Goal: Task Accomplishment & Management: Manage account settings

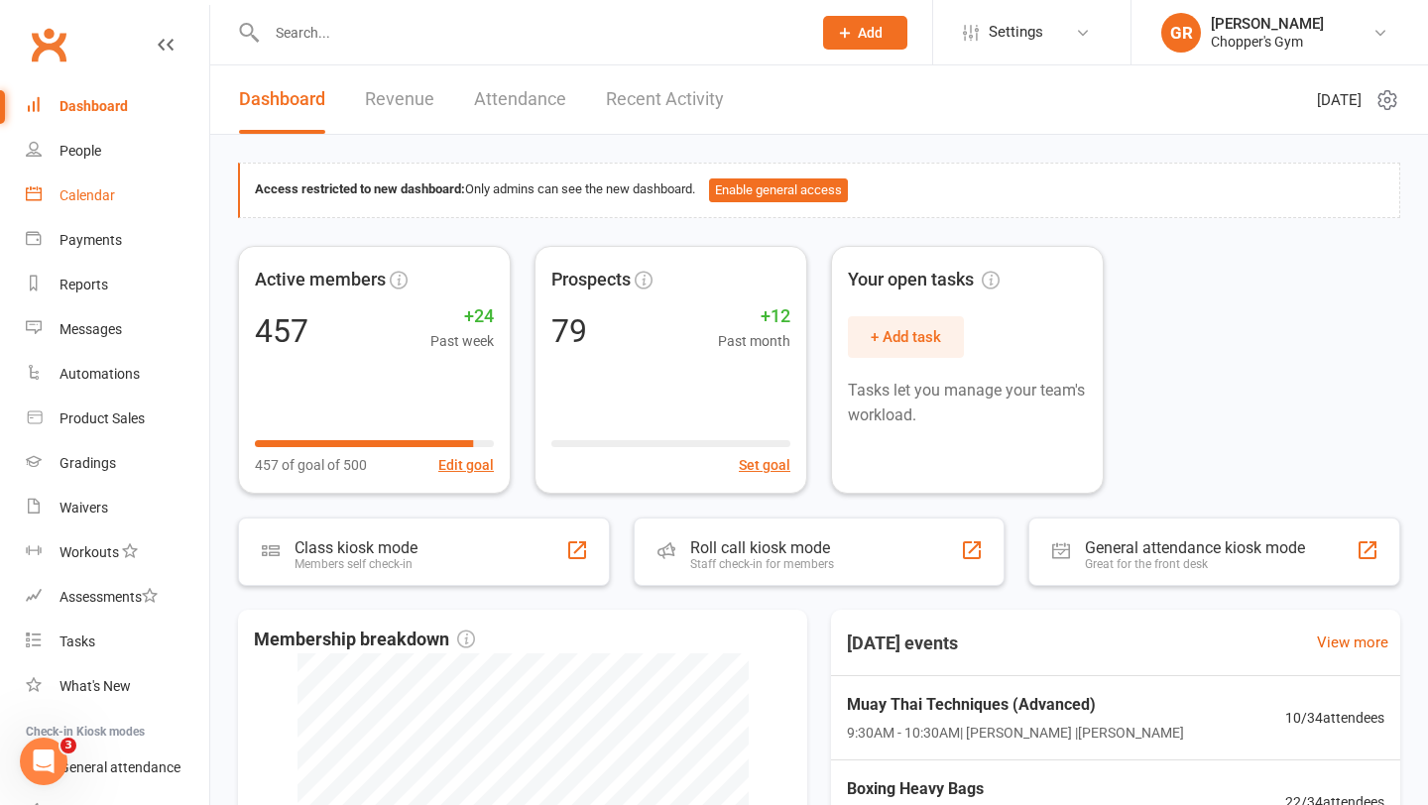
click at [79, 197] on div "Calendar" at bounding box center [87, 195] width 56 height 16
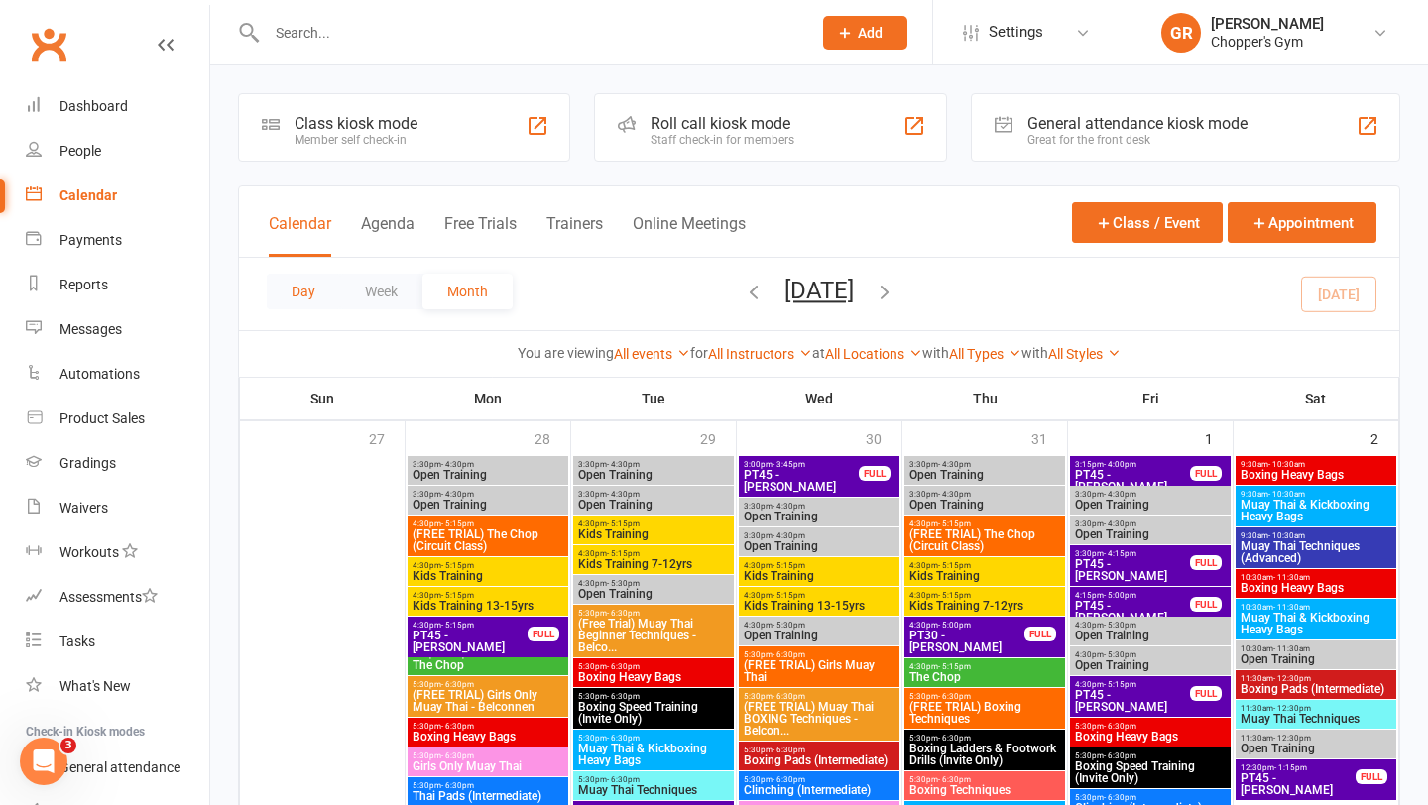
click at [288, 290] on button "Day" at bounding box center [303, 292] width 73 height 36
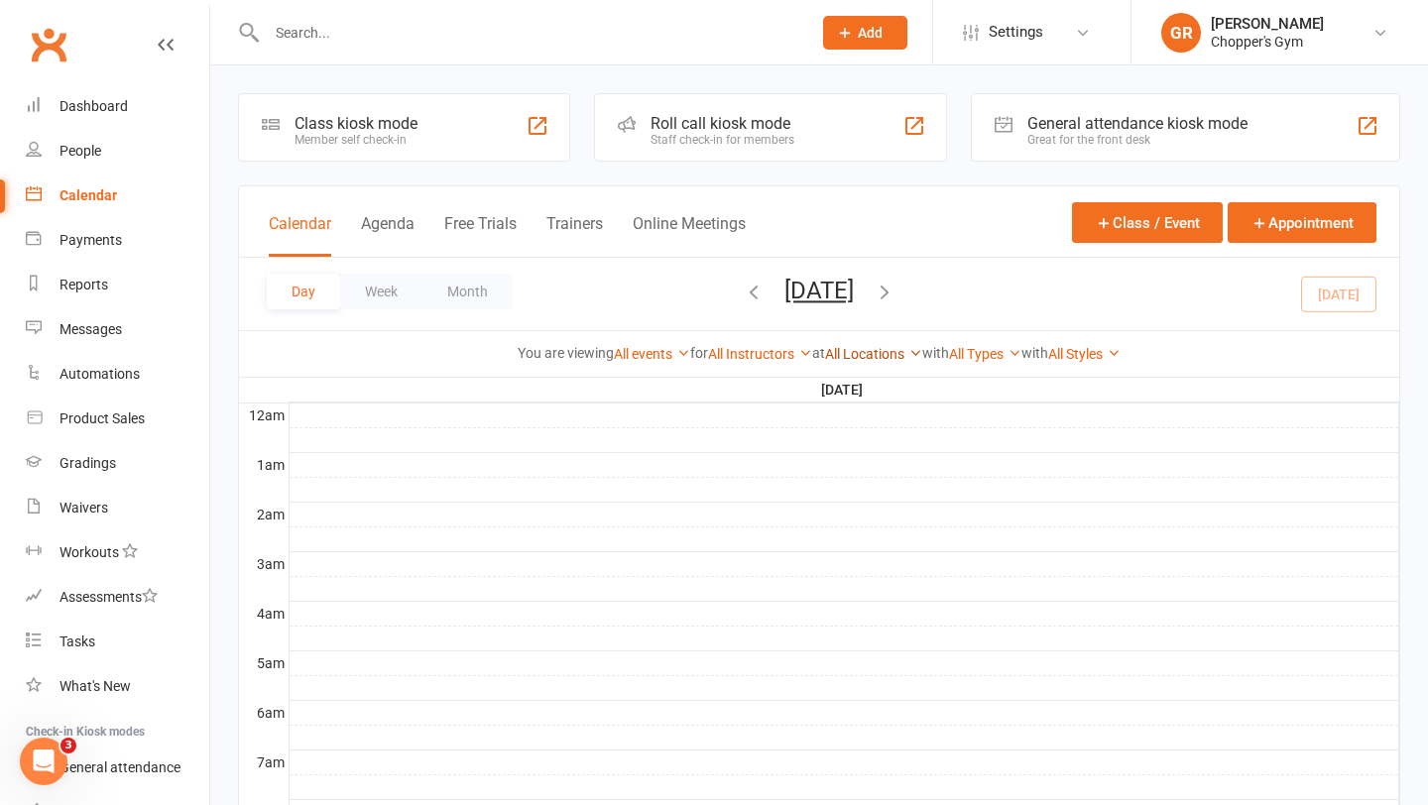
click at [899, 355] on link "All Locations" at bounding box center [873, 354] width 97 height 16
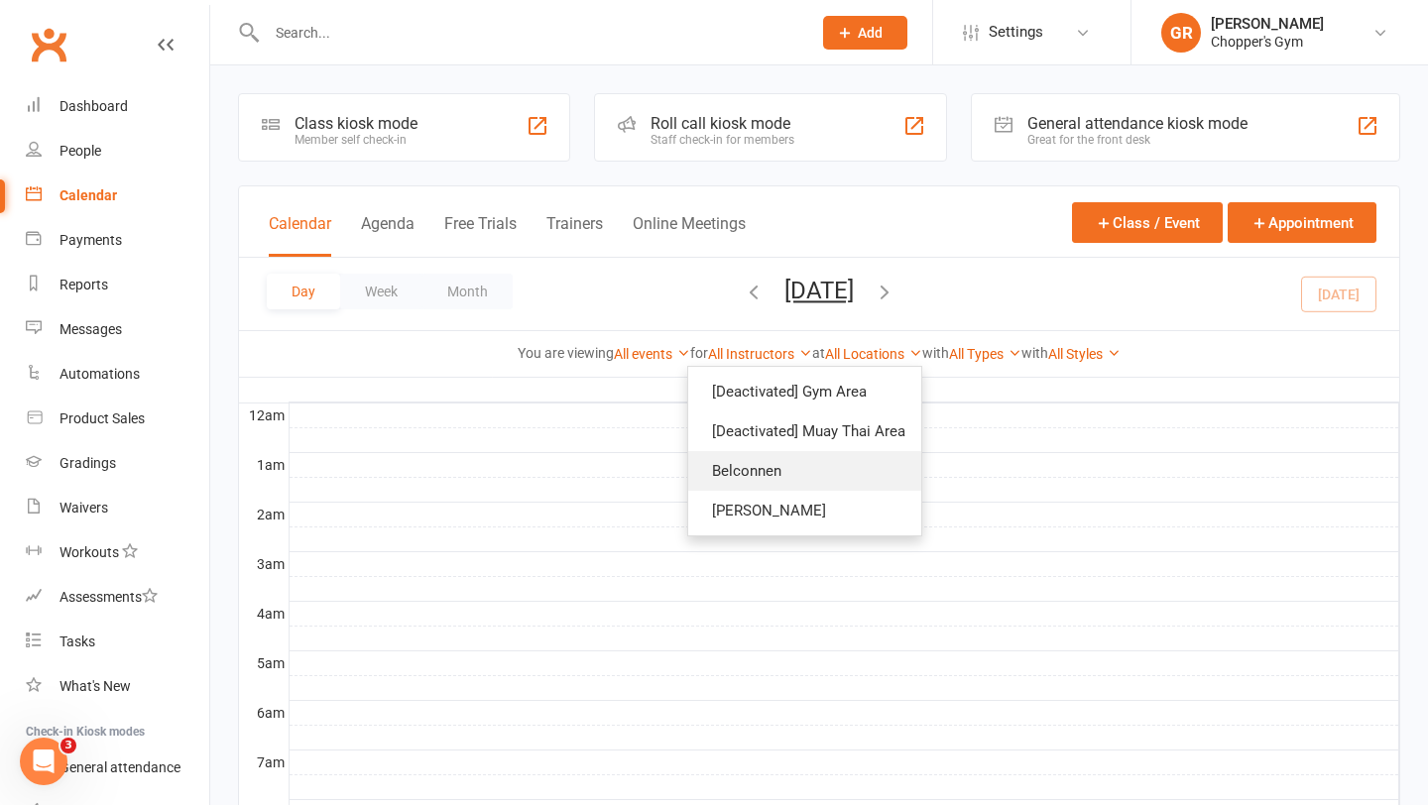
click at [812, 475] on link "Belconnen" at bounding box center [804, 471] width 233 height 40
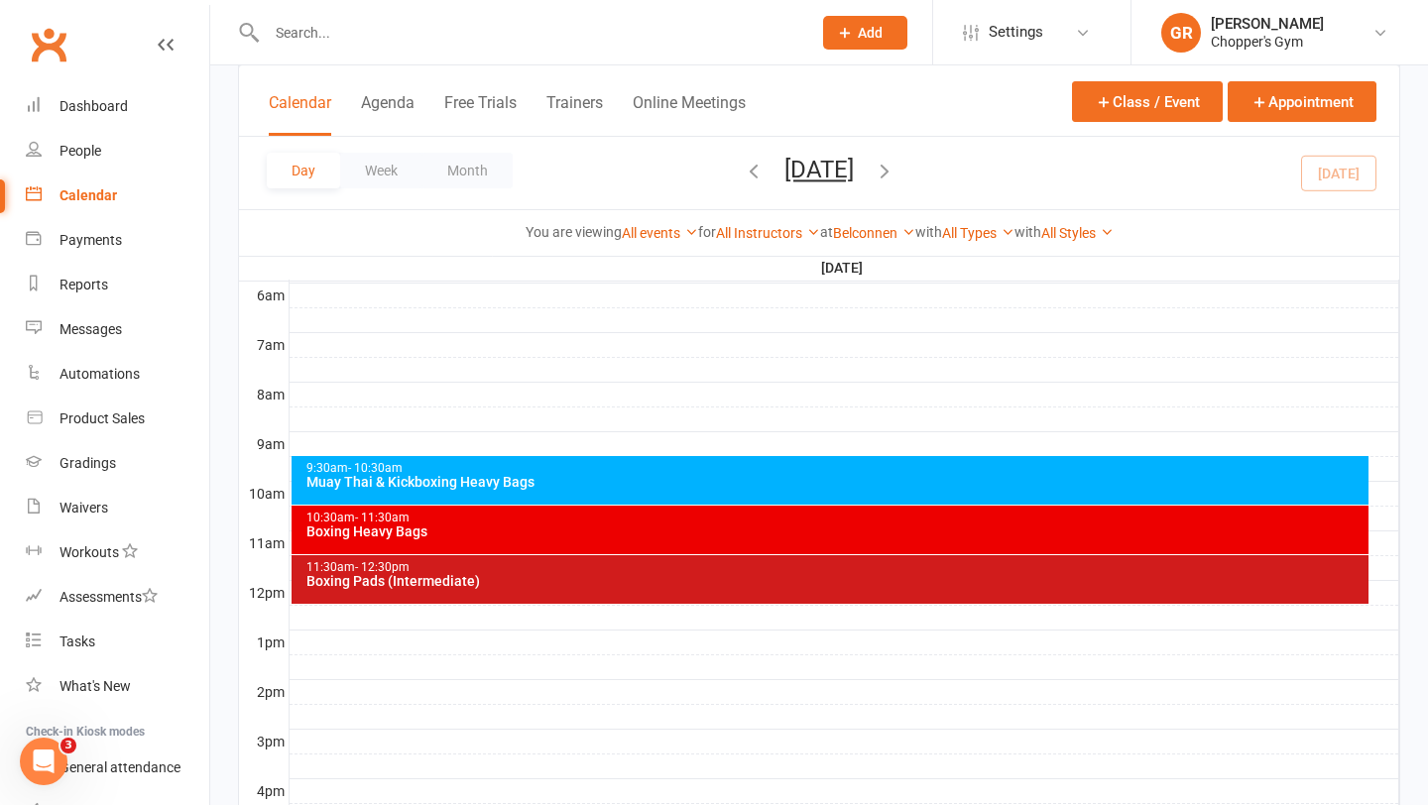
scroll to position [416, 0]
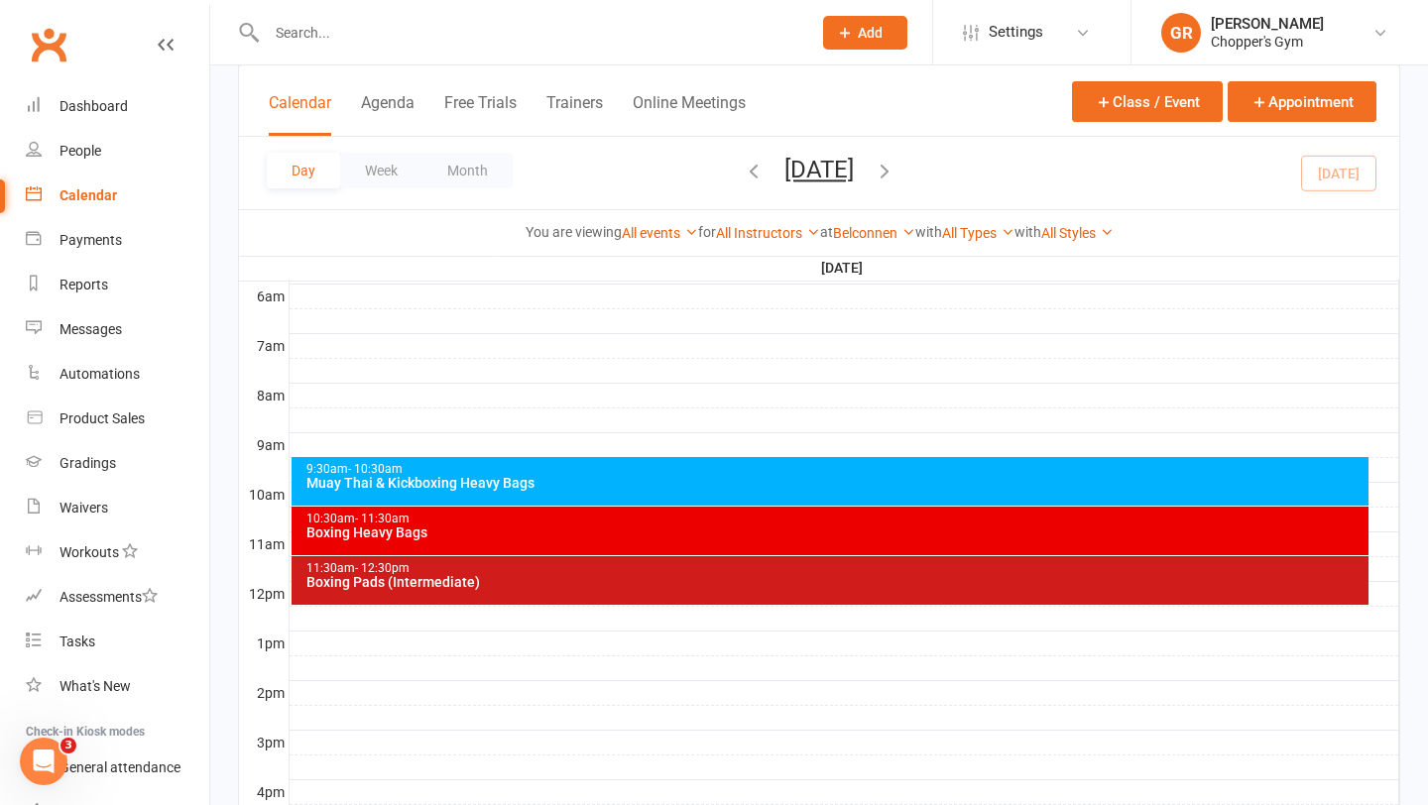
click at [812, 476] on div "Muay Thai & Kickboxing Heavy Bags" at bounding box center [835, 483] width 1060 height 14
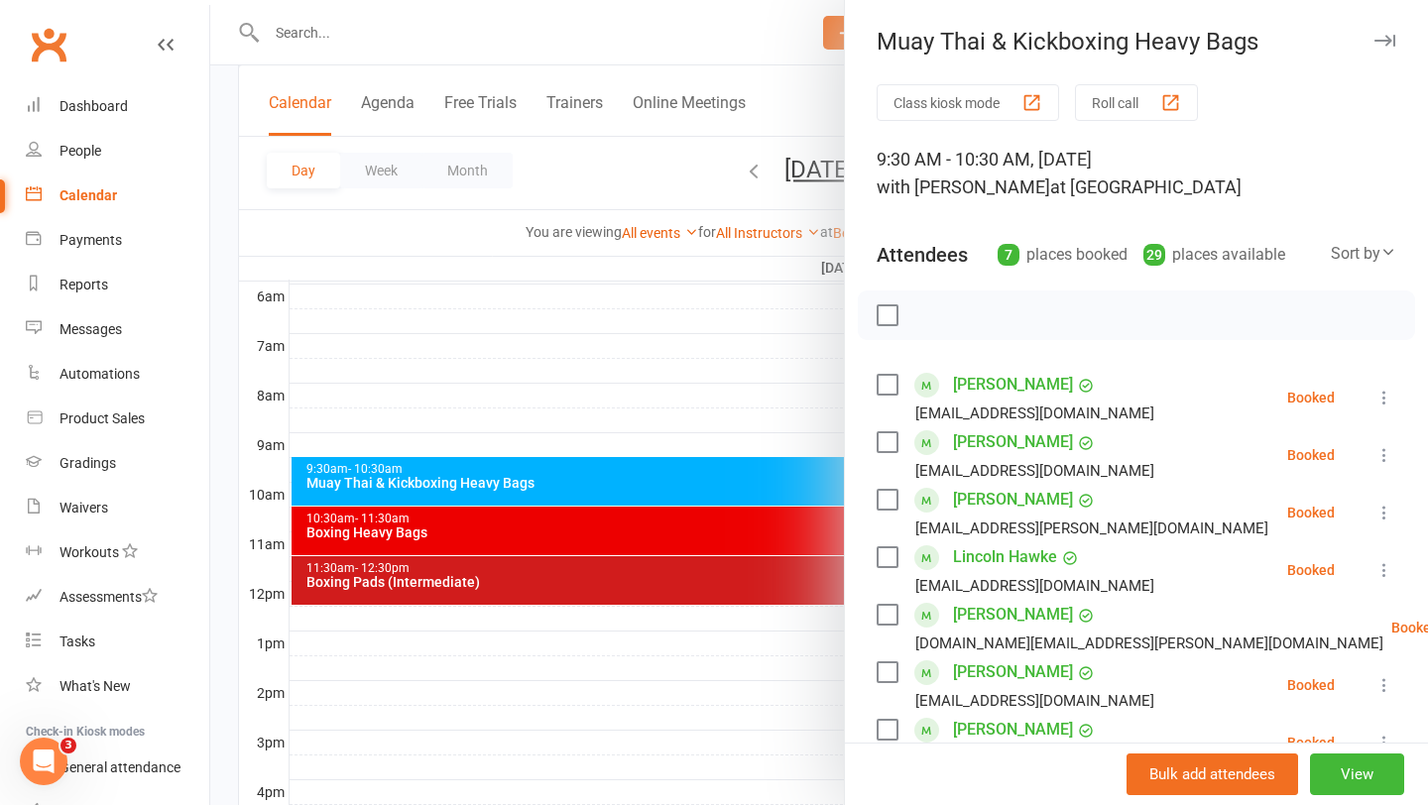
click at [1346, 254] on div "Sort by" at bounding box center [1363, 254] width 65 height 26
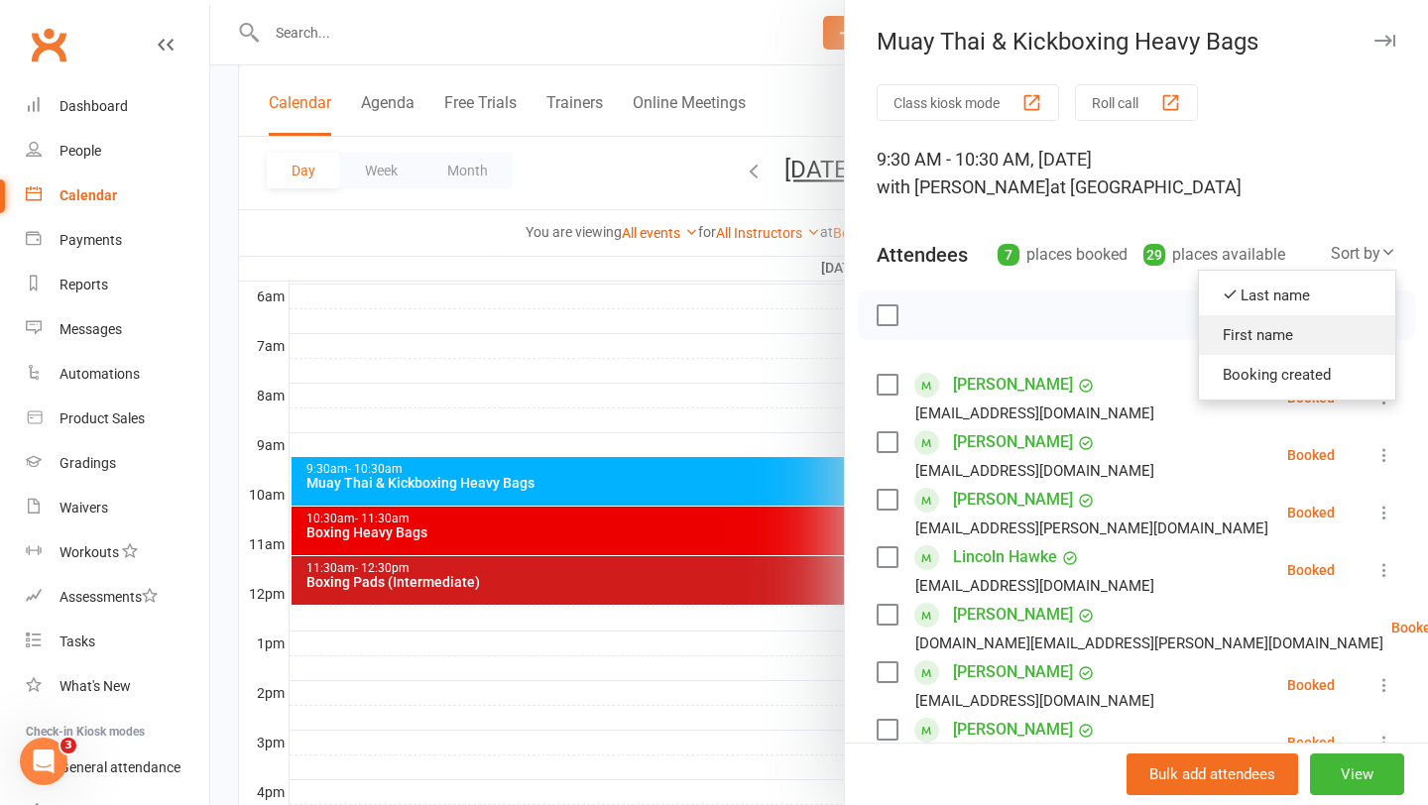
click at [1309, 330] on link "First name" at bounding box center [1297, 335] width 196 height 40
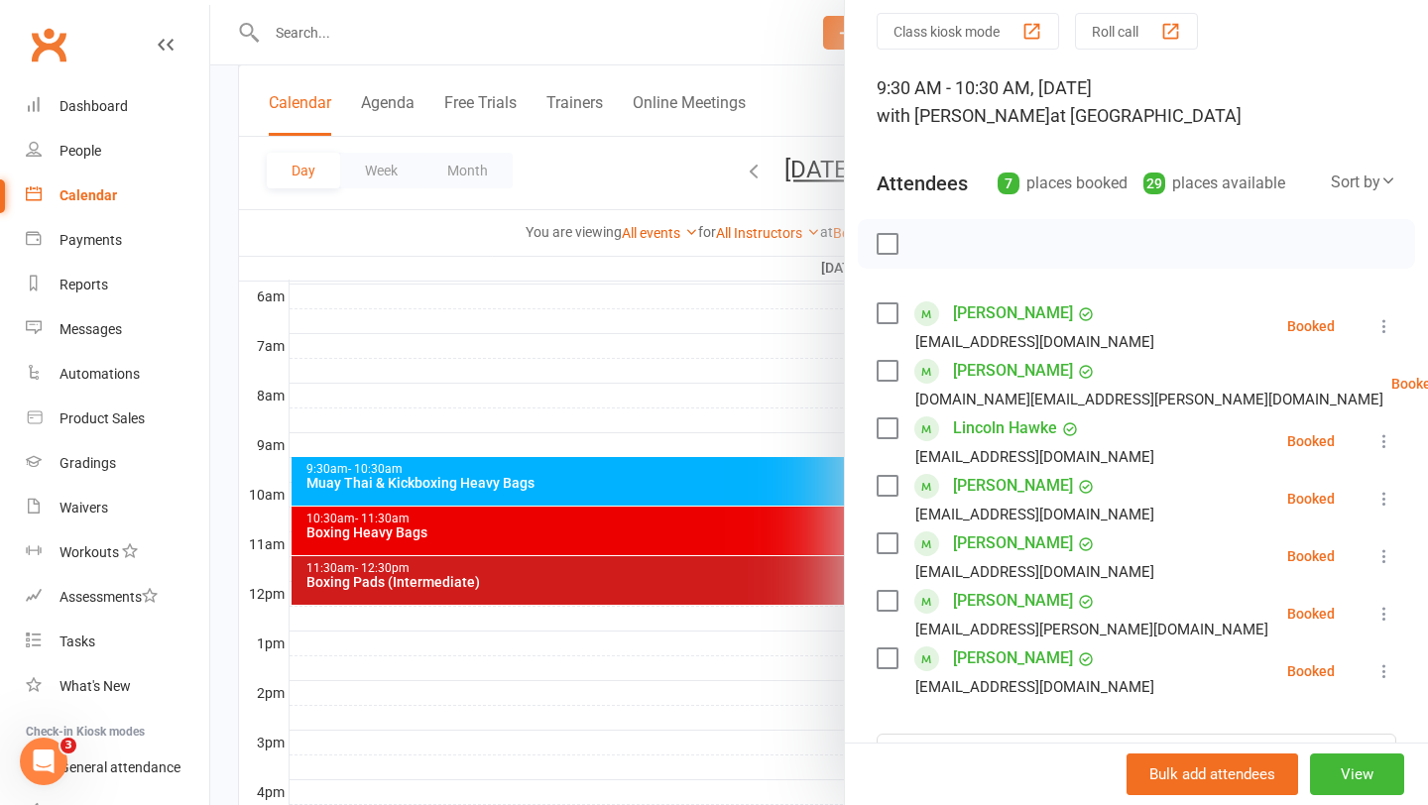
scroll to position [73, 0]
click at [648, 552] on div at bounding box center [819, 402] width 1218 height 805
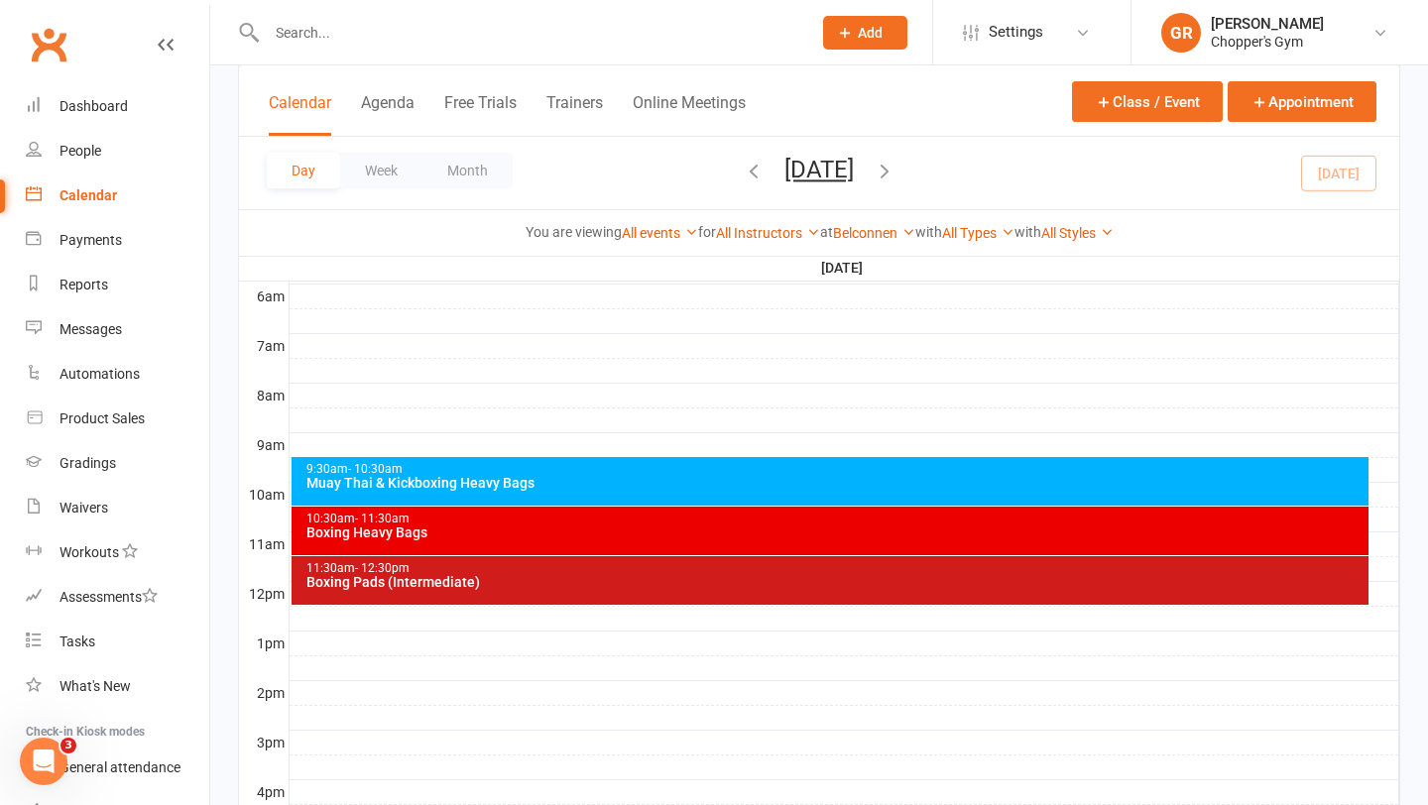
click at [747, 533] on div "Boxing Heavy Bags" at bounding box center [835, 533] width 1060 height 14
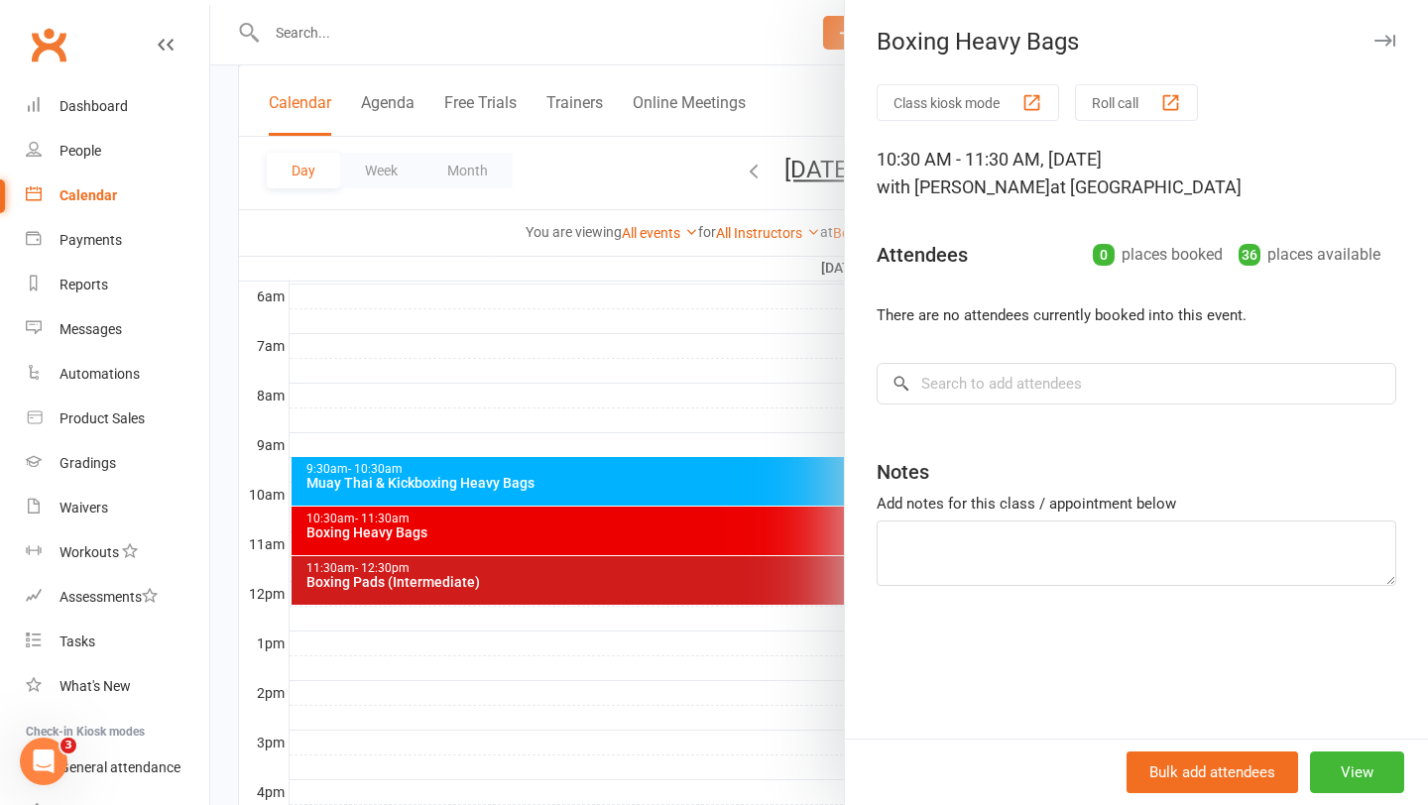
click at [603, 478] on div at bounding box center [819, 402] width 1218 height 805
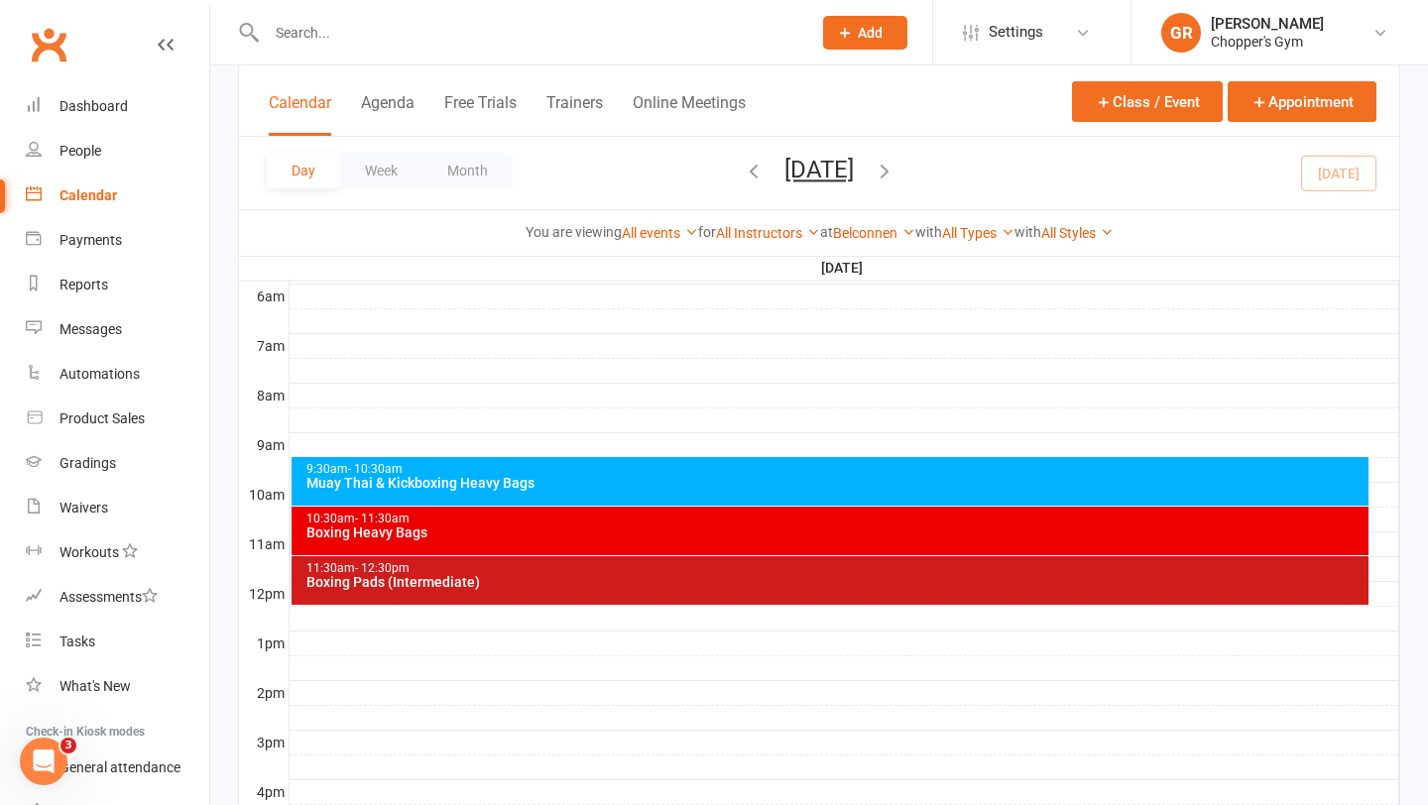
click at [657, 582] on div "Boxing Pads (Intermediate)" at bounding box center [835, 582] width 1060 height 14
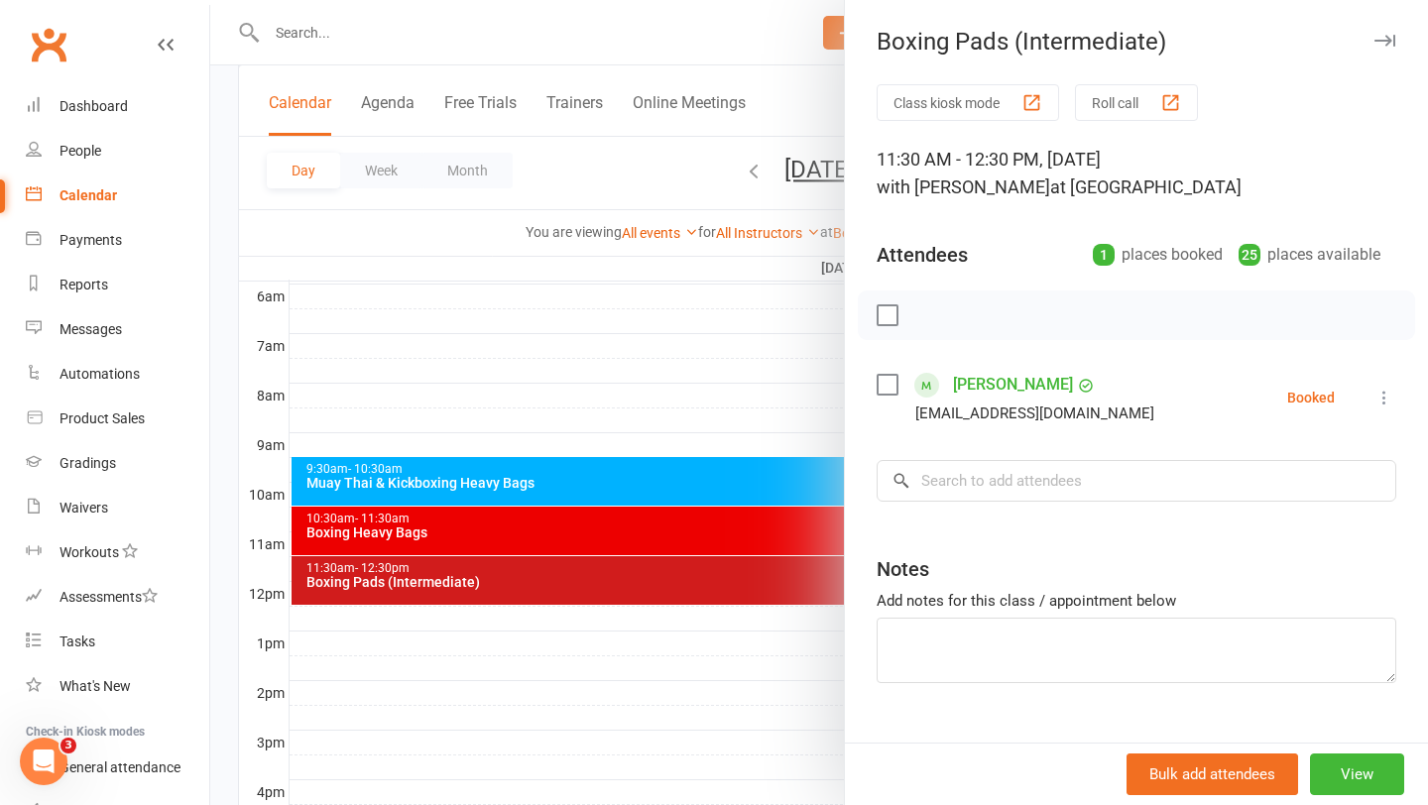
click at [660, 611] on div at bounding box center [819, 402] width 1218 height 805
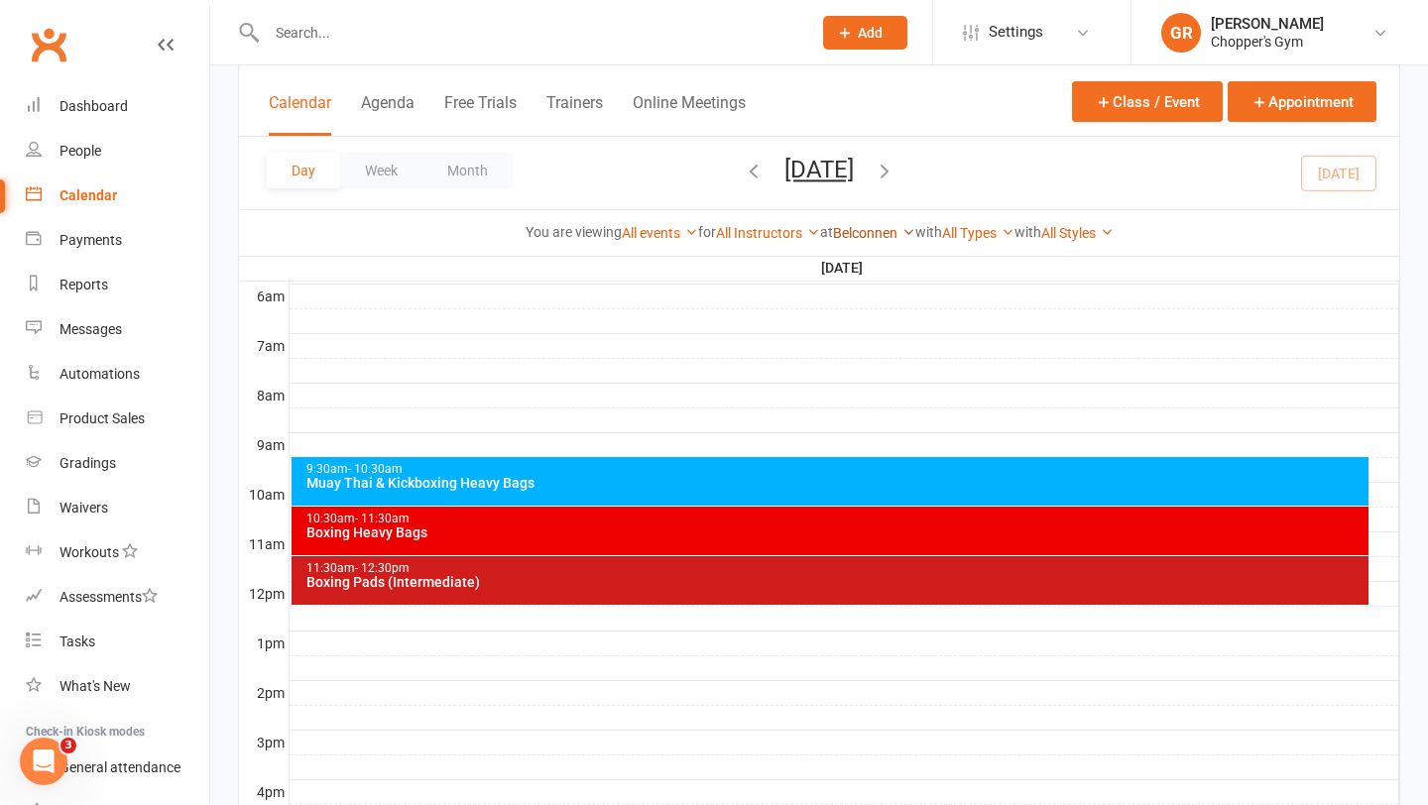
click at [884, 229] on link "Belconnen" at bounding box center [874, 233] width 82 height 16
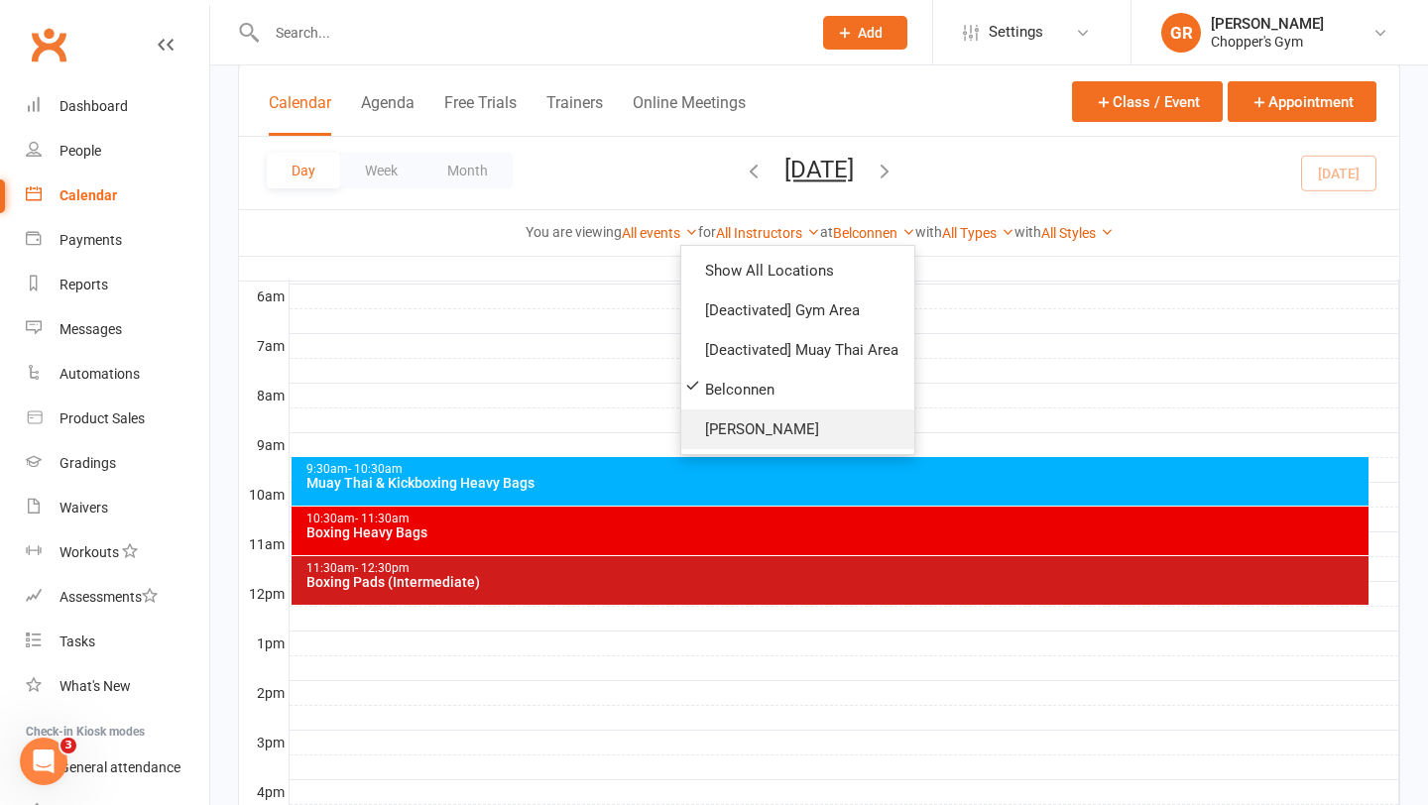
click at [827, 412] on link "[PERSON_NAME]" at bounding box center [797, 430] width 233 height 40
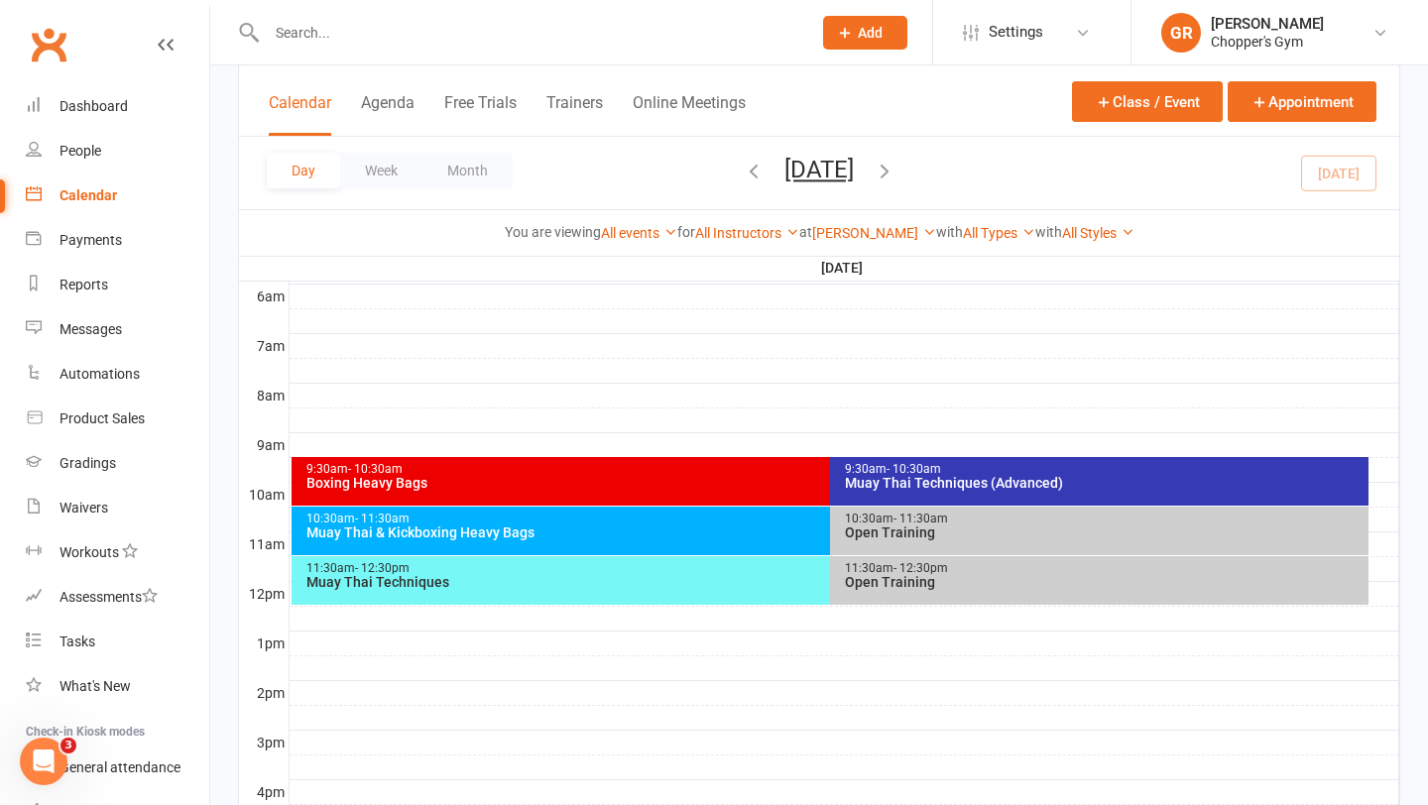
click at [944, 476] on div "Muay Thai Techniques (Advanced)" at bounding box center [1104, 483] width 521 height 14
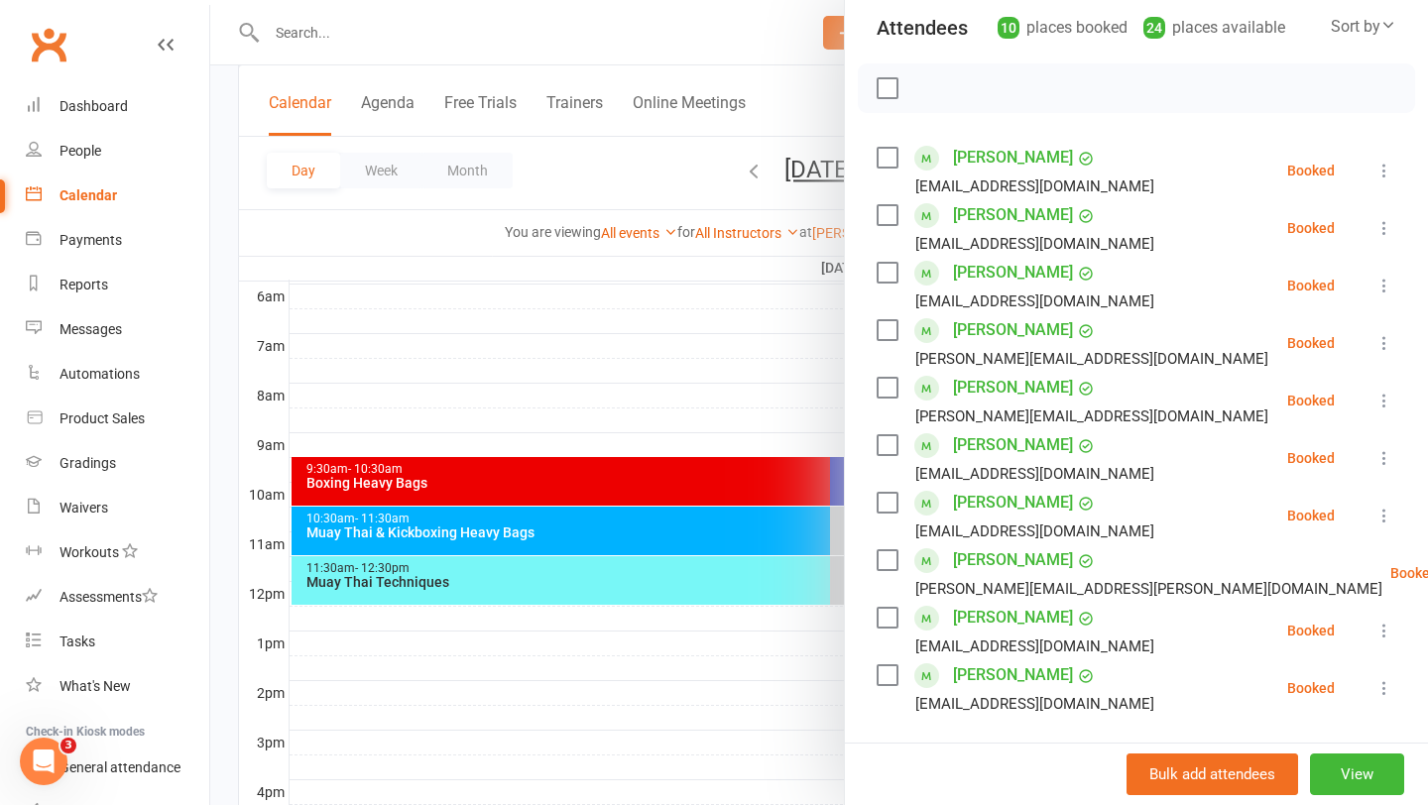
scroll to position [232, 0]
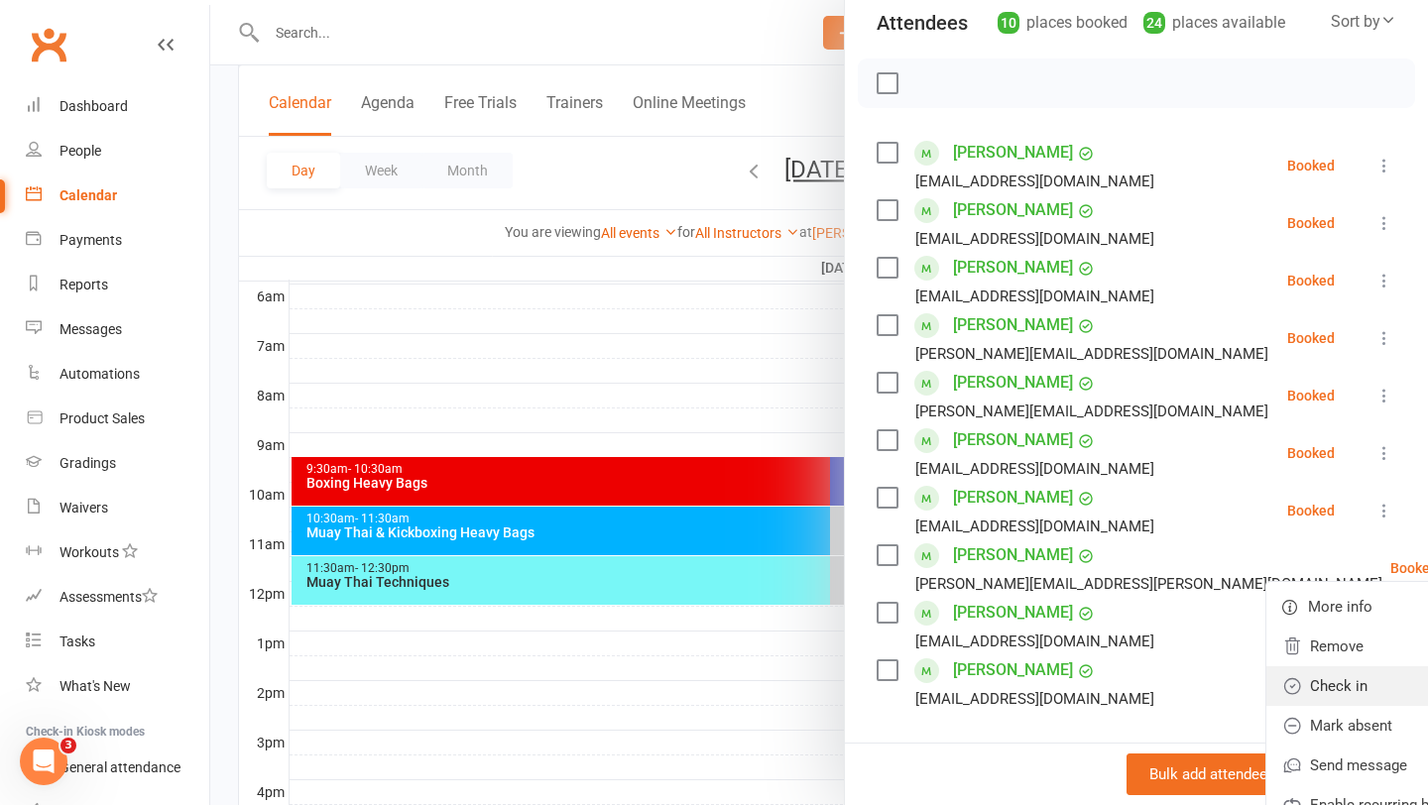
click at [1292, 691] on link "Check in" at bounding box center [1382, 686] width 232 height 40
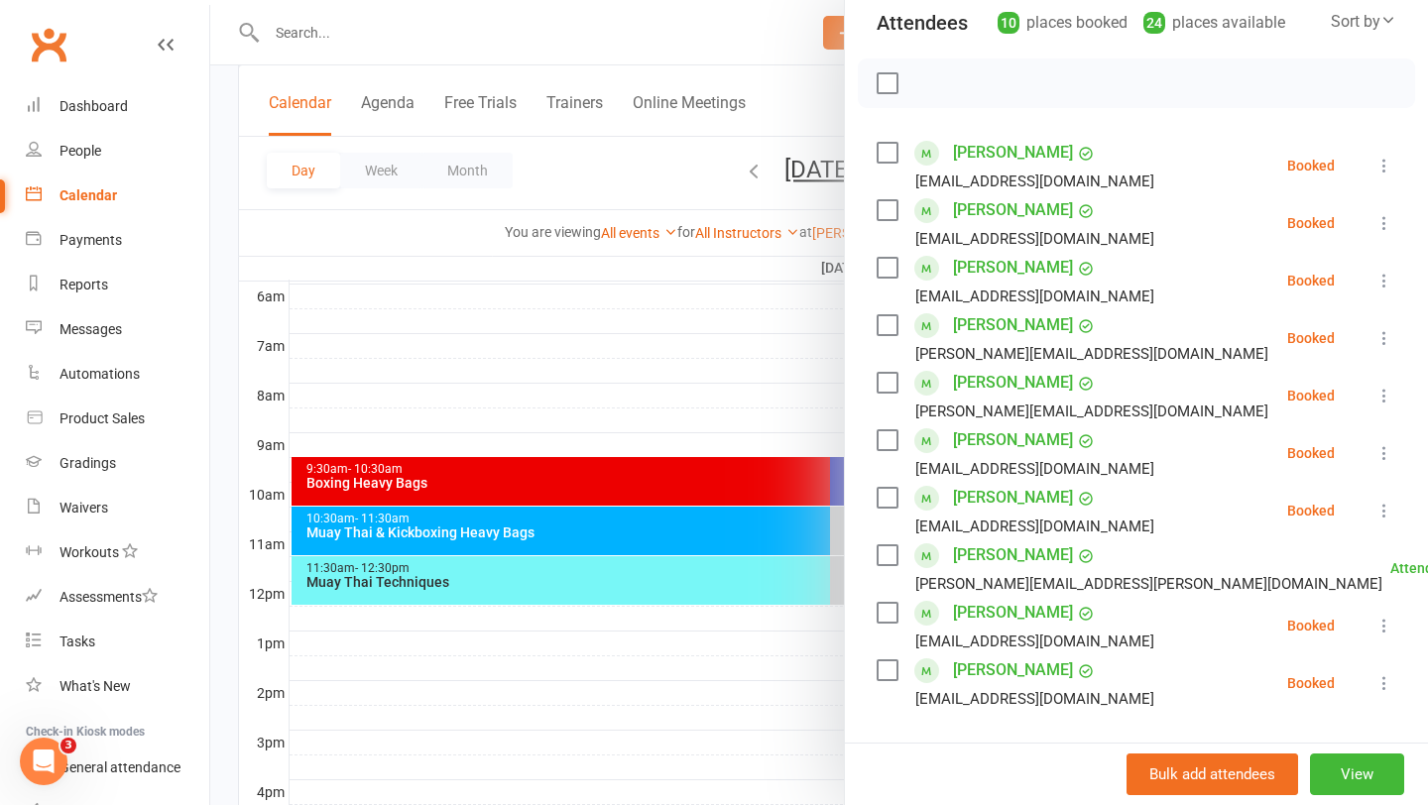
click at [1385, 626] on icon at bounding box center [1384, 626] width 20 height 20
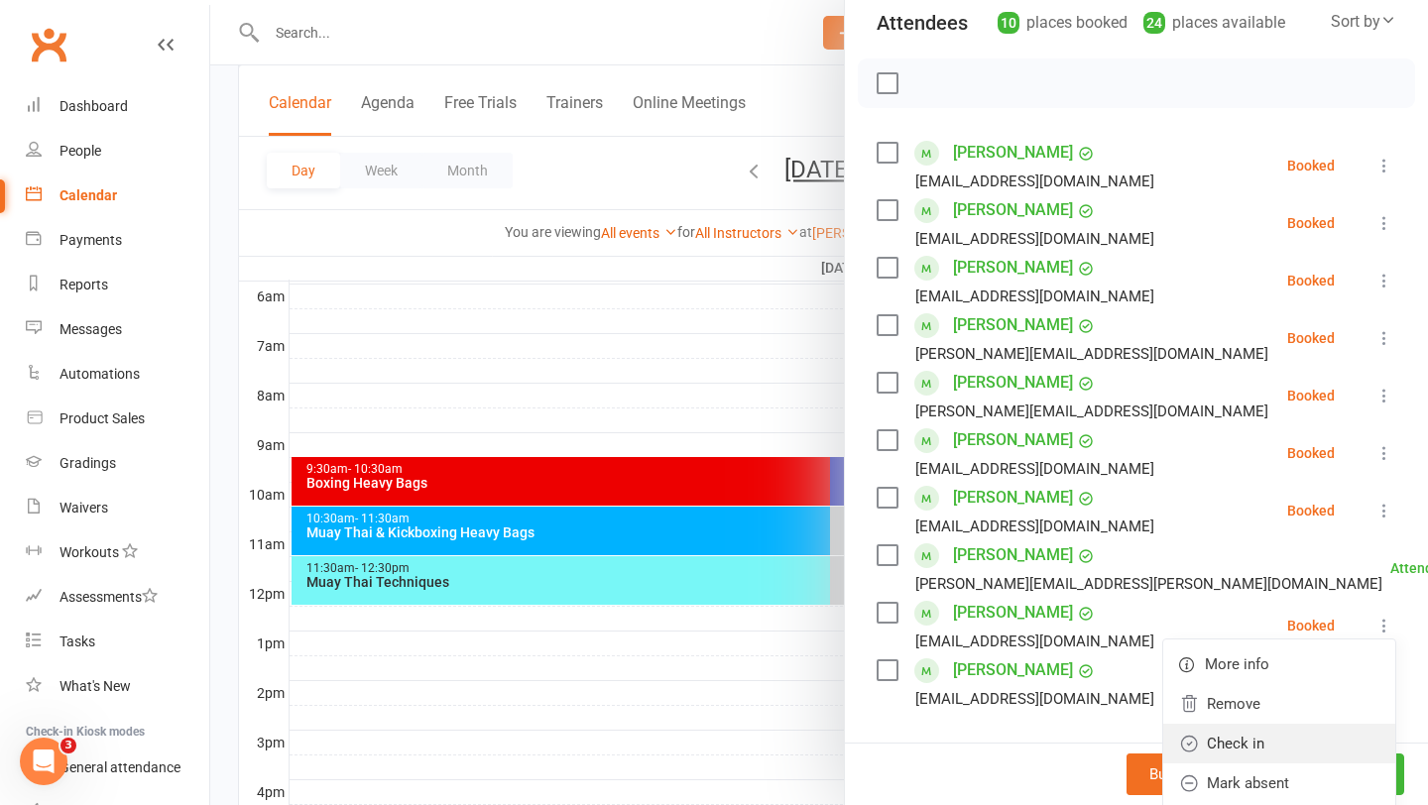
click at [1287, 737] on link "Check in" at bounding box center [1279, 744] width 232 height 40
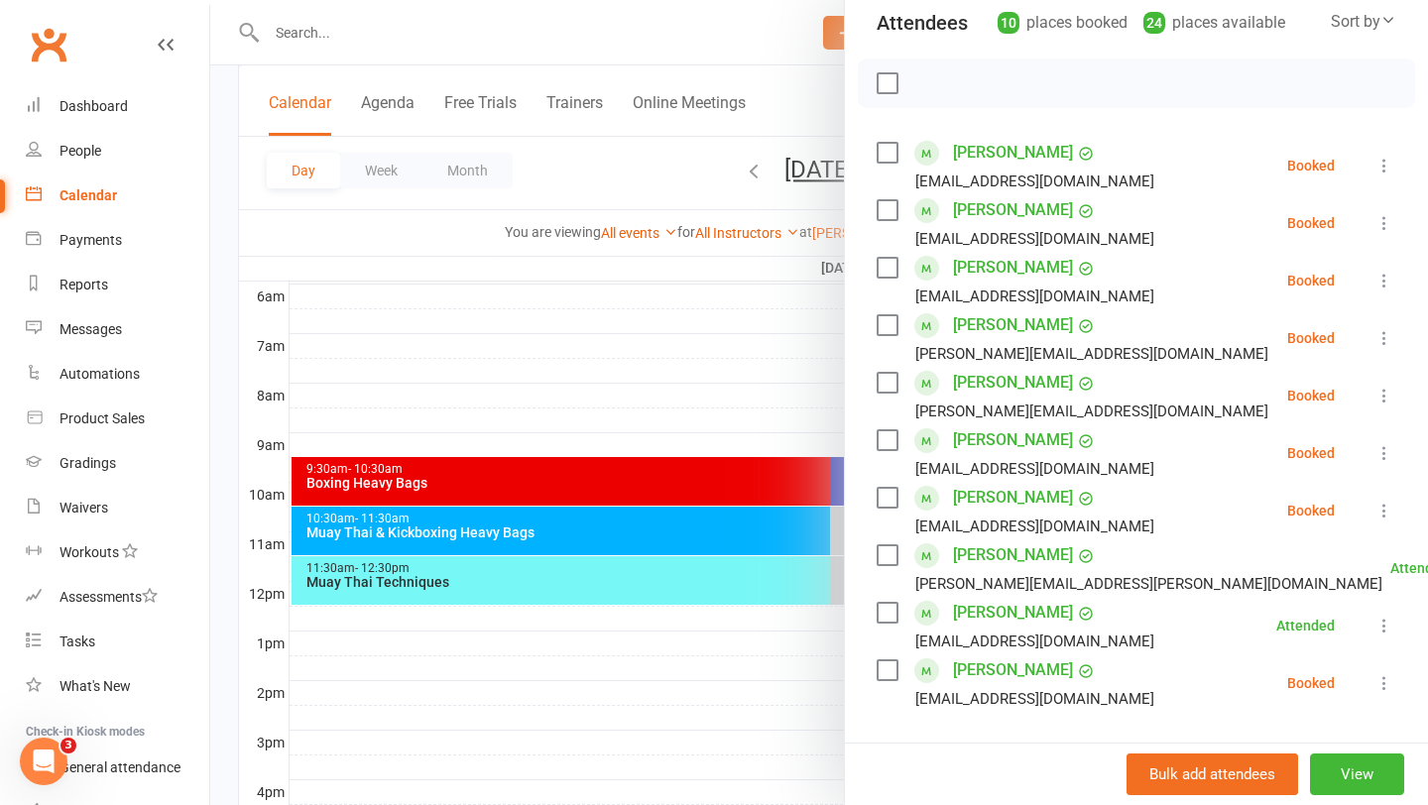
scroll to position [305, 0]
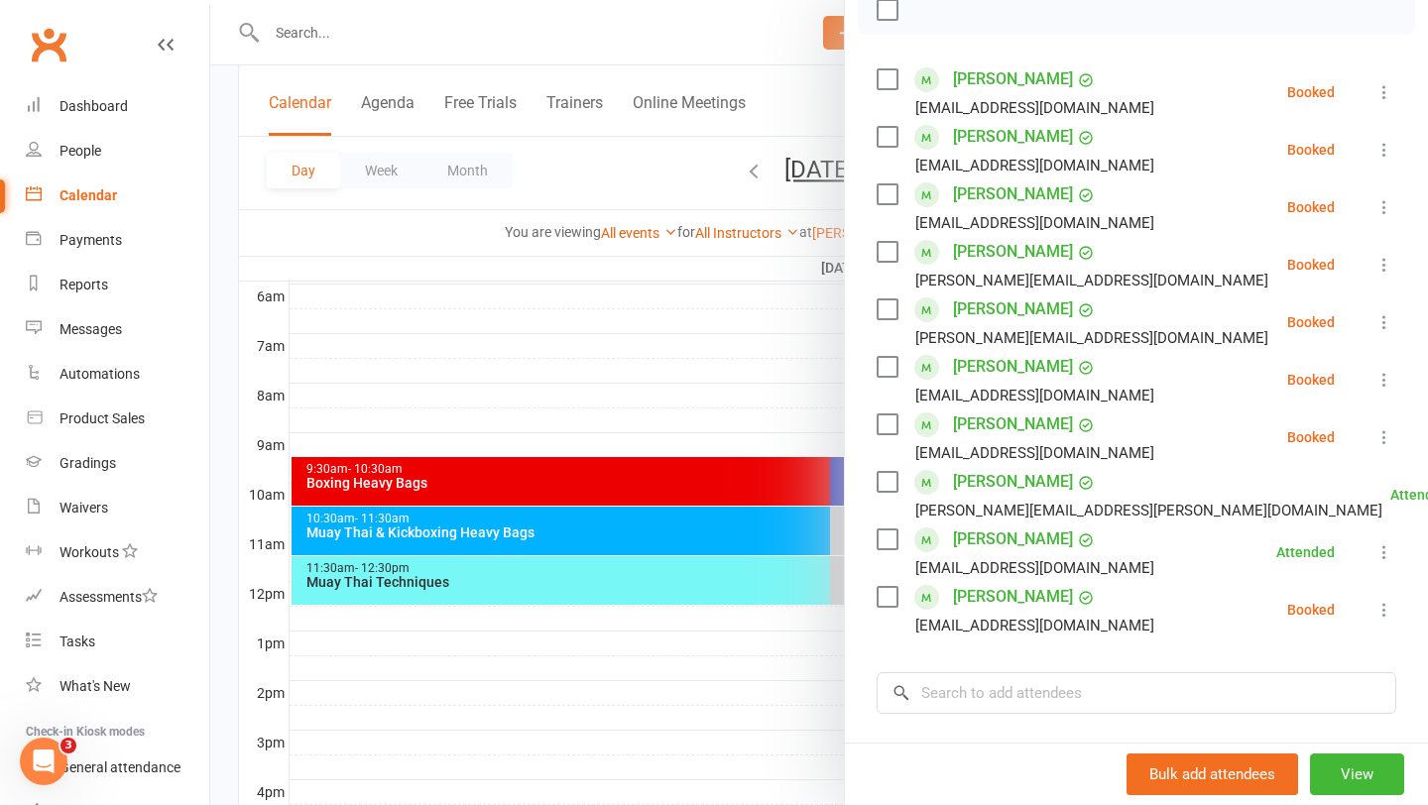
click at [1390, 615] on icon at bounding box center [1384, 610] width 20 height 20
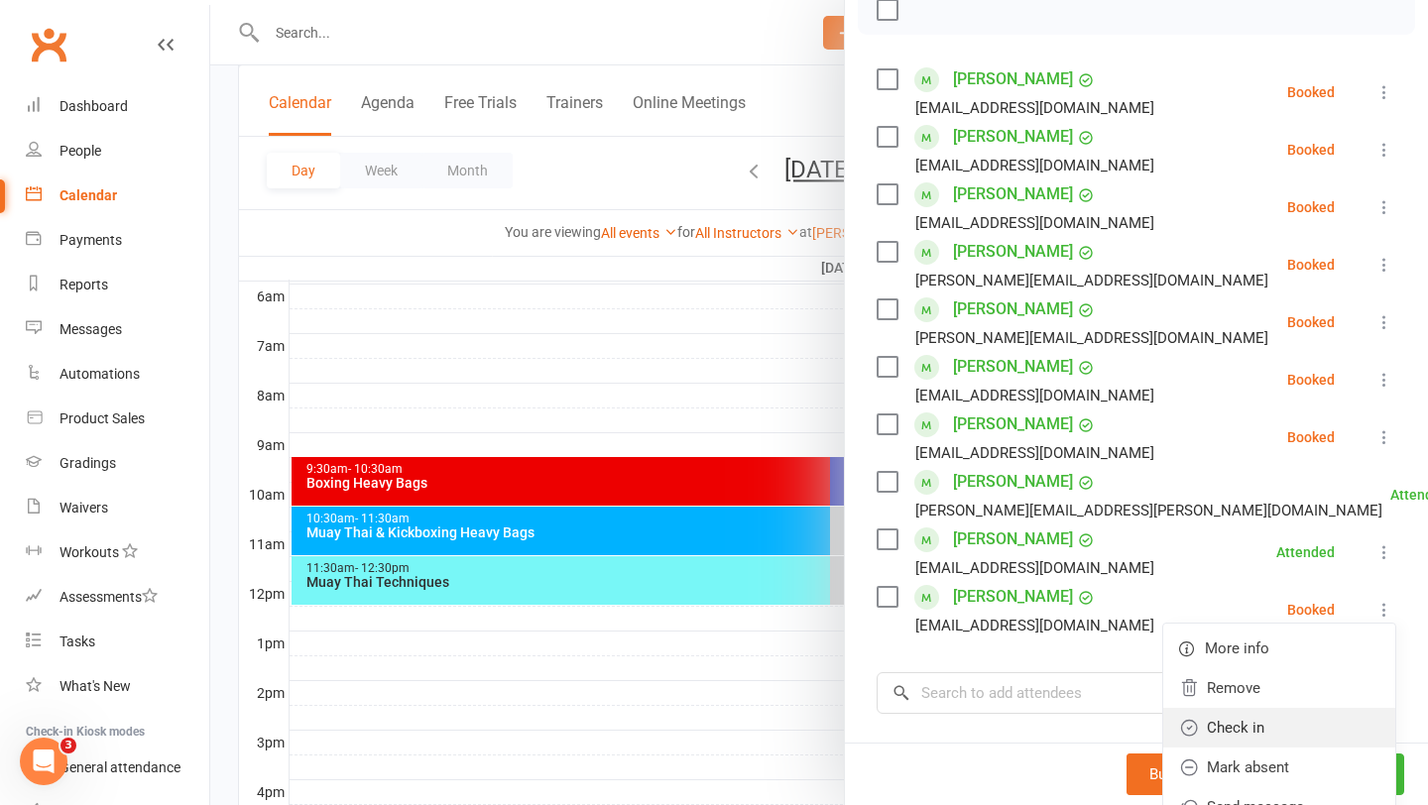
click at [1250, 736] on link "Check in" at bounding box center [1279, 728] width 232 height 40
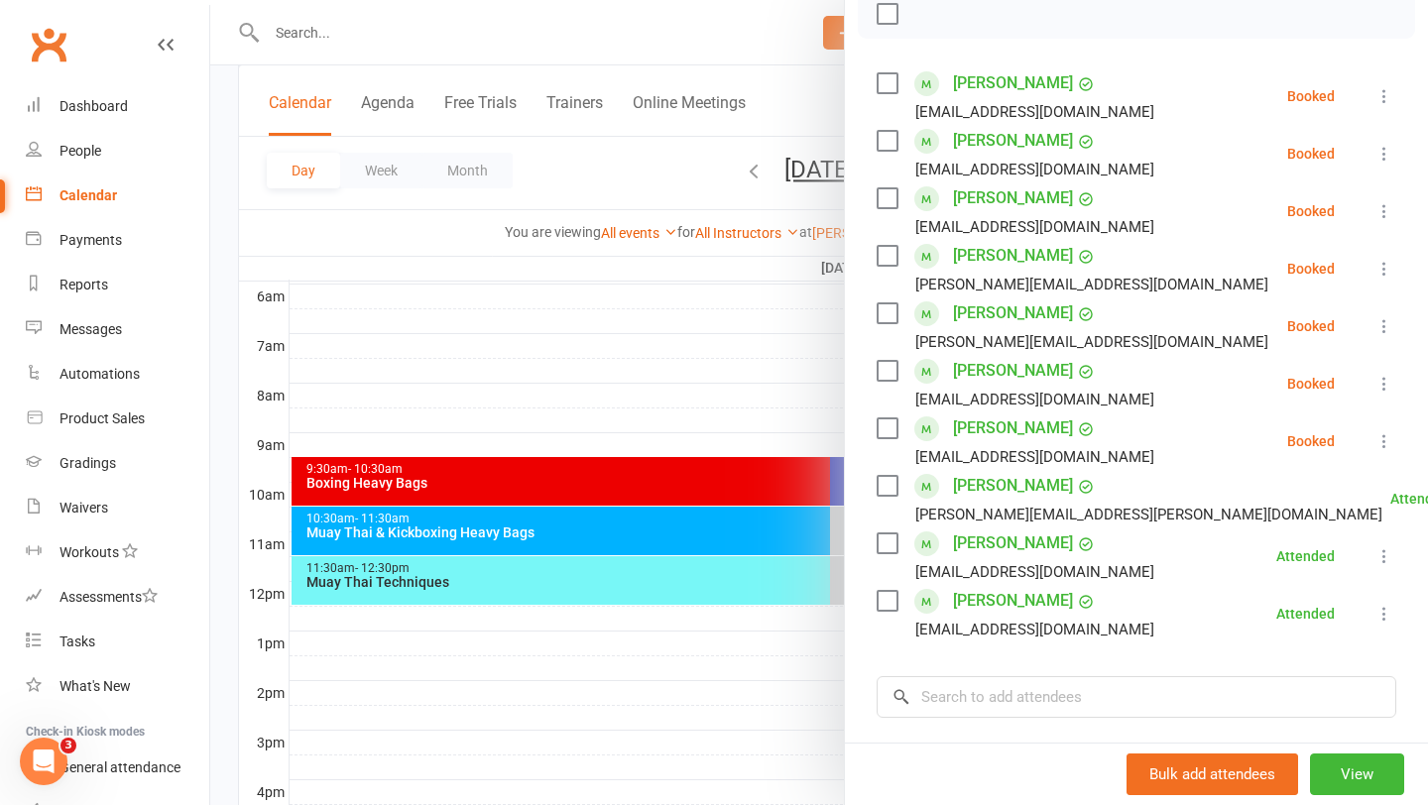
scroll to position [300, 0]
click at [1377, 152] on icon at bounding box center [1384, 155] width 20 height 20
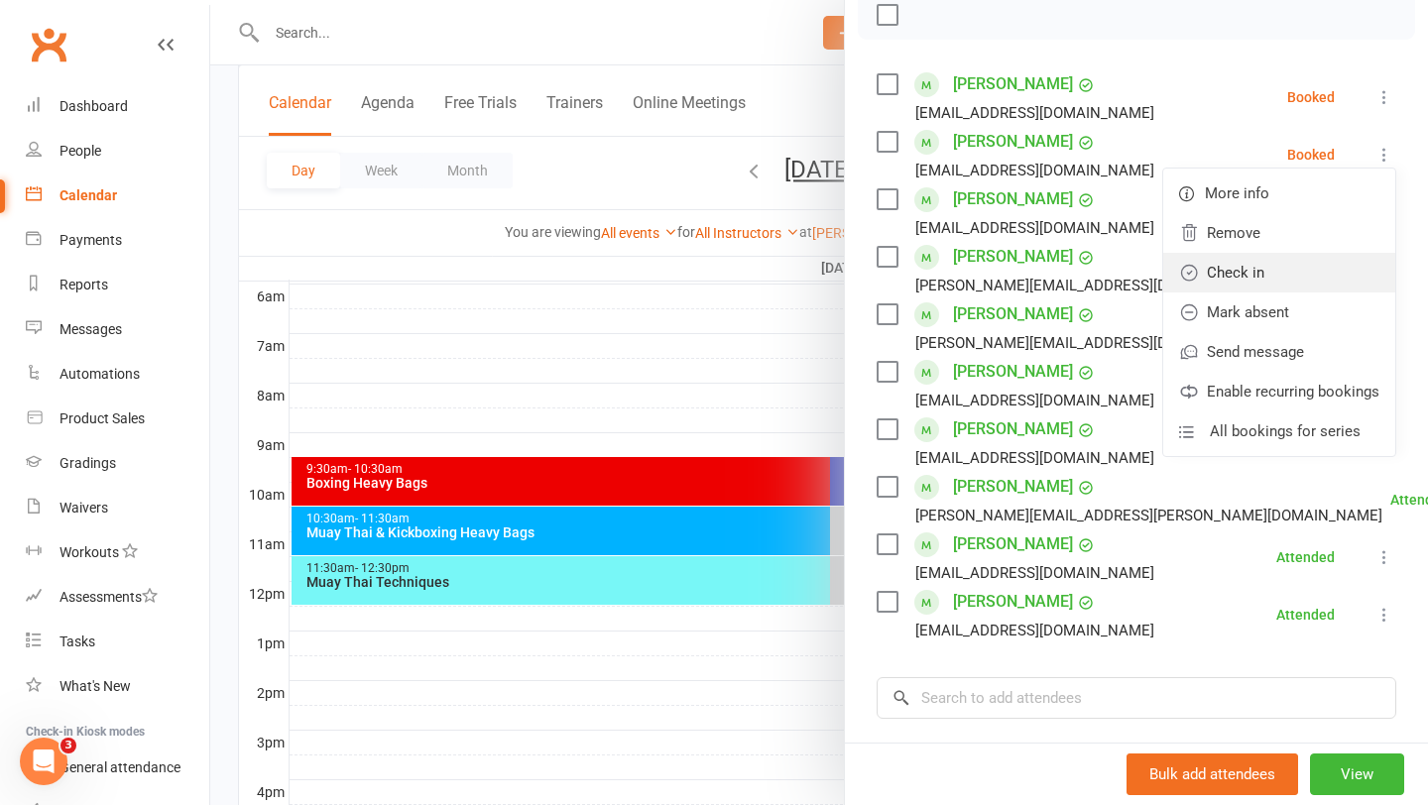
click at [1328, 282] on link "Check in" at bounding box center [1279, 273] width 232 height 40
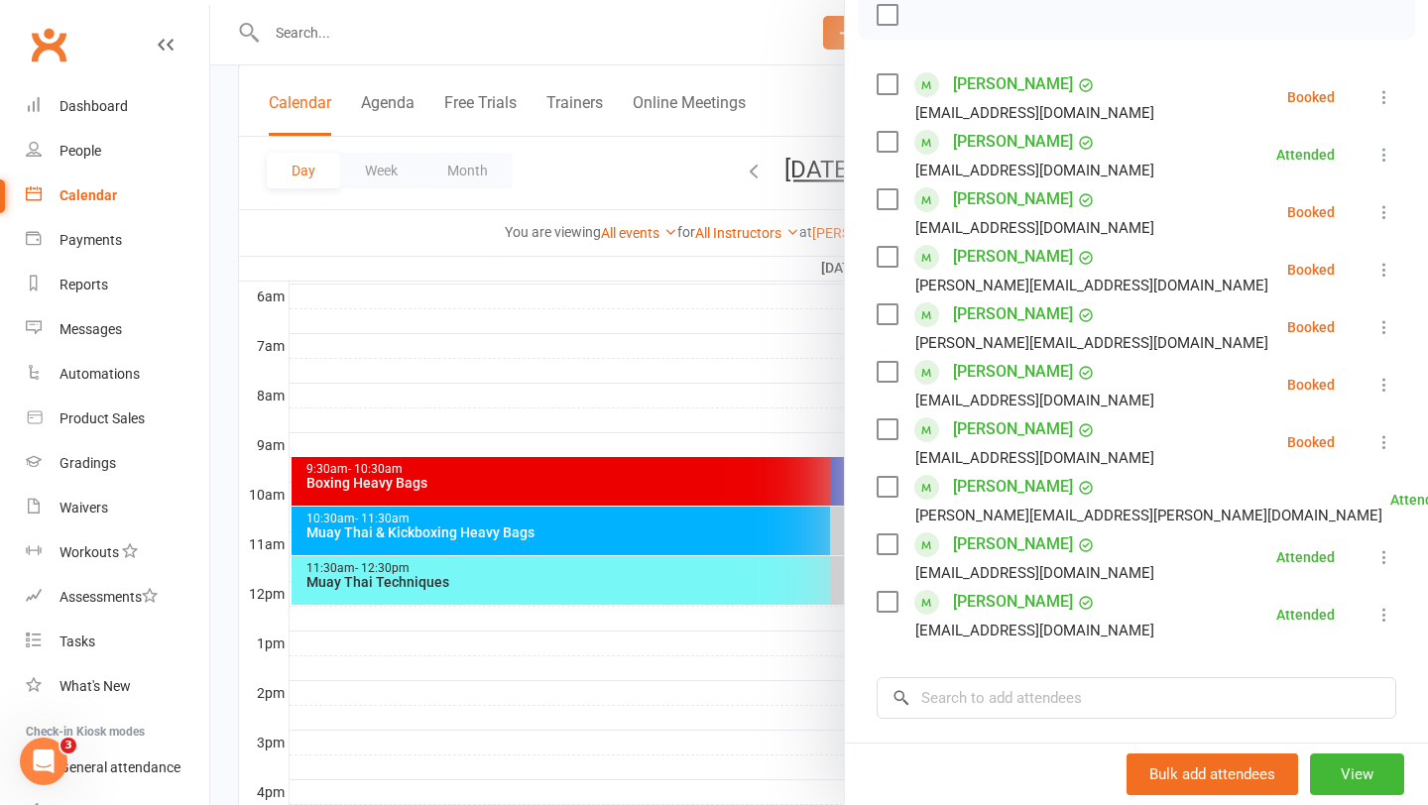
click at [1372, 443] on button at bounding box center [1384, 442] width 24 height 24
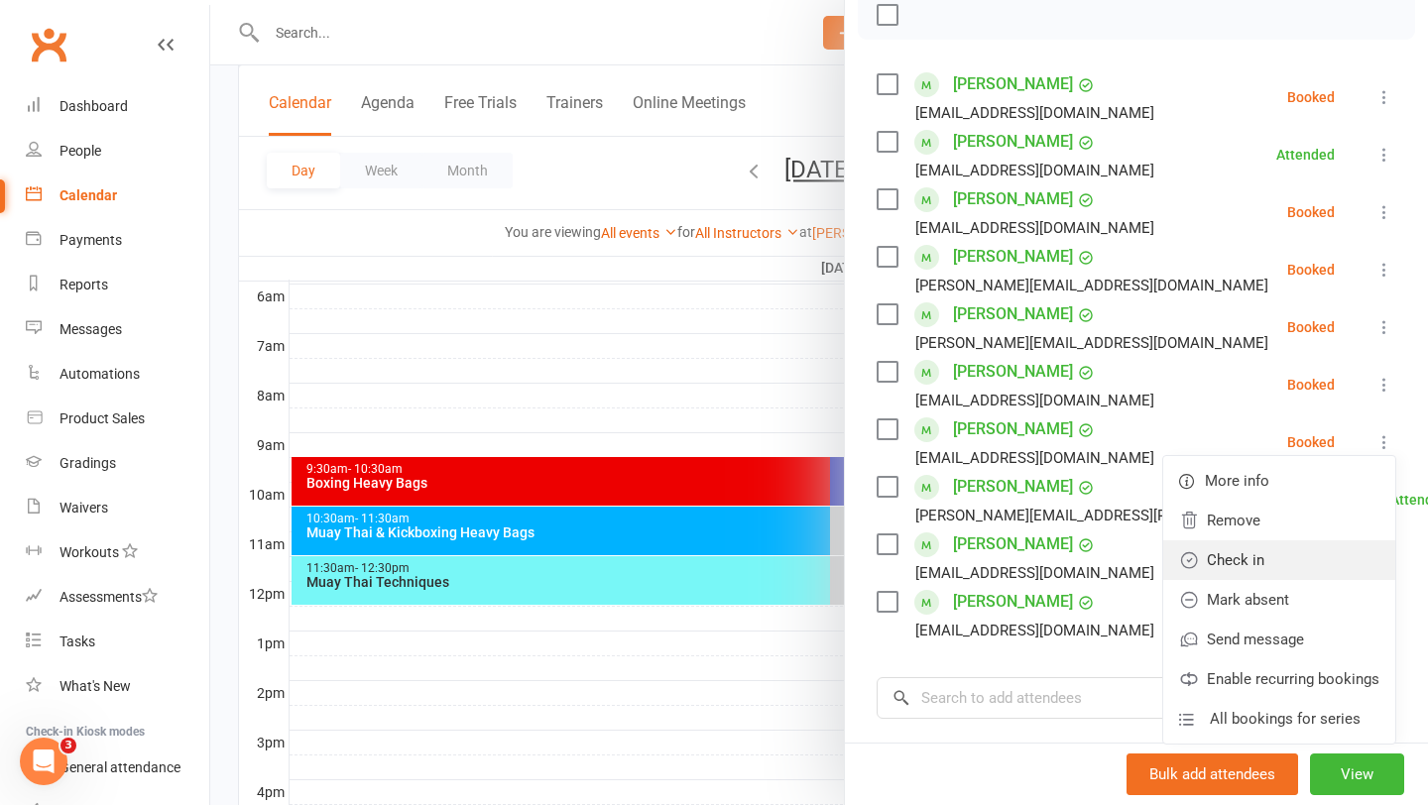
click at [1295, 570] on link "Check in" at bounding box center [1279, 560] width 232 height 40
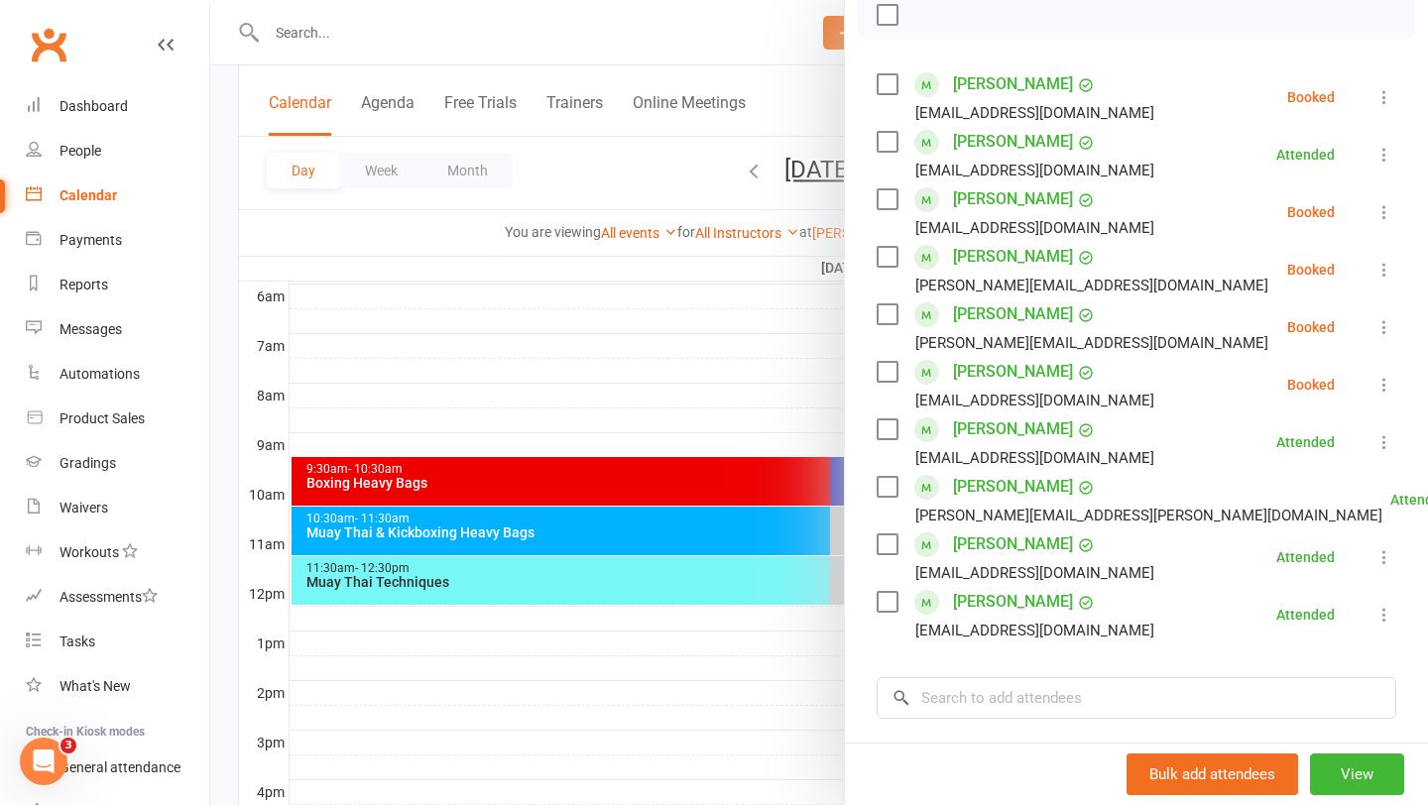
click at [649, 515] on div at bounding box center [819, 402] width 1218 height 805
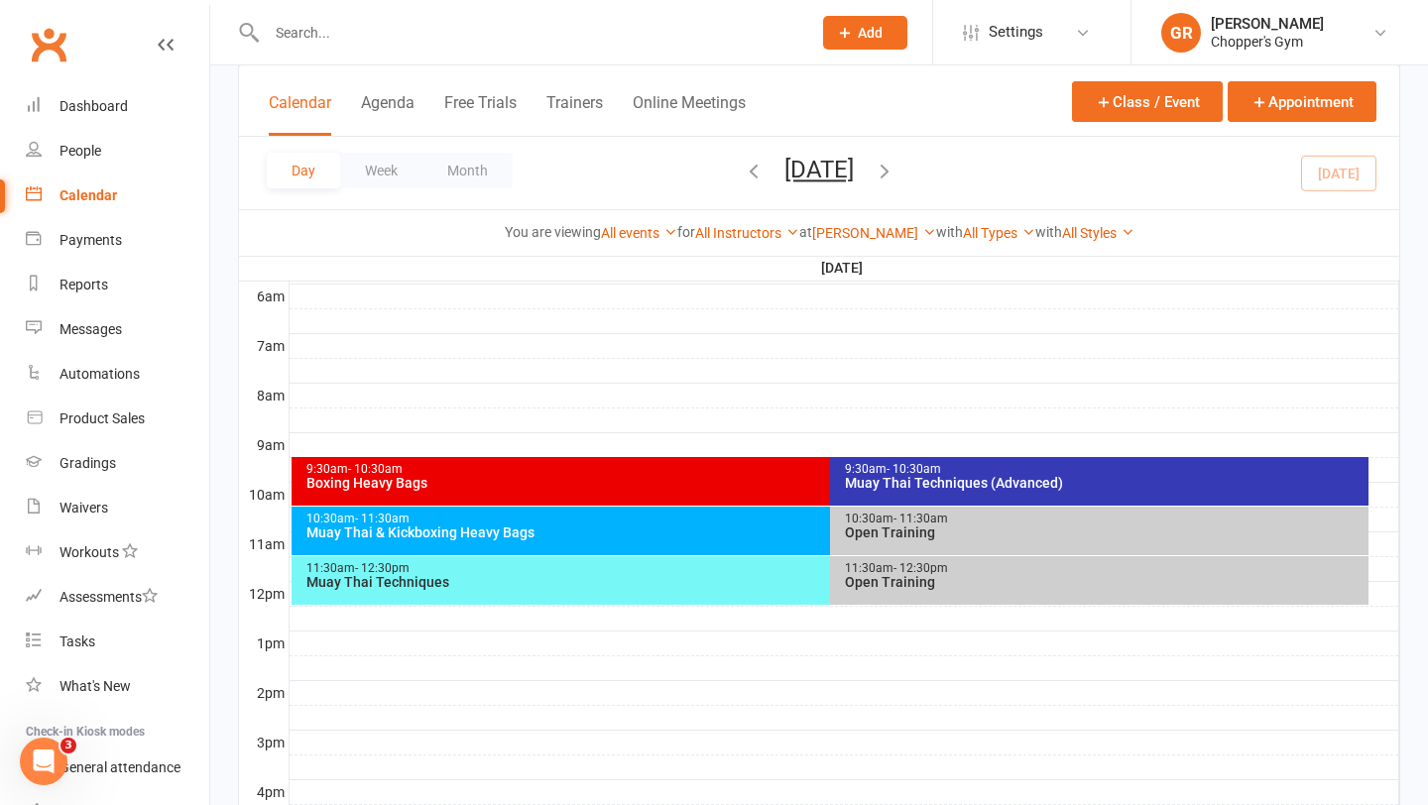
click at [735, 486] on div "Boxing Heavy Bags" at bounding box center [825, 483] width 1040 height 14
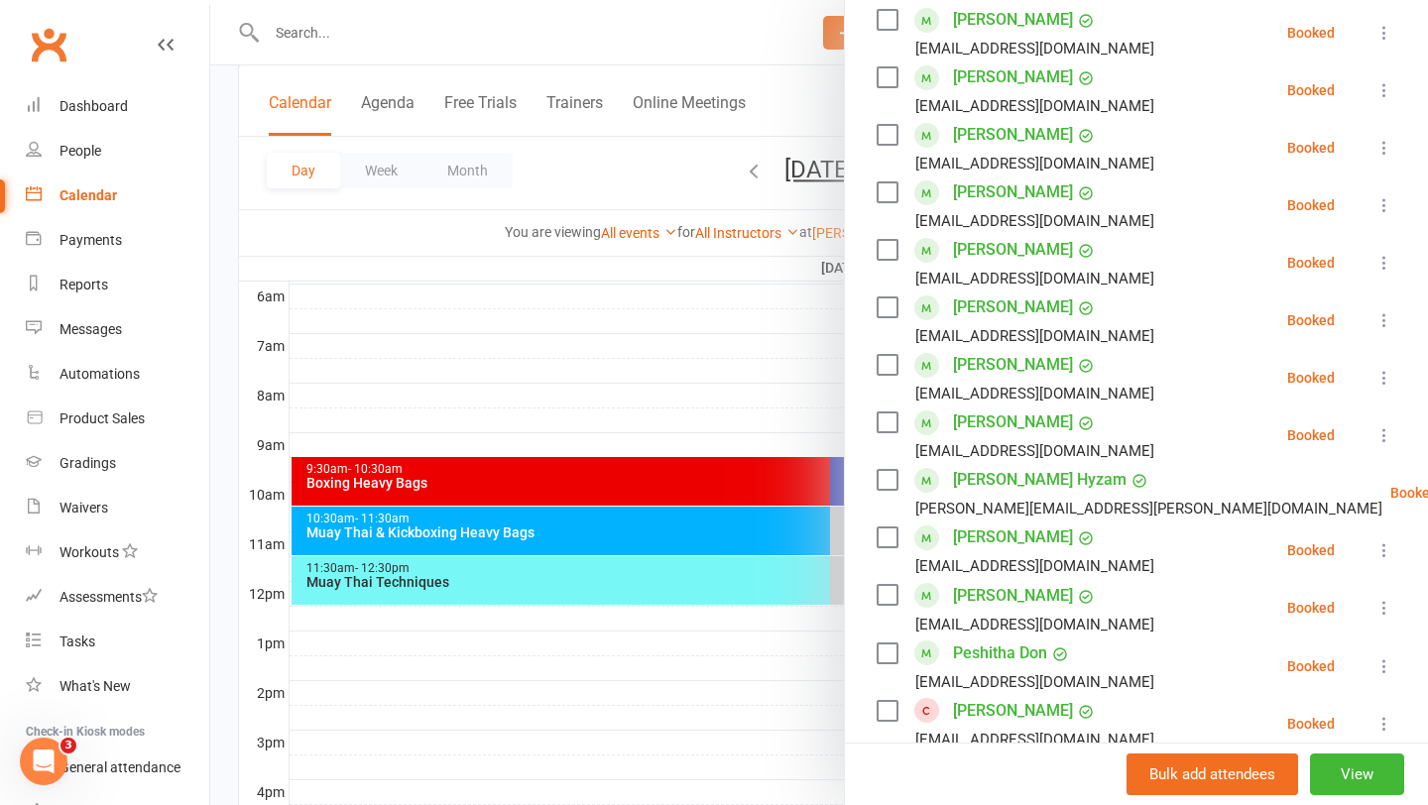
scroll to position [934, 0]
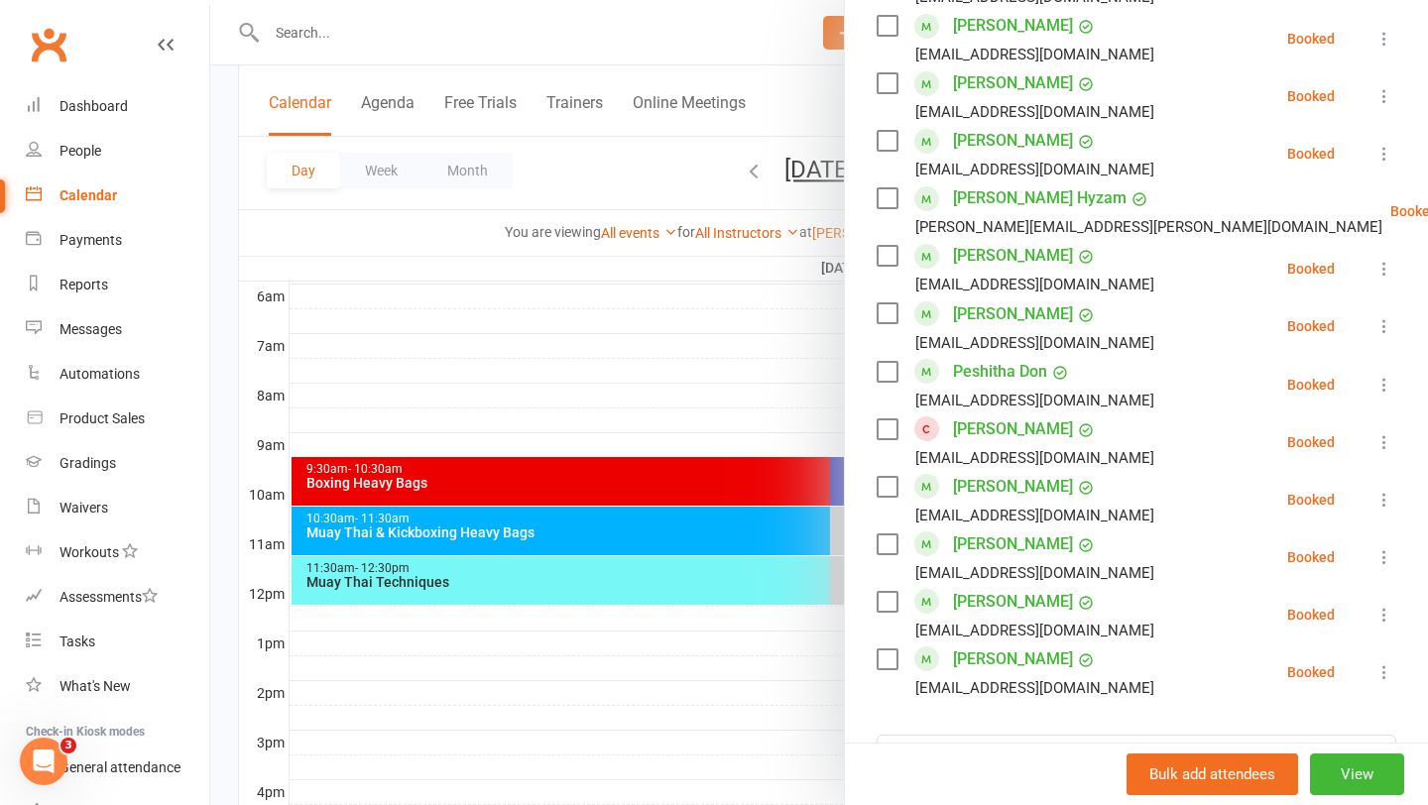
click at [1383, 677] on icon at bounding box center [1384, 672] width 20 height 20
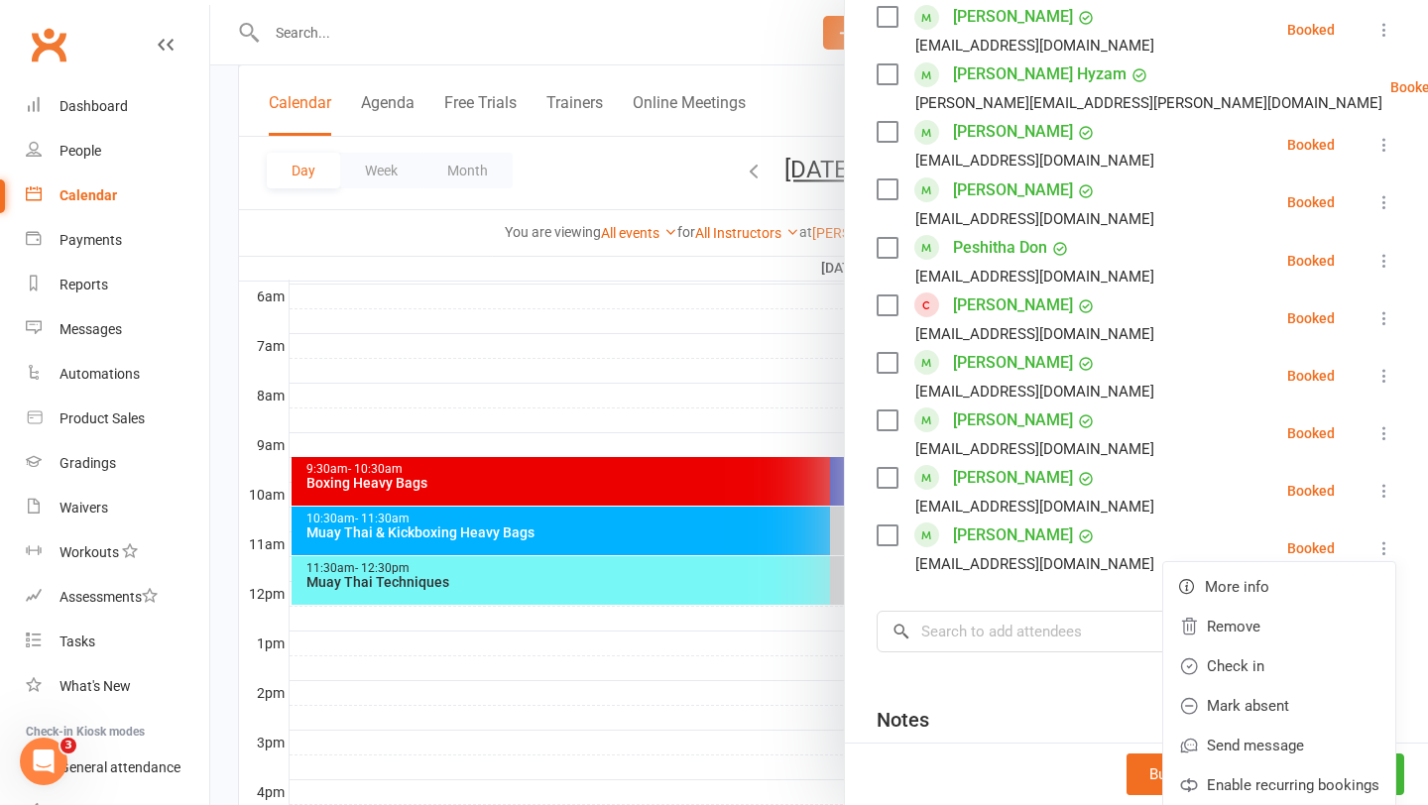
scroll to position [1133, 0]
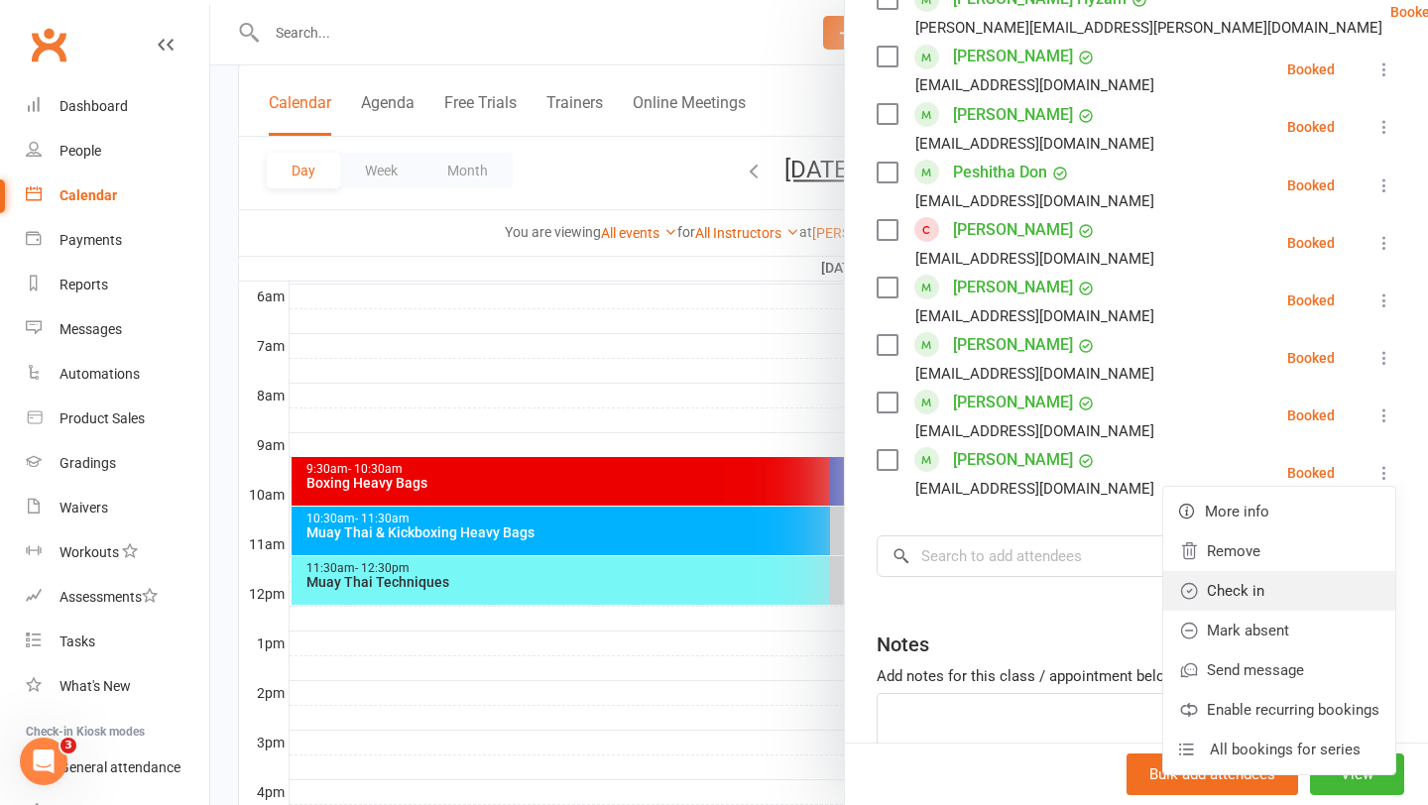
click at [1258, 592] on link "Check in" at bounding box center [1279, 591] width 232 height 40
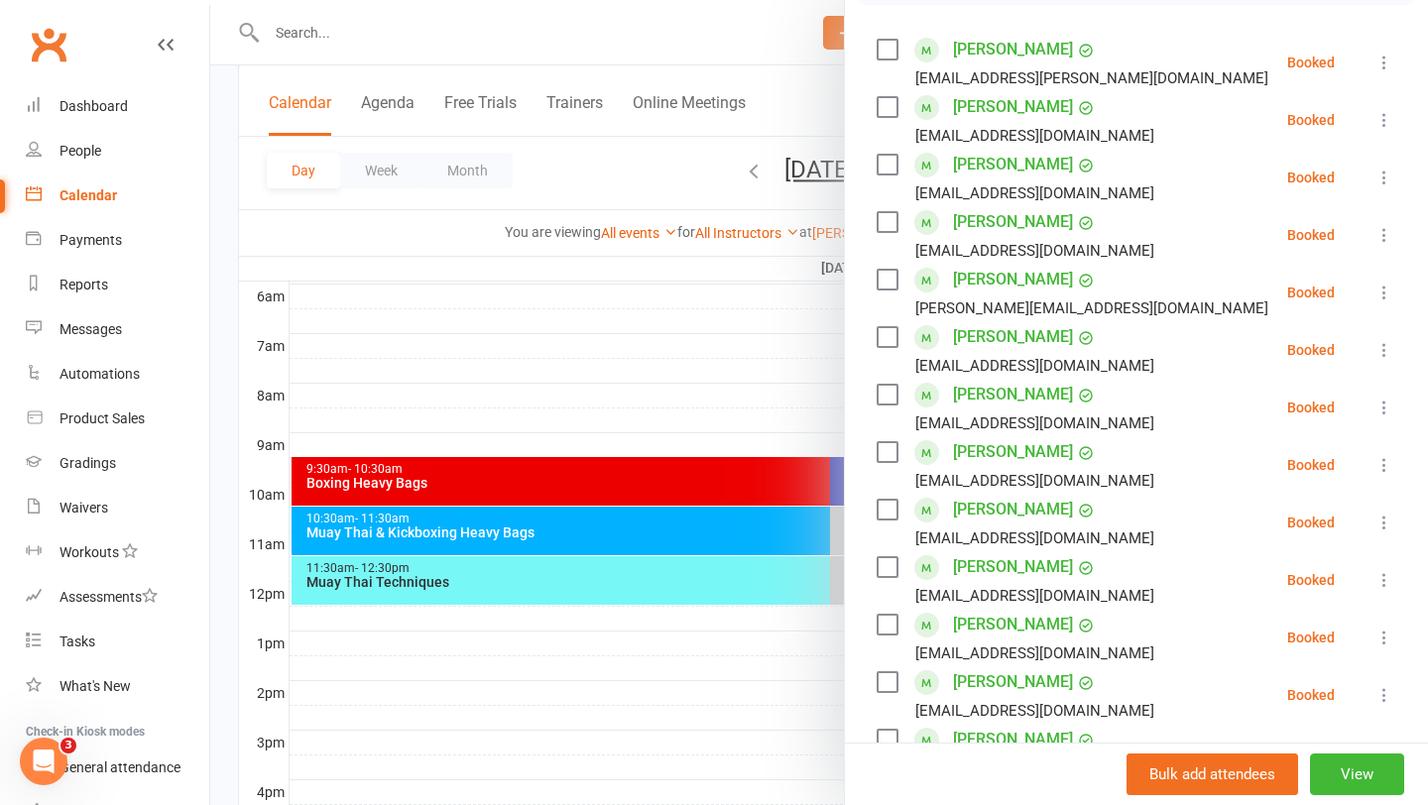
scroll to position [326, 0]
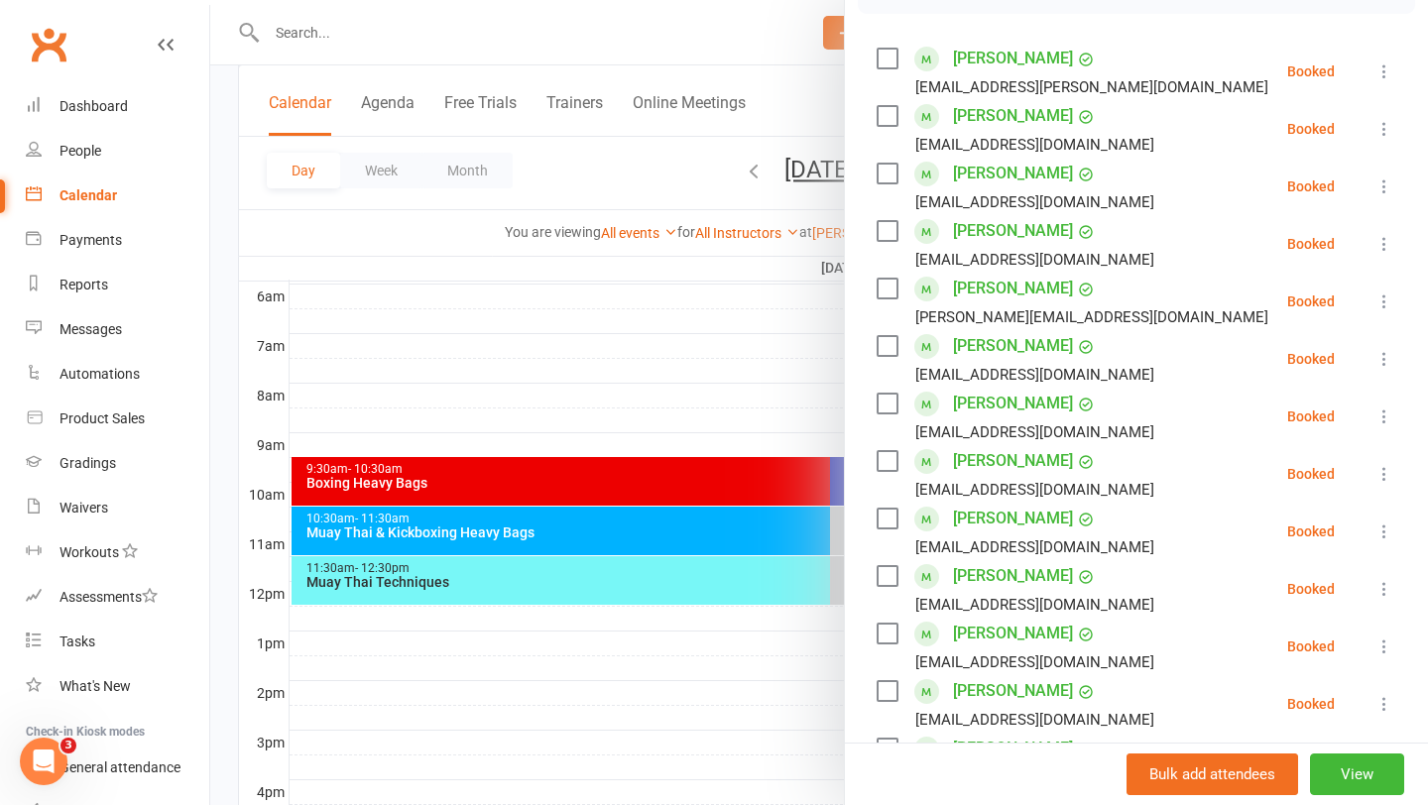
click at [1382, 133] on icon at bounding box center [1384, 129] width 20 height 20
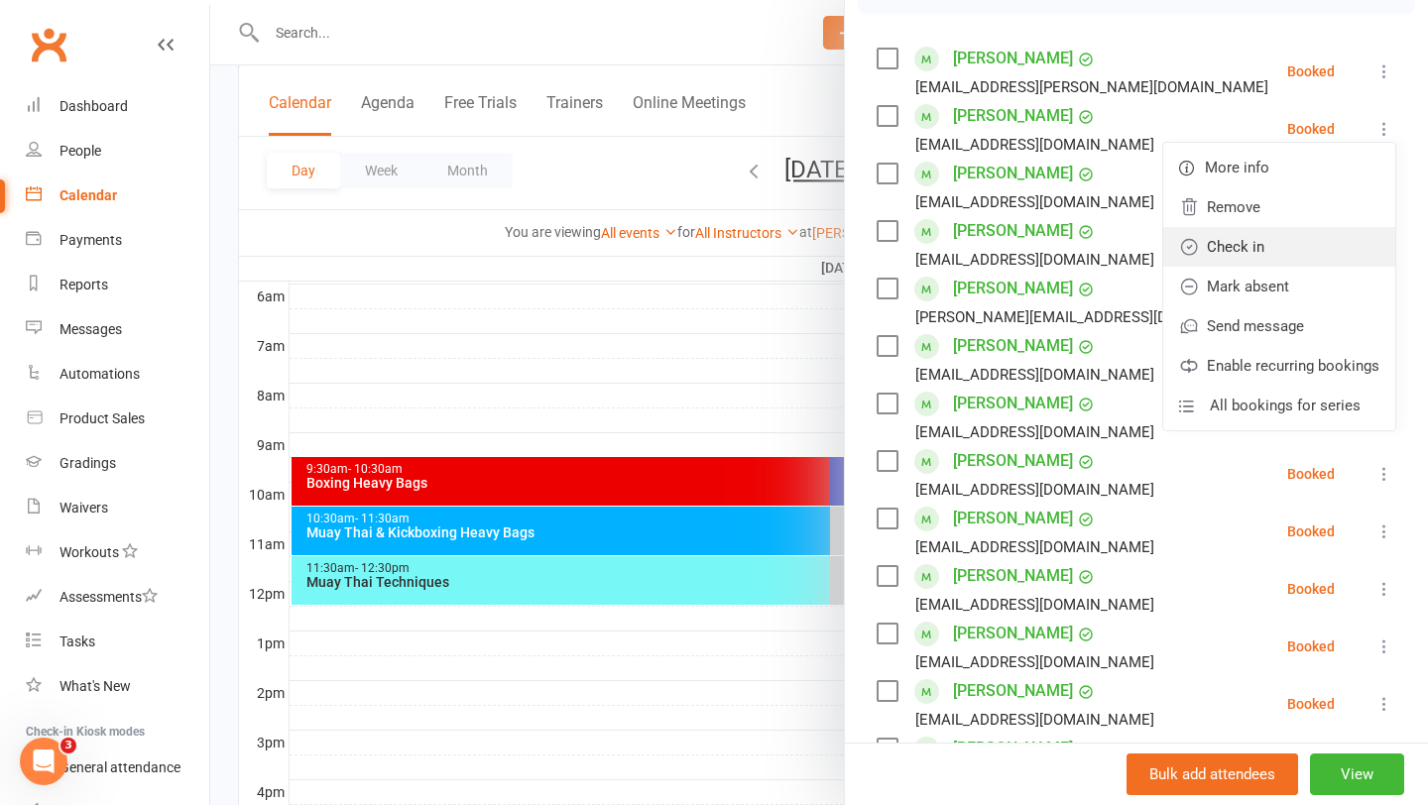
click at [1341, 239] on link "Check in" at bounding box center [1279, 247] width 232 height 40
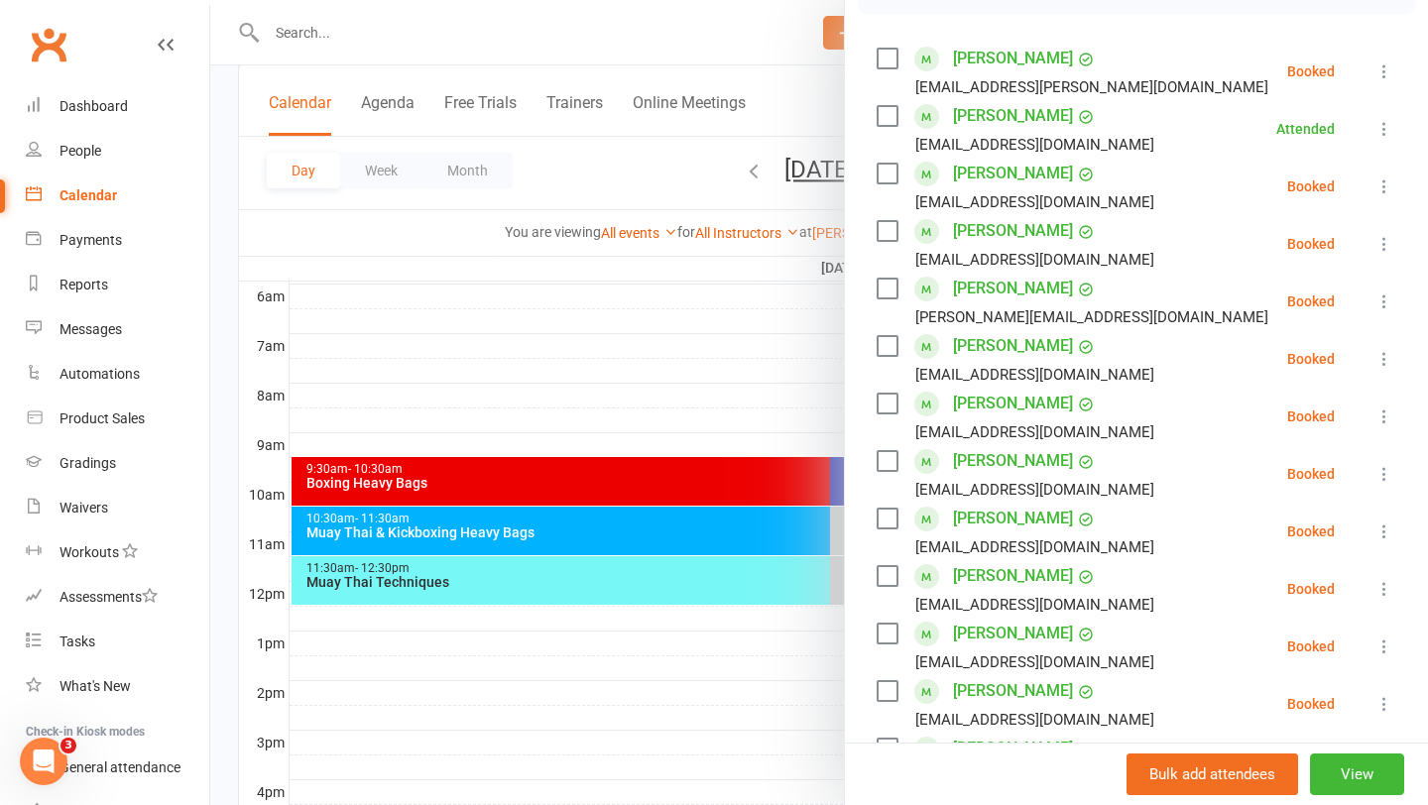
click at [1383, 363] on icon at bounding box center [1384, 359] width 20 height 20
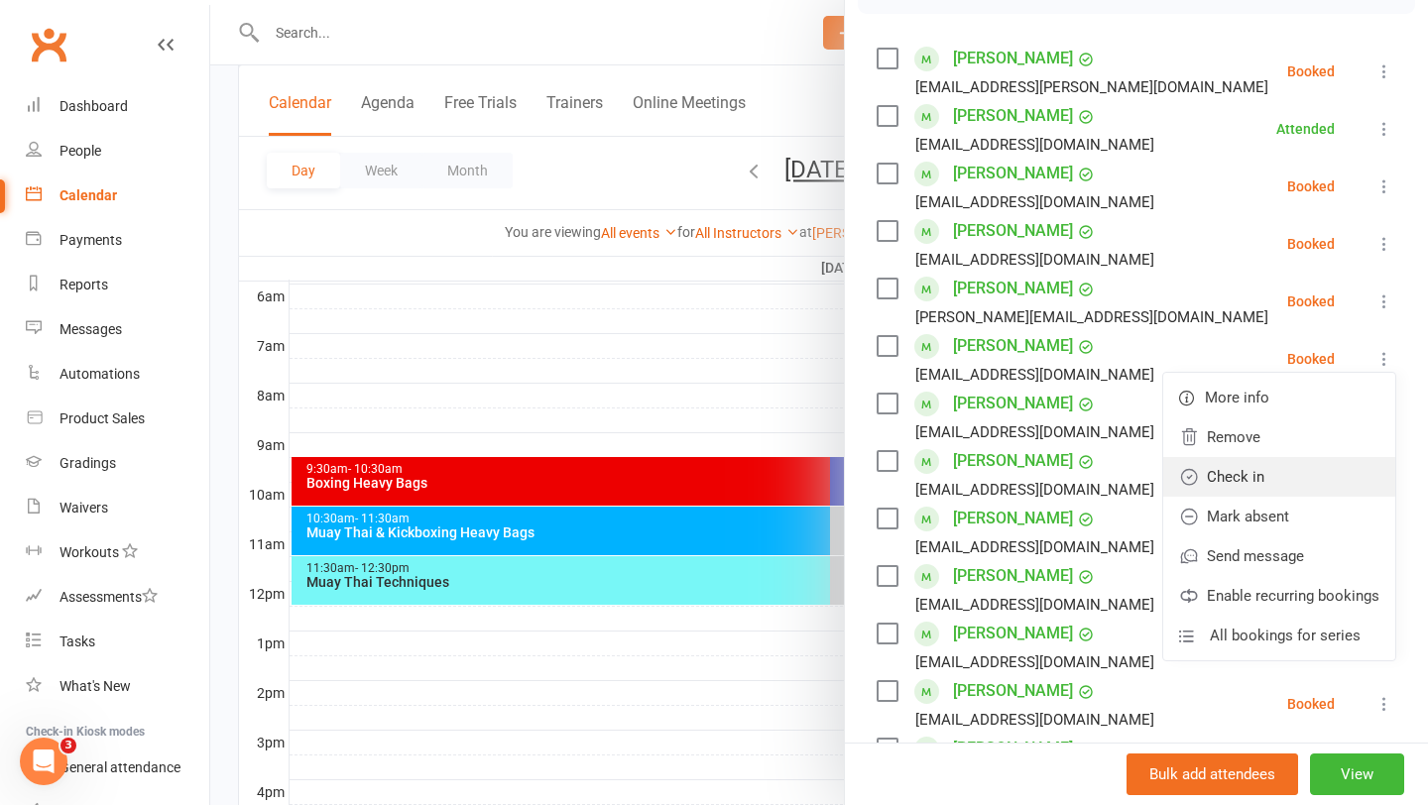
click at [1314, 476] on link "Check in" at bounding box center [1279, 477] width 232 height 40
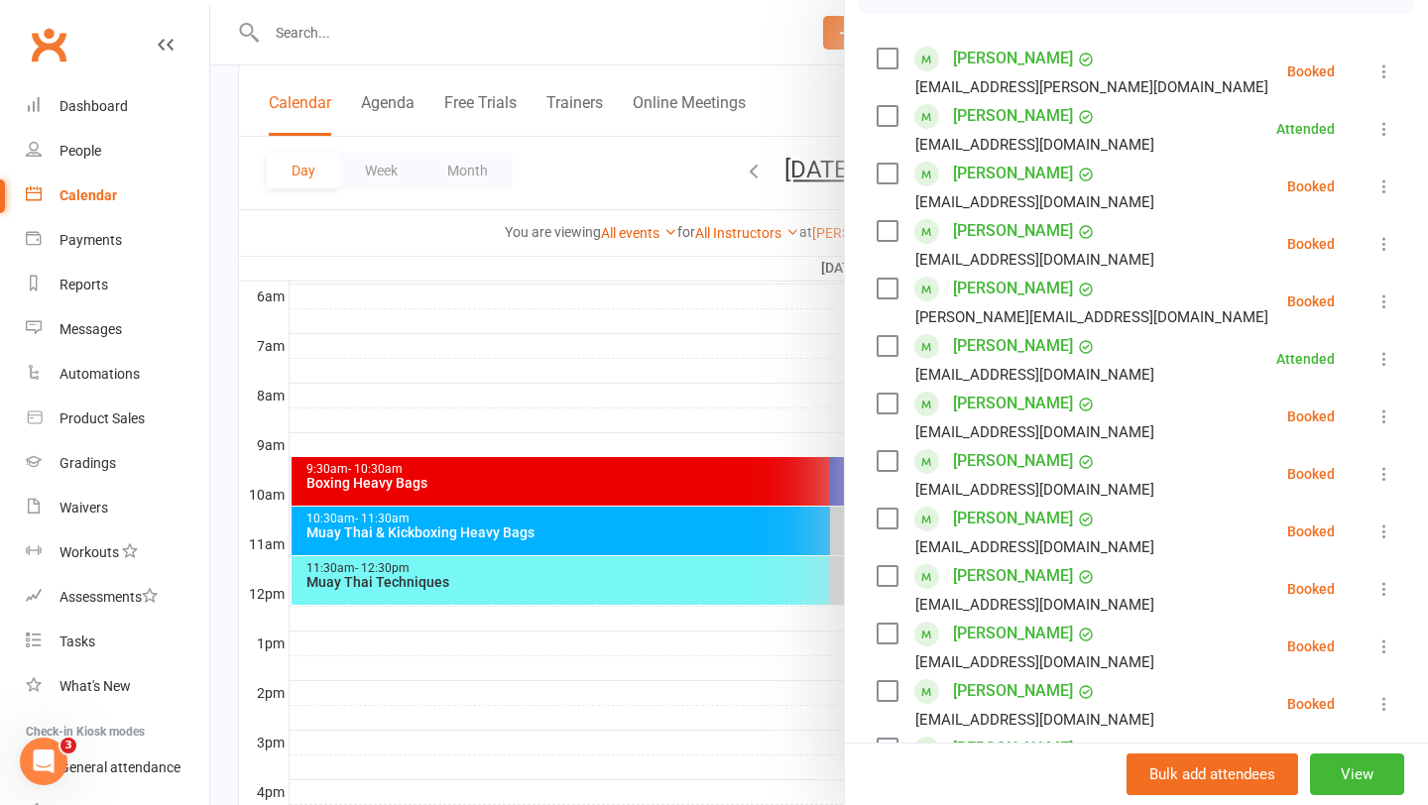
click at [1387, 415] on icon at bounding box center [1384, 417] width 20 height 20
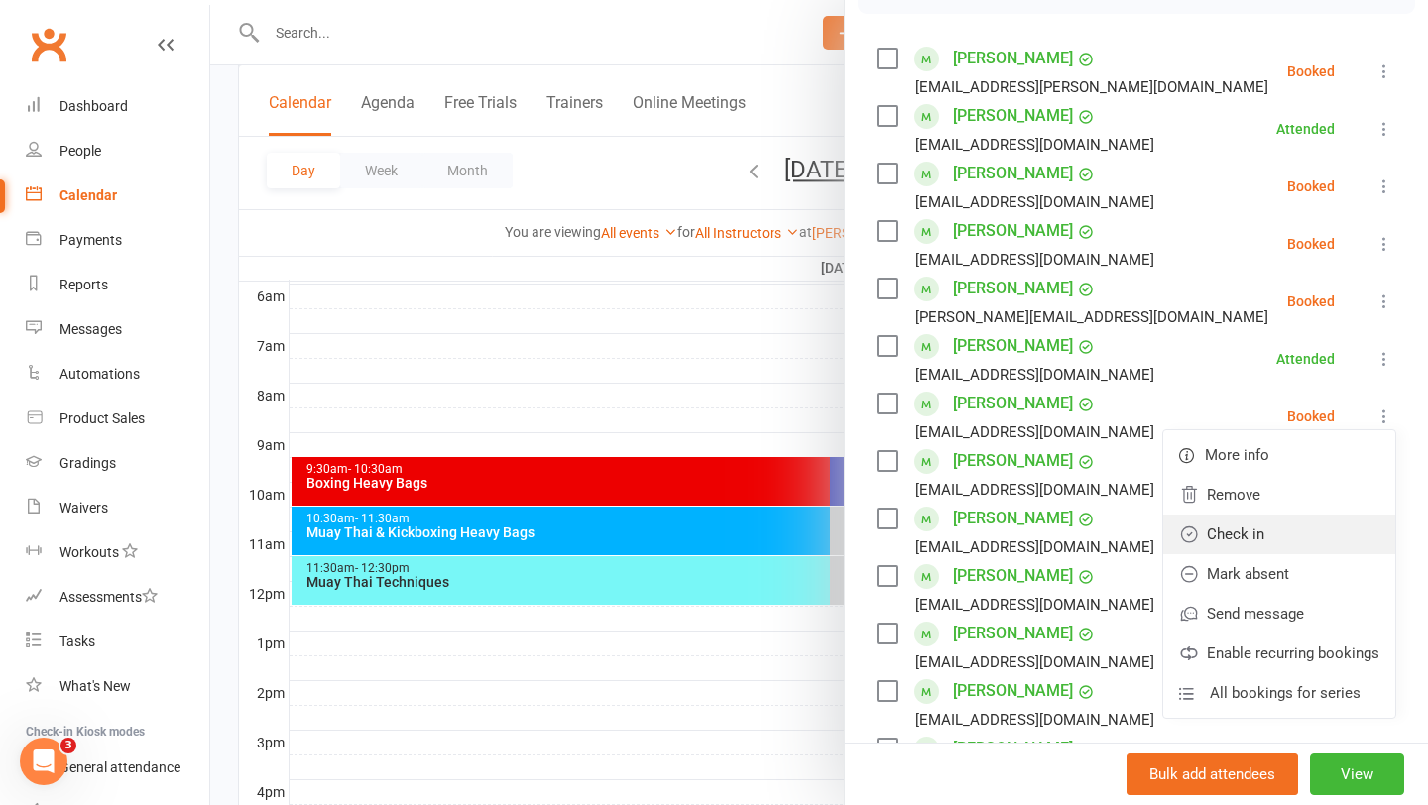
click at [1308, 537] on link "Check in" at bounding box center [1279, 535] width 232 height 40
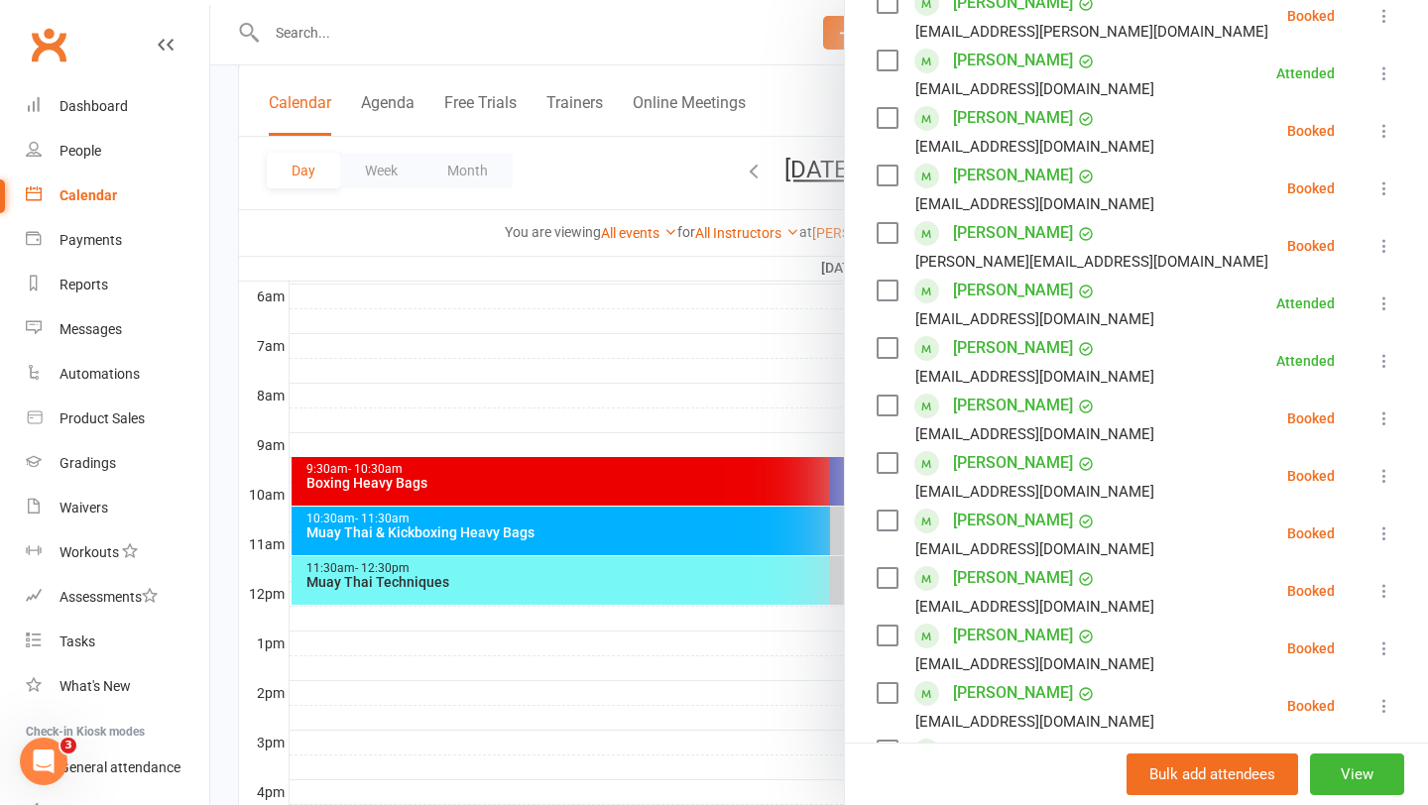
scroll to position [379, 0]
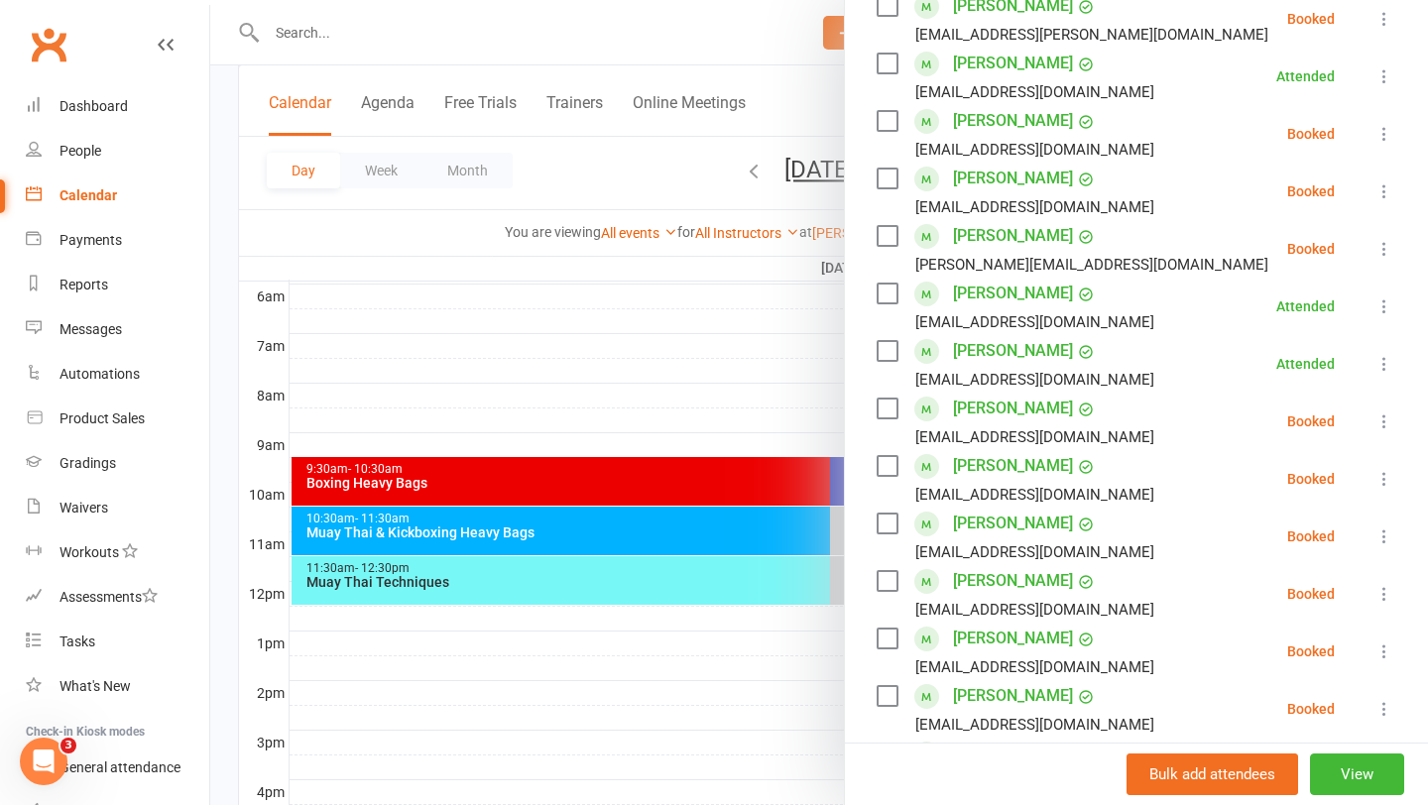
click at [588, 184] on div at bounding box center [819, 402] width 1218 height 805
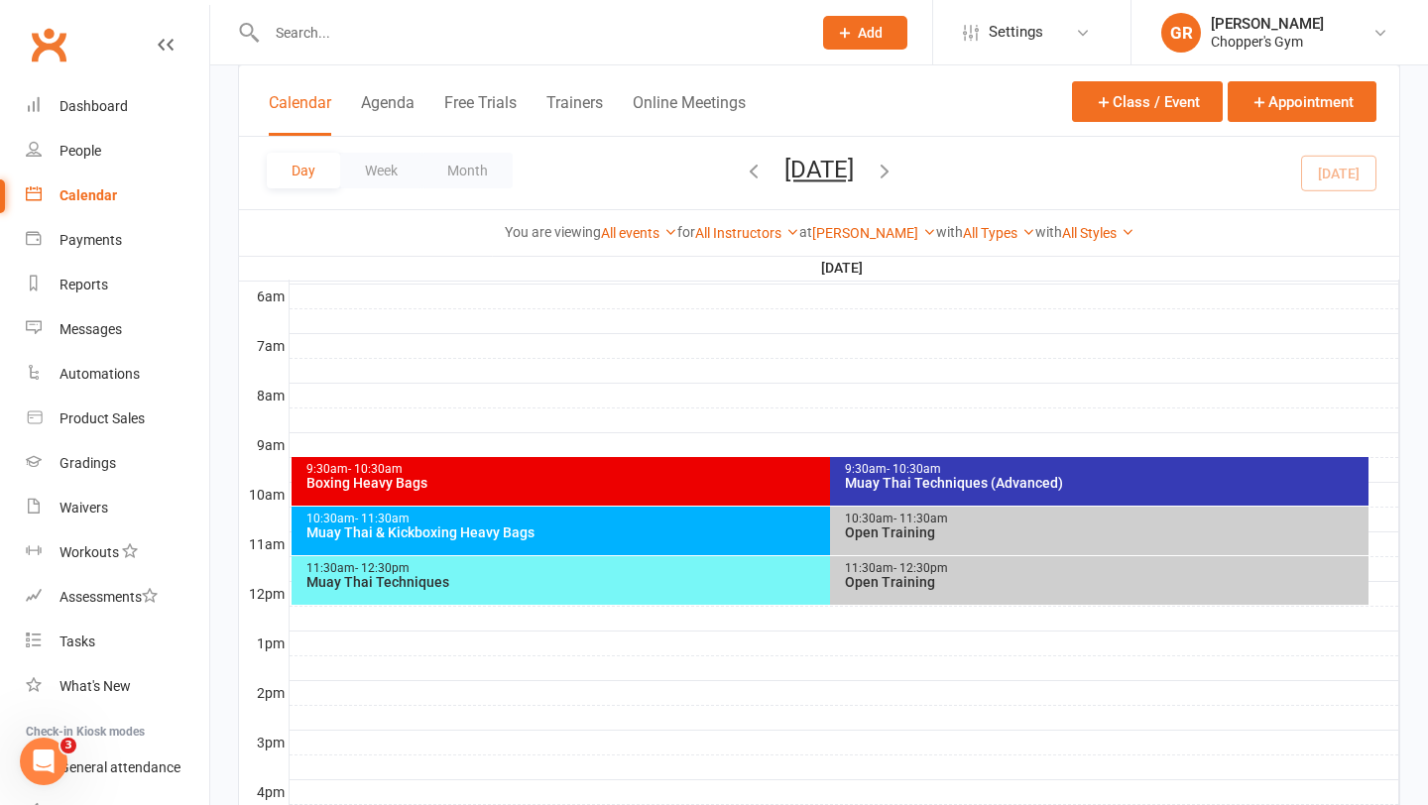
click at [743, 169] on icon "button" at bounding box center [754, 171] width 22 height 22
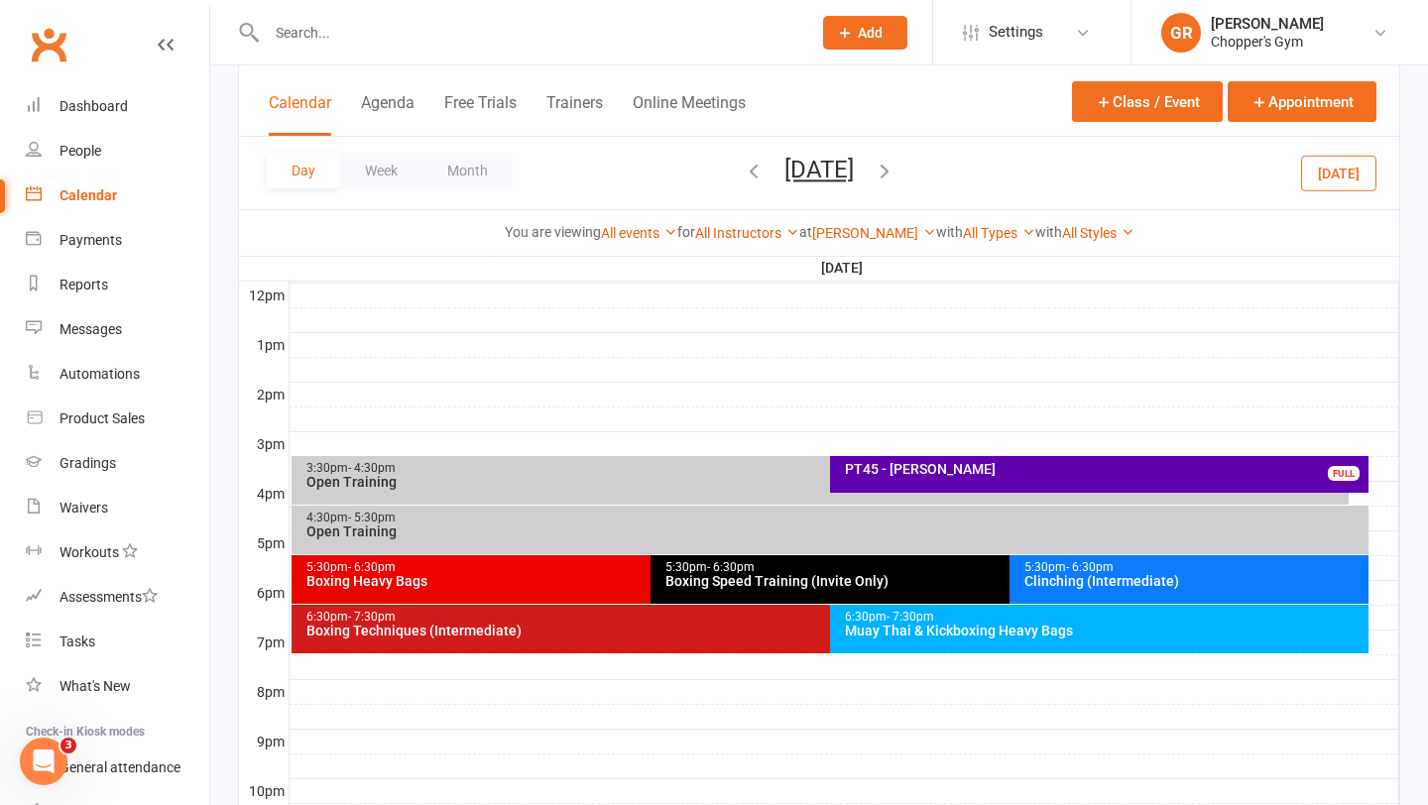
scroll to position [713, 0]
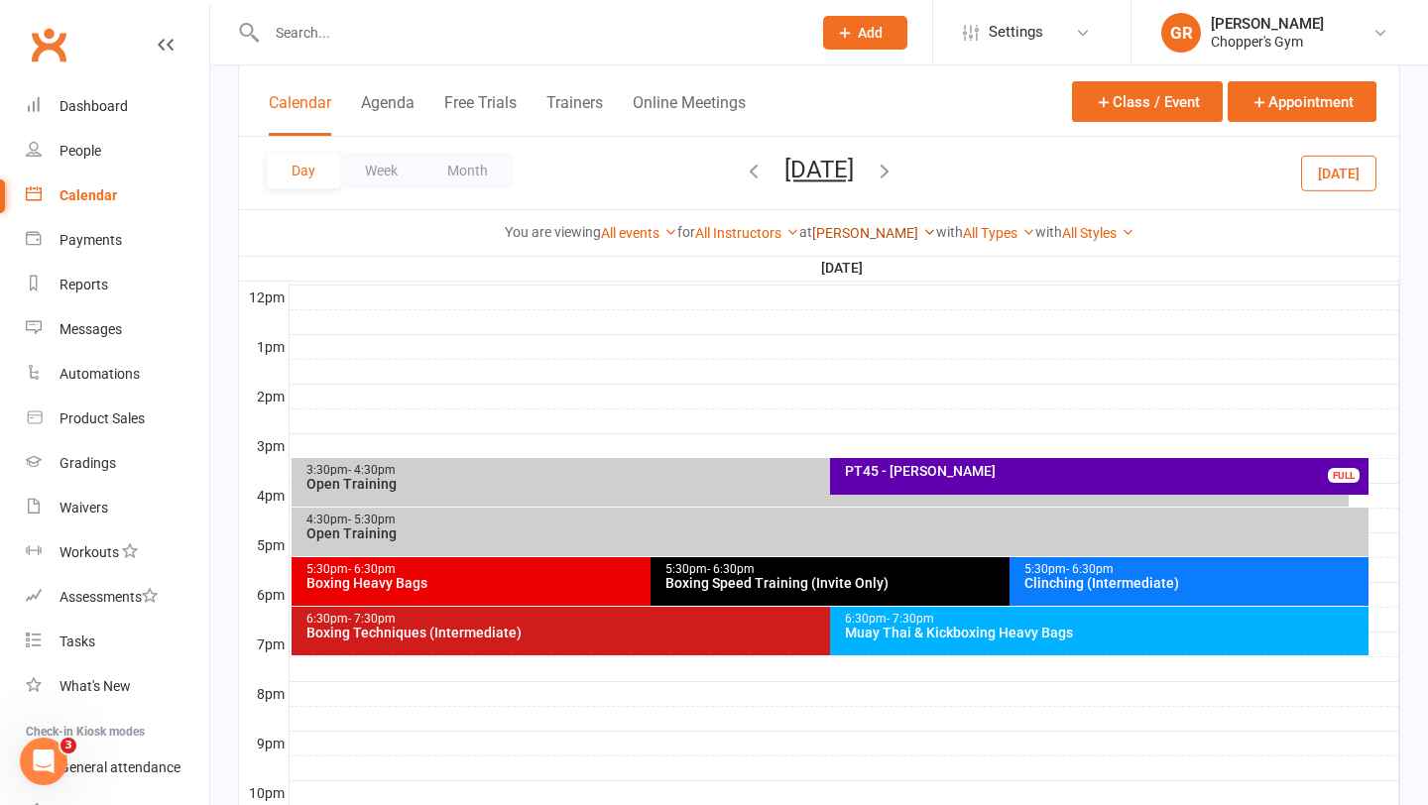
click at [866, 230] on link "[PERSON_NAME]" at bounding box center [874, 233] width 124 height 16
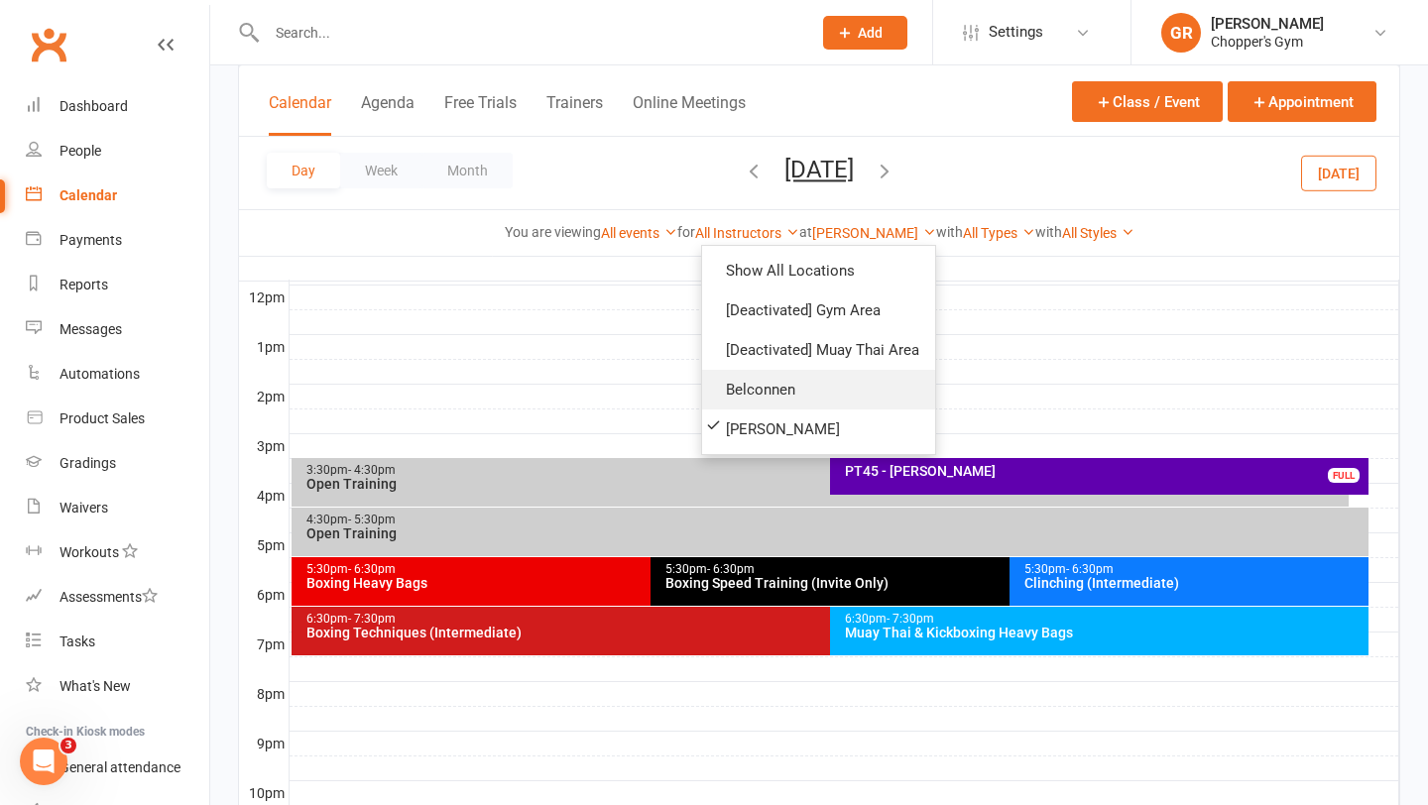
click at [788, 392] on link "Belconnen" at bounding box center [818, 390] width 233 height 40
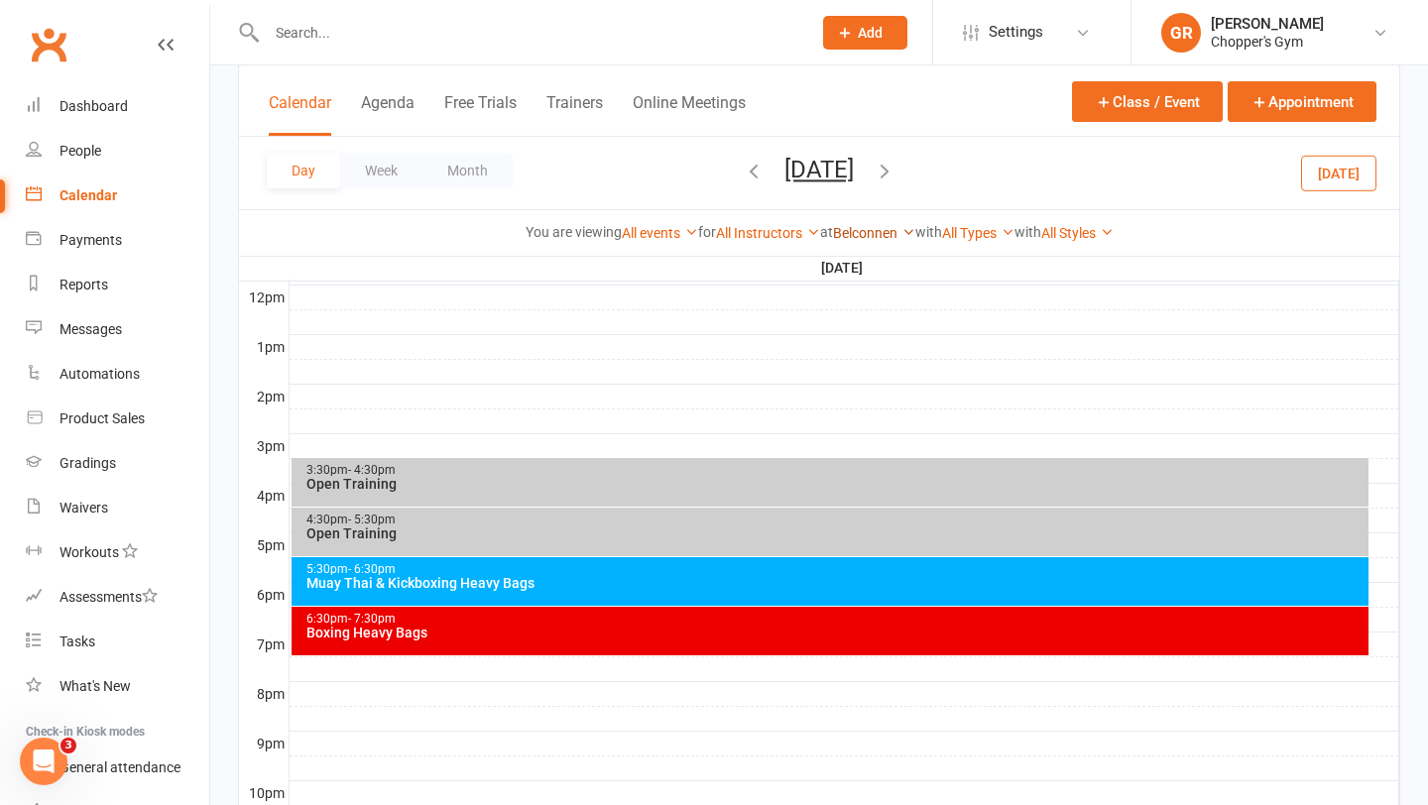
click at [879, 230] on link "Belconnen" at bounding box center [874, 233] width 82 height 16
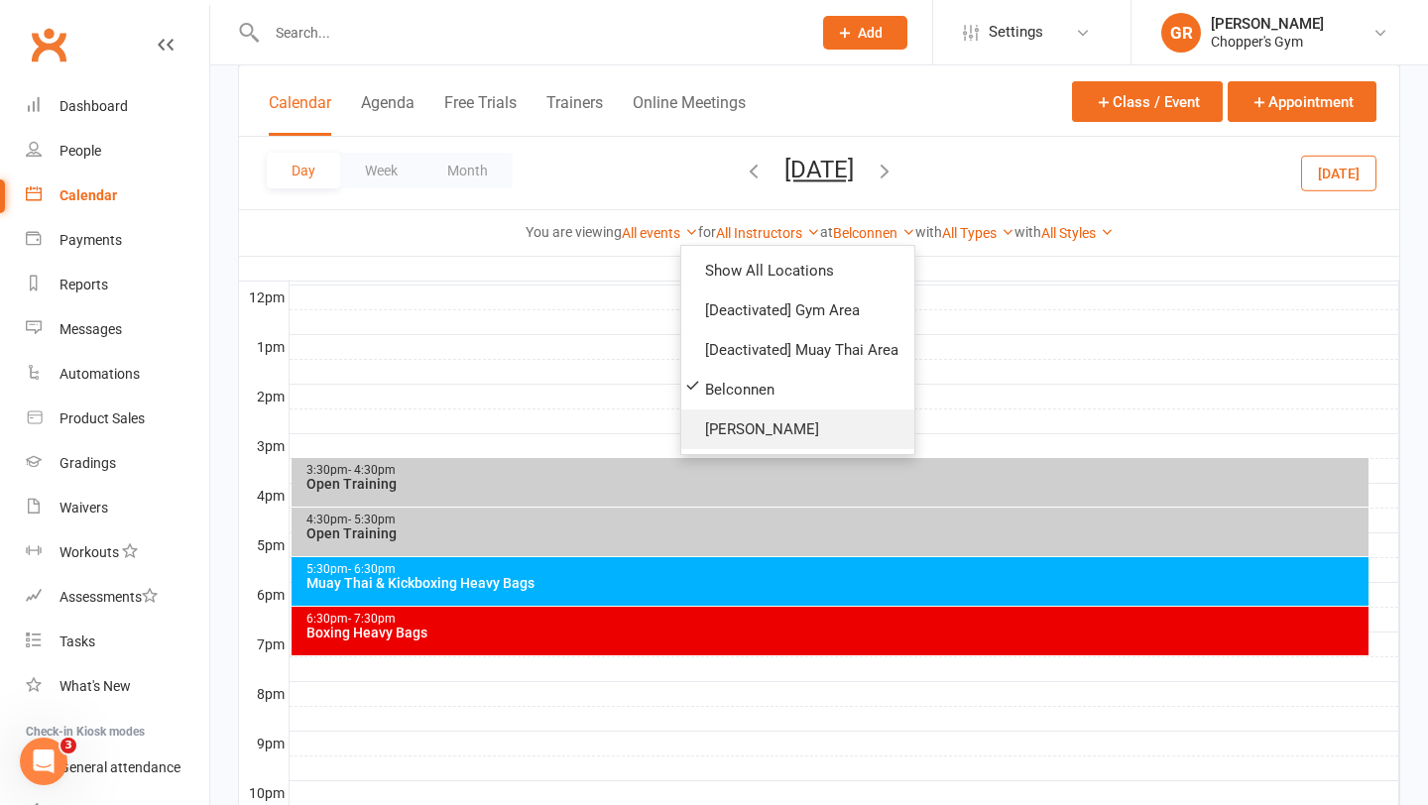
click at [816, 418] on link "[PERSON_NAME]" at bounding box center [797, 430] width 233 height 40
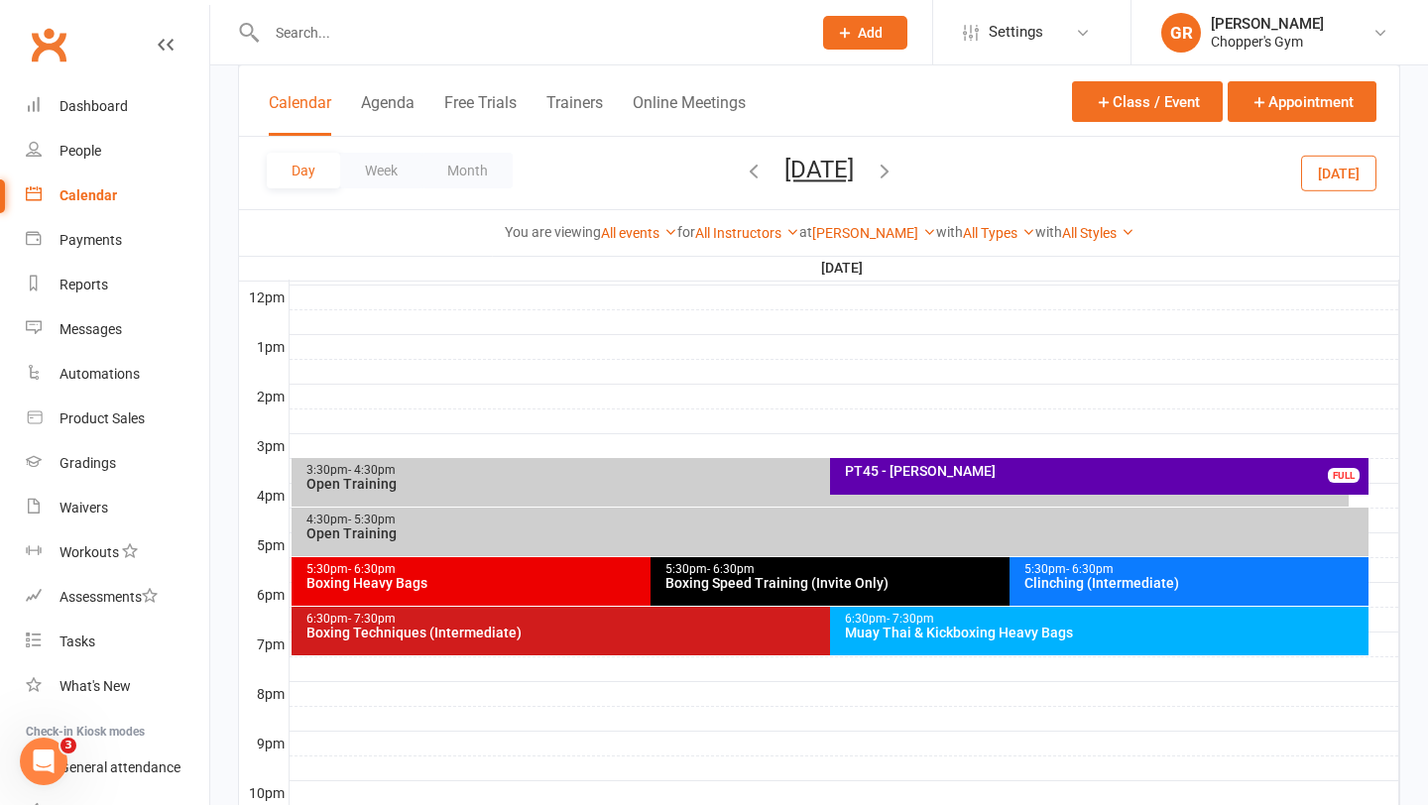
click at [895, 162] on icon "button" at bounding box center [885, 171] width 22 height 22
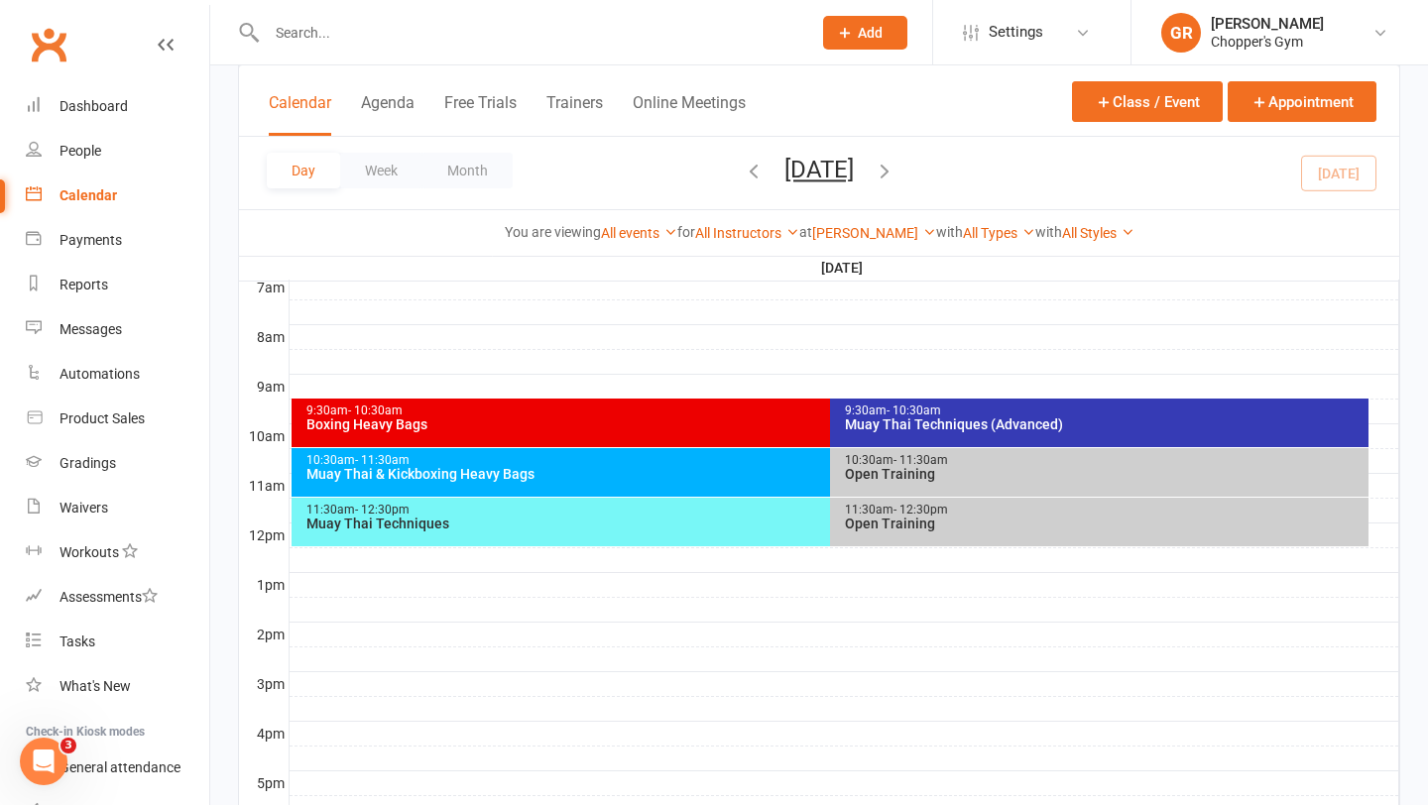
scroll to position [442, 0]
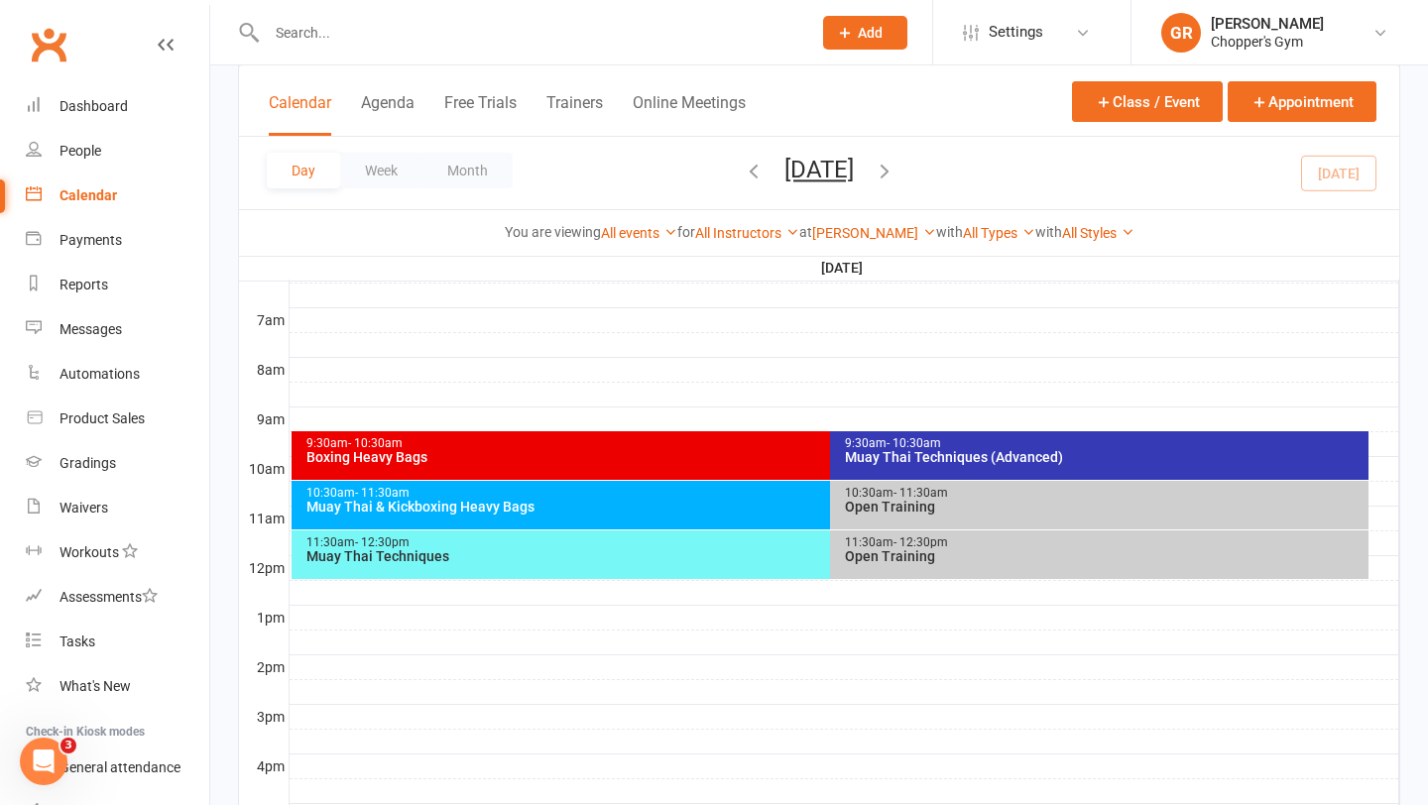
click at [951, 500] on div "Open Training" at bounding box center [1104, 507] width 521 height 14
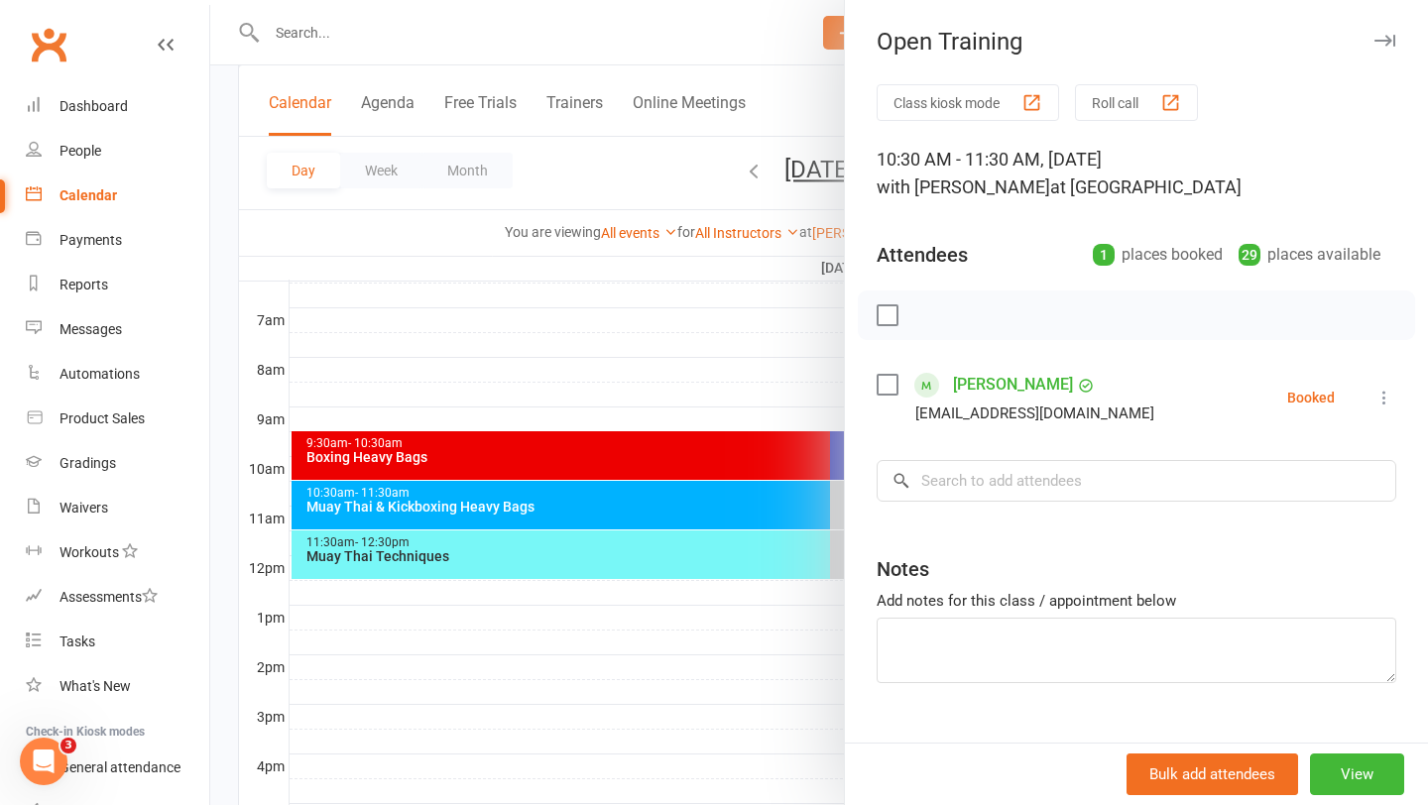
click at [715, 586] on div at bounding box center [819, 402] width 1218 height 805
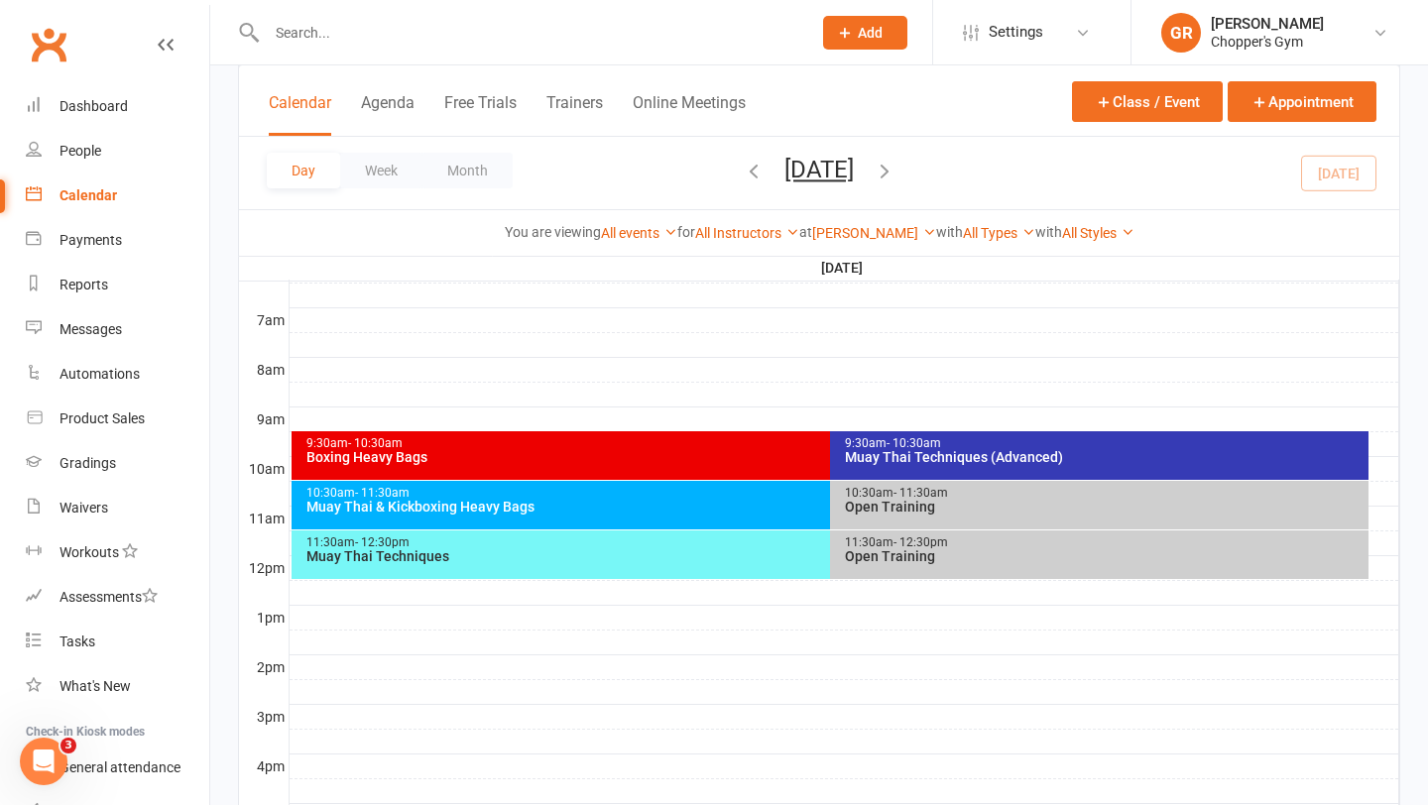
click at [915, 556] on div "Open Training" at bounding box center [1104, 556] width 521 height 14
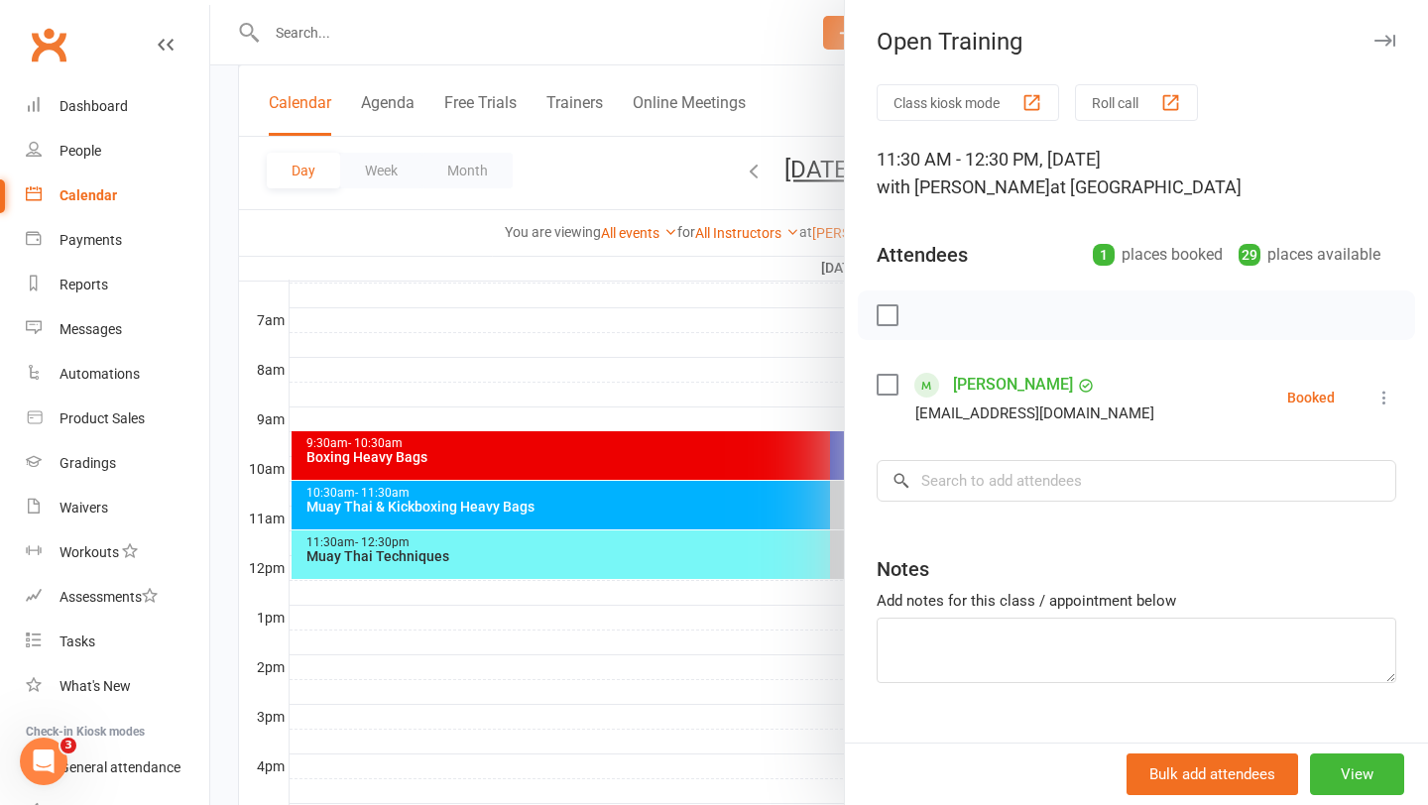
click at [682, 628] on div at bounding box center [819, 402] width 1218 height 805
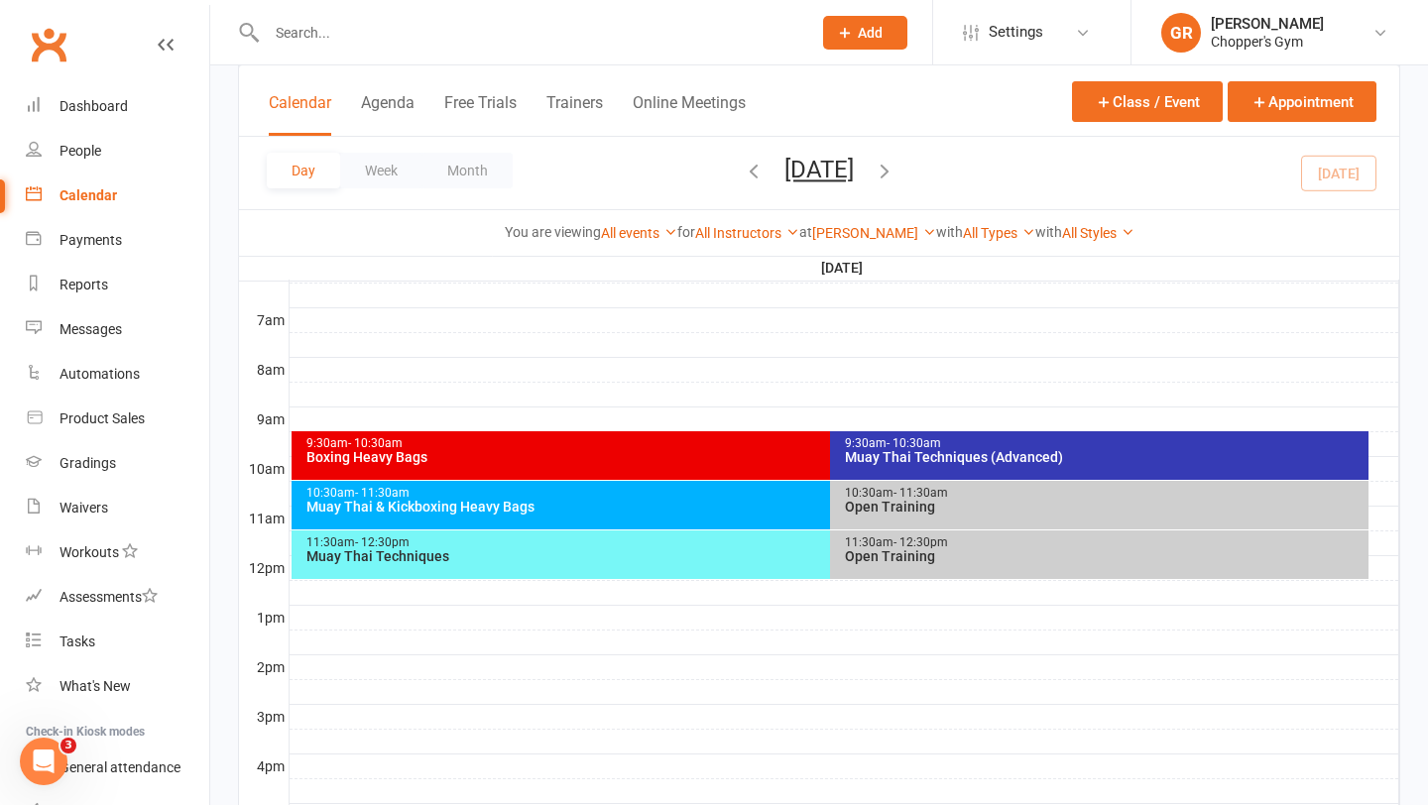
click at [715, 556] on div "Muay Thai Techniques" at bounding box center [825, 556] width 1040 height 14
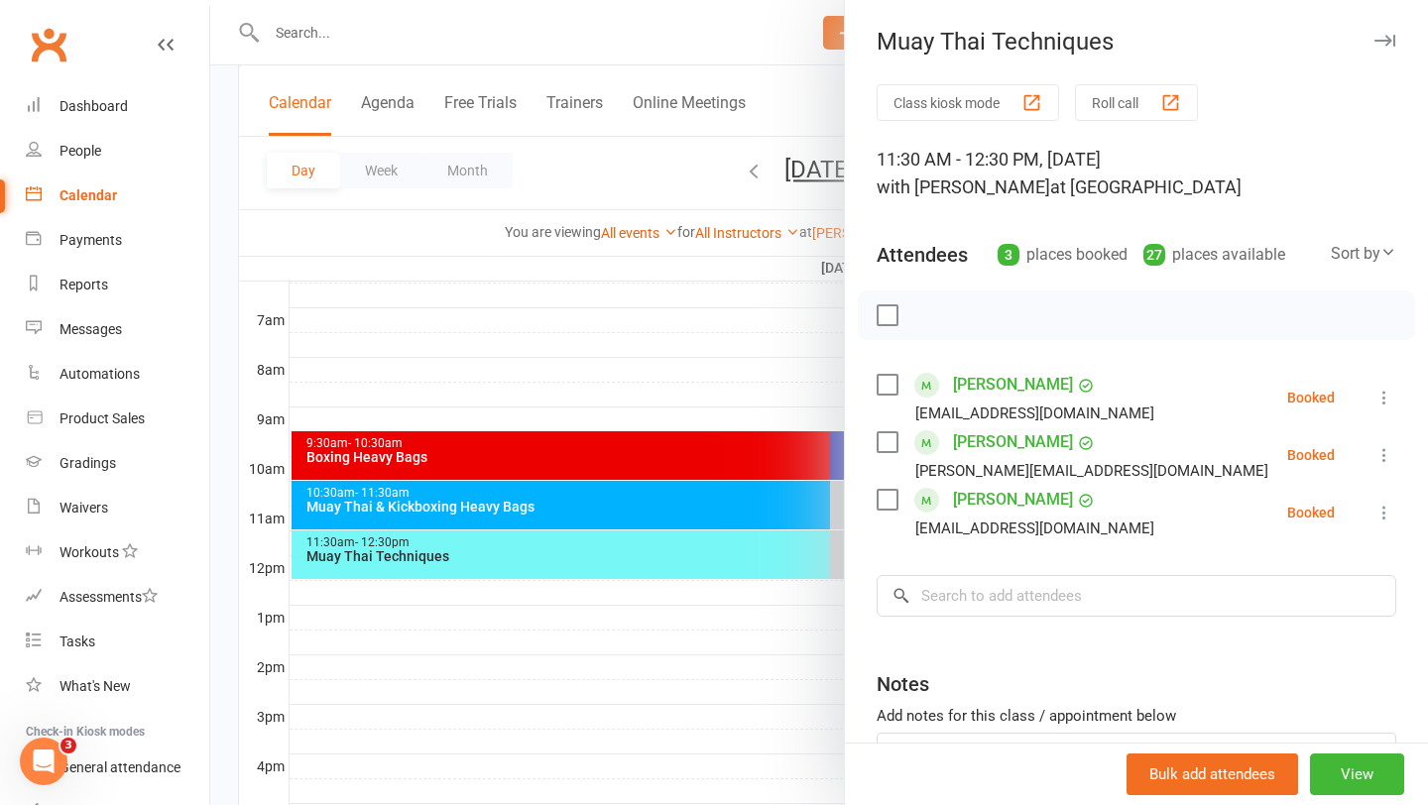
click at [779, 368] on div at bounding box center [819, 402] width 1218 height 805
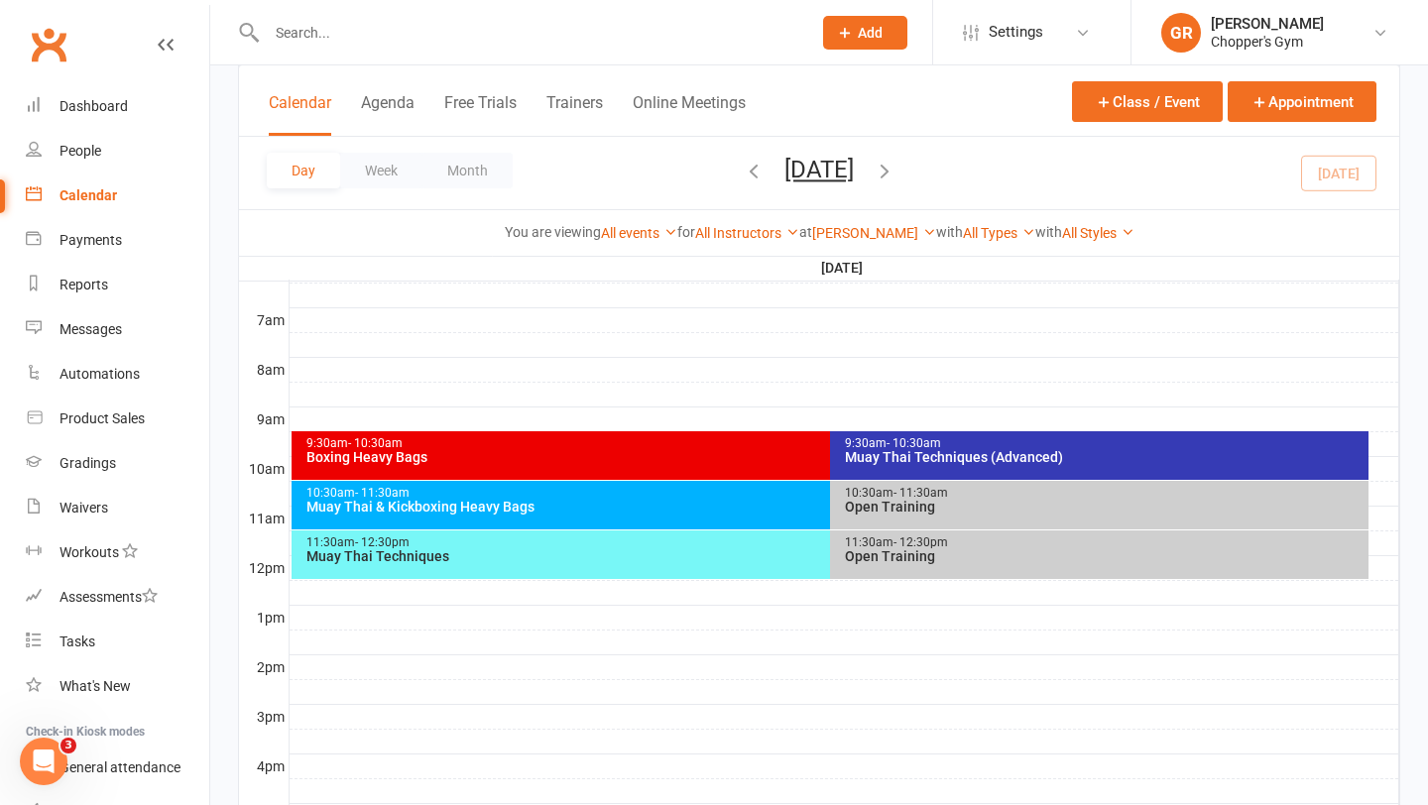
click at [764, 500] on div "Muay Thai & Kickboxing Heavy Bags" at bounding box center [825, 507] width 1040 height 14
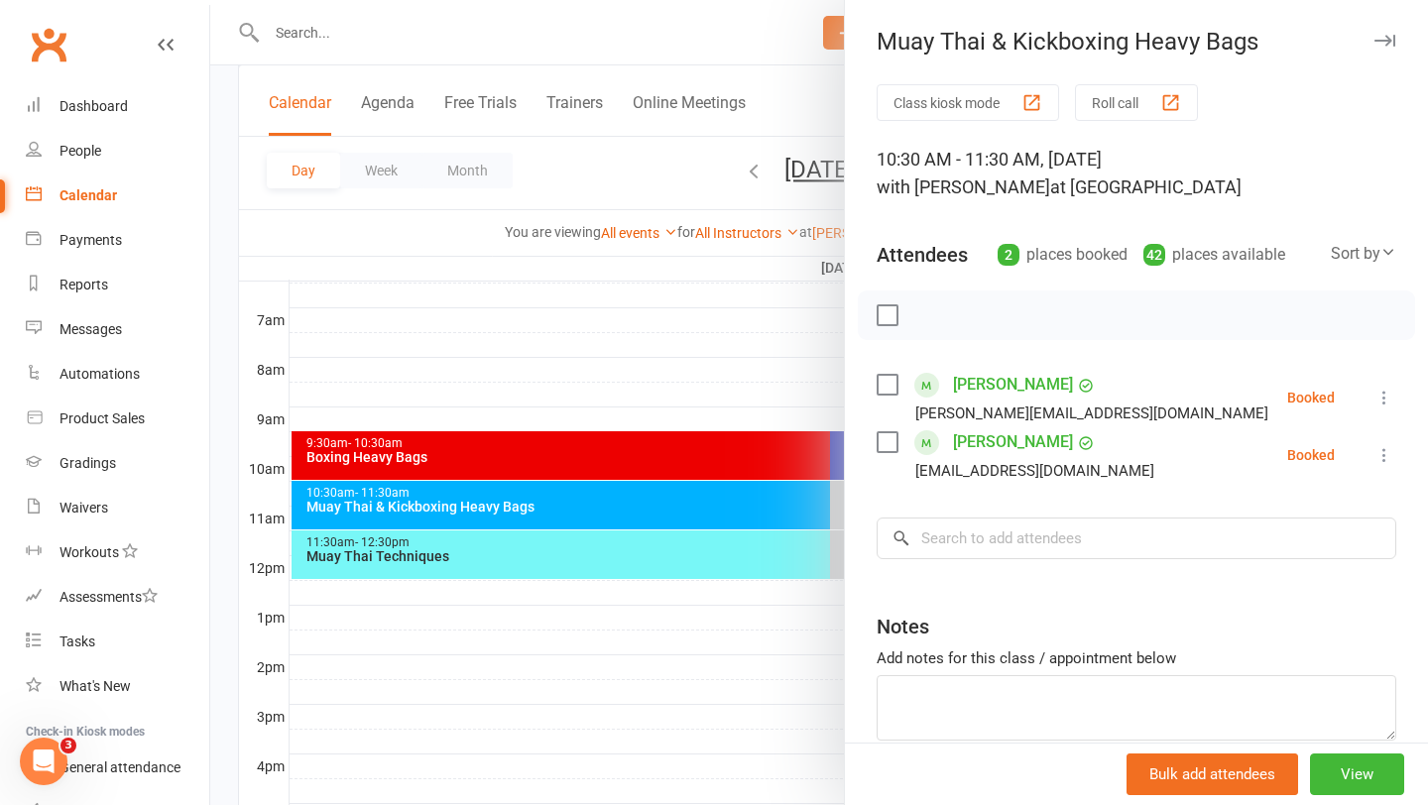
click at [804, 366] on div at bounding box center [819, 402] width 1218 height 805
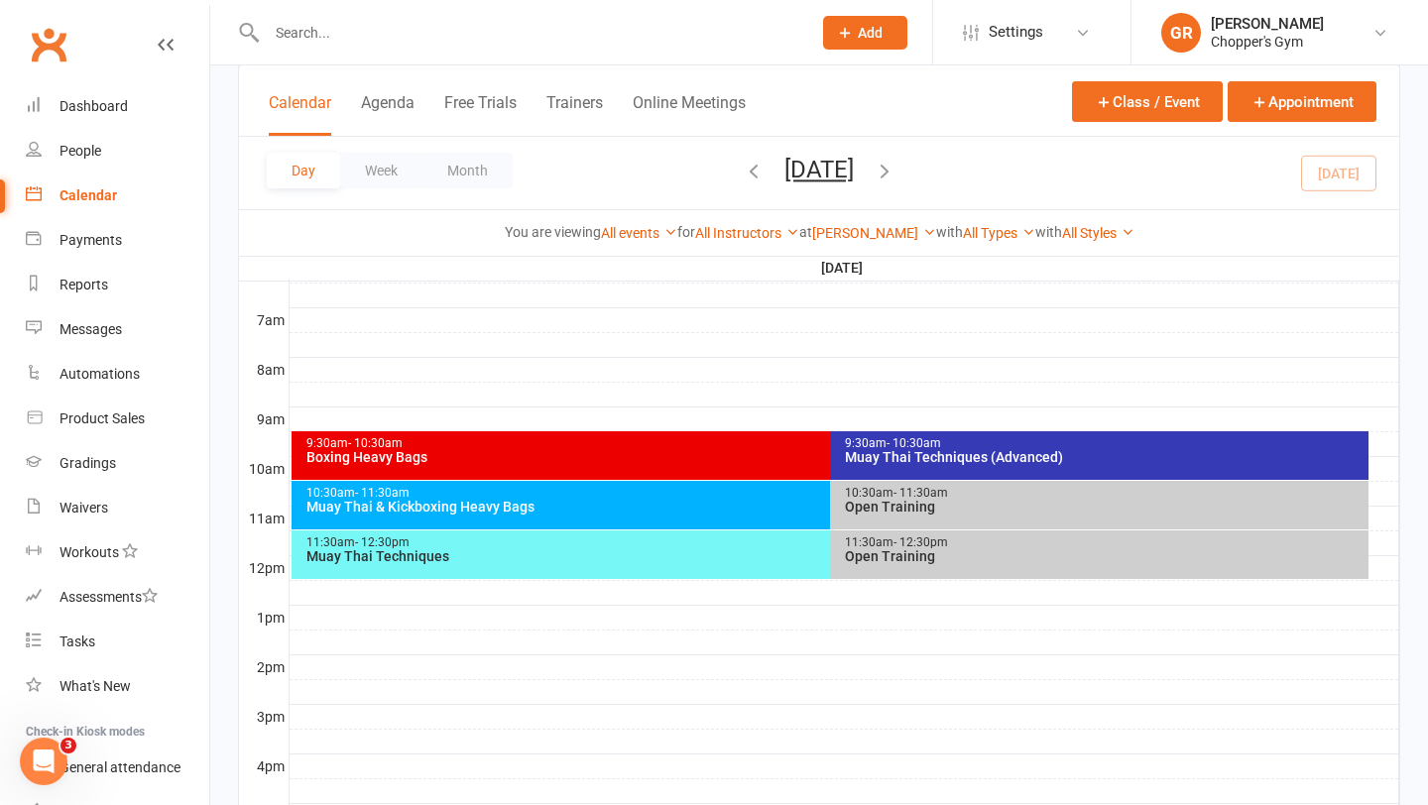
click at [791, 460] on div "Boxing Heavy Bags" at bounding box center [825, 457] width 1040 height 14
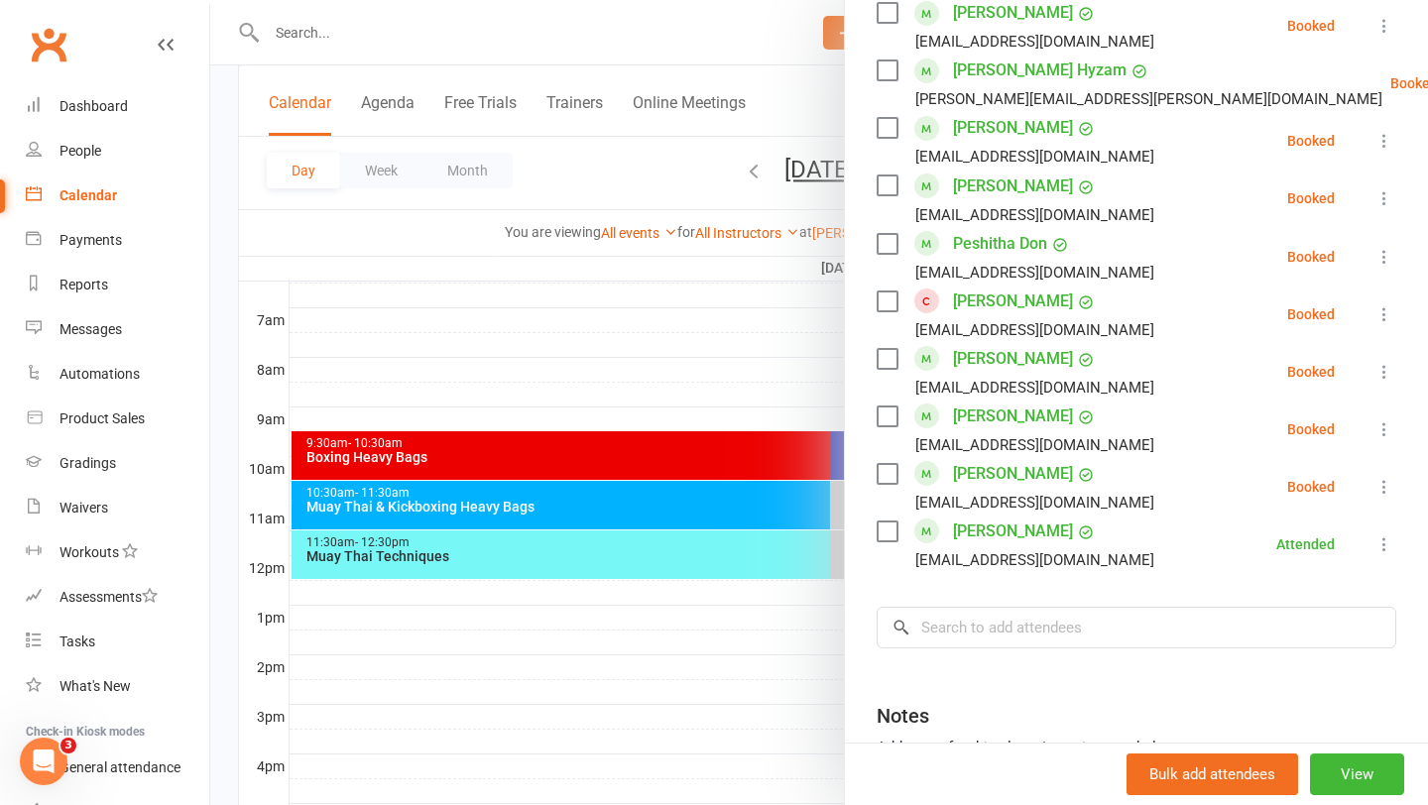
scroll to position [1064, 0]
click at [1386, 484] on icon at bounding box center [1384, 485] width 20 height 20
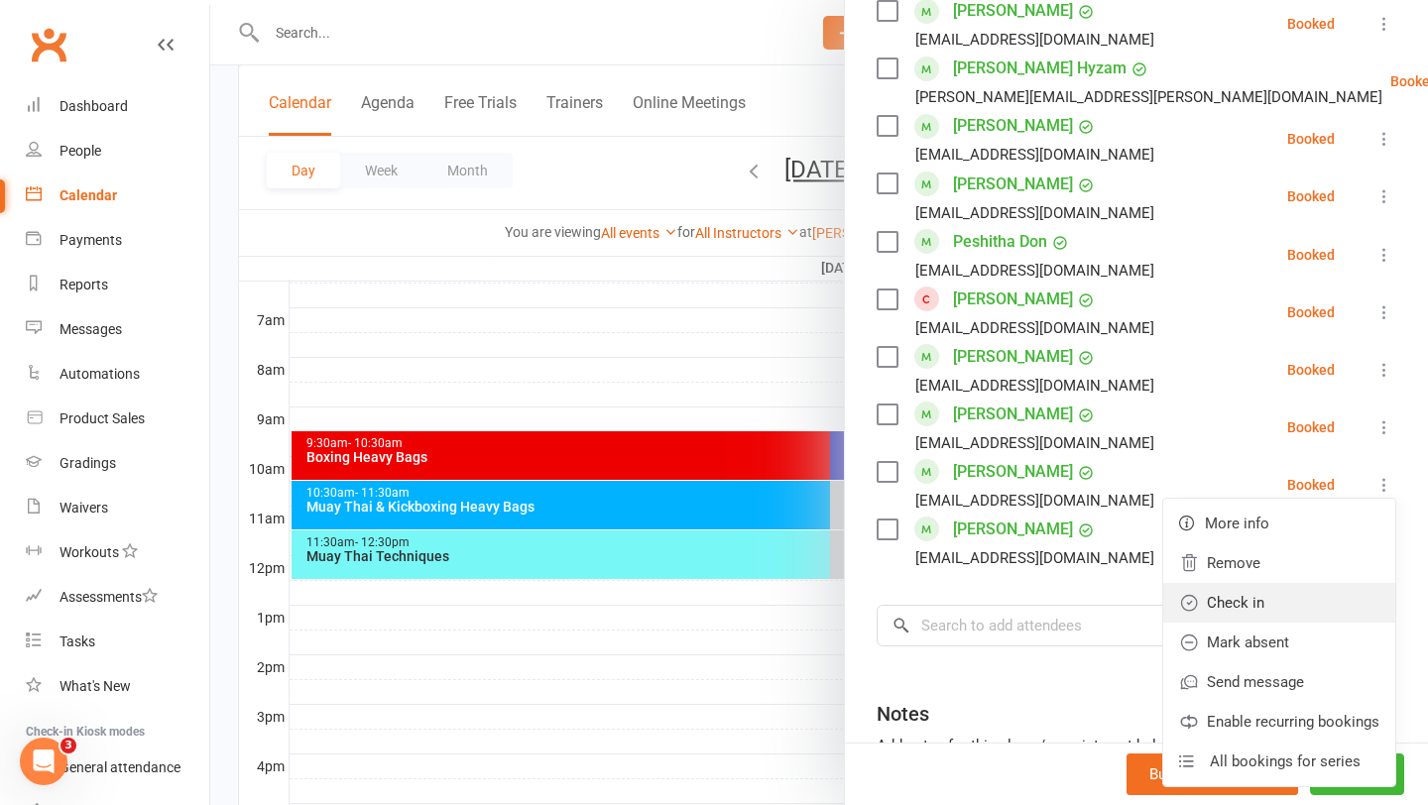
click at [1286, 599] on link "Check in" at bounding box center [1279, 603] width 232 height 40
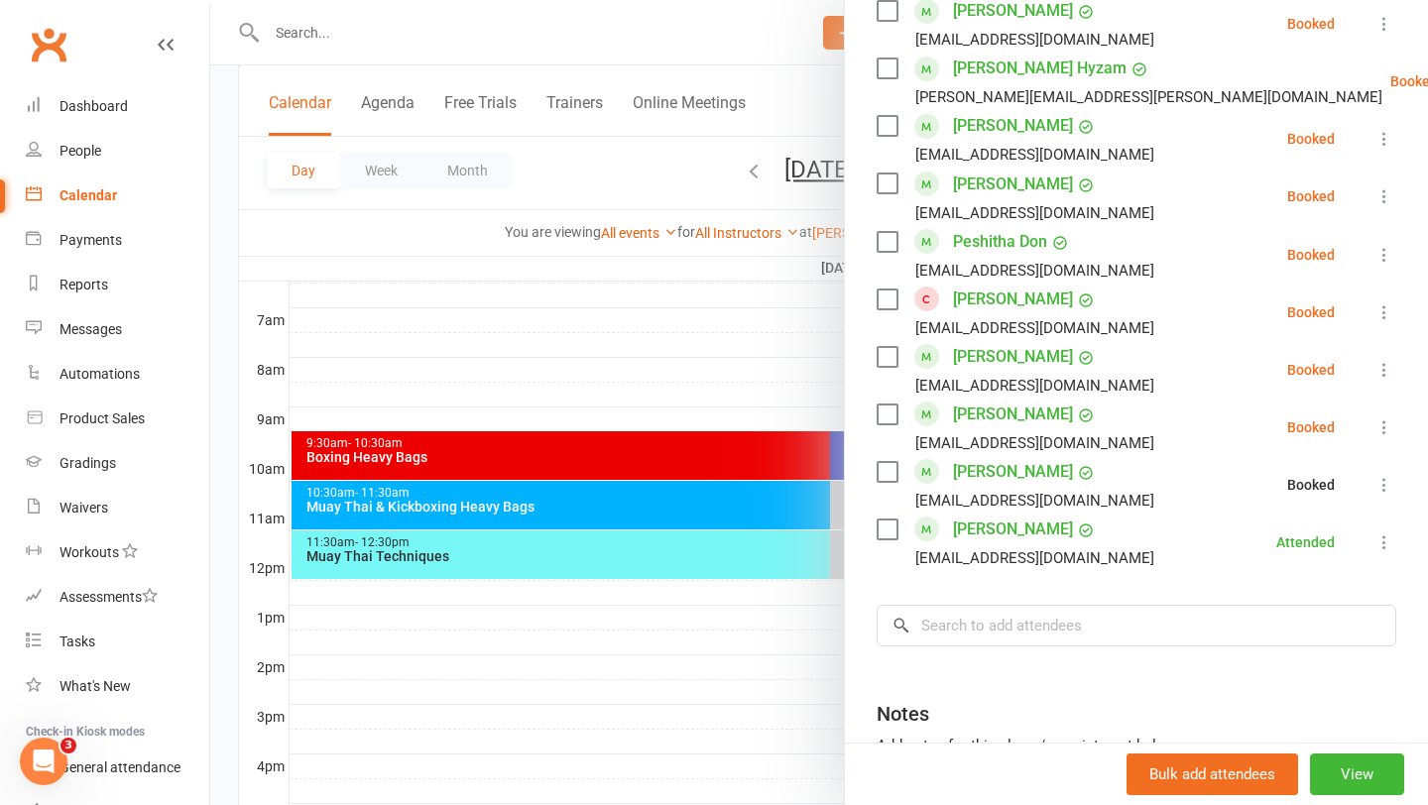
click at [1386, 306] on icon at bounding box center [1384, 312] width 20 height 20
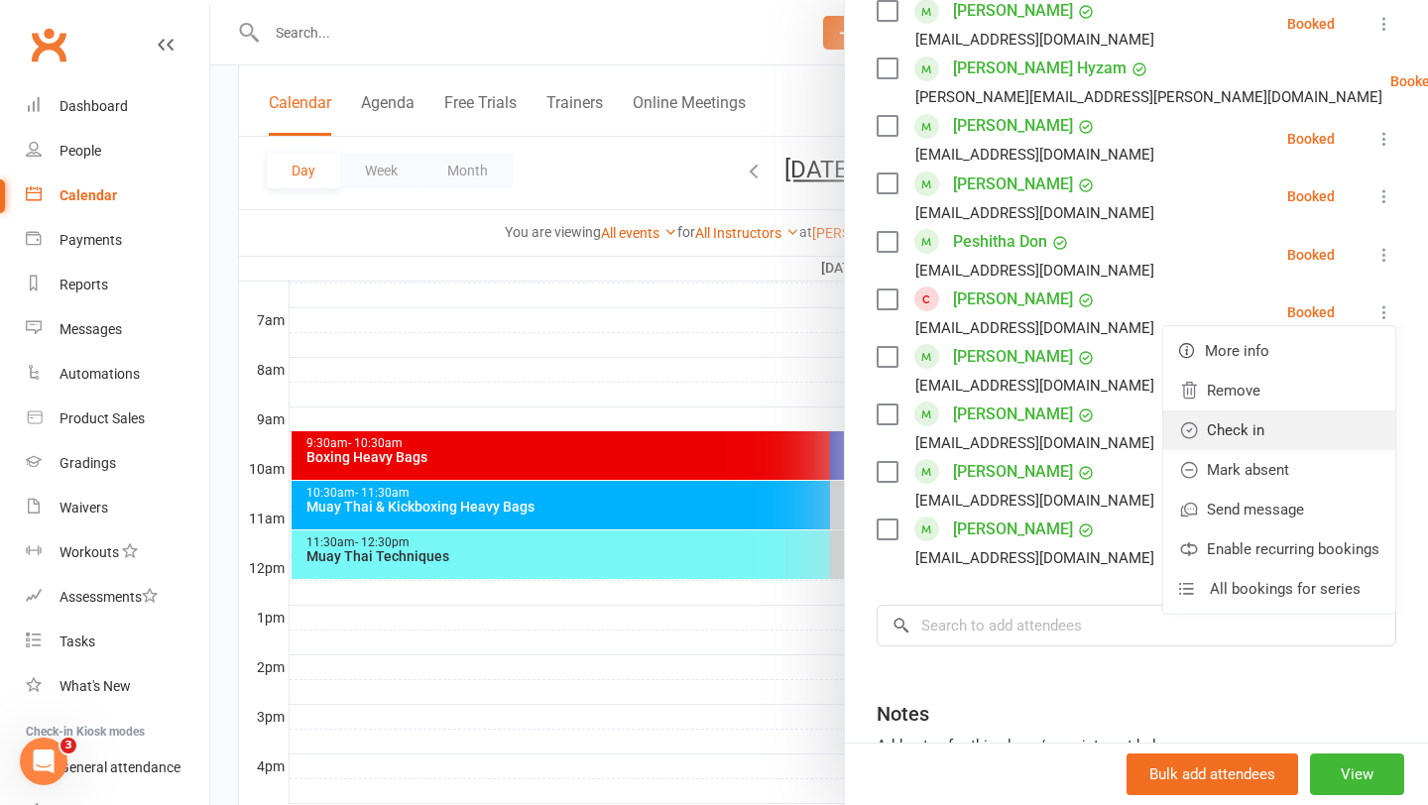
click at [1258, 423] on link "Check in" at bounding box center [1279, 431] width 232 height 40
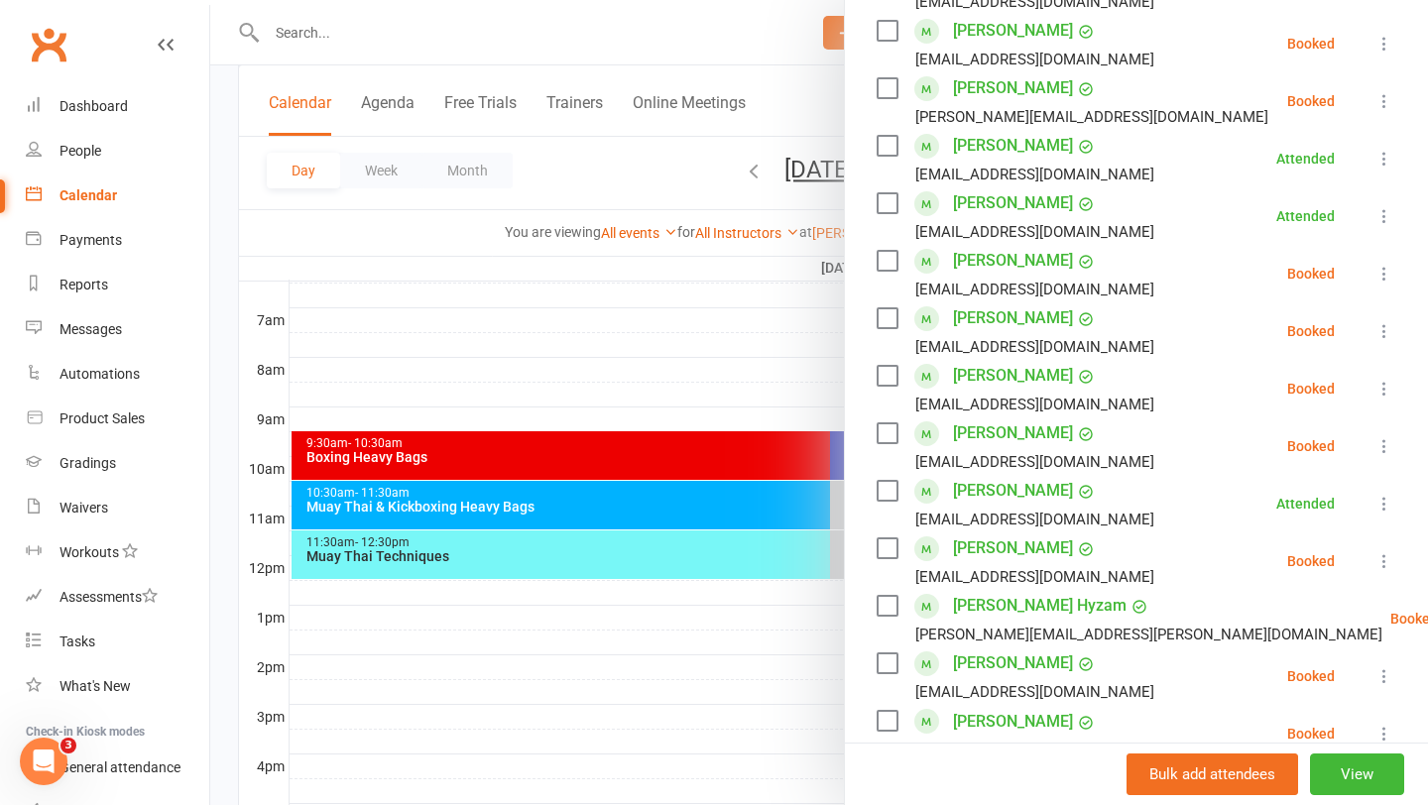
scroll to position [530, 0]
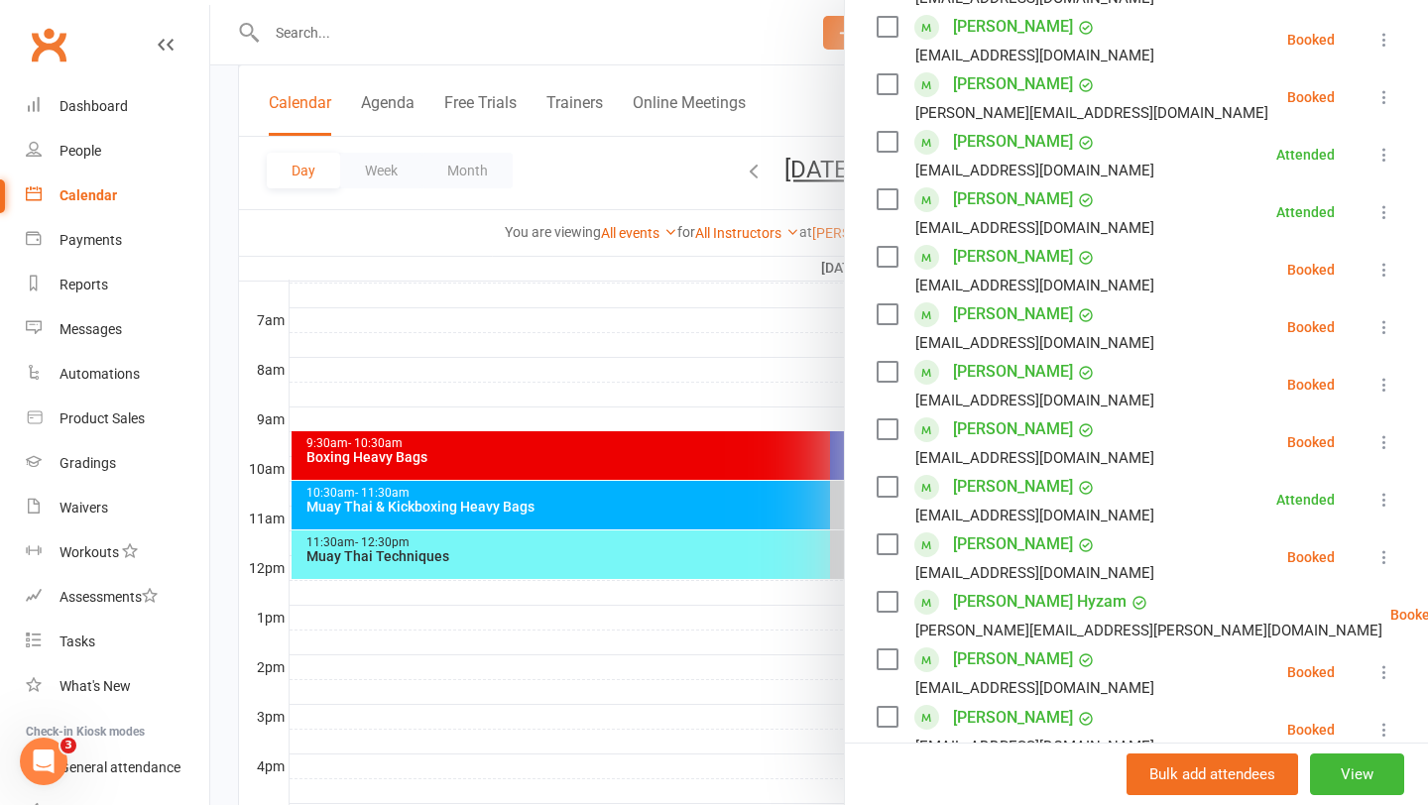
click at [759, 329] on div at bounding box center [819, 402] width 1218 height 805
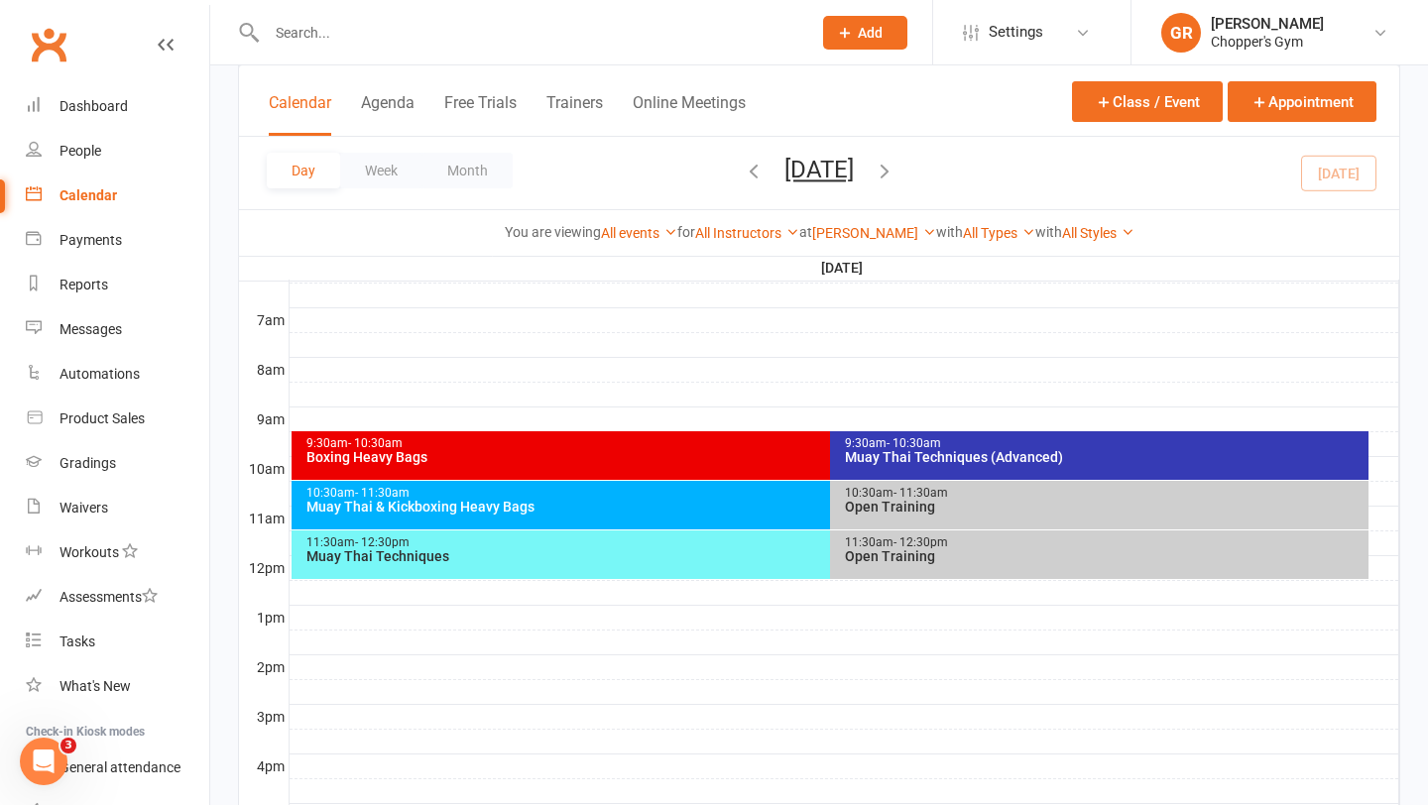
click at [926, 456] on div "Muay Thai Techniques (Advanced)" at bounding box center [1104, 457] width 521 height 14
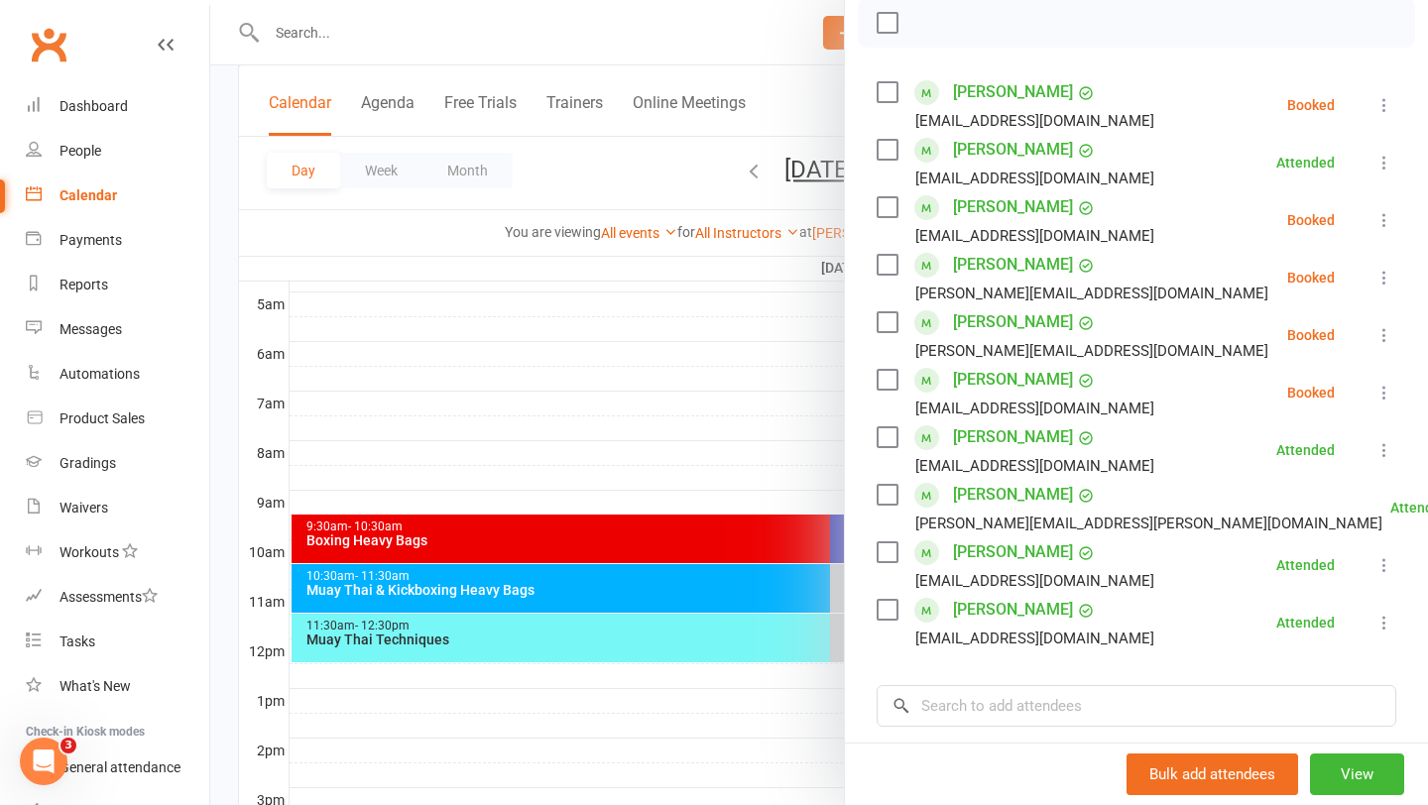
scroll to position [306, 0]
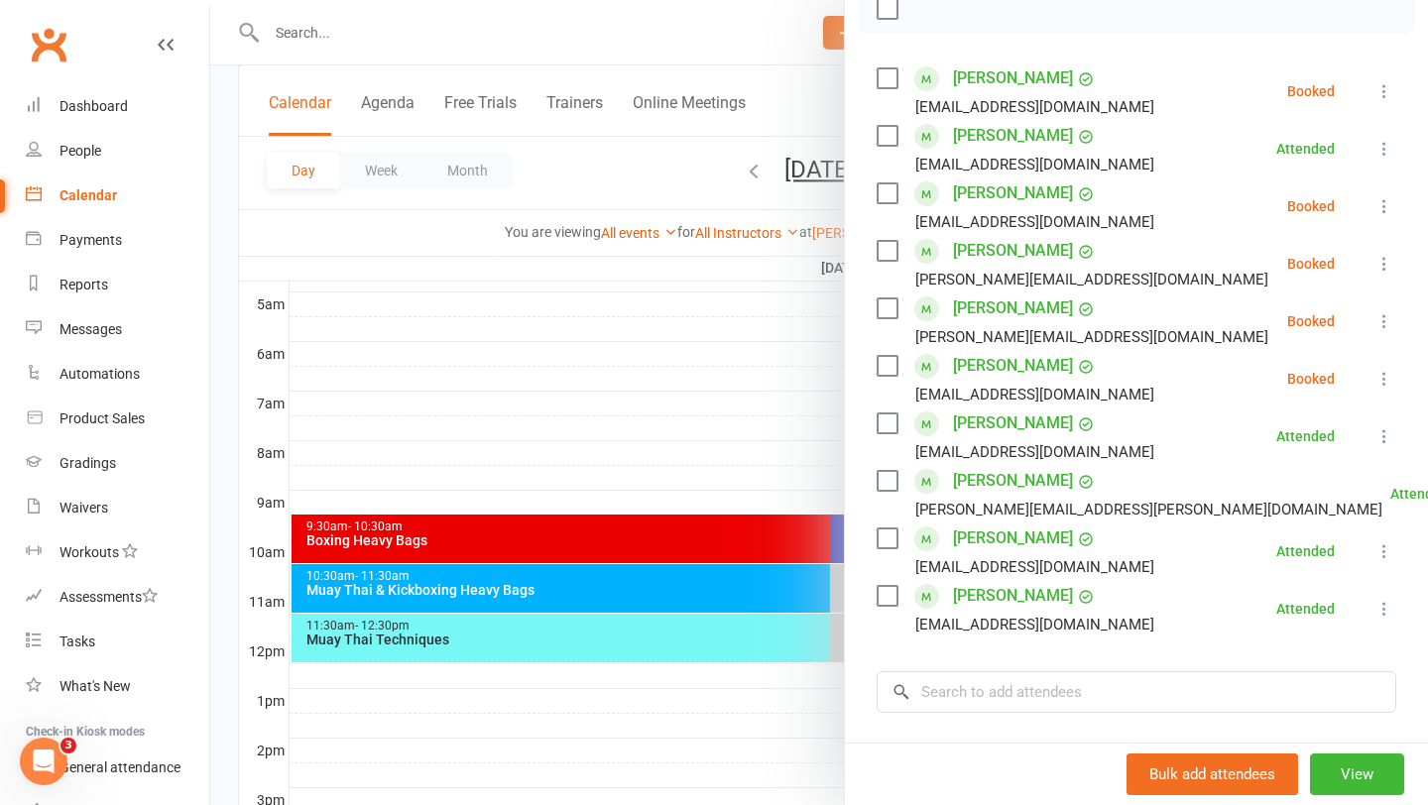
click at [723, 422] on div at bounding box center [819, 402] width 1218 height 805
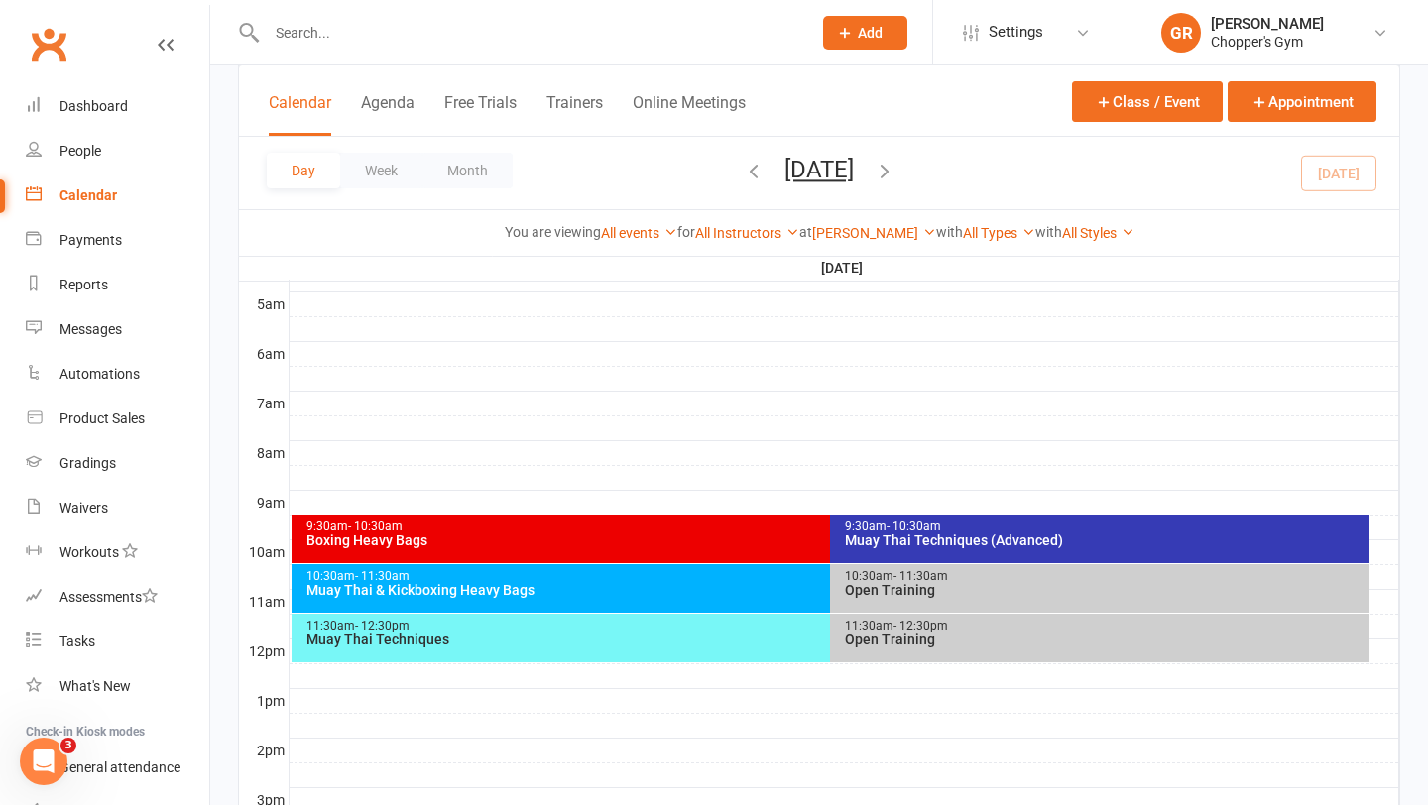
click at [729, 522] on div "9:30am - 10:30am" at bounding box center [825, 527] width 1040 height 13
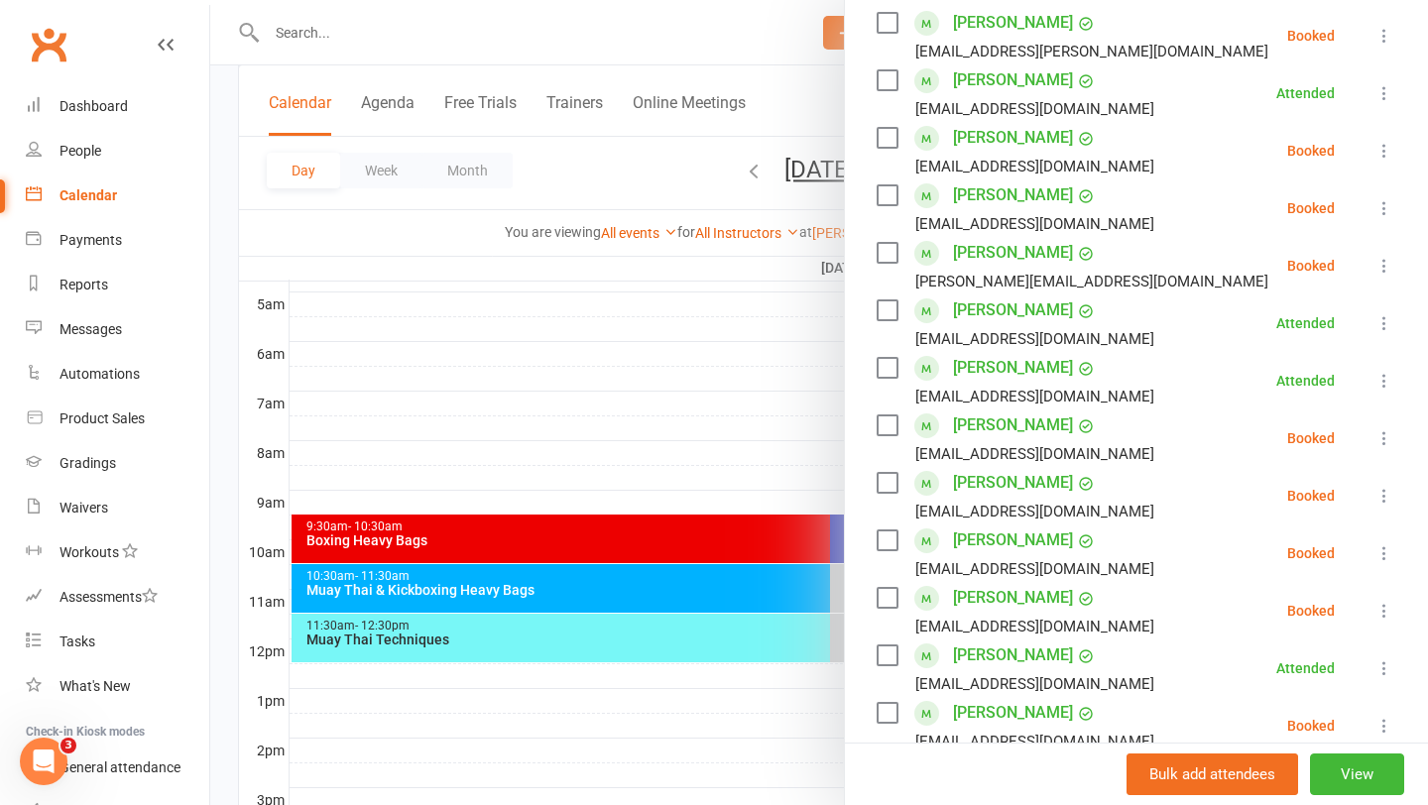
scroll to position [365, 0]
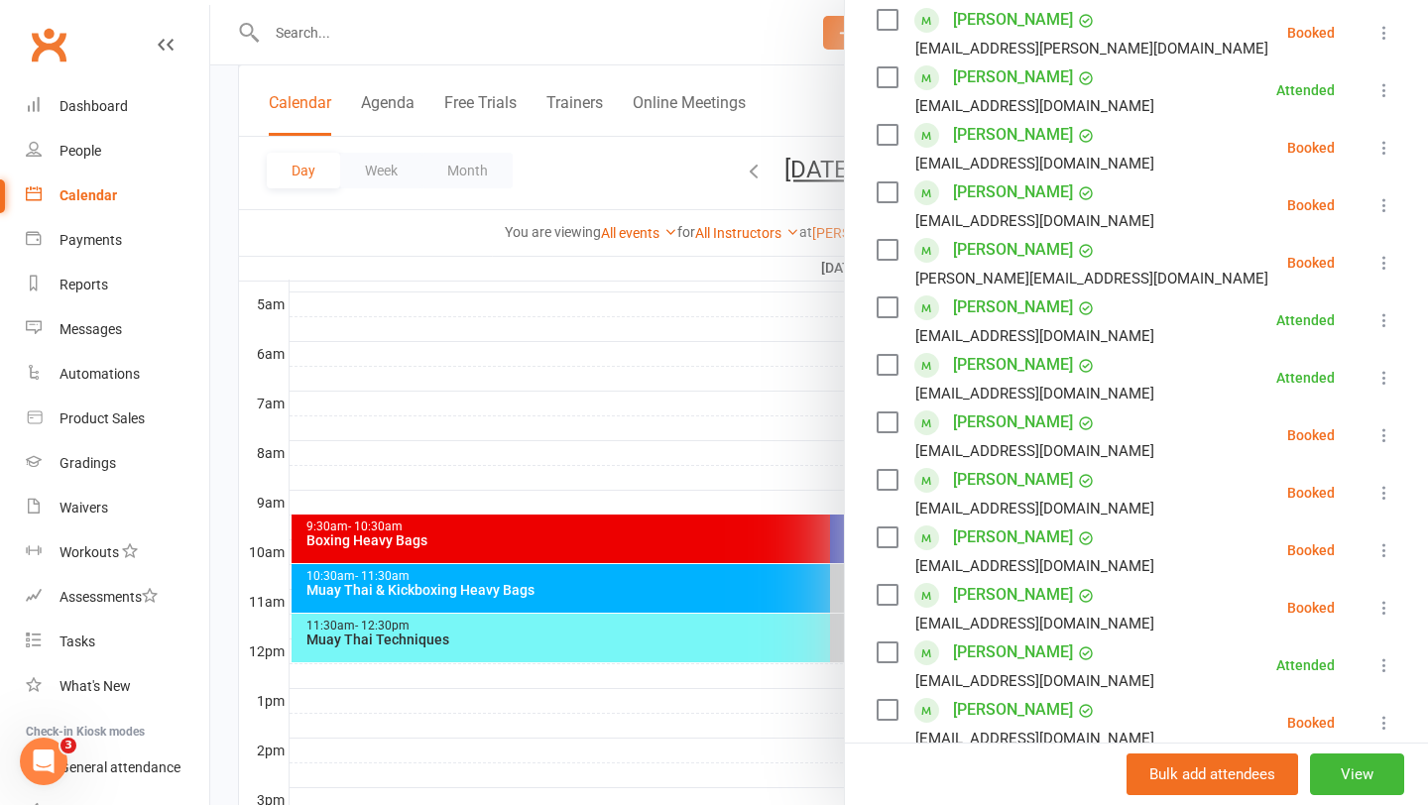
click at [735, 505] on div at bounding box center [819, 402] width 1218 height 805
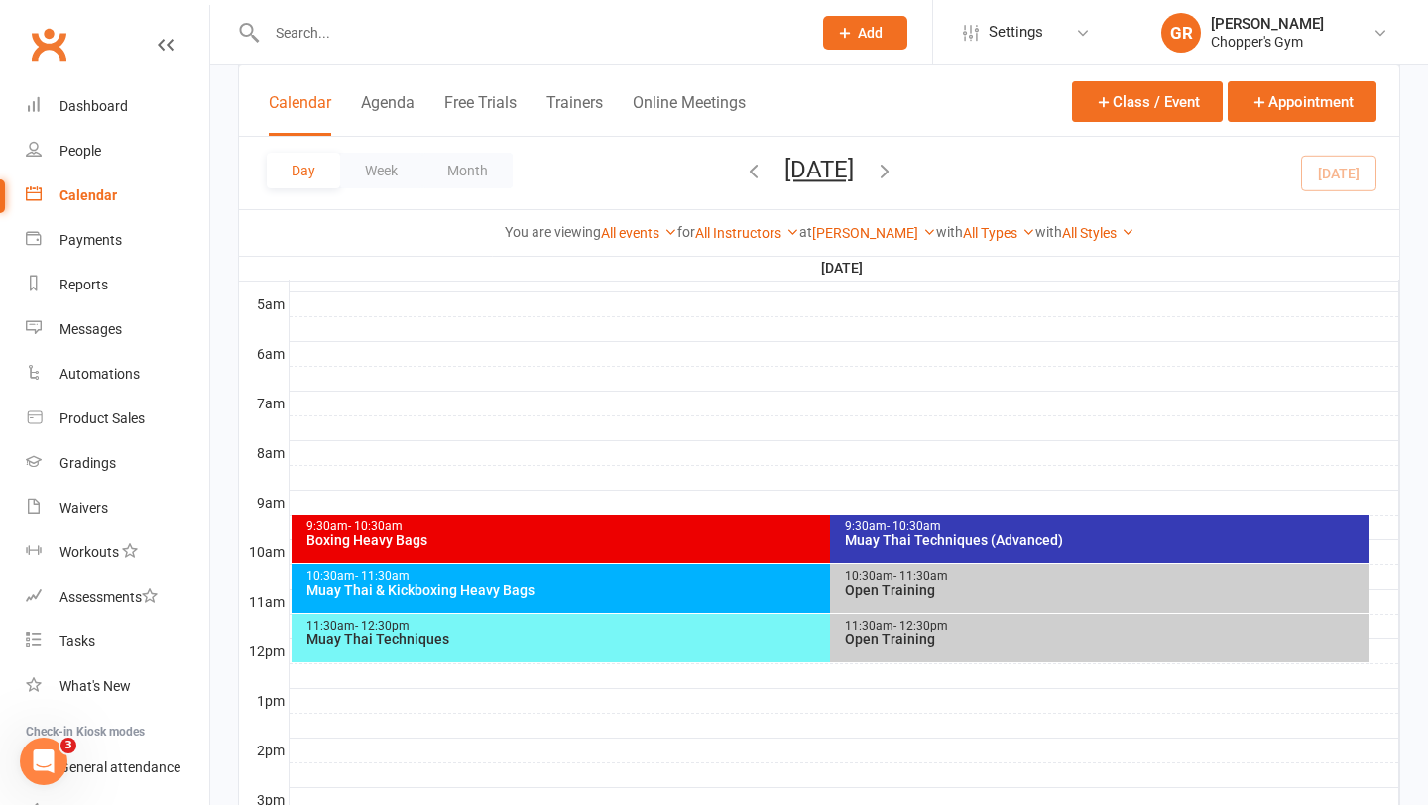
click at [736, 583] on div "Muay Thai & Kickboxing Heavy Bags" at bounding box center [825, 590] width 1040 height 14
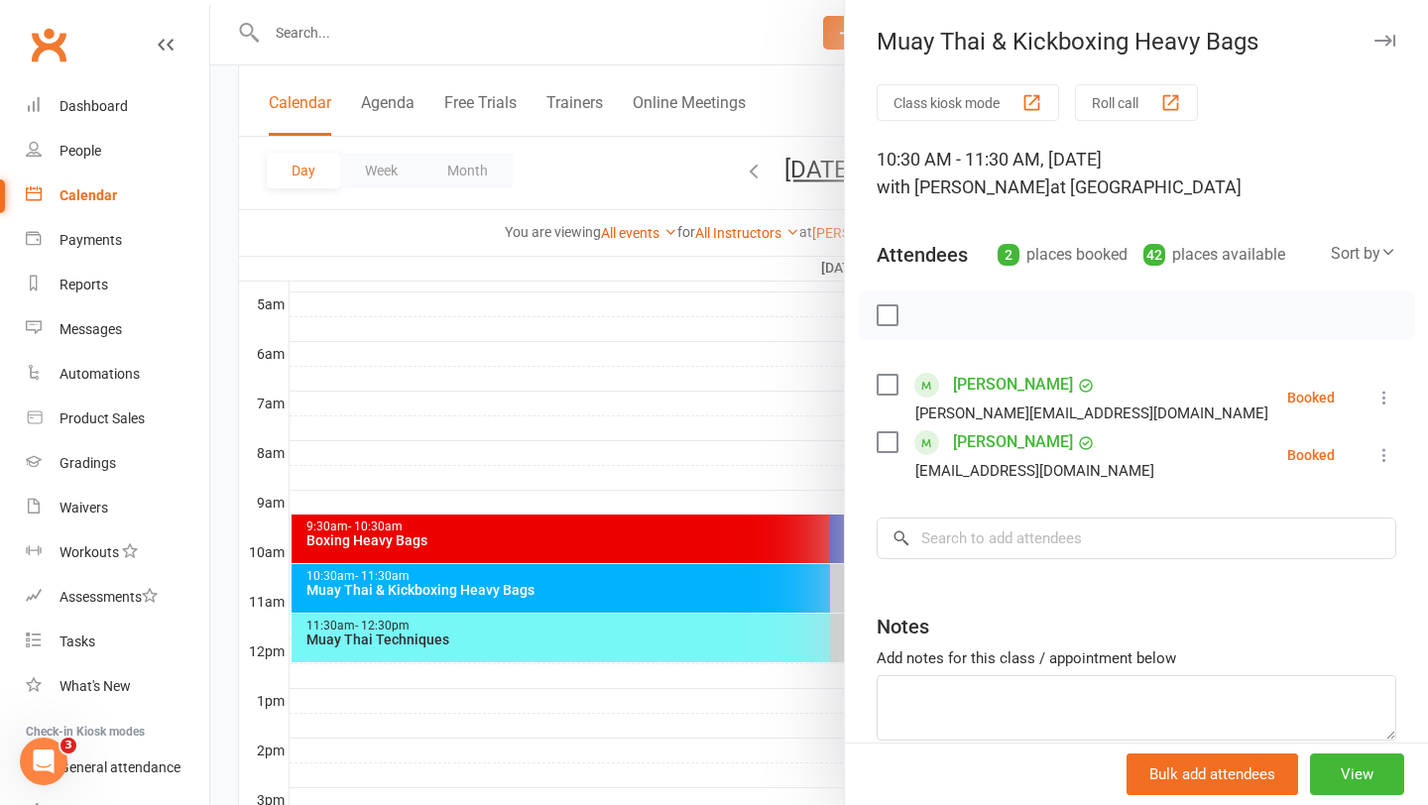
click at [771, 407] on div at bounding box center [819, 402] width 1218 height 805
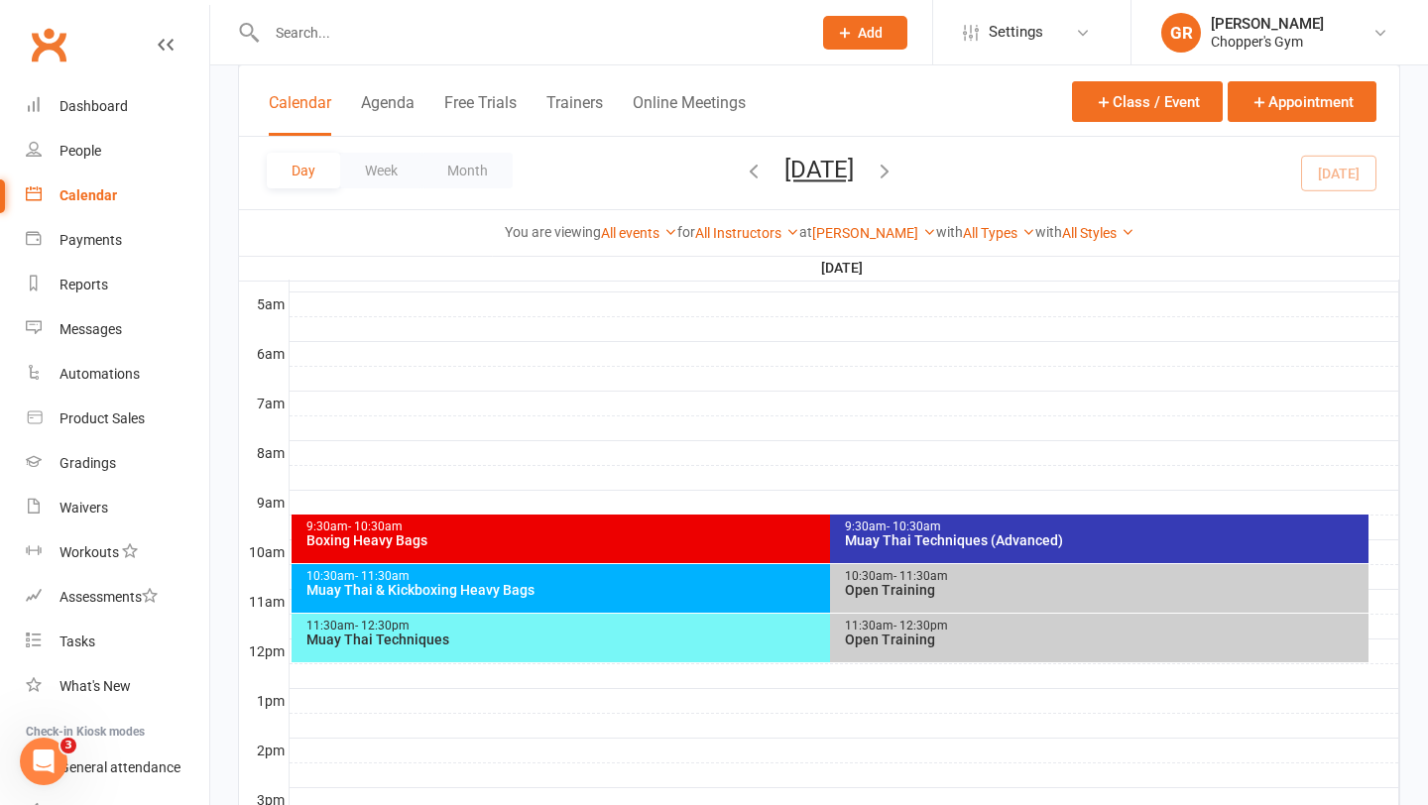
click at [770, 657] on div "11:30am - 12:30pm Muay Thai Techniques" at bounding box center [821, 638] width 1058 height 49
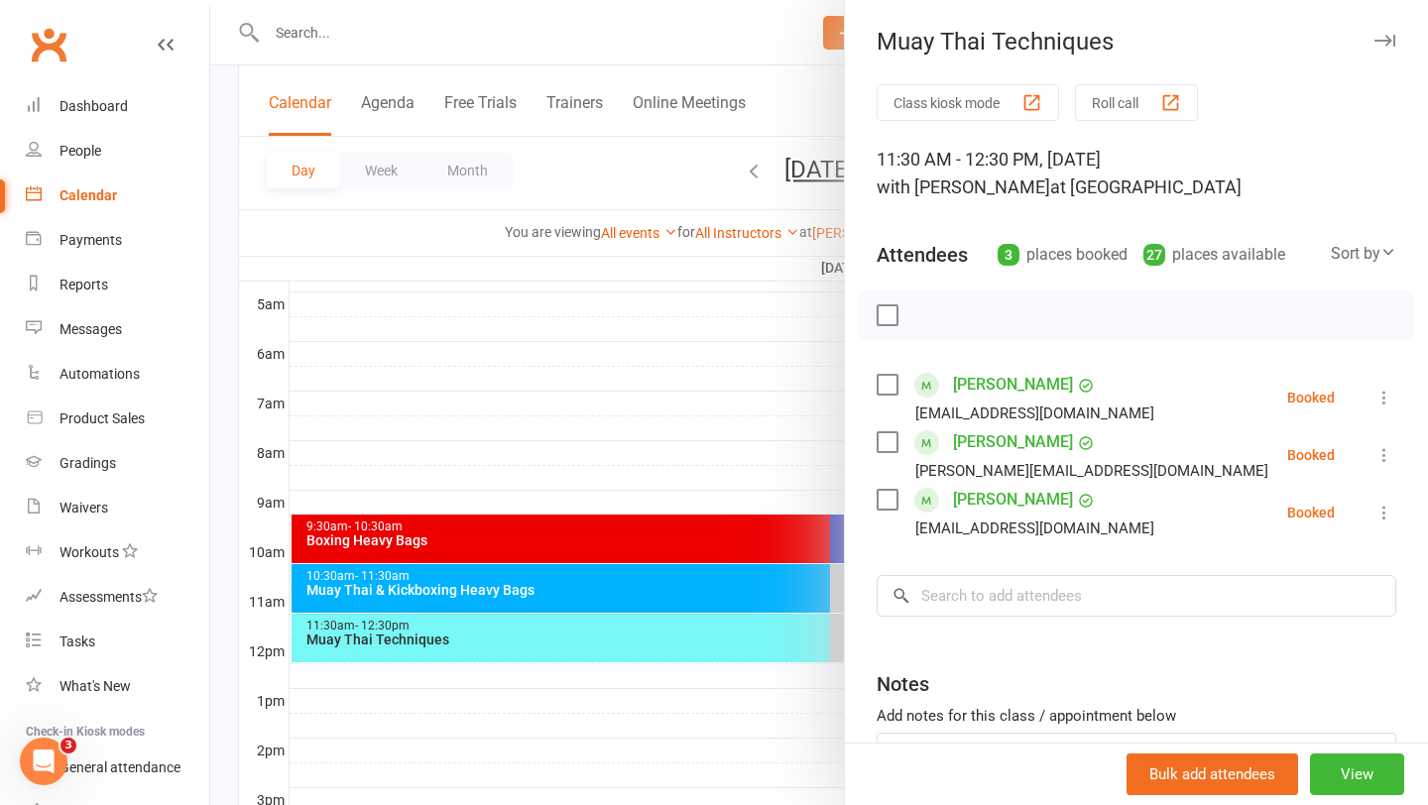
click at [762, 350] on div at bounding box center [819, 402] width 1218 height 805
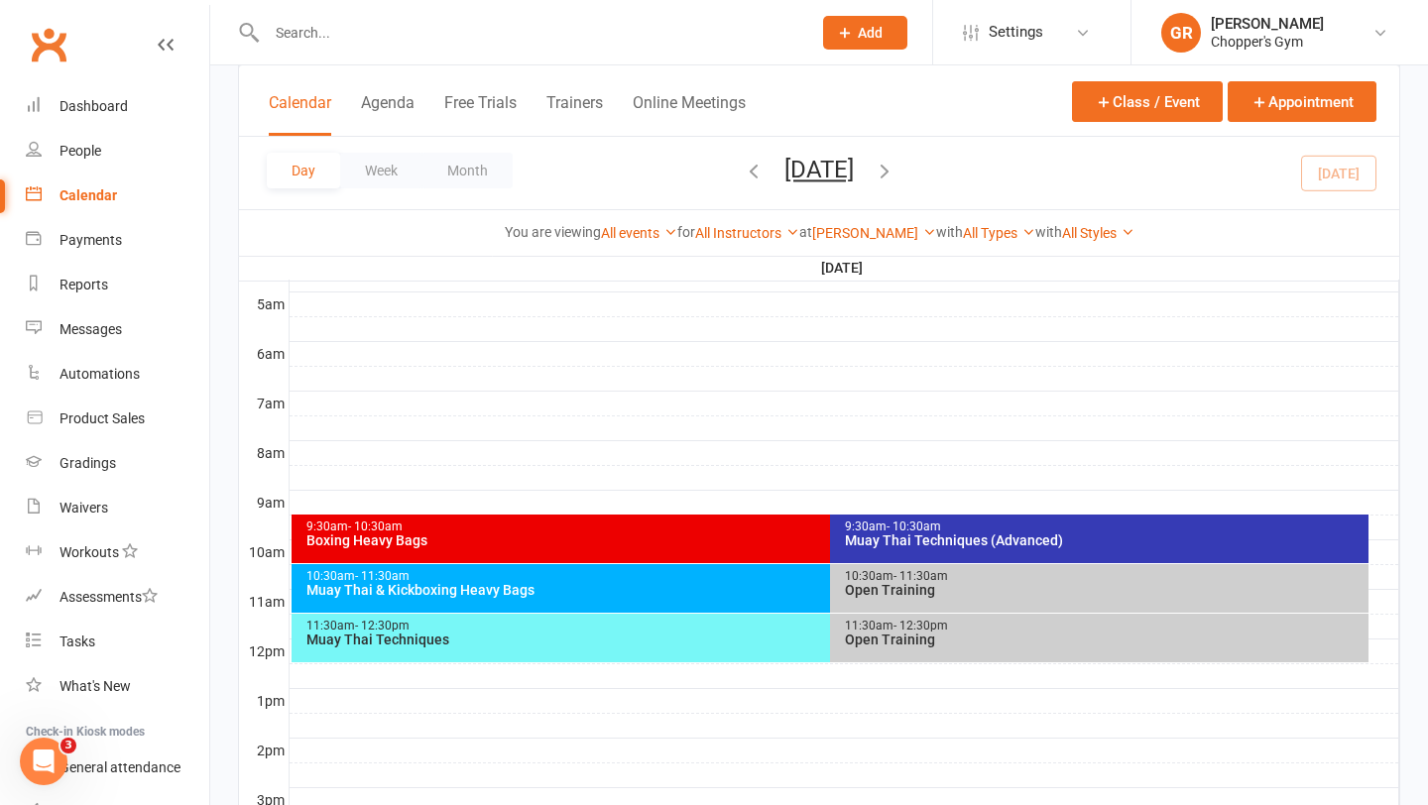
click at [943, 545] on div "Muay Thai Techniques (Advanced)" at bounding box center [1104, 540] width 521 height 14
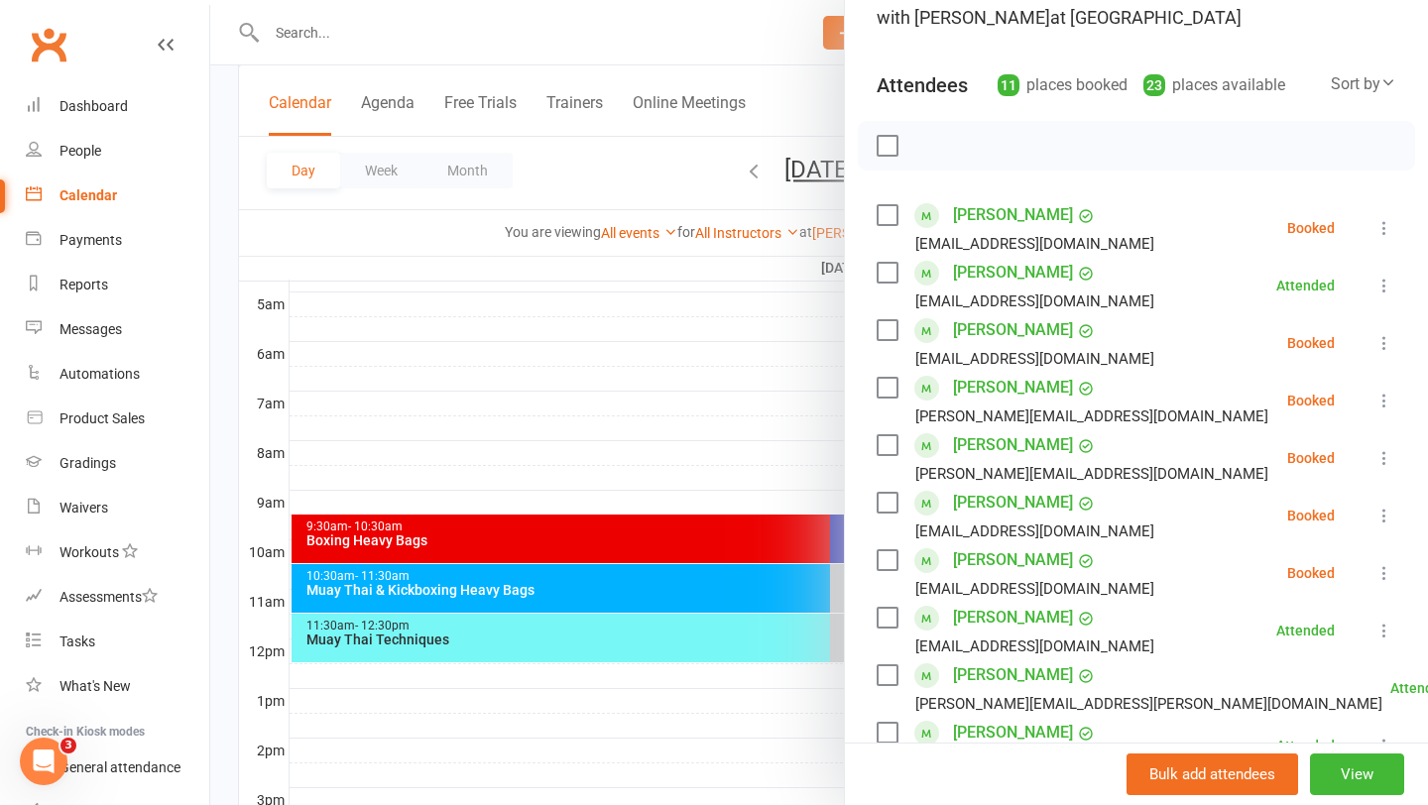
scroll to position [177, 0]
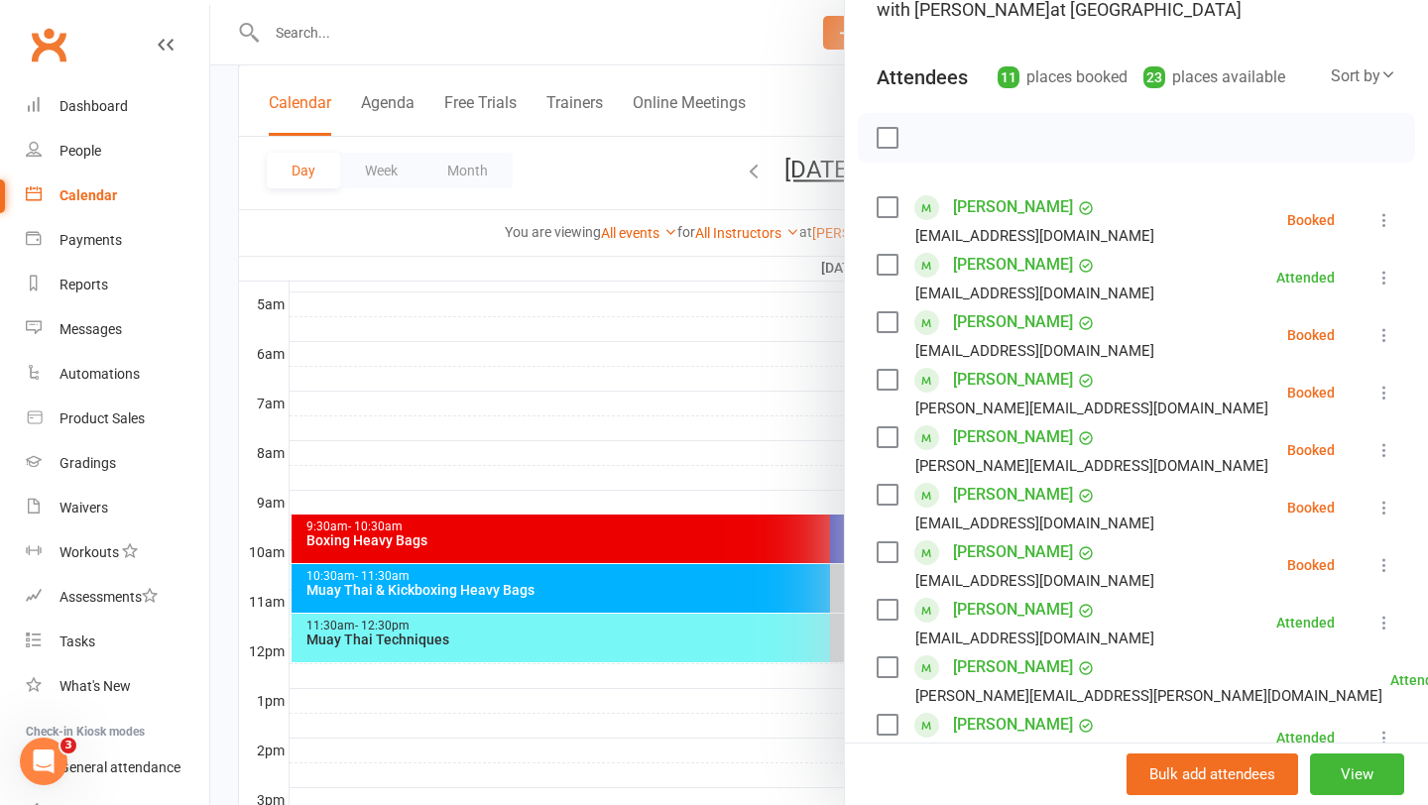
click at [1390, 515] on icon at bounding box center [1384, 508] width 20 height 20
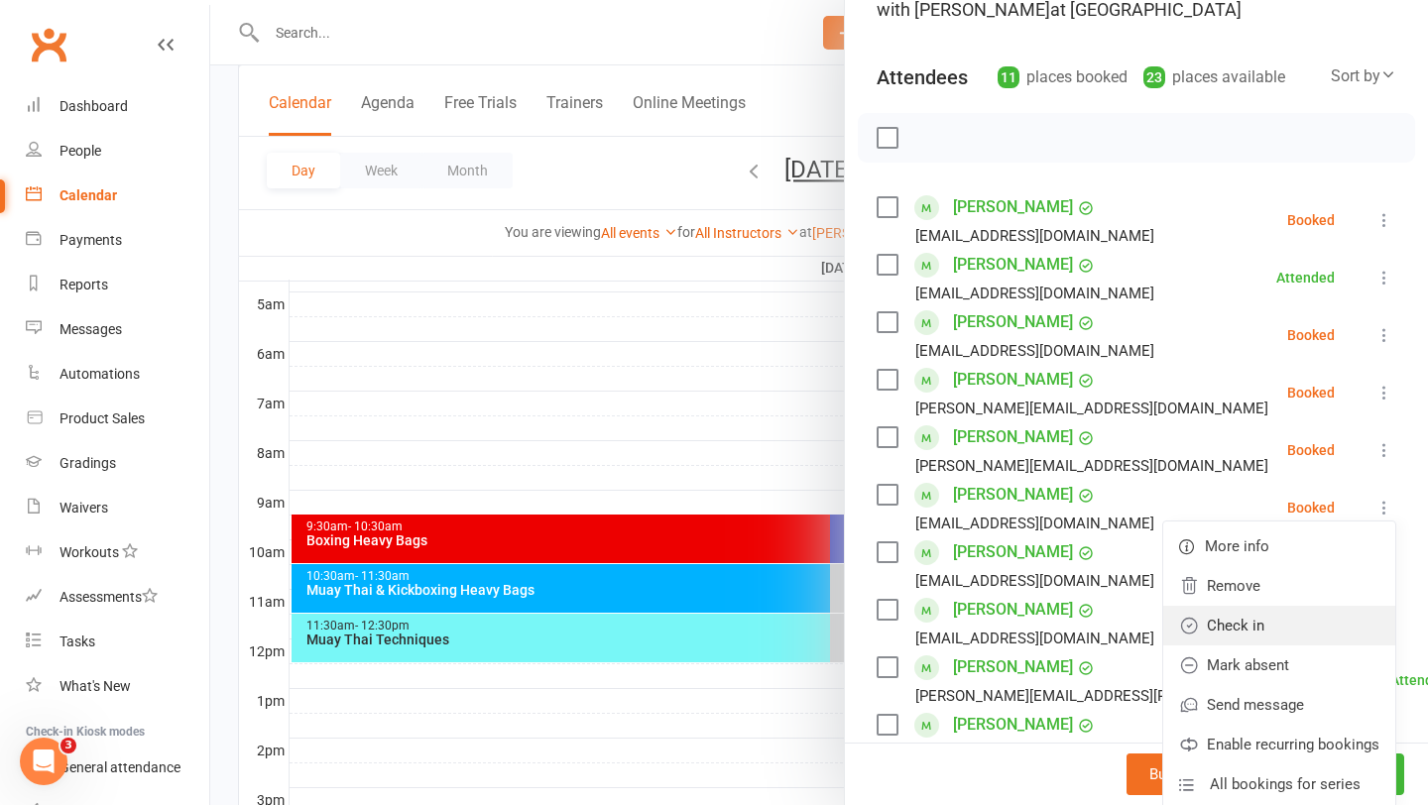
click at [1265, 632] on link "Check in" at bounding box center [1279, 626] width 232 height 40
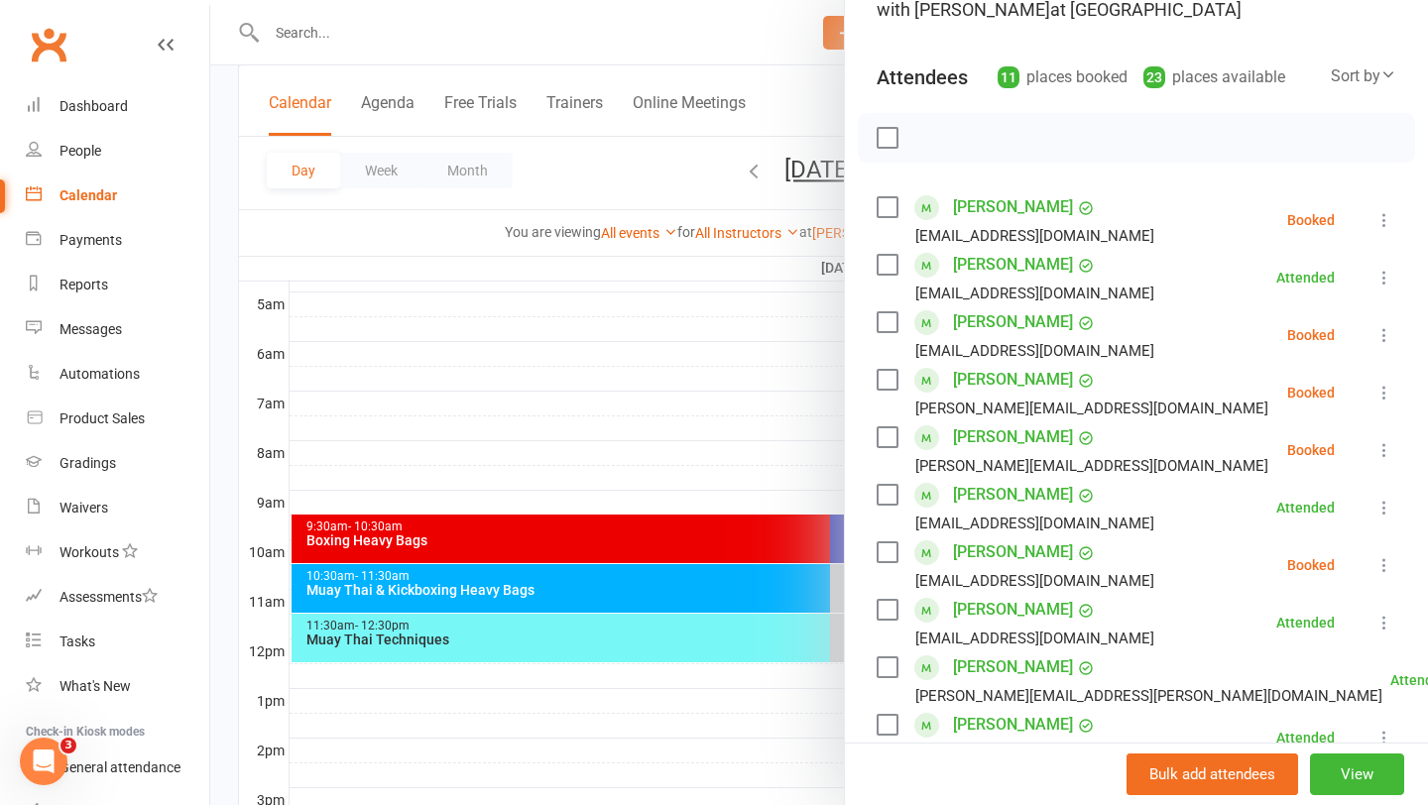
click at [1376, 575] on button at bounding box center [1384, 565] width 24 height 24
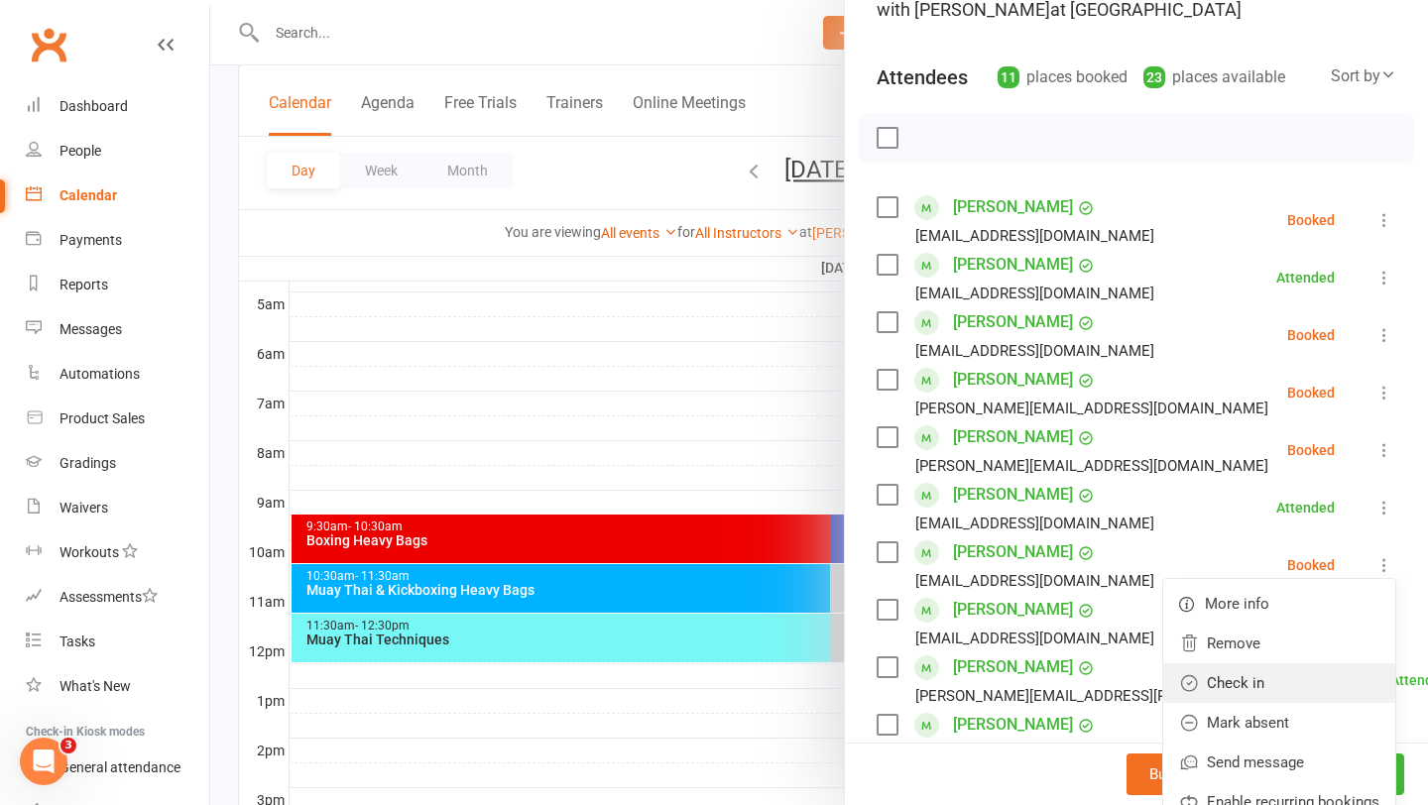
click at [1257, 687] on link "Check in" at bounding box center [1279, 683] width 232 height 40
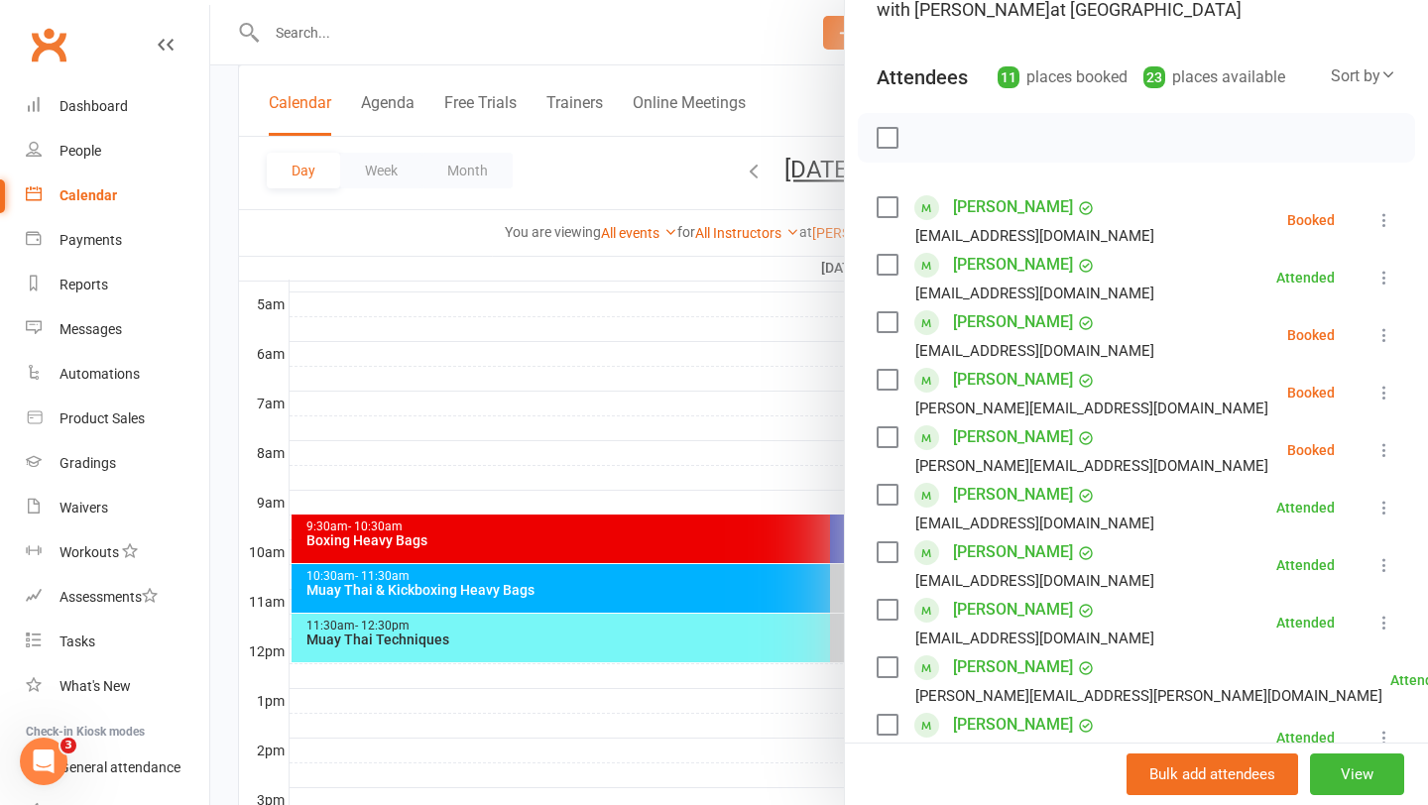
click at [859, 206] on div "Class kiosk mode Roll call 9:30 AM - 10:30 AM, Saturday, August, 16, 2025 with …" at bounding box center [1136, 543] width 583 height 1273
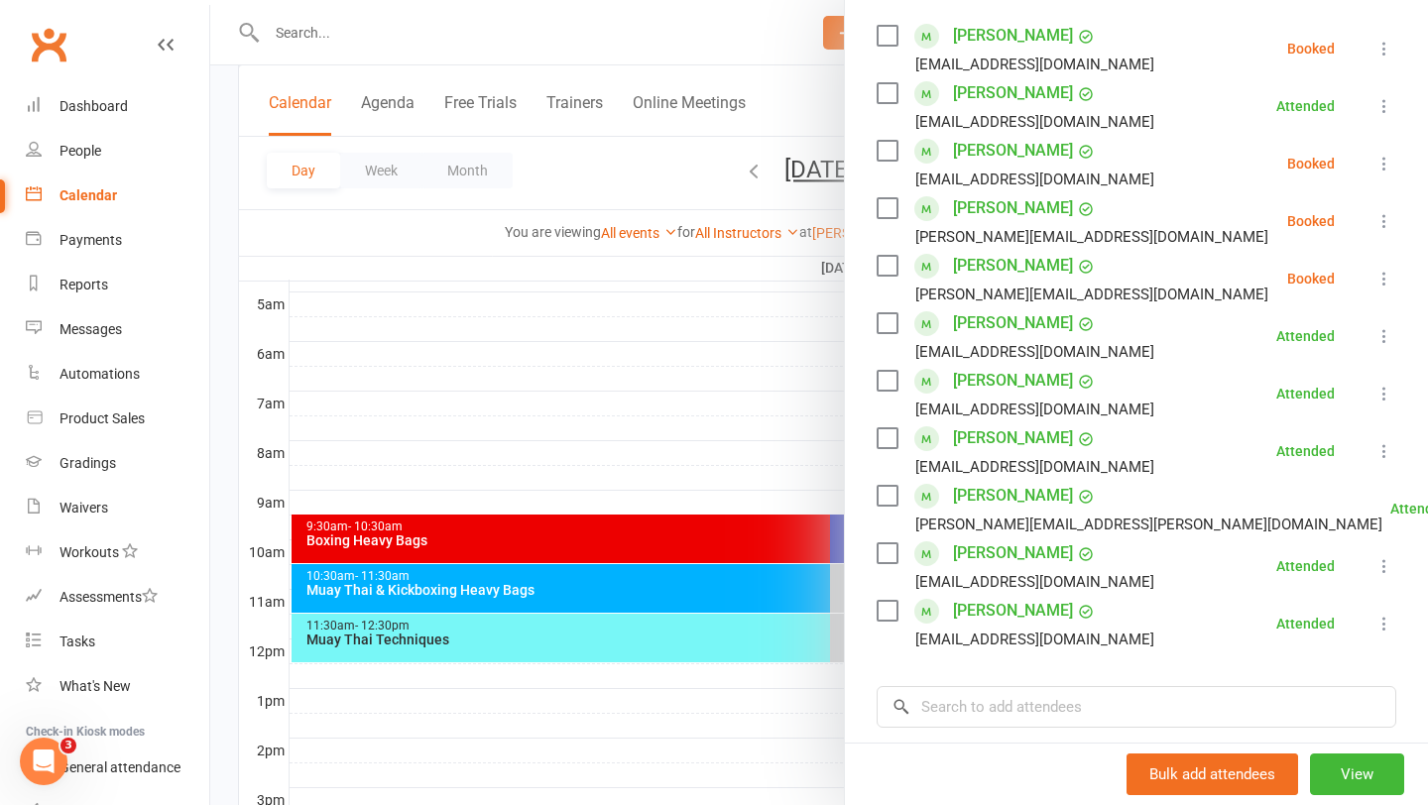
scroll to position [356, 0]
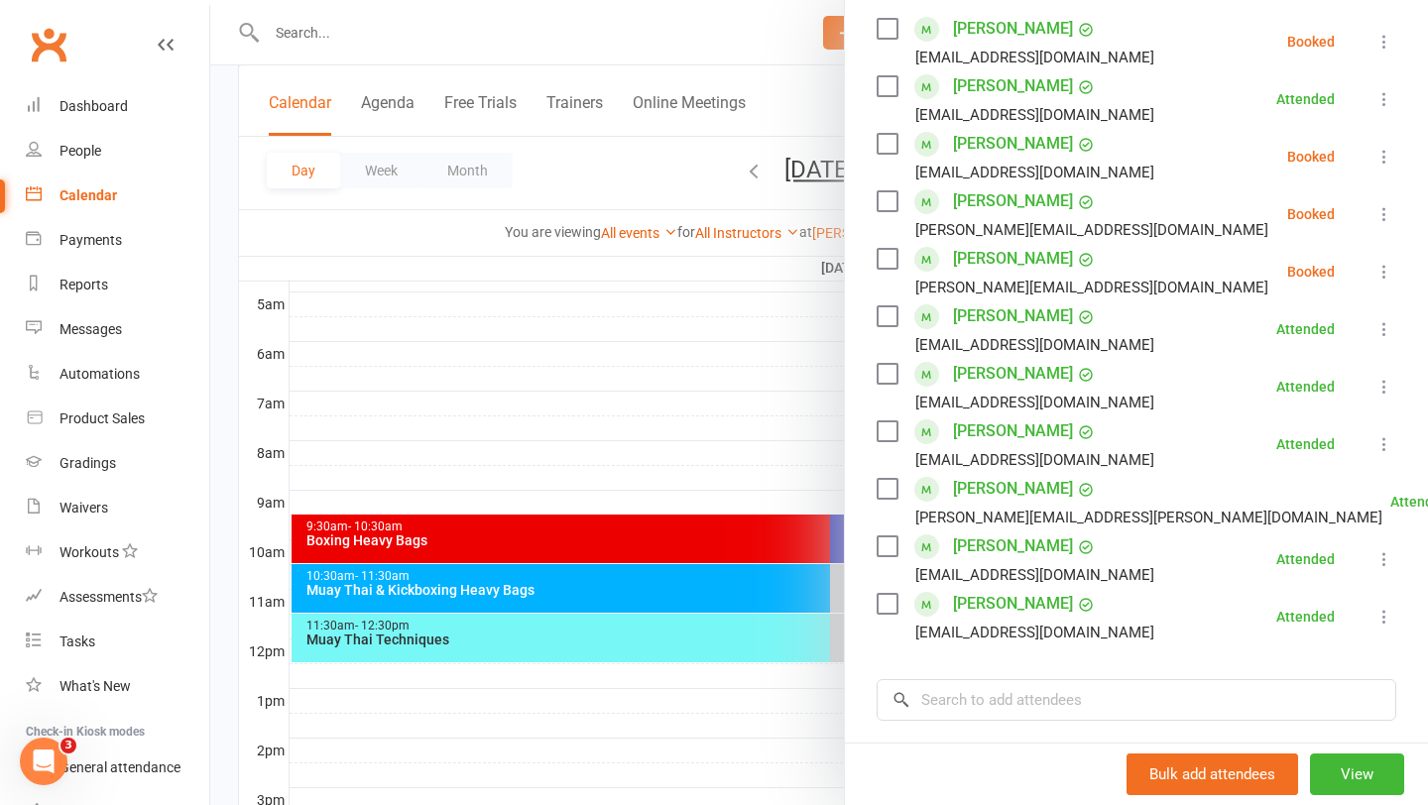
click at [568, 368] on div at bounding box center [819, 402] width 1218 height 805
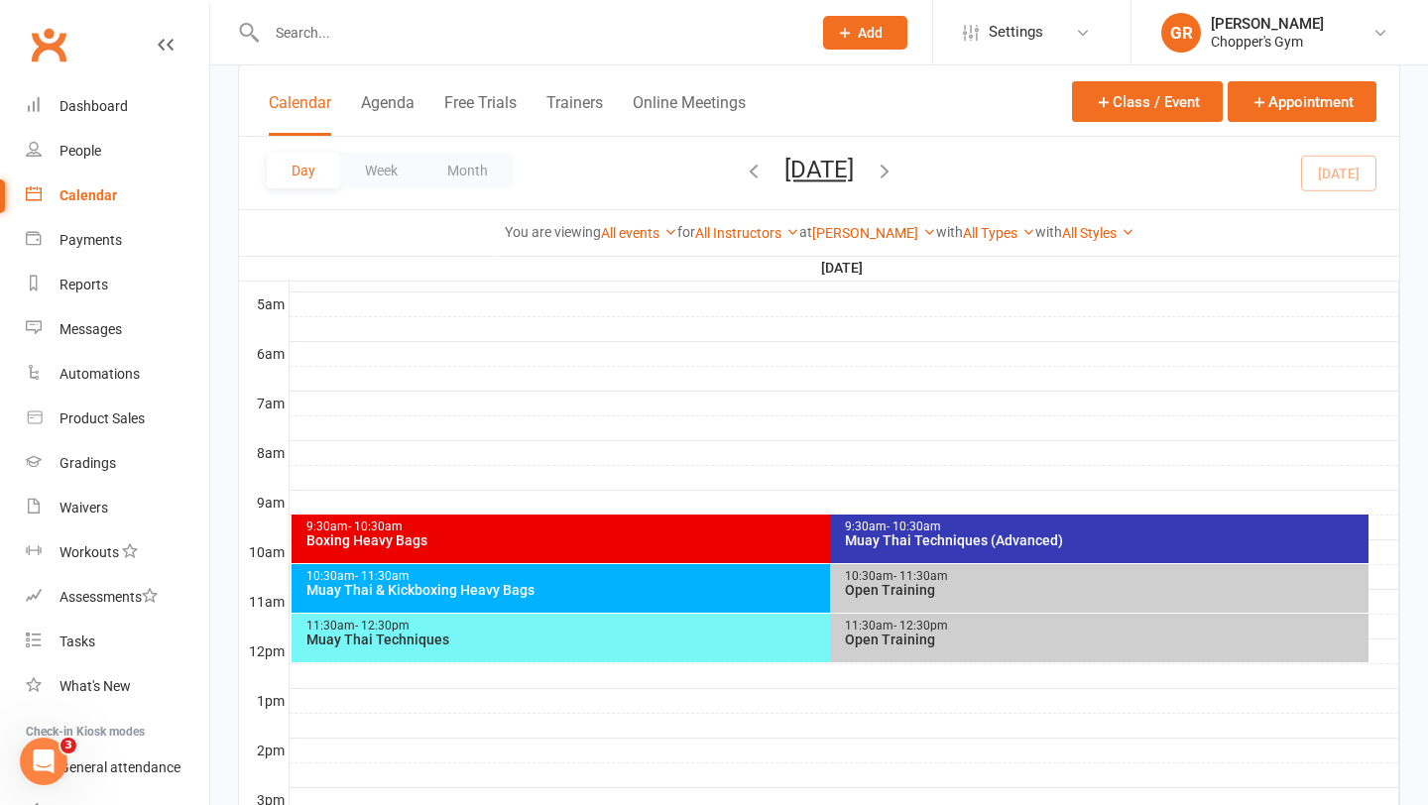
click at [575, 533] on div "Boxing Heavy Bags" at bounding box center [825, 540] width 1040 height 14
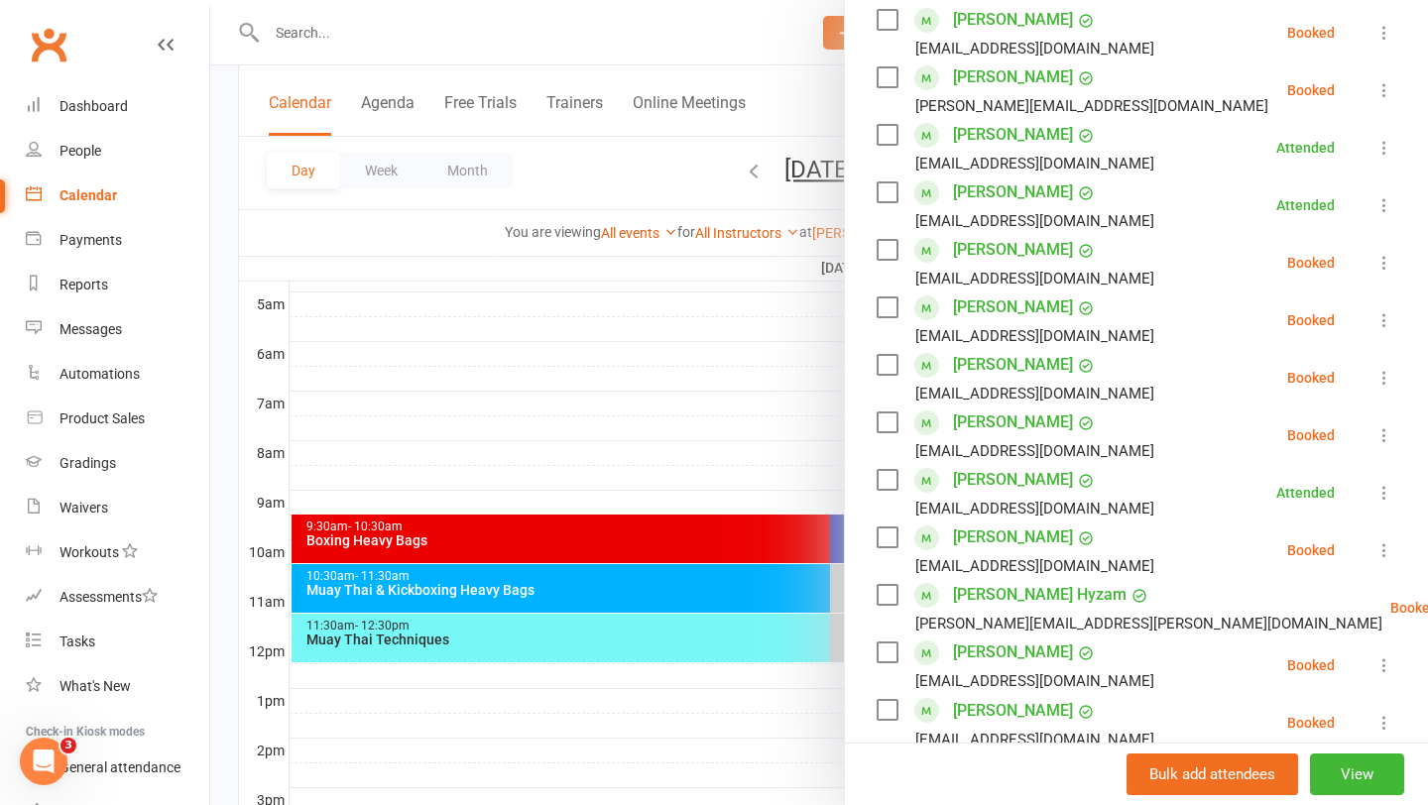
scroll to position [543, 0]
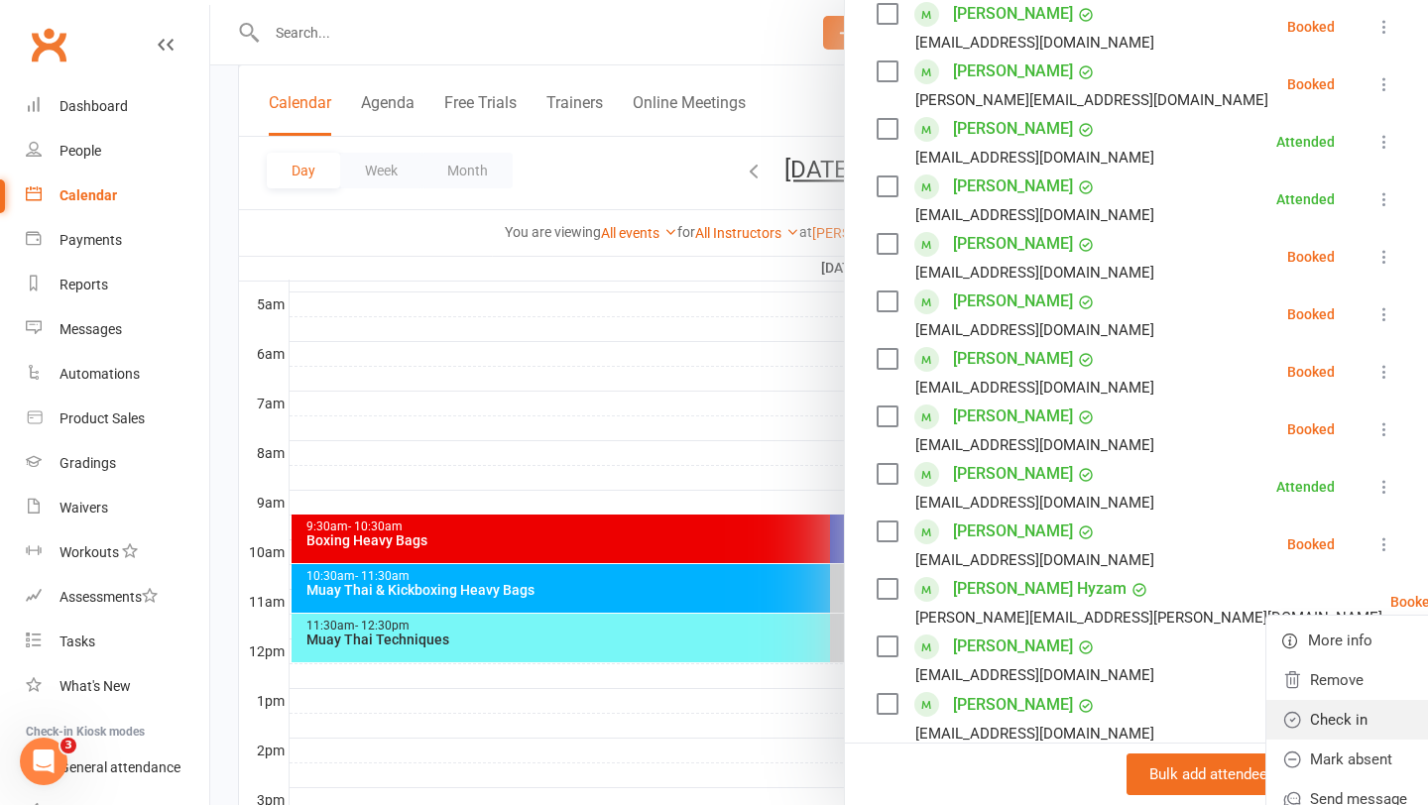
click at [1275, 719] on link "Check in" at bounding box center [1382, 720] width 232 height 40
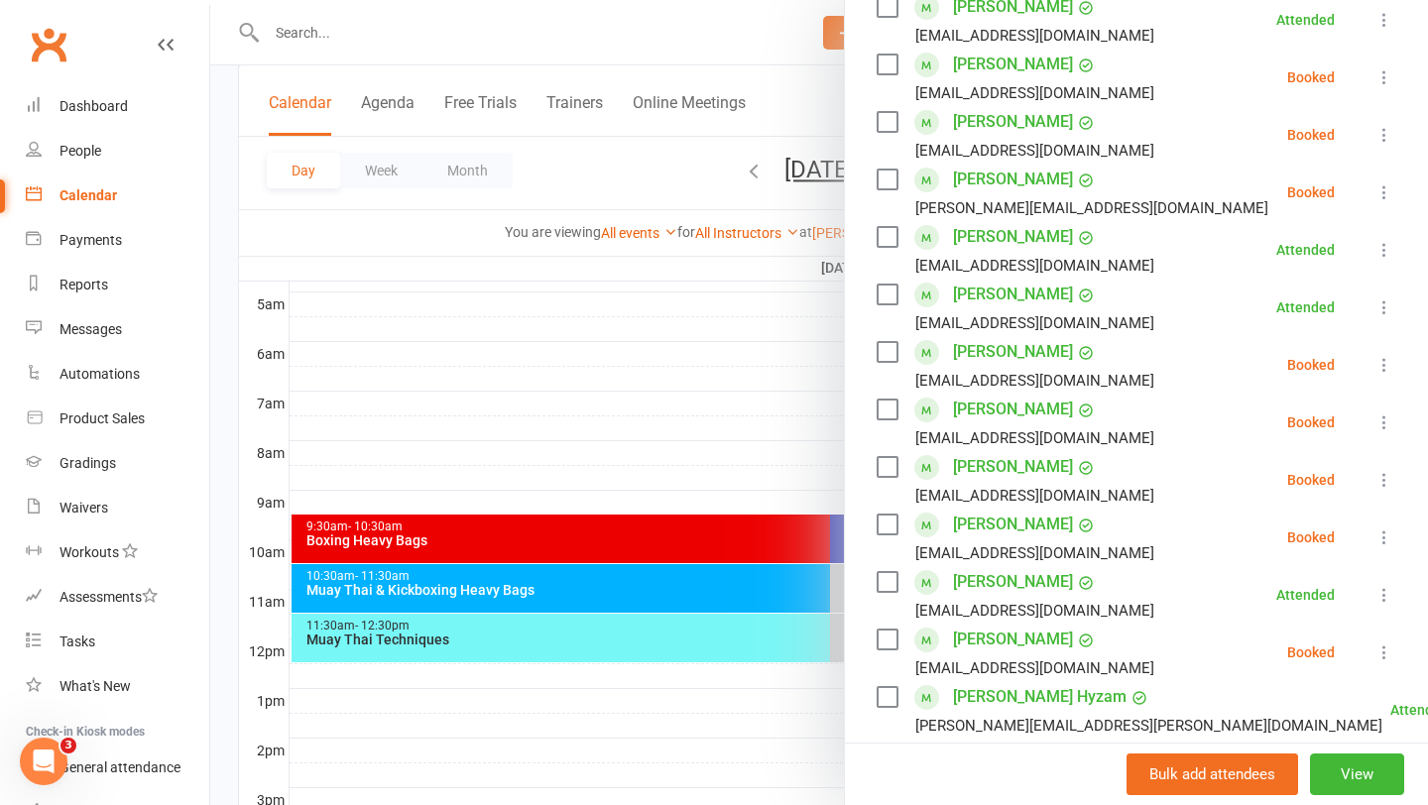
scroll to position [432, 0]
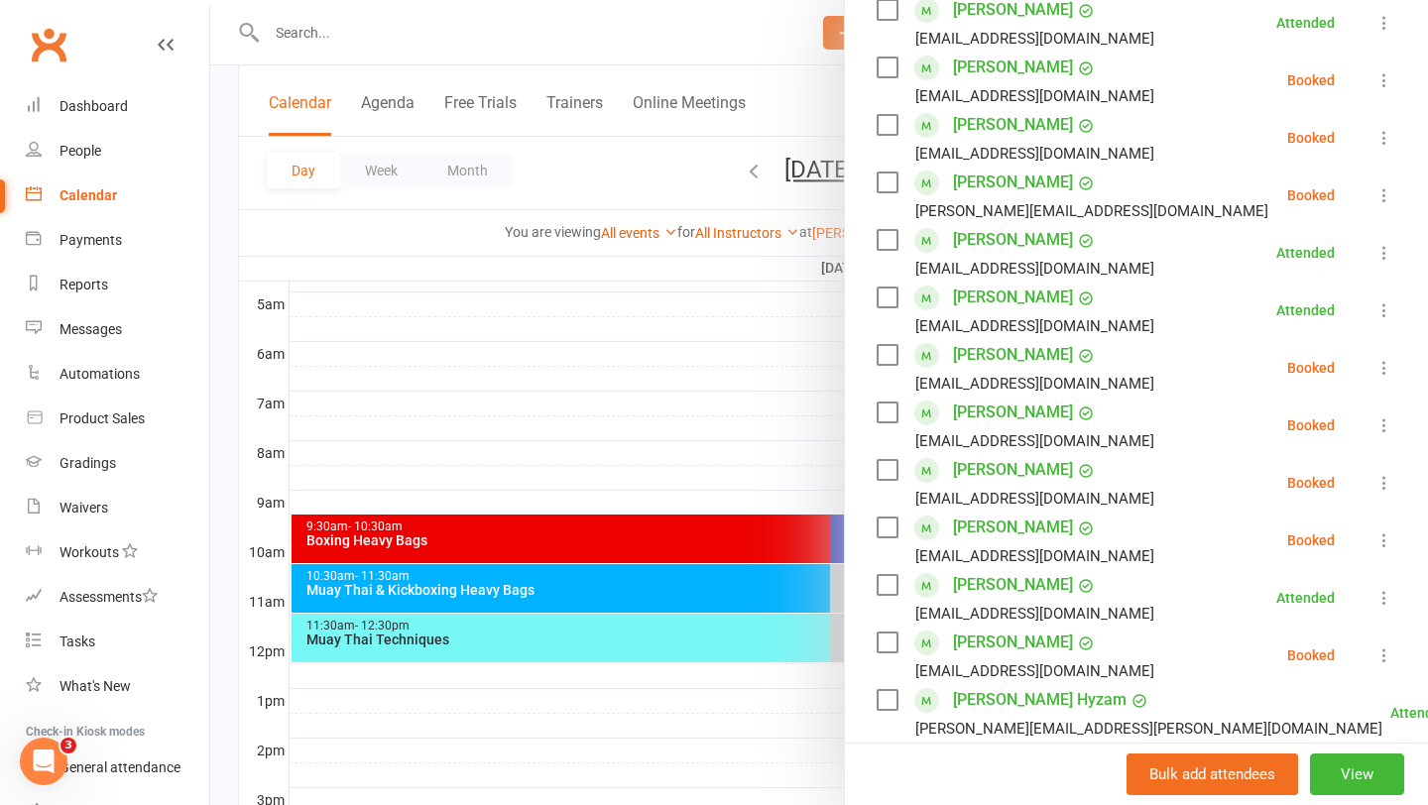
click at [1378, 74] on icon at bounding box center [1384, 80] width 20 height 20
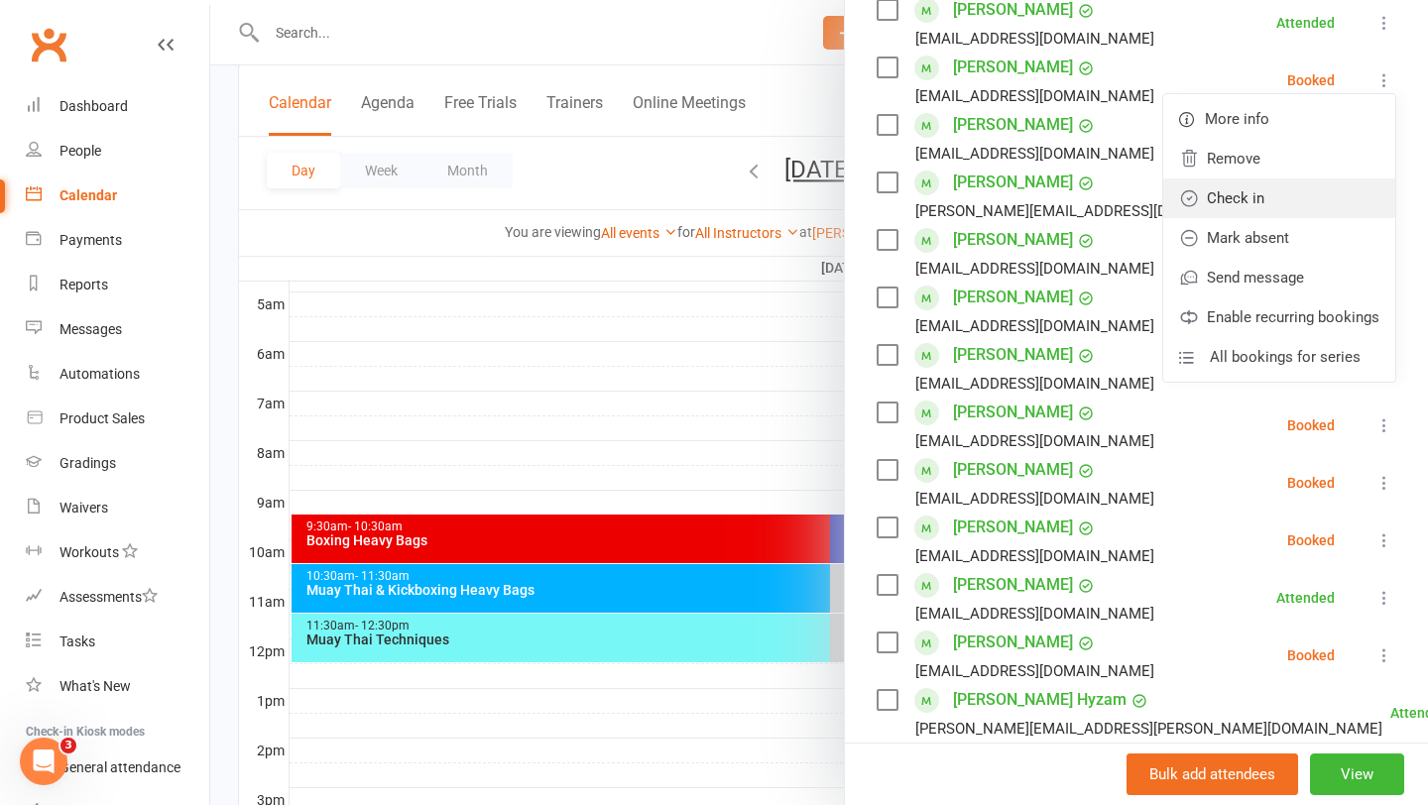
click at [1280, 192] on link "Check in" at bounding box center [1279, 198] width 232 height 40
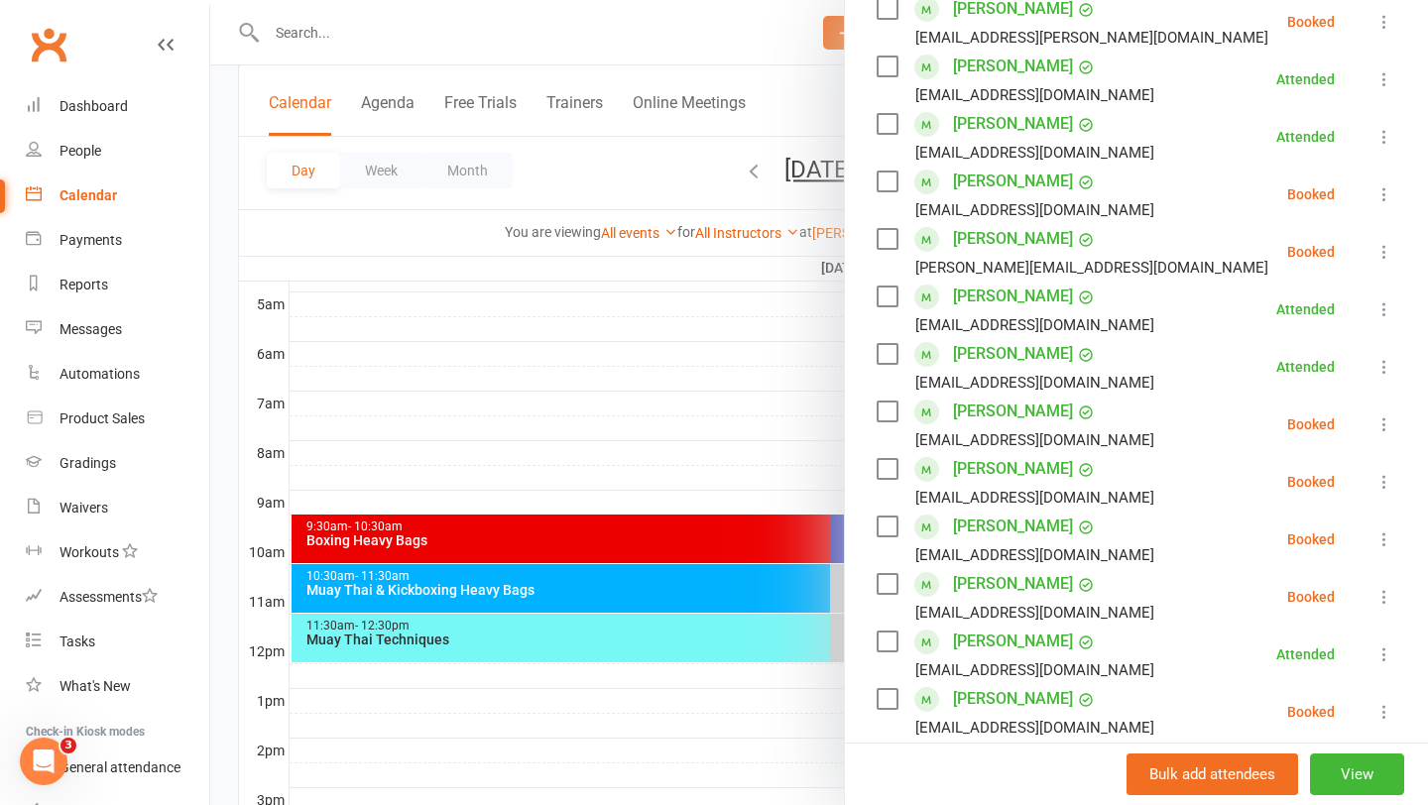
scroll to position [374, 0]
click at [1387, 15] on icon at bounding box center [1384, 24] width 20 height 20
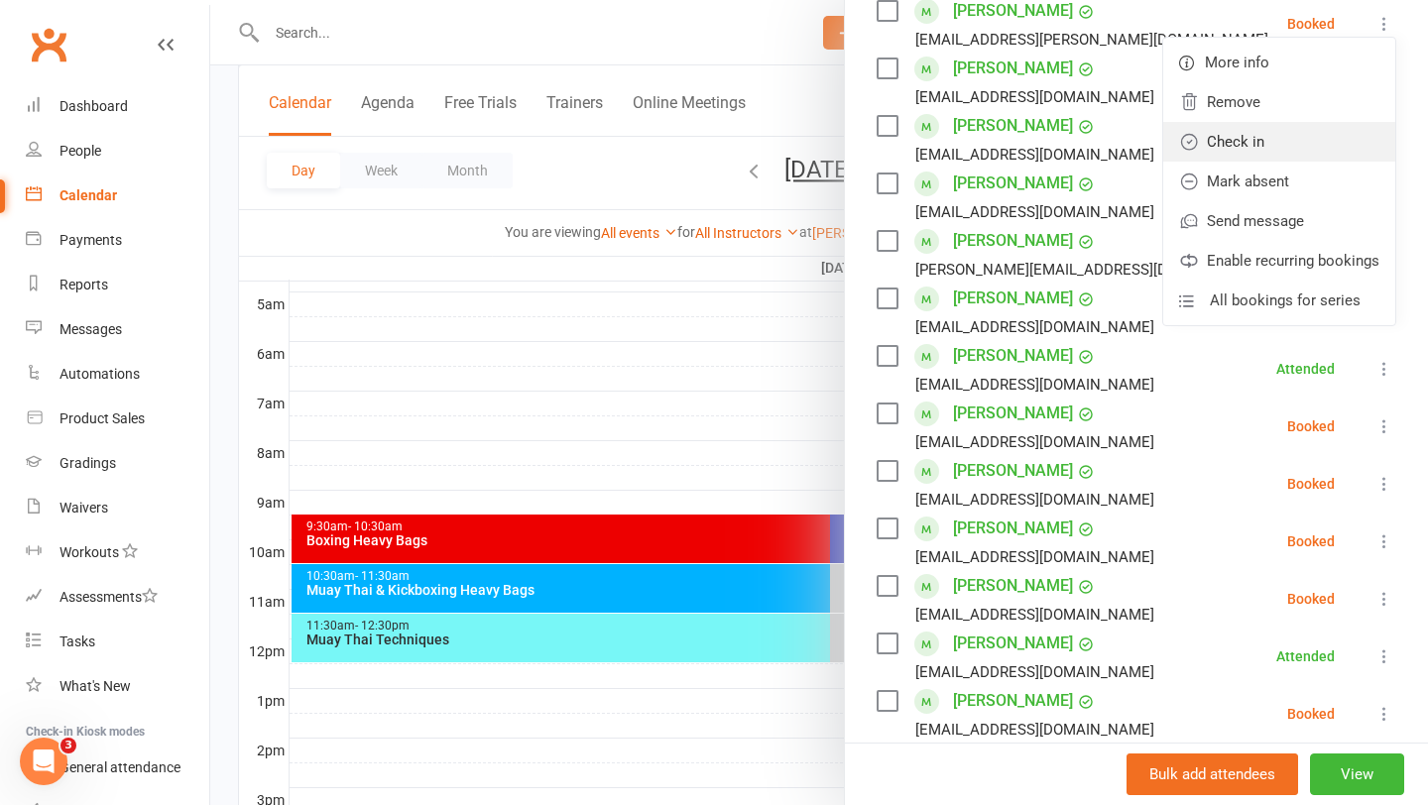
click at [1275, 135] on link "Check in" at bounding box center [1279, 142] width 232 height 40
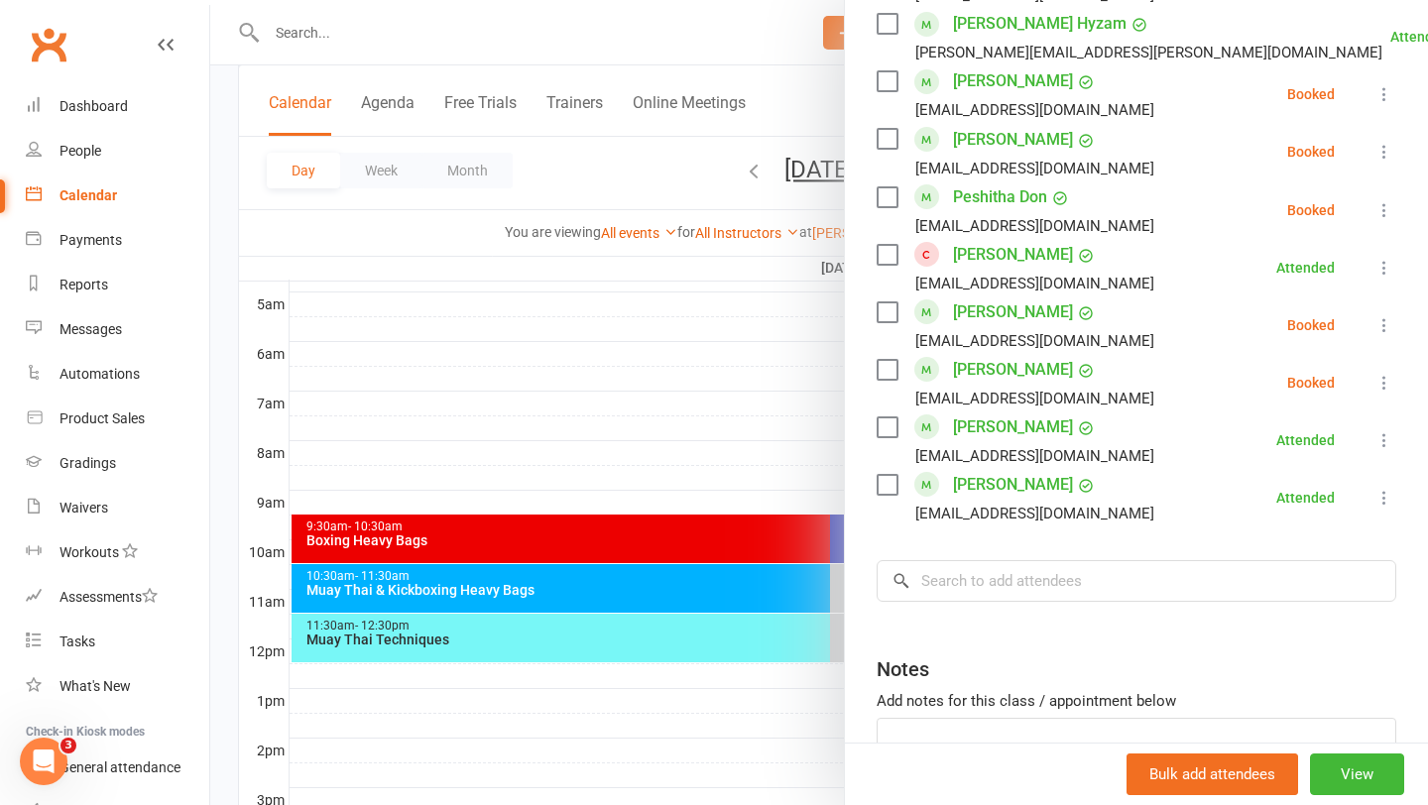
scroll to position [1075, 0]
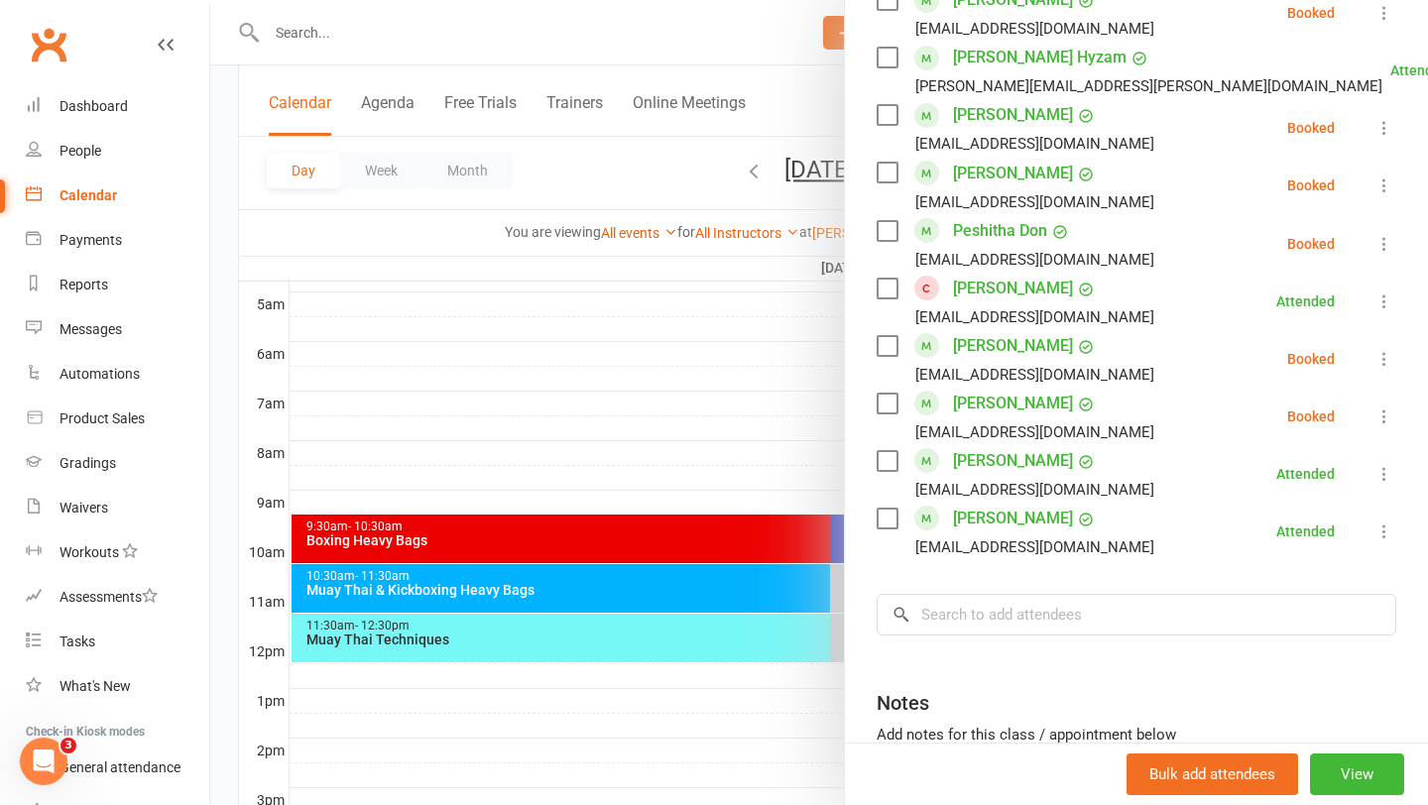
click at [1383, 119] on icon at bounding box center [1384, 128] width 20 height 20
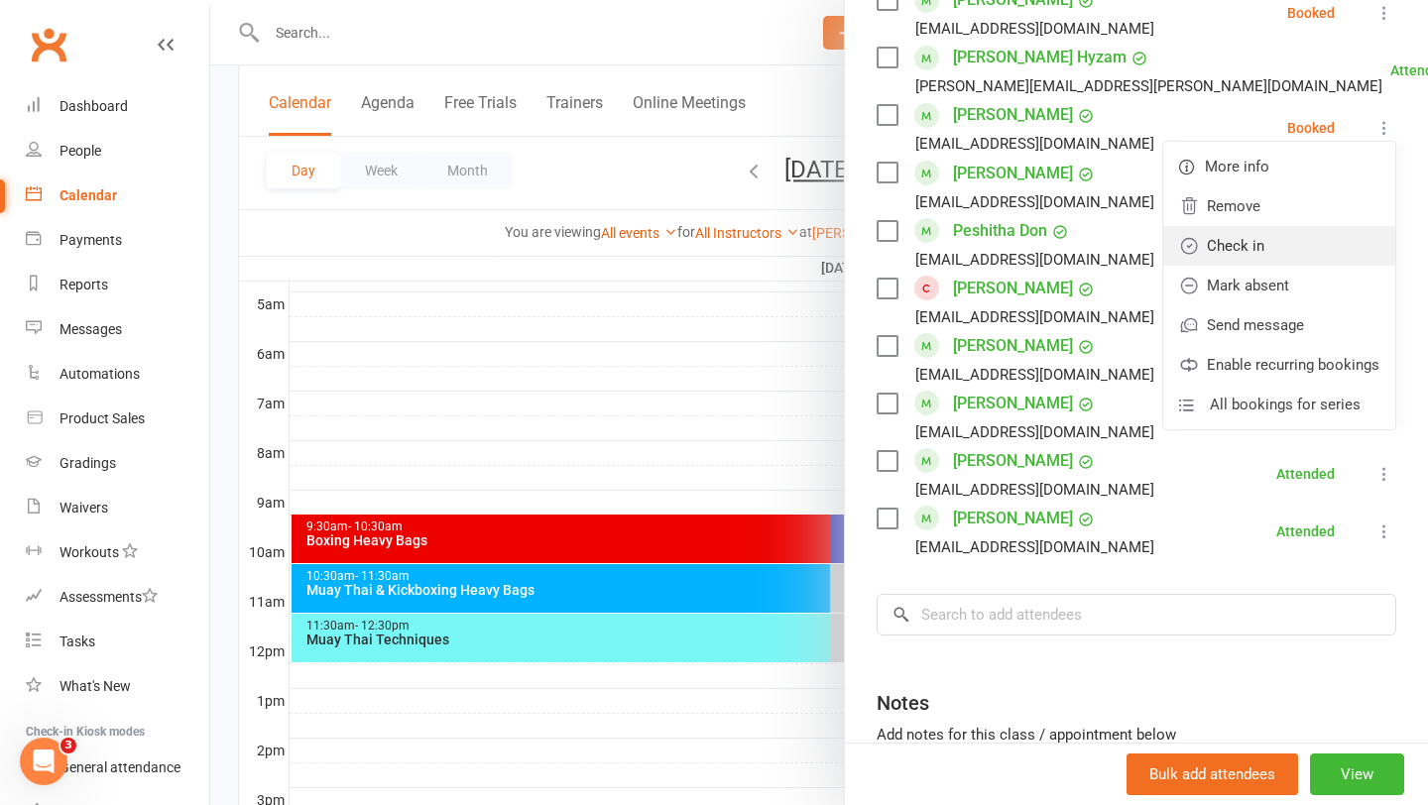
click at [1311, 248] on link "Check in" at bounding box center [1279, 246] width 232 height 40
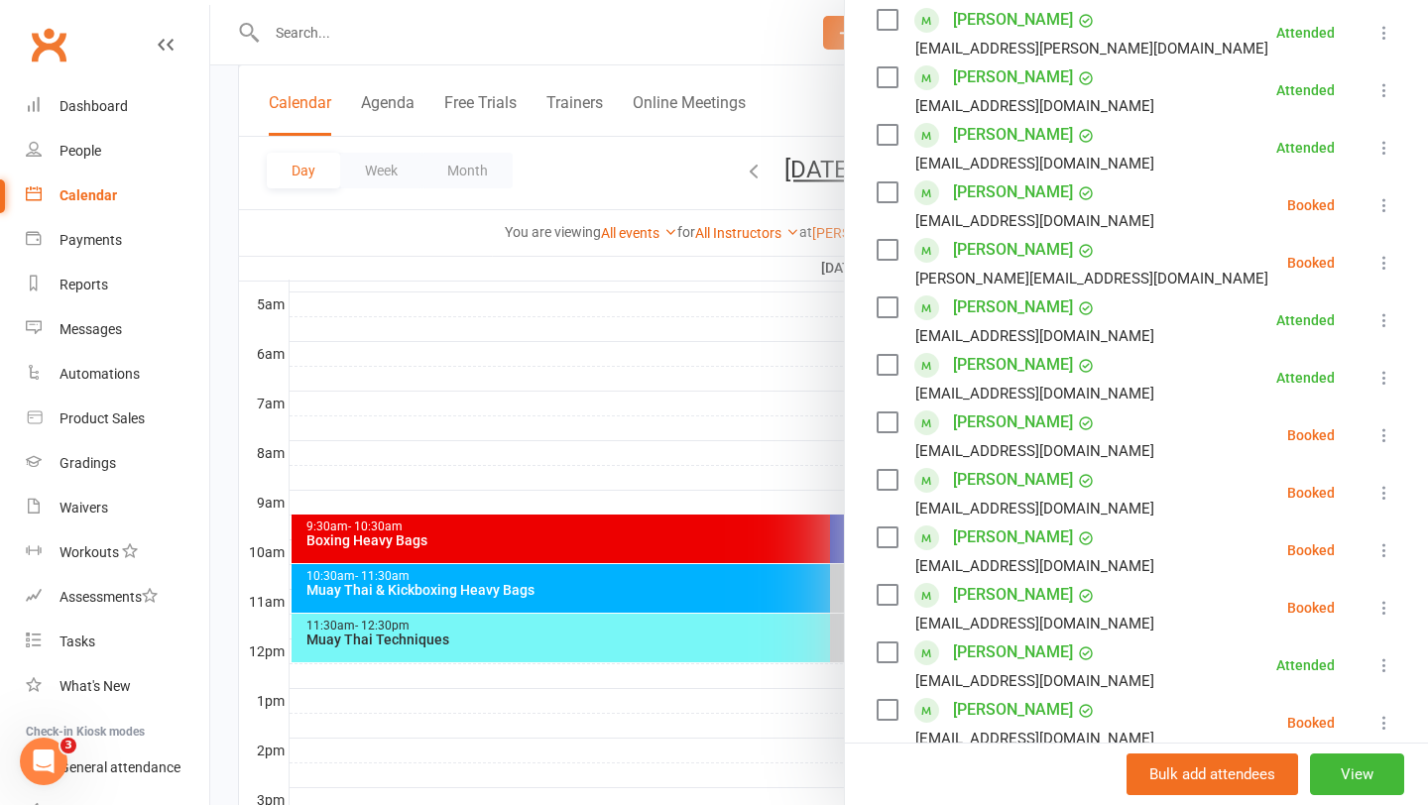
scroll to position [362, 0]
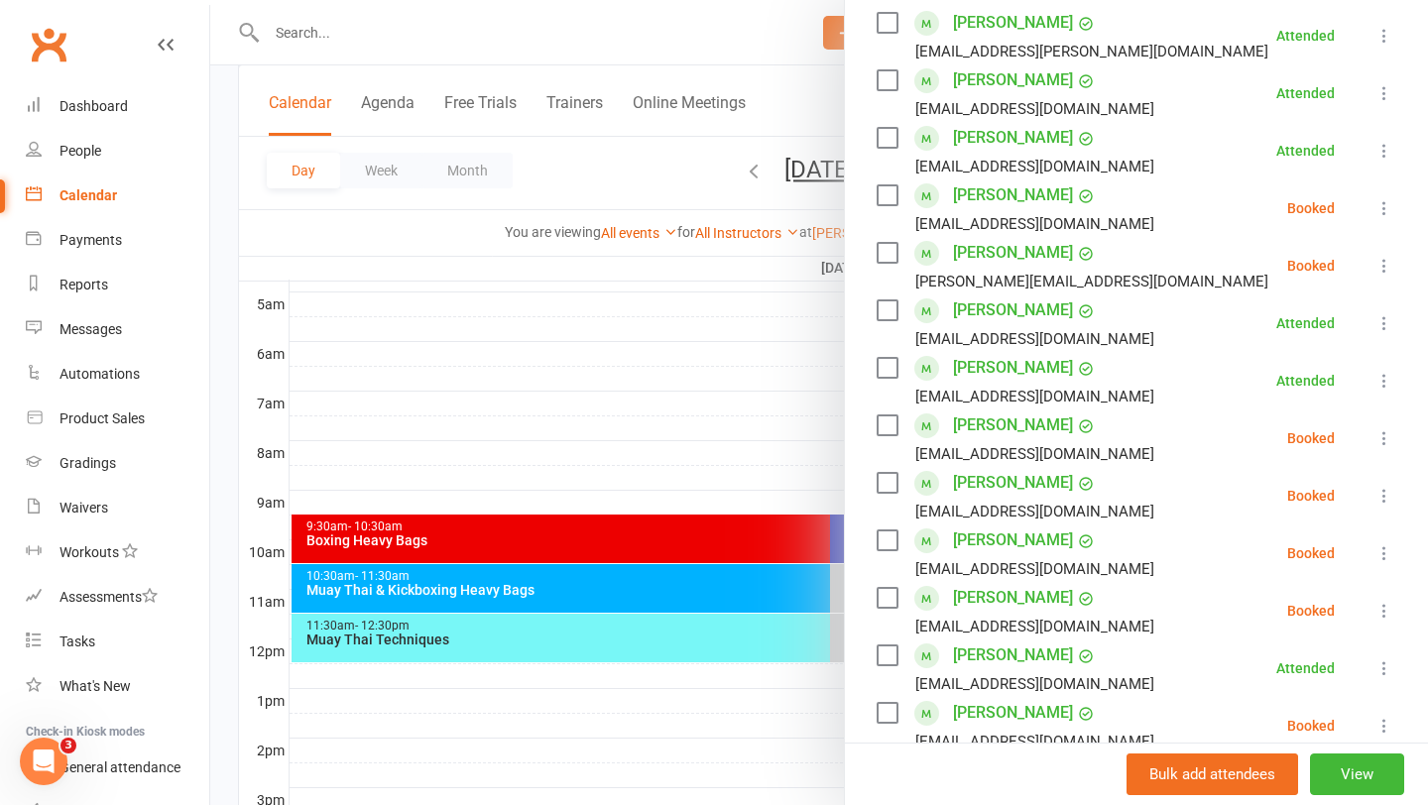
click at [1384, 262] on icon at bounding box center [1384, 266] width 20 height 20
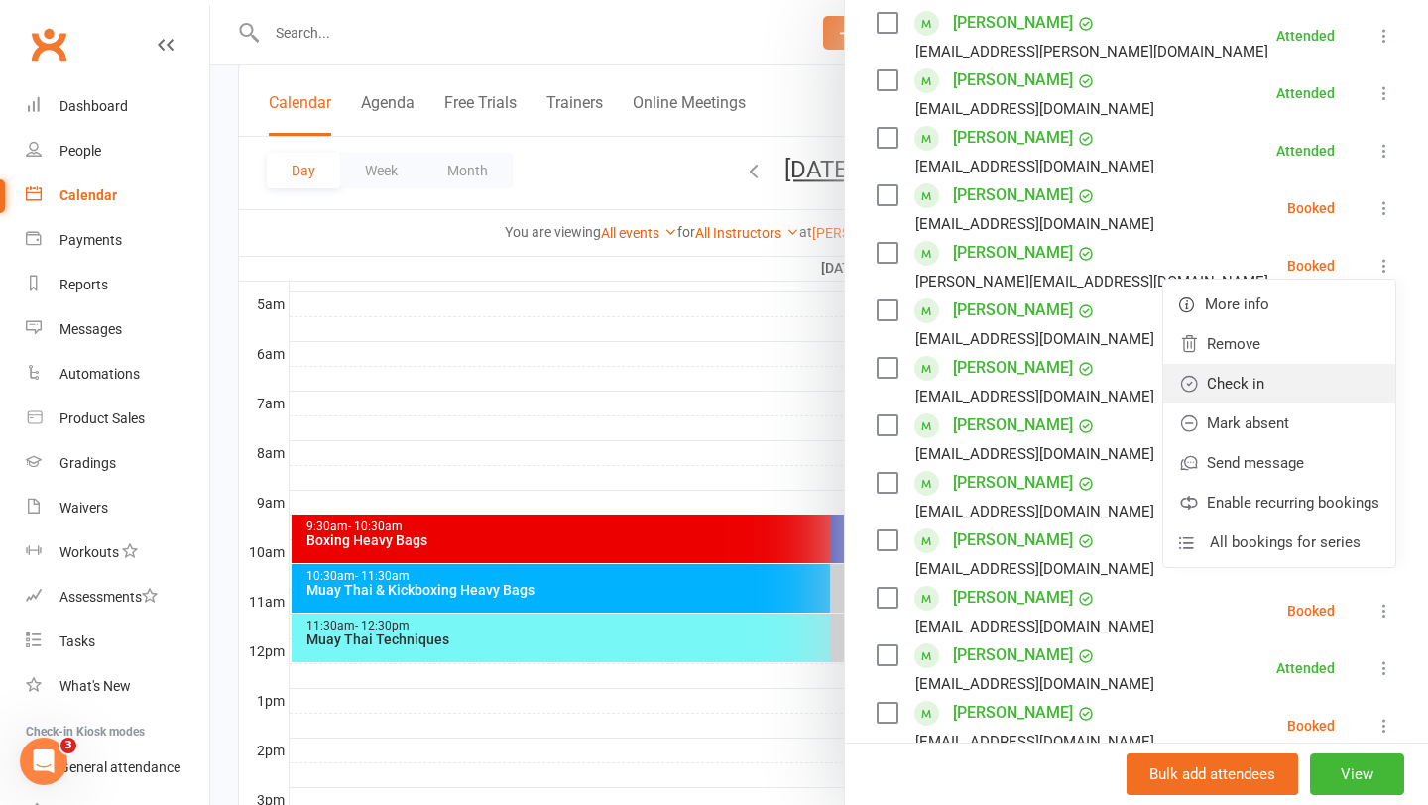
click at [1250, 389] on link "Check in" at bounding box center [1279, 384] width 232 height 40
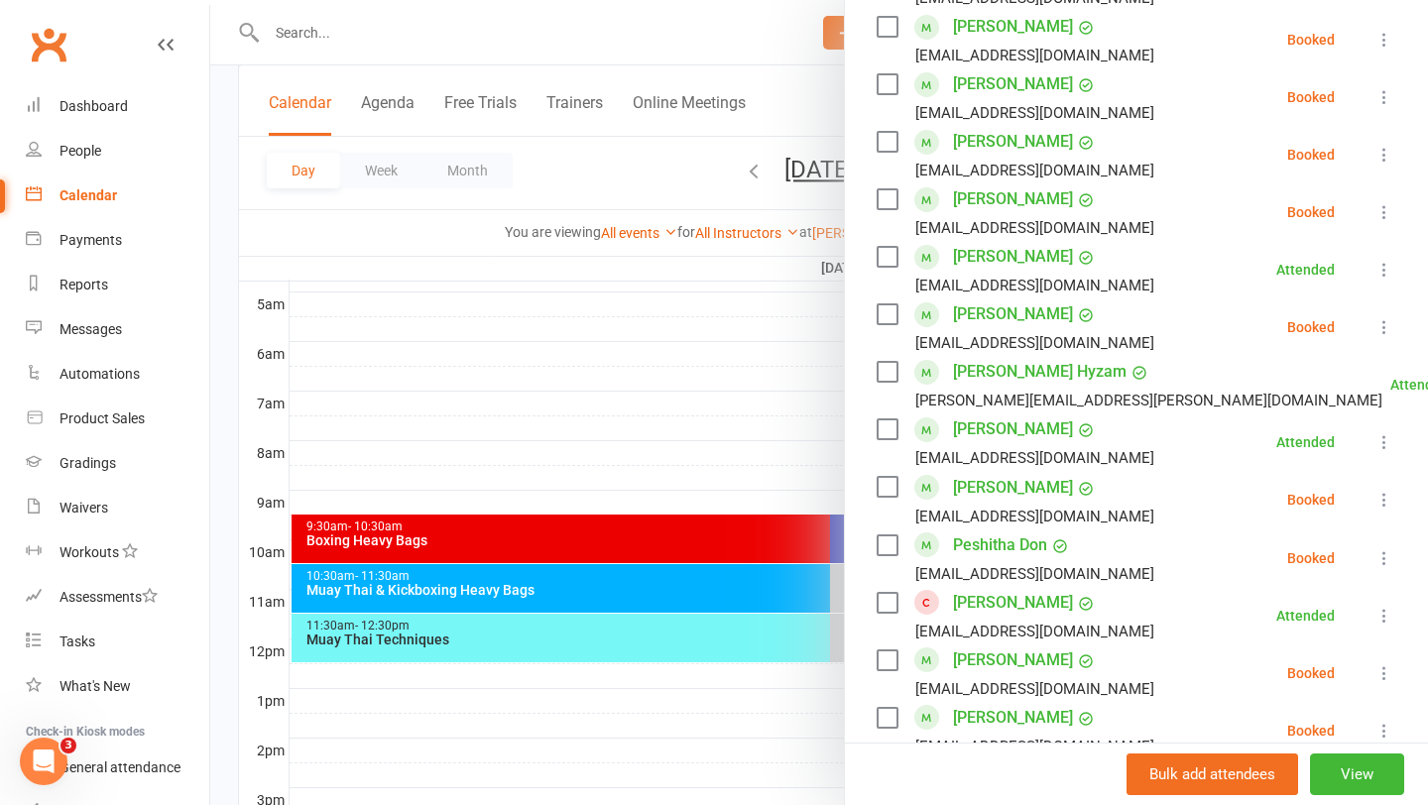
scroll to position [759, 0]
click at [1377, 159] on icon at bounding box center [1384, 157] width 20 height 20
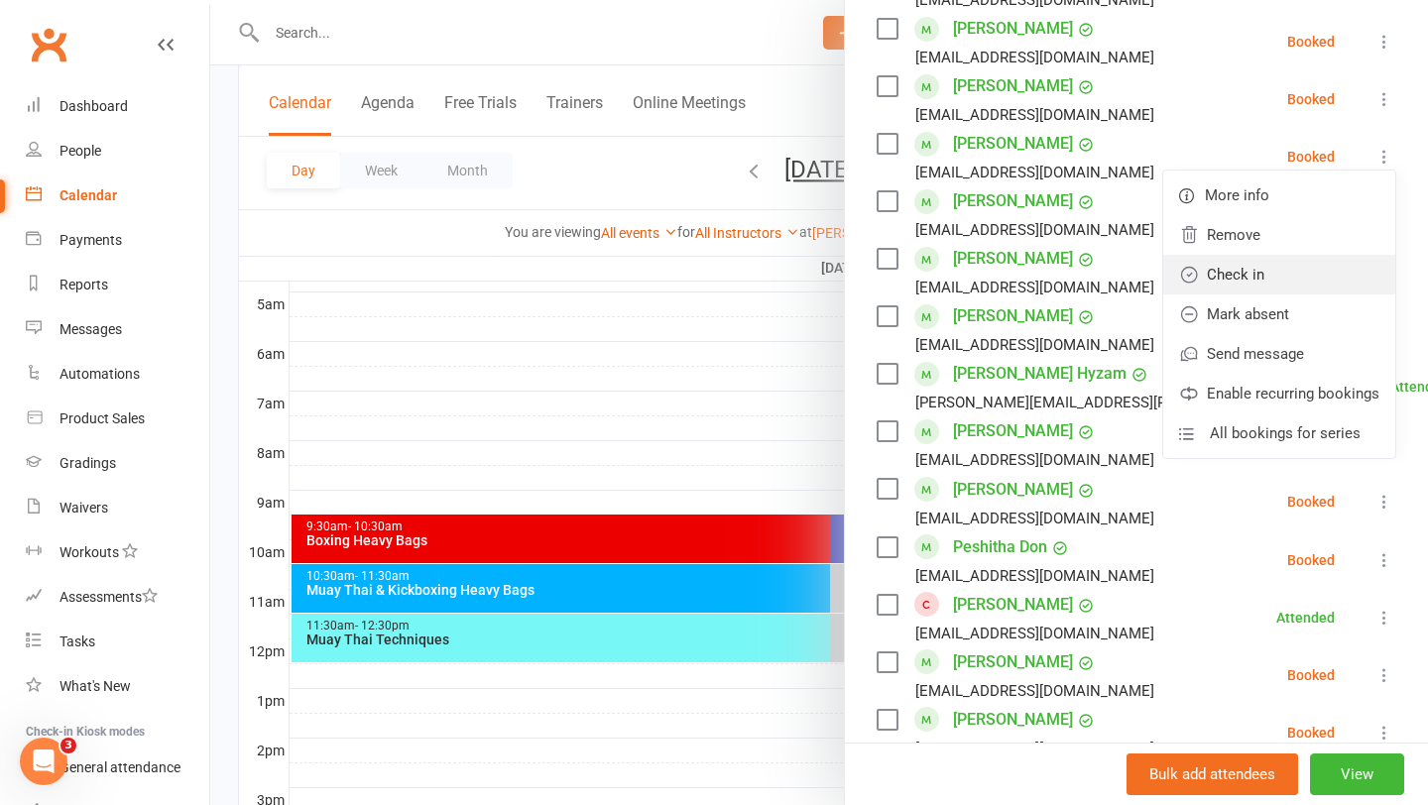
click at [1263, 271] on link "Check in" at bounding box center [1279, 275] width 232 height 40
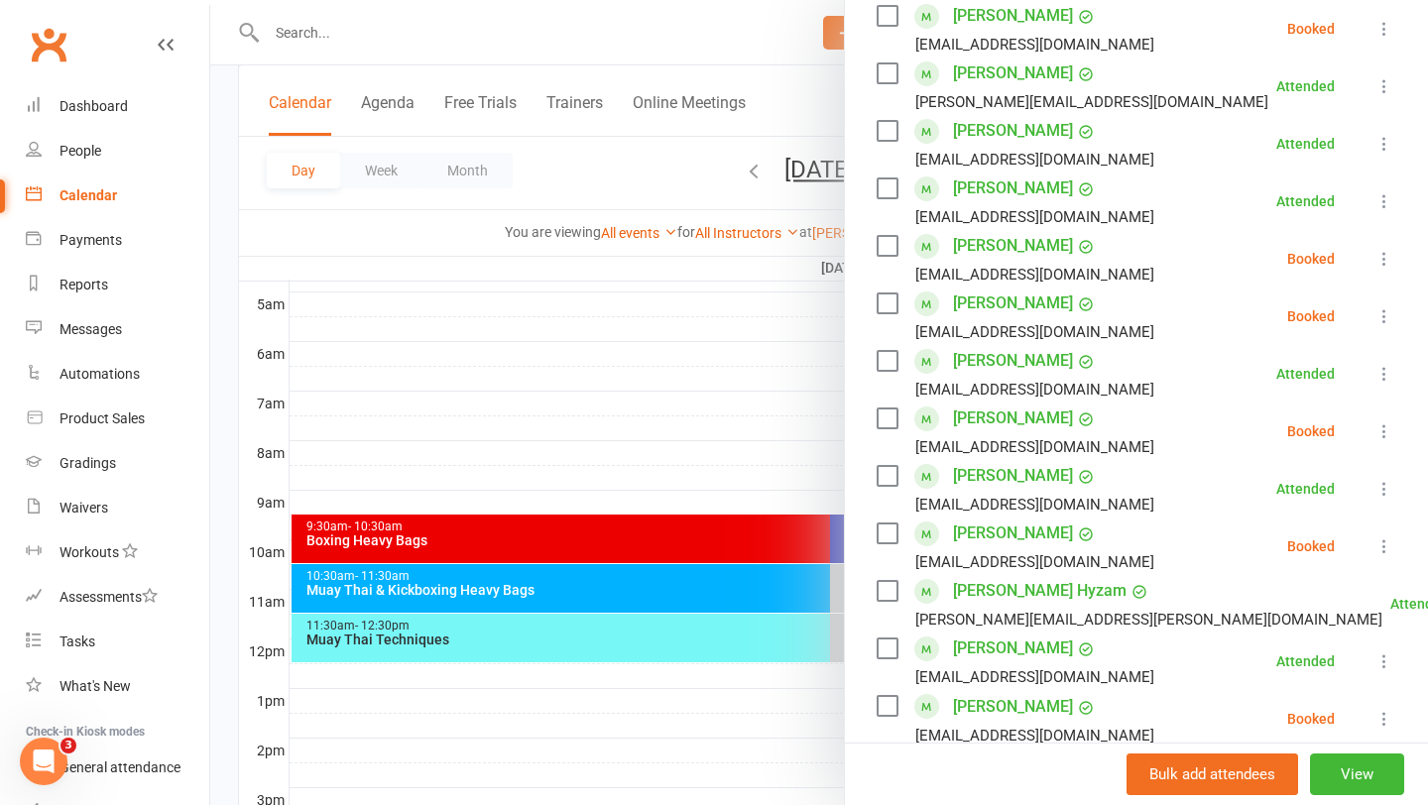
scroll to position [538, 0]
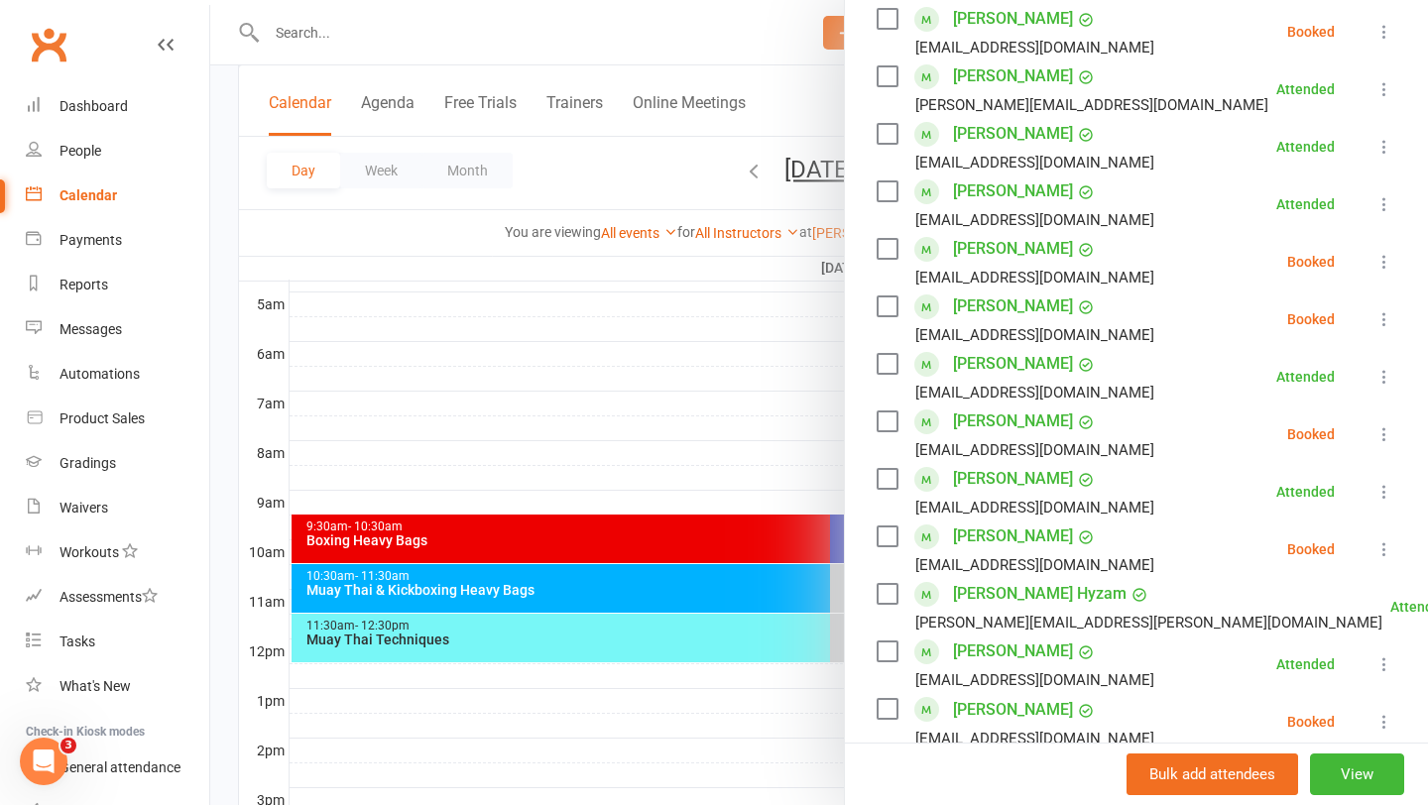
click at [620, 375] on div at bounding box center [819, 402] width 1218 height 805
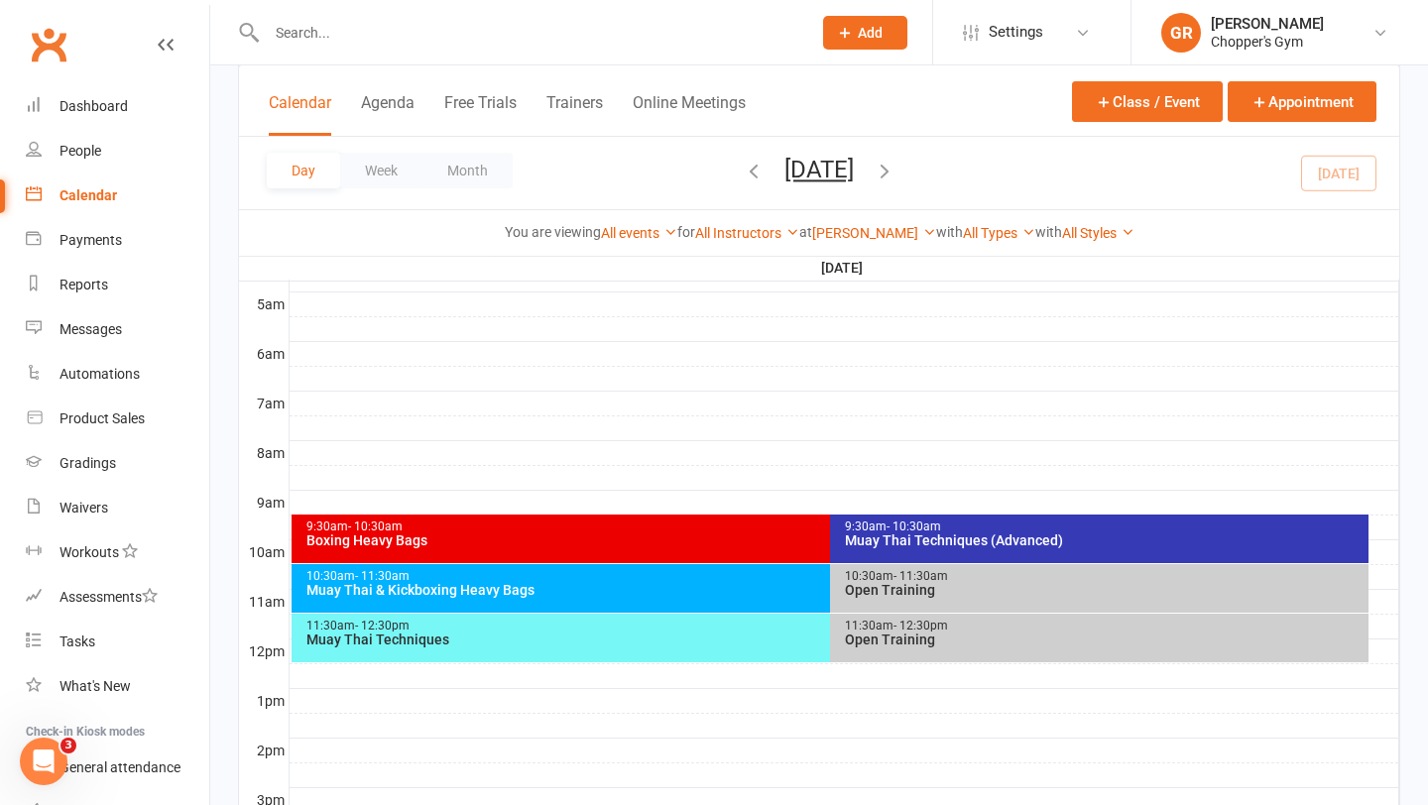
click at [652, 592] on div "Muay Thai & Kickboxing Heavy Bags" at bounding box center [825, 590] width 1040 height 14
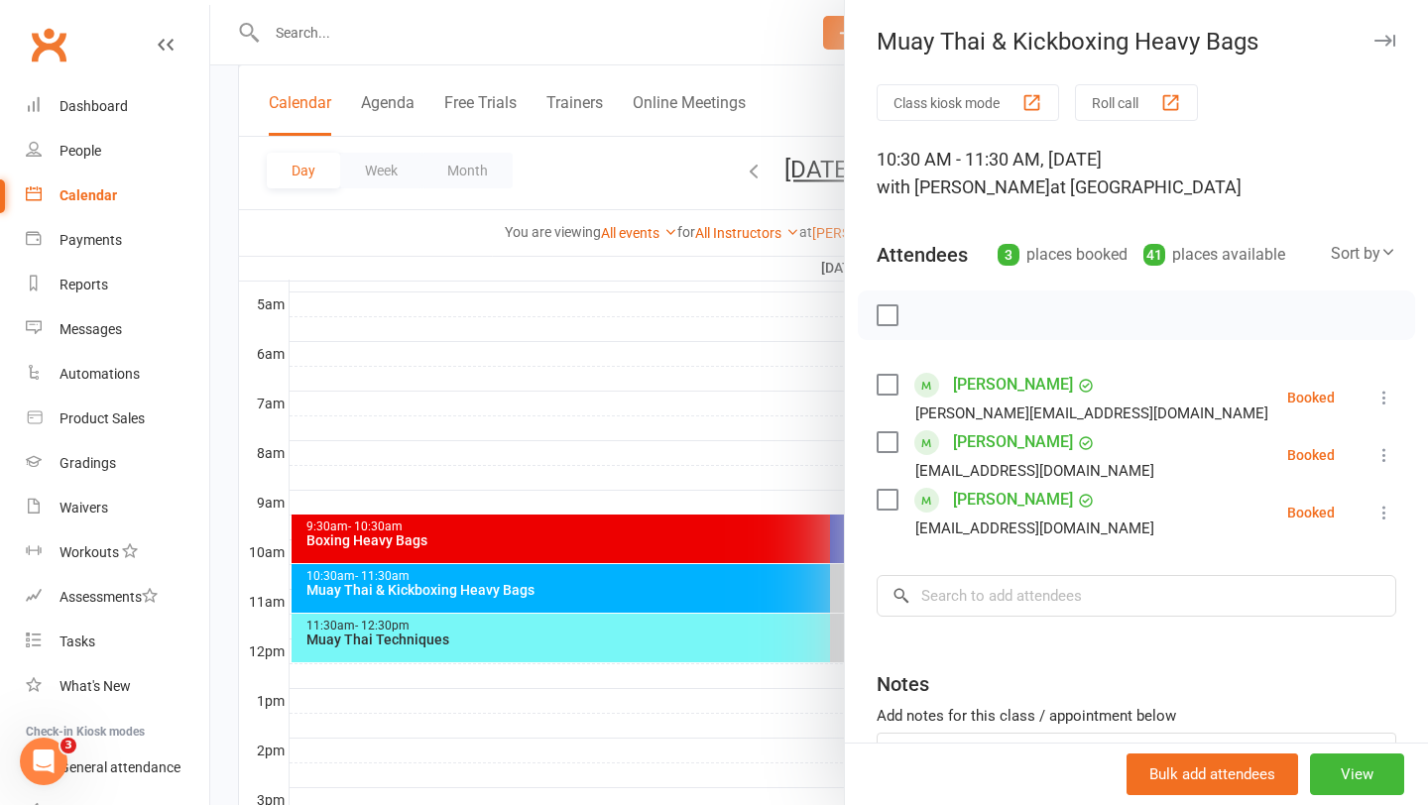
click at [621, 386] on div at bounding box center [819, 402] width 1218 height 805
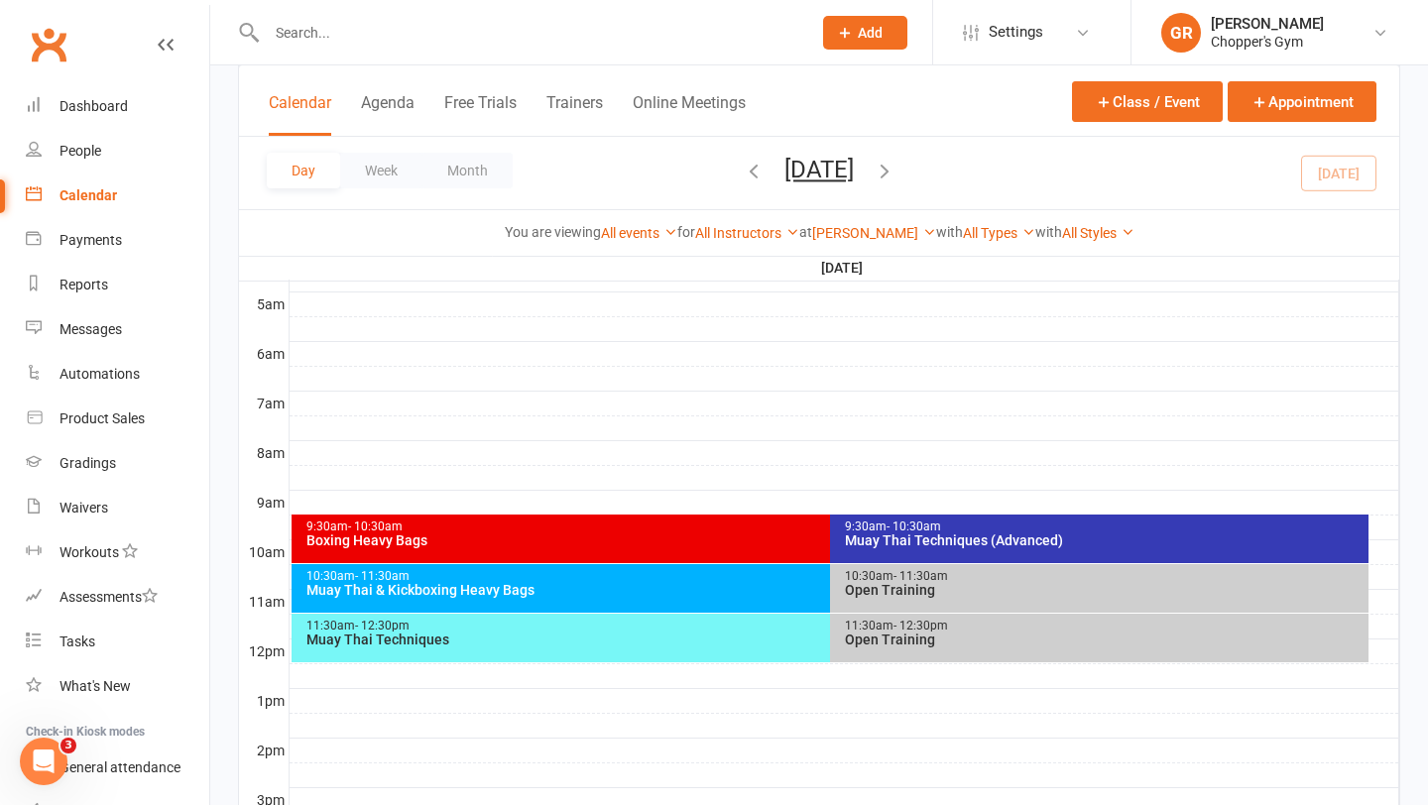
click at [696, 642] on div "Muay Thai Techniques" at bounding box center [825, 640] width 1040 height 14
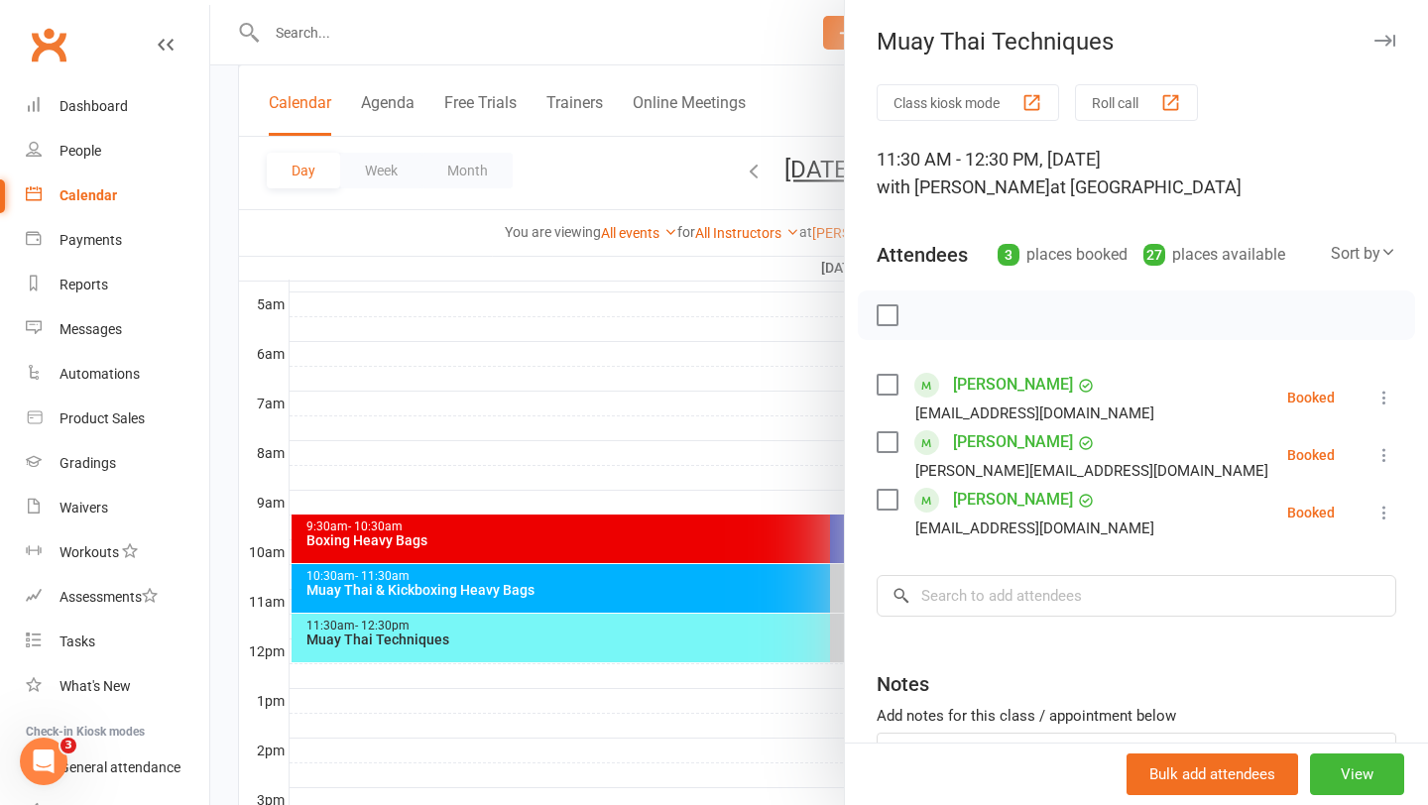
click at [1383, 399] on icon at bounding box center [1384, 398] width 20 height 20
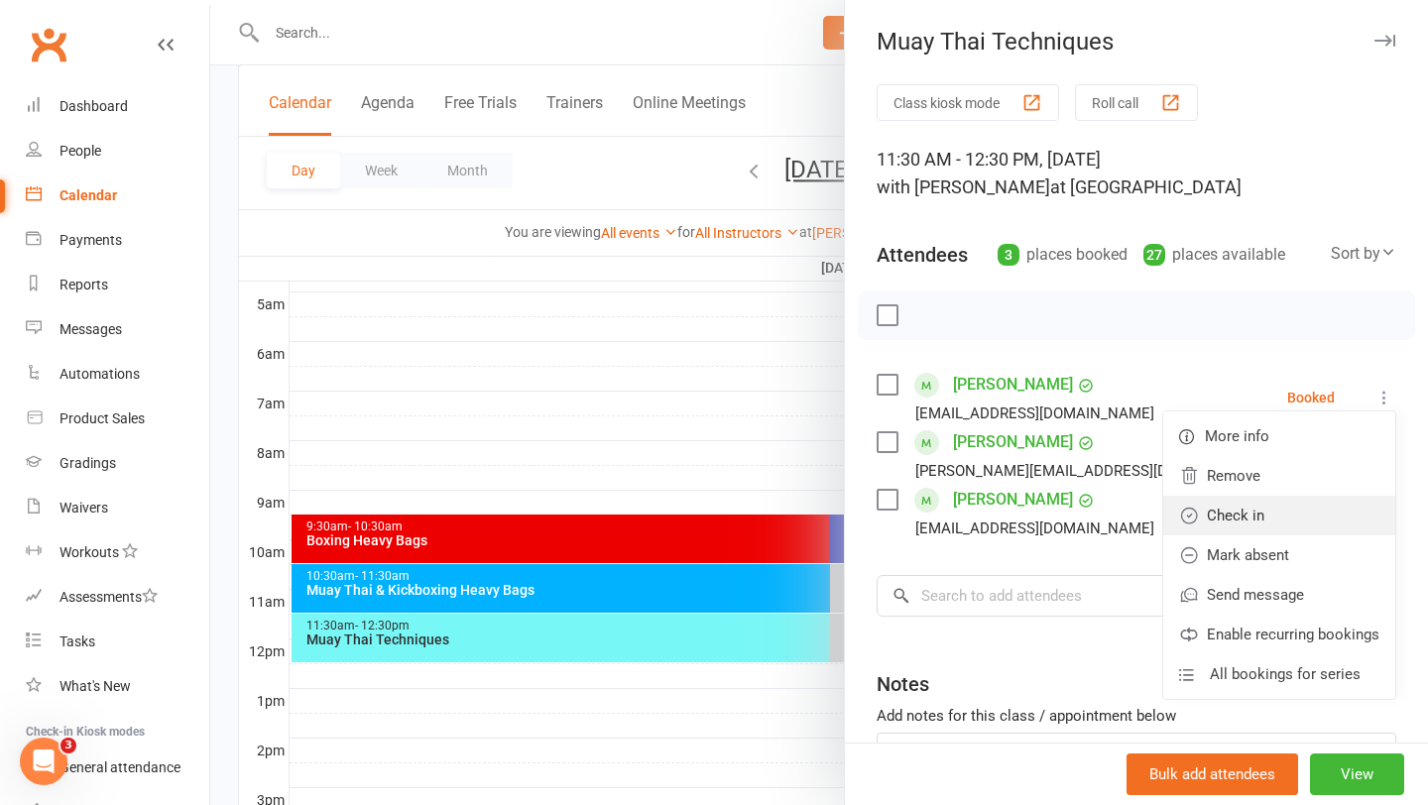
click at [1269, 508] on link "Check in" at bounding box center [1279, 516] width 232 height 40
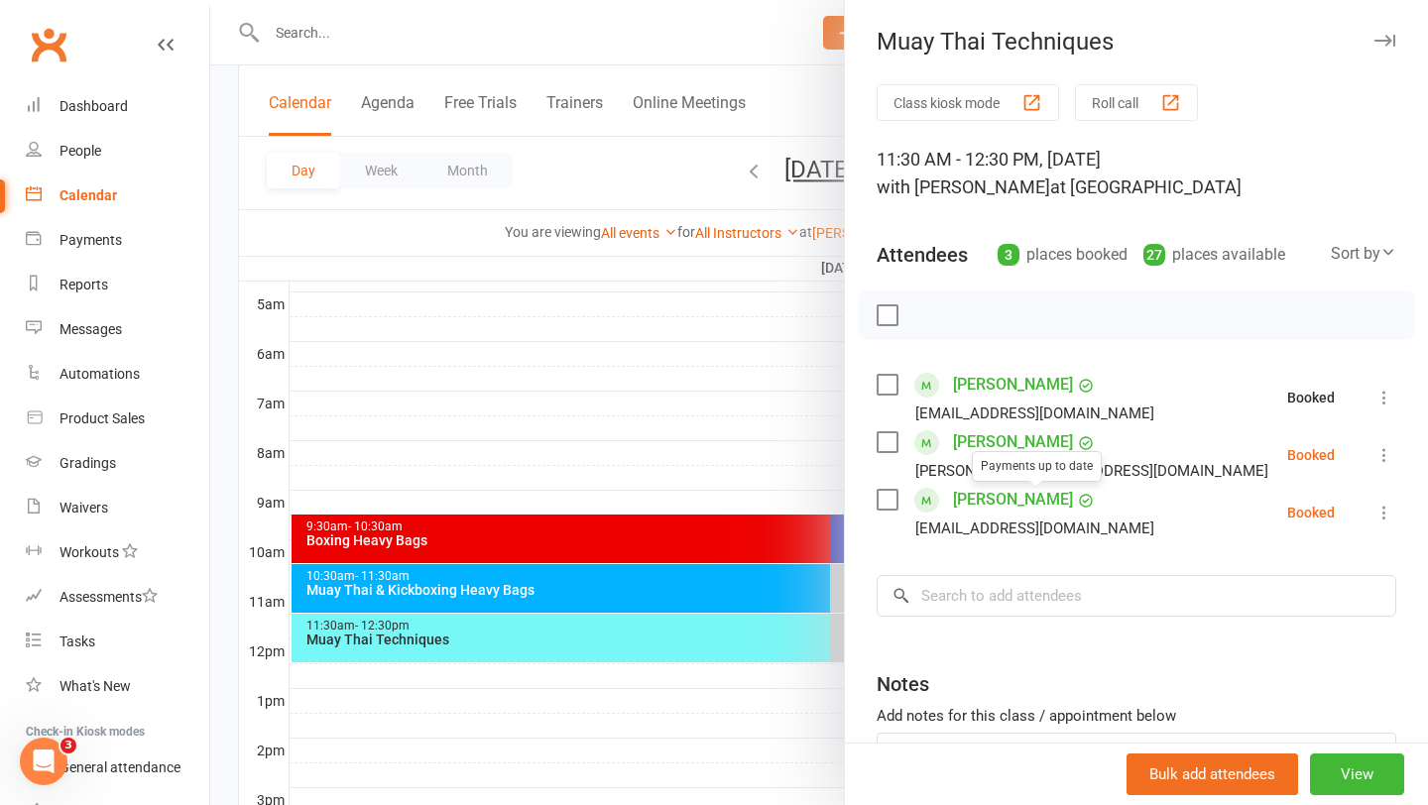
click at [552, 456] on div at bounding box center [819, 402] width 1218 height 805
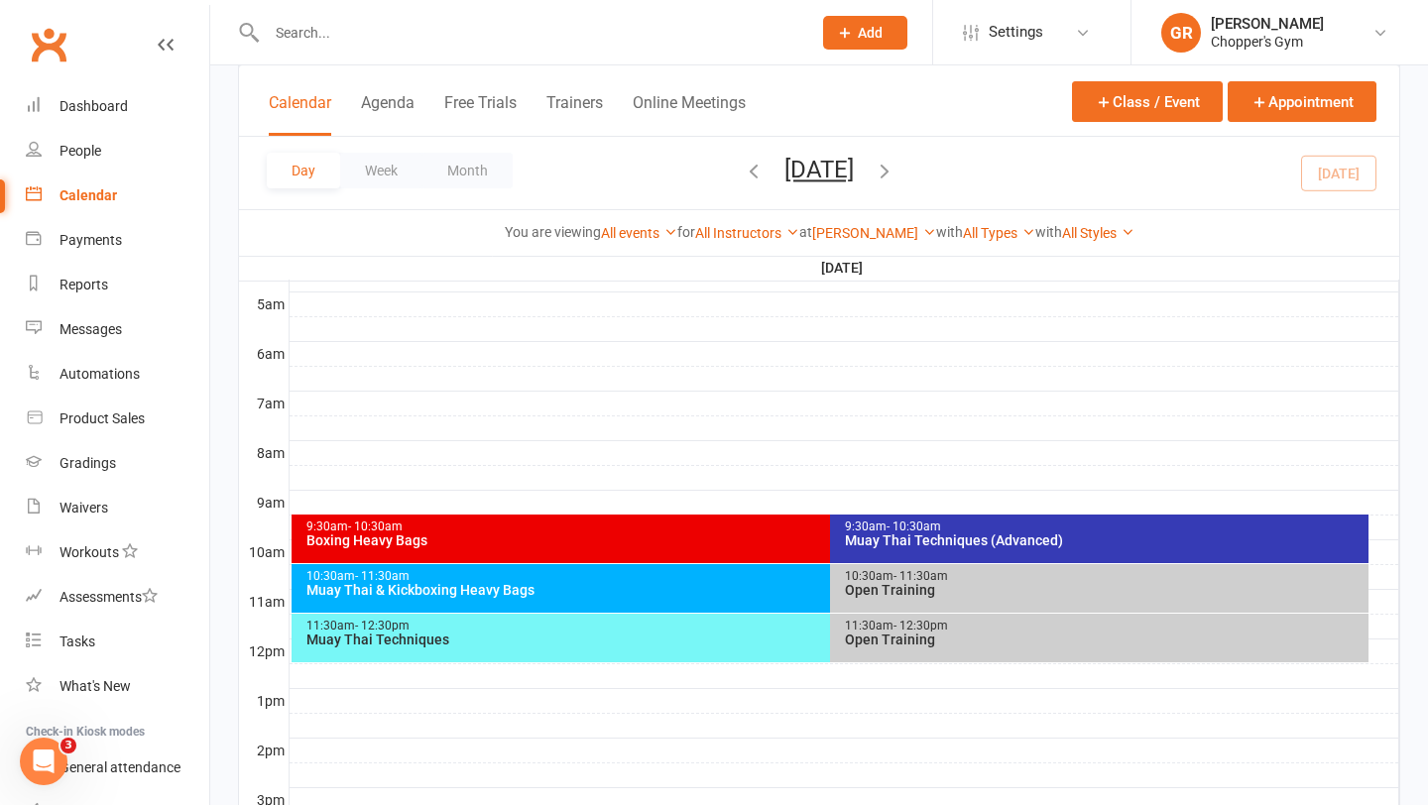
click at [581, 595] on div "Muay Thai & Kickboxing Heavy Bags" at bounding box center [825, 590] width 1040 height 14
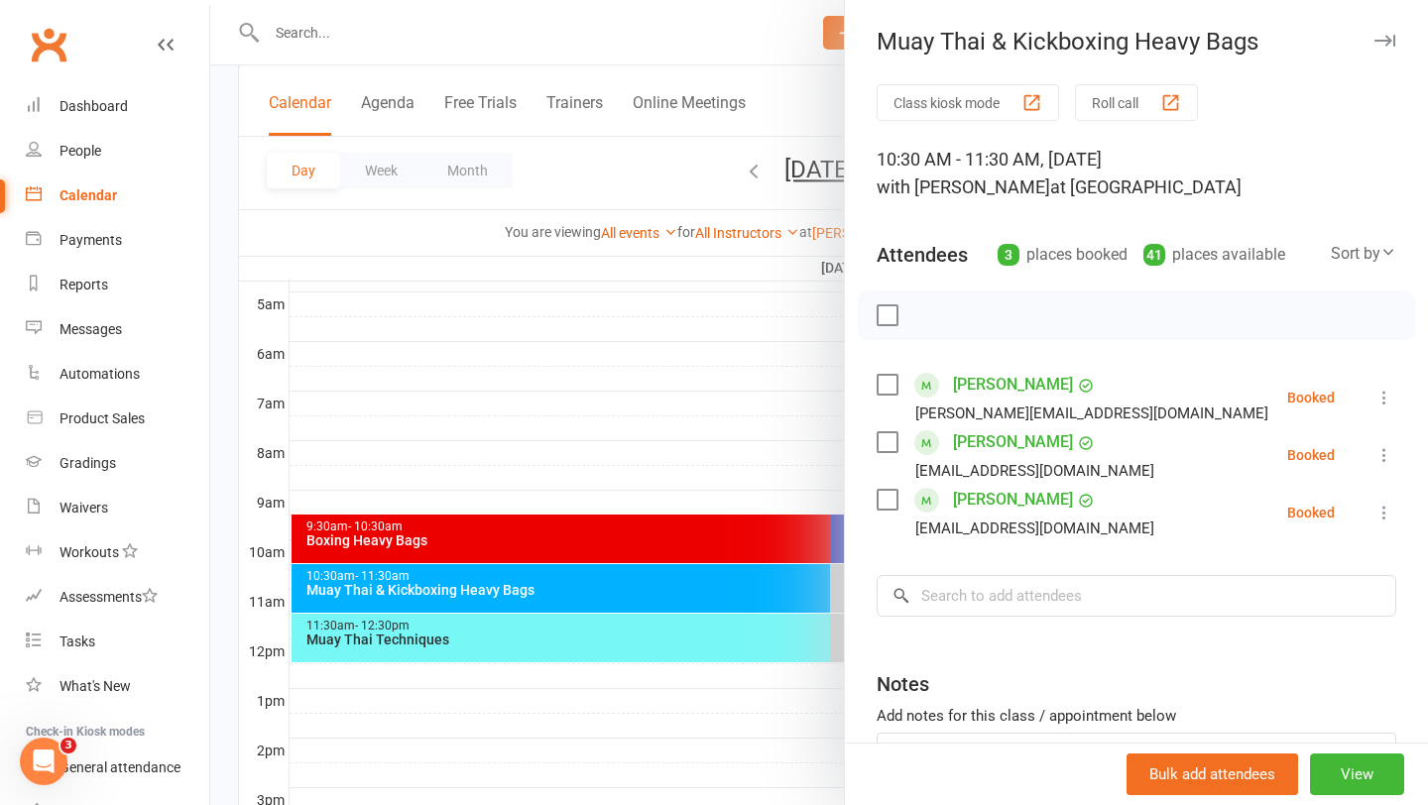
click at [638, 462] on div at bounding box center [819, 402] width 1218 height 805
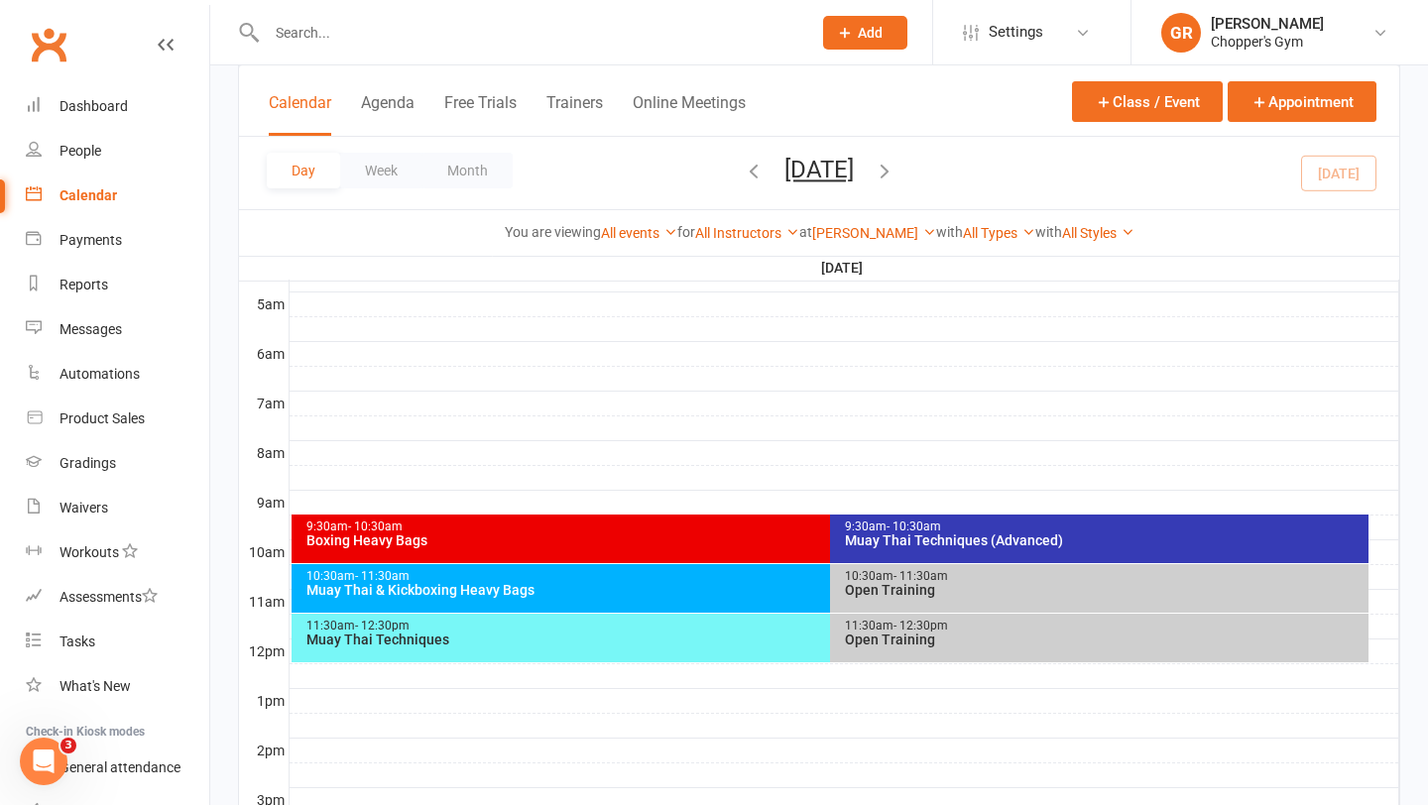
click at [640, 537] on div "Boxing Heavy Bags" at bounding box center [825, 540] width 1040 height 14
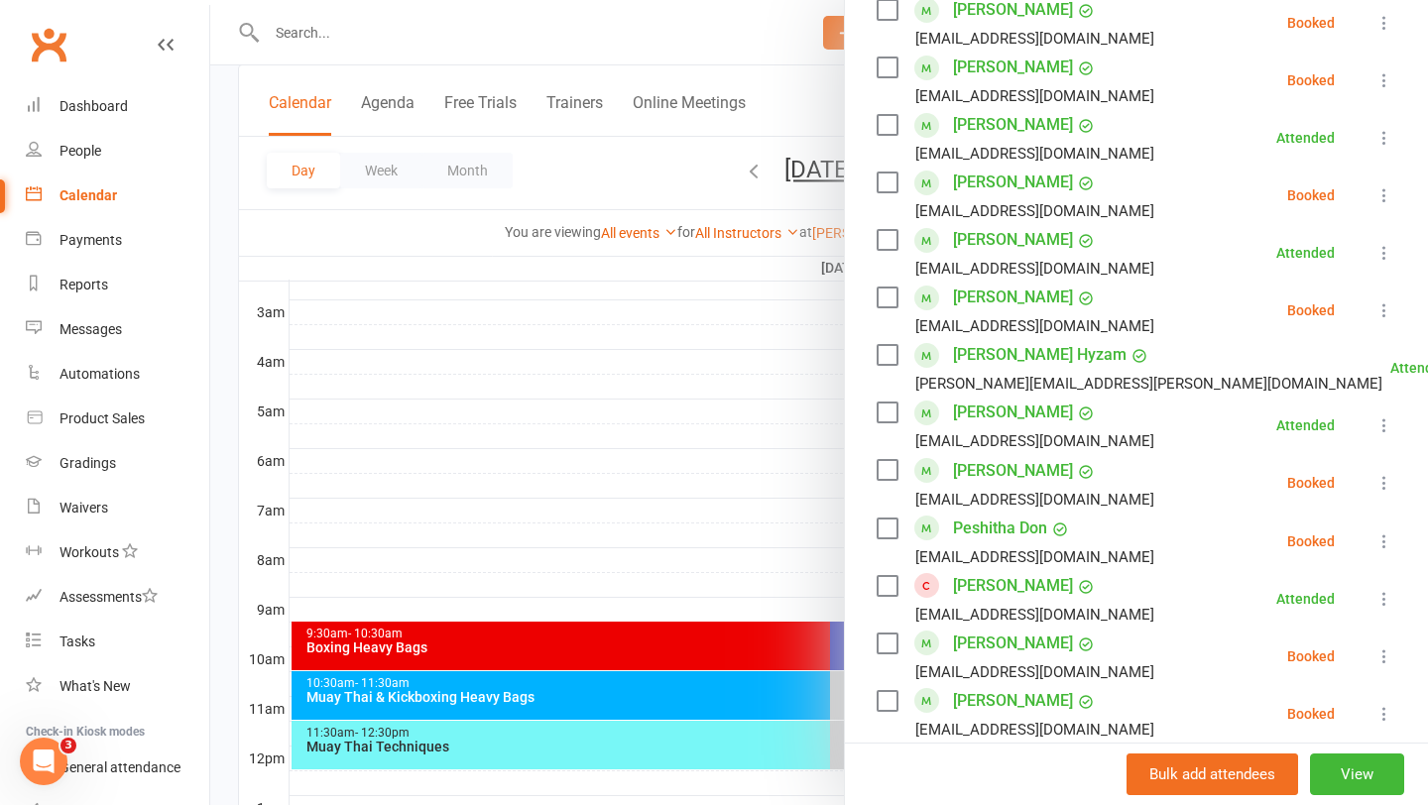
scroll to position [780, 0]
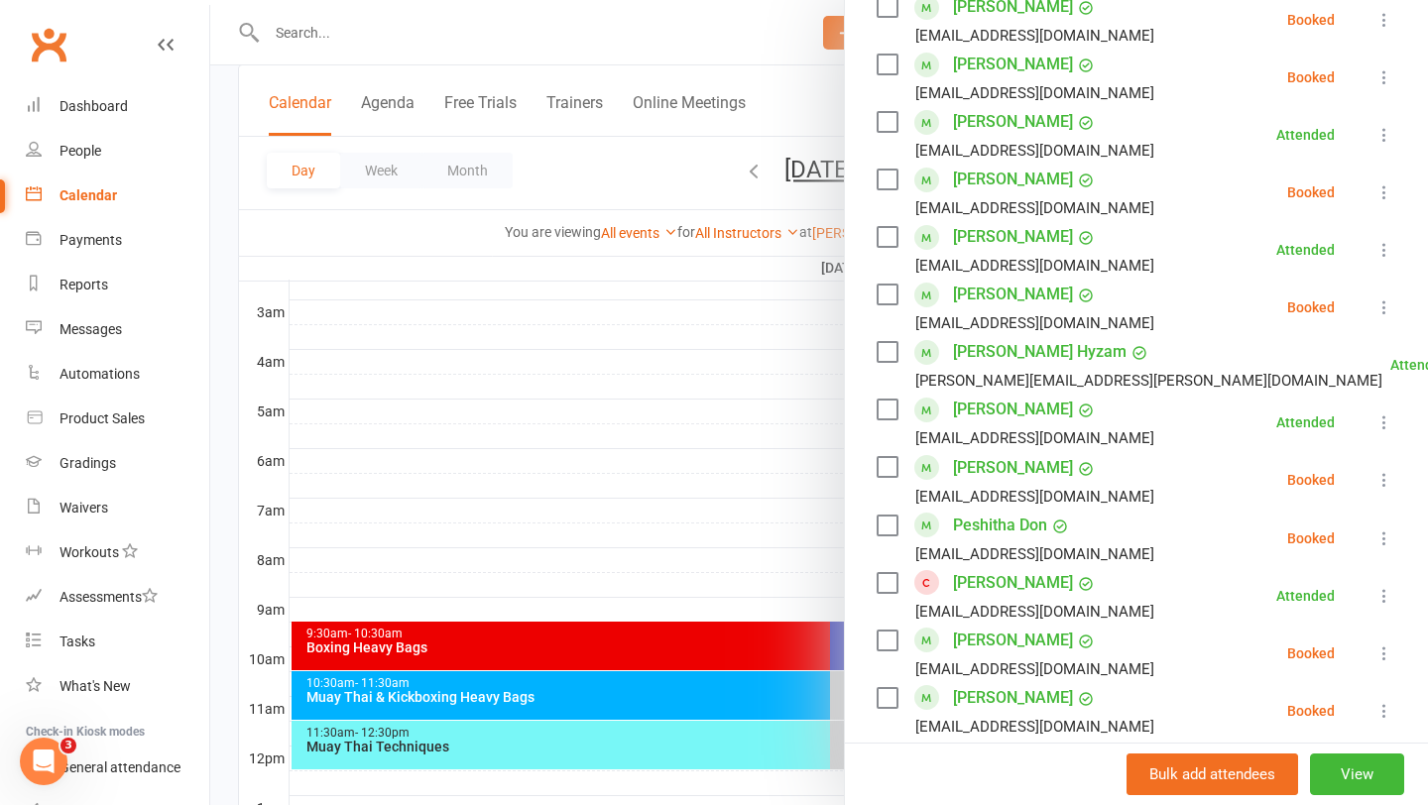
click at [745, 291] on div at bounding box center [819, 402] width 1218 height 805
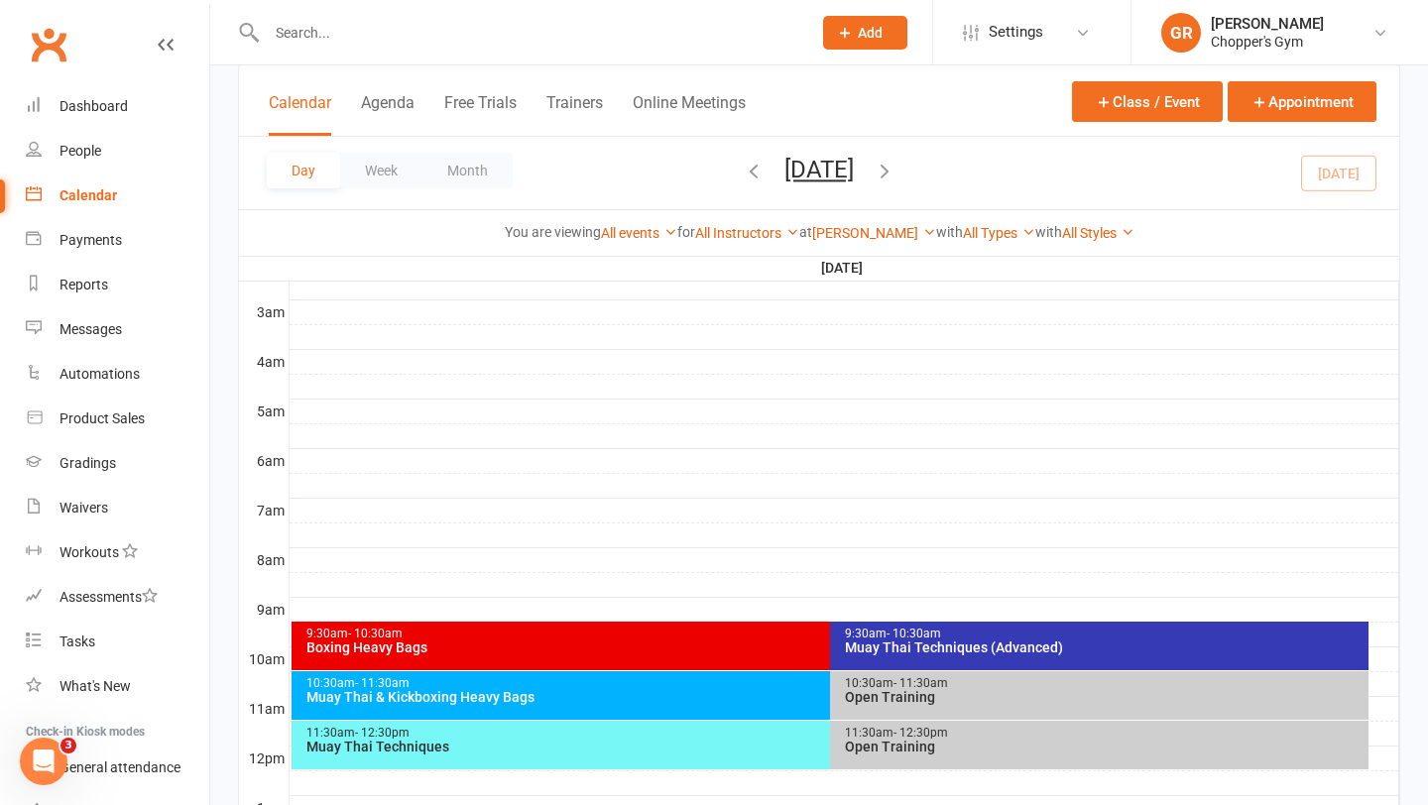
click at [1066, 637] on div "9:30am - 10:30am" at bounding box center [1104, 634] width 521 height 13
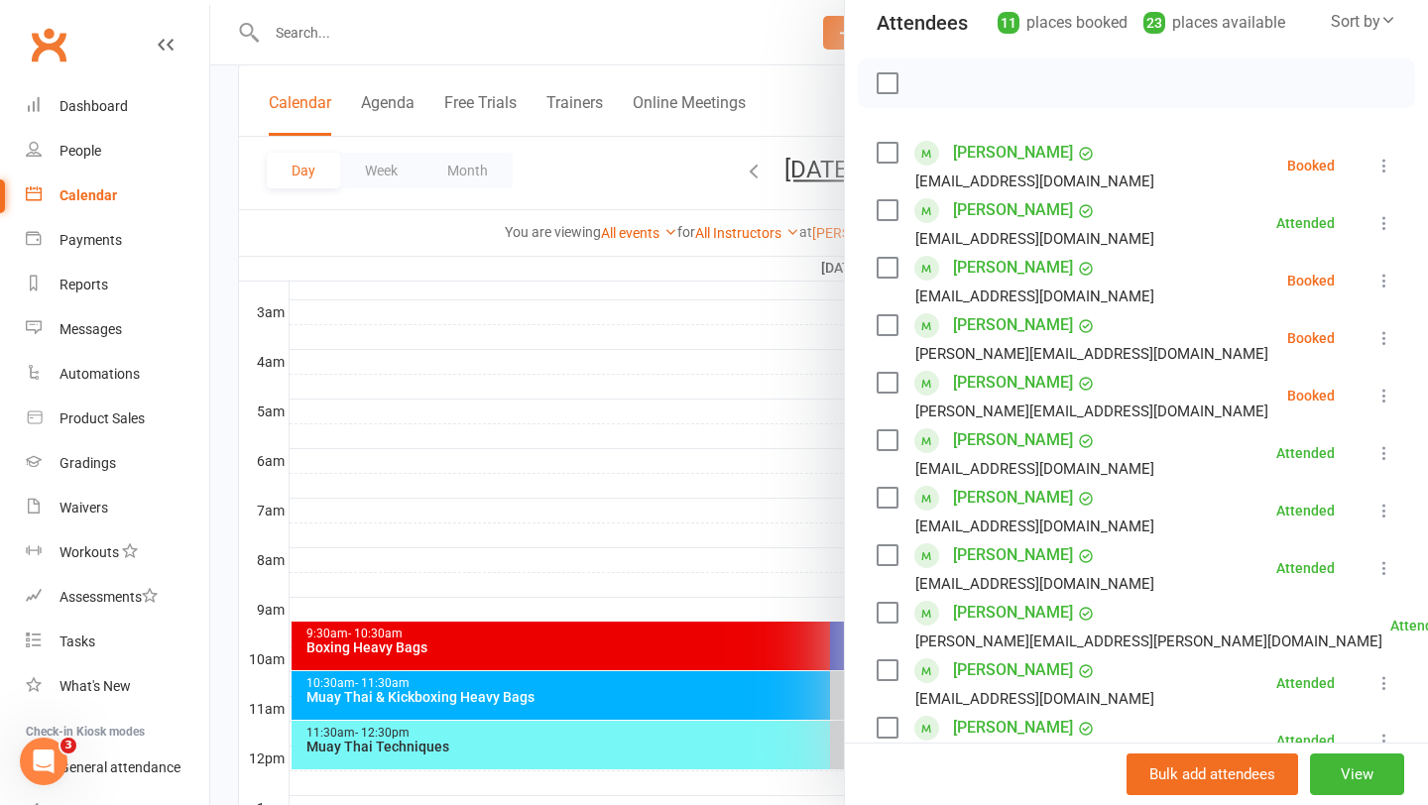
scroll to position [234, 0]
click at [1378, 399] on icon at bounding box center [1384, 394] width 20 height 20
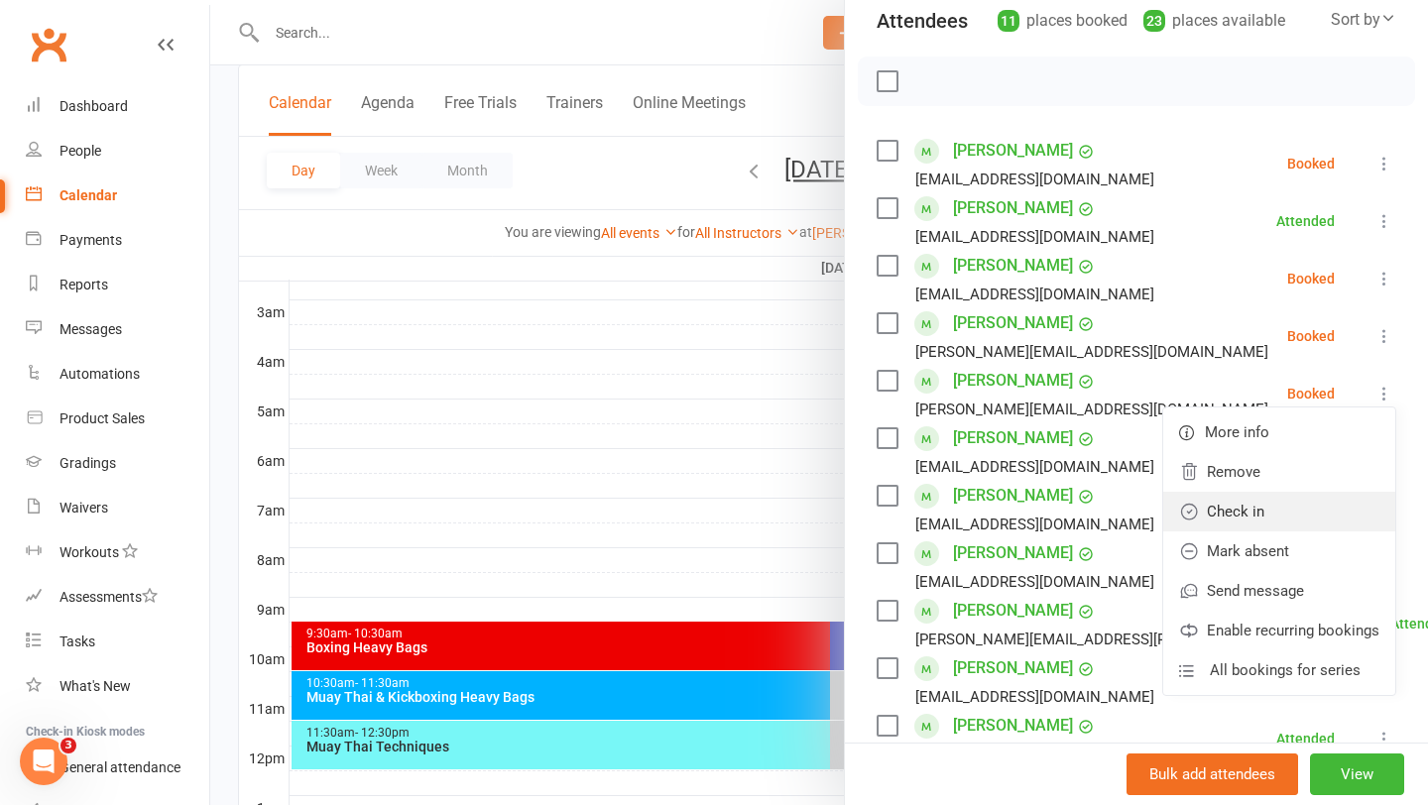
click at [1269, 510] on link "Check in" at bounding box center [1279, 512] width 232 height 40
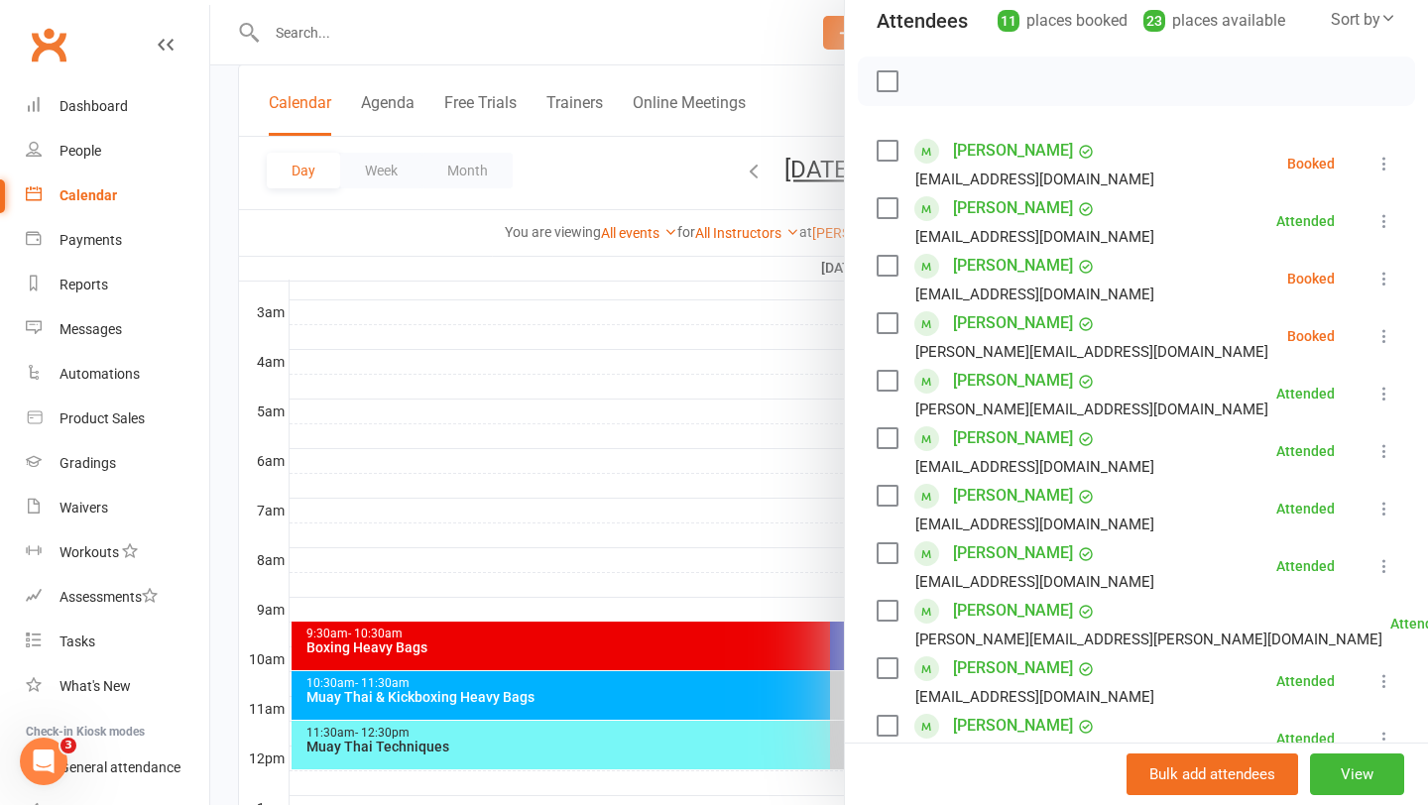
click at [1389, 152] on button at bounding box center [1384, 164] width 24 height 24
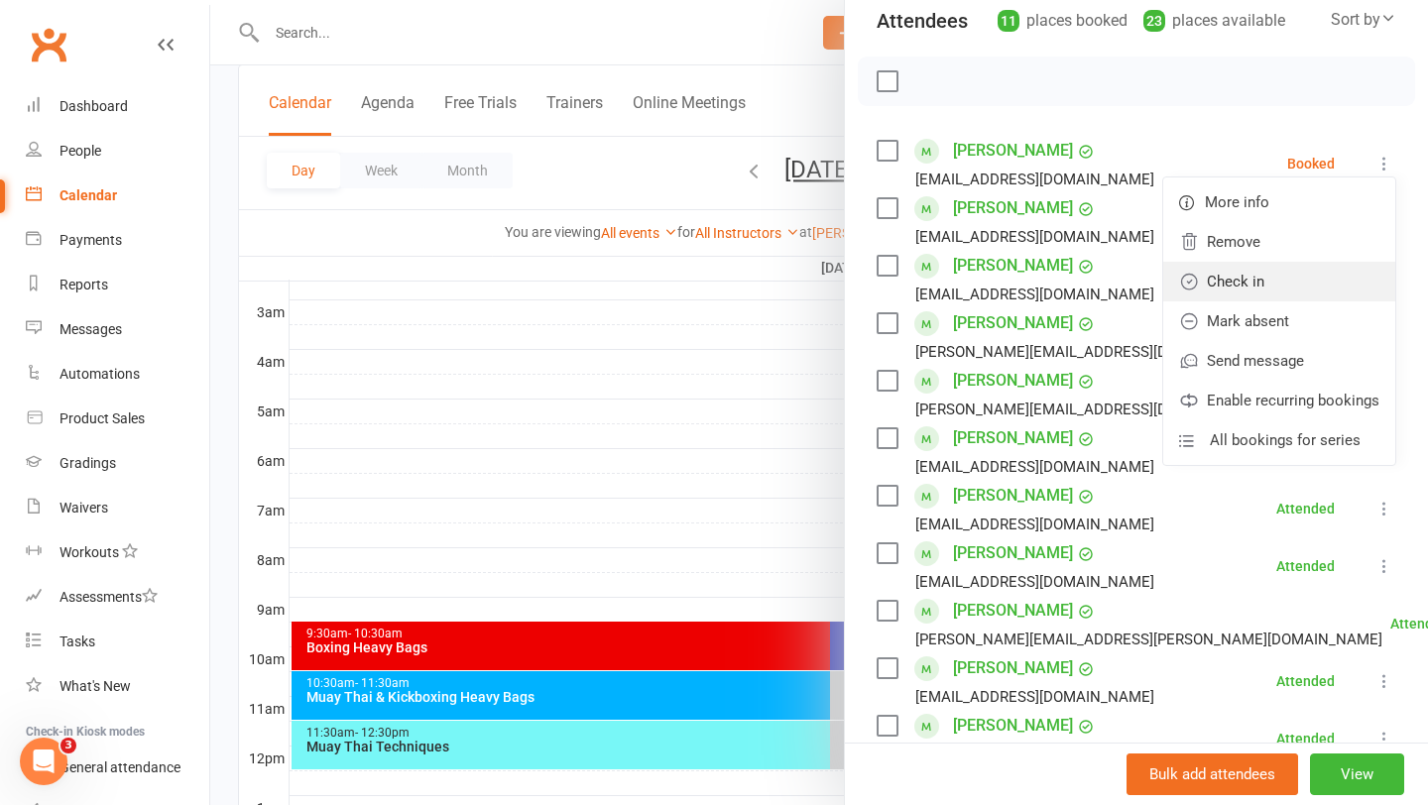
click at [1266, 295] on link "Check in" at bounding box center [1279, 282] width 232 height 40
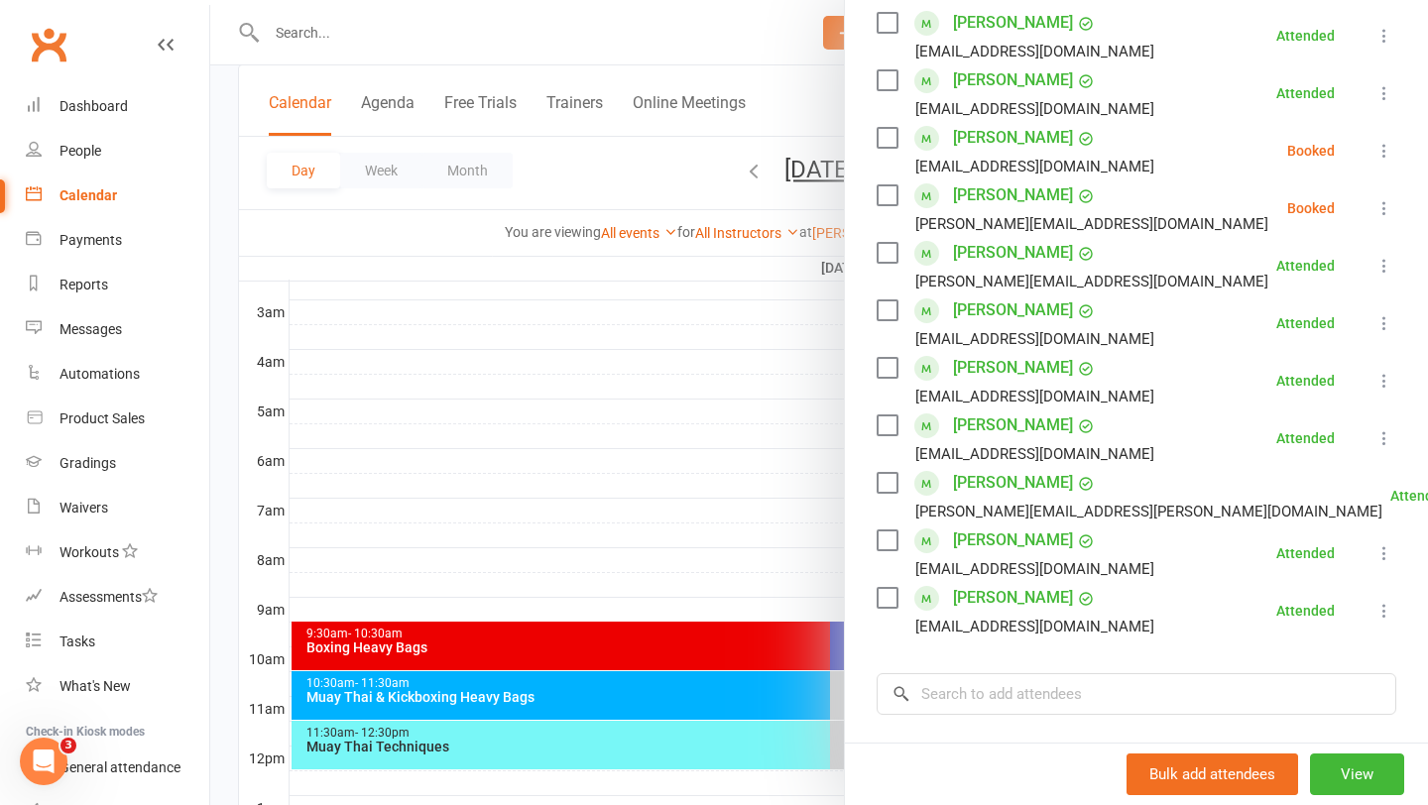
scroll to position [365, 0]
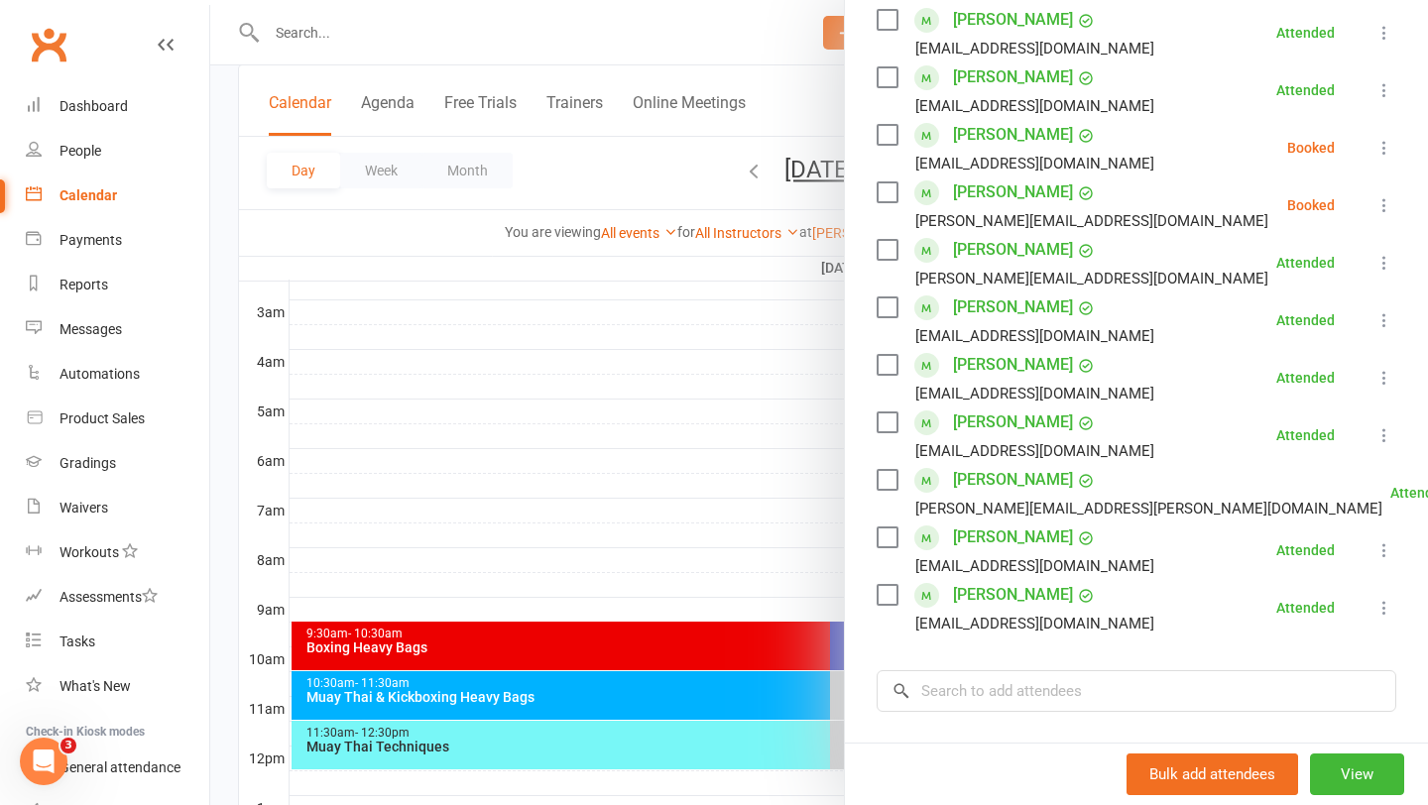
click at [697, 424] on div at bounding box center [819, 402] width 1218 height 805
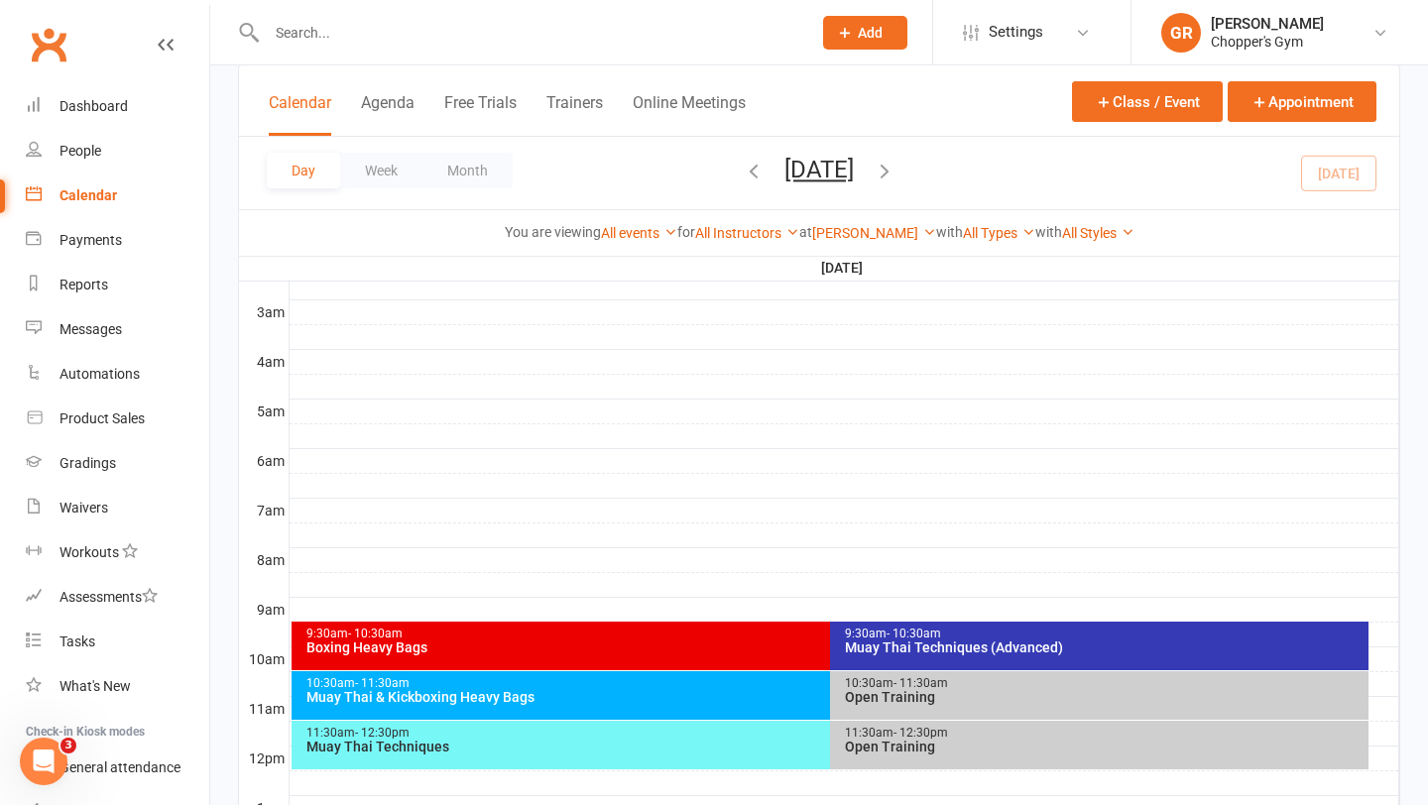
click at [646, 641] on div "Boxing Heavy Bags" at bounding box center [825, 648] width 1040 height 14
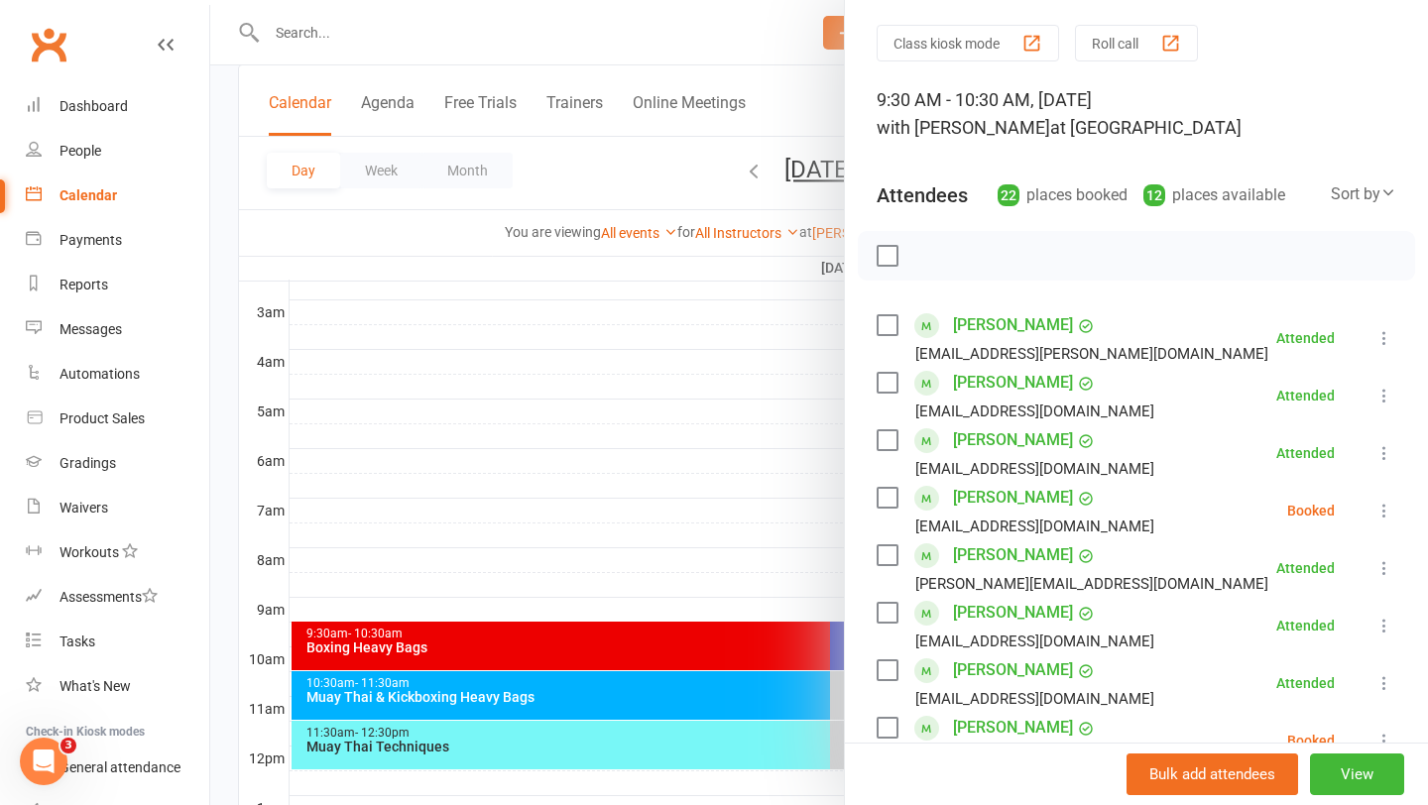
scroll to position [59, 0]
click at [1392, 512] on icon at bounding box center [1384, 512] width 20 height 20
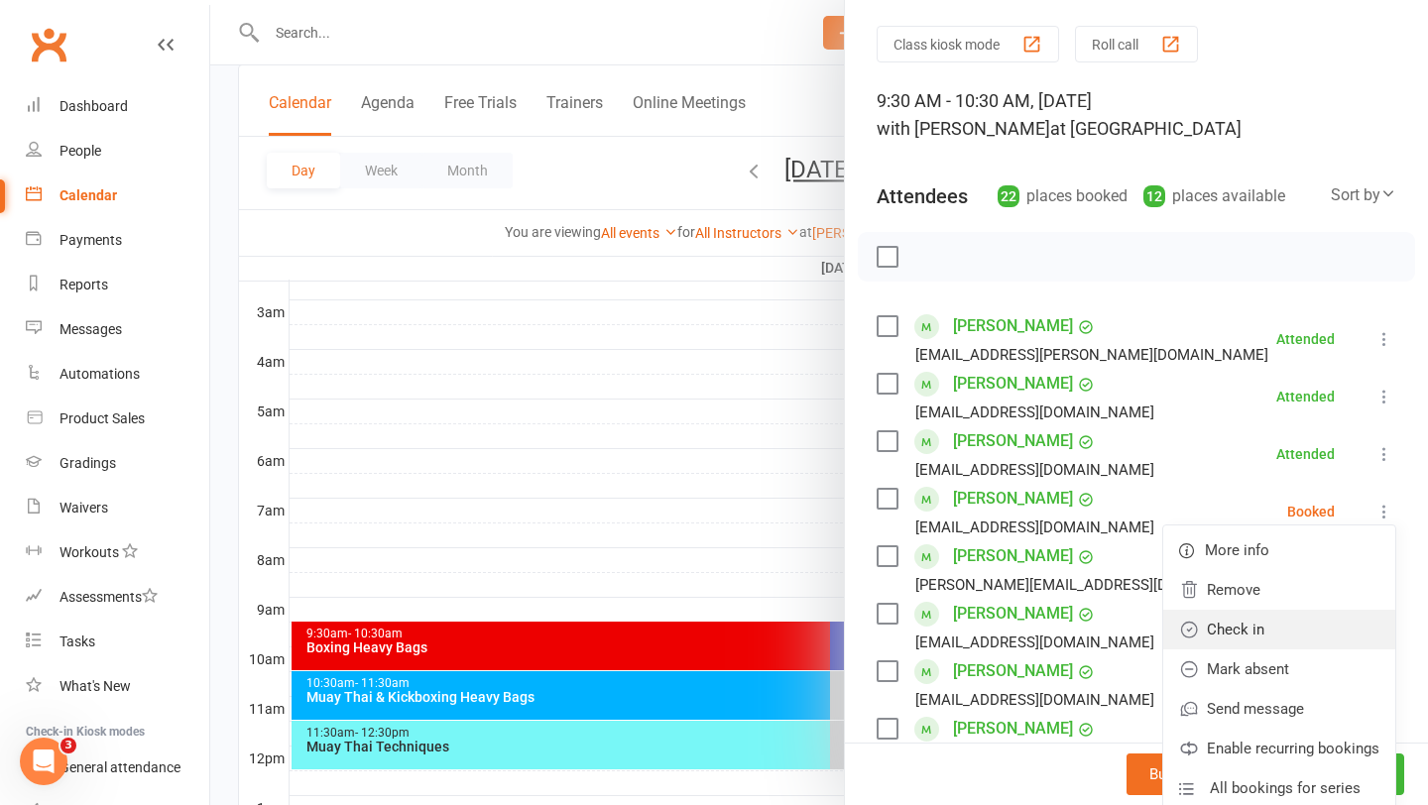
click at [1265, 640] on link "Check in" at bounding box center [1279, 630] width 232 height 40
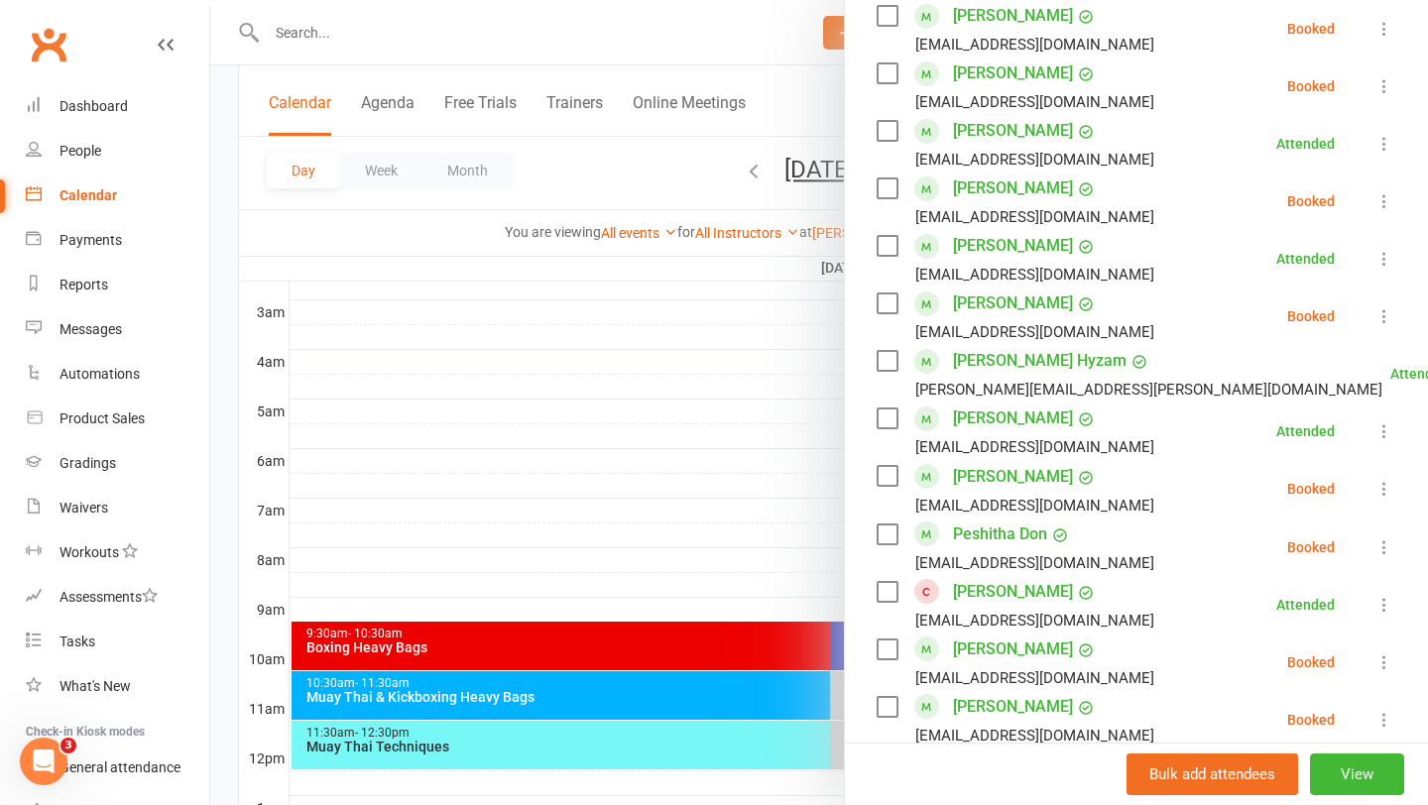
scroll to position [769, 0]
click at [664, 391] on div at bounding box center [819, 402] width 1218 height 805
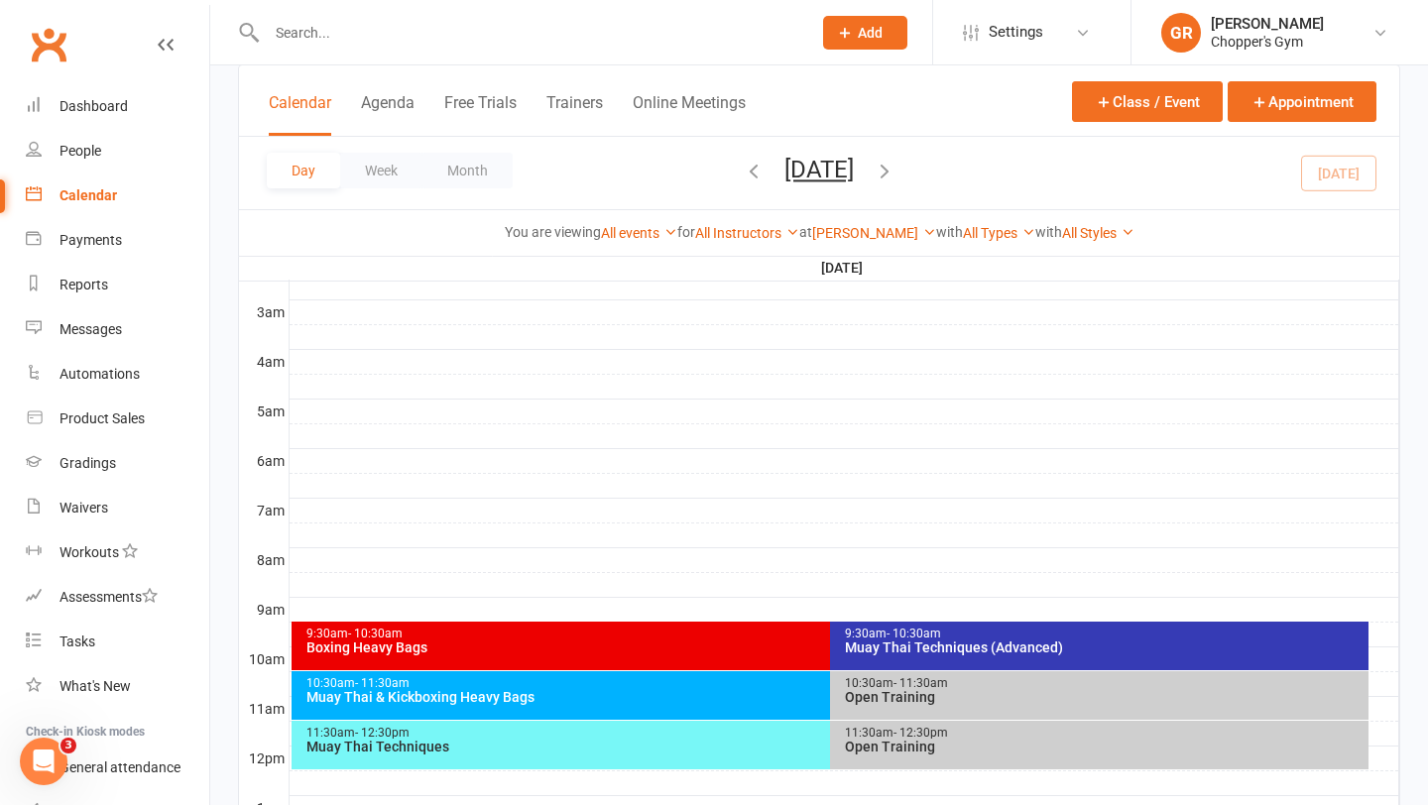
click at [1012, 647] on div "Muay Thai Techniques (Advanced)" at bounding box center [1104, 648] width 521 height 14
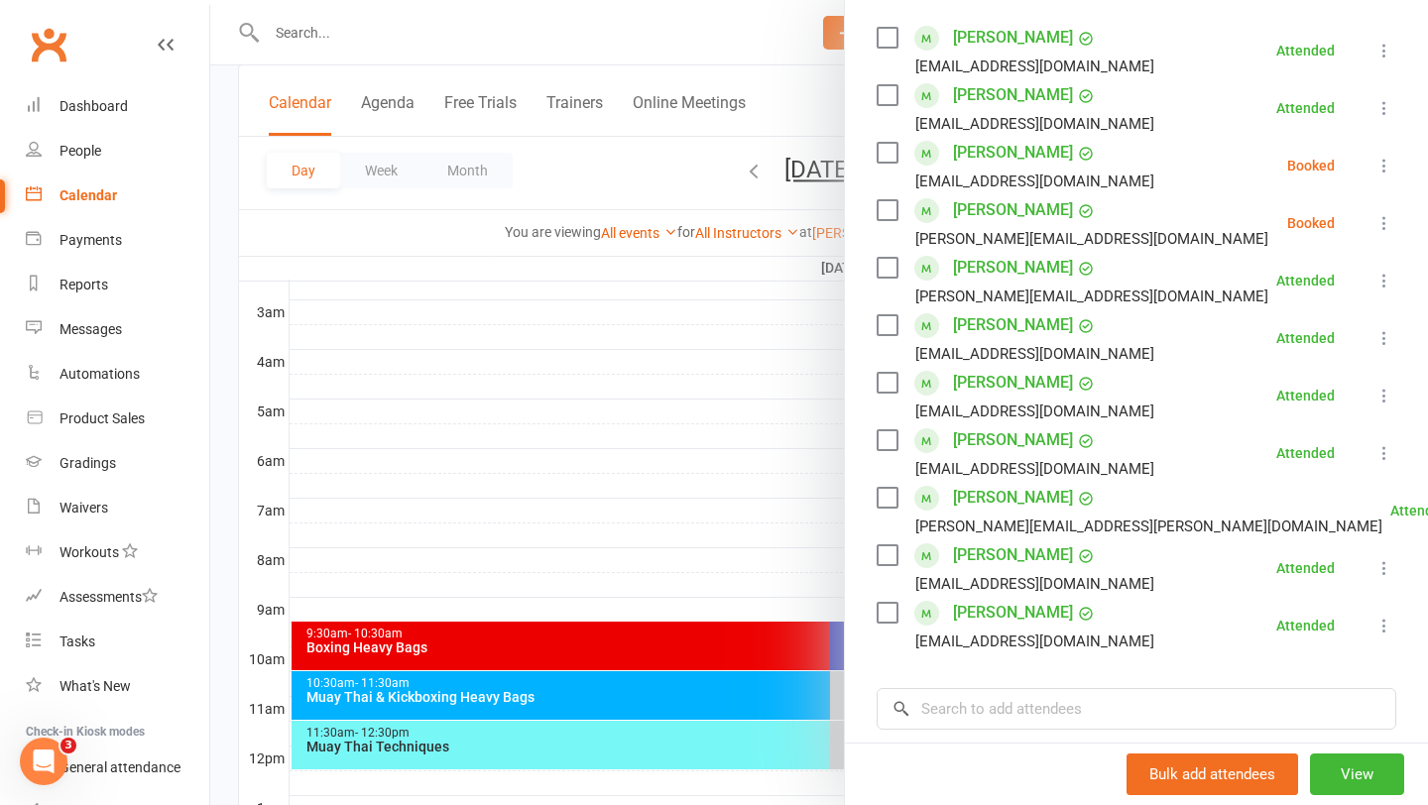
scroll to position [399, 0]
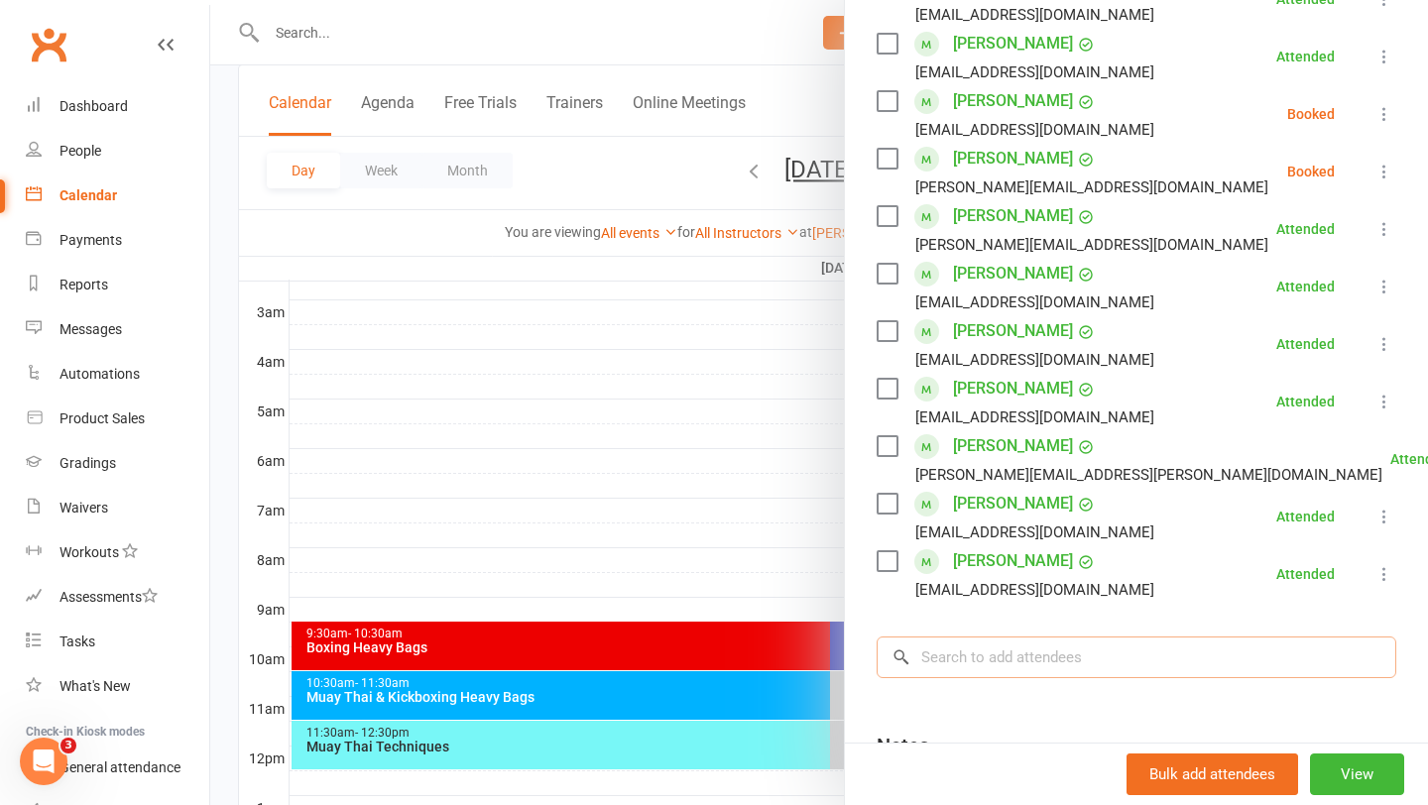
click at [1082, 671] on input "search" at bounding box center [1137, 658] width 520 height 42
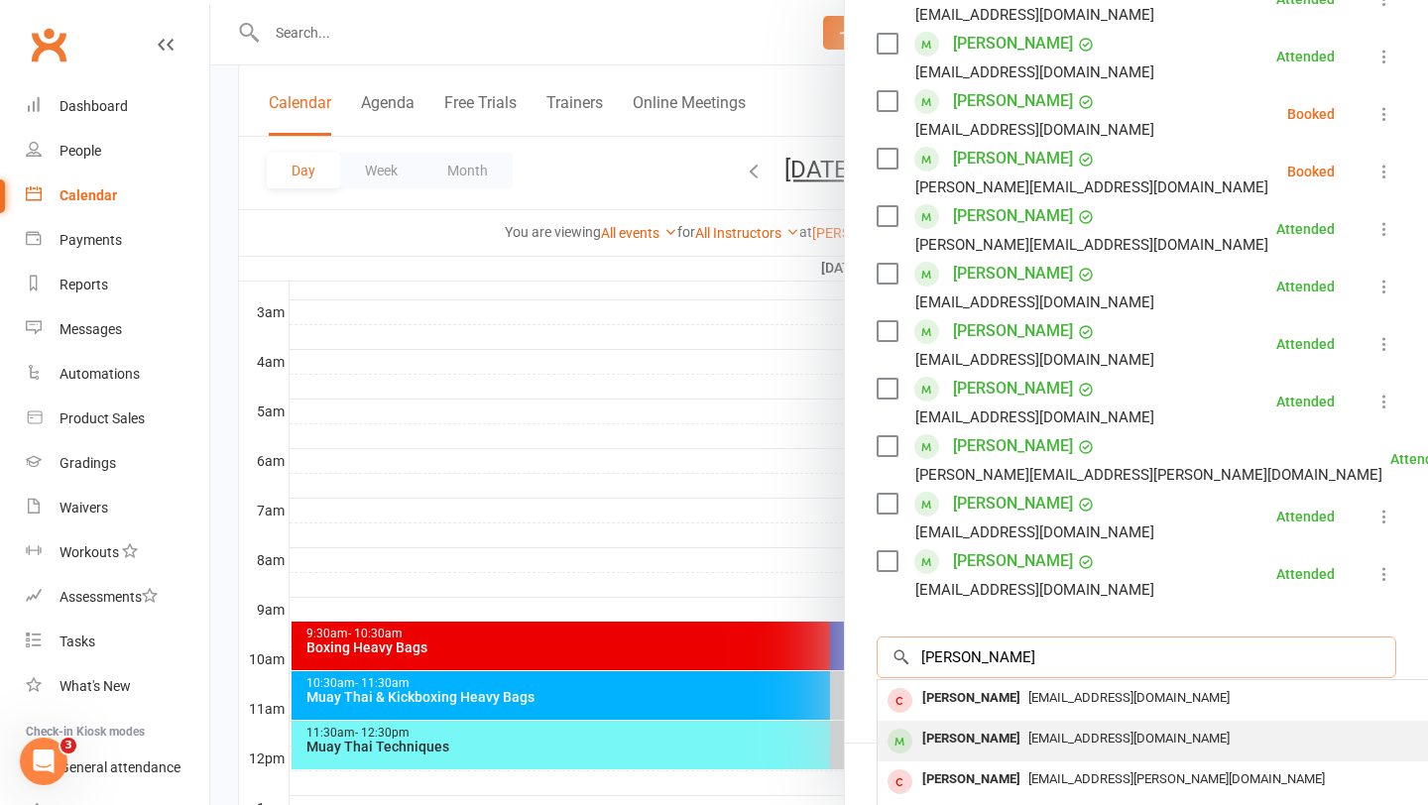
type input "hugo lu"
click at [1094, 731] on div "hhhuuugggiiieee@gmail.com" at bounding box center [1173, 739] width 577 height 29
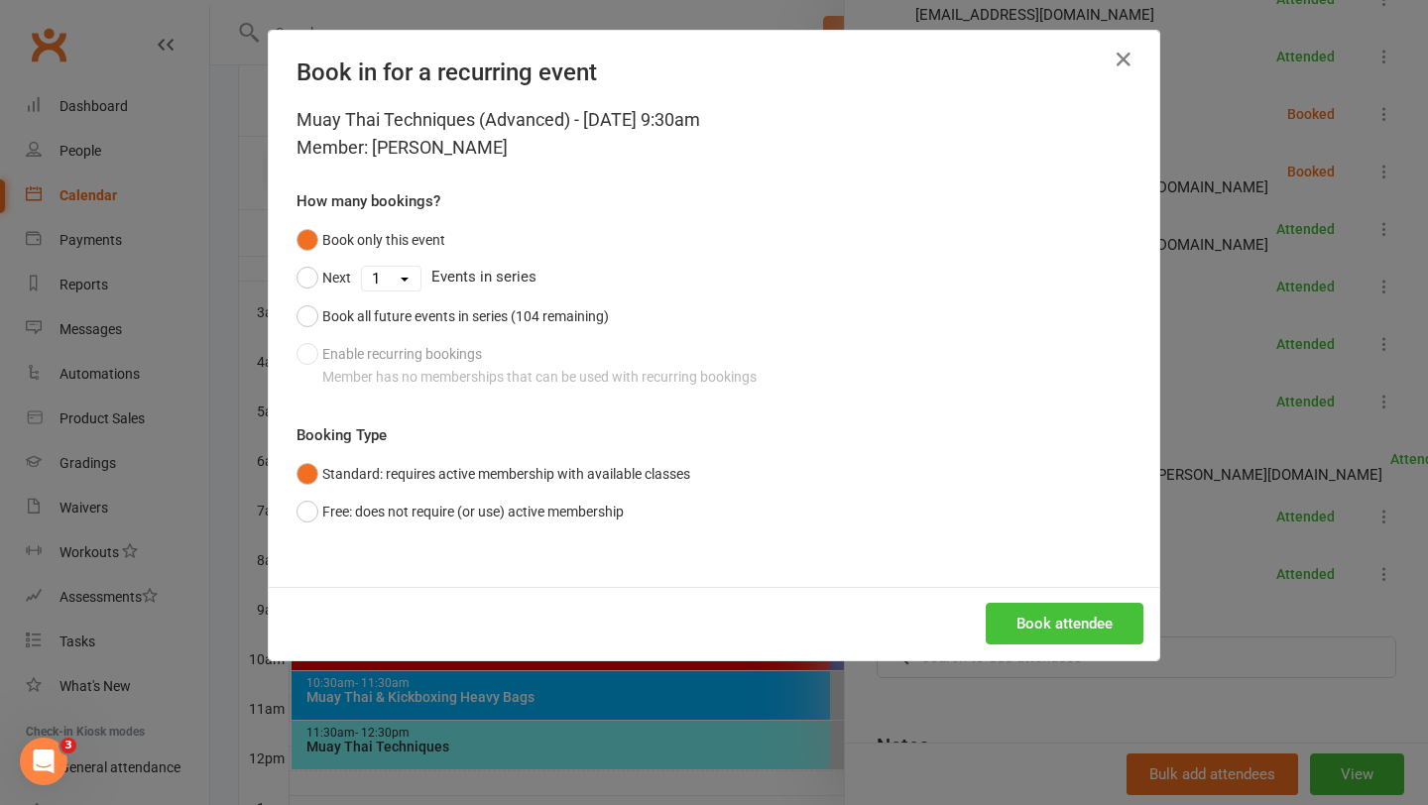
click at [1063, 608] on button "Book attendee" at bounding box center [1065, 624] width 158 height 42
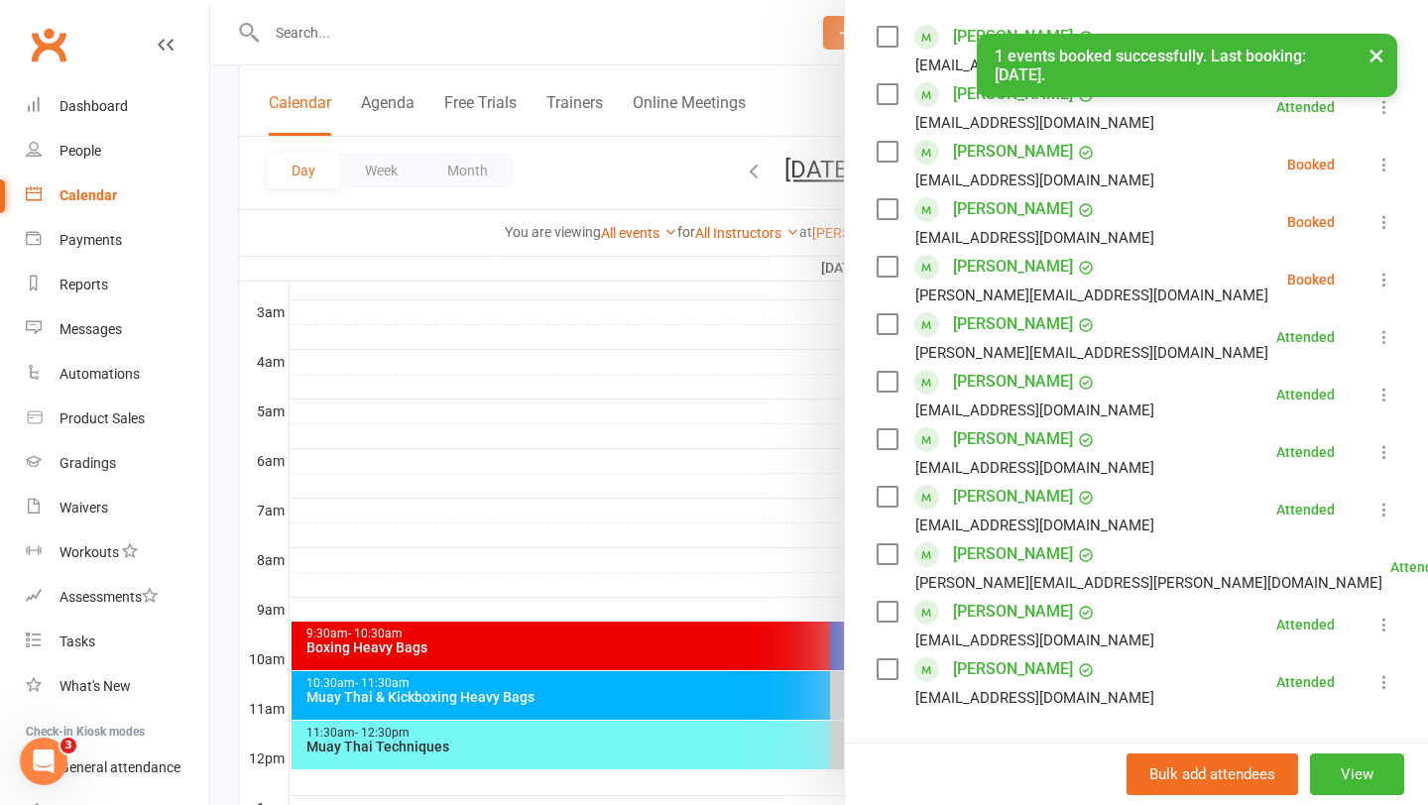
scroll to position [334, 0]
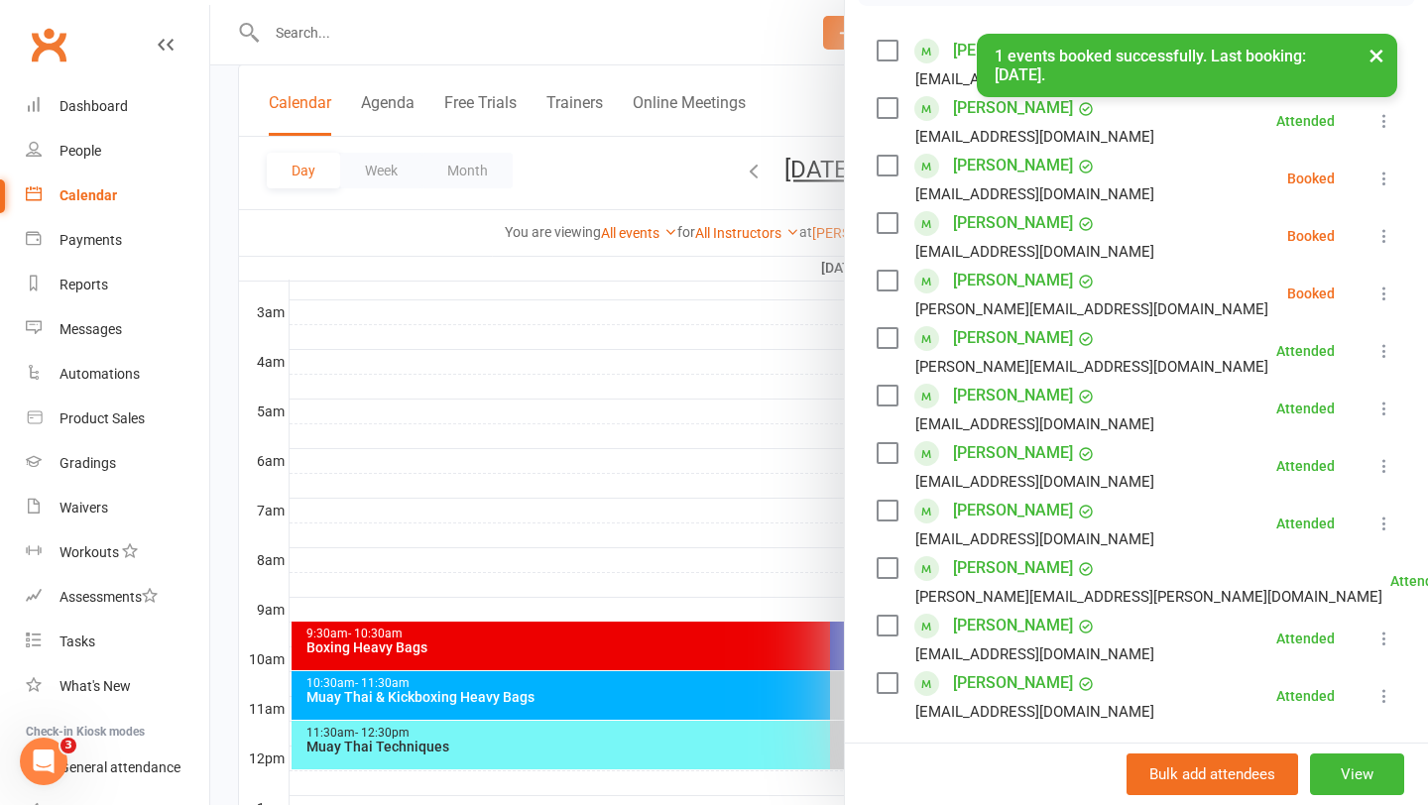
click at [416, 482] on div at bounding box center [819, 402] width 1218 height 805
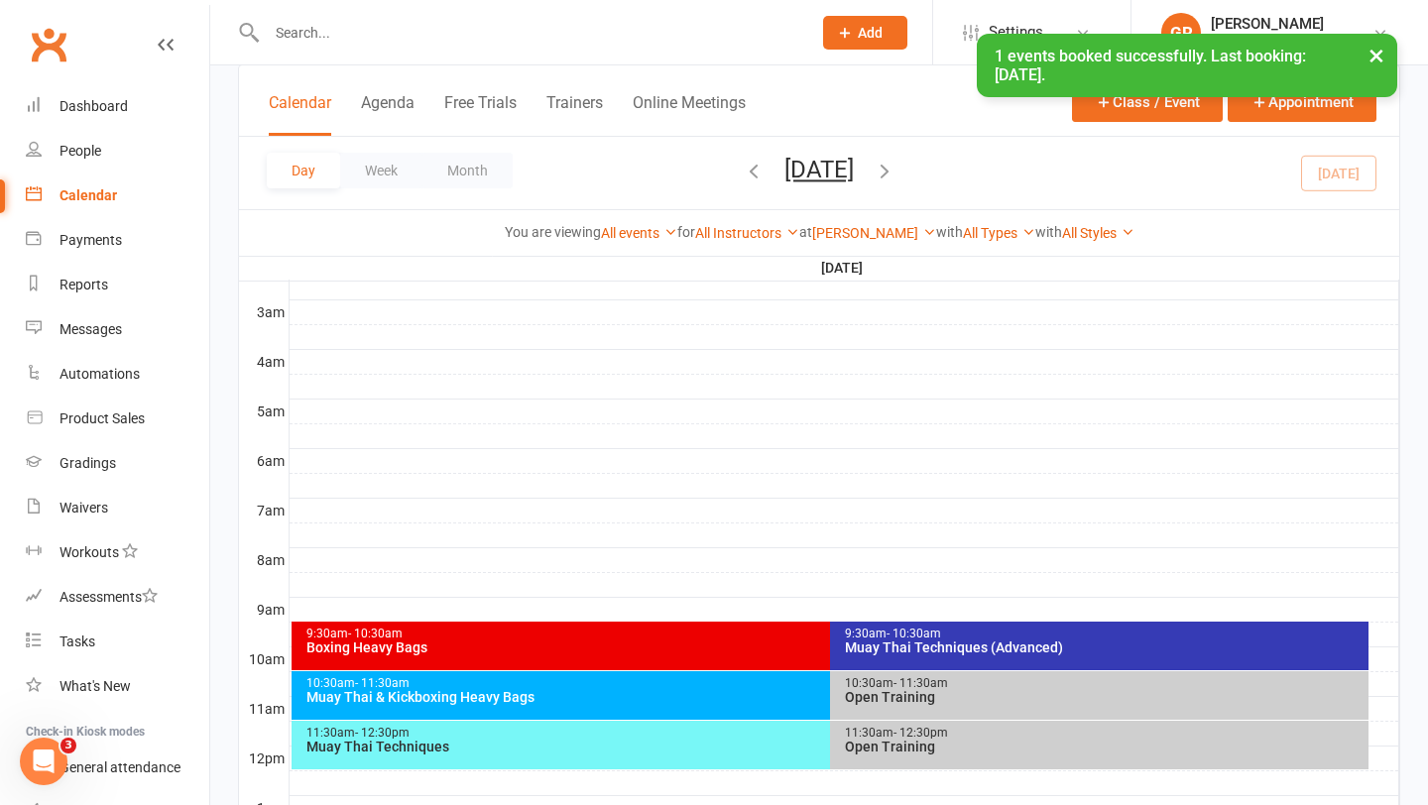
click at [609, 646] on div "Boxing Heavy Bags" at bounding box center [825, 648] width 1040 height 14
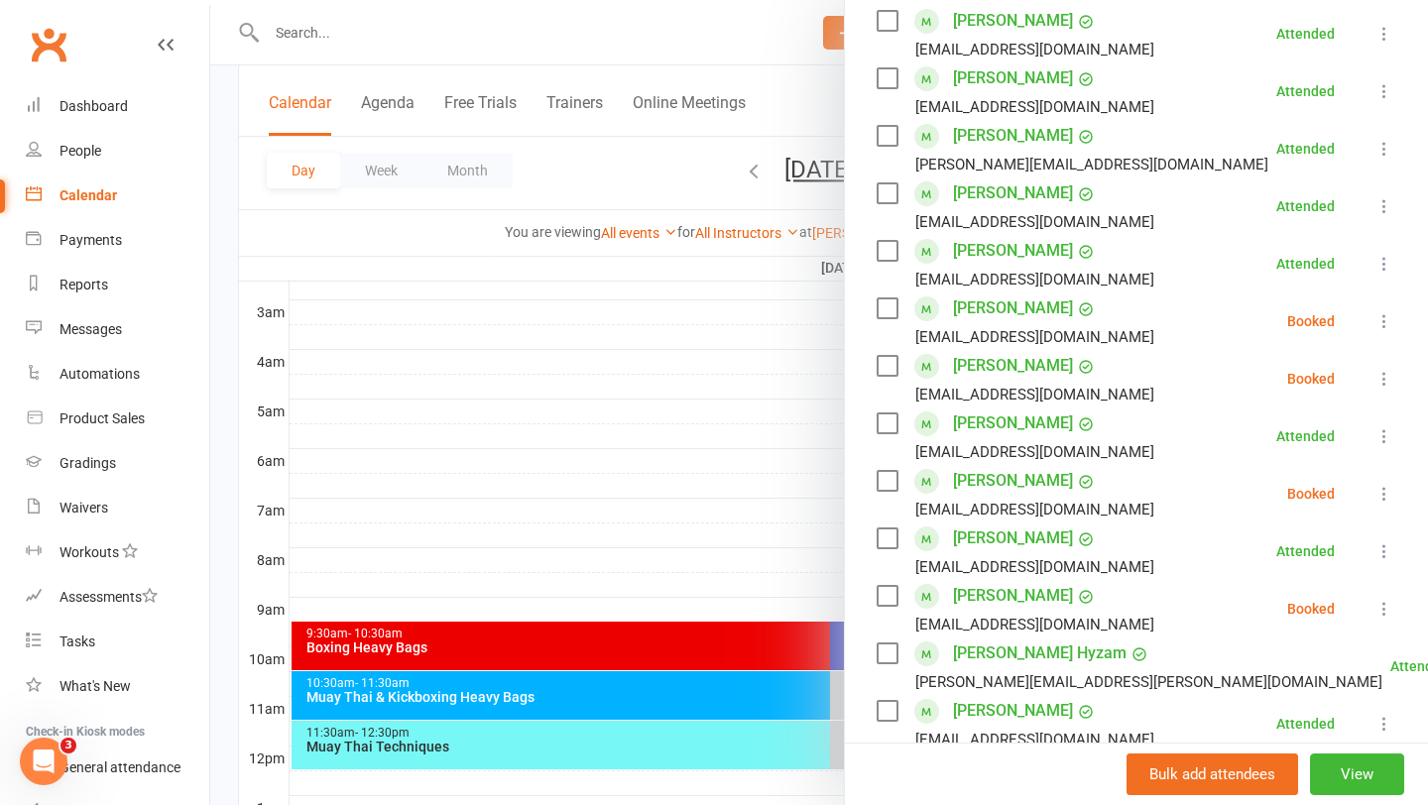
scroll to position [508, 0]
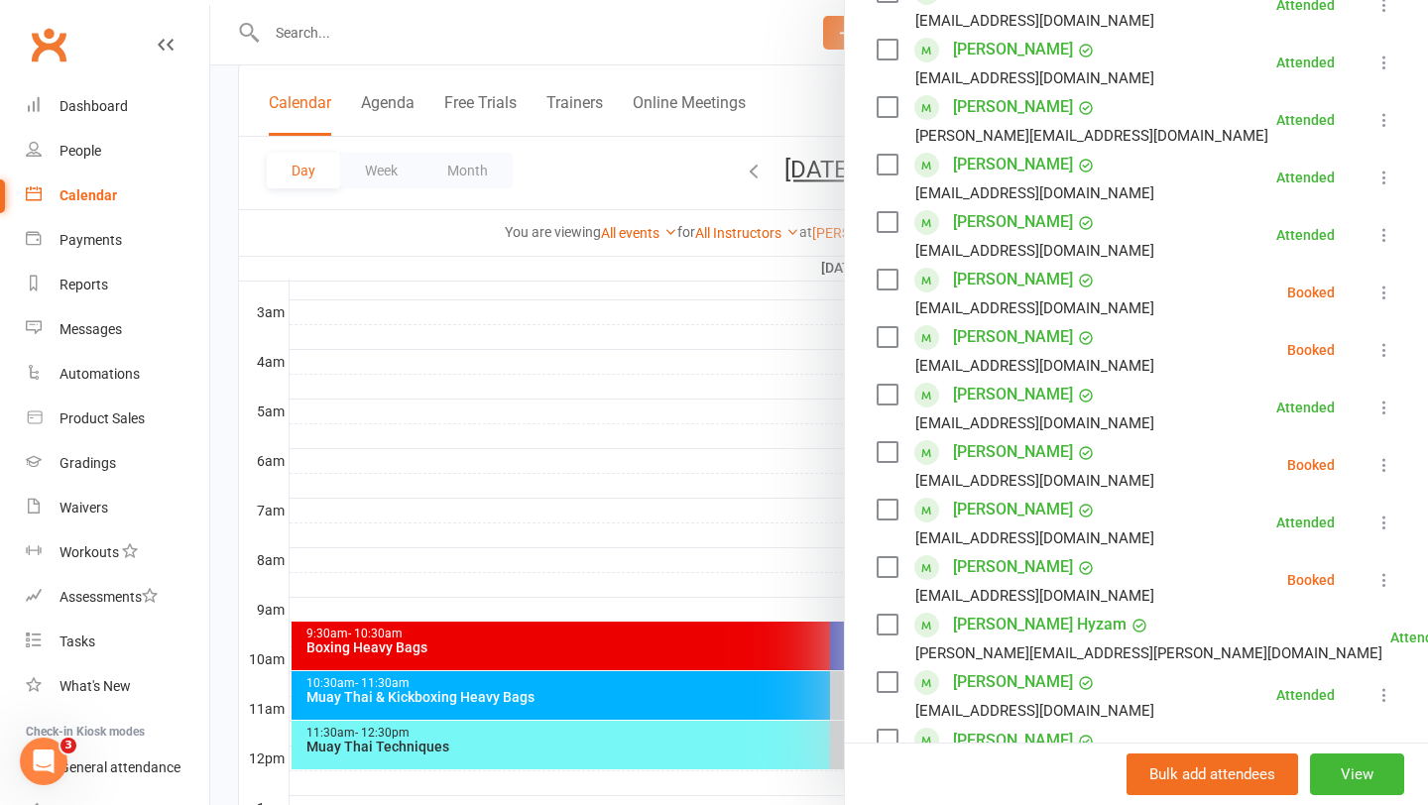
click at [1383, 463] on icon at bounding box center [1384, 465] width 20 height 20
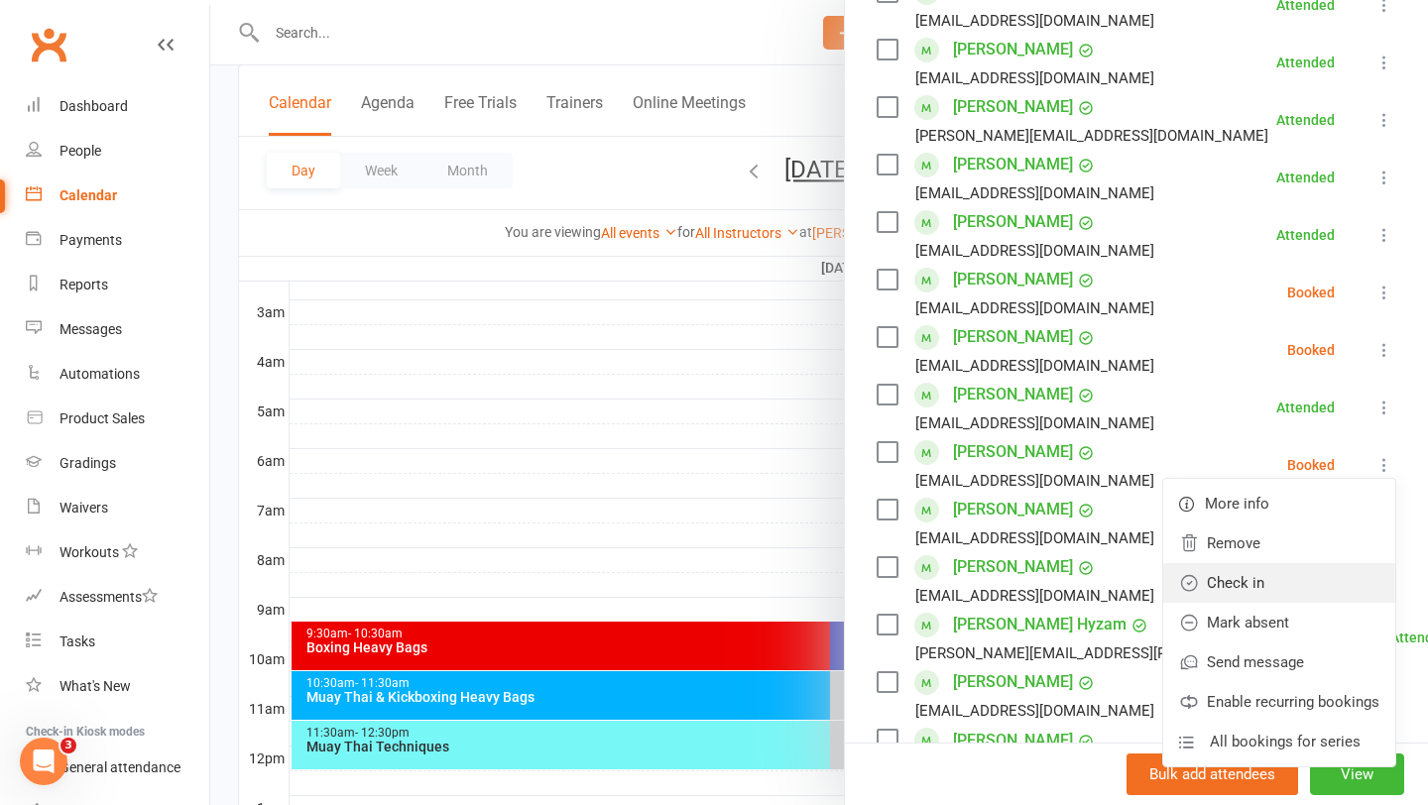
click at [1301, 594] on link "Check in" at bounding box center [1279, 583] width 232 height 40
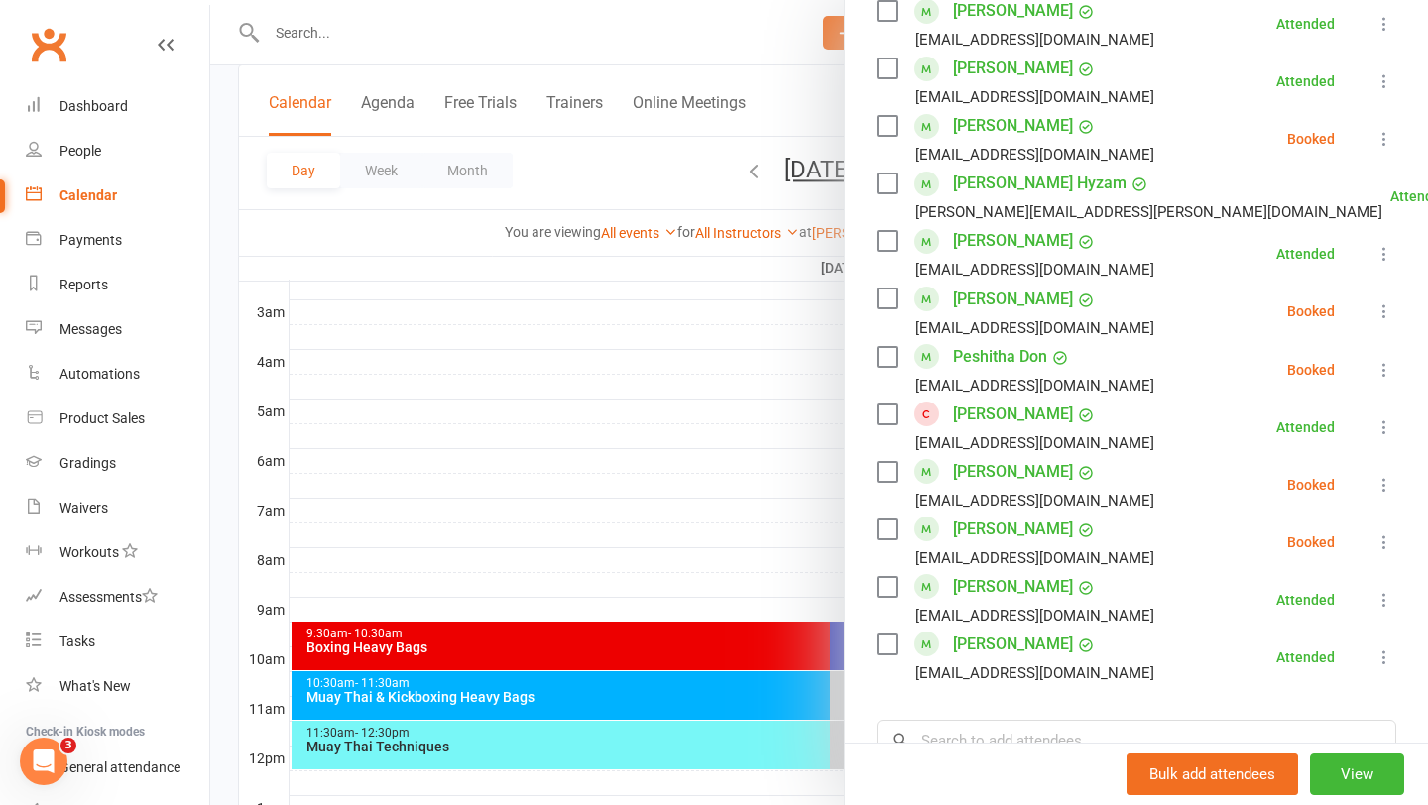
scroll to position [950, 0]
click at [1381, 535] on icon at bounding box center [1384, 541] width 20 height 20
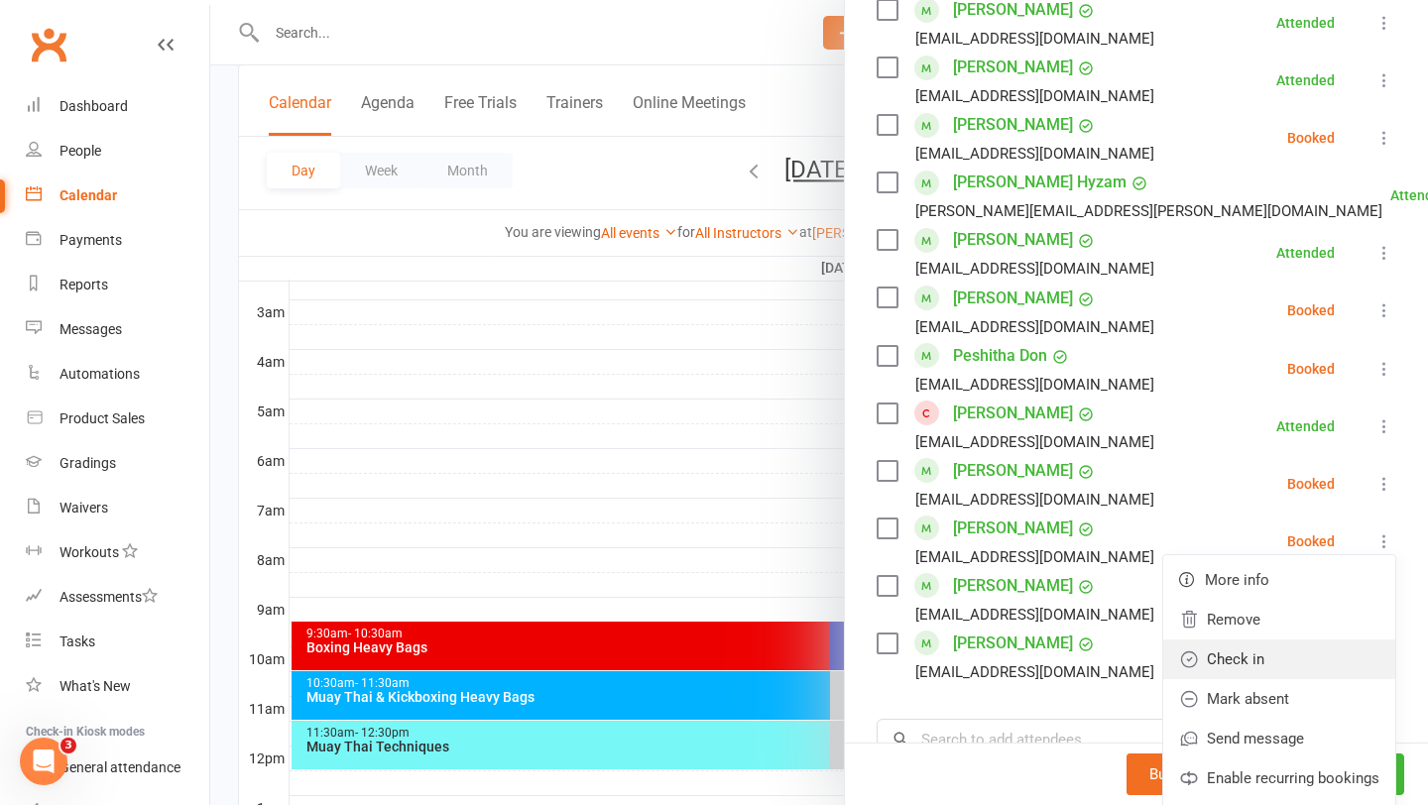
click at [1270, 662] on link "Check in" at bounding box center [1279, 660] width 232 height 40
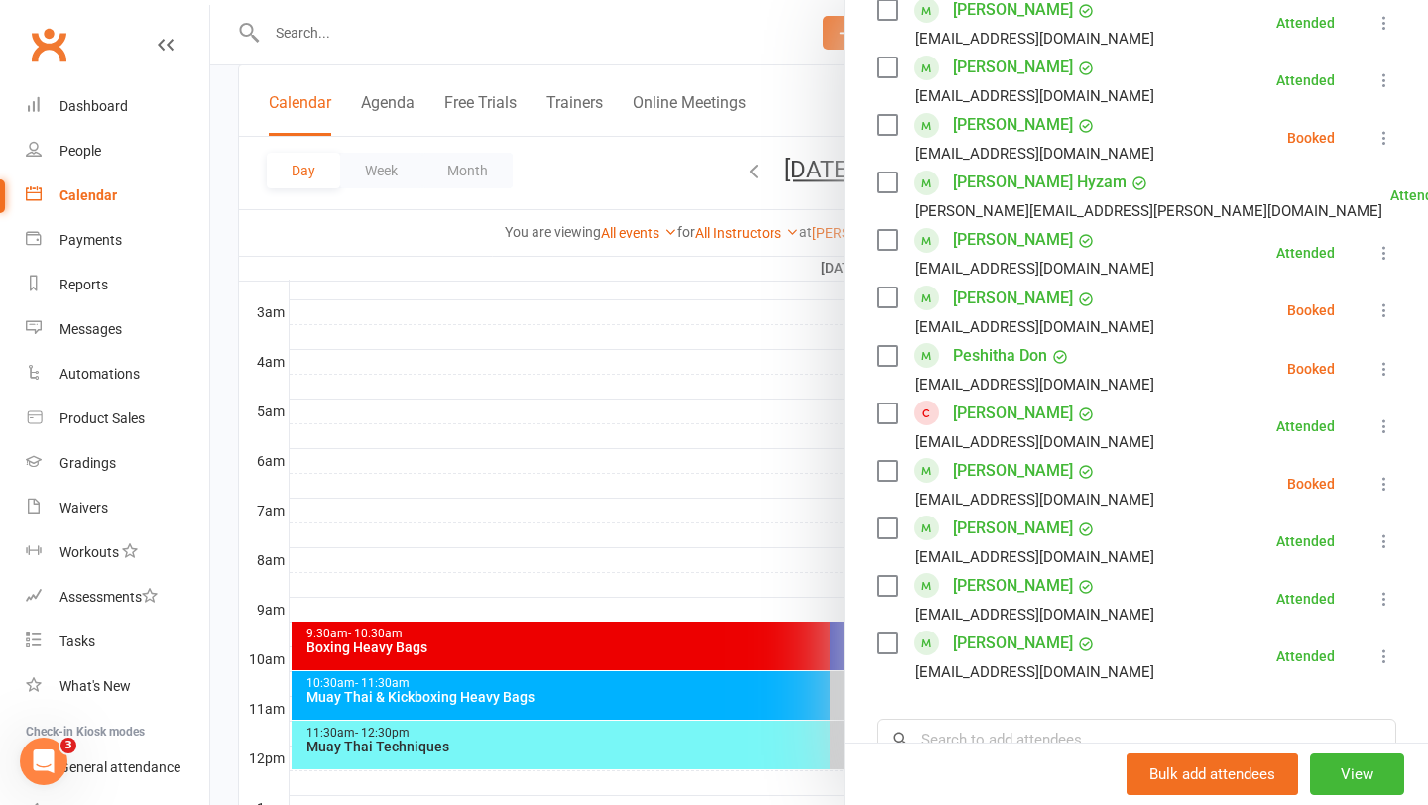
click at [658, 460] on div at bounding box center [819, 402] width 1218 height 805
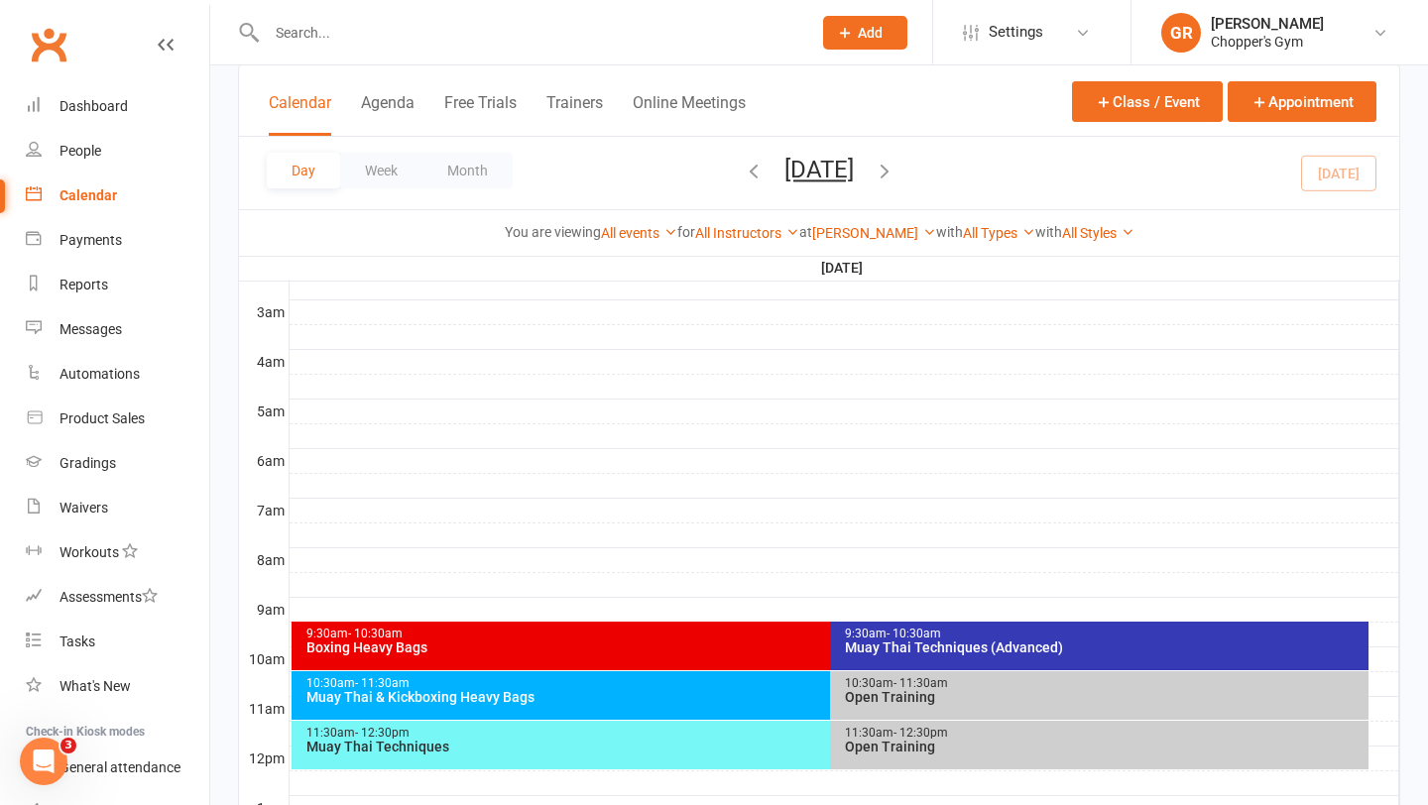
click at [857, 245] on div "You are viewing All events All events Empty events Full events Non-empty events…" at bounding box center [819, 232] width 1160 height 46
click at [875, 234] on link "[PERSON_NAME]" at bounding box center [874, 233] width 124 height 16
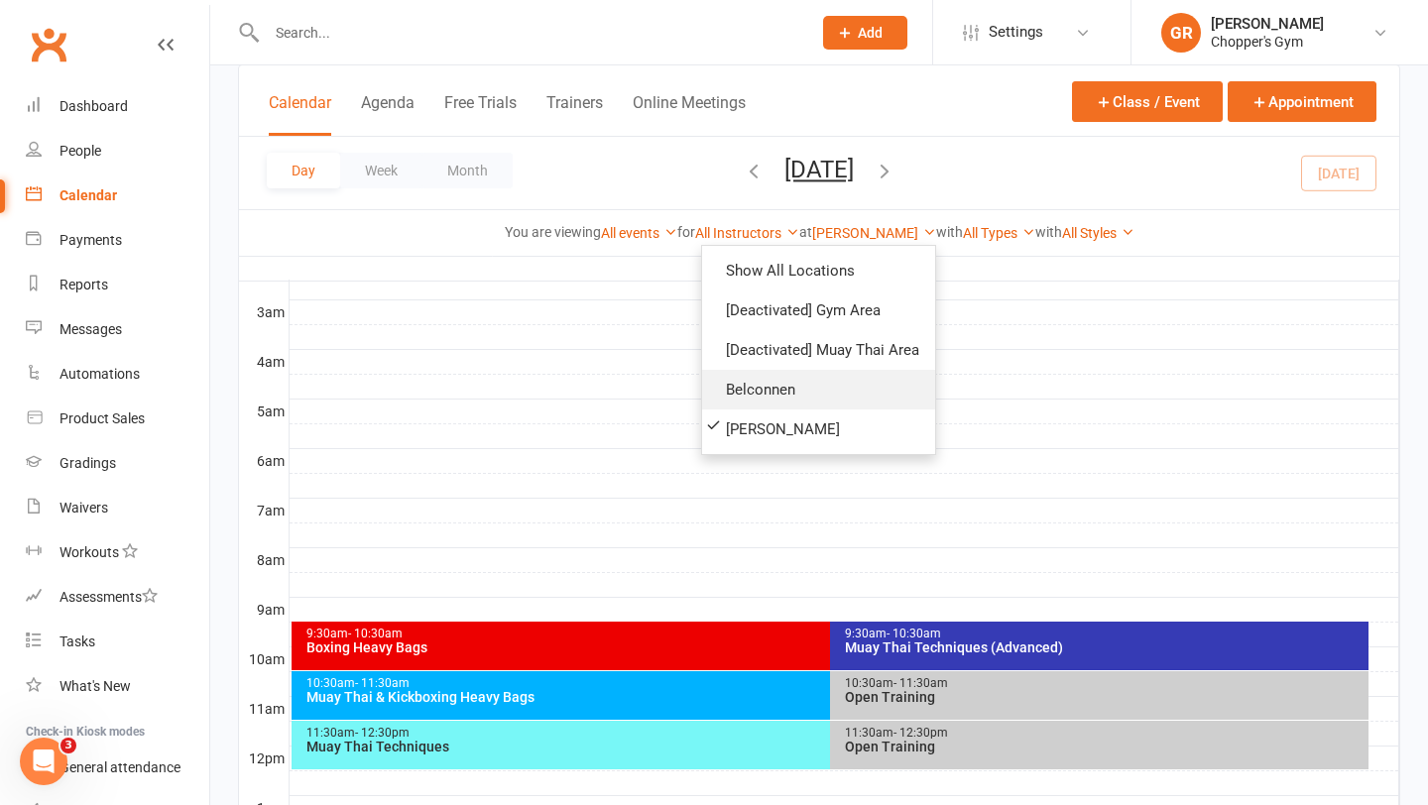
click at [817, 403] on link "Belconnen" at bounding box center [818, 390] width 233 height 40
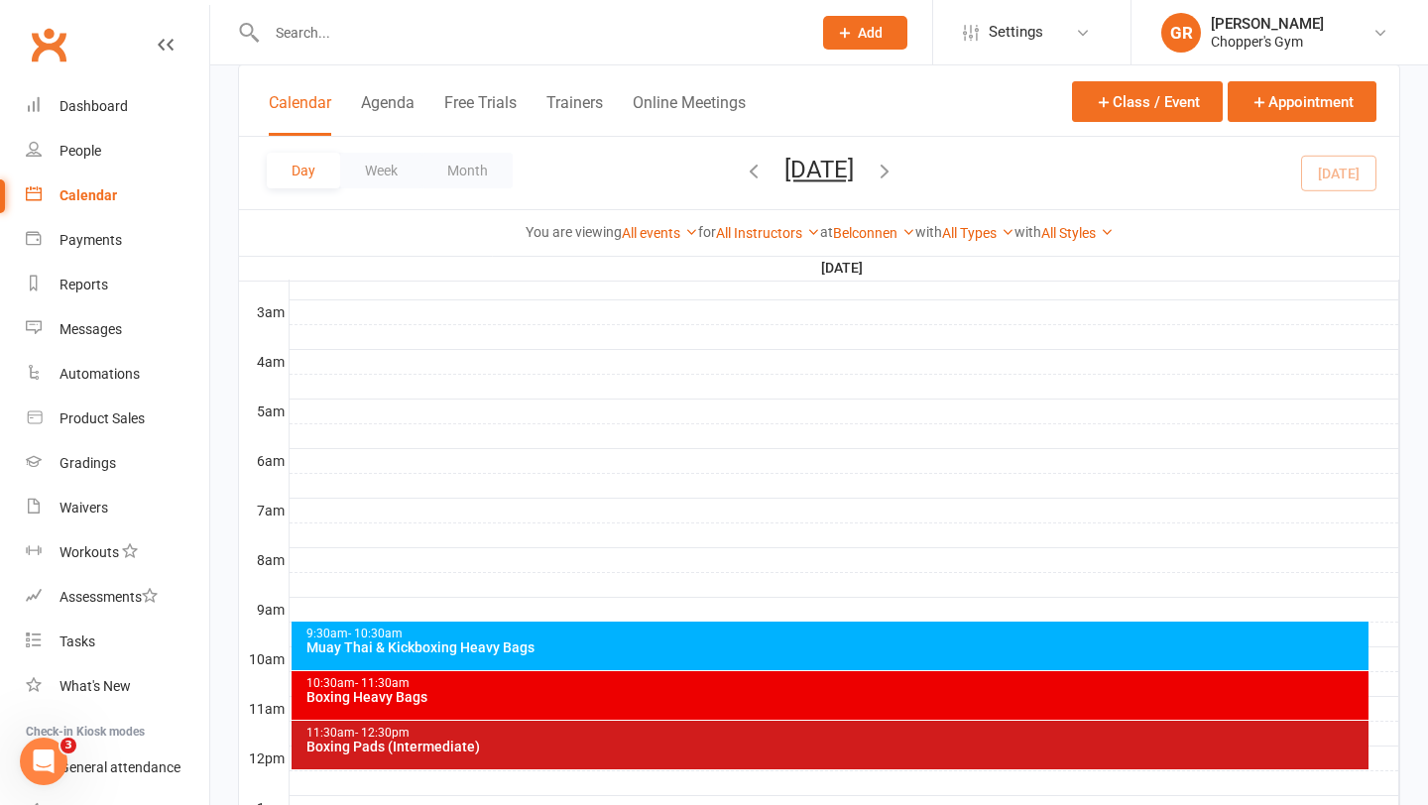
click at [929, 648] on div "Muay Thai & Kickboxing Heavy Bags" at bounding box center [835, 648] width 1060 height 14
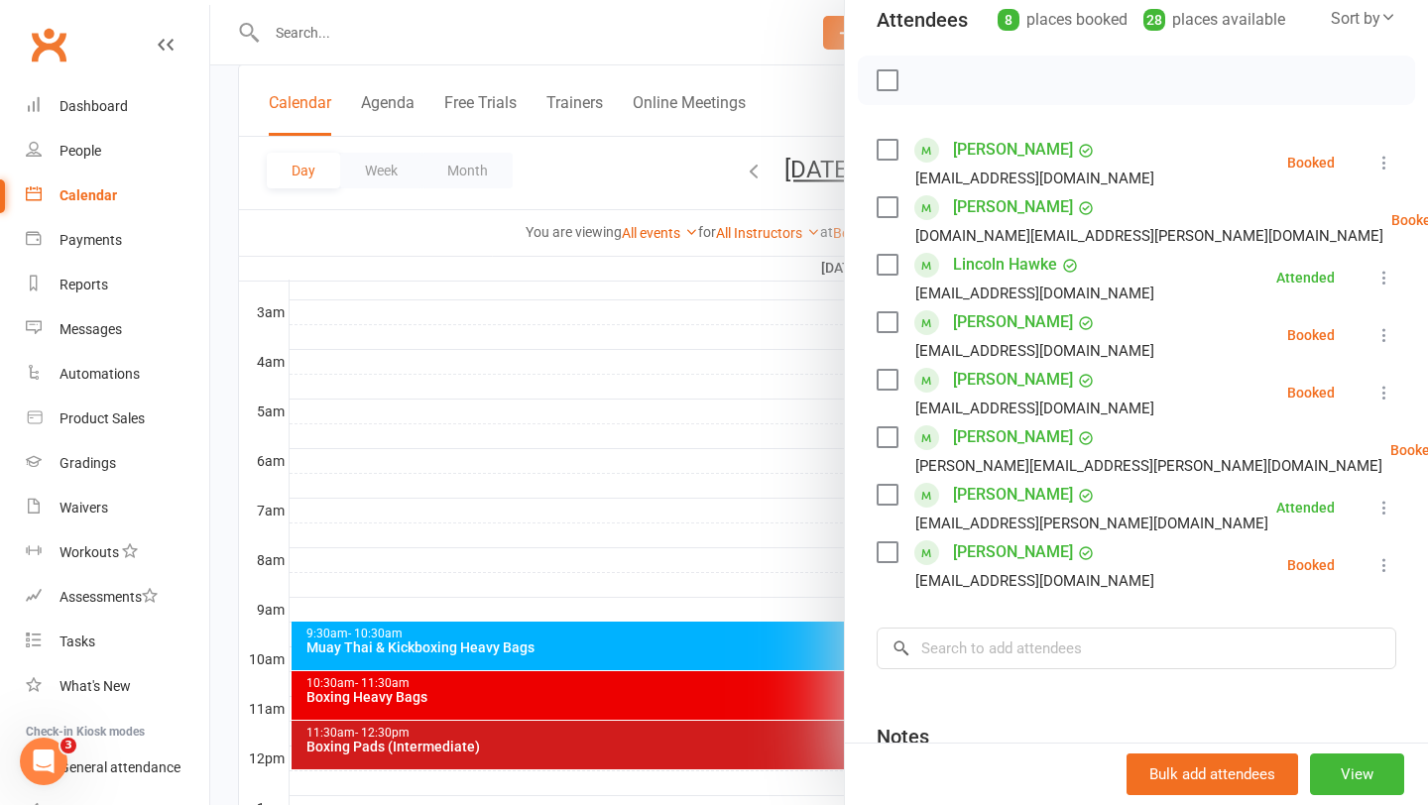
scroll to position [233, 0]
click at [758, 532] on div at bounding box center [819, 402] width 1218 height 805
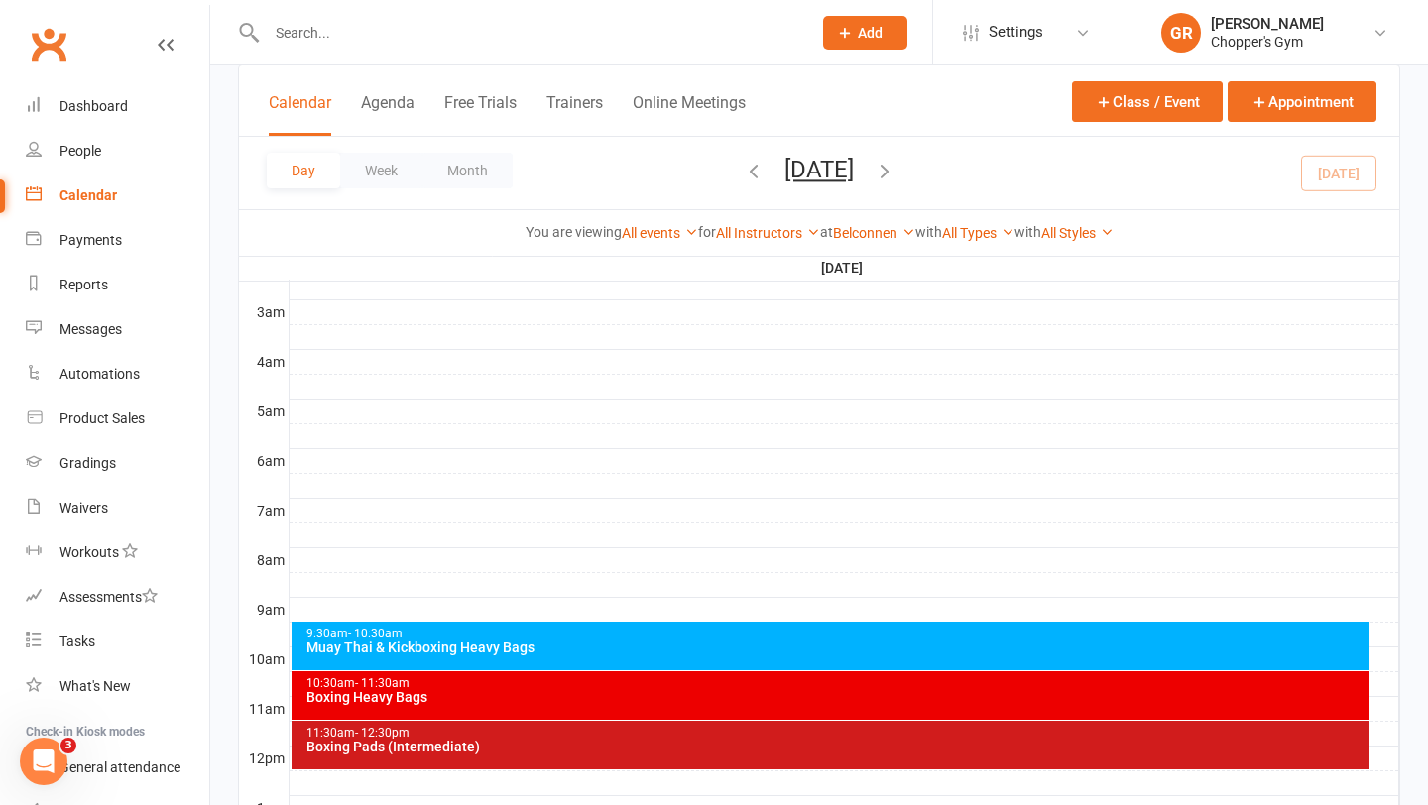
click at [743, 172] on icon "button" at bounding box center [754, 171] width 22 height 22
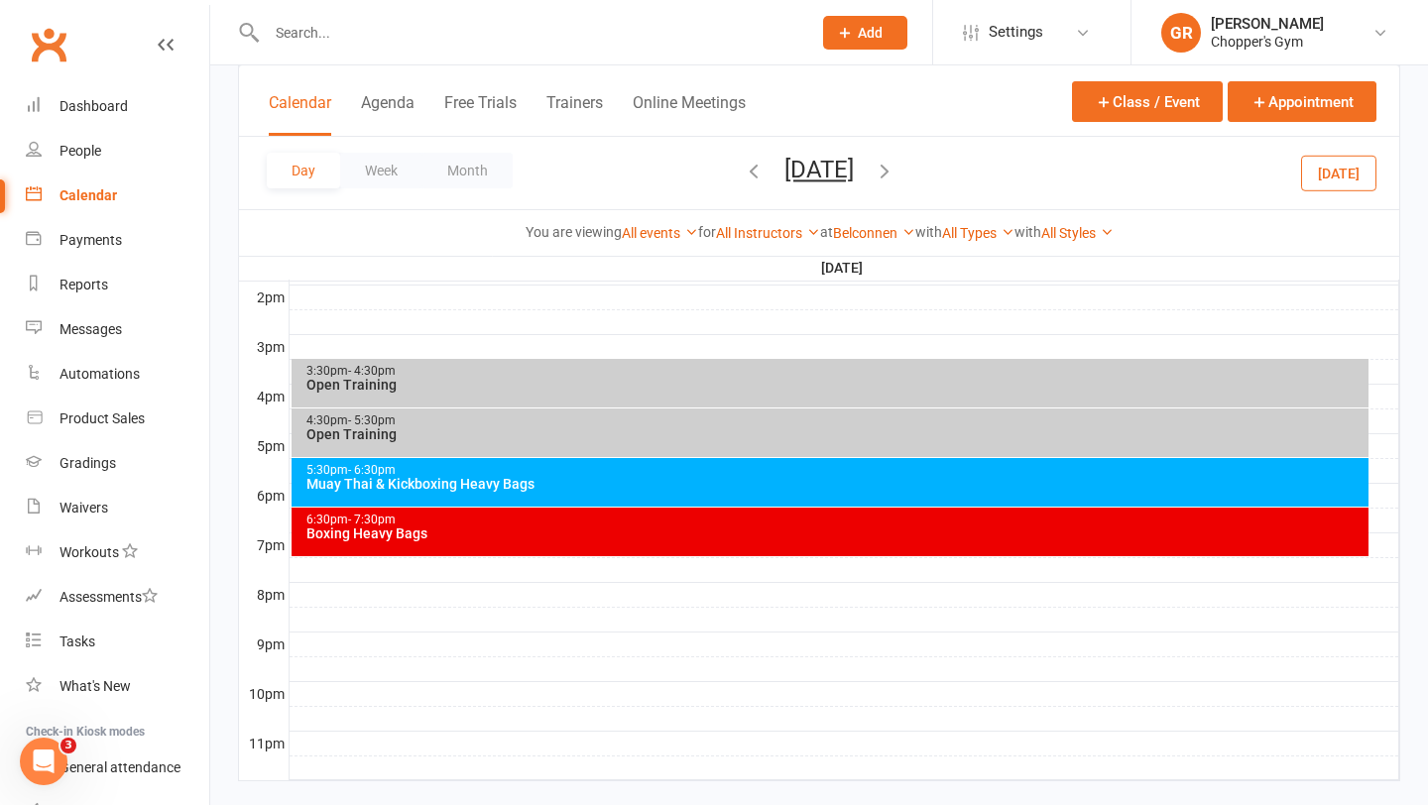
scroll to position [811, 0]
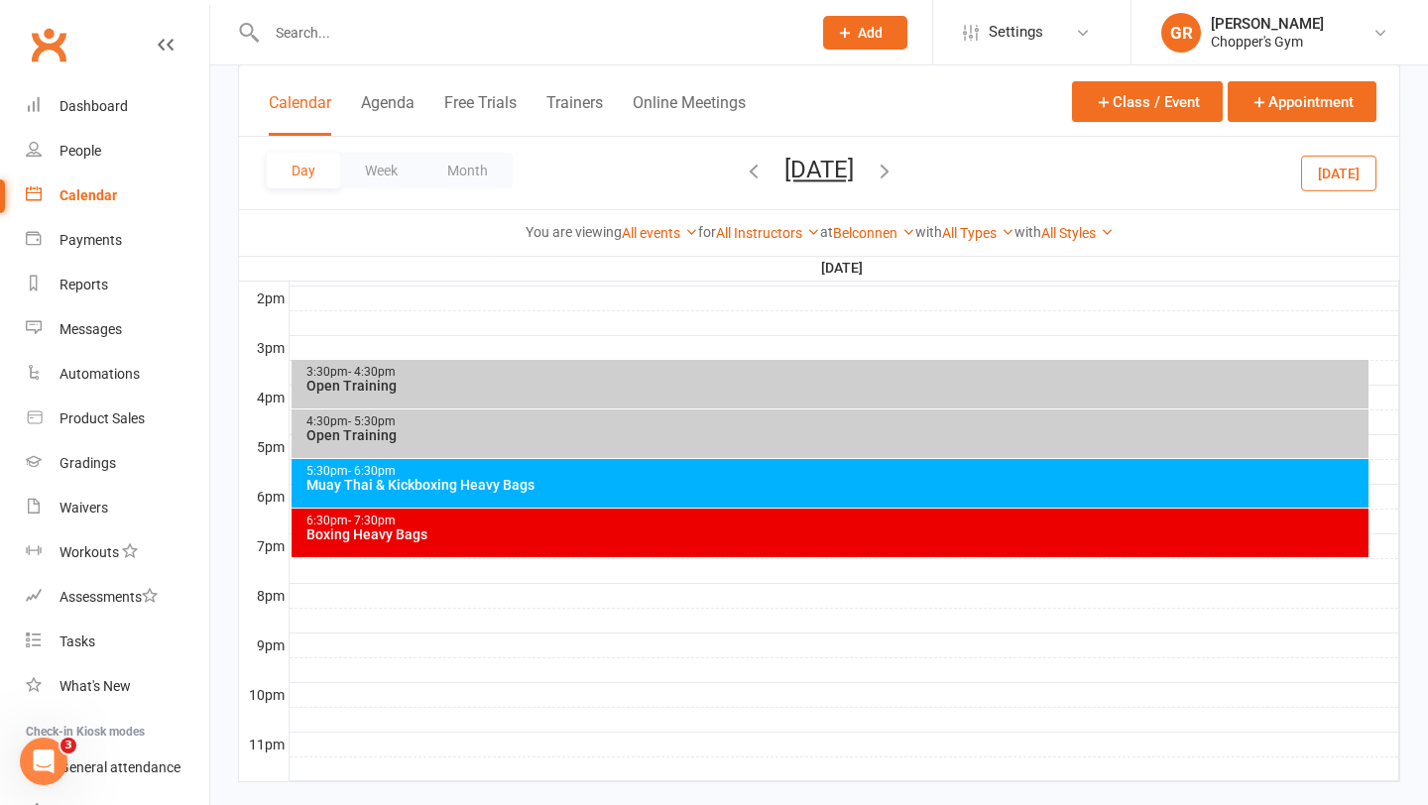
click at [760, 478] on div "Muay Thai & Kickboxing Heavy Bags" at bounding box center [835, 485] width 1060 height 14
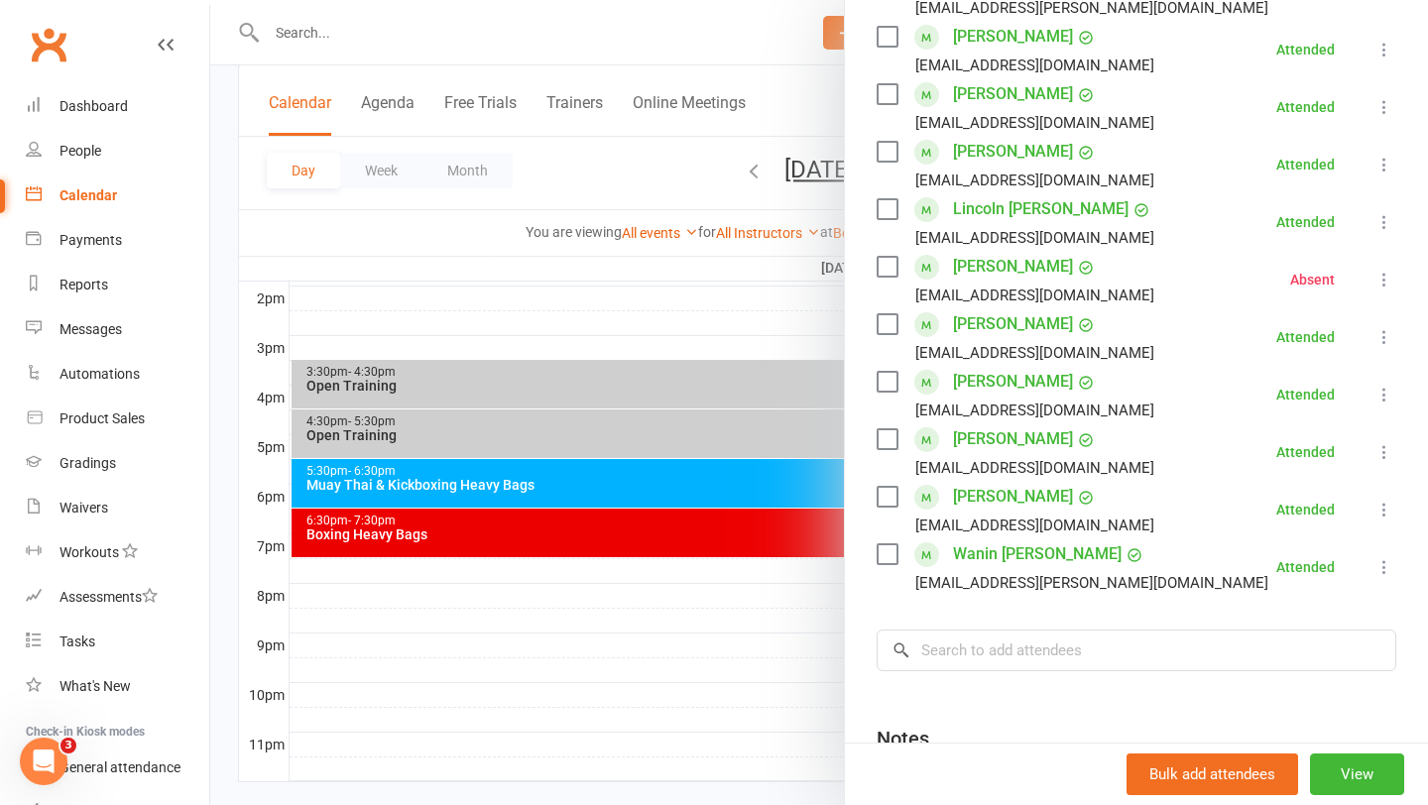
scroll to position [554, 0]
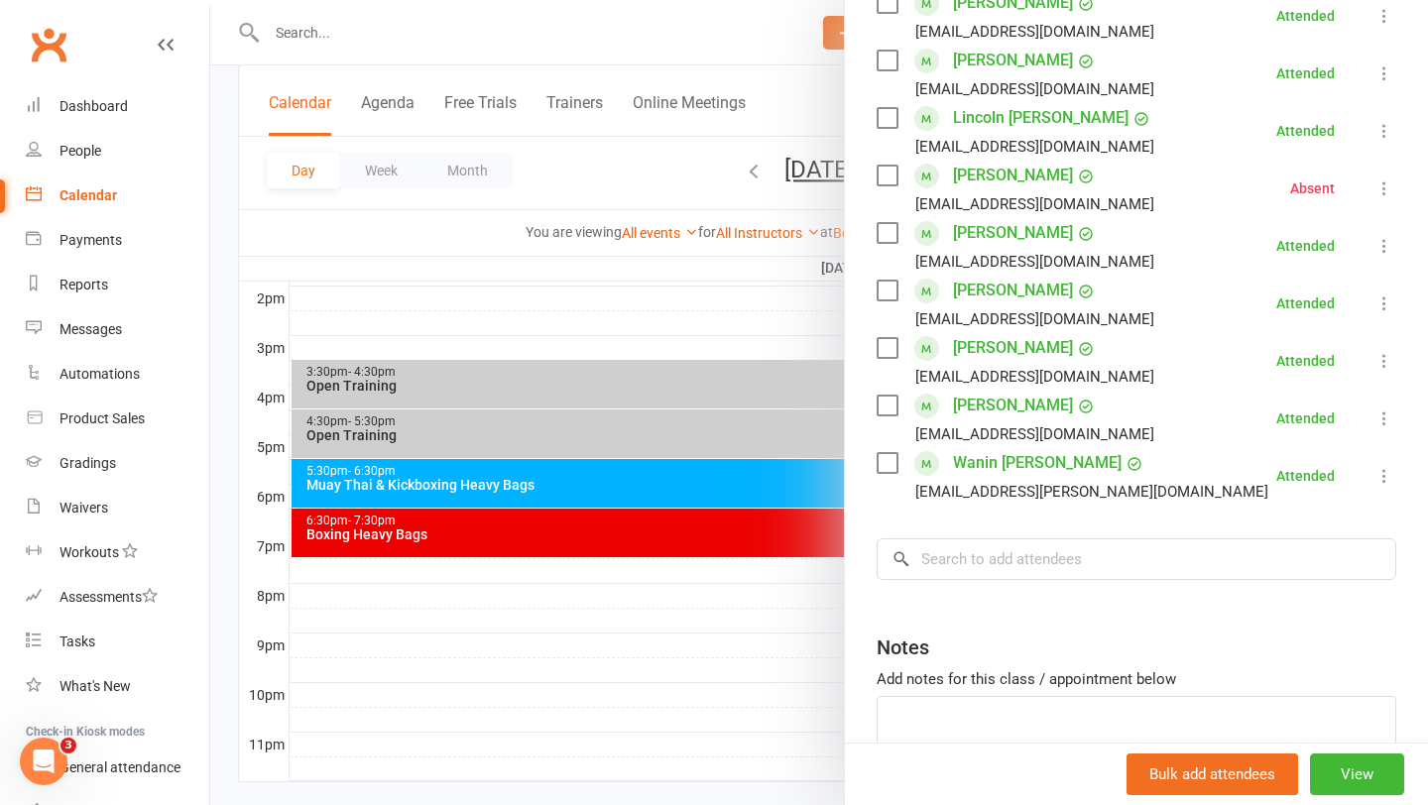
click at [743, 322] on div at bounding box center [819, 402] width 1218 height 805
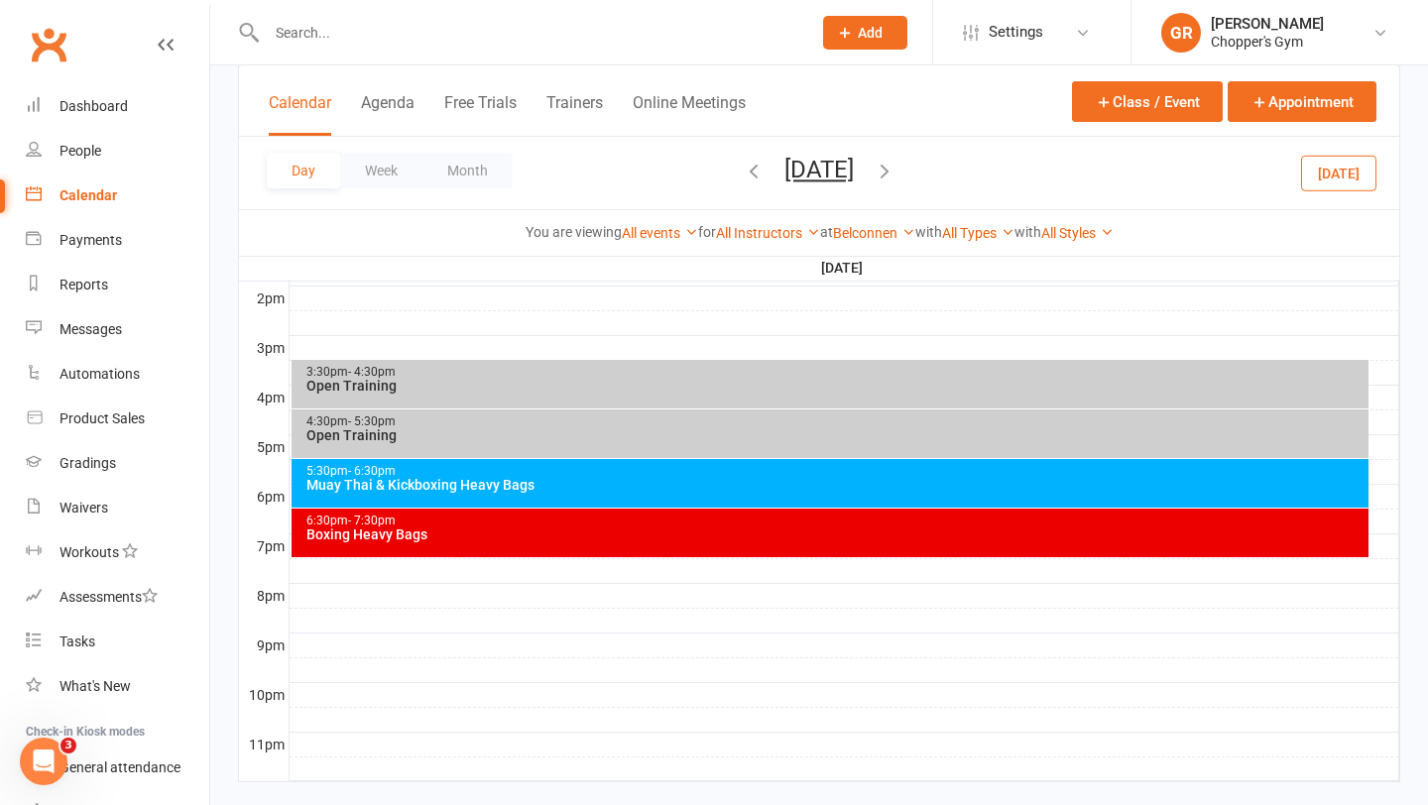
click at [895, 168] on icon "button" at bounding box center [885, 171] width 22 height 22
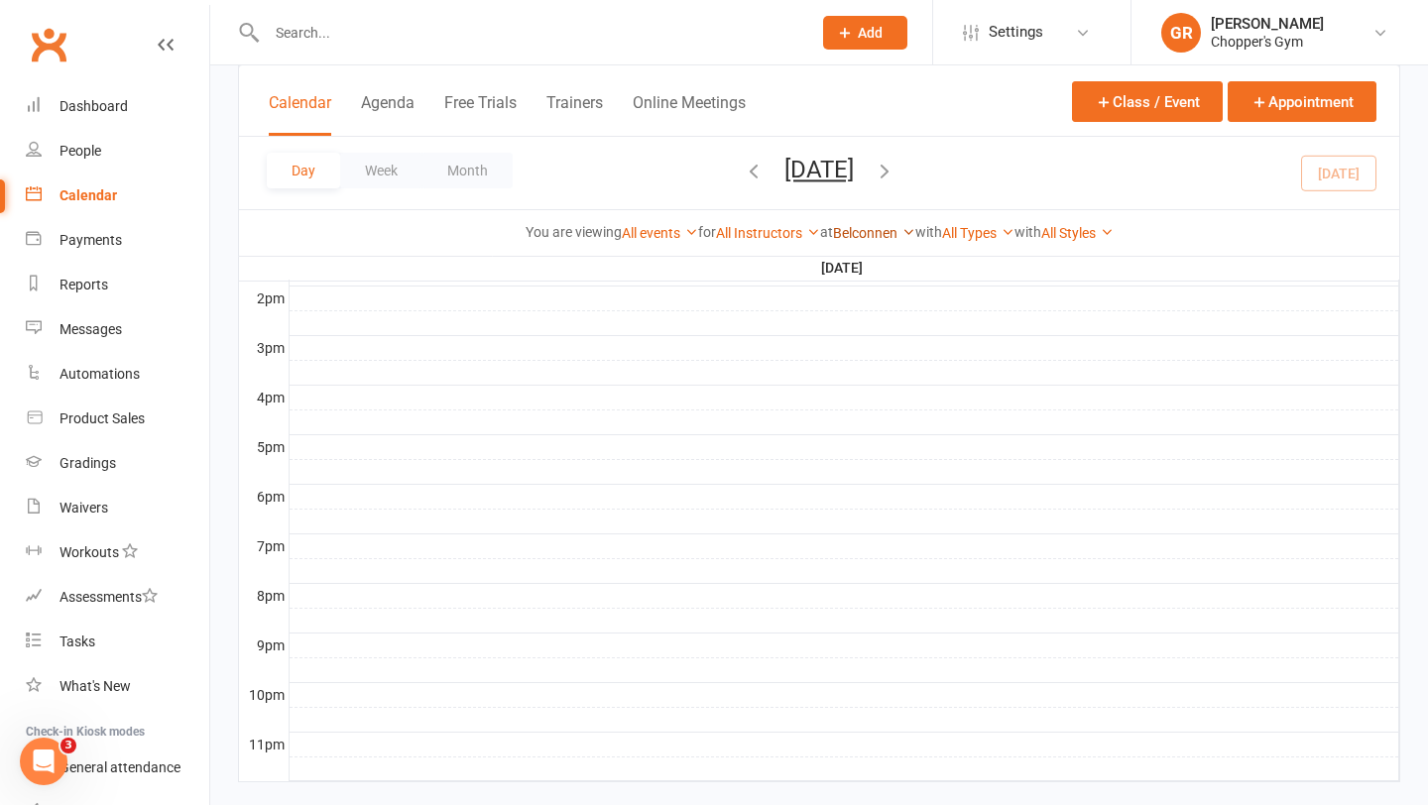
click at [864, 229] on link "Belconnen" at bounding box center [874, 233] width 82 height 16
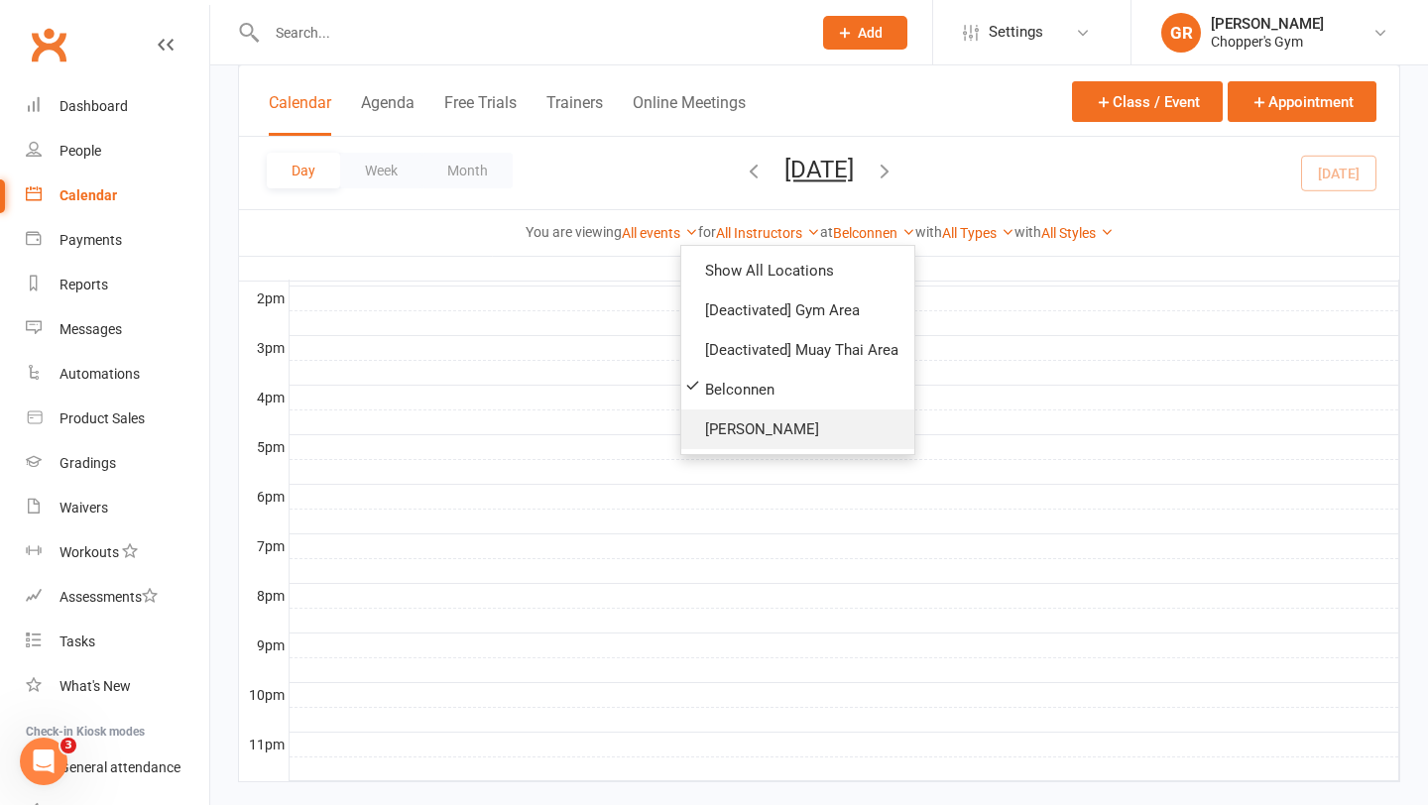
click at [780, 437] on link "[PERSON_NAME]" at bounding box center [797, 430] width 233 height 40
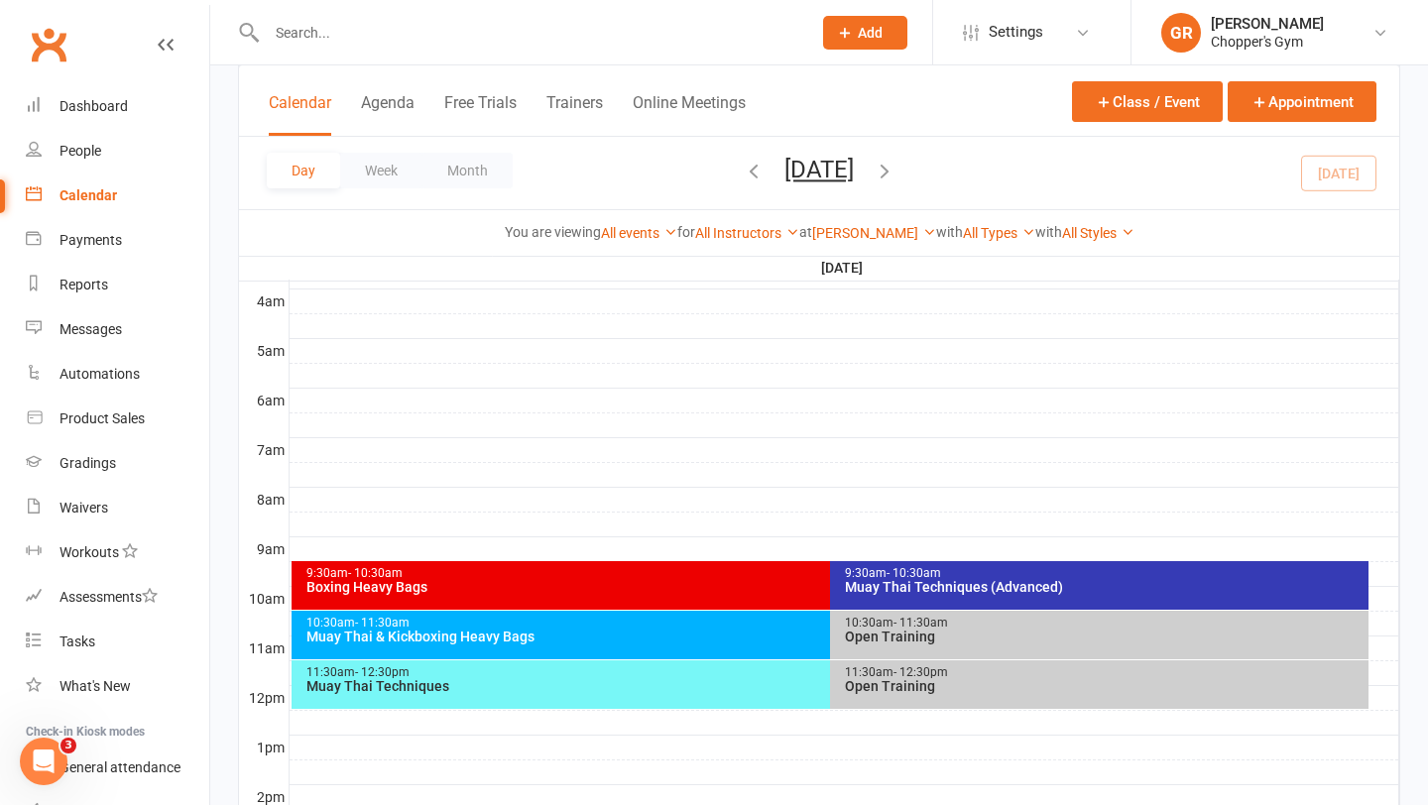
scroll to position [376, 0]
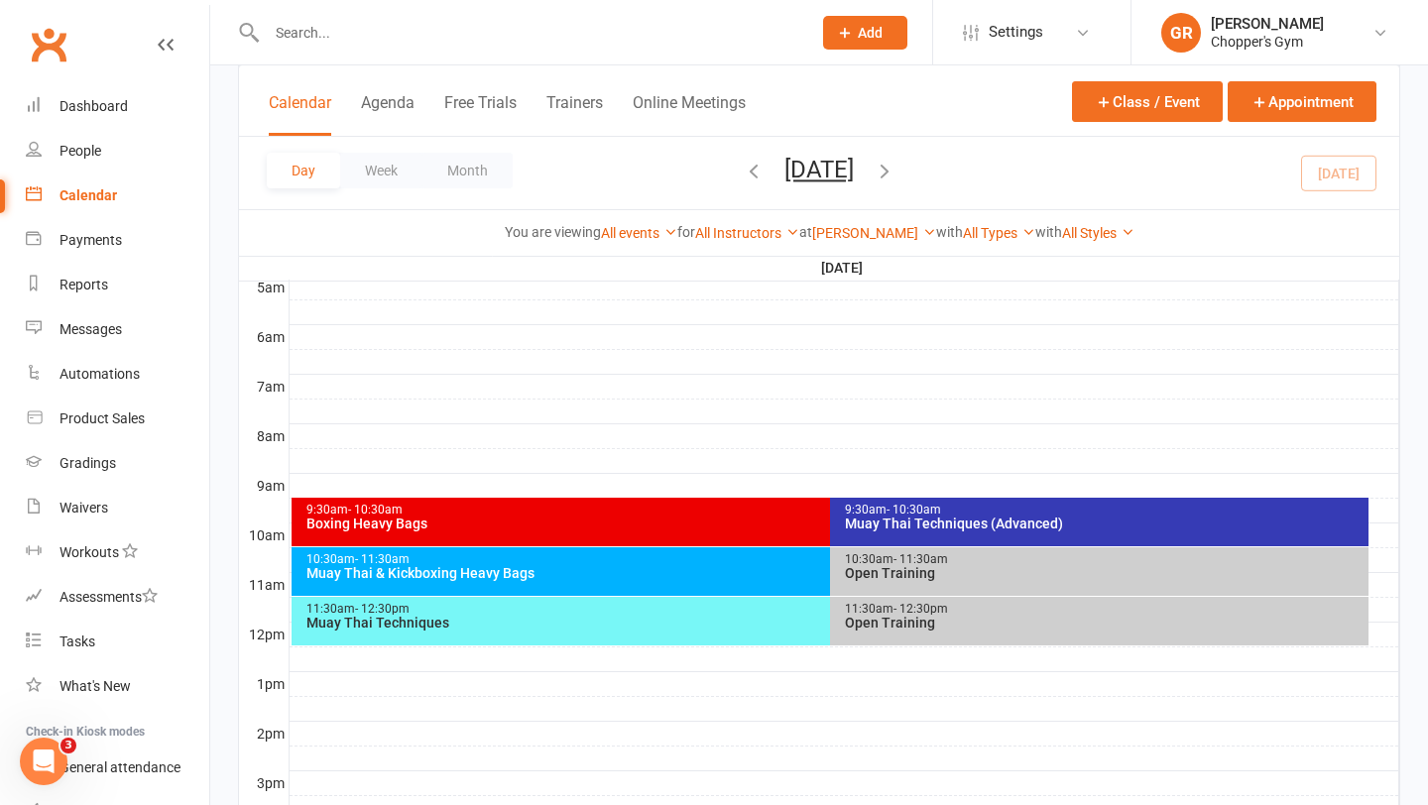
click at [728, 527] on div "Boxing Heavy Bags" at bounding box center [825, 524] width 1040 height 14
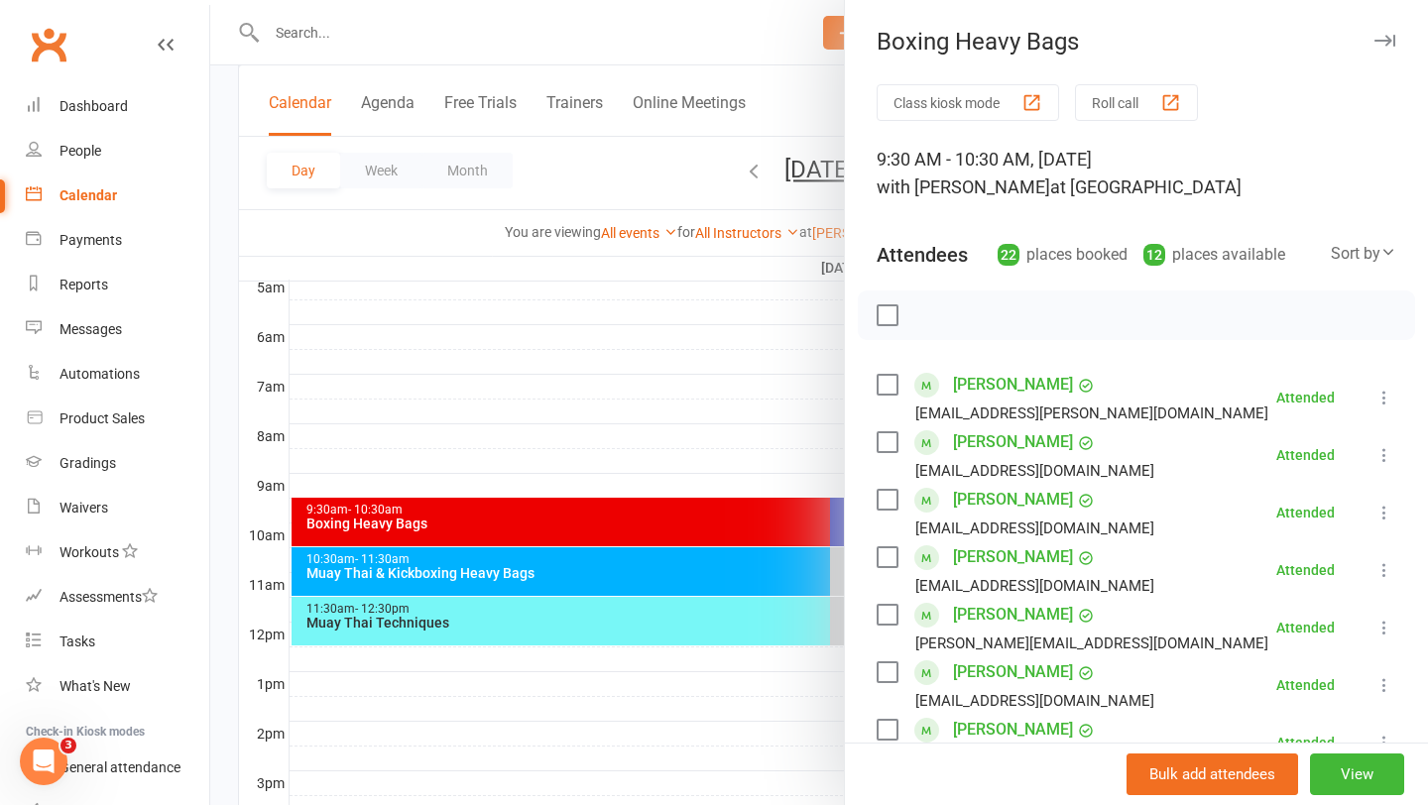
click at [760, 444] on div at bounding box center [819, 402] width 1218 height 805
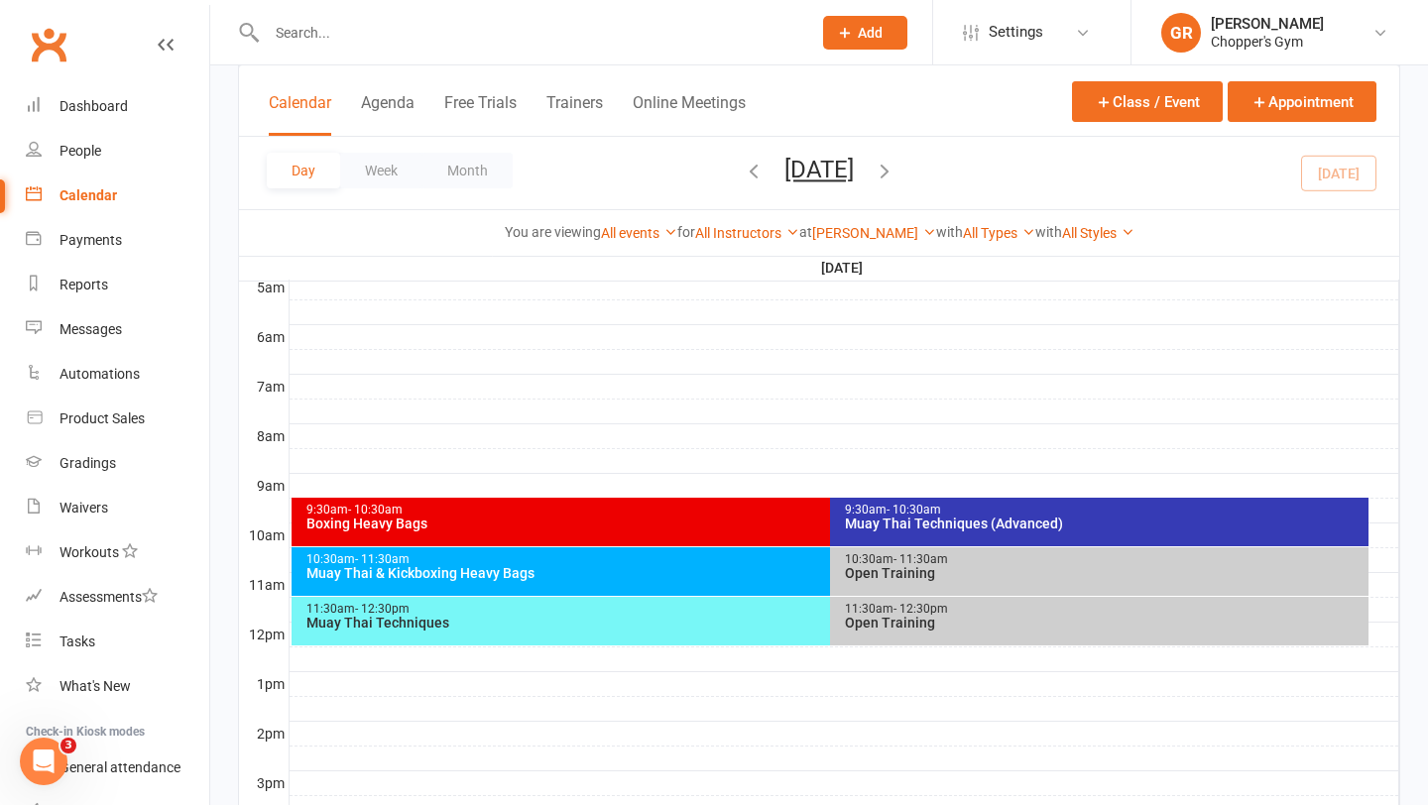
click at [908, 561] on span "- 11:30am" at bounding box center [920, 559] width 55 height 14
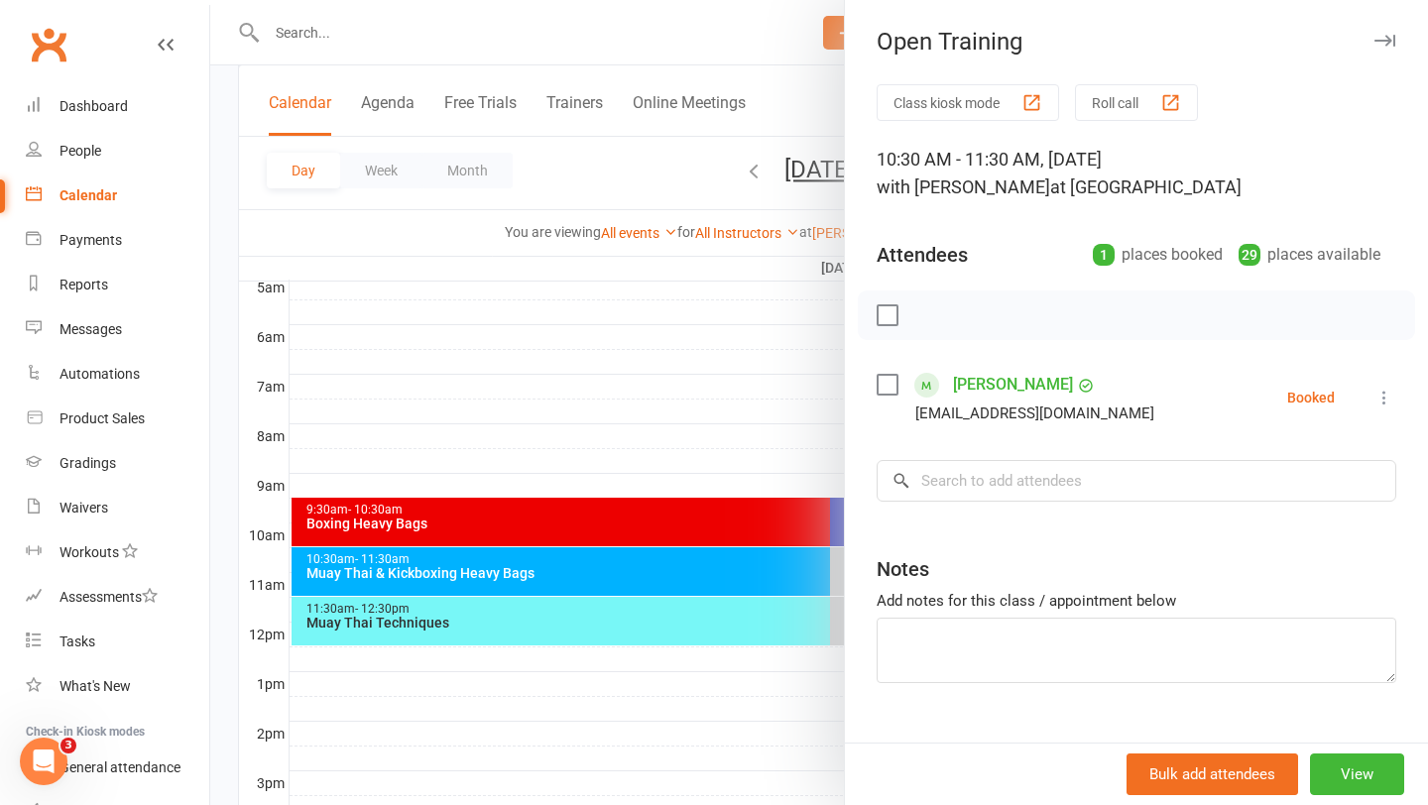
click at [758, 616] on div at bounding box center [819, 402] width 1218 height 805
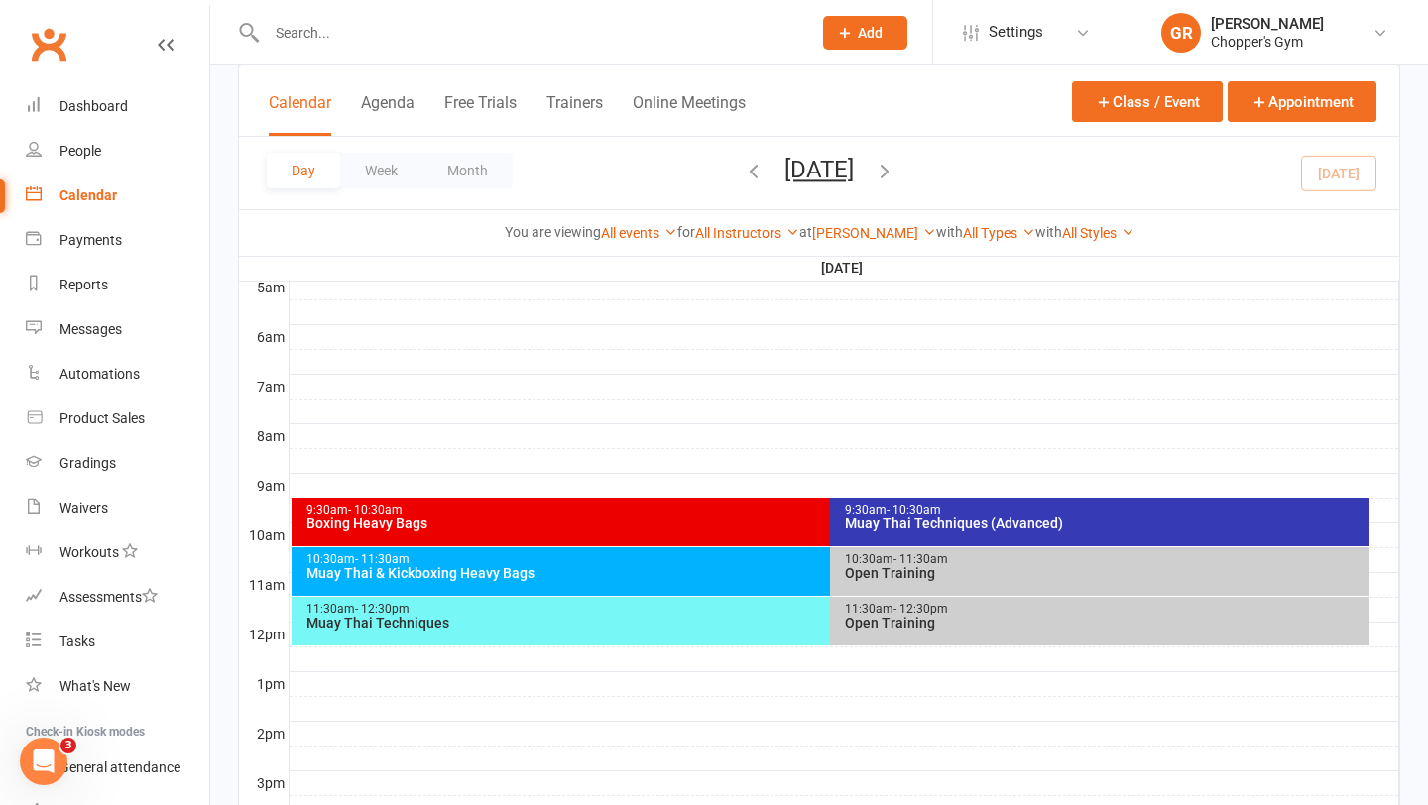
click at [780, 519] on div "Boxing Heavy Bags" at bounding box center [825, 524] width 1040 height 14
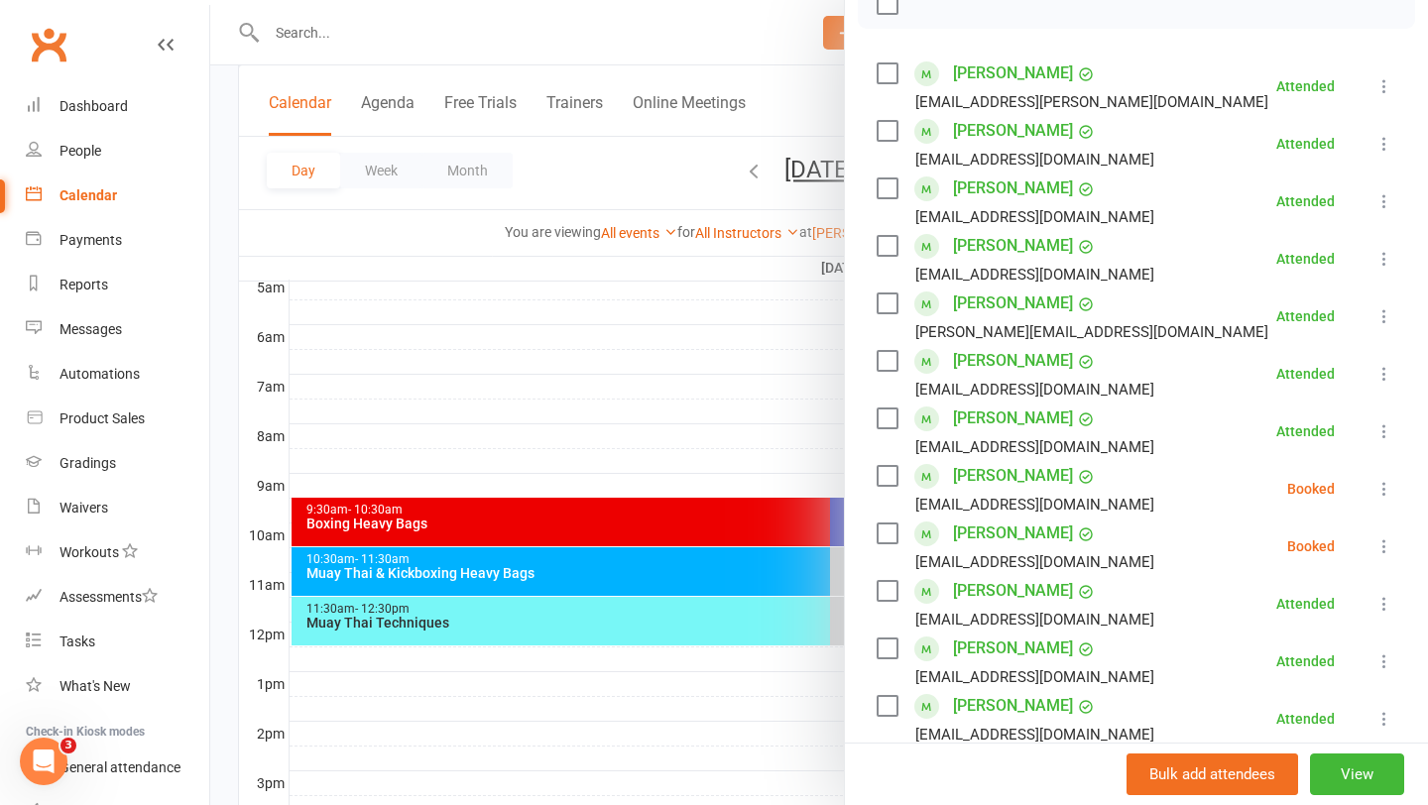
scroll to position [313, 0]
click at [1385, 479] on icon at bounding box center [1384, 487] width 20 height 20
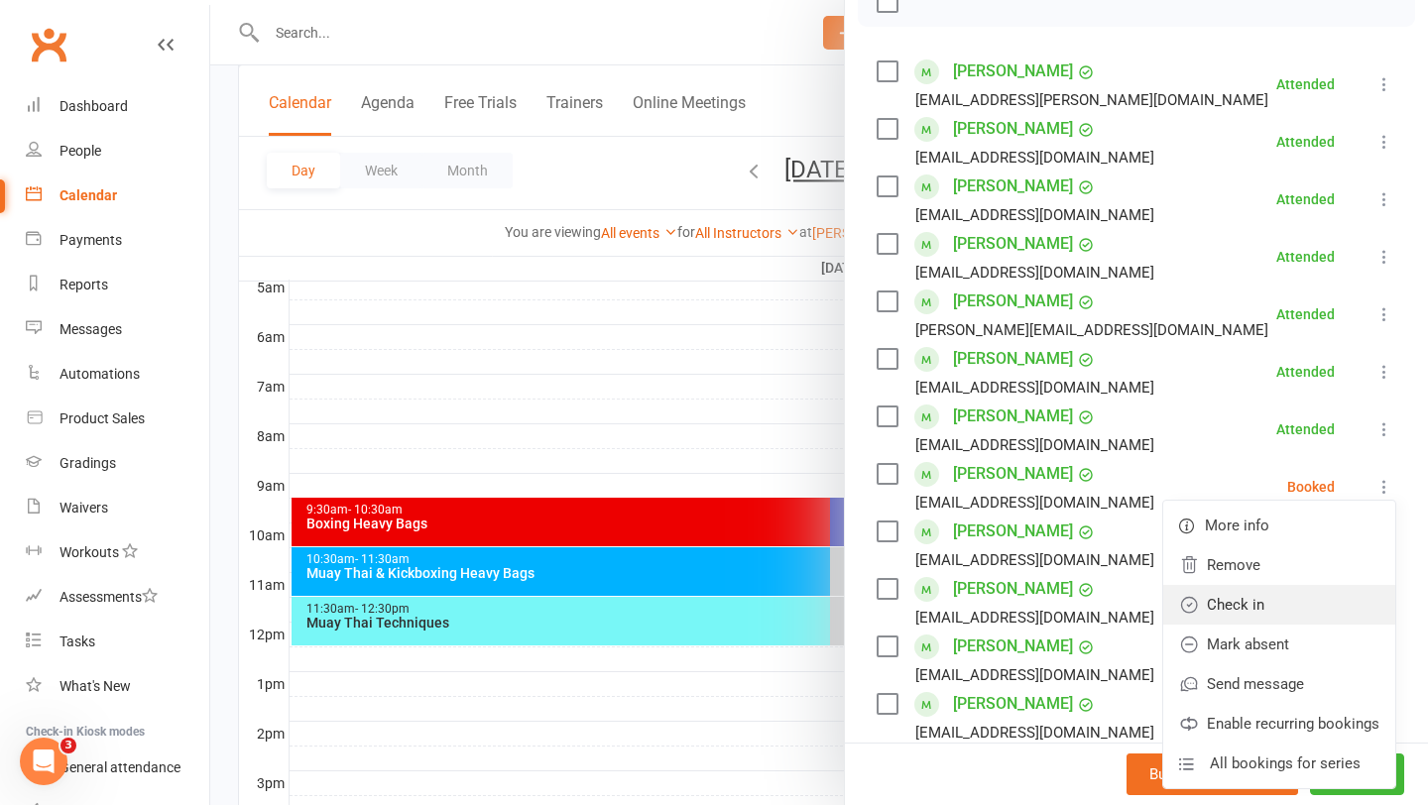
click at [1270, 602] on link "Check in" at bounding box center [1279, 605] width 232 height 40
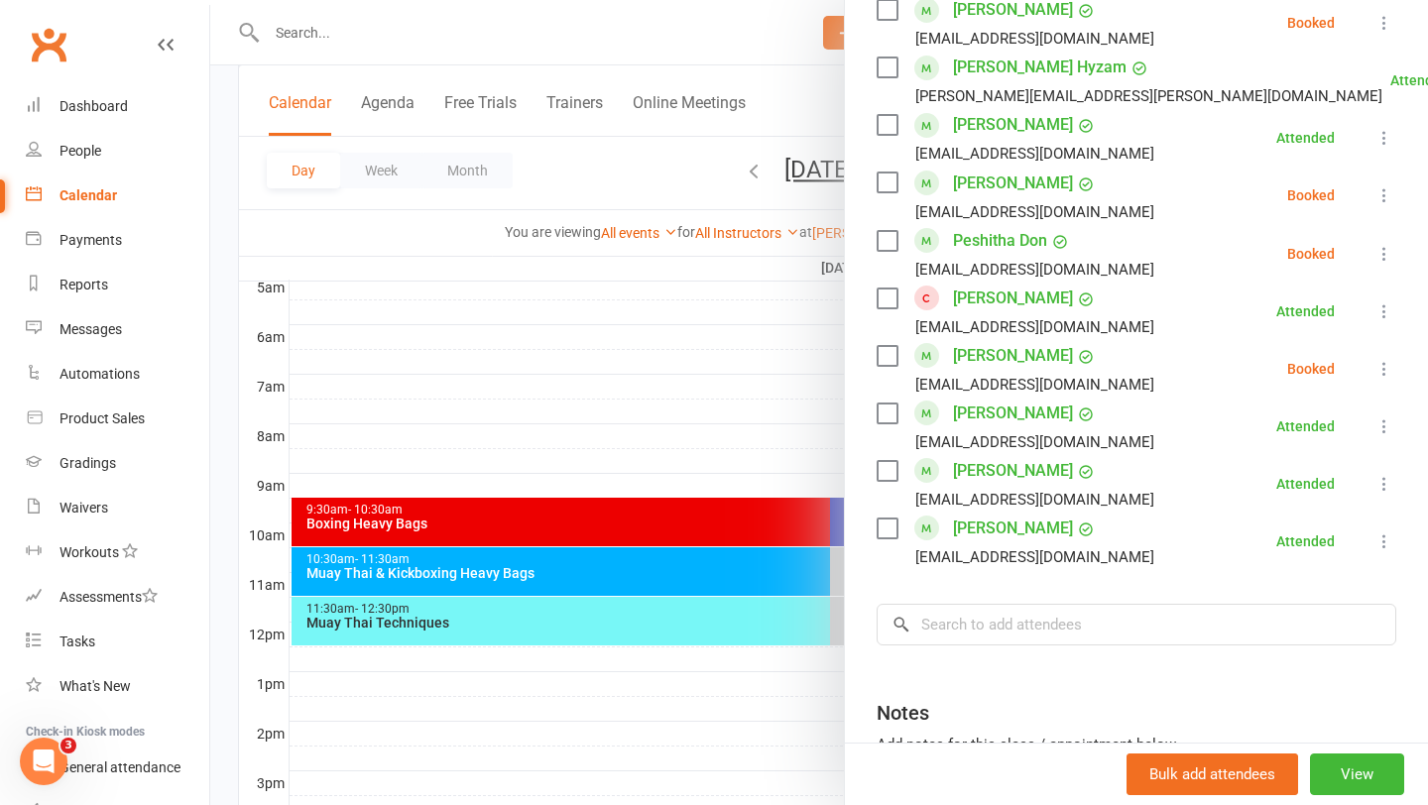
scroll to position [1063, 0]
click at [1386, 192] on icon at bounding box center [1384, 197] width 20 height 20
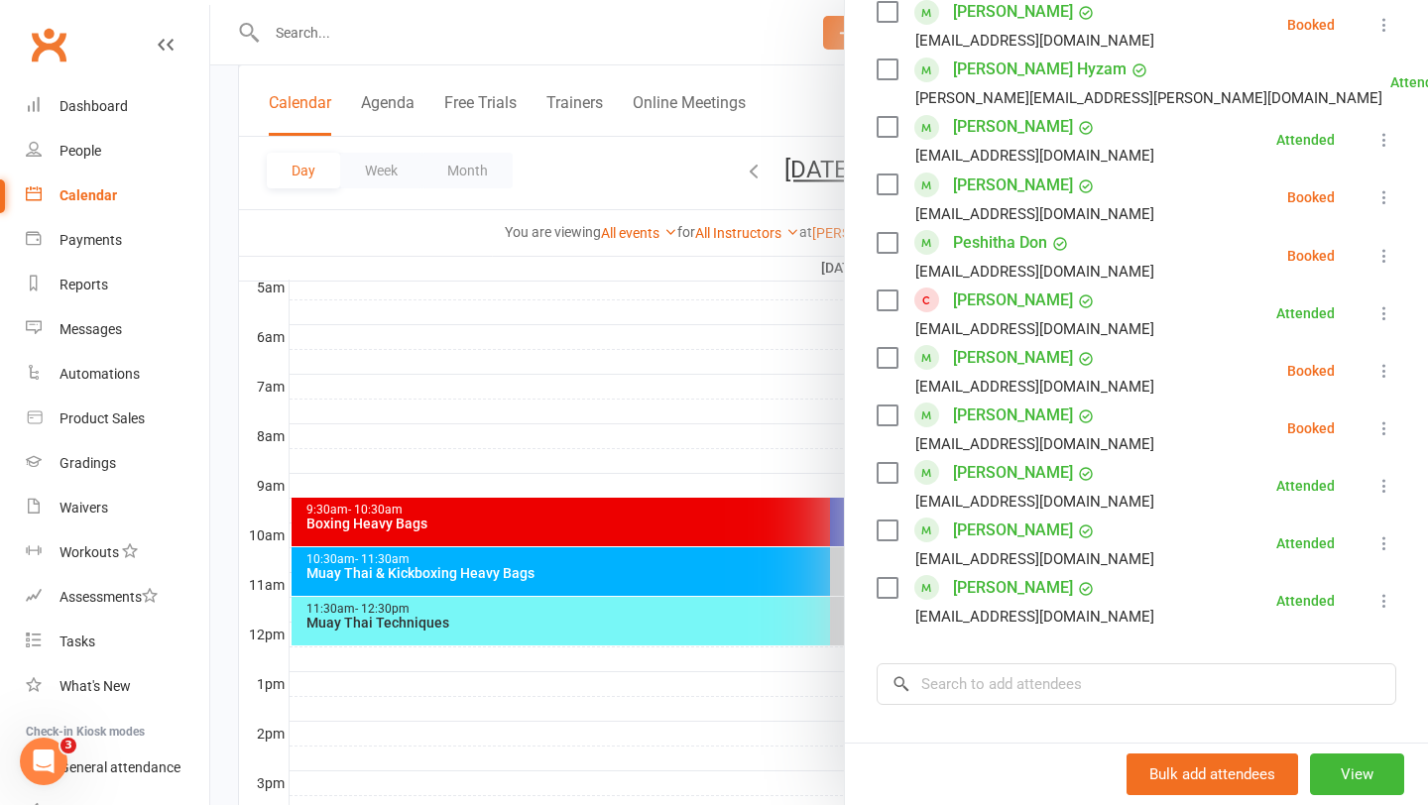
click at [1384, 422] on icon at bounding box center [1384, 428] width 20 height 20
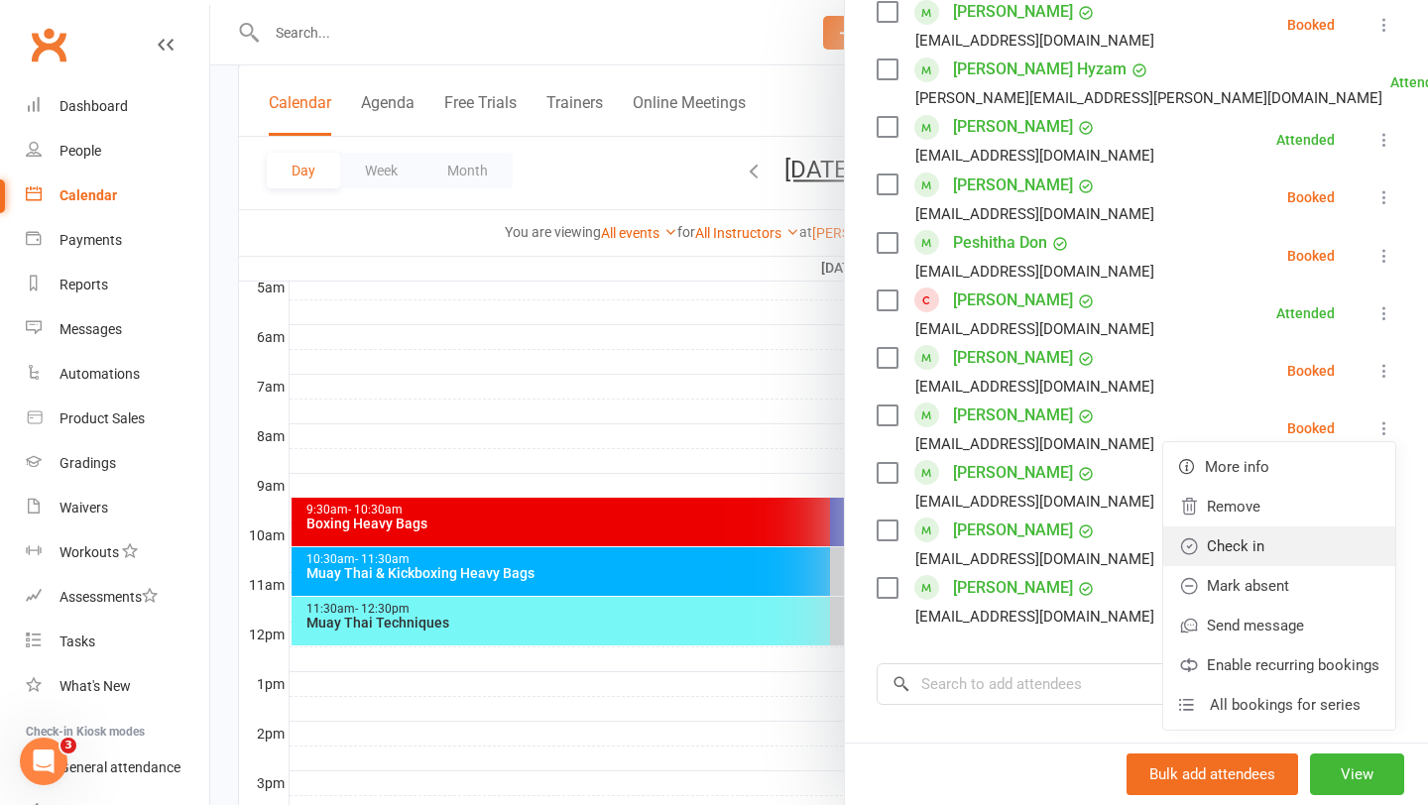
click at [1241, 540] on link "Check in" at bounding box center [1279, 547] width 232 height 40
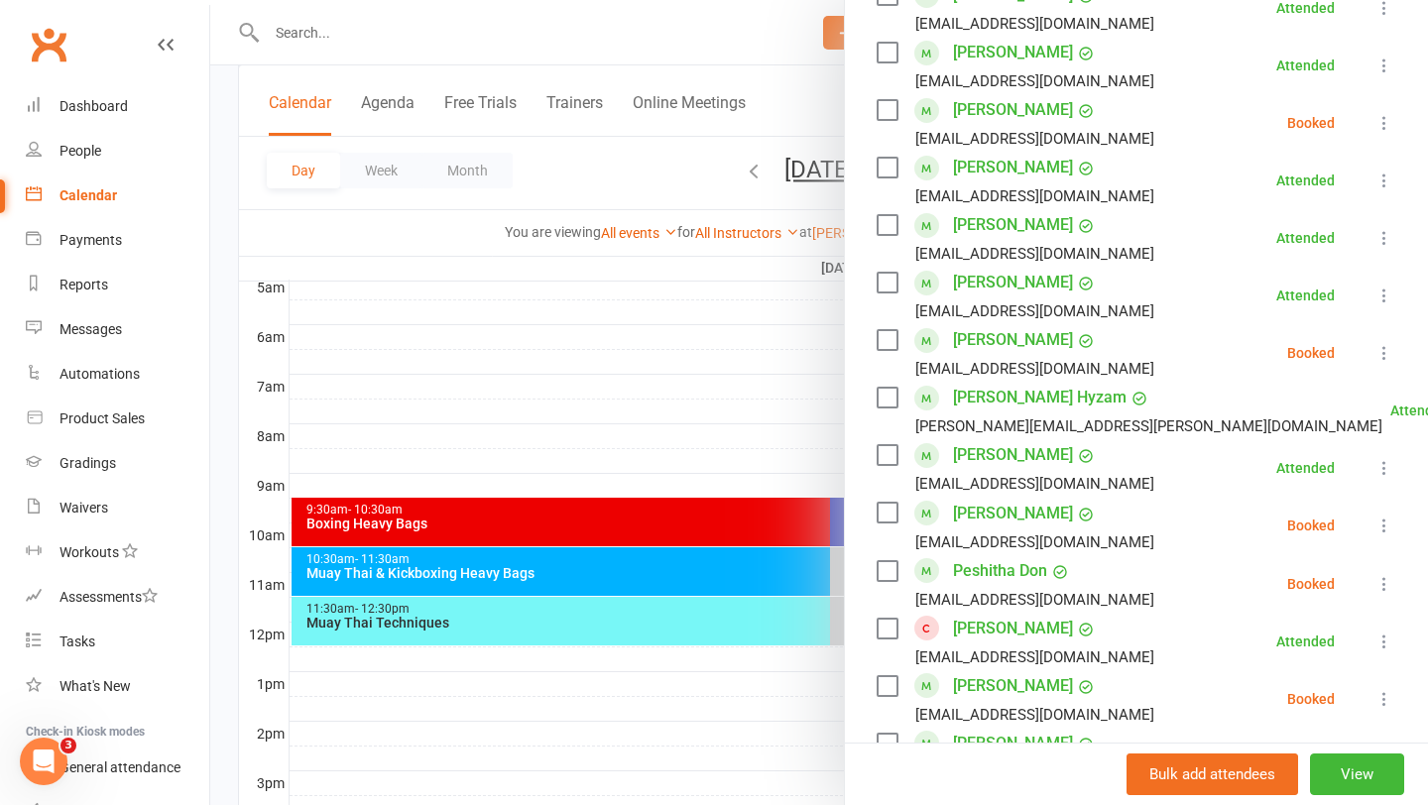
scroll to position [723, 0]
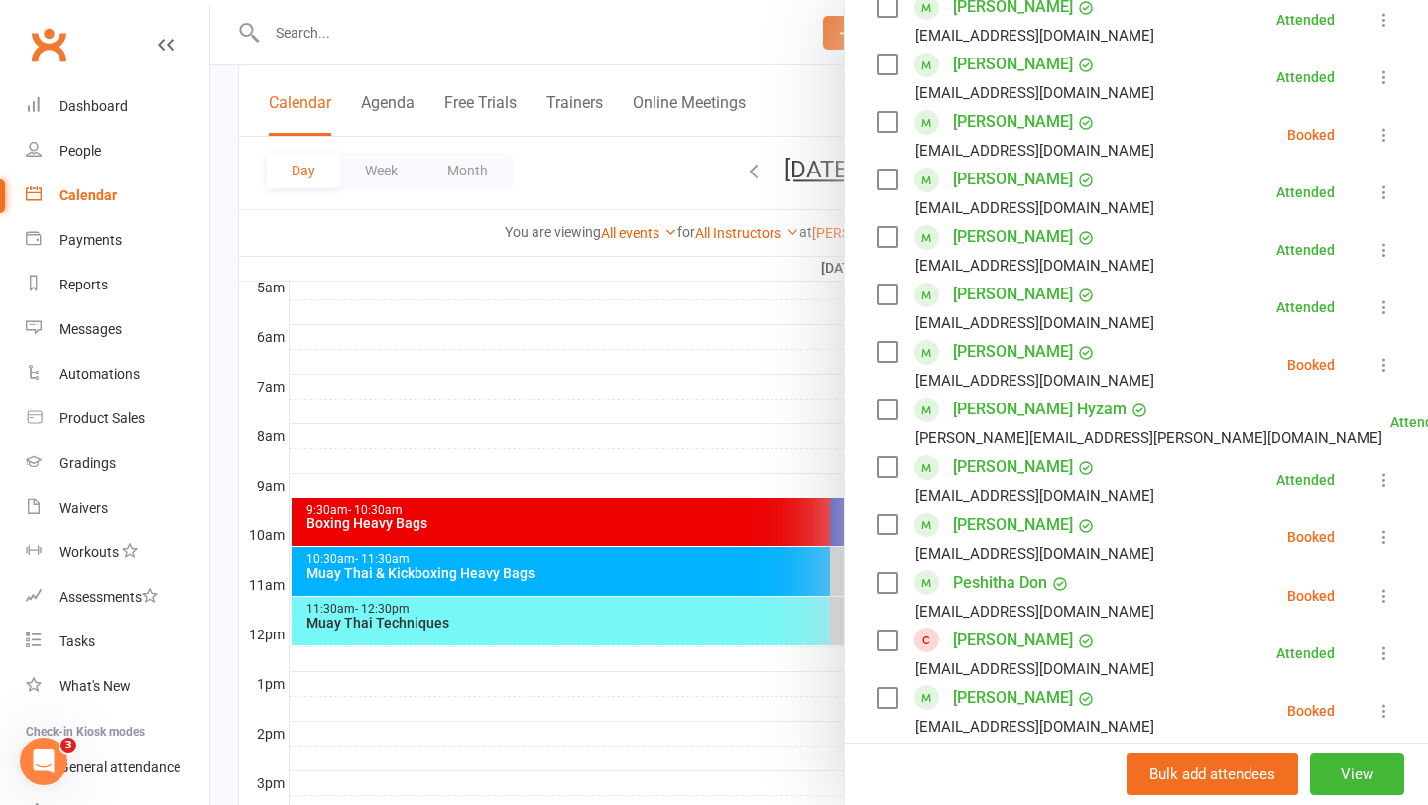
click at [836, 459] on div at bounding box center [819, 402] width 1218 height 805
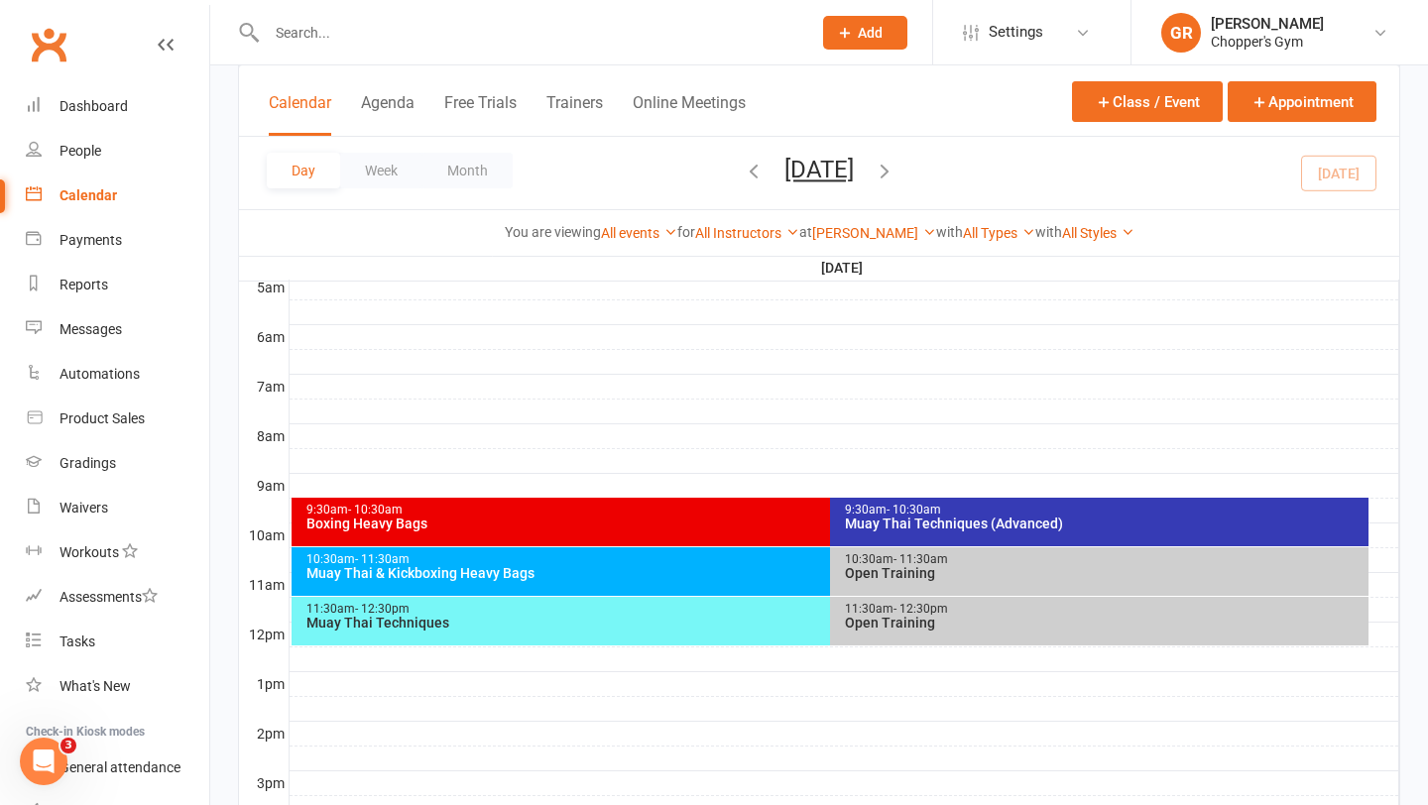
click at [935, 526] on div "Muay Thai Techniques (Advanced)" at bounding box center [1104, 524] width 521 height 14
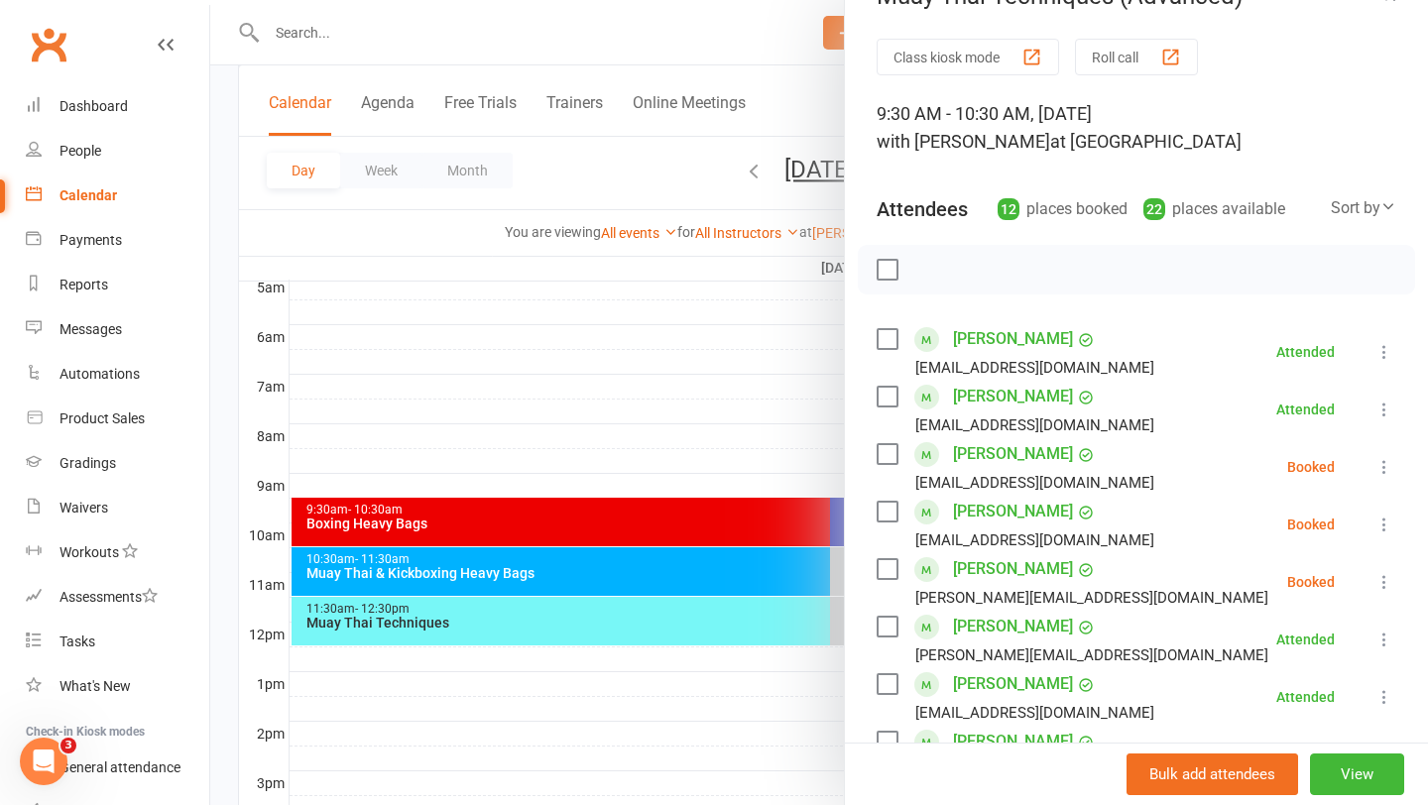
scroll to position [49, 0]
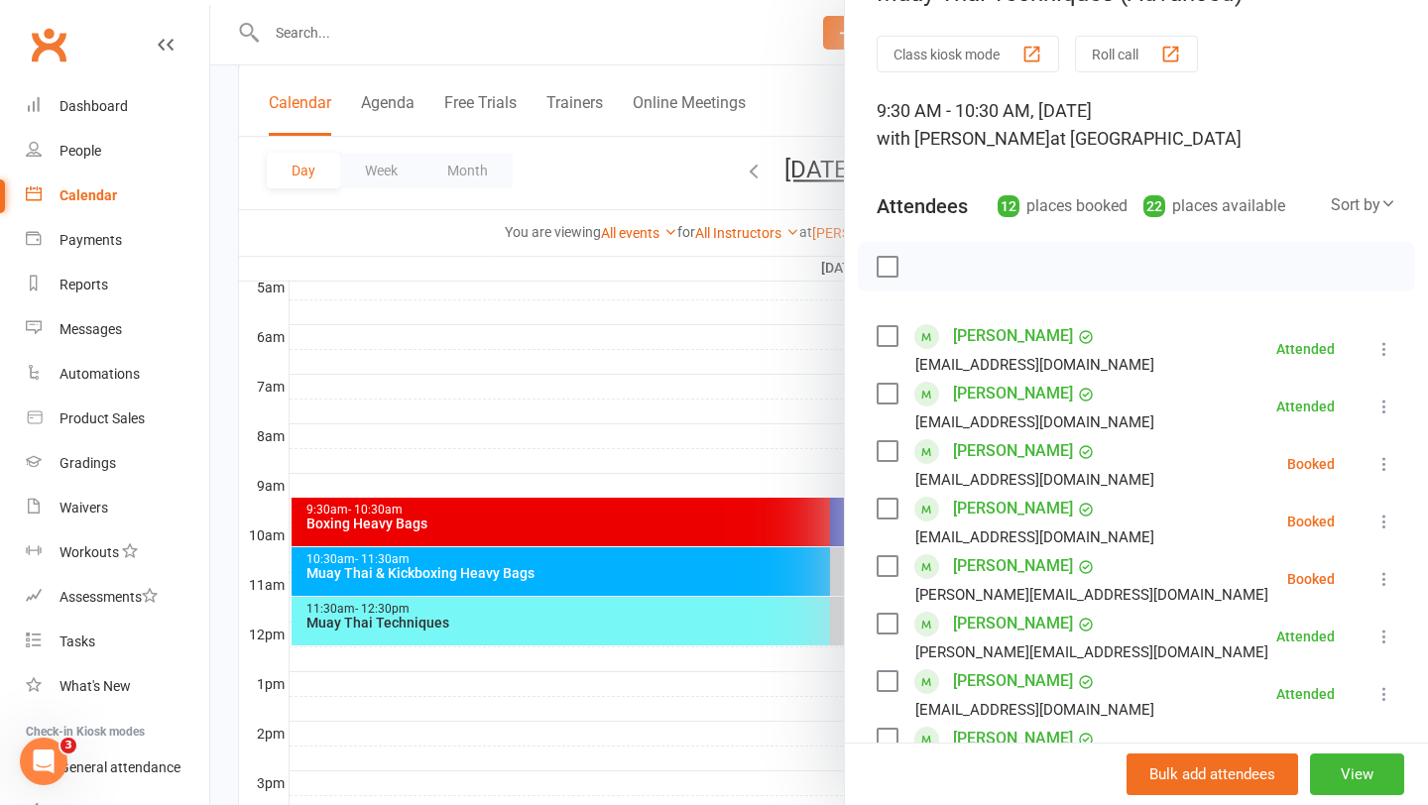
click at [1378, 569] on icon at bounding box center [1384, 579] width 20 height 20
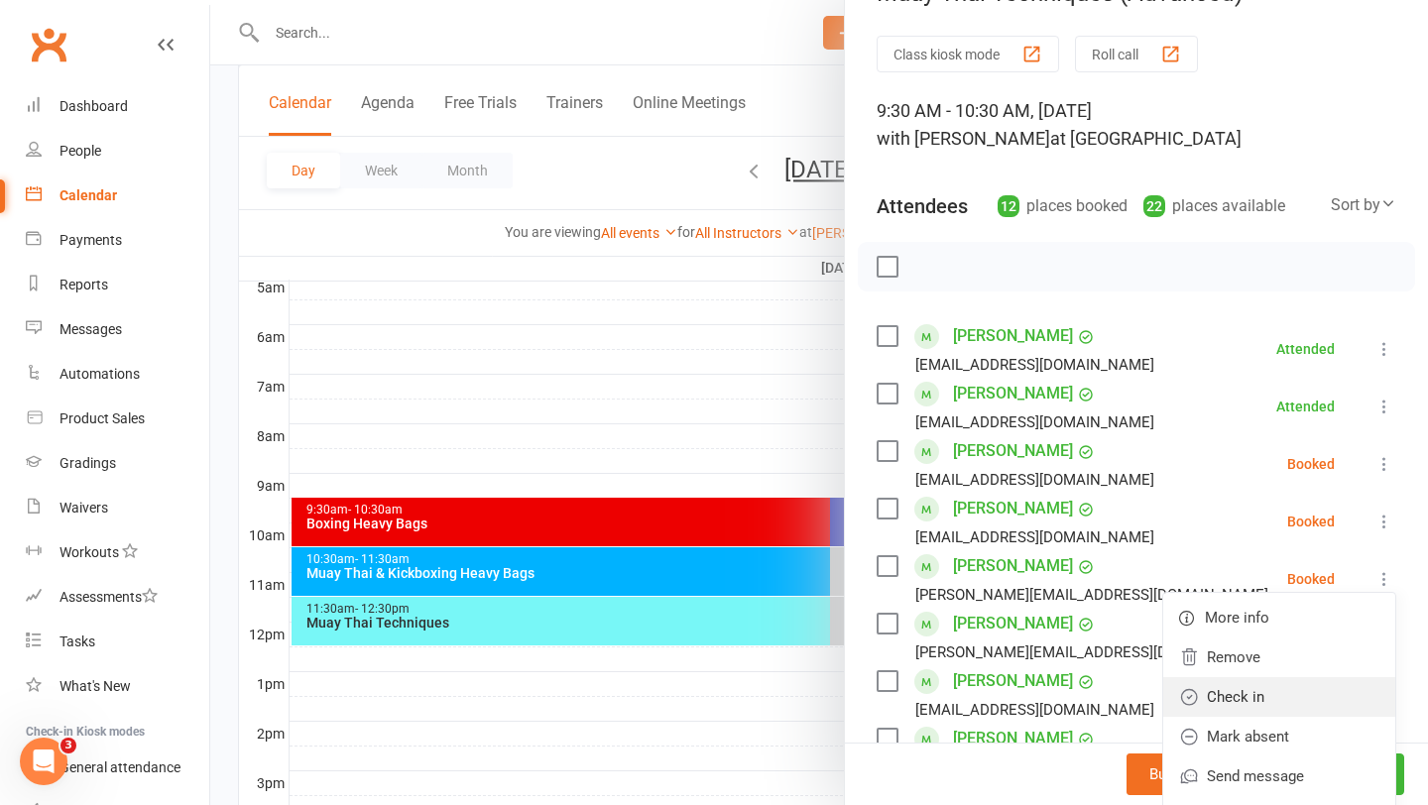
click at [1276, 701] on link "Check in" at bounding box center [1279, 697] width 232 height 40
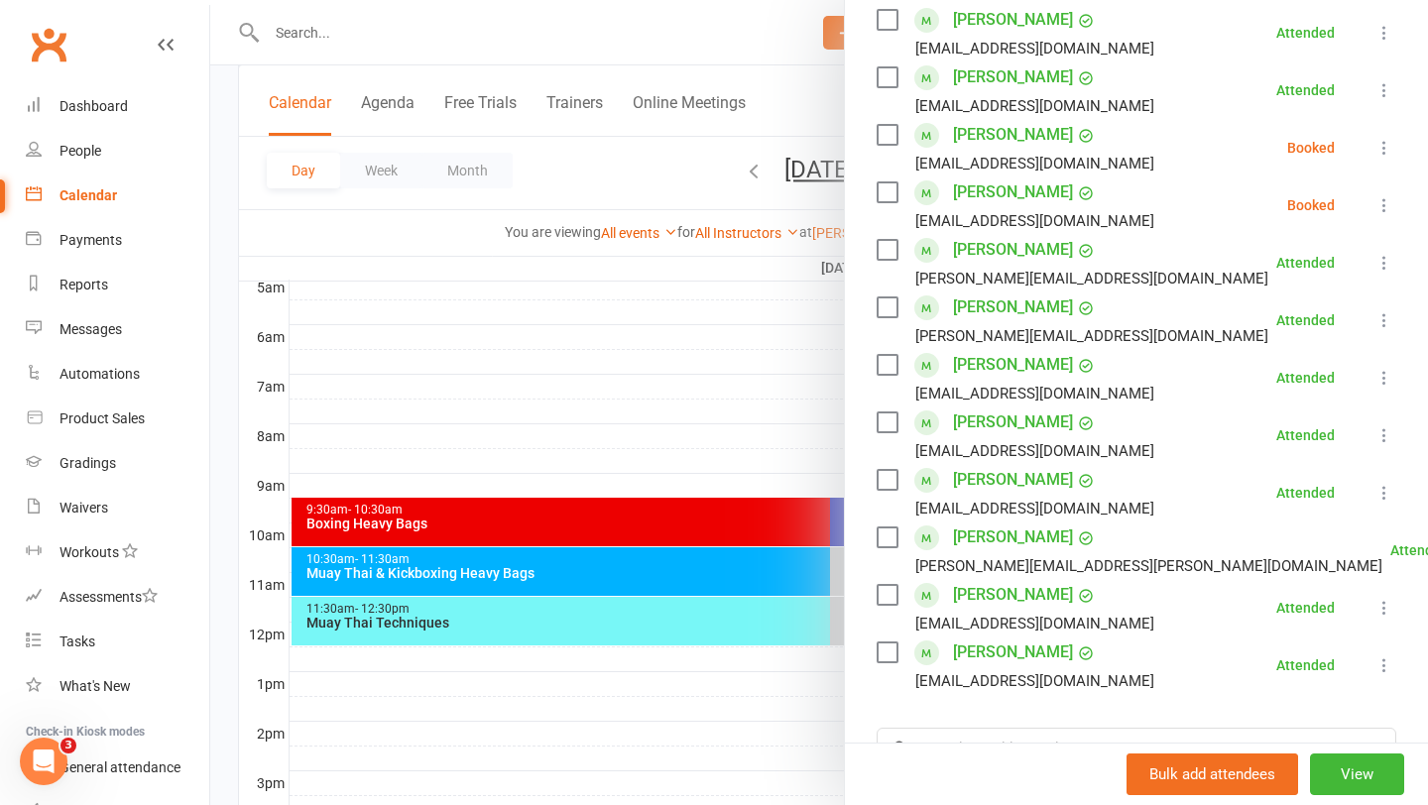
scroll to position [364, 0]
click at [761, 382] on div at bounding box center [819, 402] width 1218 height 805
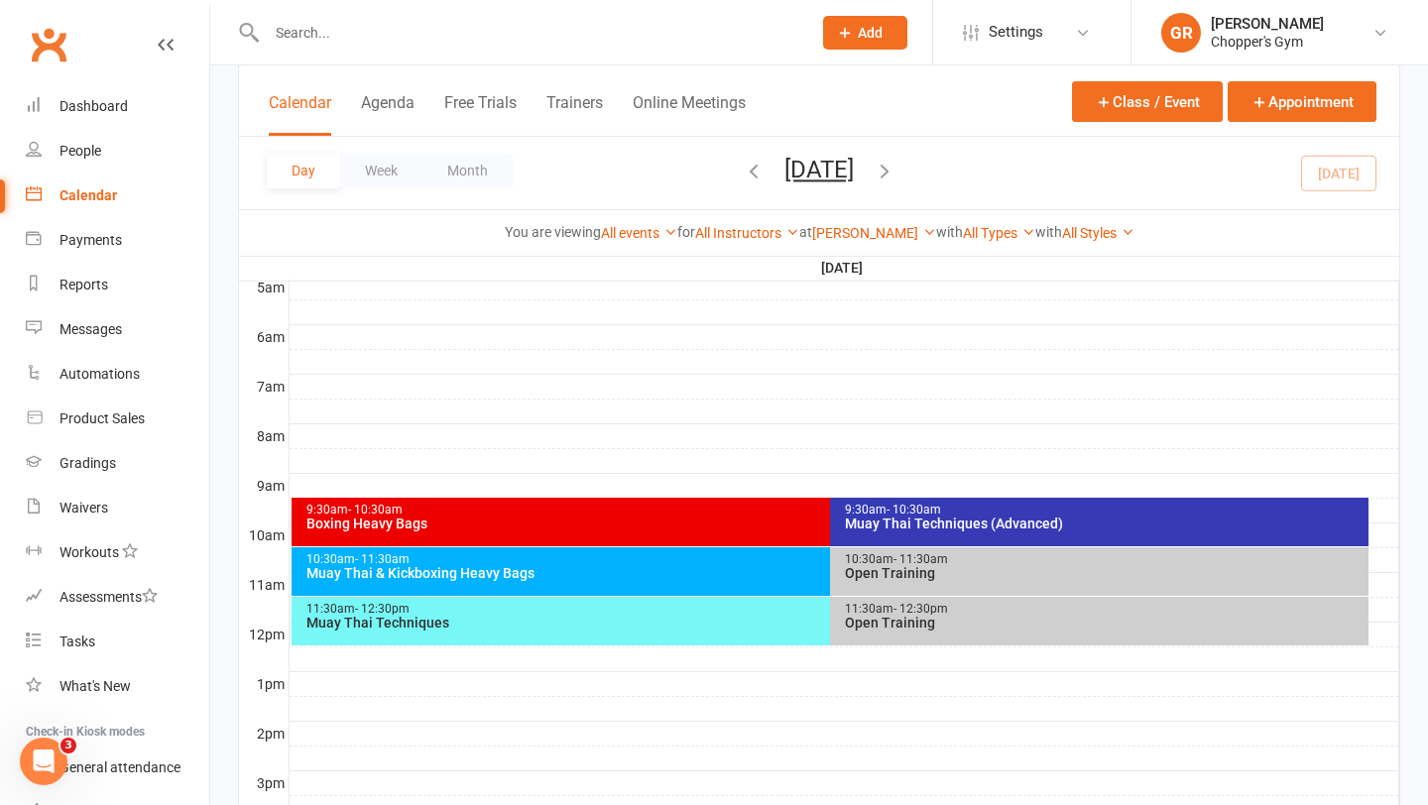
click at [763, 507] on div "9:30am - 10:30am" at bounding box center [825, 510] width 1040 height 13
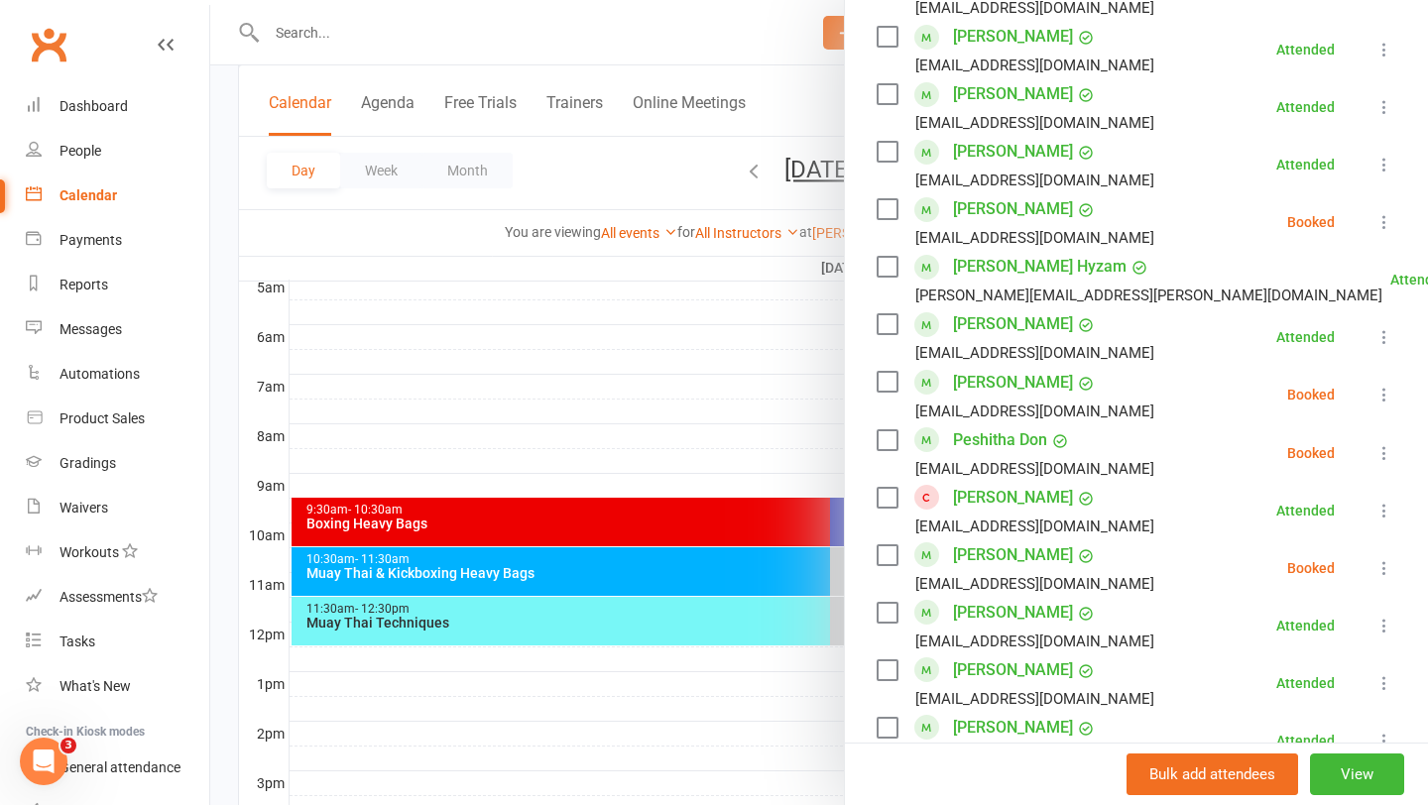
scroll to position [863, 0]
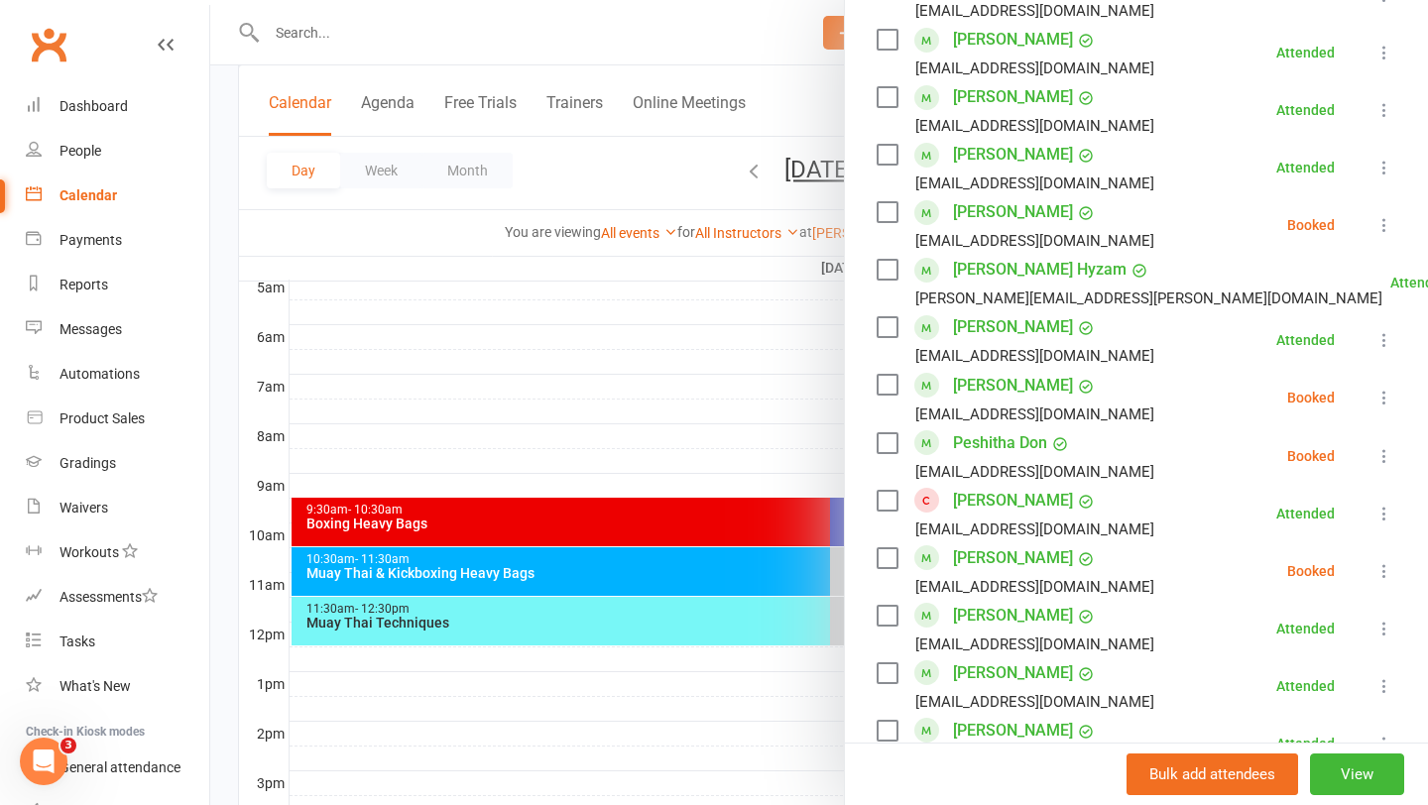
click at [1376, 450] on icon at bounding box center [1384, 456] width 20 height 20
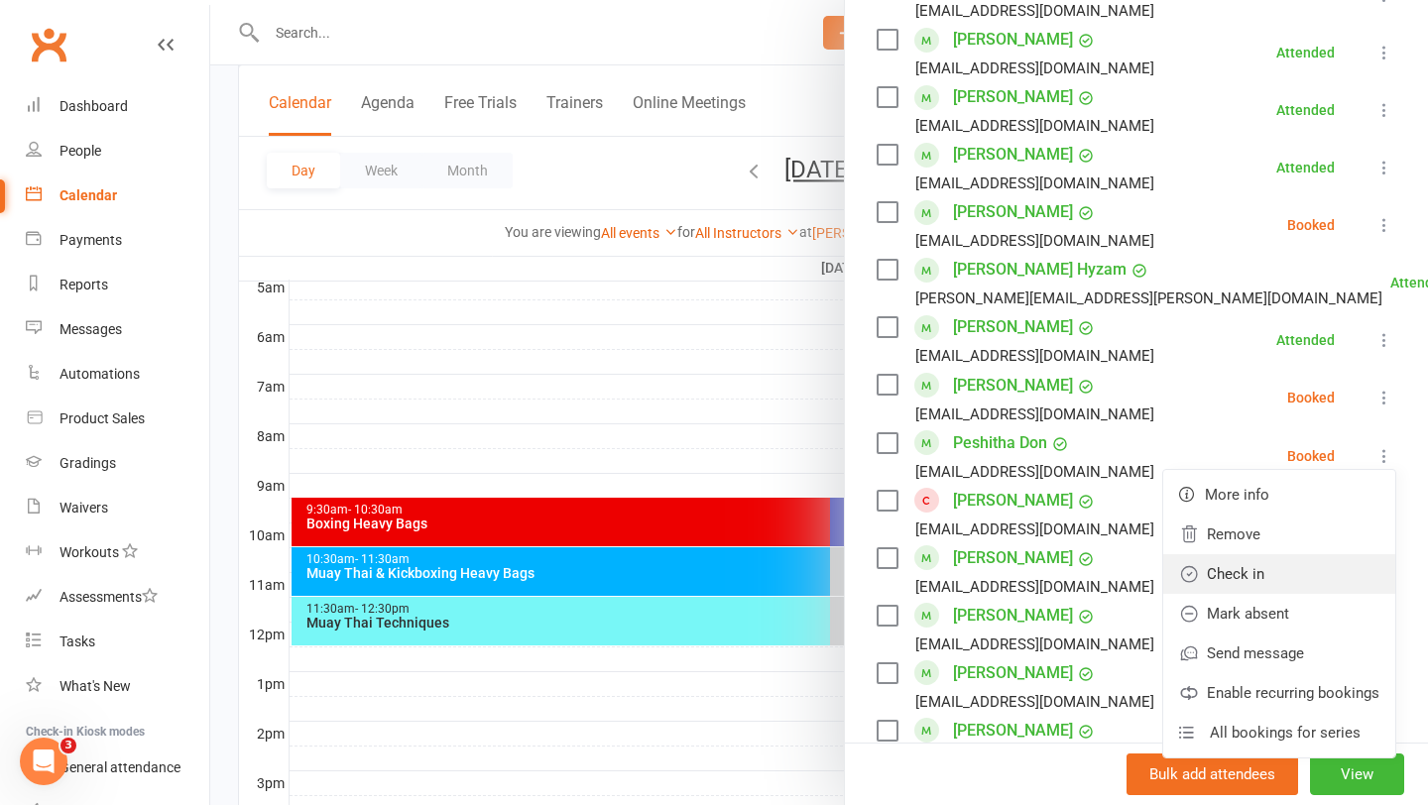
click at [1286, 568] on link "Check in" at bounding box center [1279, 574] width 232 height 40
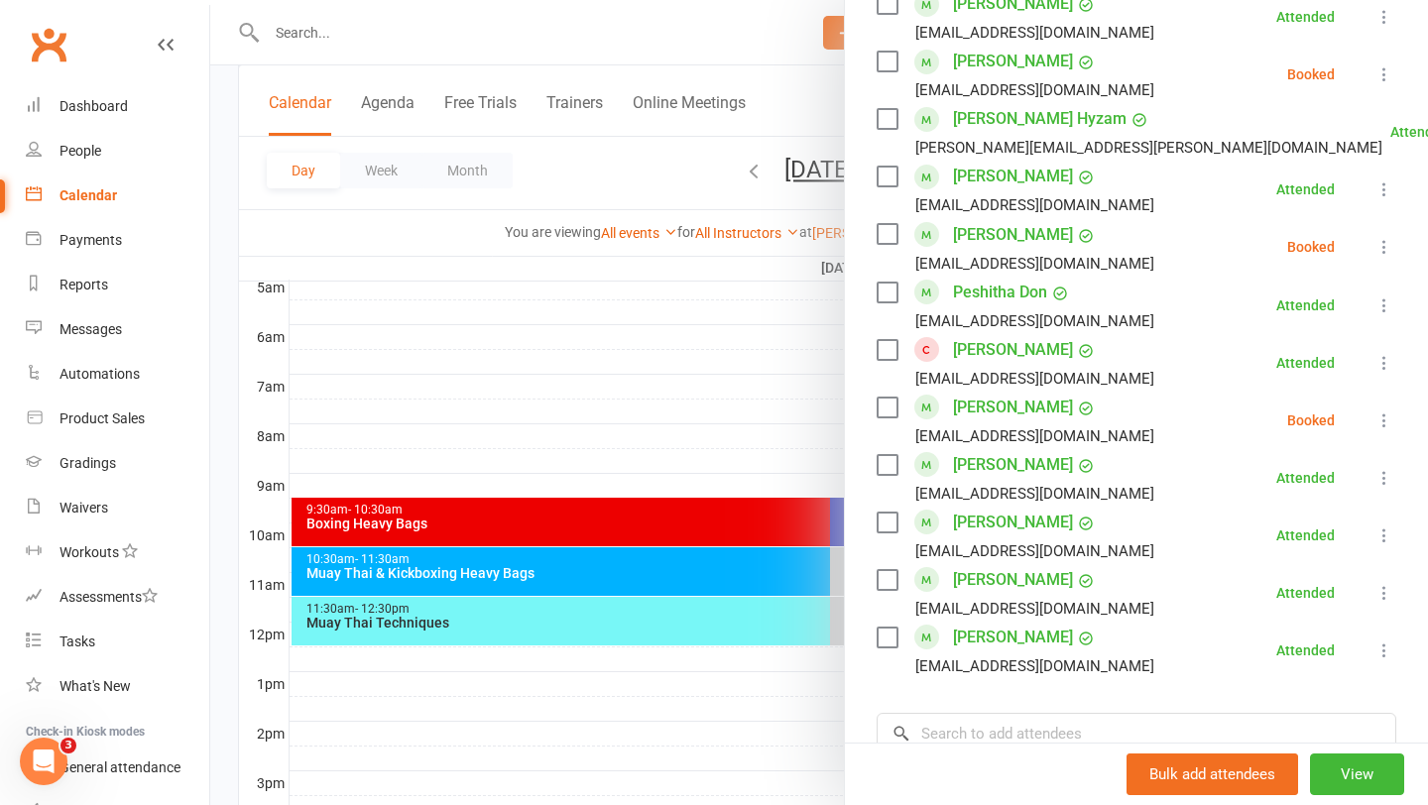
scroll to position [1017, 0]
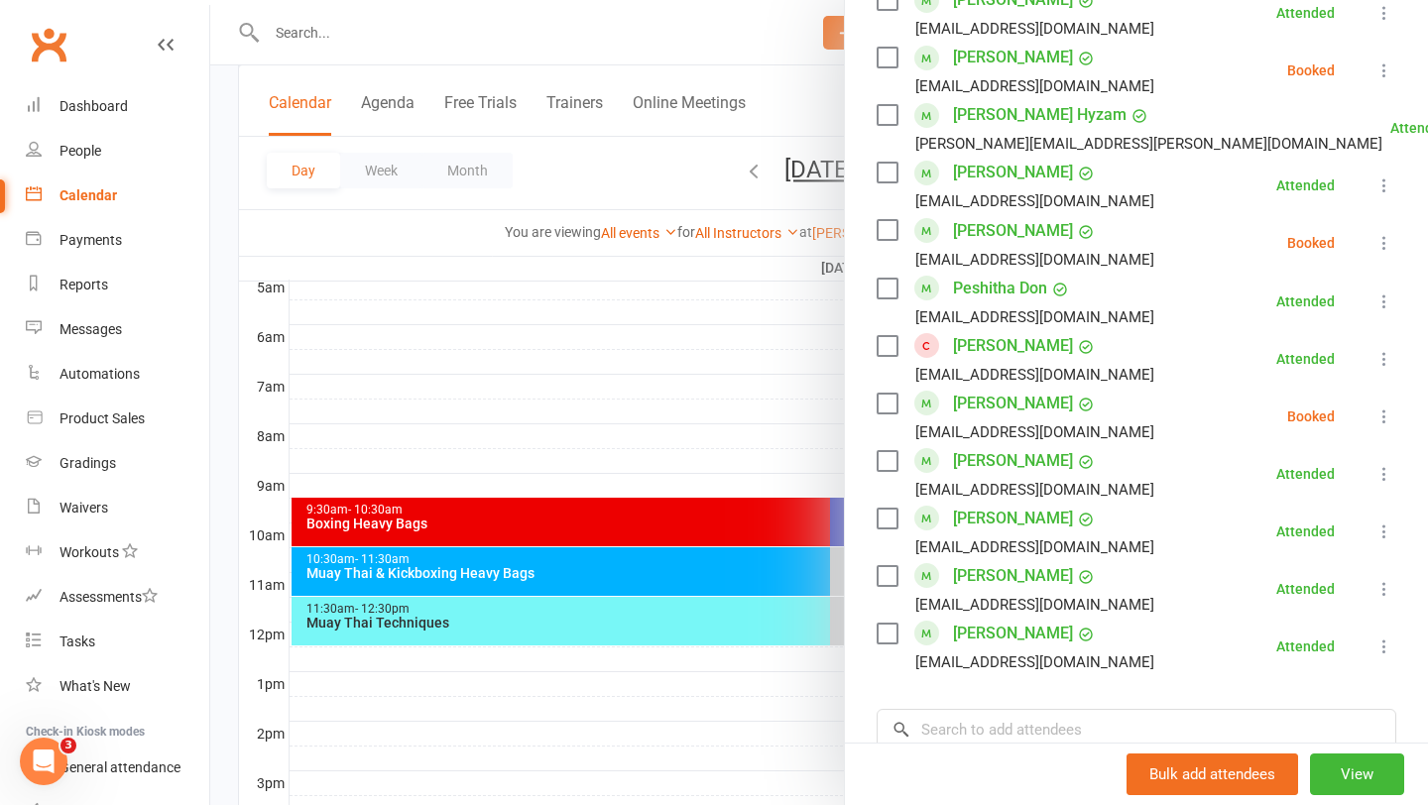
click at [1382, 419] on icon at bounding box center [1384, 417] width 20 height 20
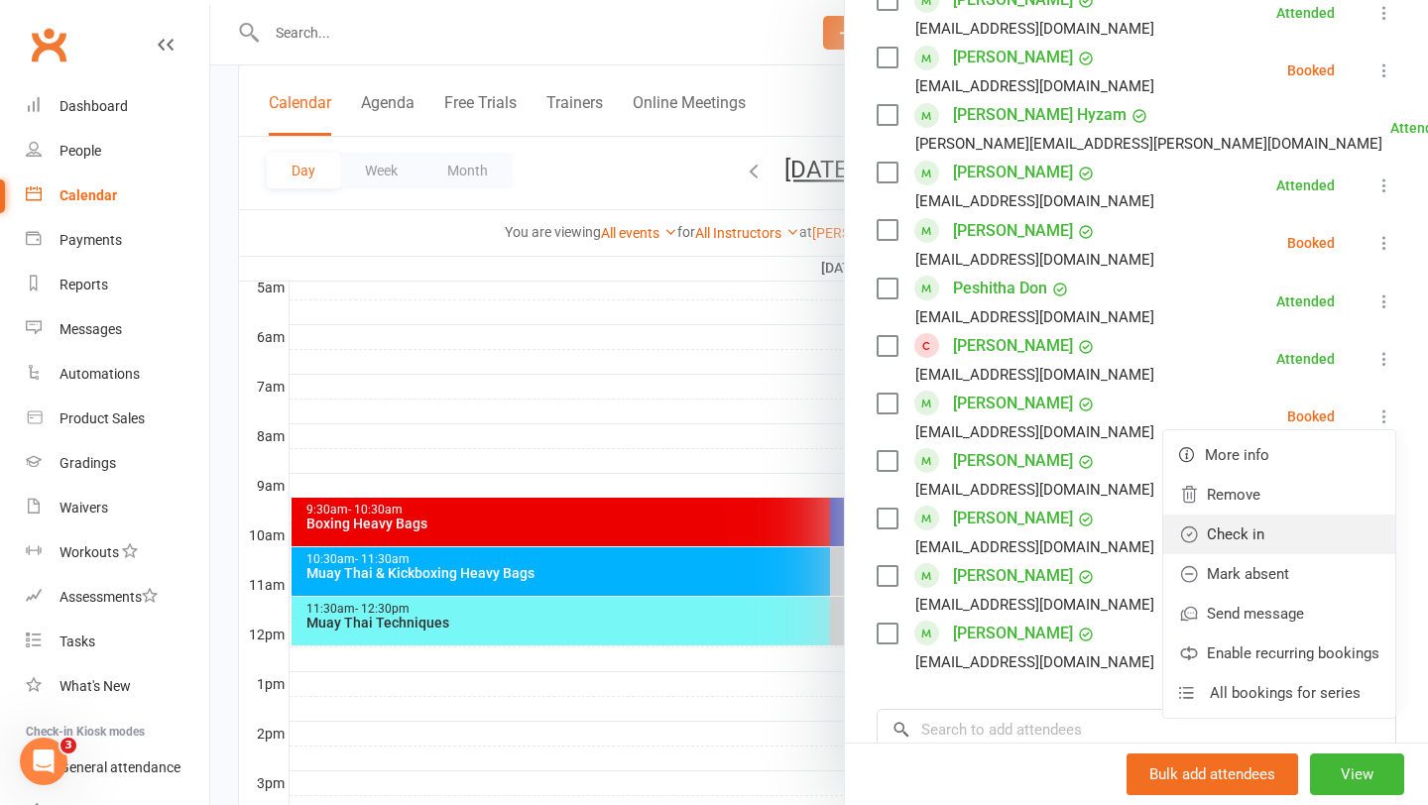
click at [1275, 541] on link "Check in" at bounding box center [1279, 535] width 232 height 40
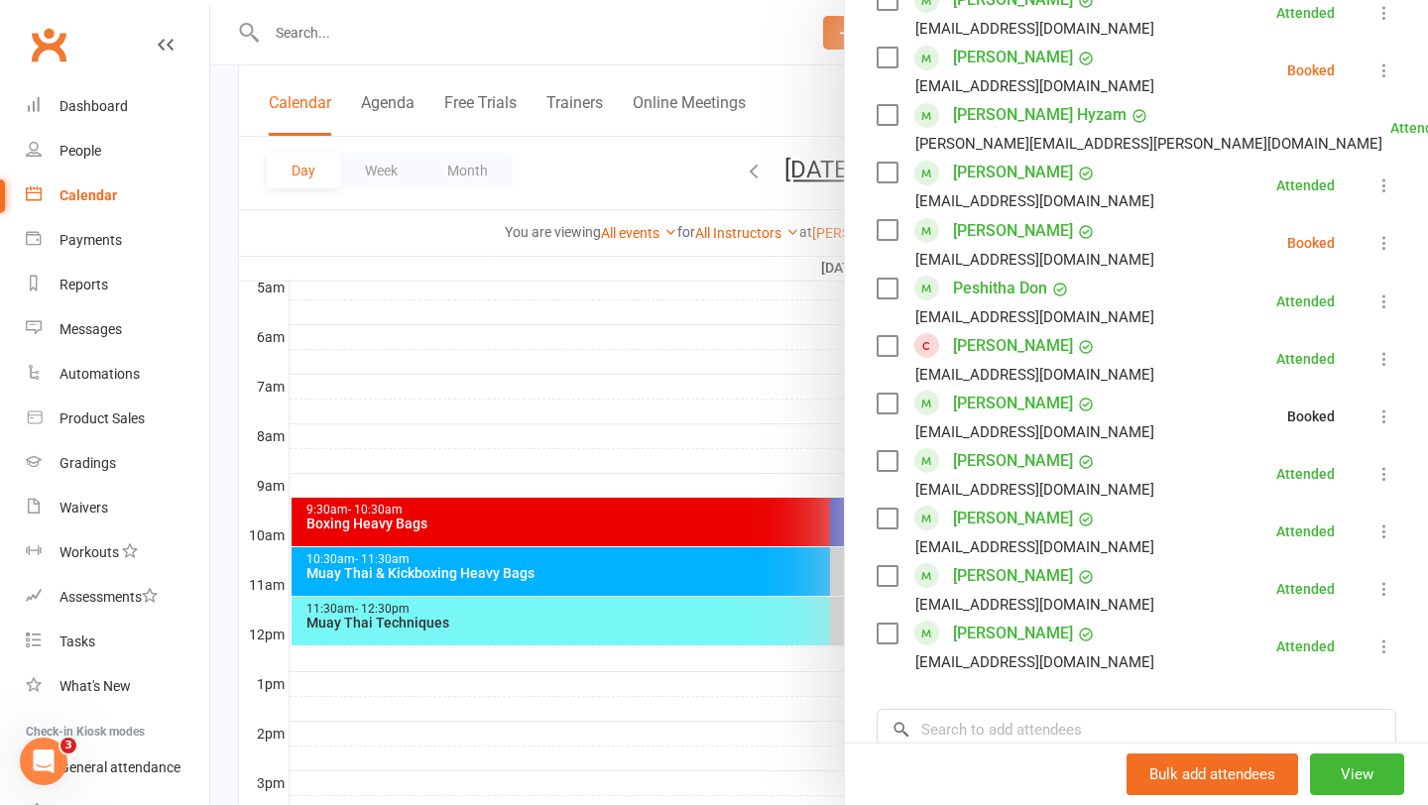
click at [1383, 250] on icon at bounding box center [1384, 243] width 20 height 20
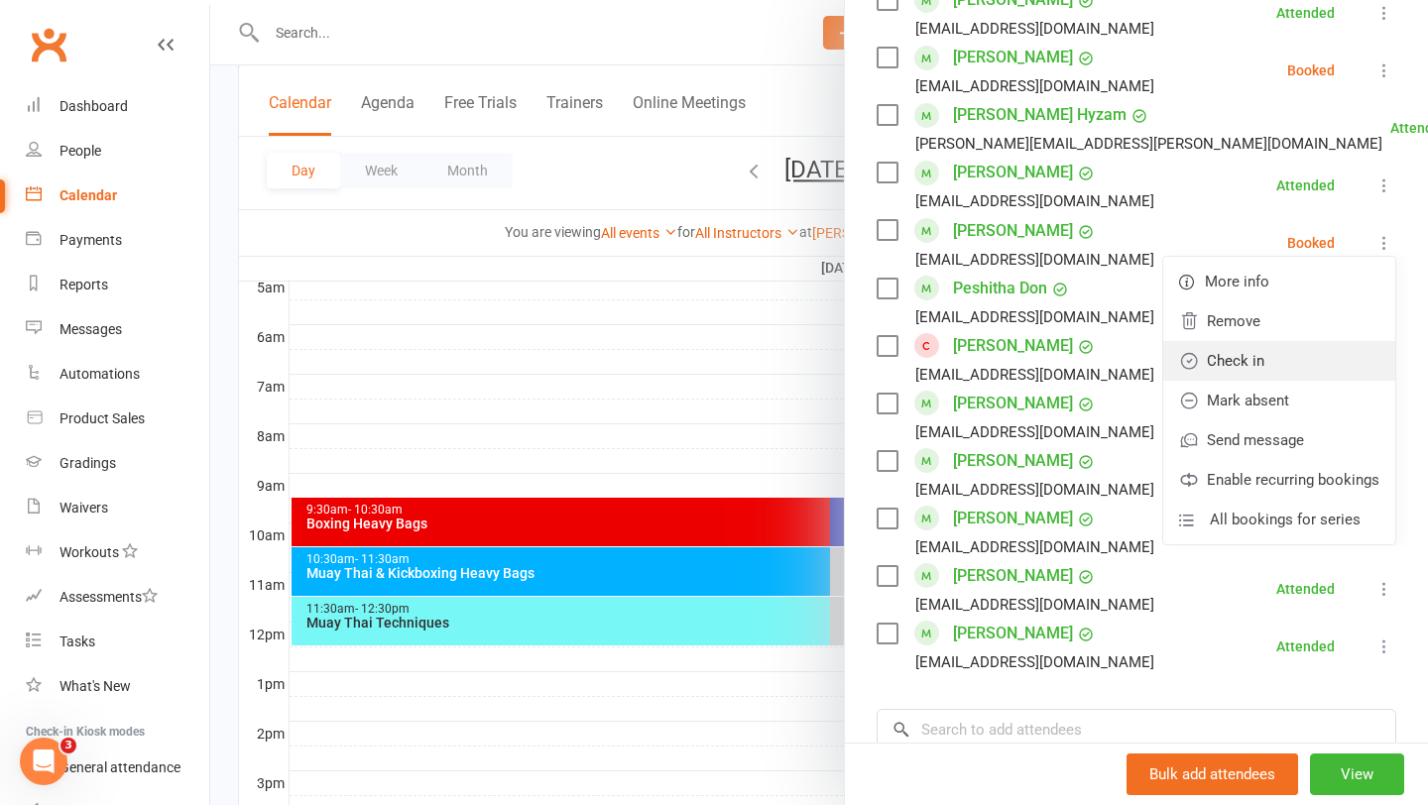
click at [1308, 360] on link "Check in" at bounding box center [1279, 361] width 232 height 40
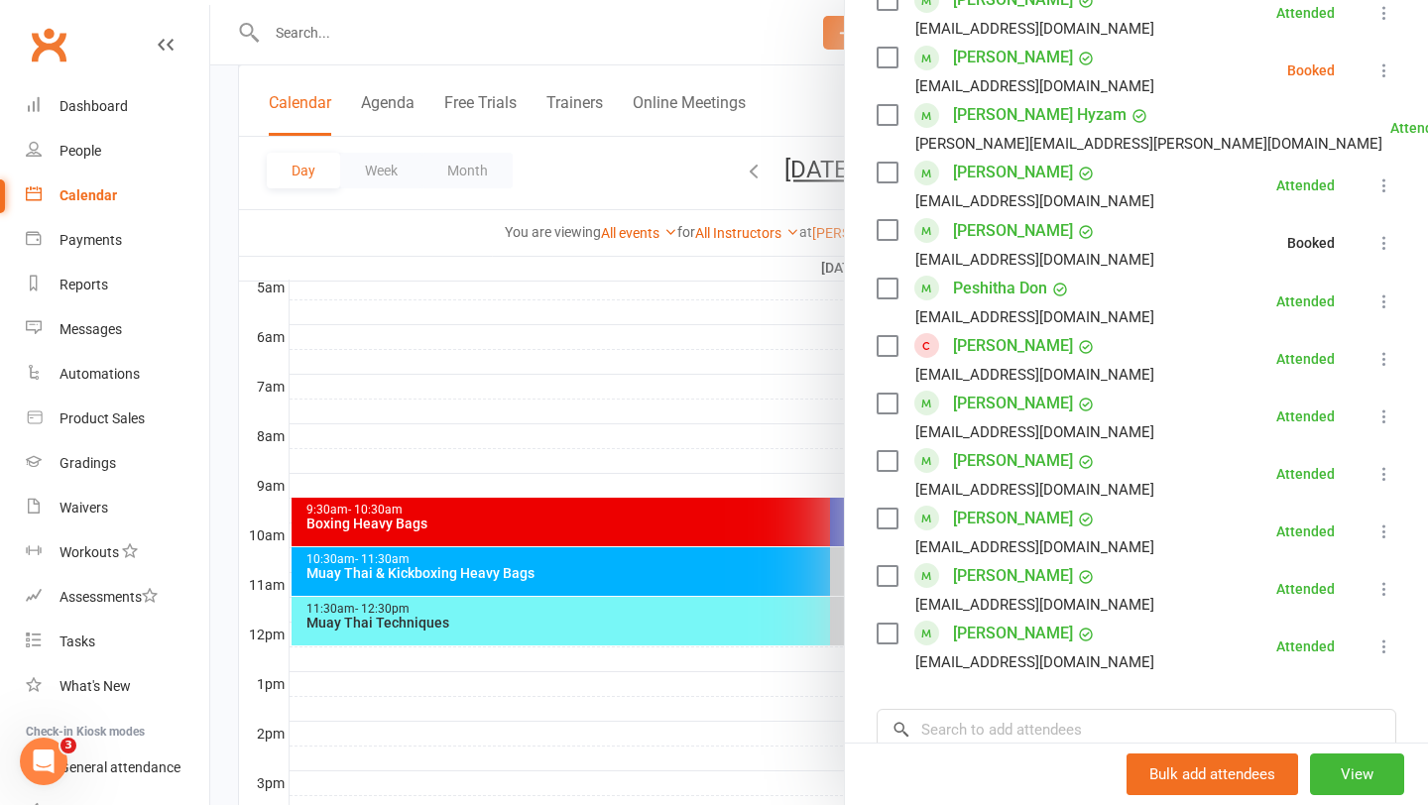
click at [1392, 69] on icon at bounding box center [1384, 70] width 20 height 20
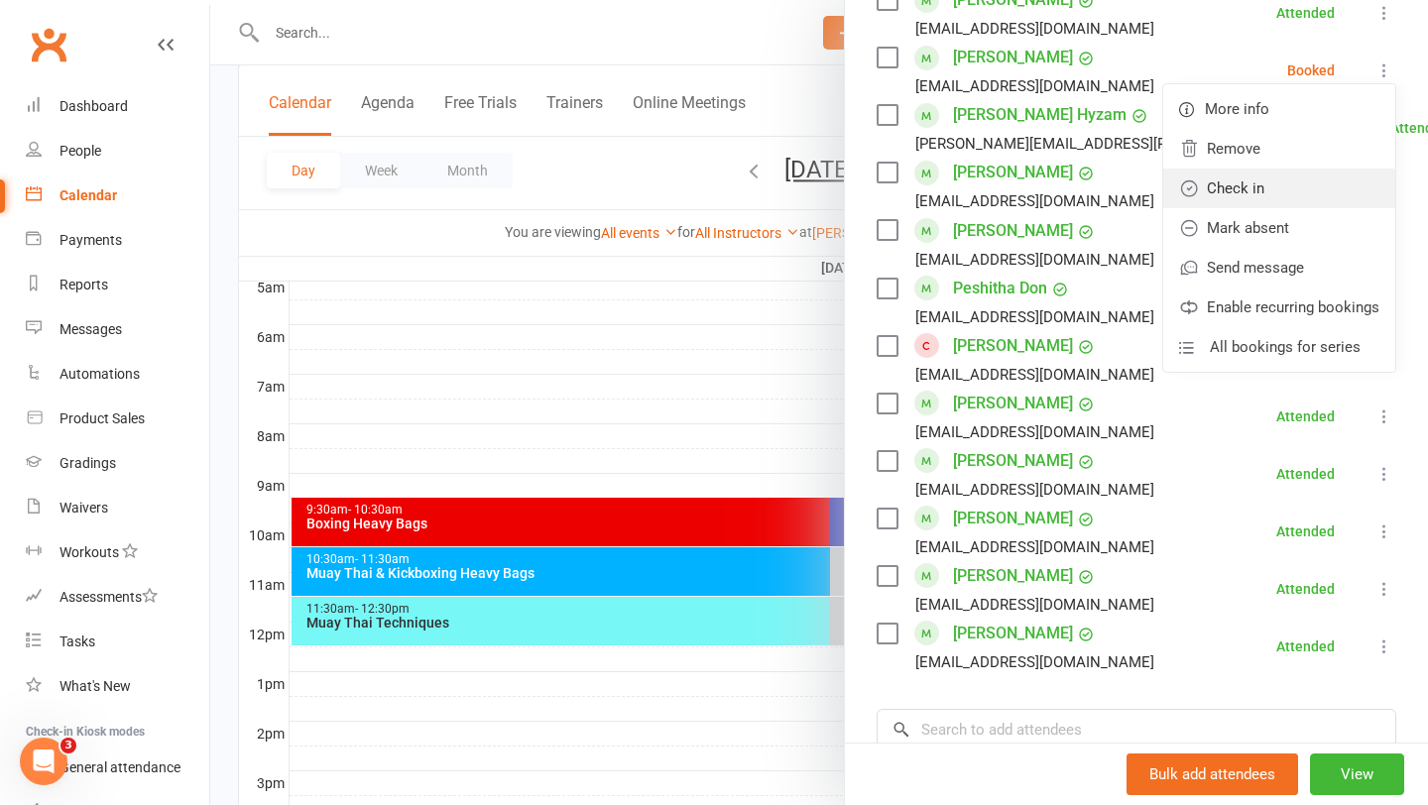
click at [1276, 199] on link "Check in" at bounding box center [1279, 189] width 232 height 40
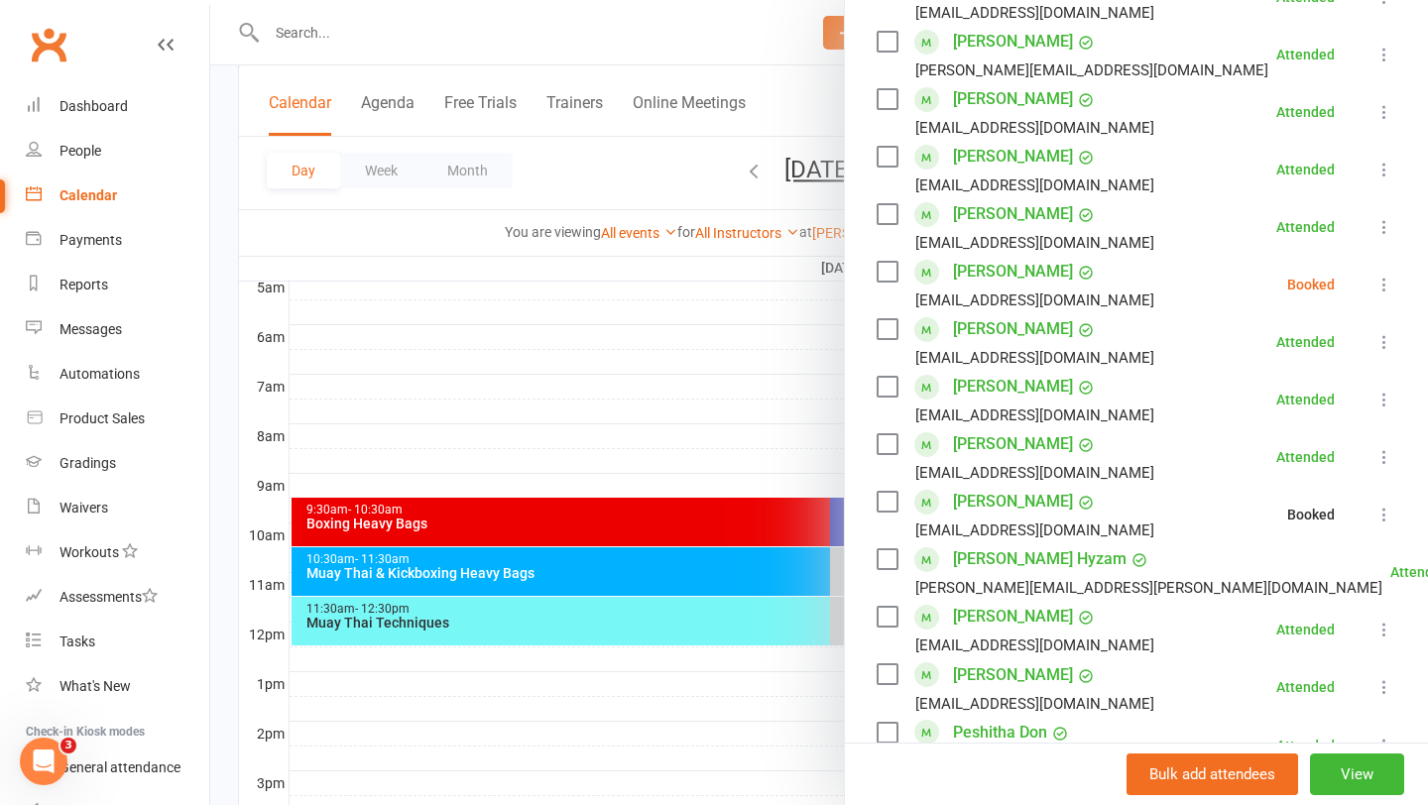
scroll to position [576, 0]
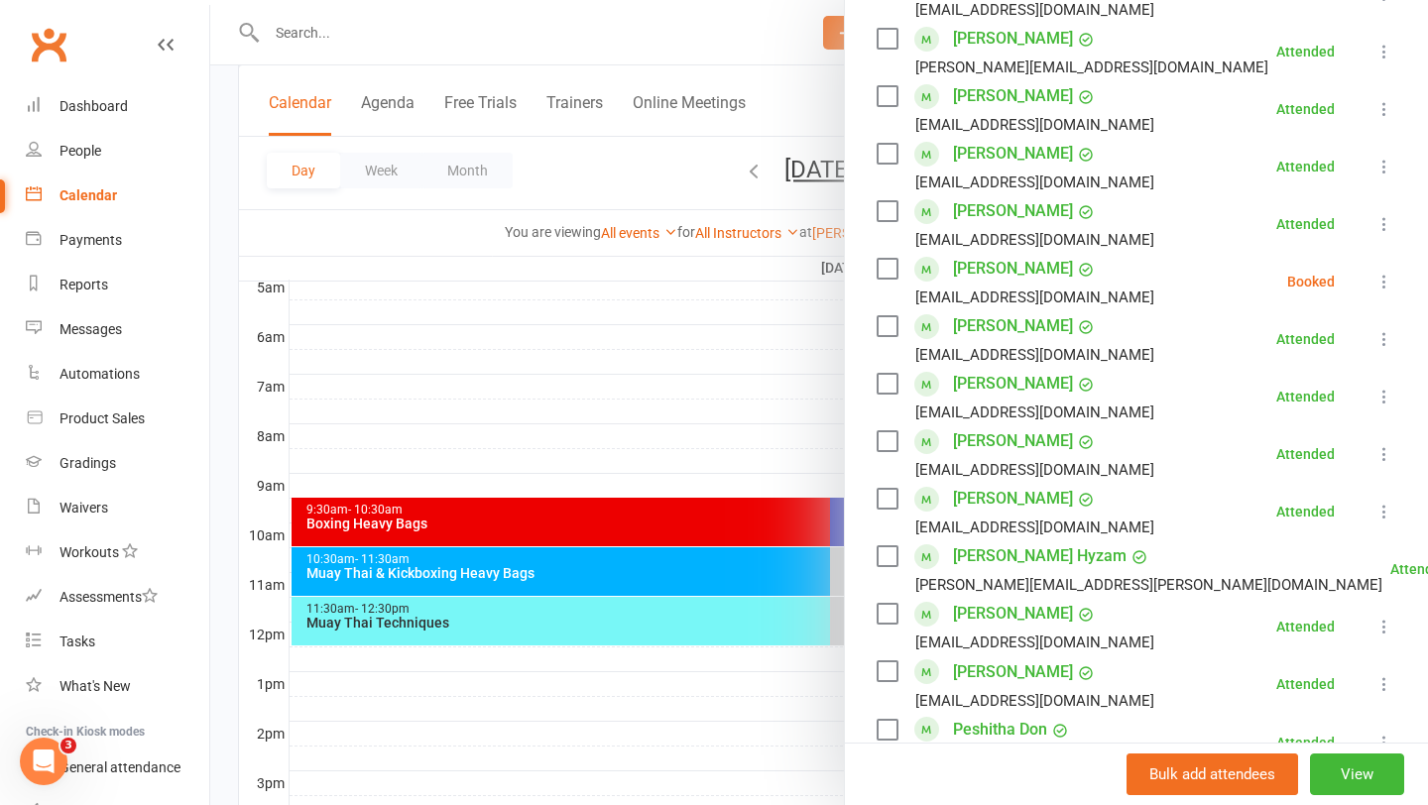
click at [1383, 275] on icon at bounding box center [1384, 282] width 20 height 20
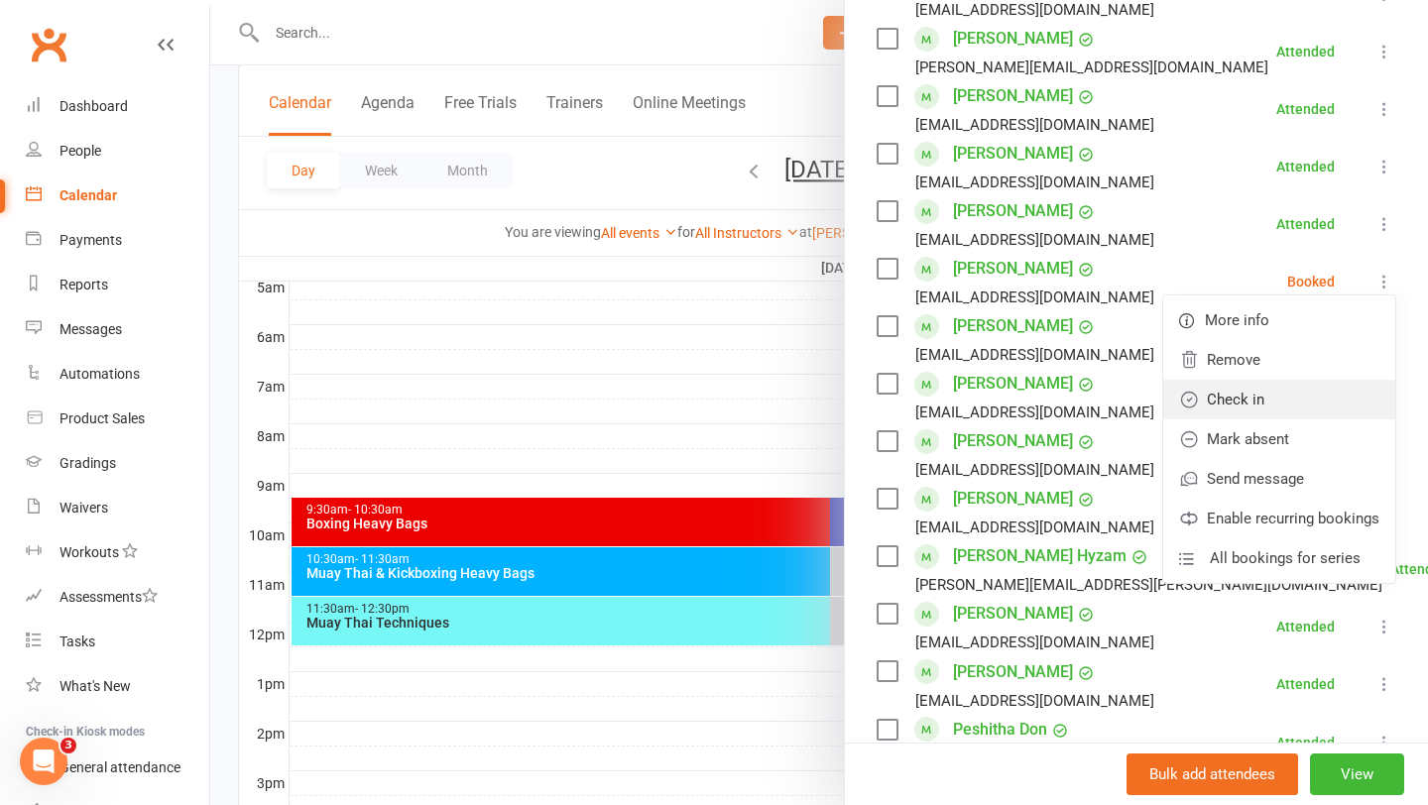
click at [1254, 396] on link "Check in" at bounding box center [1279, 400] width 232 height 40
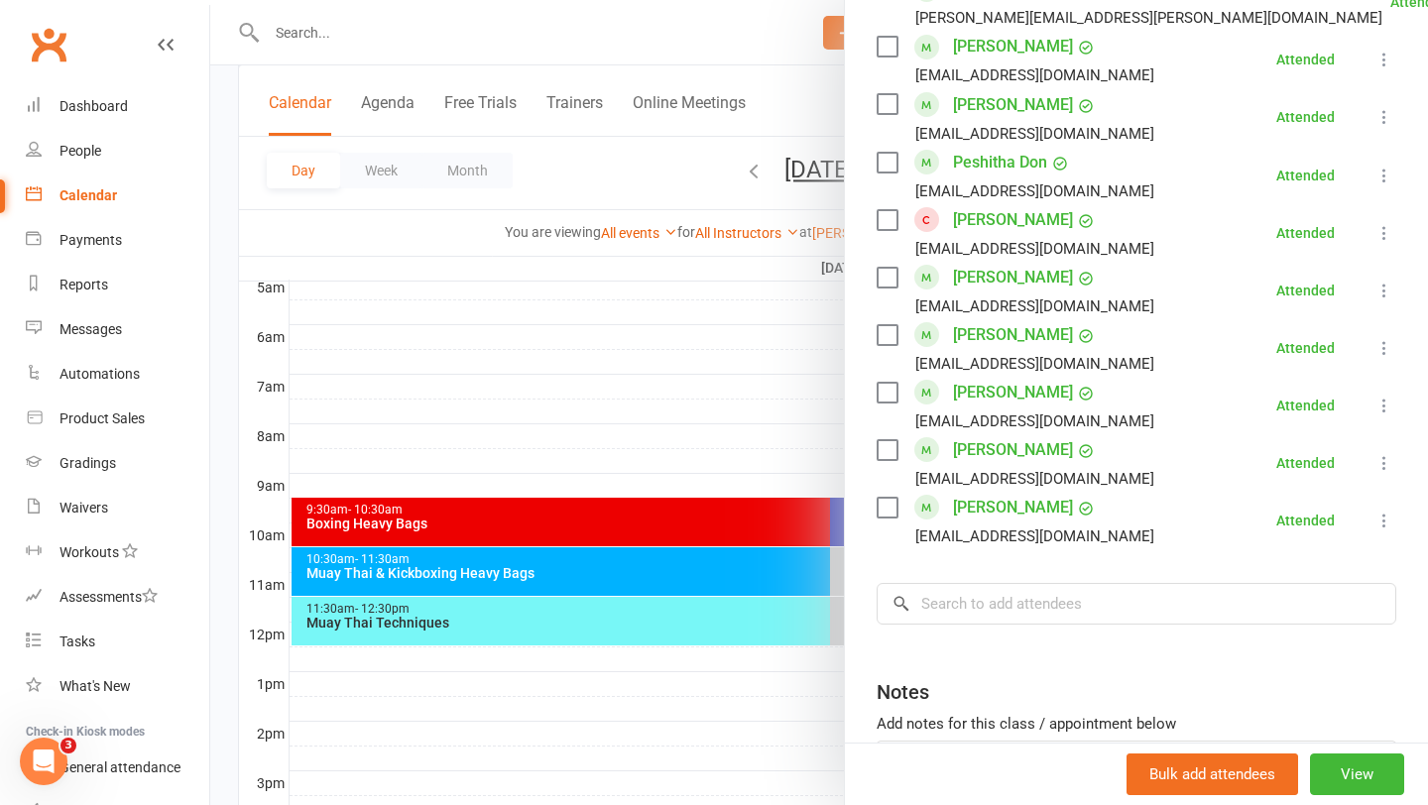
scroll to position [1306, 0]
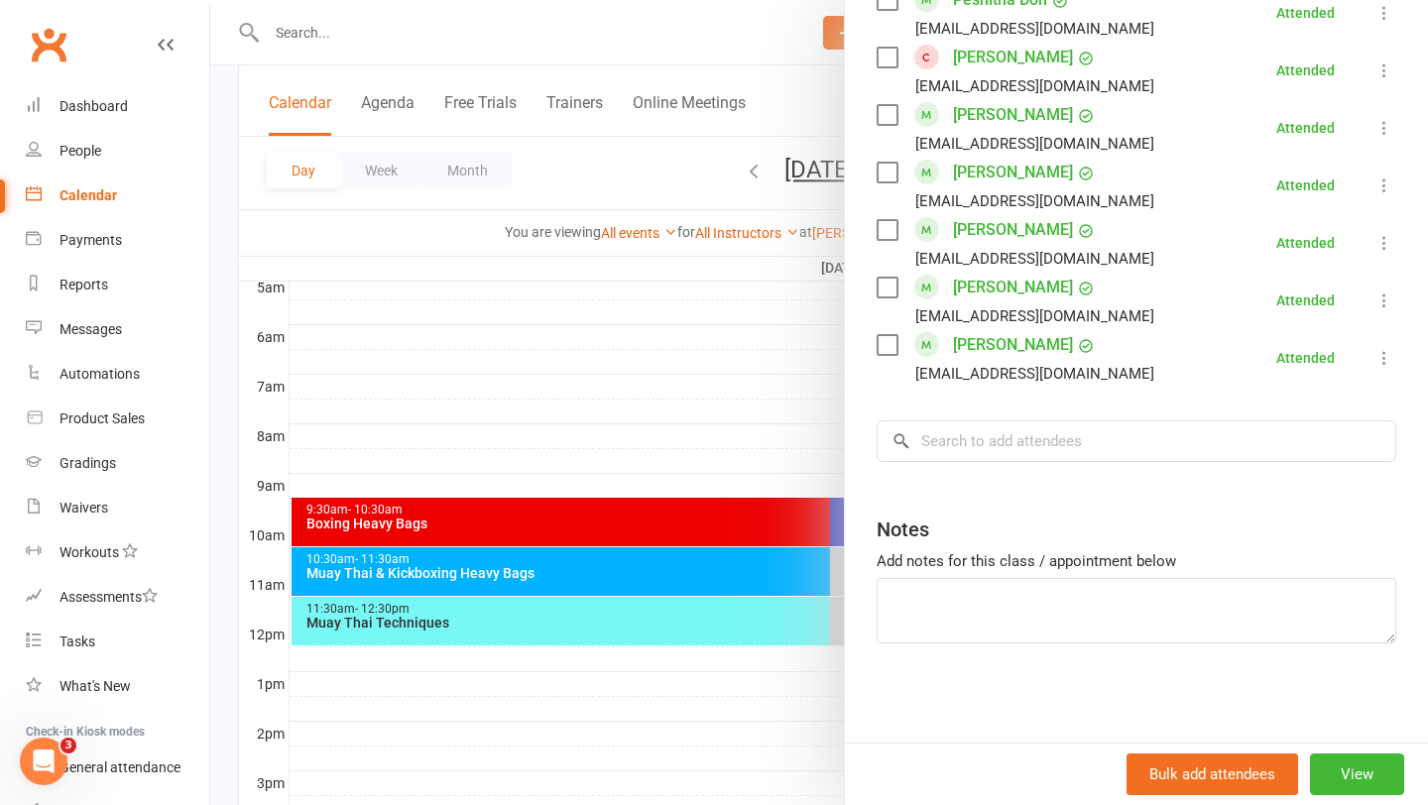
click at [641, 555] on div at bounding box center [819, 402] width 1218 height 805
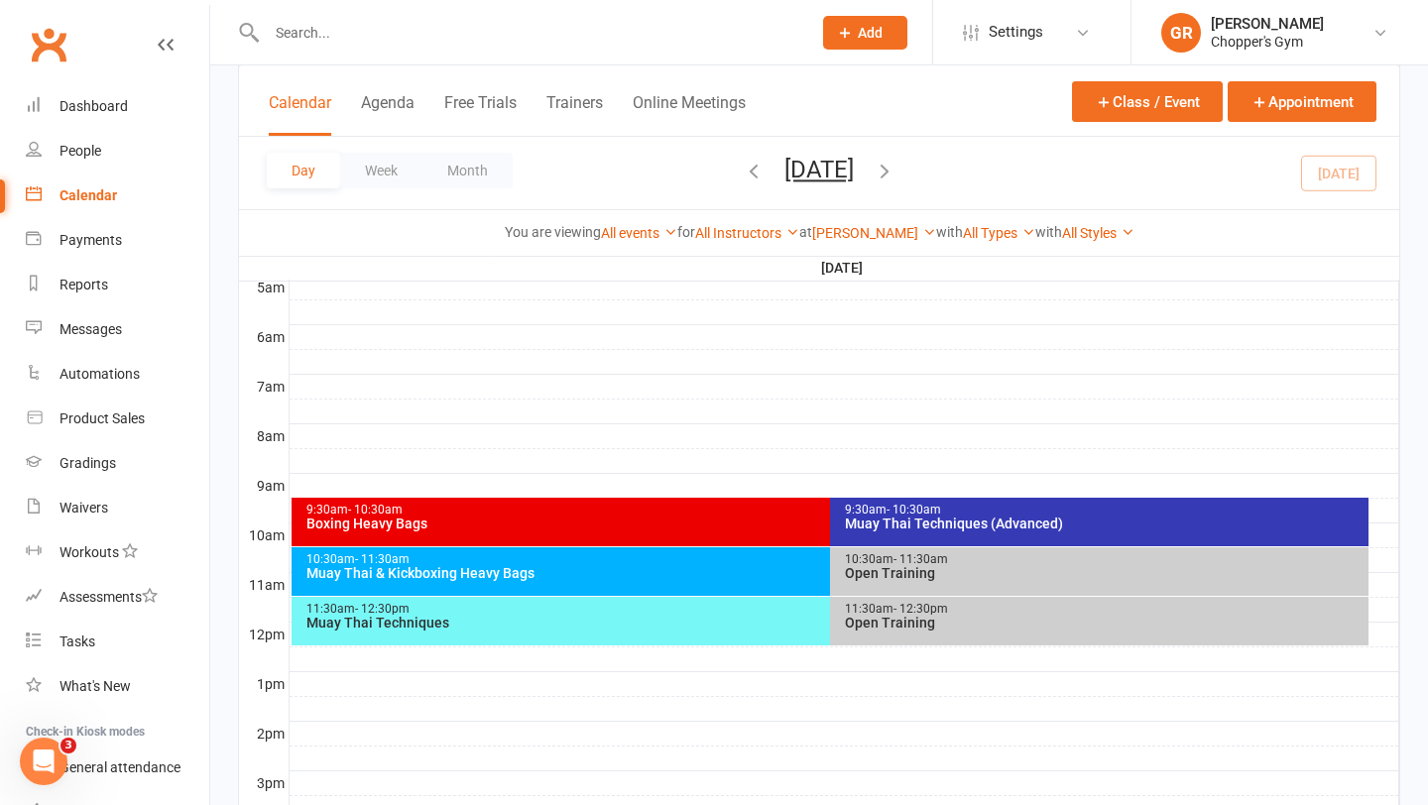
click at [938, 520] on div "Muay Thai Techniques (Advanced)" at bounding box center [1104, 524] width 521 height 14
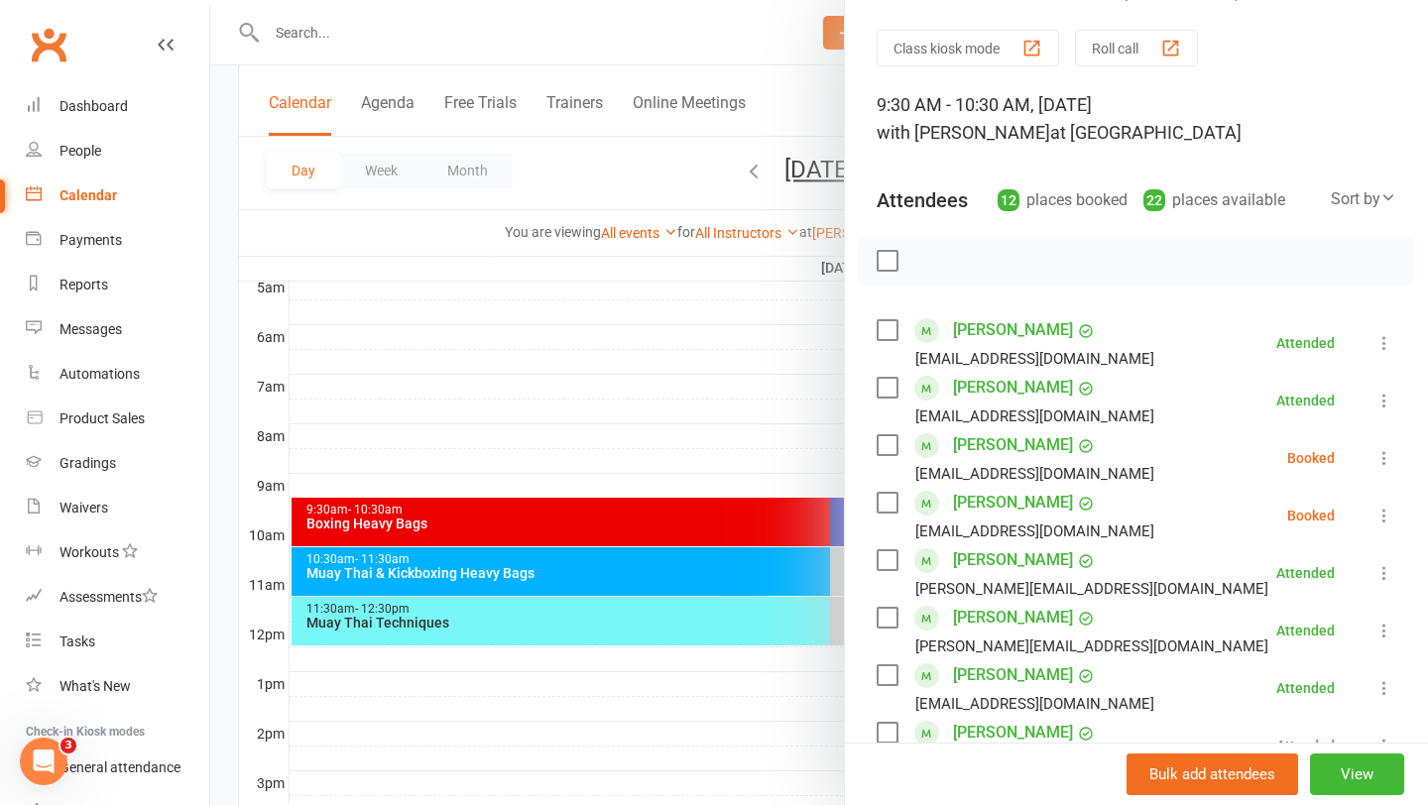
scroll to position [61, 0]
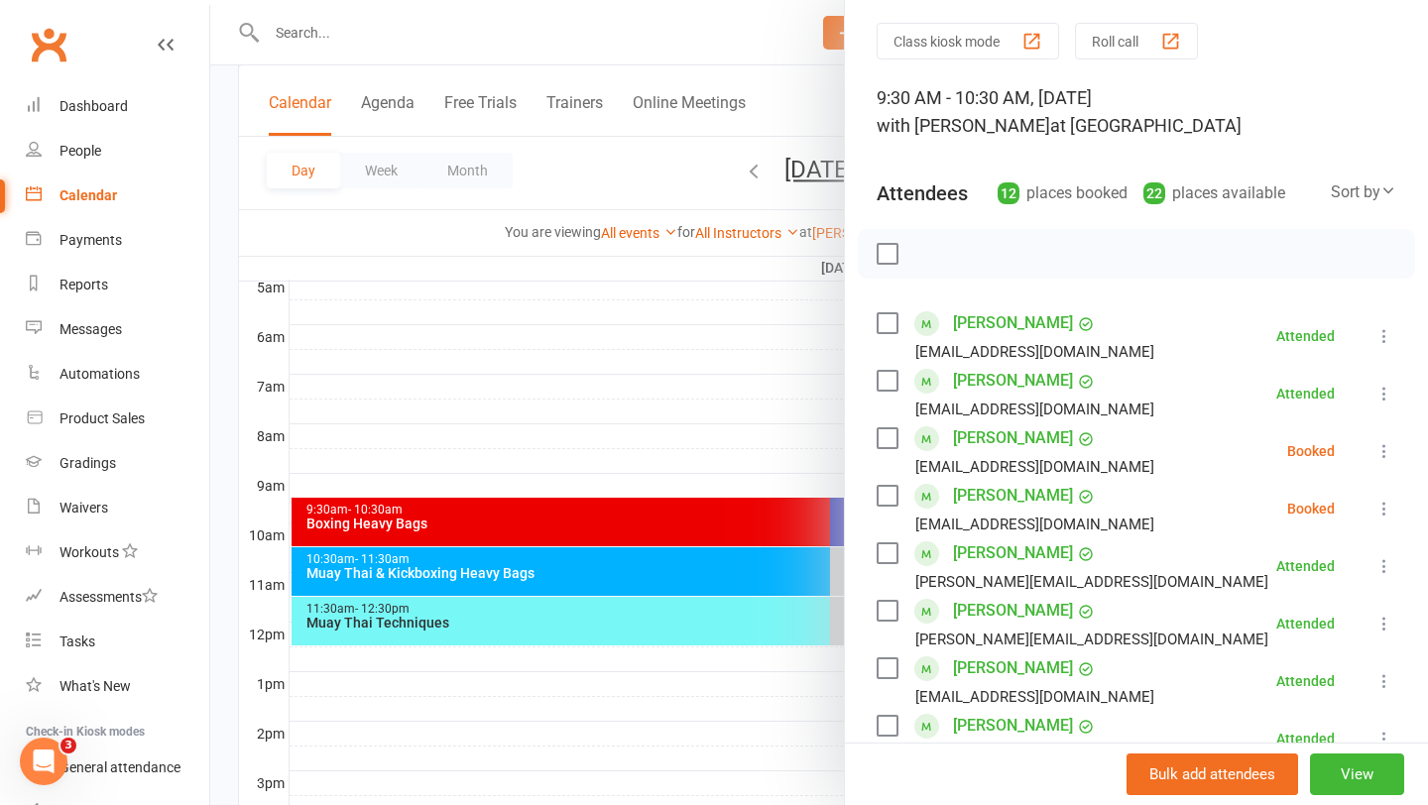
click at [1382, 505] on icon at bounding box center [1384, 509] width 20 height 20
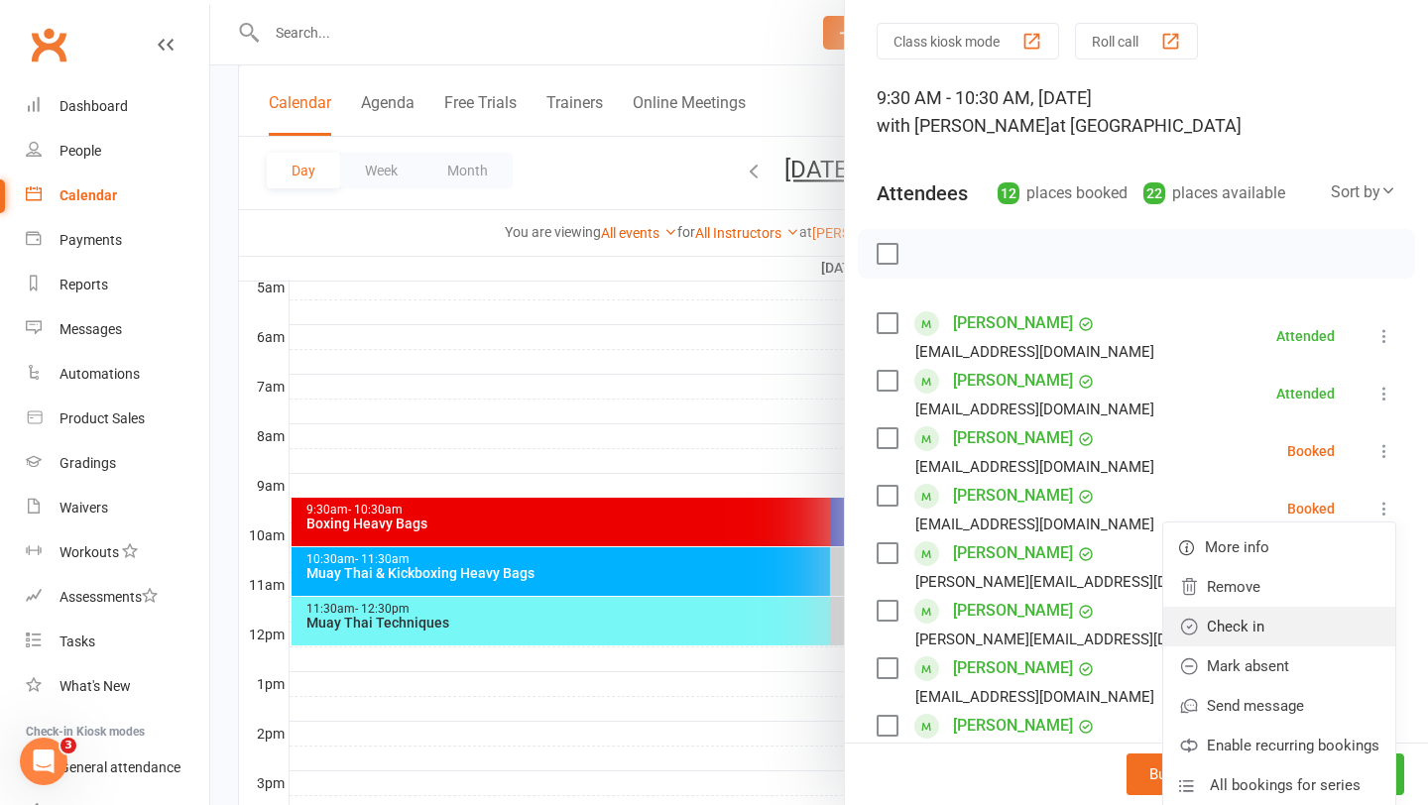
click at [1267, 629] on link "Check in" at bounding box center [1279, 627] width 232 height 40
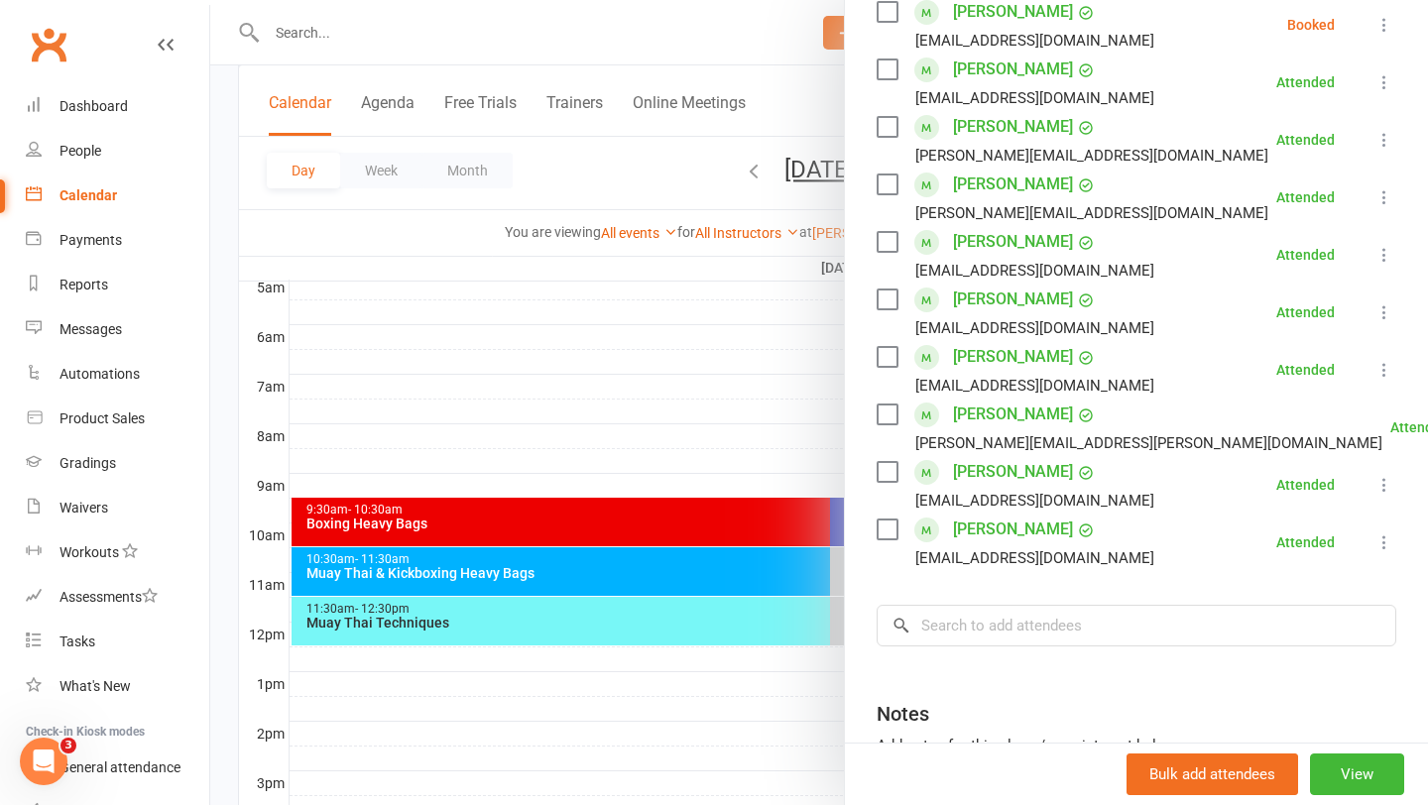
scroll to position [483, 0]
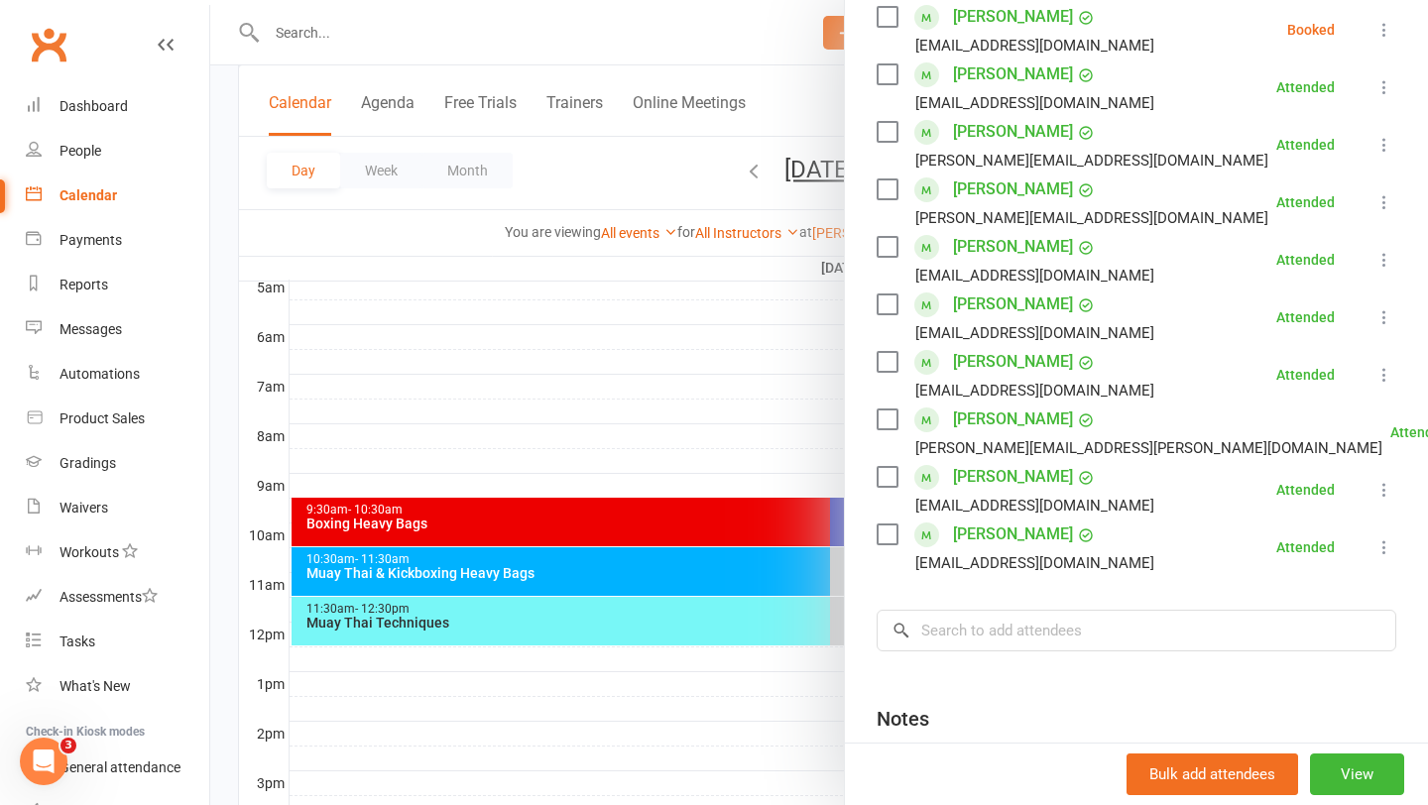
click at [738, 321] on div at bounding box center [819, 402] width 1218 height 805
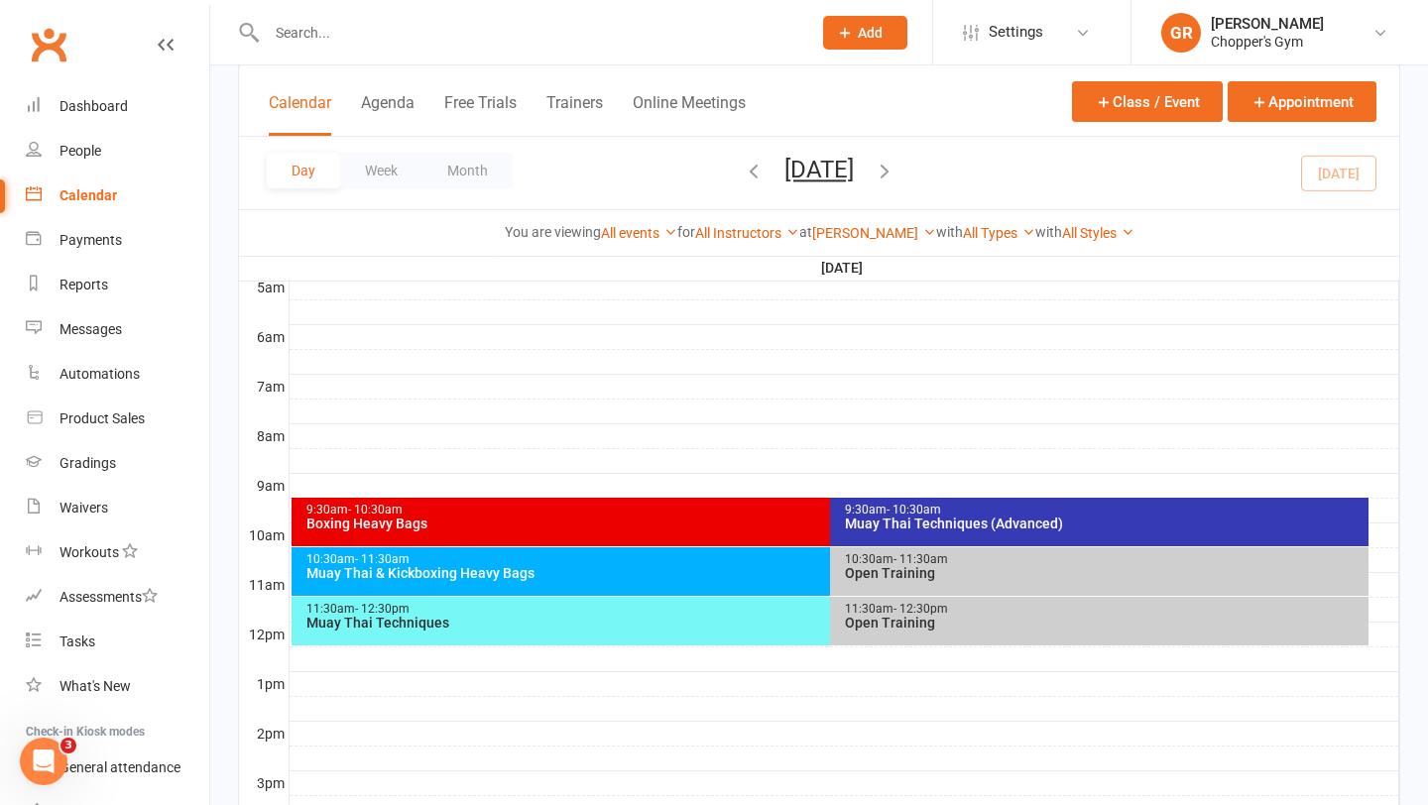
click at [737, 520] on div "Boxing Heavy Bags" at bounding box center [825, 524] width 1040 height 14
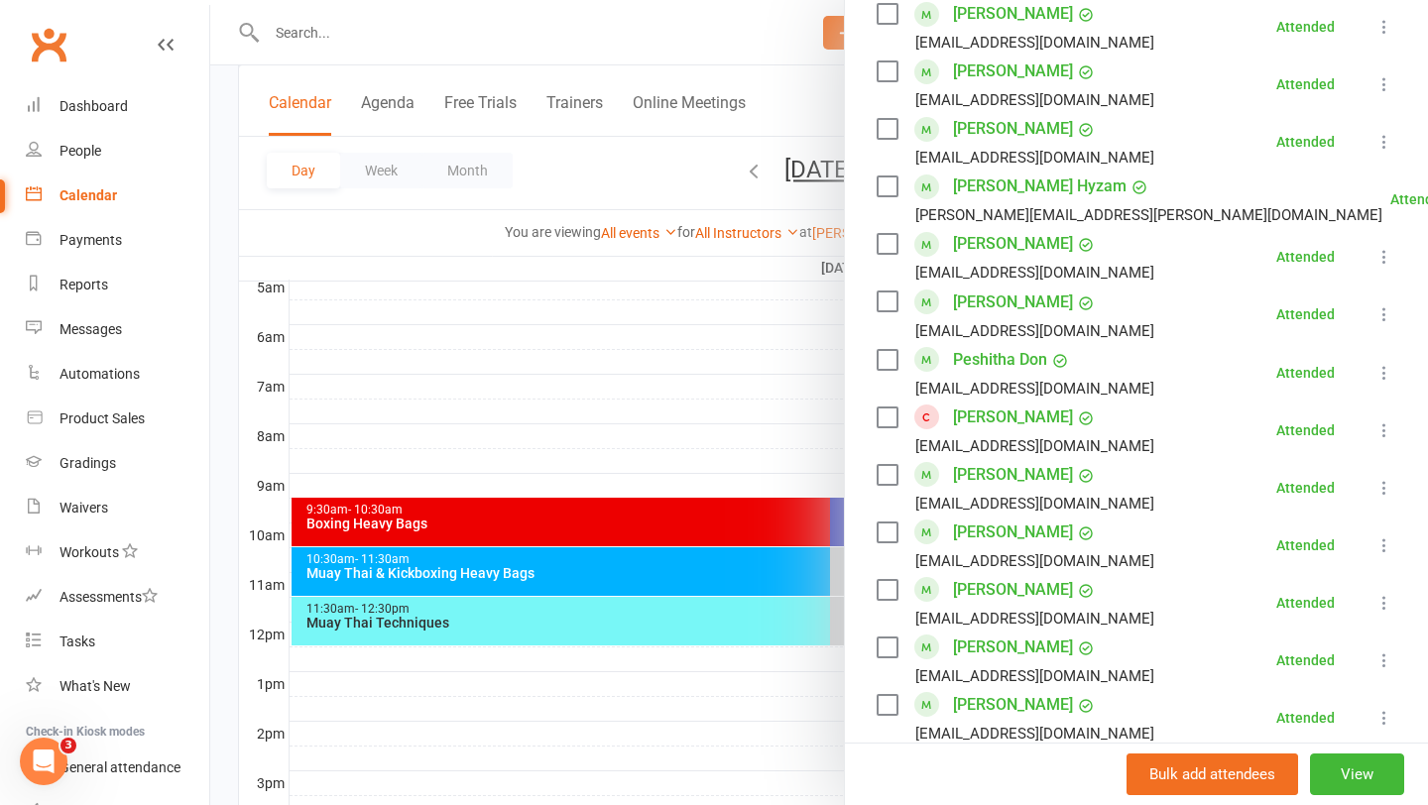
scroll to position [1306, 0]
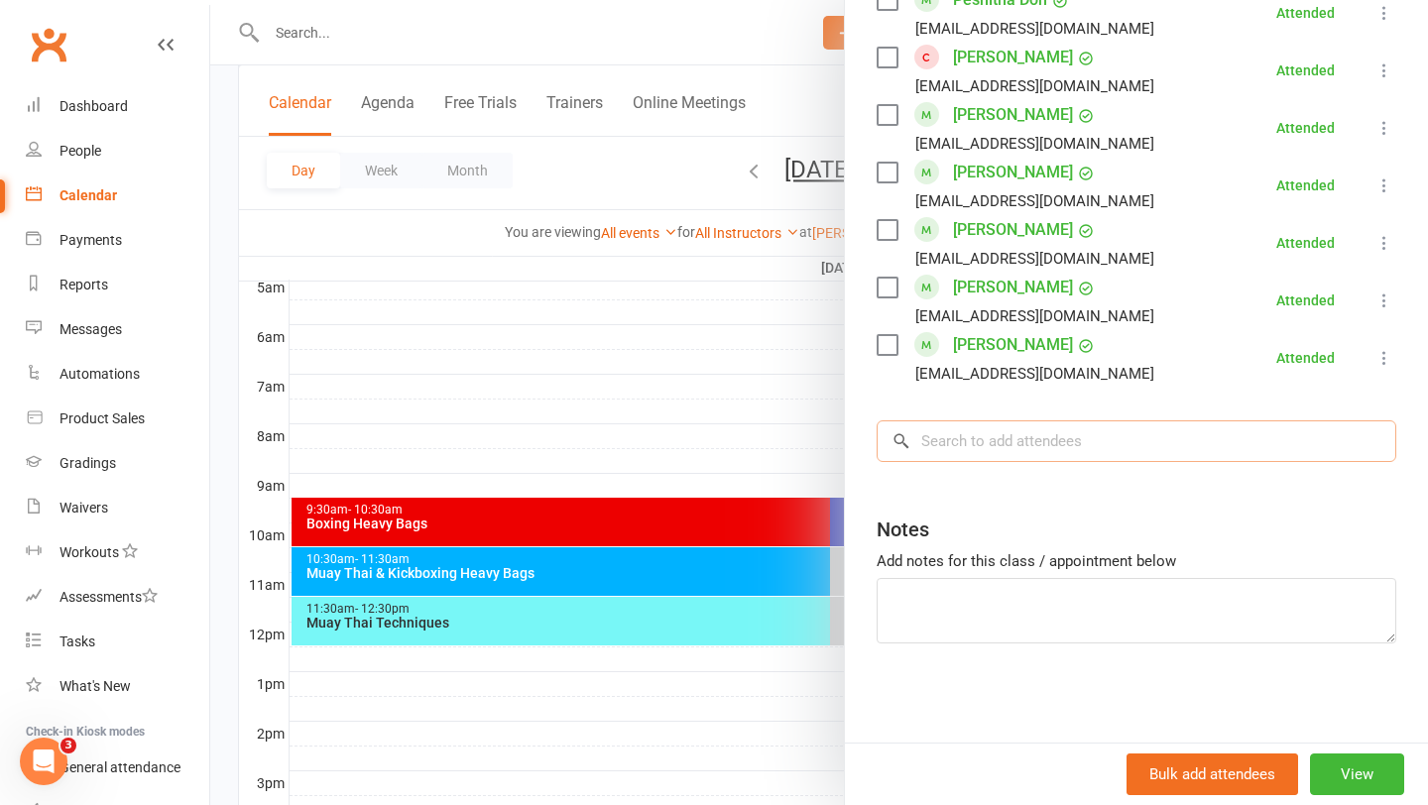
click at [997, 437] on input "search" at bounding box center [1137, 441] width 520 height 42
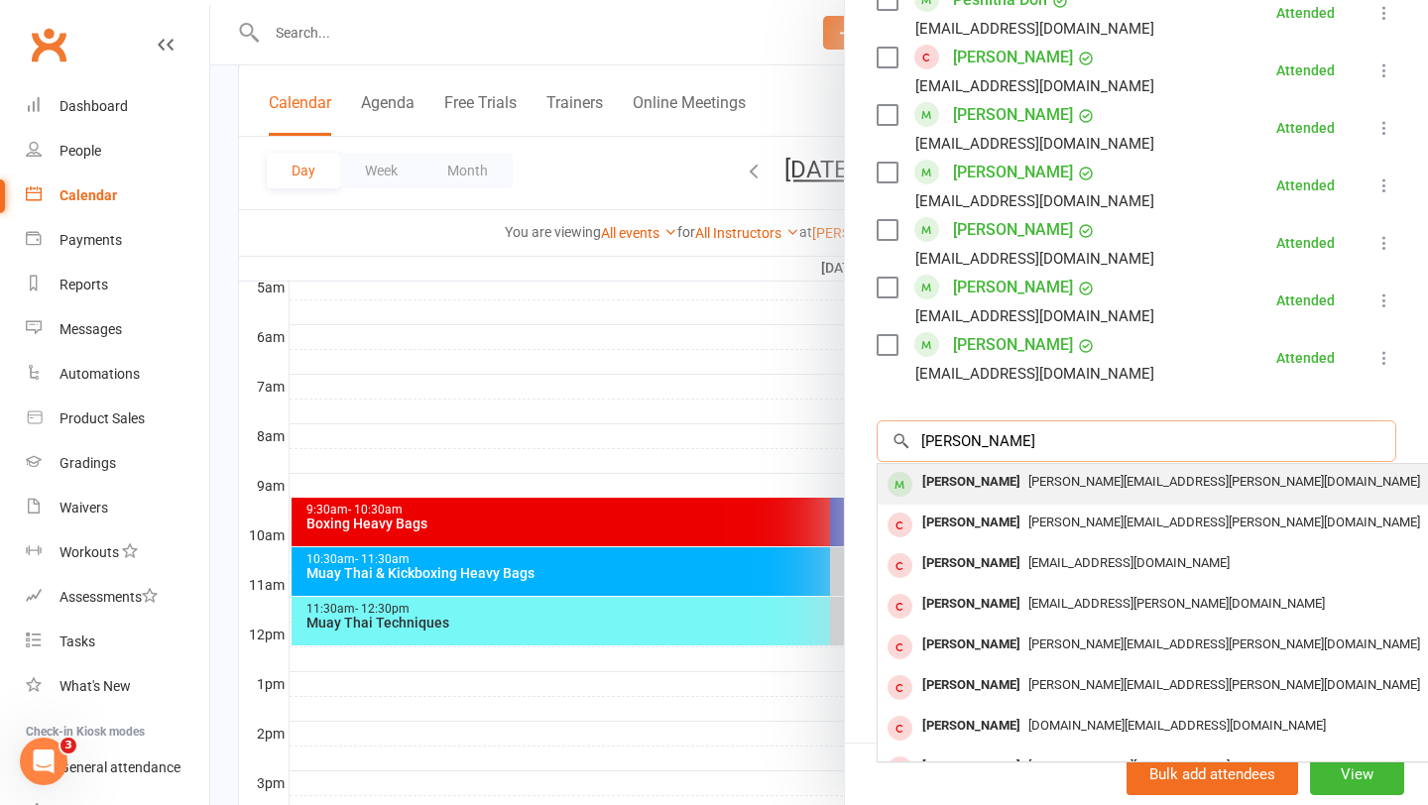
type input "lee"
click at [1028, 483] on span "lee.fook@y7mail.com" at bounding box center [1224, 481] width 392 height 15
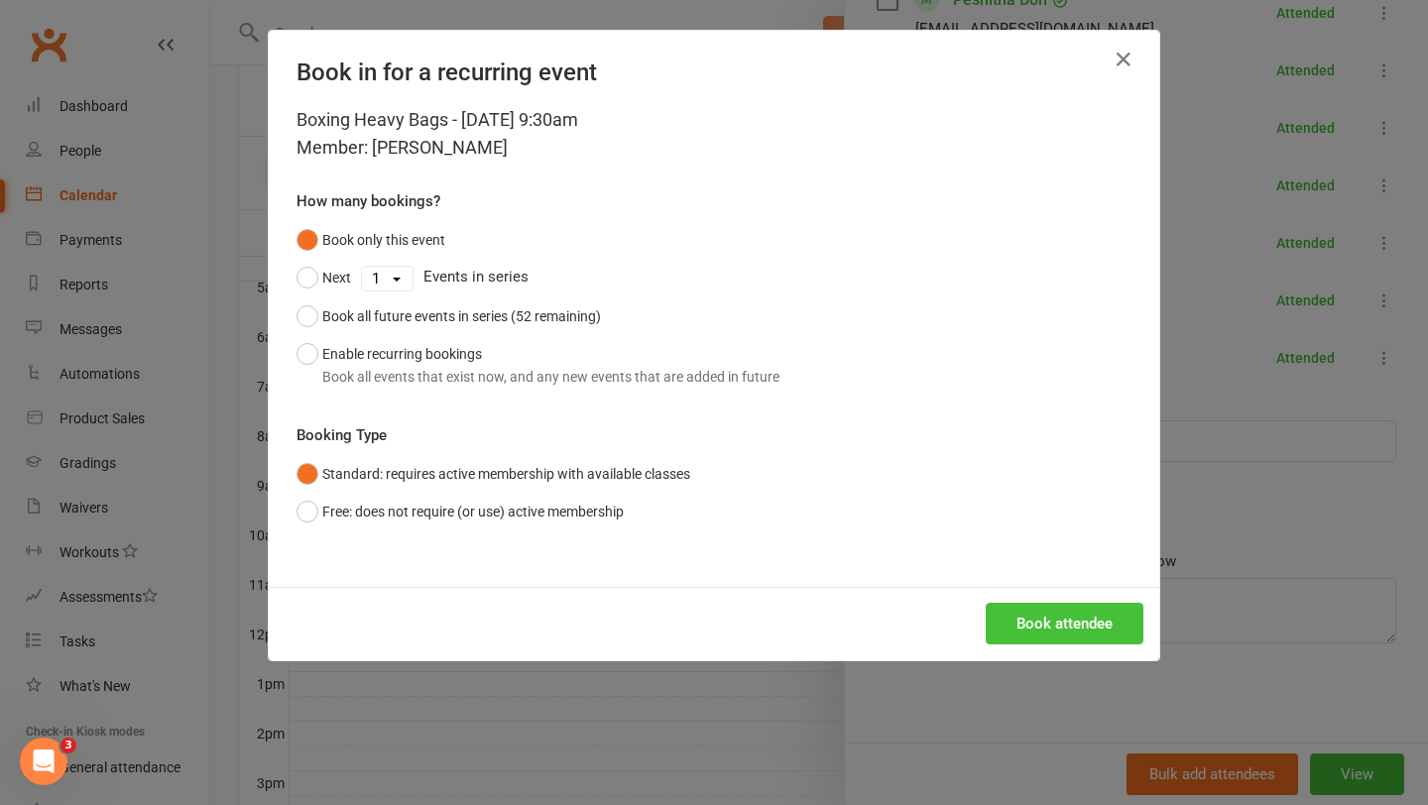
click at [1089, 604] on button "Book attendee" at bounding box center [1065, 624] width 158 height 42
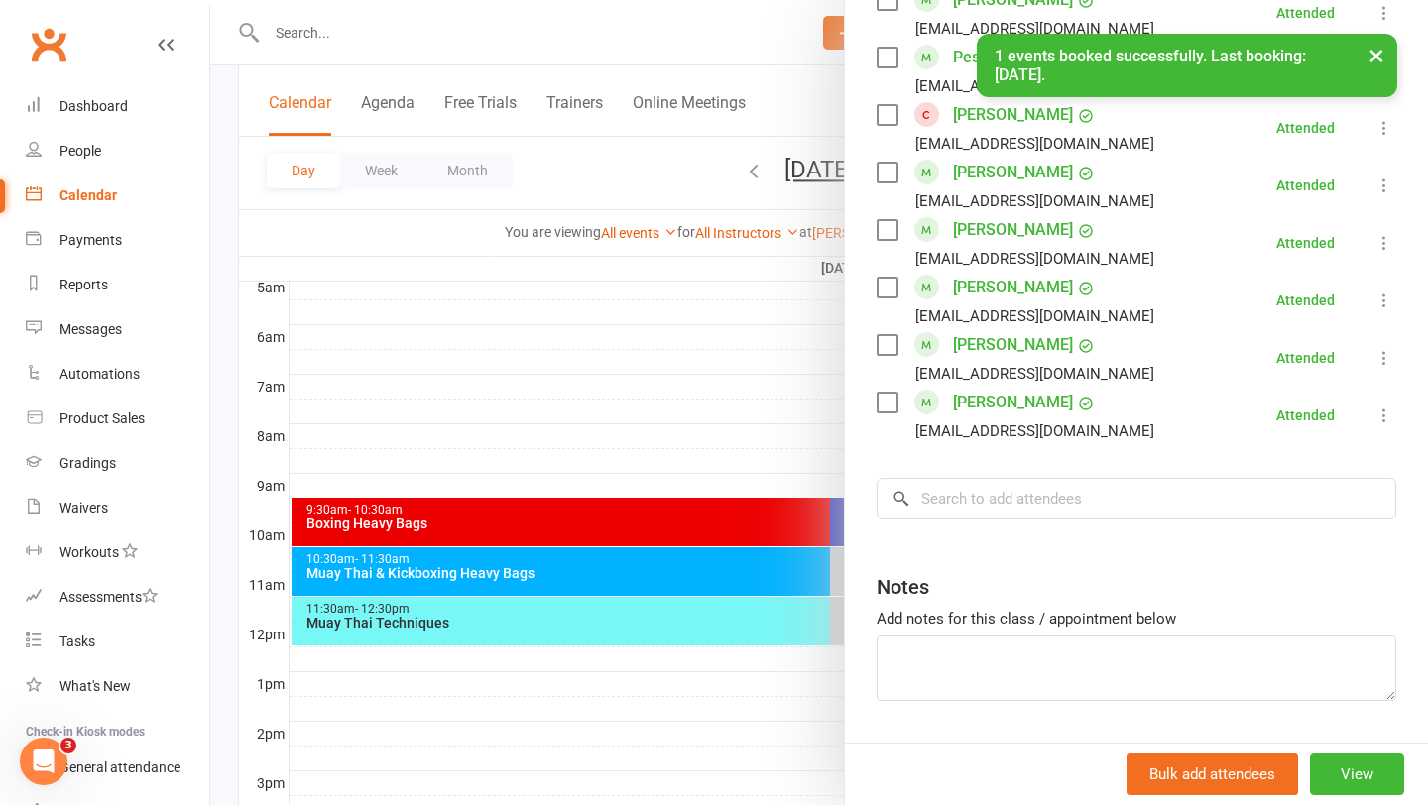
scroll to position [1363, 0]
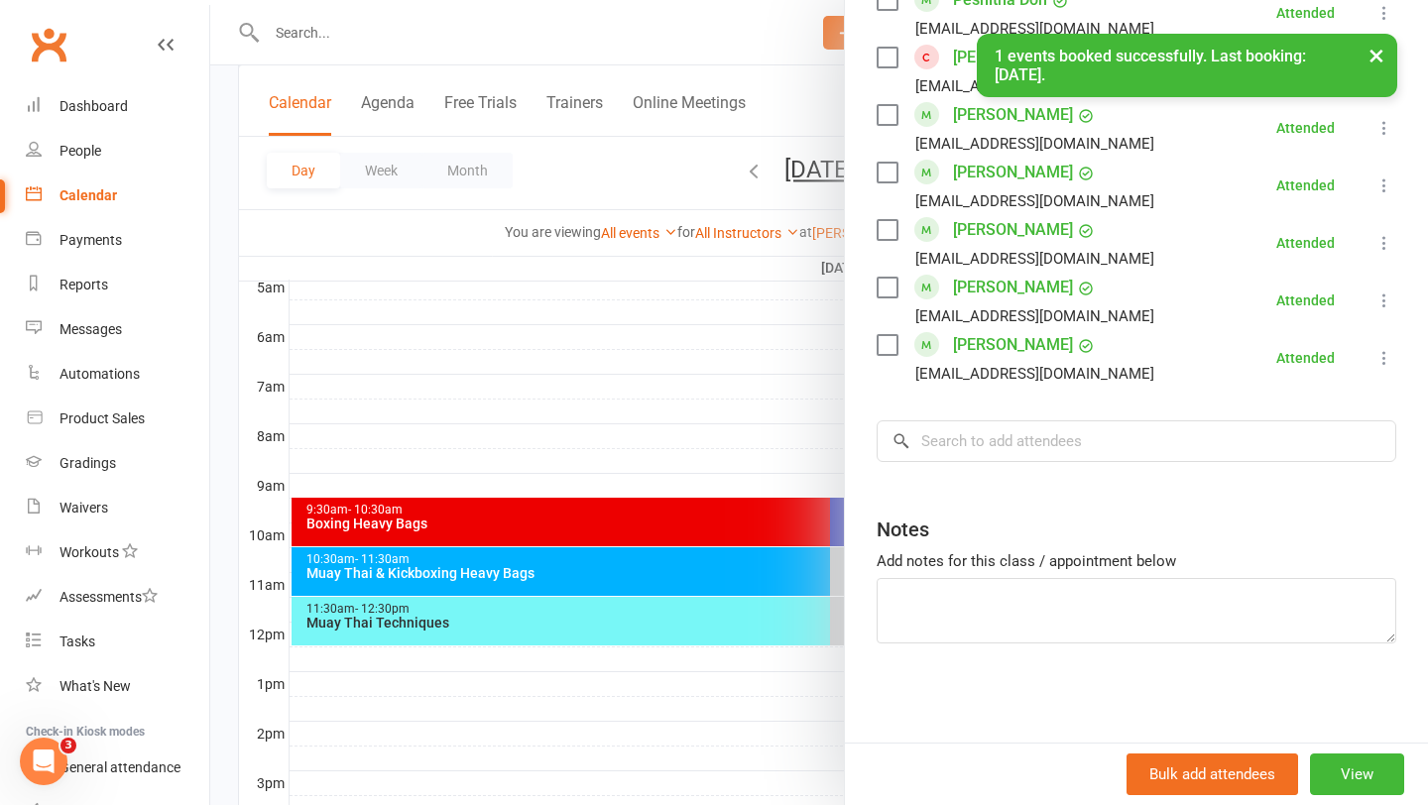
click at [643, 354] on div at bounding box center [819, 402] width 1218 height 805
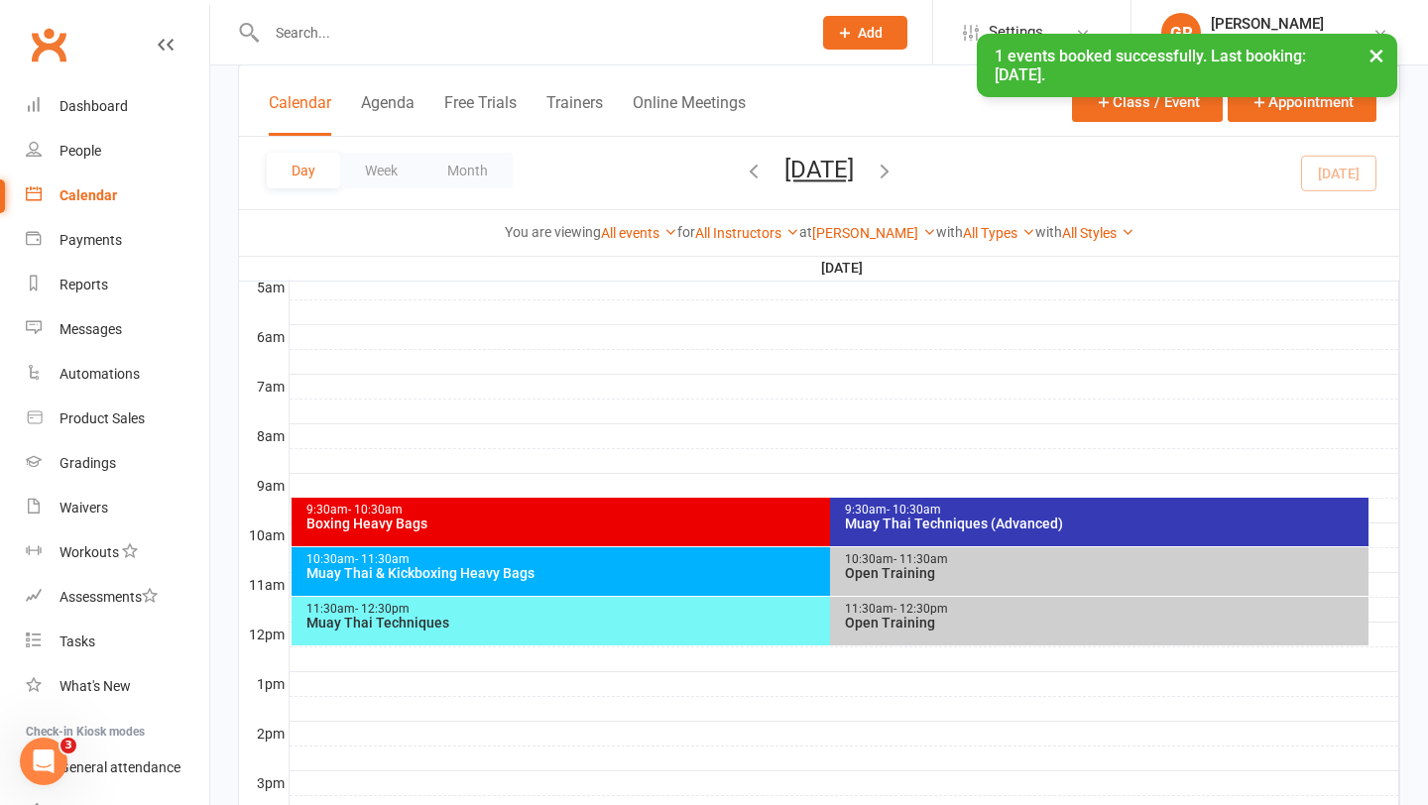
click at [986, 504] on div "9:30am - 10:30am" at bounding box center [1104, 510] width 521 height 13
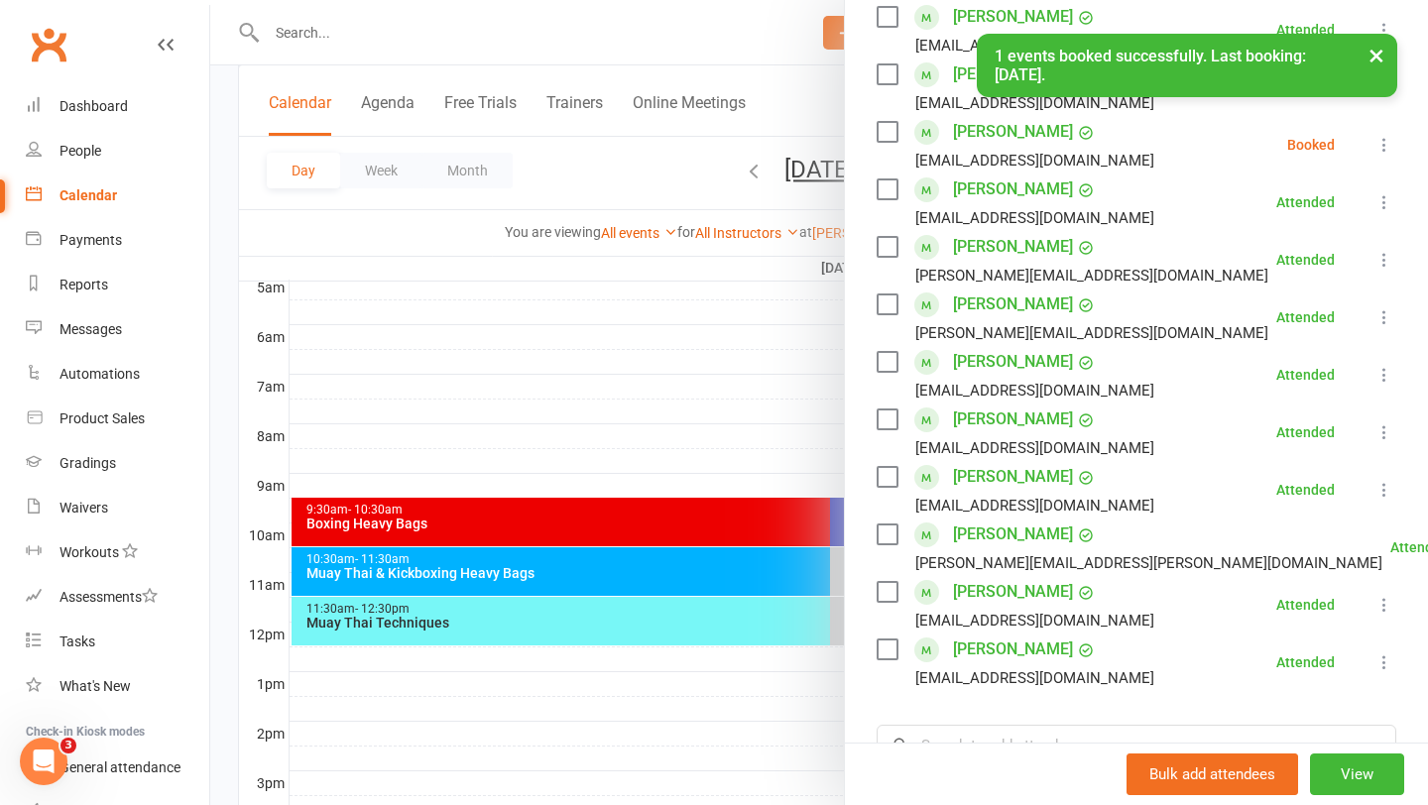
scroll to position [540, 0]
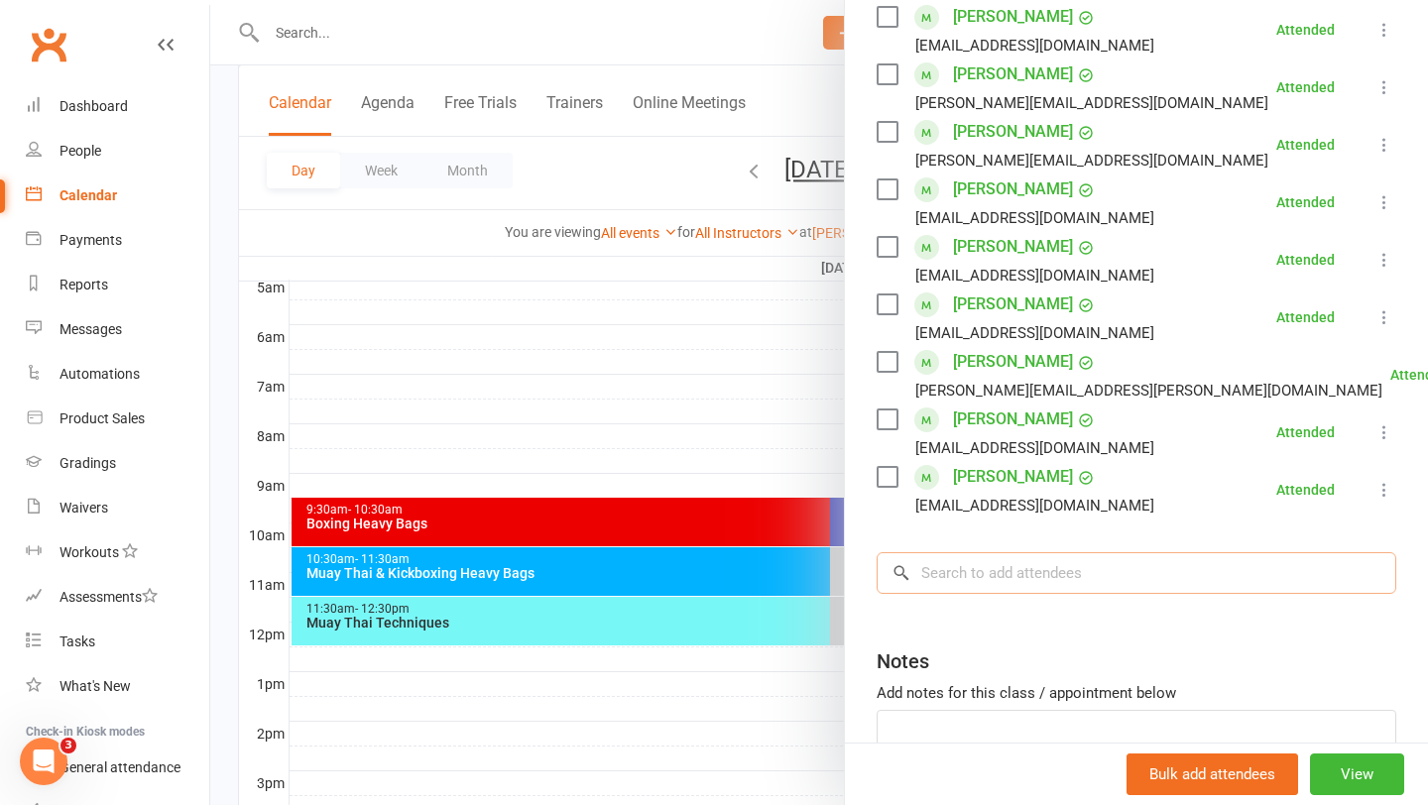
click at [1059, 569] on input "search" at bounding box center [1137, 573] width 520 height 42
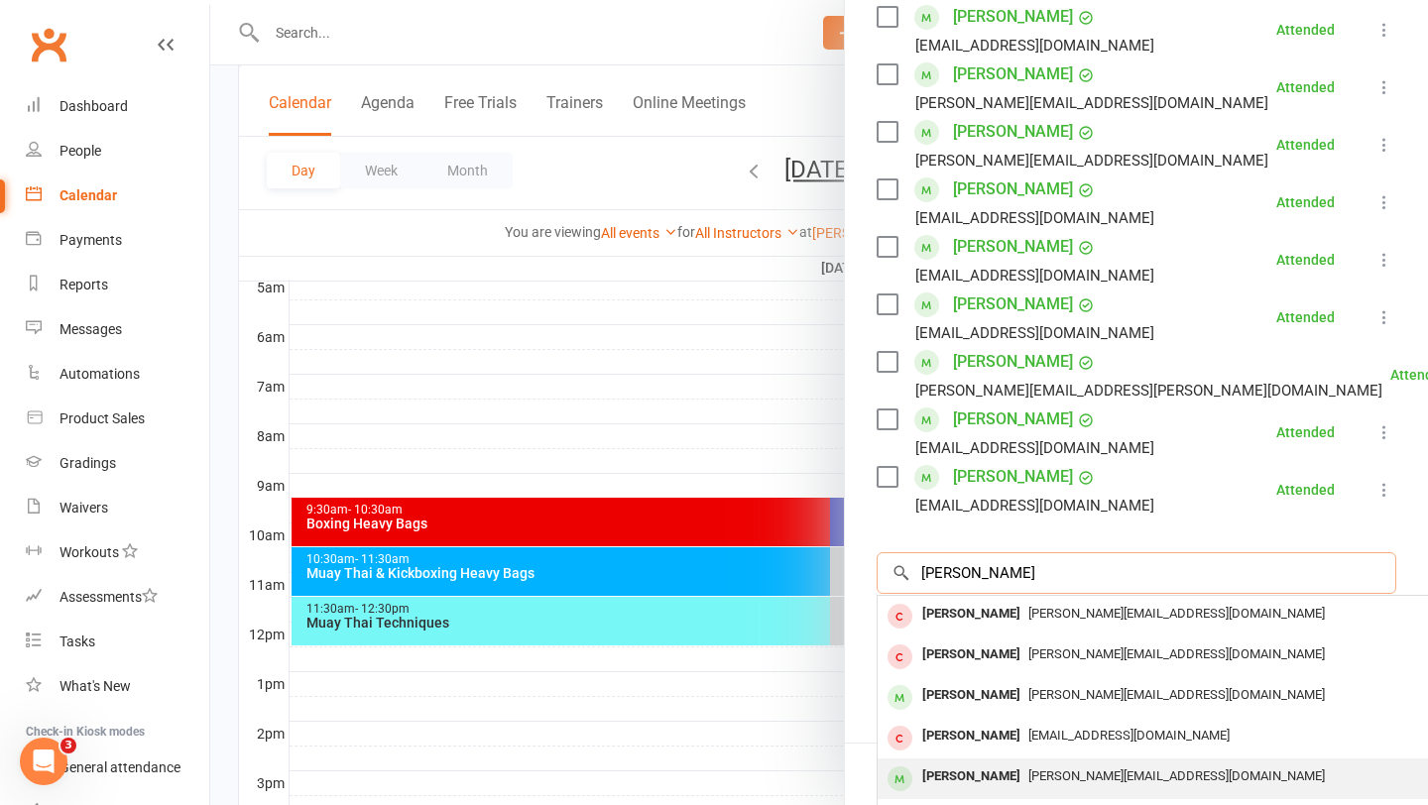
type input "mitch"
click at [1058, 775] on span "mitchell.glare@outlook.com" at bounding box center [1176, 775] width 296 height 15
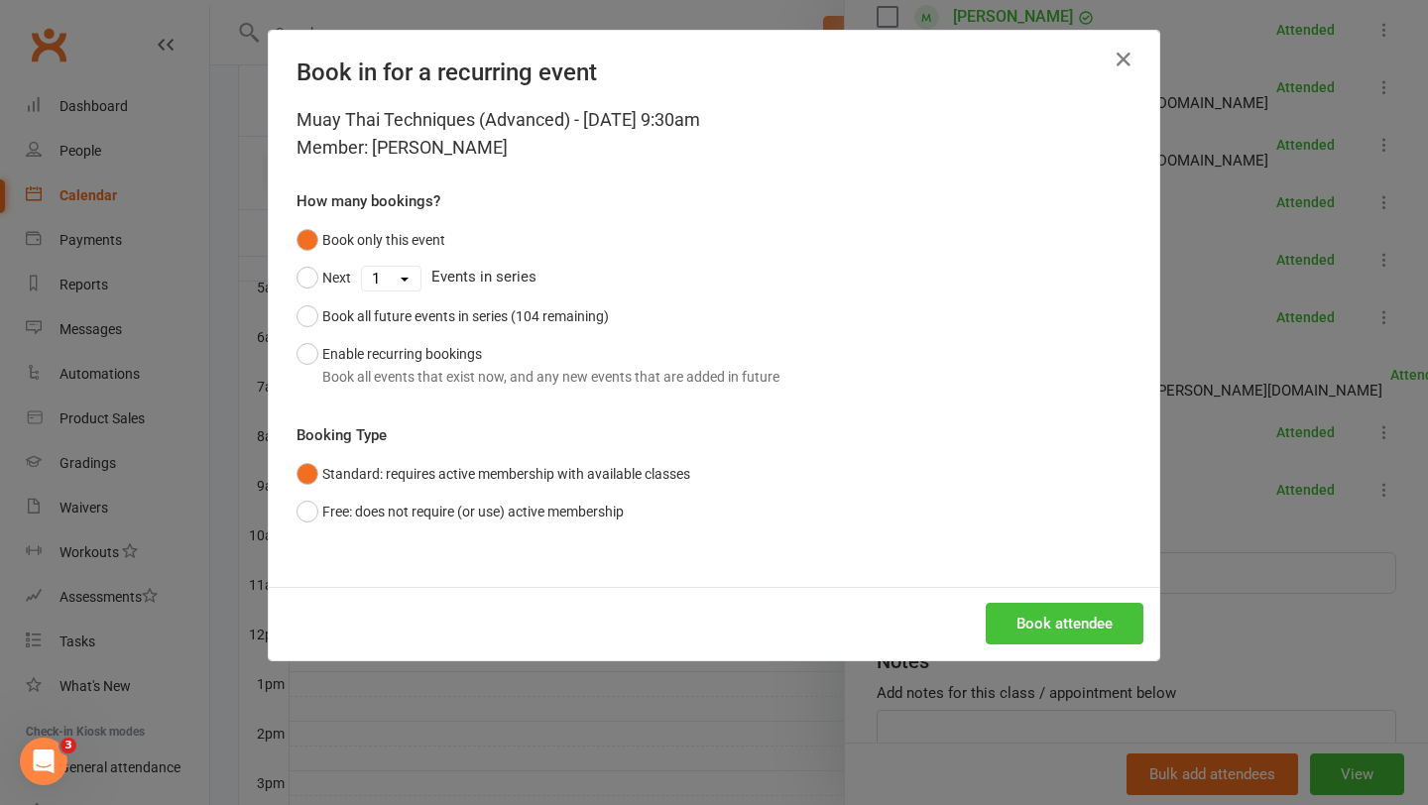
click at [1078, 642] on button "Book attendee" at bounding box center [1065, 624] width 158 height 42
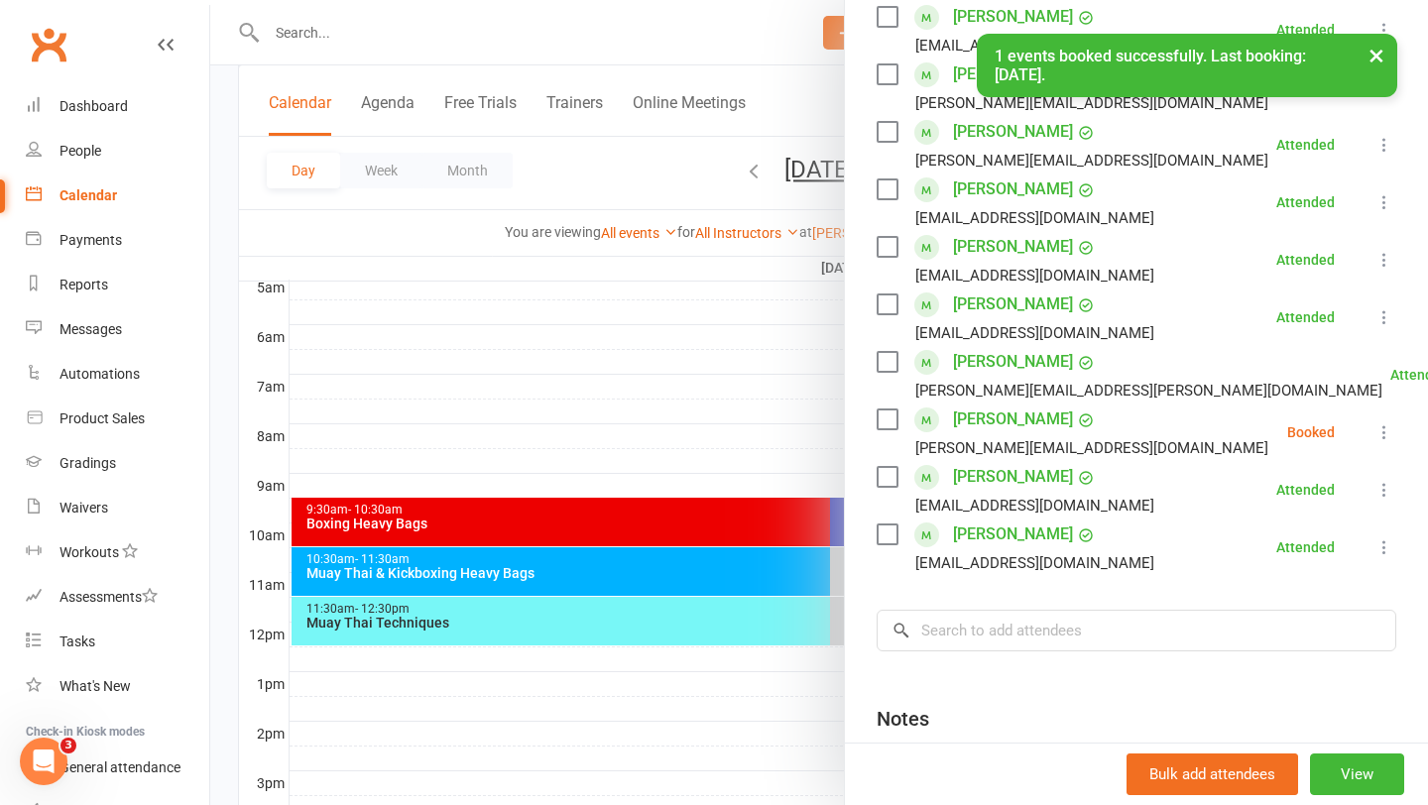
click at [1389, 437] on icon at bounding box center [1384, 432] width 20 height 20
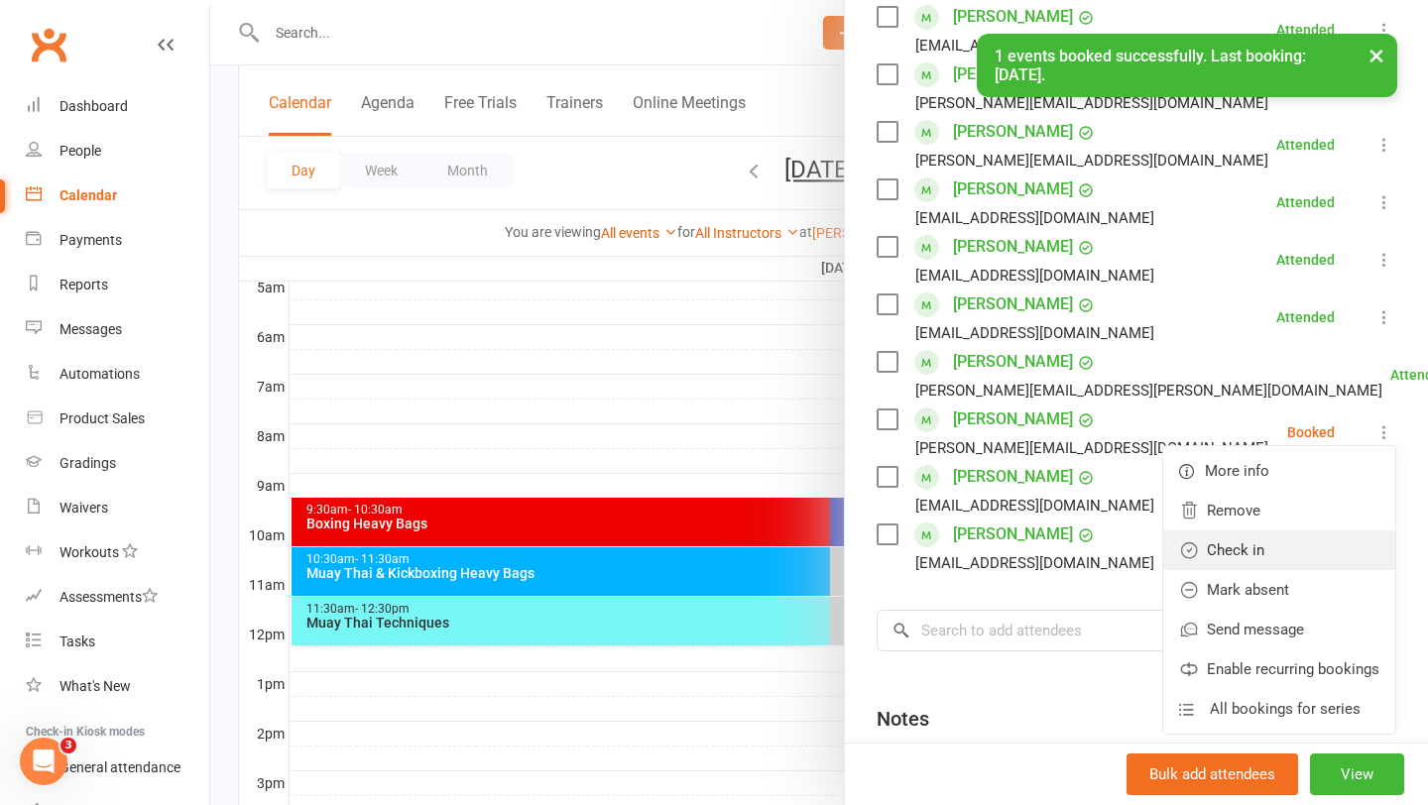
click at [1263, 556] on link "Check in" at bounding box center [1279, 550] width 232 height 40
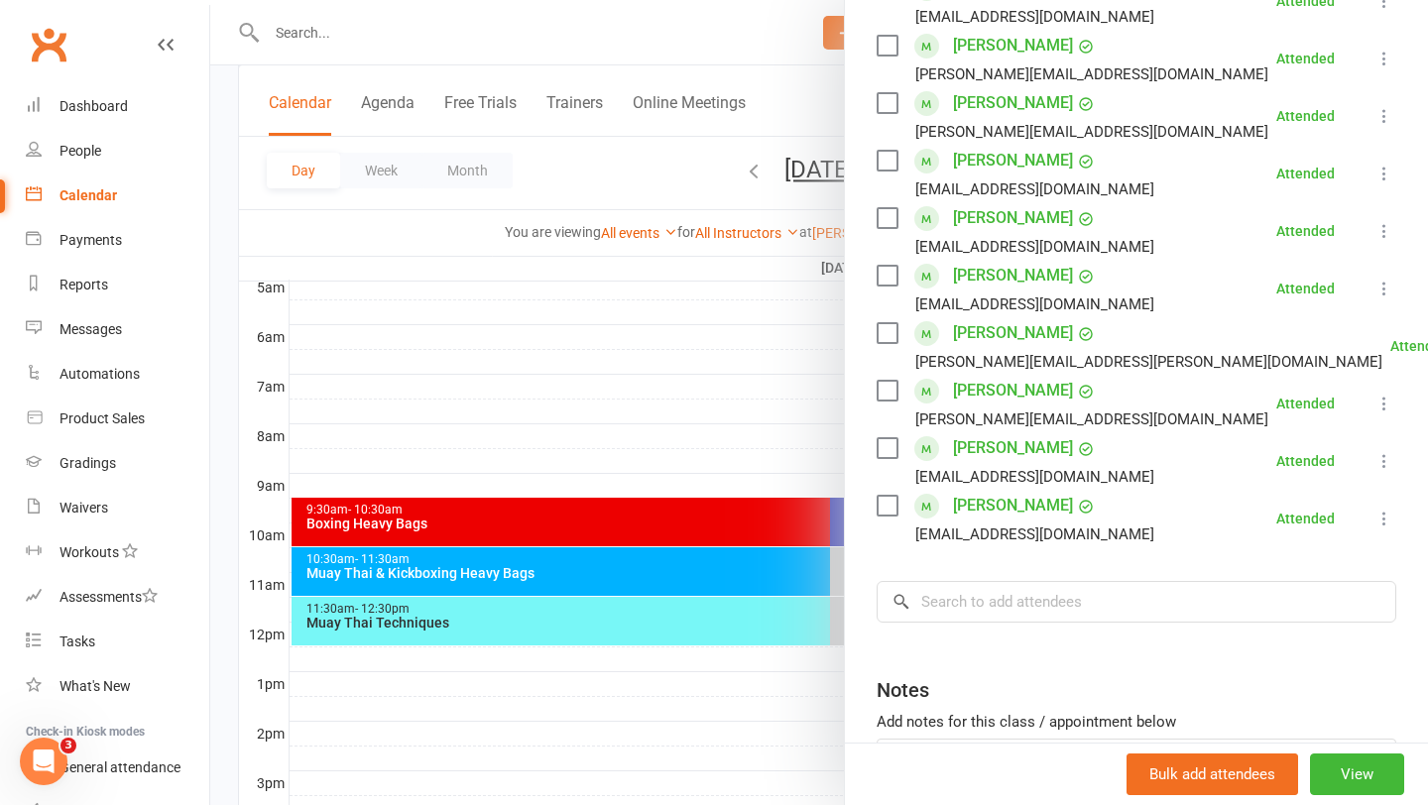
scroll to position [564, 0]
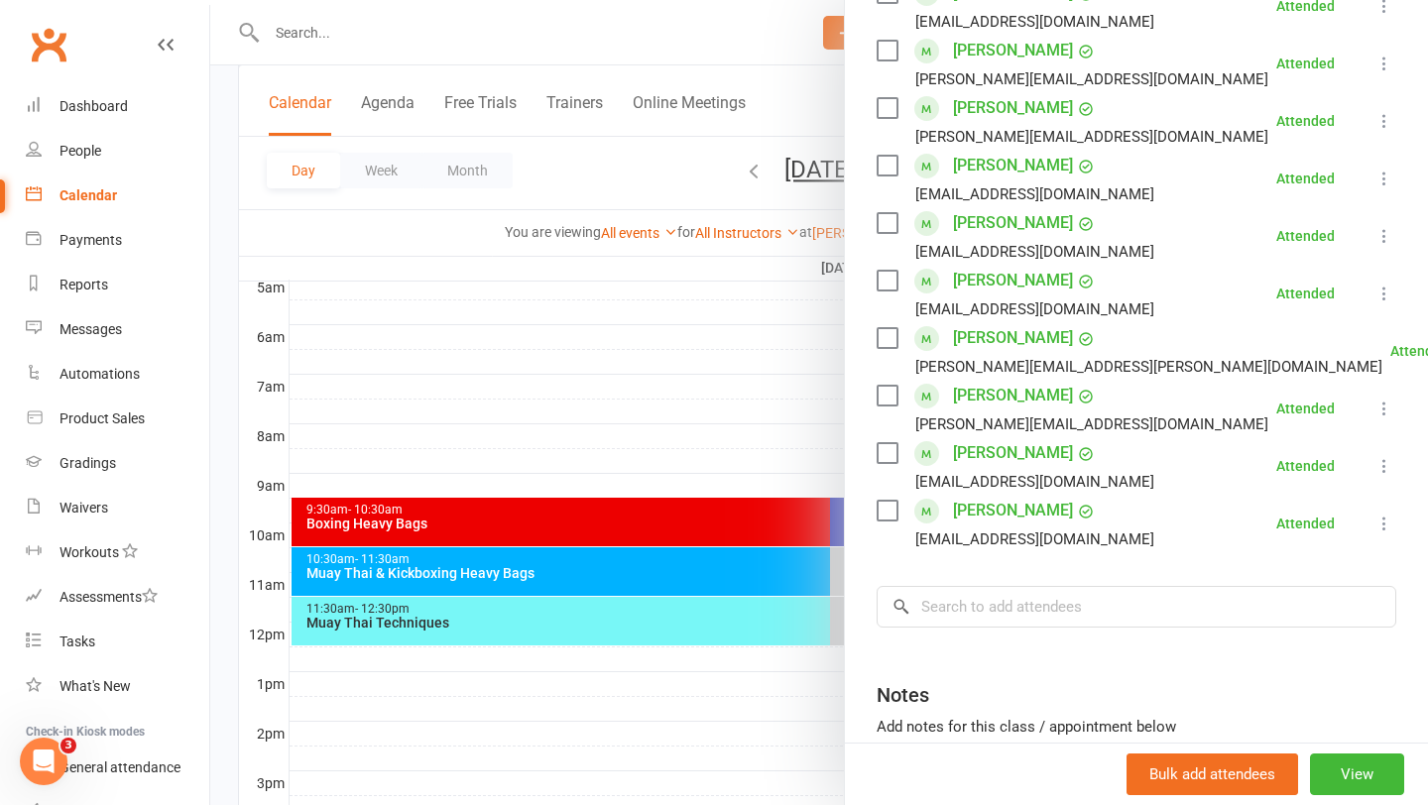
click at [681, 350] on div at bounding box center [819, 402] width 1218 height 805
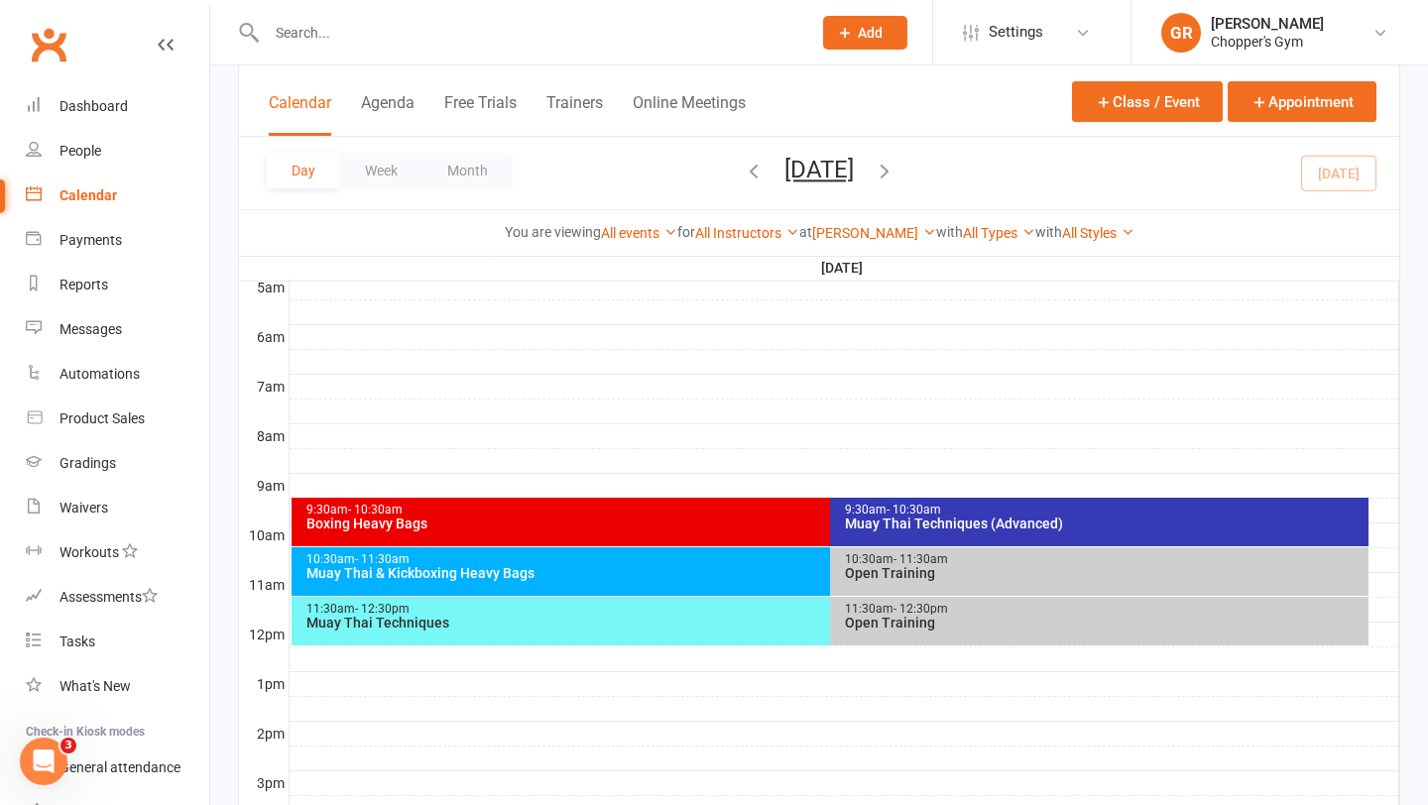
click at [742, 511] on div "9:30am - 10:30am" at bounding box center [825, 510] width 1040 height 13
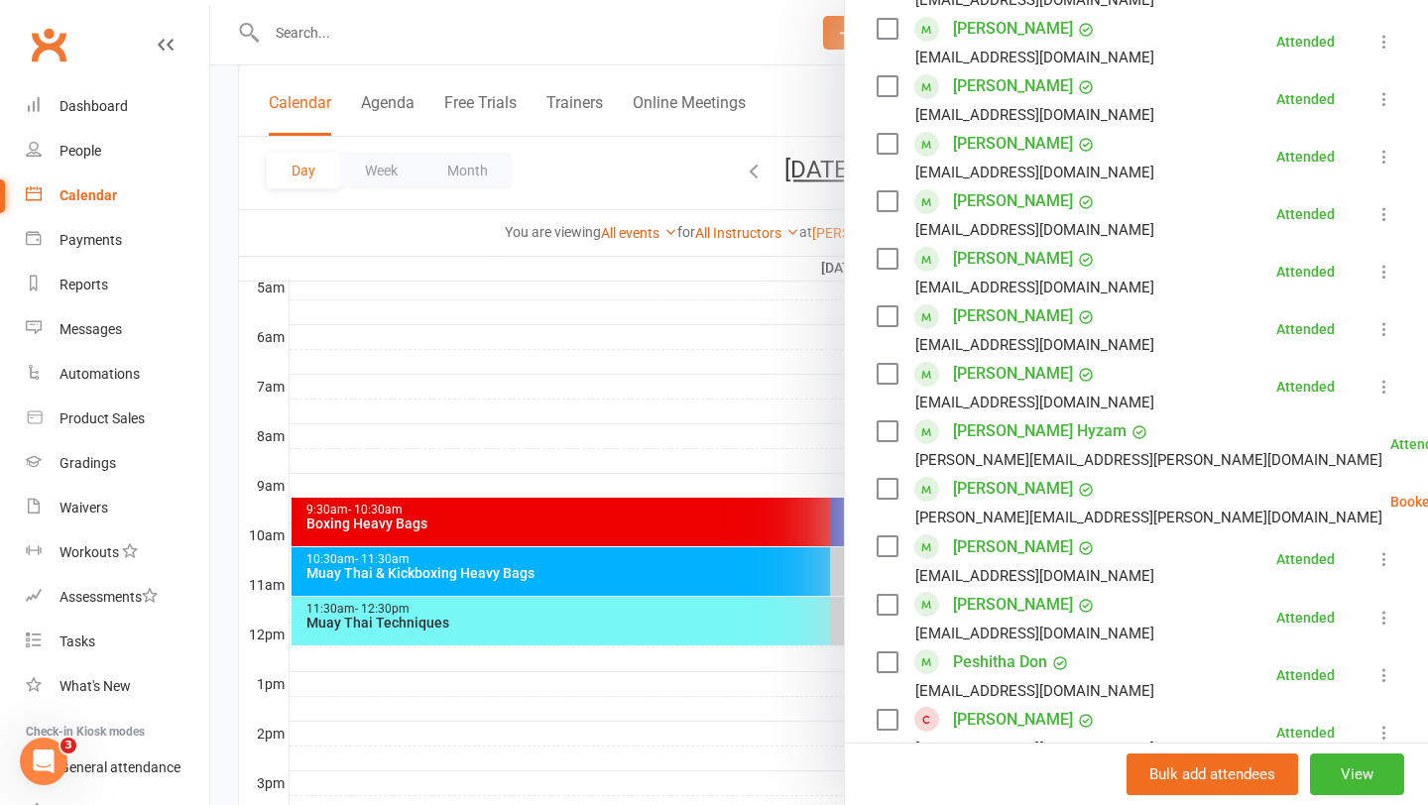
scroll to position [708, 0]
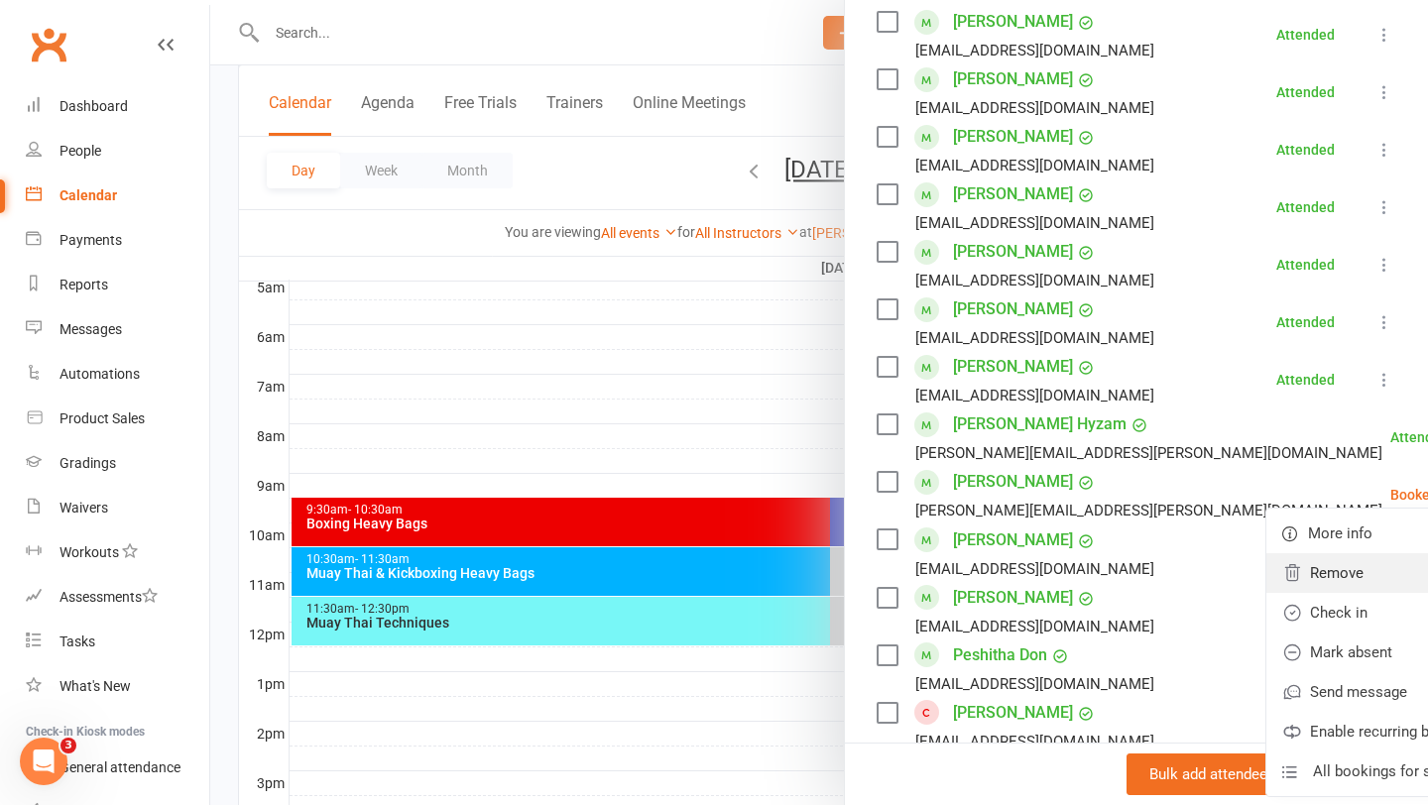
click at [1299, 575] on link "Remove" at bounding box center [1382, 573] width 232 height 40
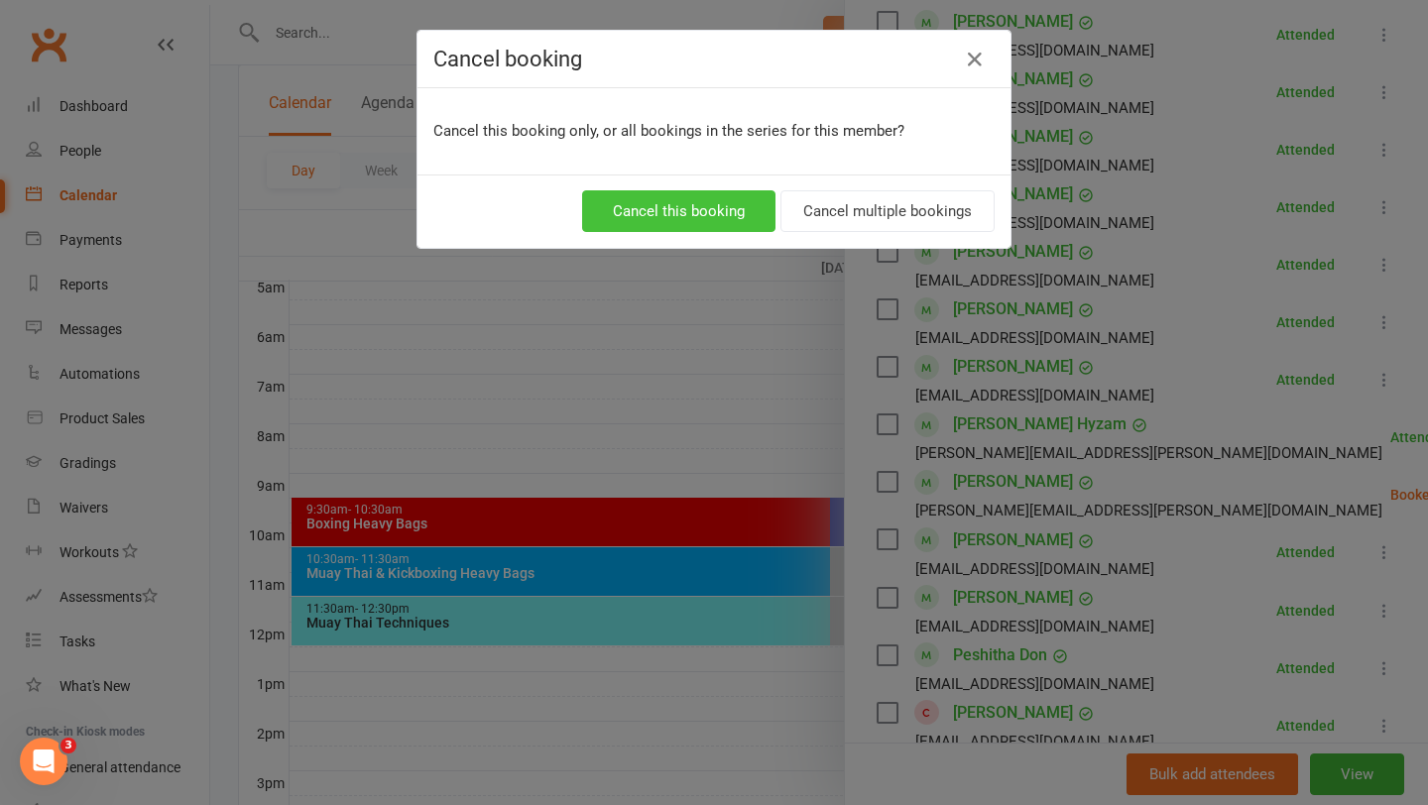
click at [722, 205] on button "Cancel this booking" at bounding box center [678, 211] width 193 height 42
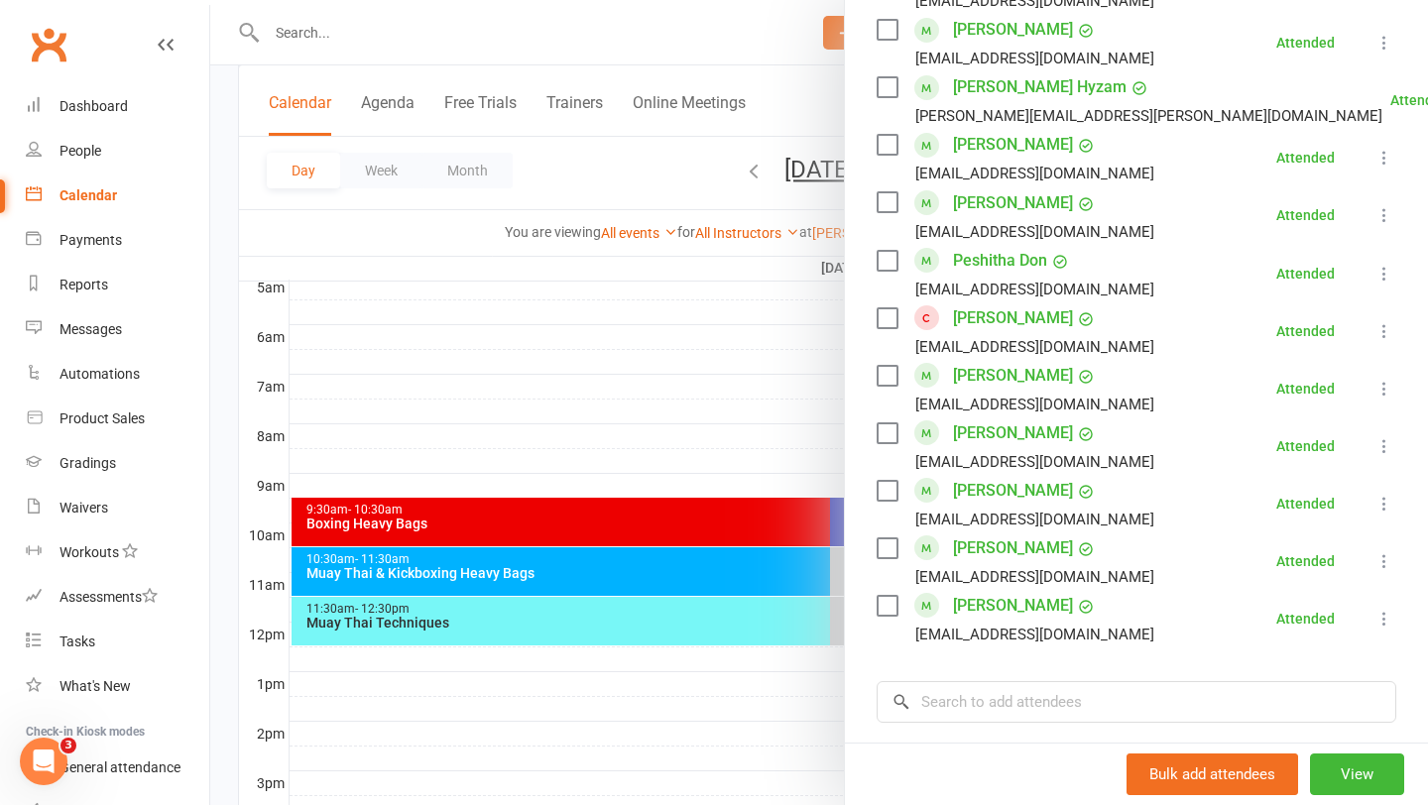
scroll to position [1306, 0]
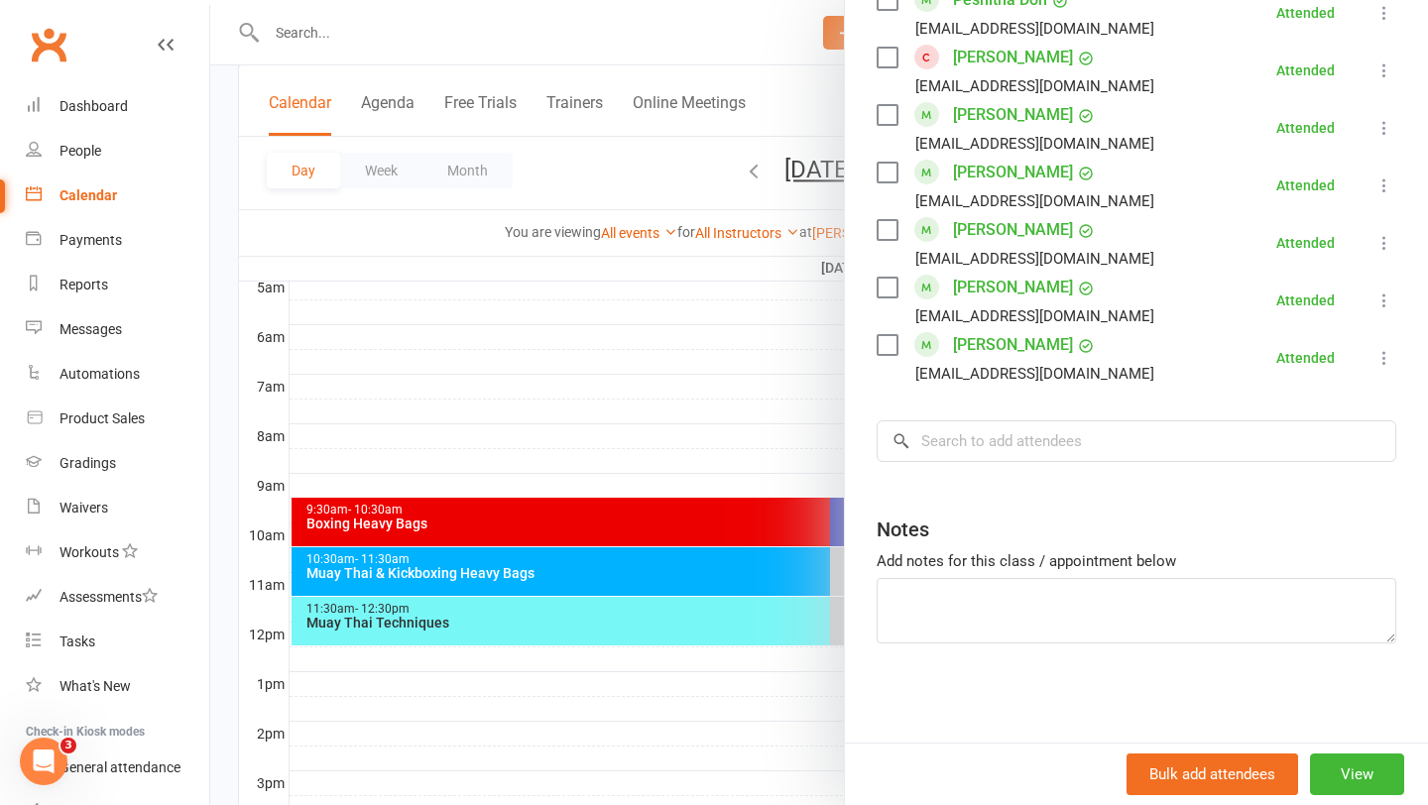
click at [475, 415] on div at bounding box center [819, 402] width 1218 height 805
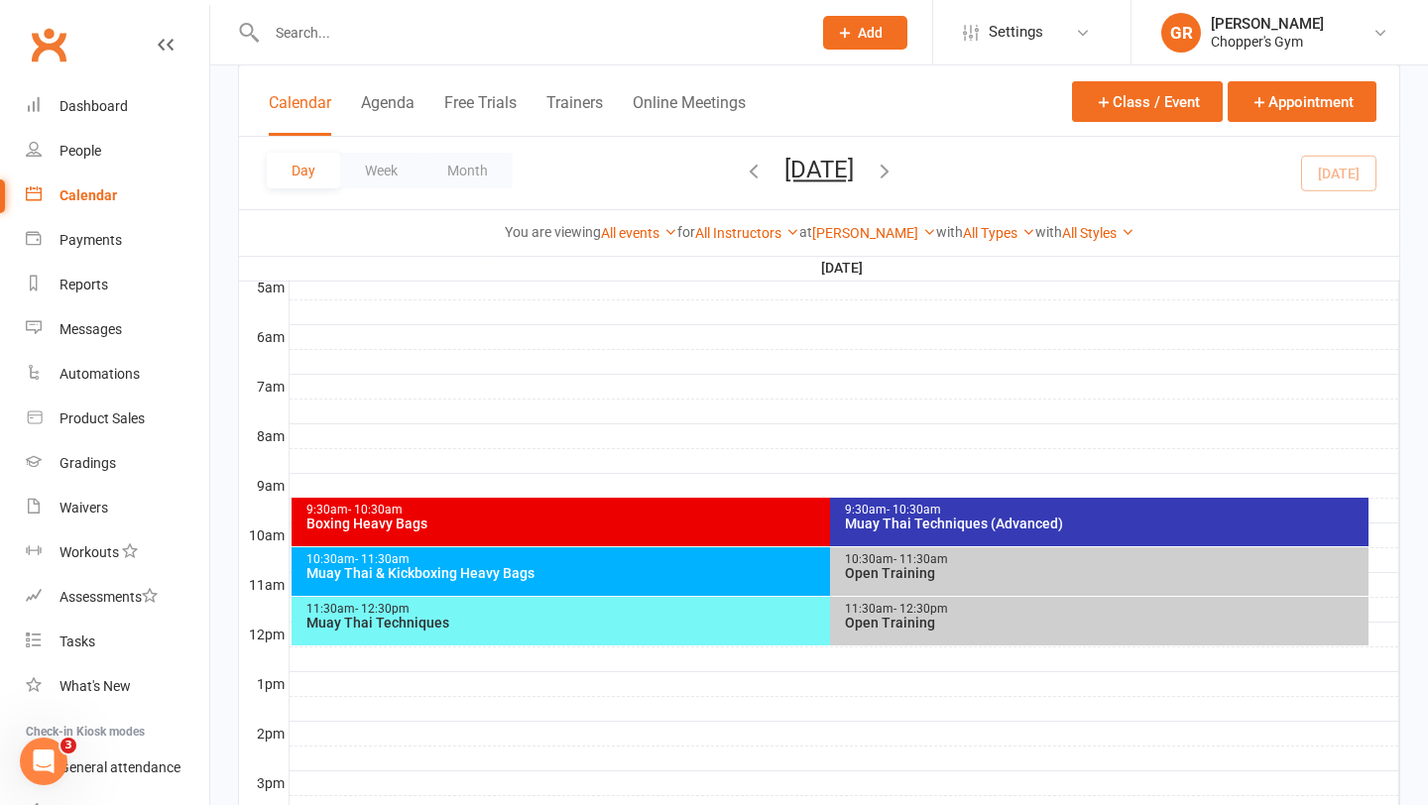
click at [574, 562] on div "10:30am - 11:30am" at bounding box center [825, 559] width 1040 height 13
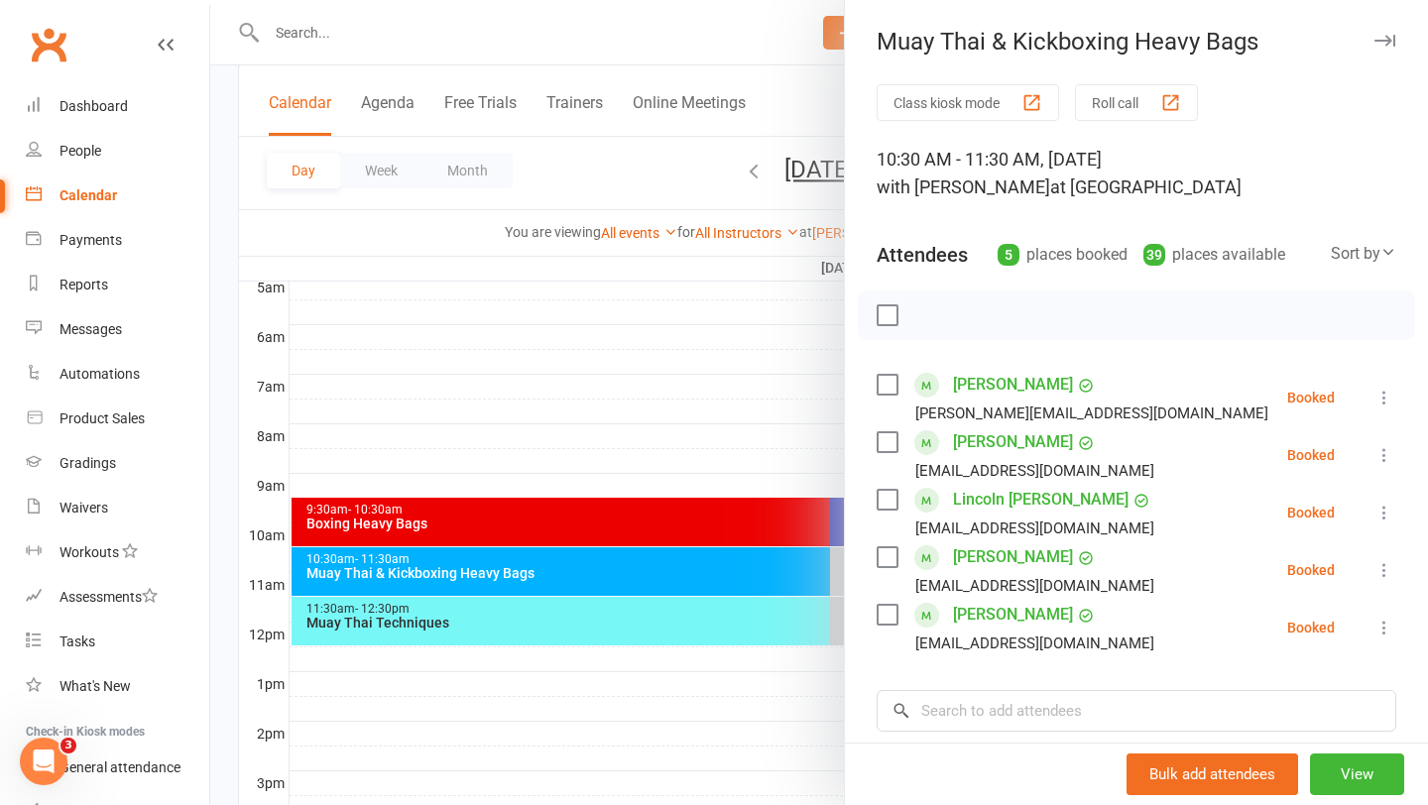
click at [692, 423] on div at bounding box center [819, 402] width 1218 height 805
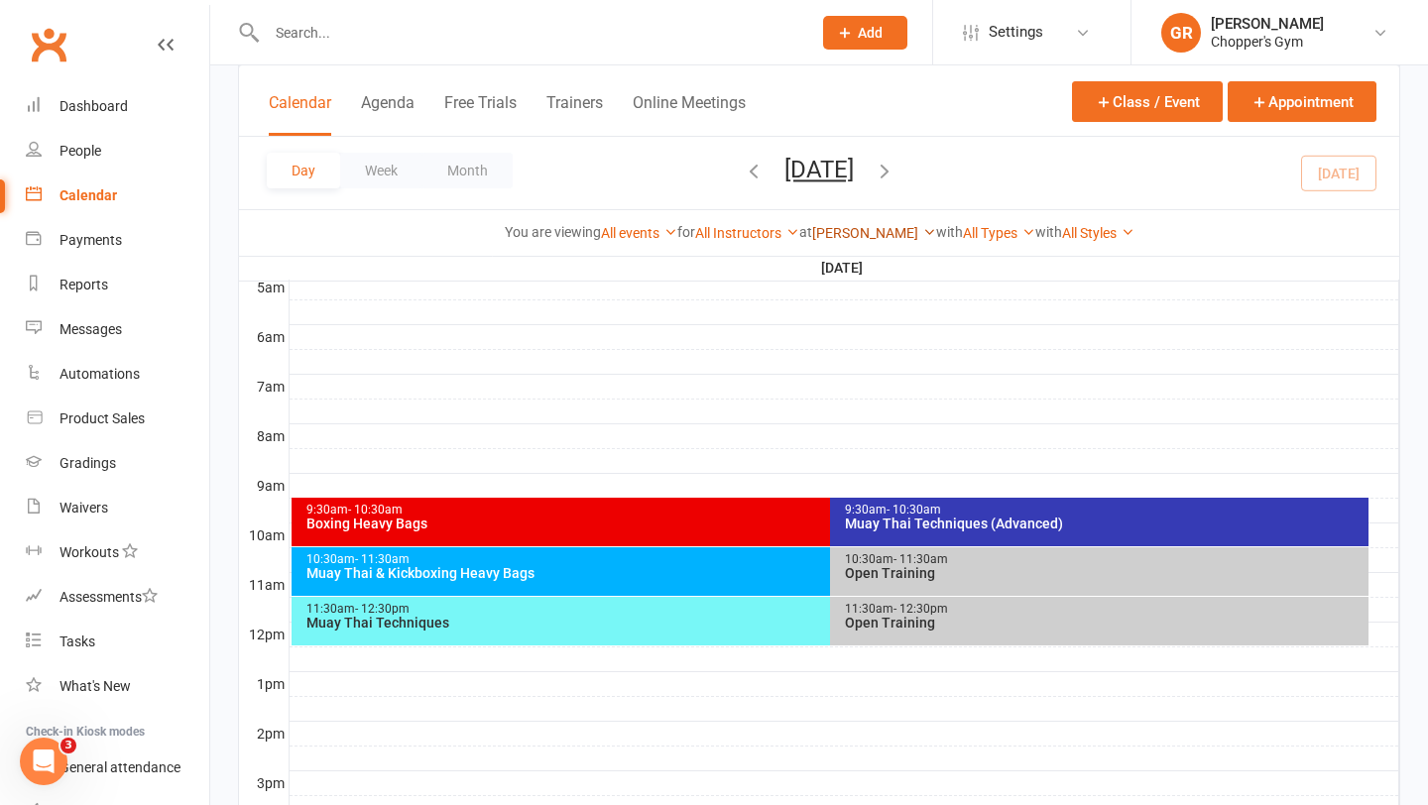
click at [849, 227] on link "[PERSON_NAME]" at bounding box center [874, 233] width 124 height 16
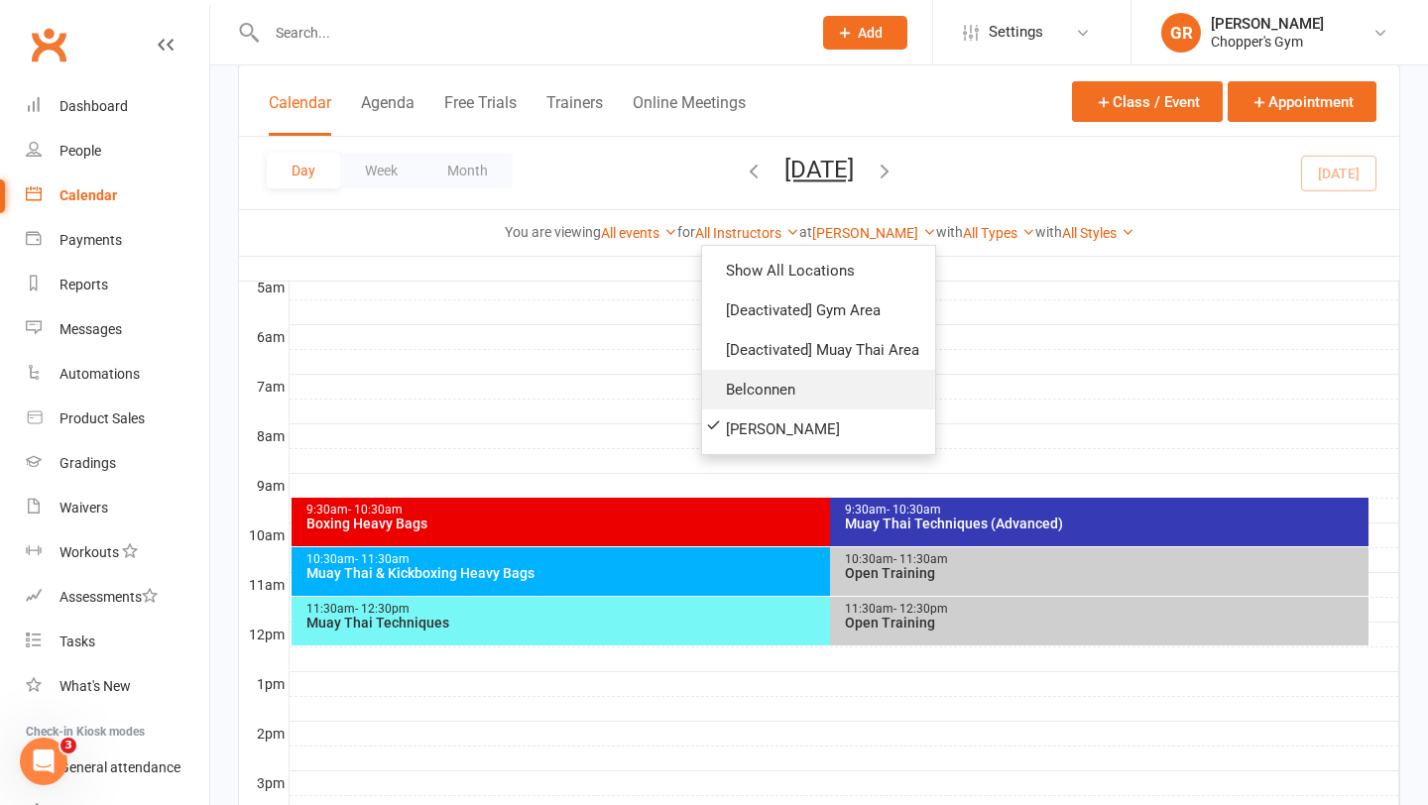
click at [800, 383] on link "Belconnen" at bounding box center [818, 390] width 233 height 40
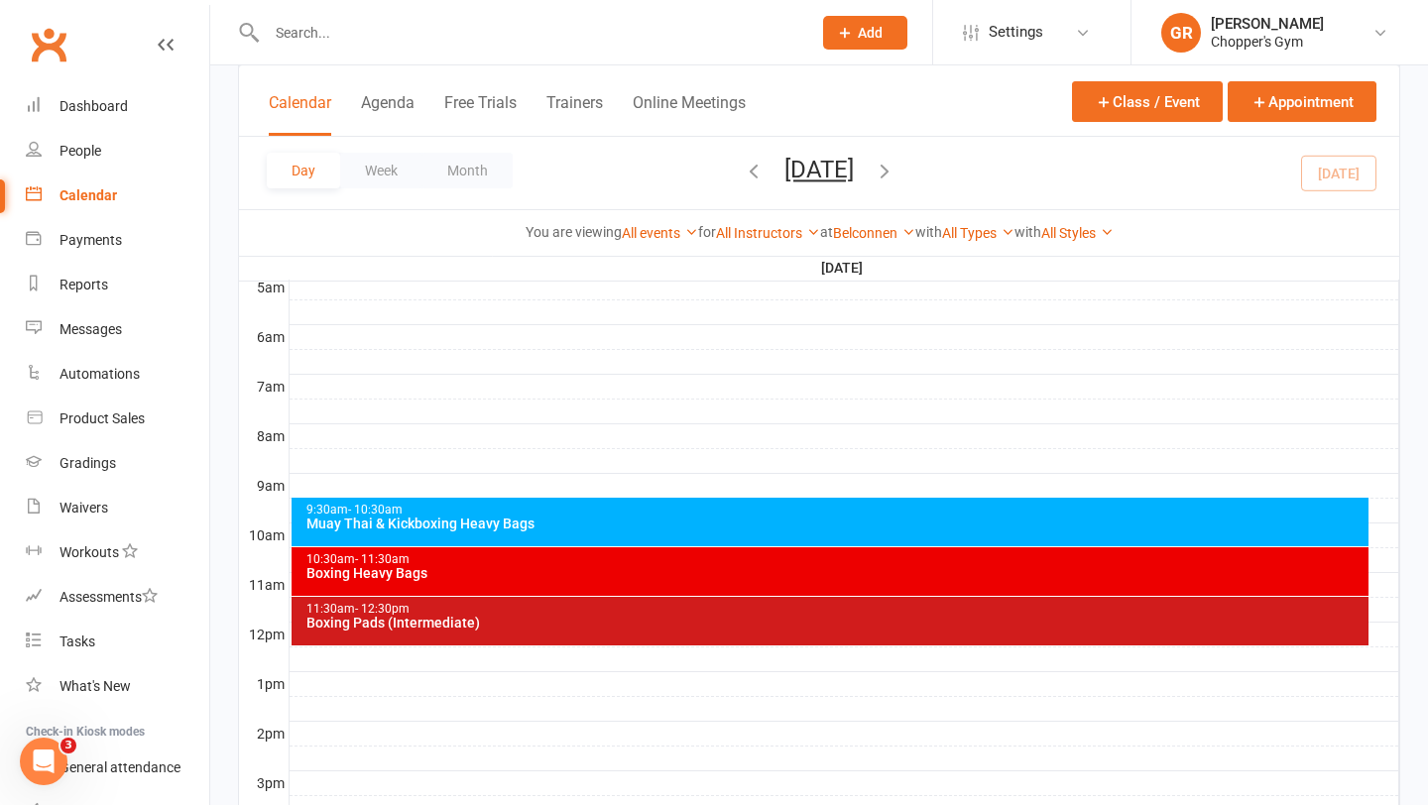
click at [824, 519] on div "Muay Thai & Kickboxing Heavy Bags" at bounding box center [835, 524] width 1060 height 14
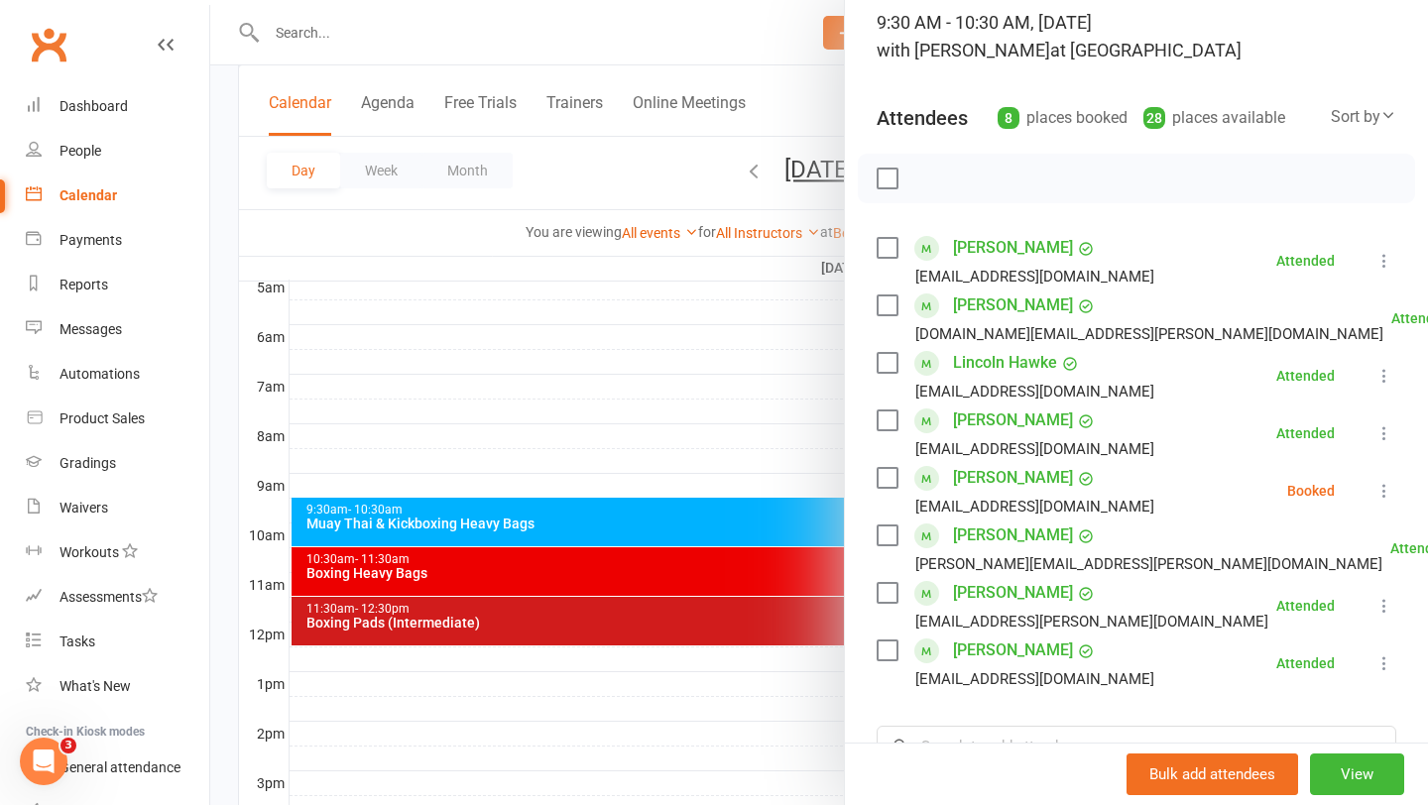
scroll to position [134, 0]
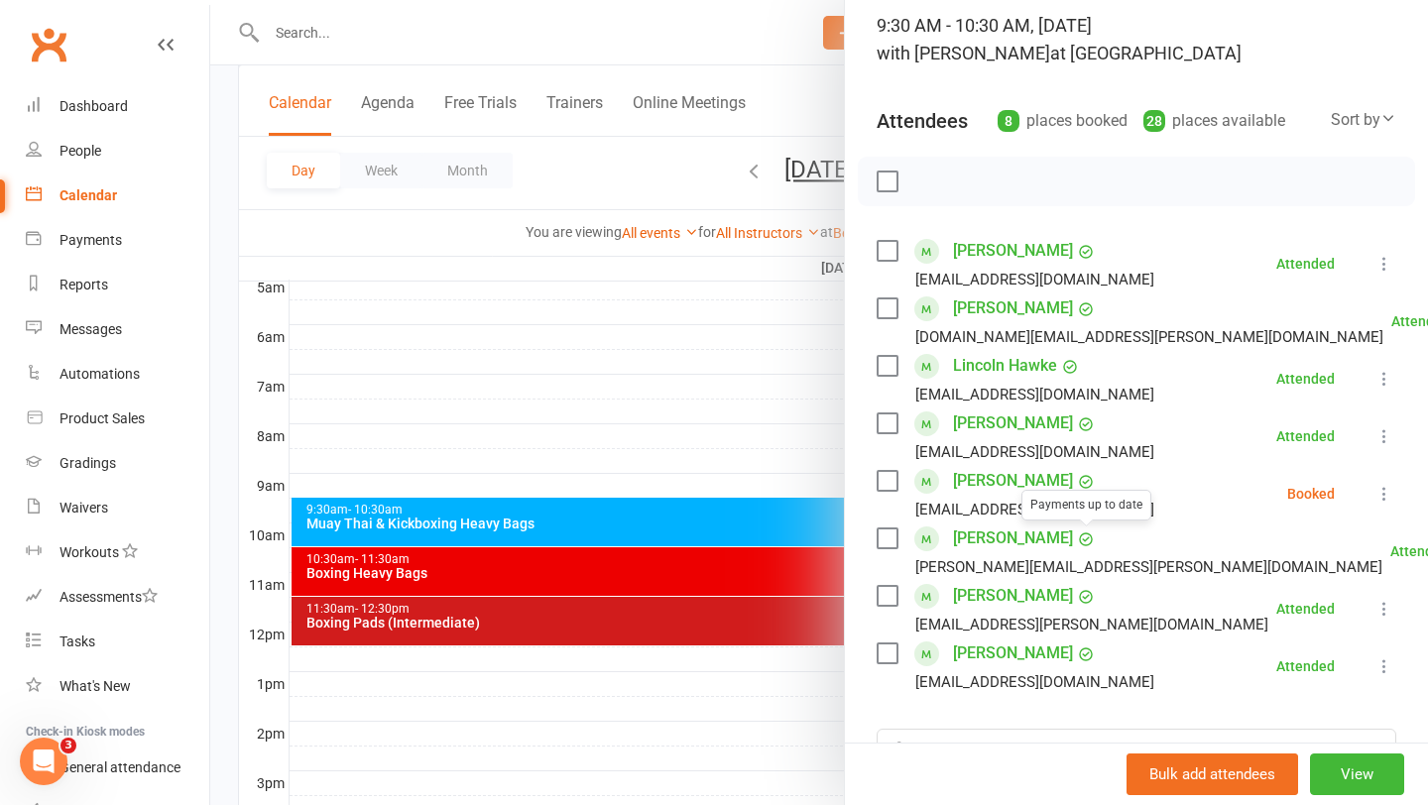
click at [684, 618] on div at bounding box center [819, 402] width 1218 height 805
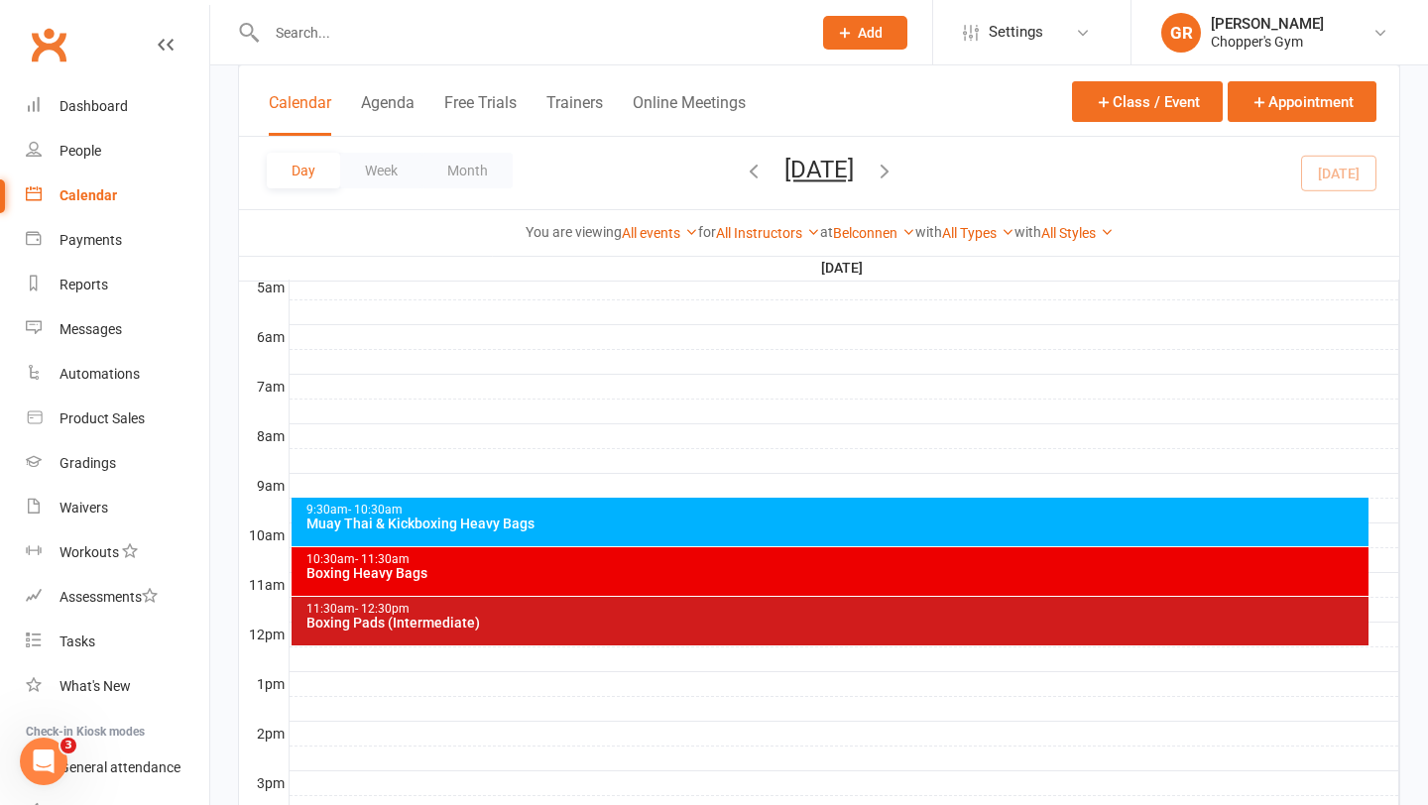
click at [753, 568] on div "Boxing Heavy Bags" at bounding box center [835, 573] width 1060 height 14
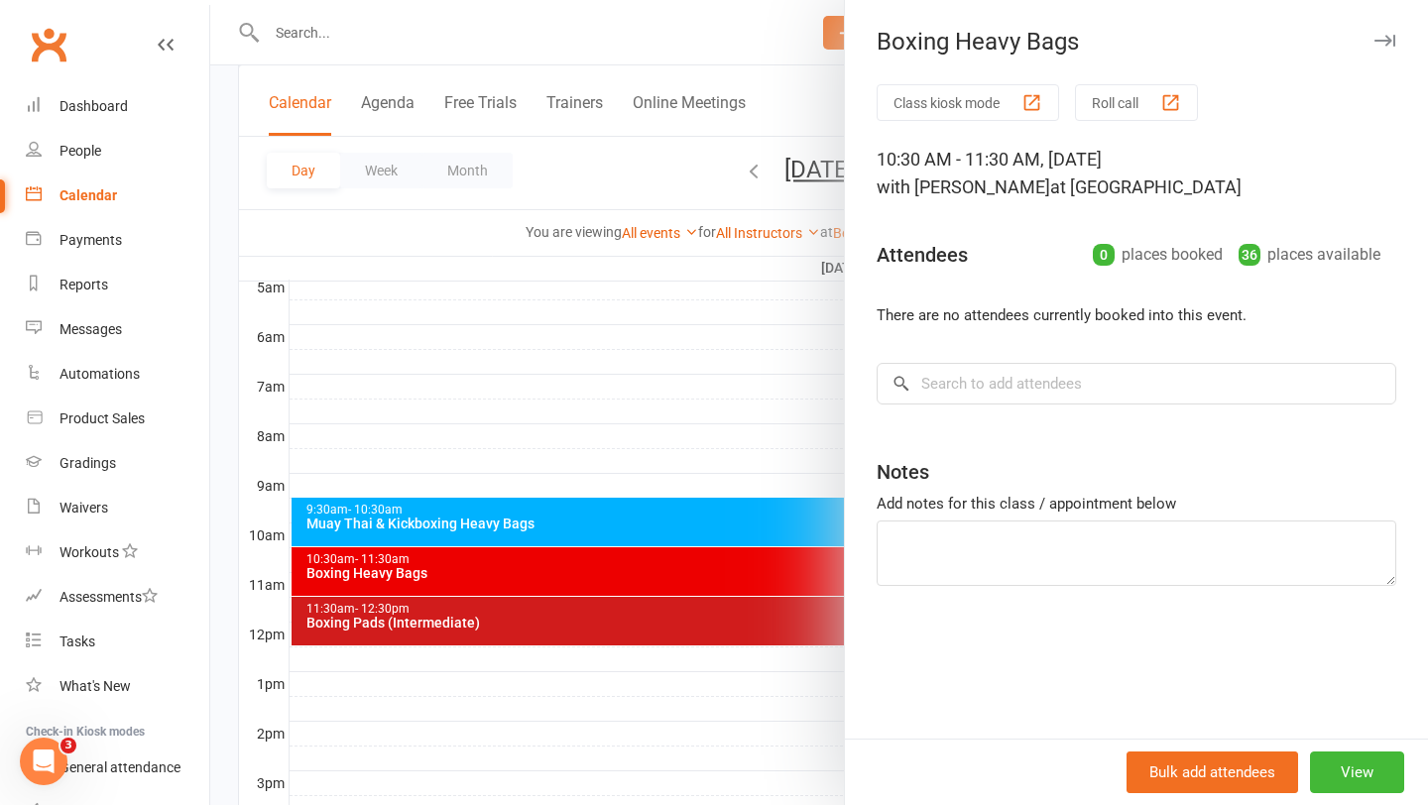
click at [754, 657] on div at bounding box center [819, 402] width 1218 height 805
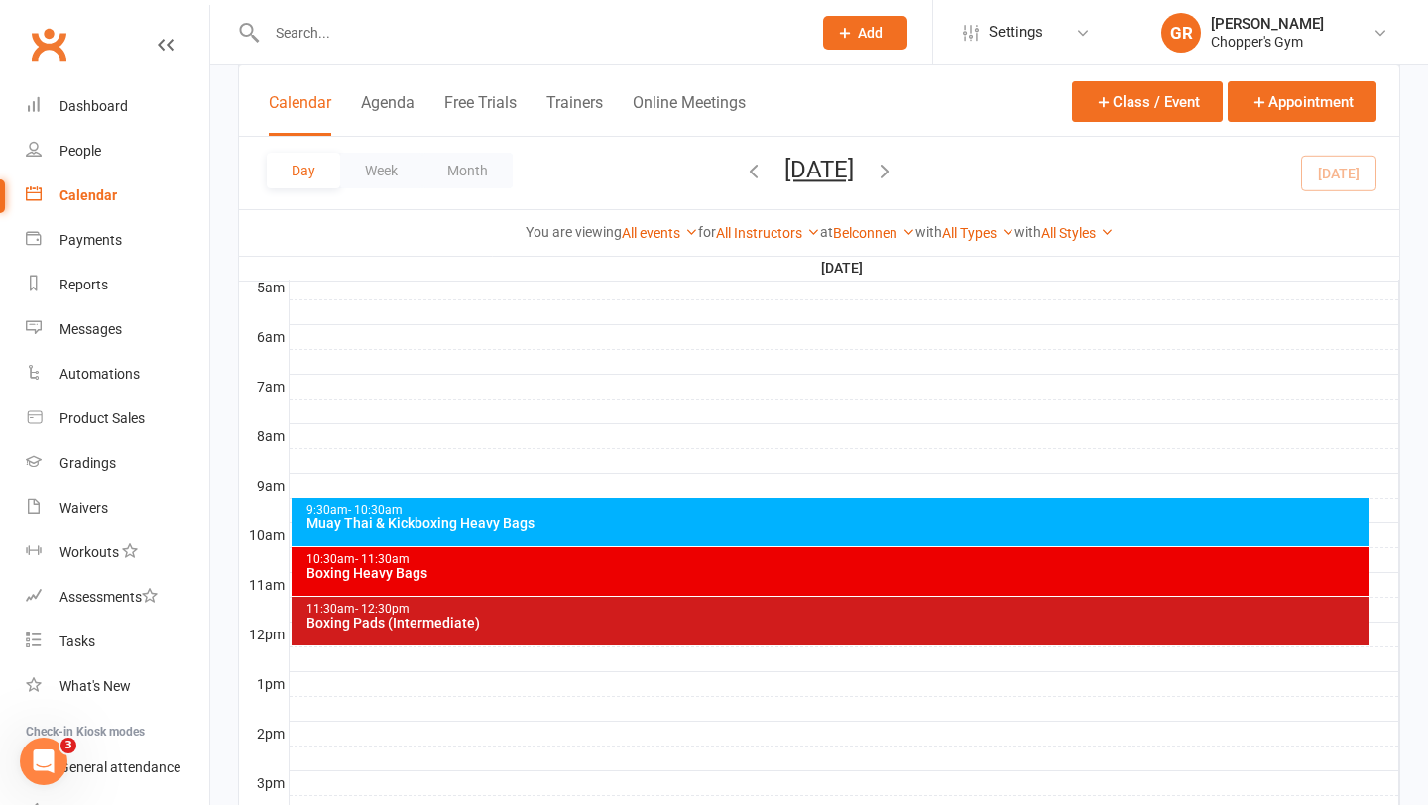
click at [754, 611] on div "11:30am - 12:30pm" at bounding box center [835, 609] width 1060 height 13
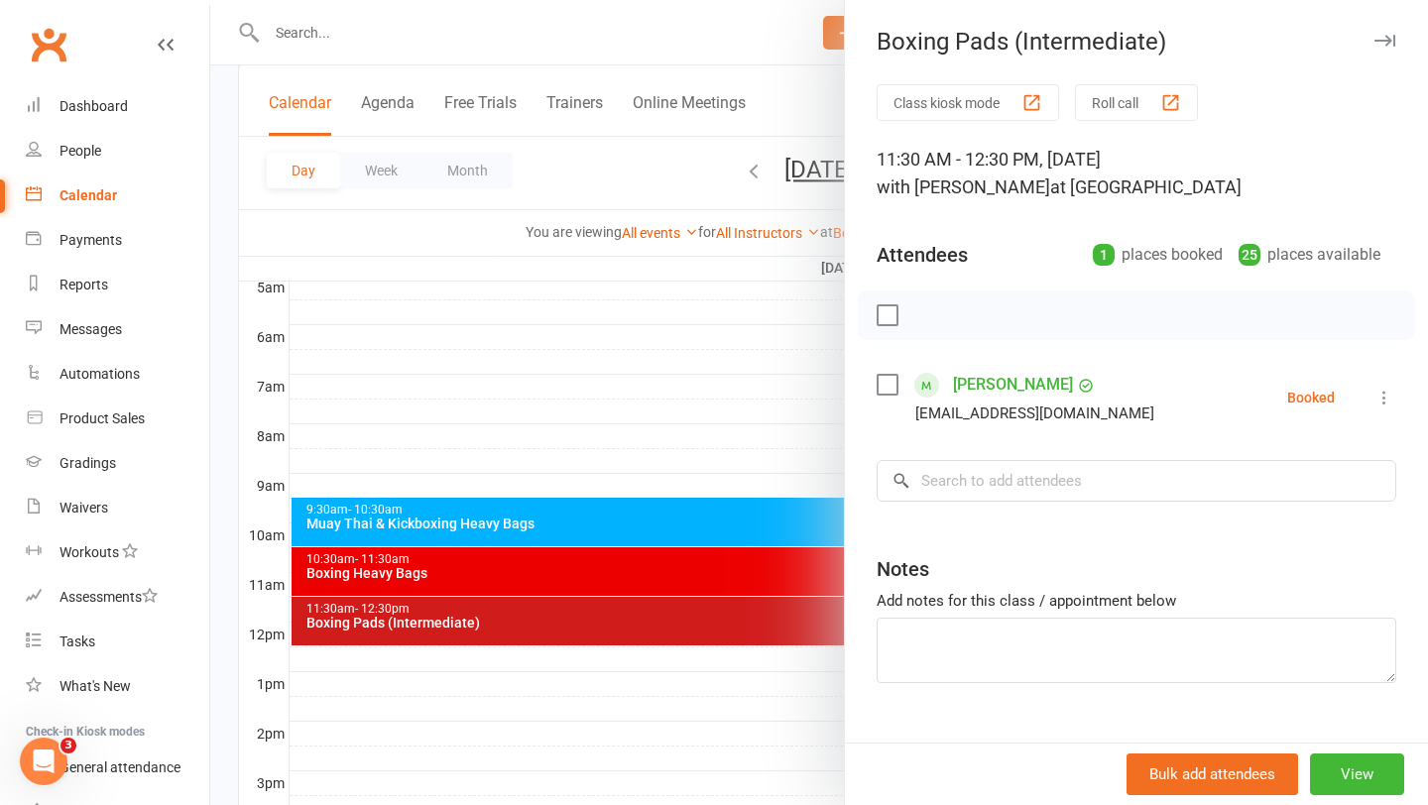
click at [837, 636] on div at bounding box center [819, 402] width 1218 height 805
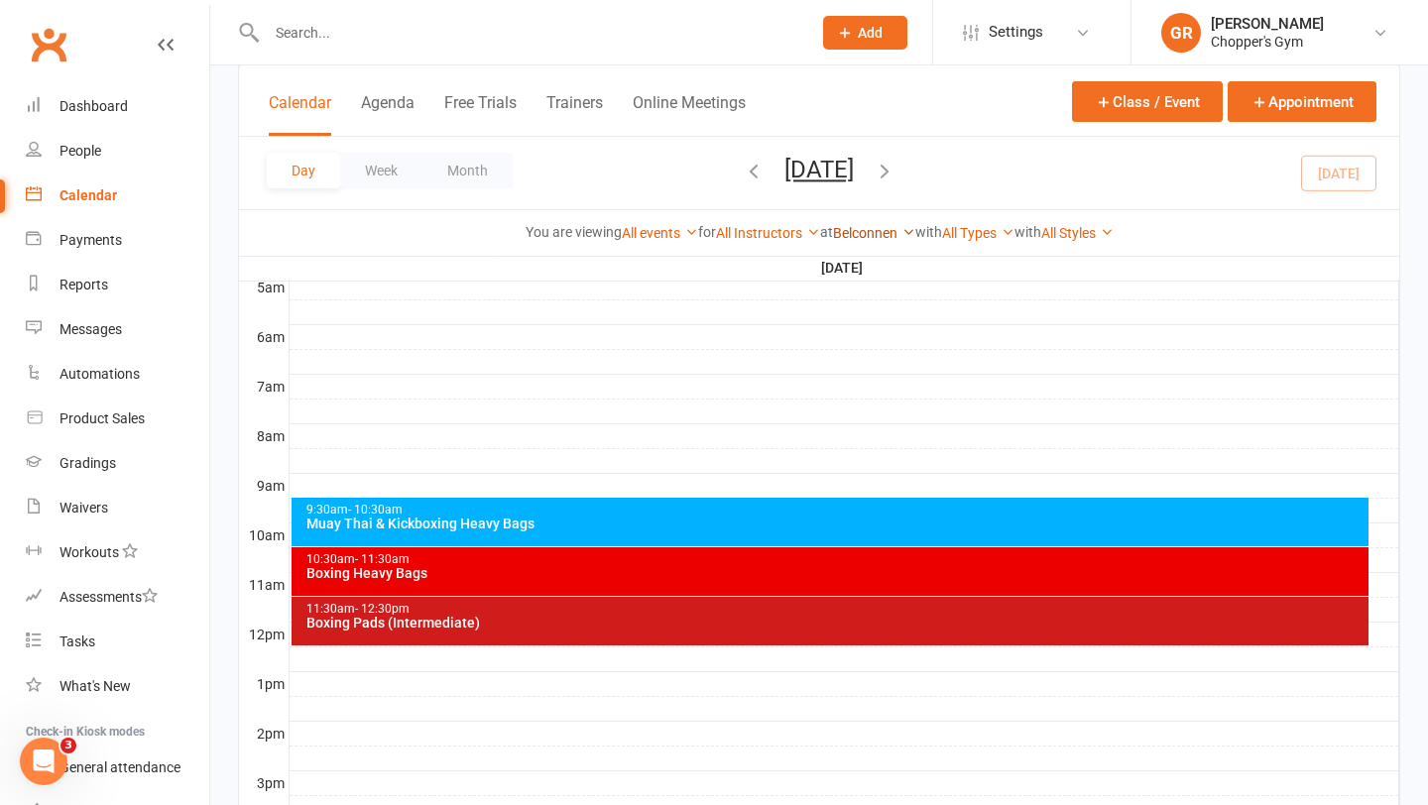
click at [863, 238] on link "Belconnen" at bounding box center [874, 233] width 82 height 16
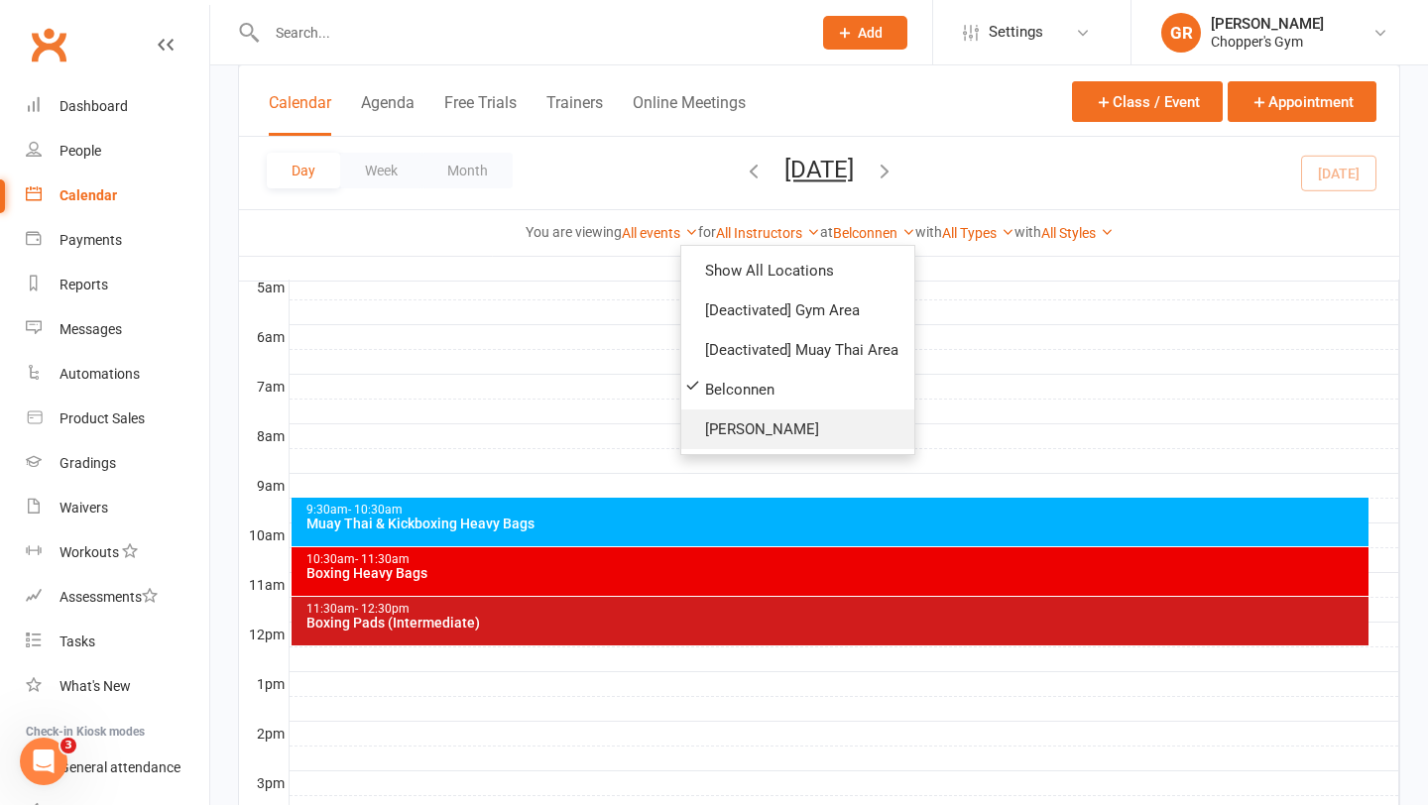
click at [790, 430] on link "[PERSON_NAME]" at bounding box center [797, 430] width 233 height 40
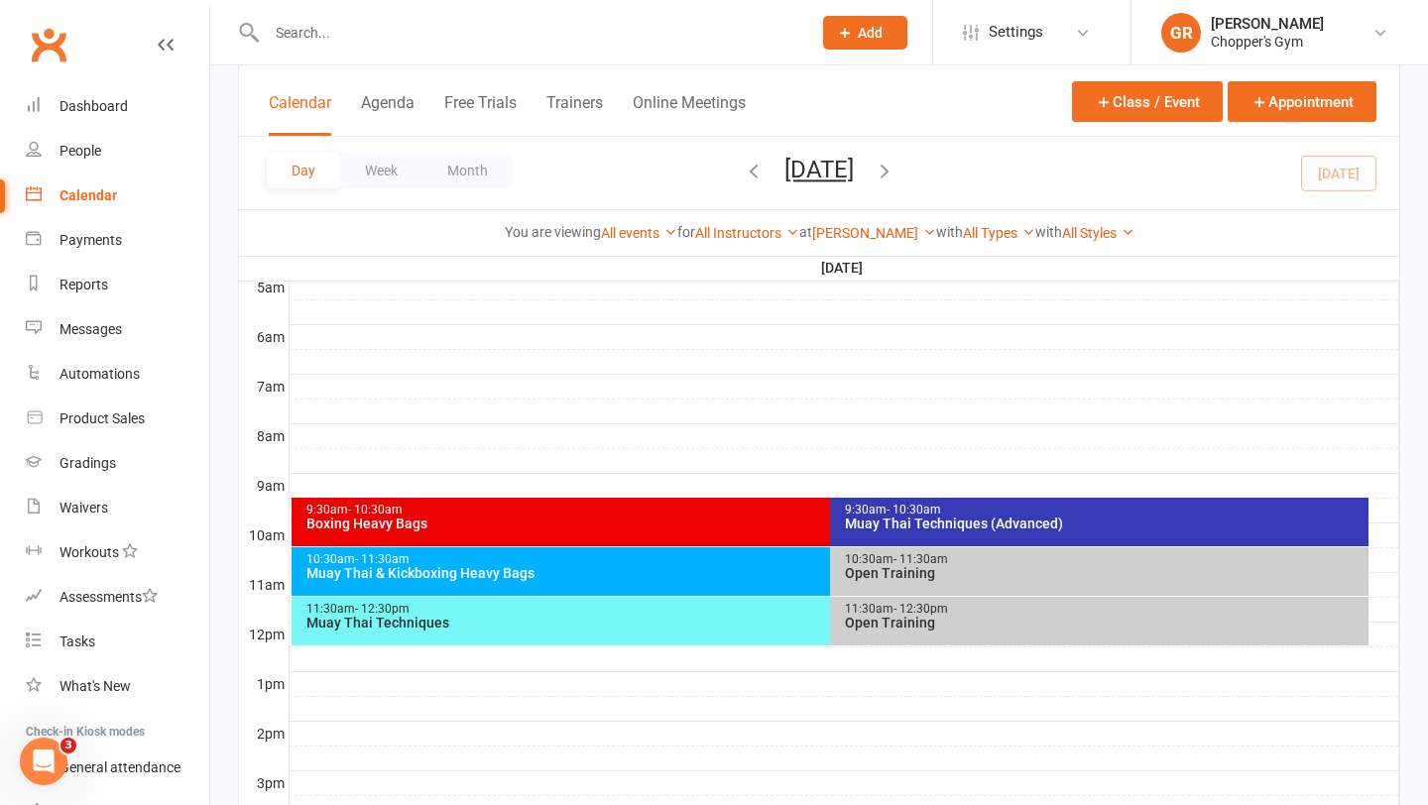
click at [567, 575] on div "Muay Thai & Kickboxing Heavy Bags" at bounding box center [825, 573] width 1040 height 14
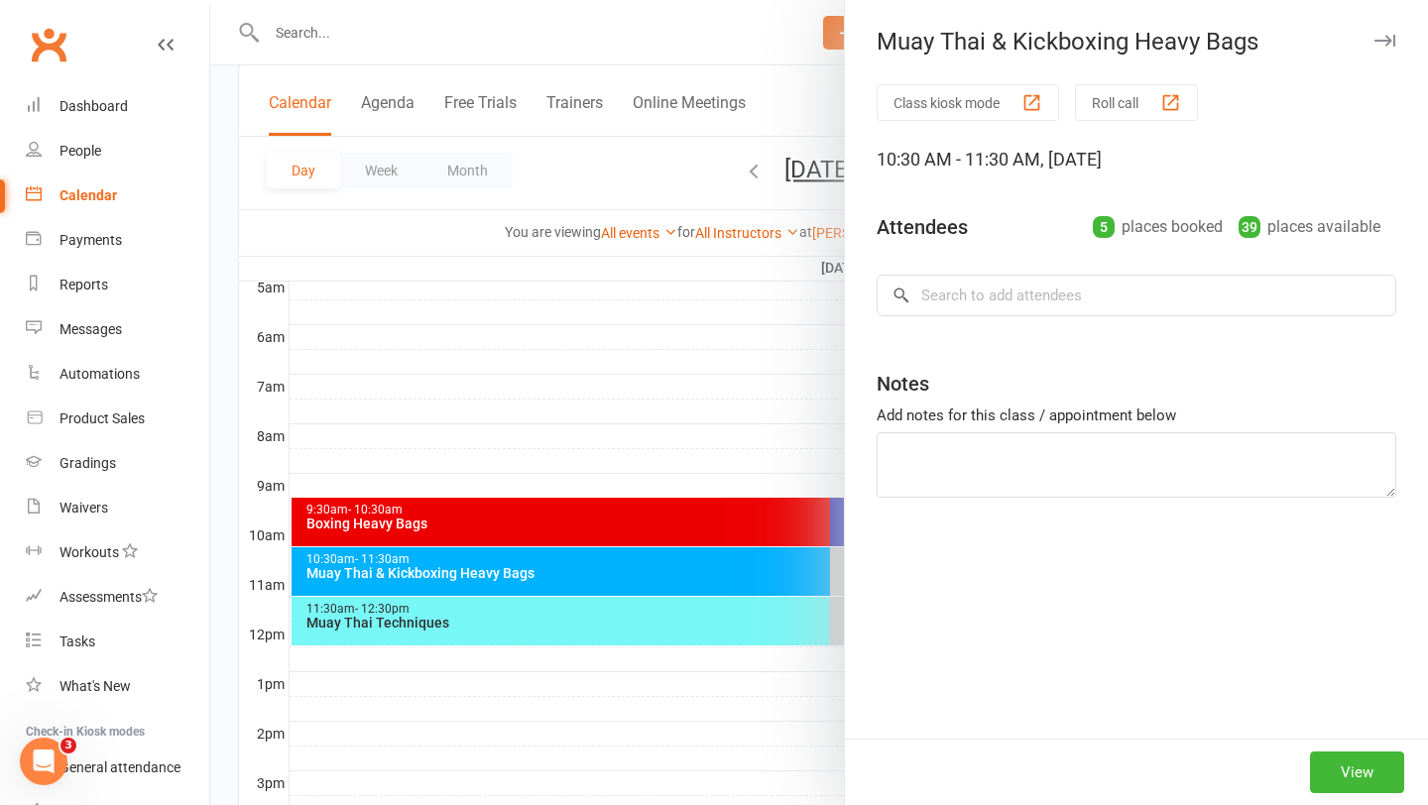
click at [637, 354] on div at bounding box center [819, 402] width 1218 height 805
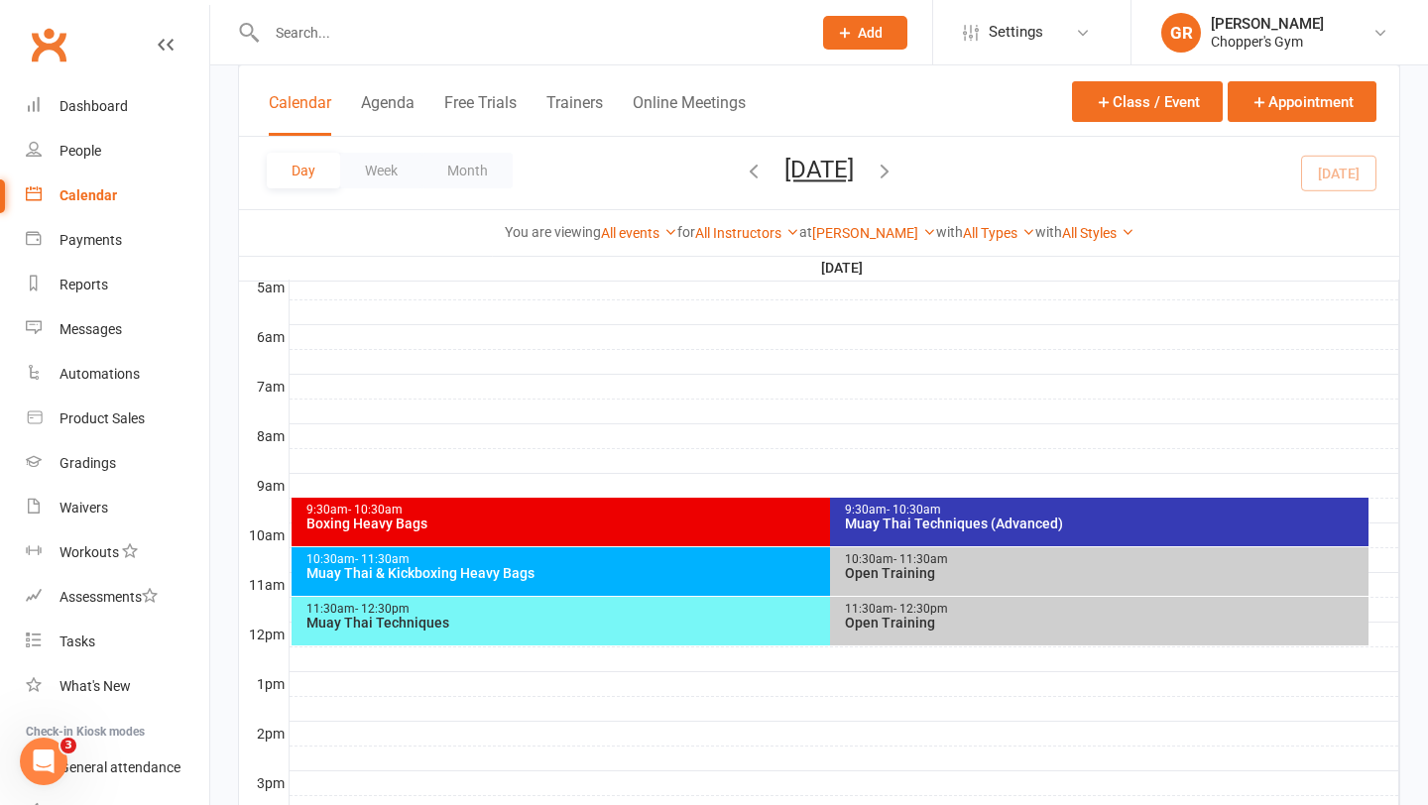
click at [724, 575] on div "Muay Thai & Kickboxing Heavy Bags" at bounding box center [825, 573] width 1040 height 14
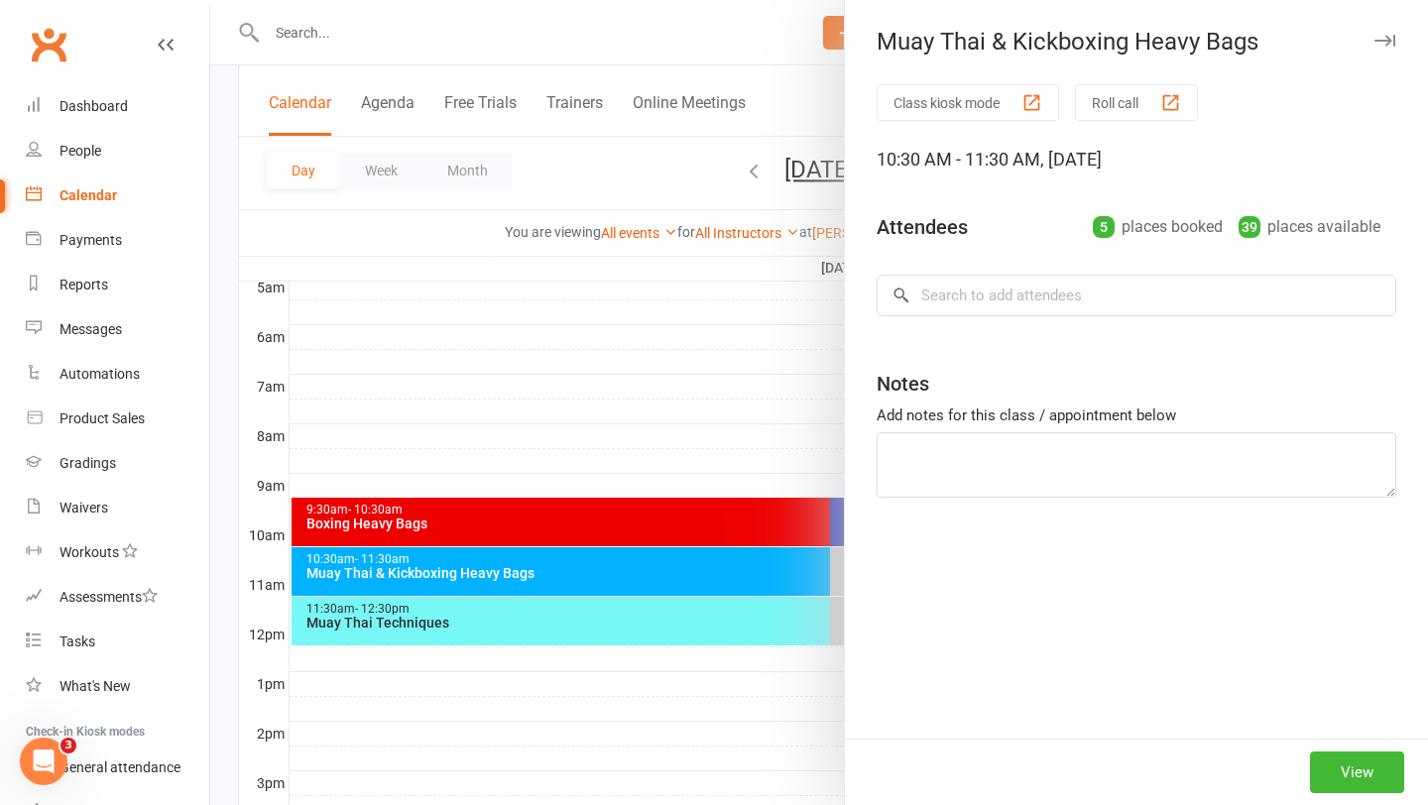
click at [608, 278] on div at bounding box center [819, 402] width 1218 height 805
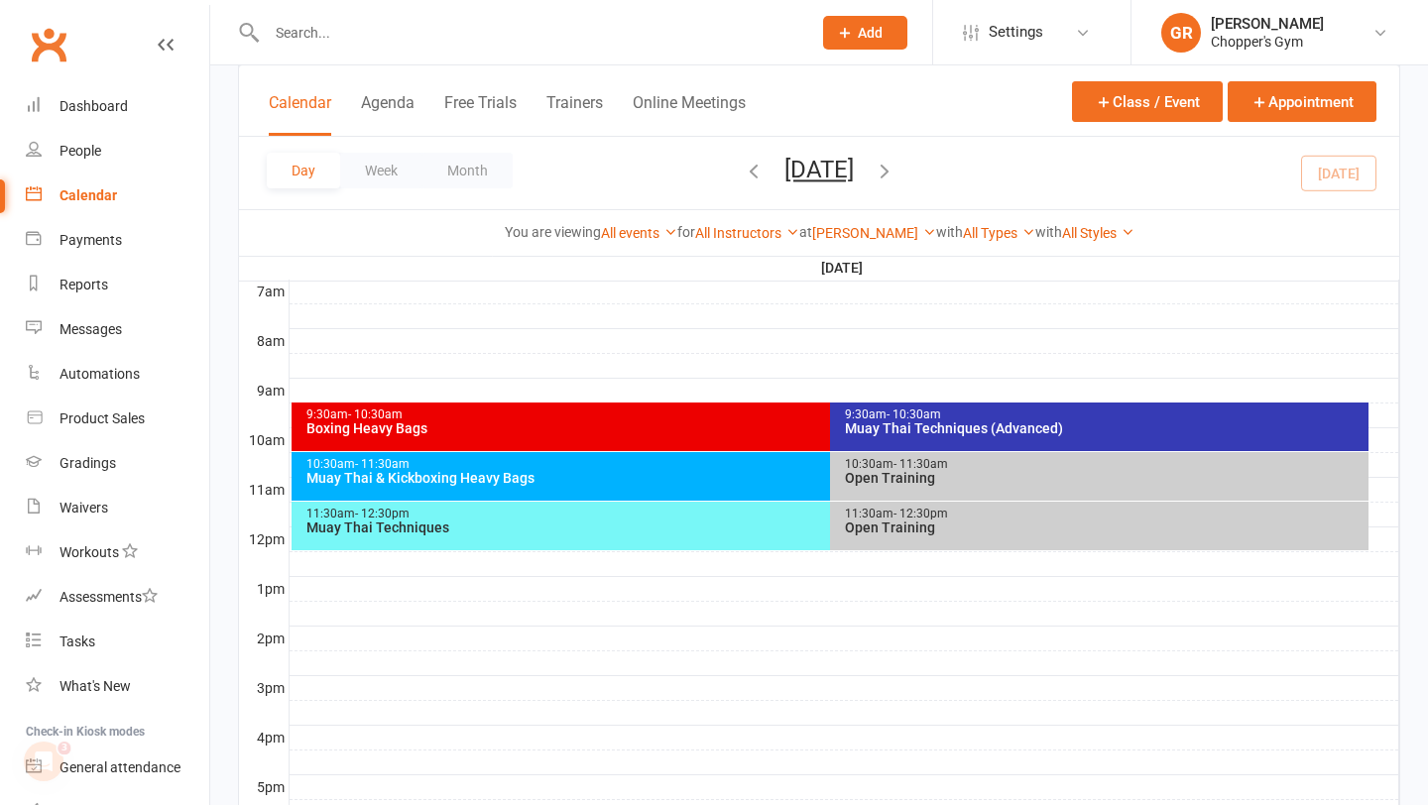
click at [707, 496] on div "10:30am - 11:30am Muay Thai & Kickboxing Heavy Bags" at bounding box center [821, 476] width 1058 height 49
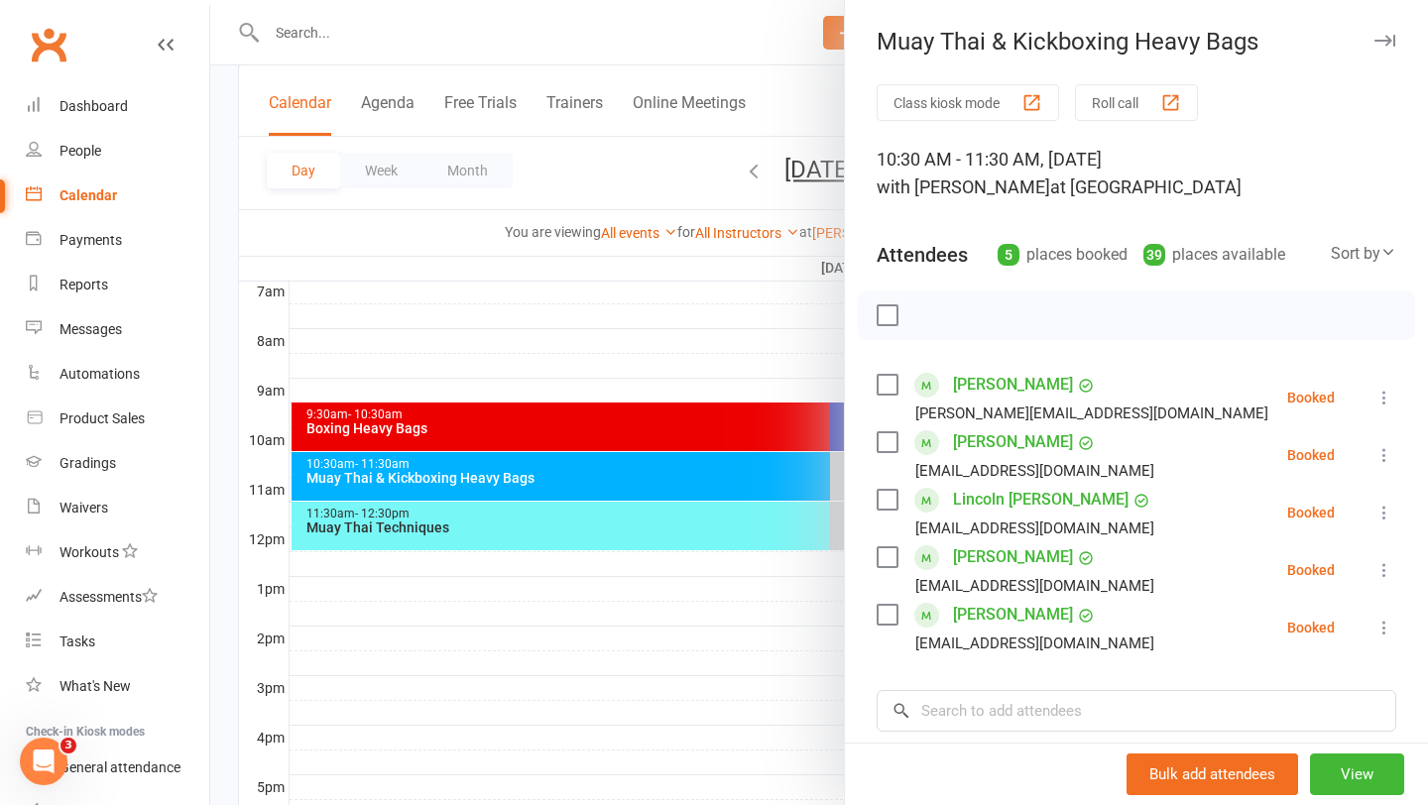
click at [1375, 516] on icon at bounding box center [1384, 513] width 20 height 20
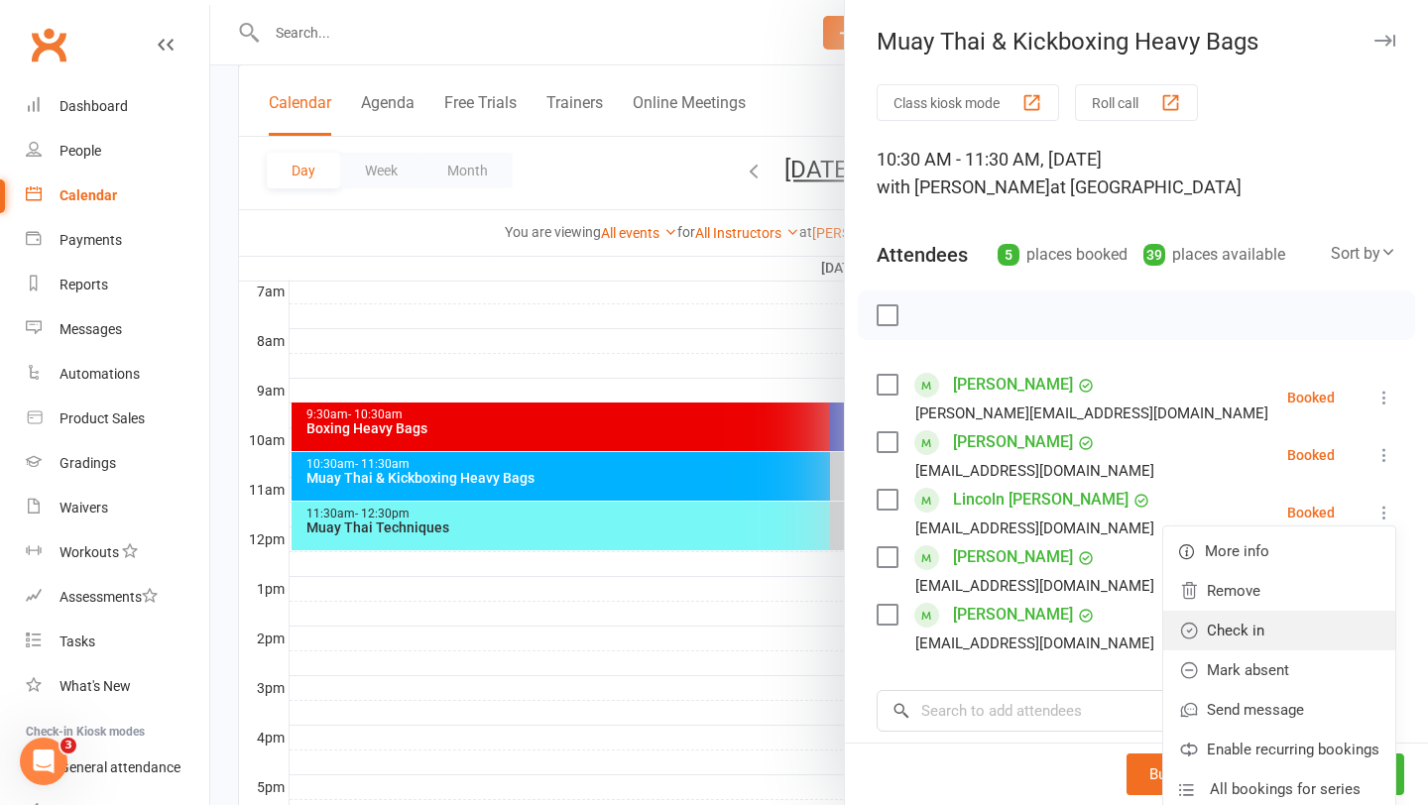
click at [1288, 627] on link "Check in" at bounding box center [1279, 631] width 232 height 40
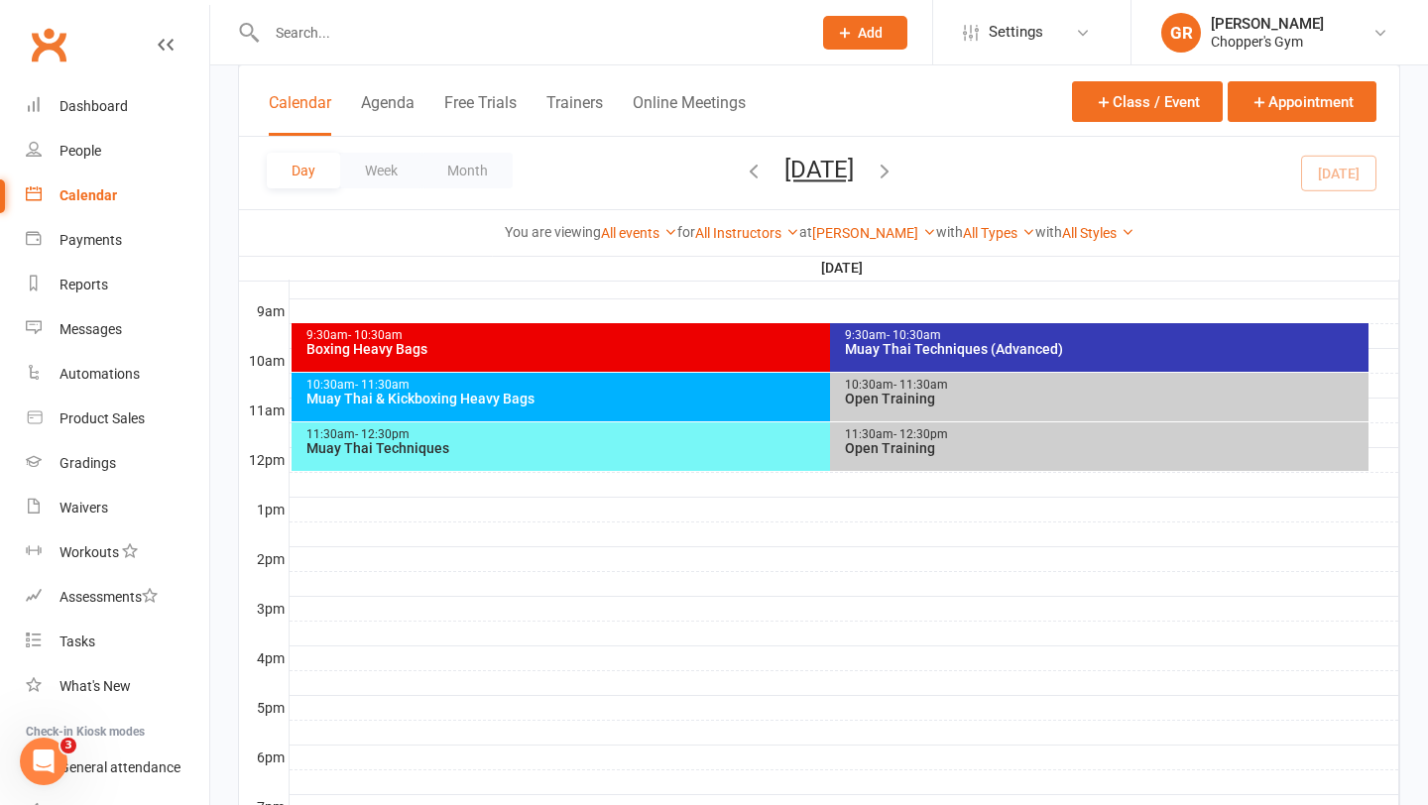
scroll to position [542, 0]
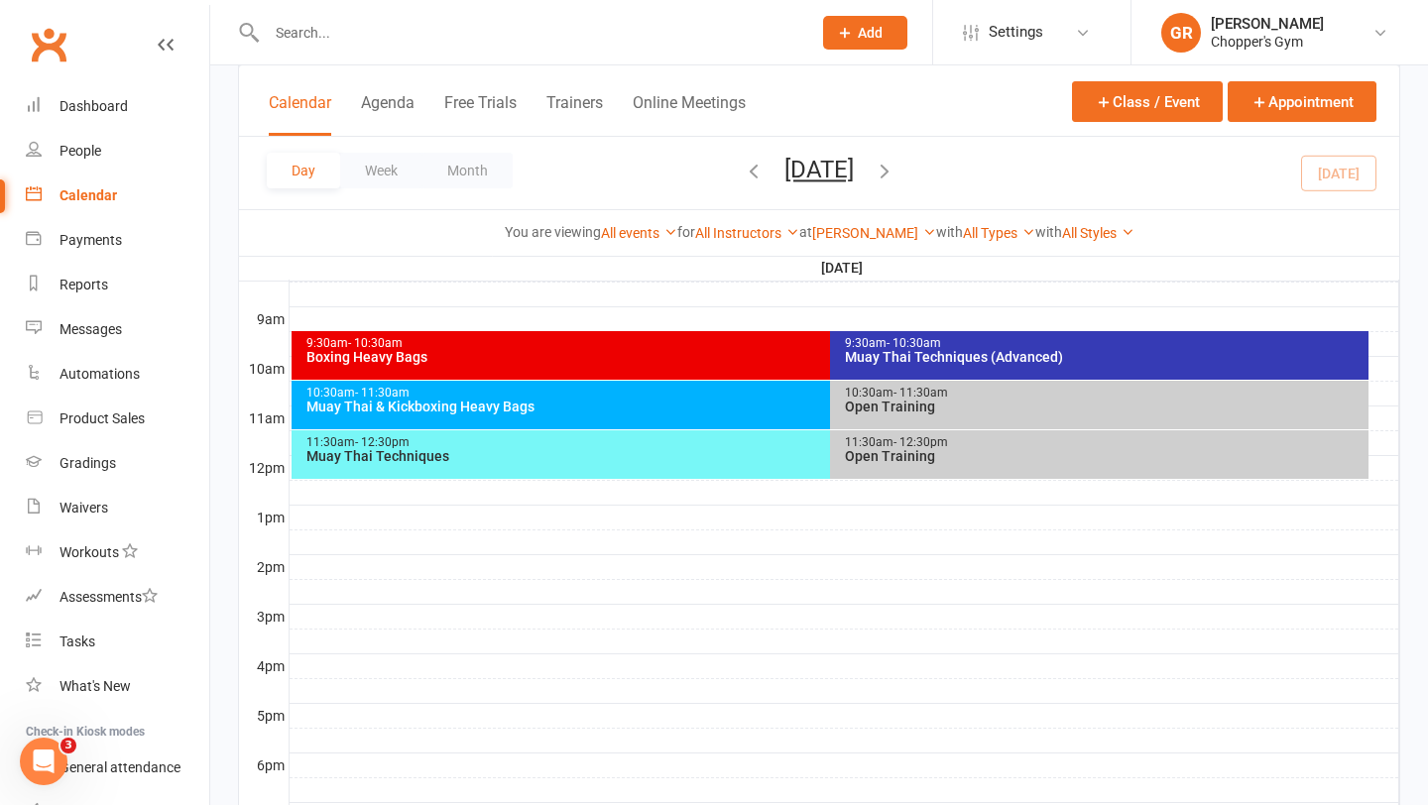
click at [786, 402] on div "Muay Thai & Kickboxing Heavy Bags" at bounding box center [825, 407] width 1040 height 14
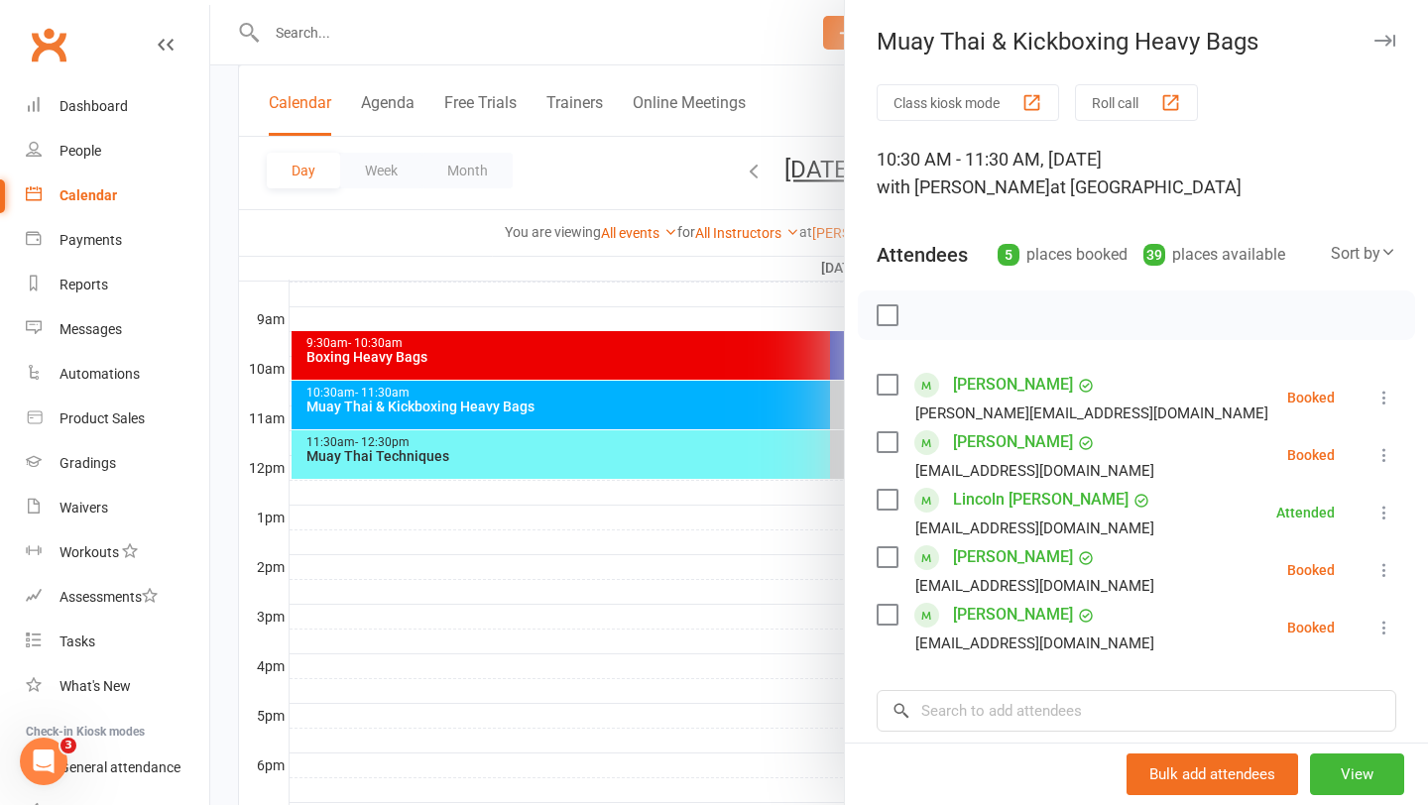
click at [781, 446] on div at bounding box center [819, 402] width 1218 height 805
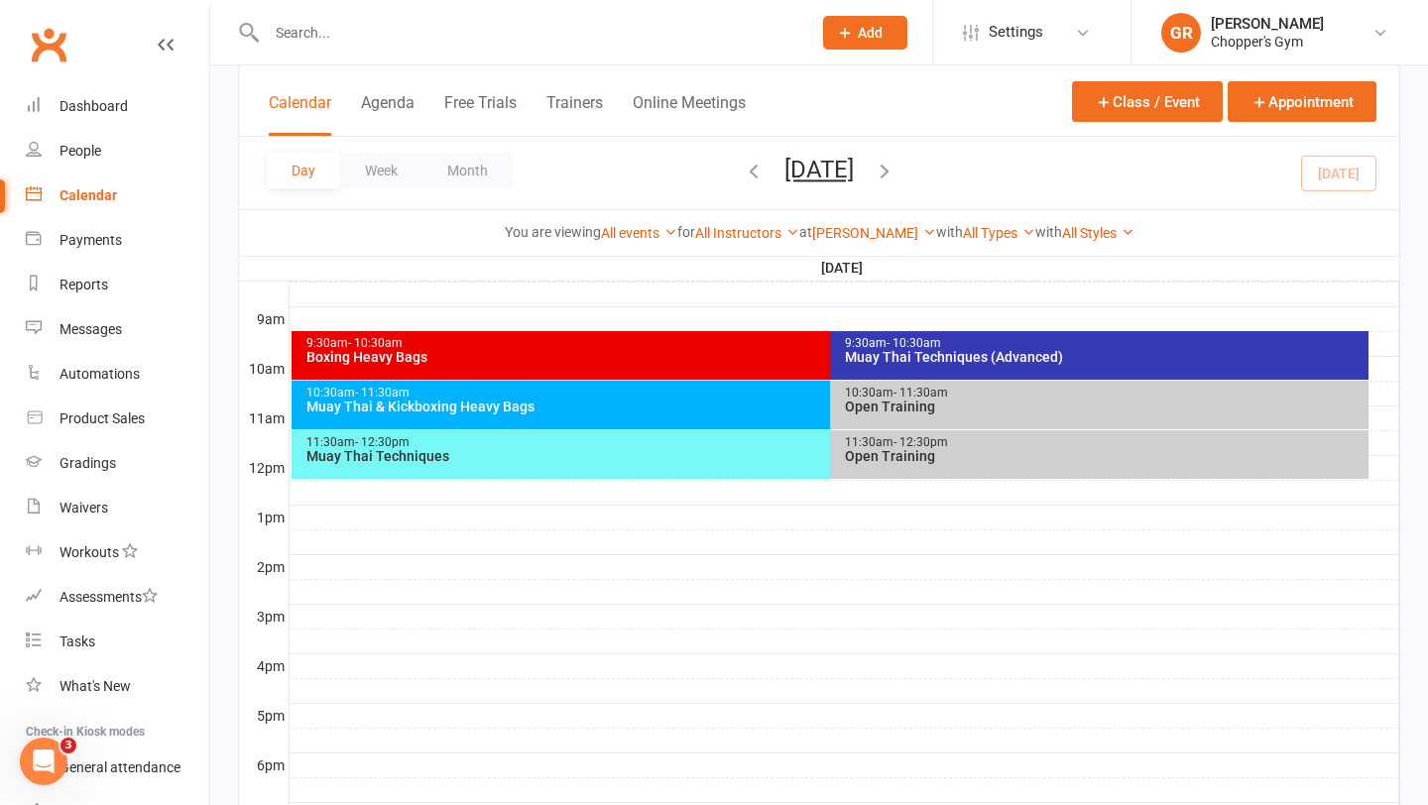
click at [957, 408] on div "Open Training" at bounding box center [1104, 407] width 521 height 14
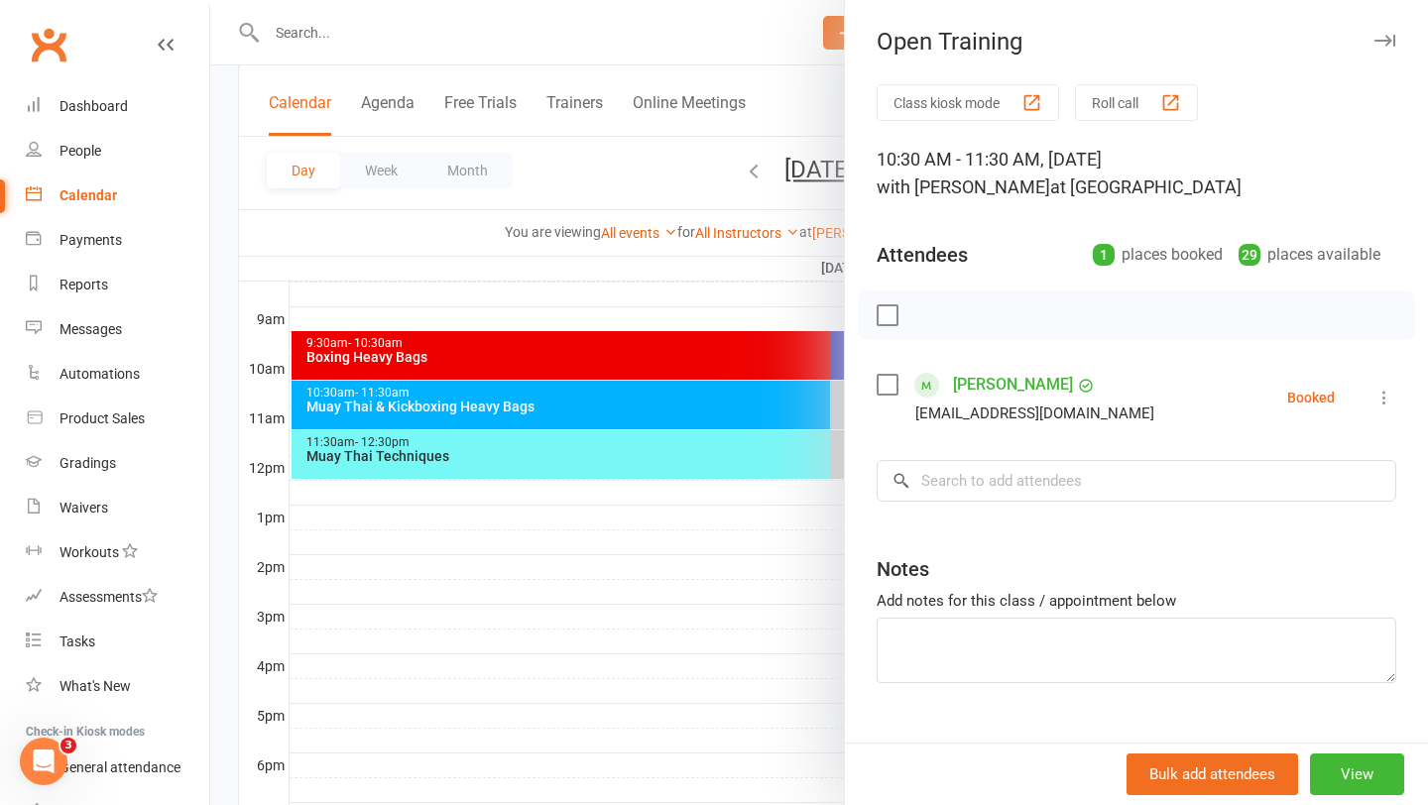
click at [811, 475] on div at bounding box center [819, 402] width 1218 height 805
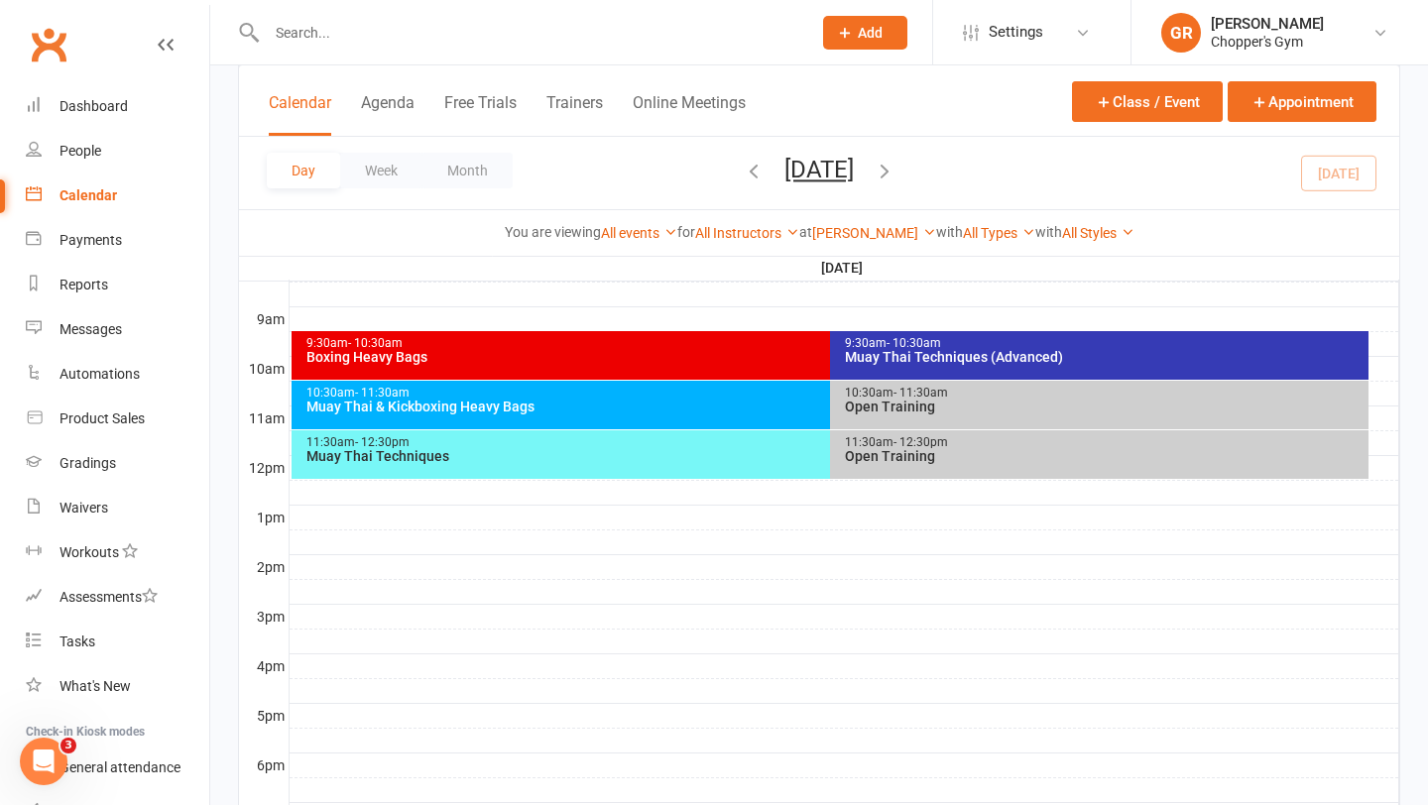
click at [914, 406] on div "Open Training" at bounding box center [1104, 407] width 521 height 14
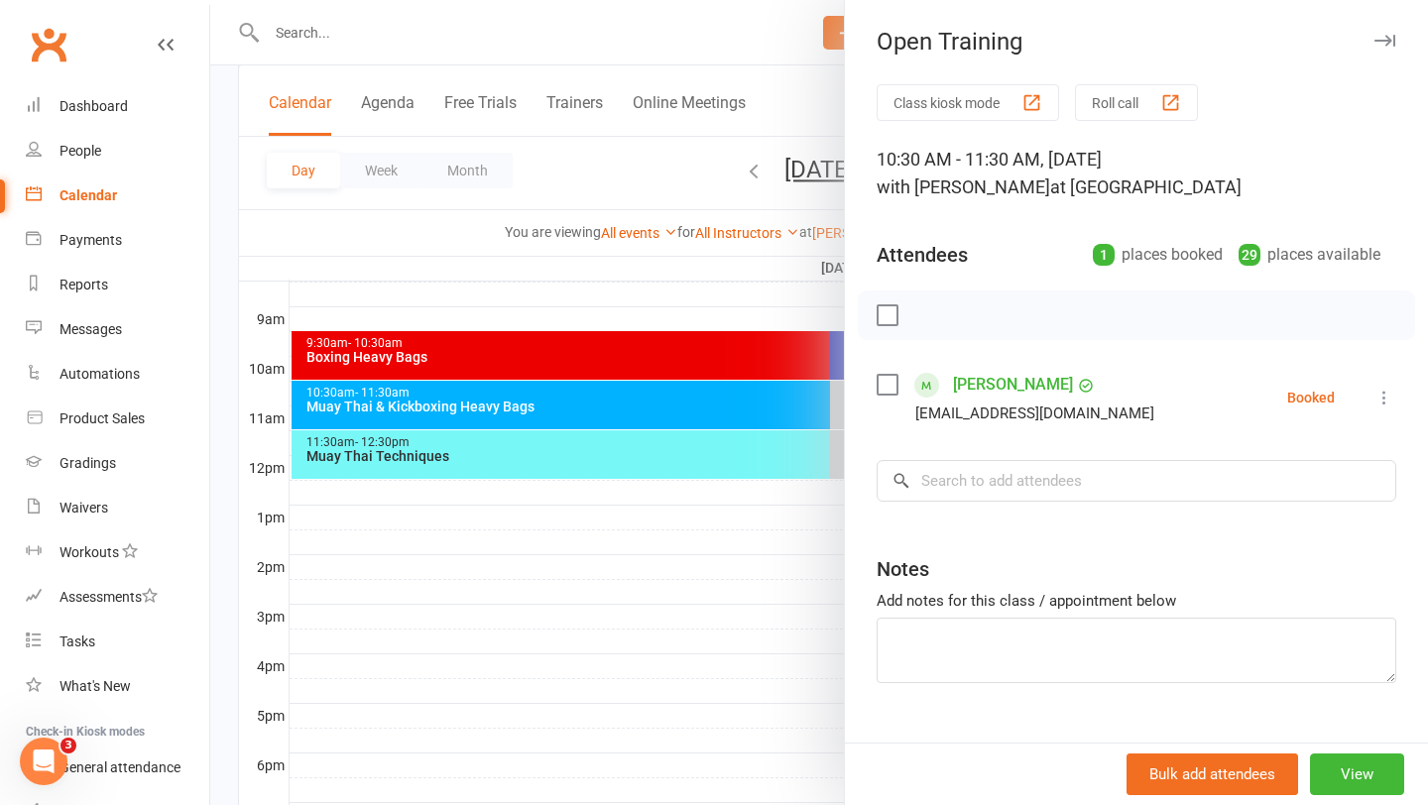
click at [1378, 396] on icon at bounding box center [1384, 398] width 20 height 20
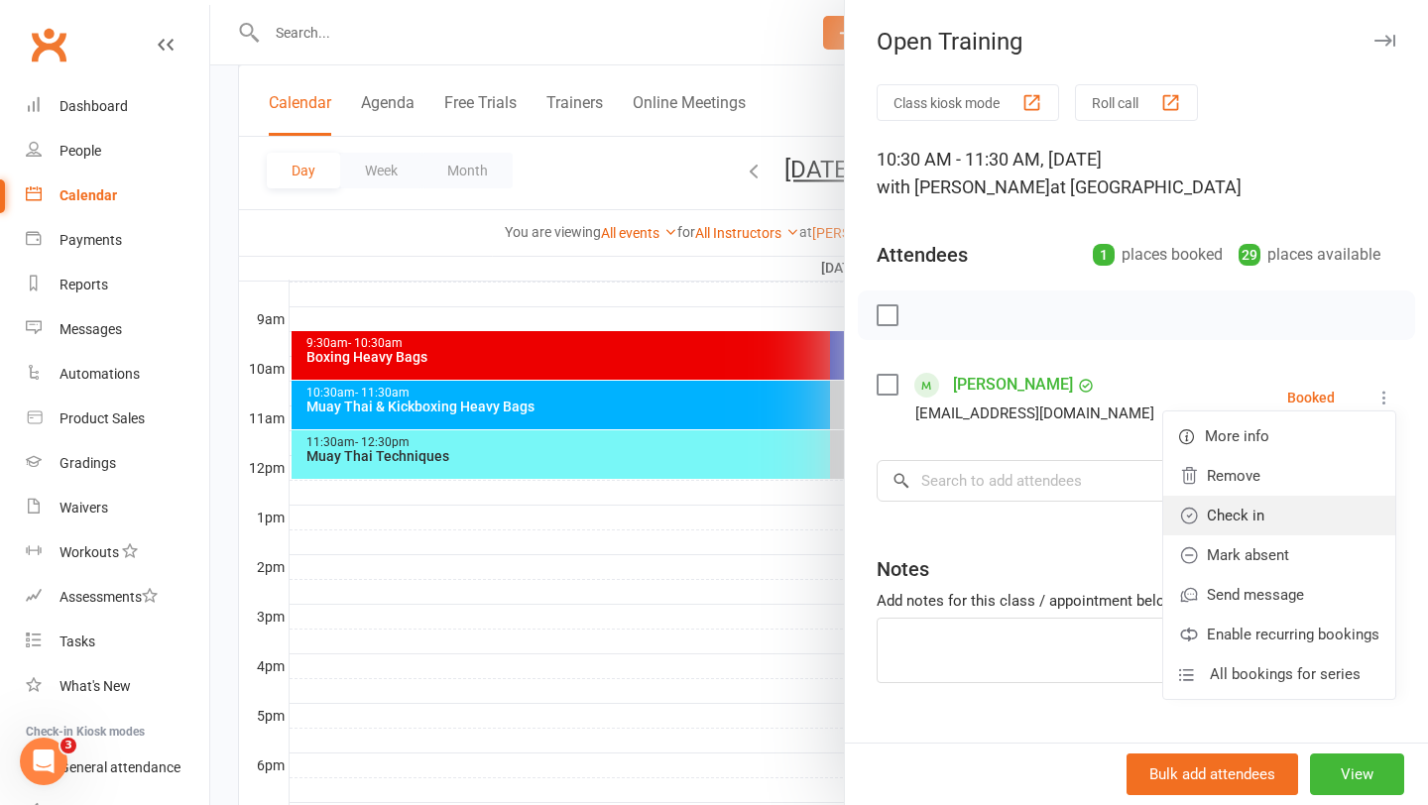
click at [1286, 517] on link "Check in" at bounding box center [1279, 516] width 232 height 40
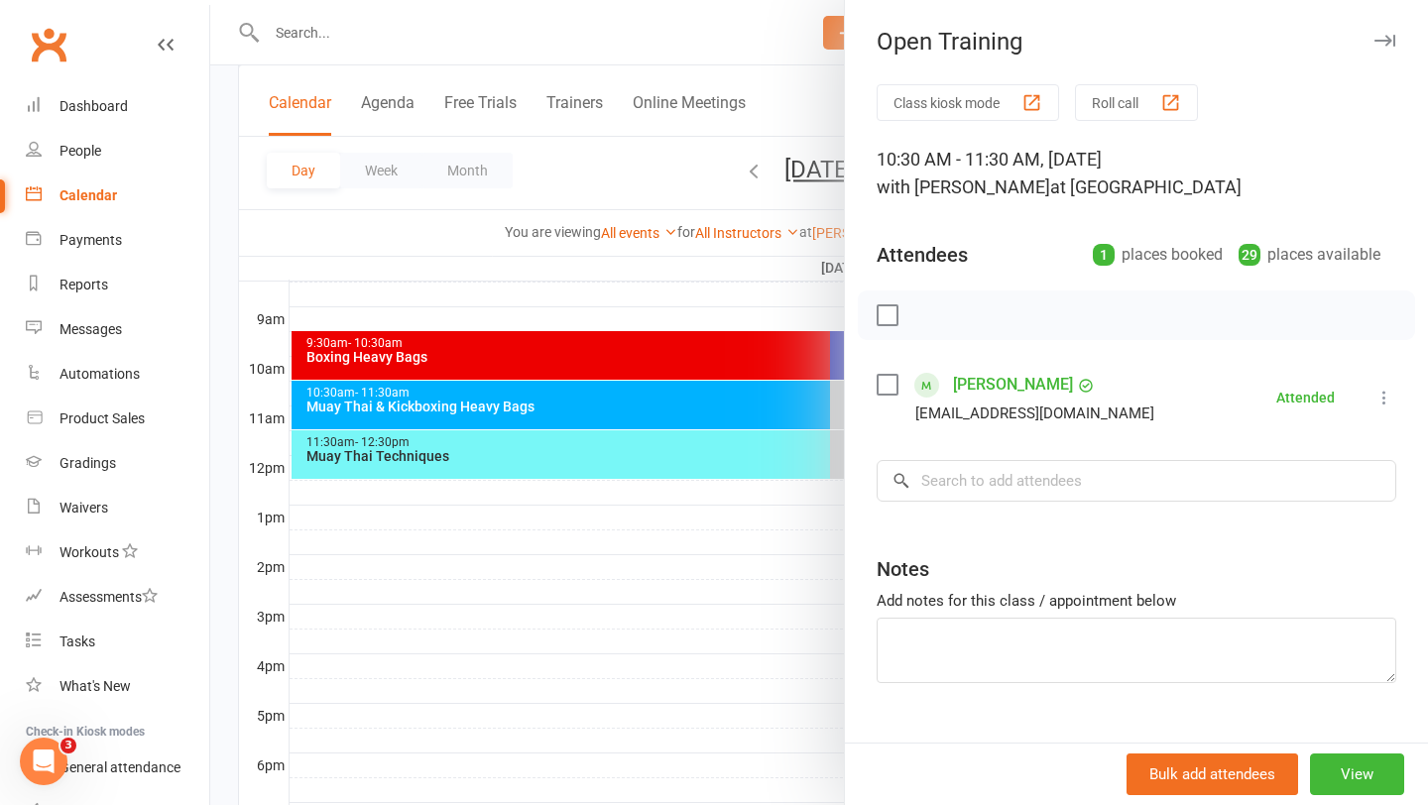
click at [723, 554] on div at bounding box center [819, 402] width 1218 height 805
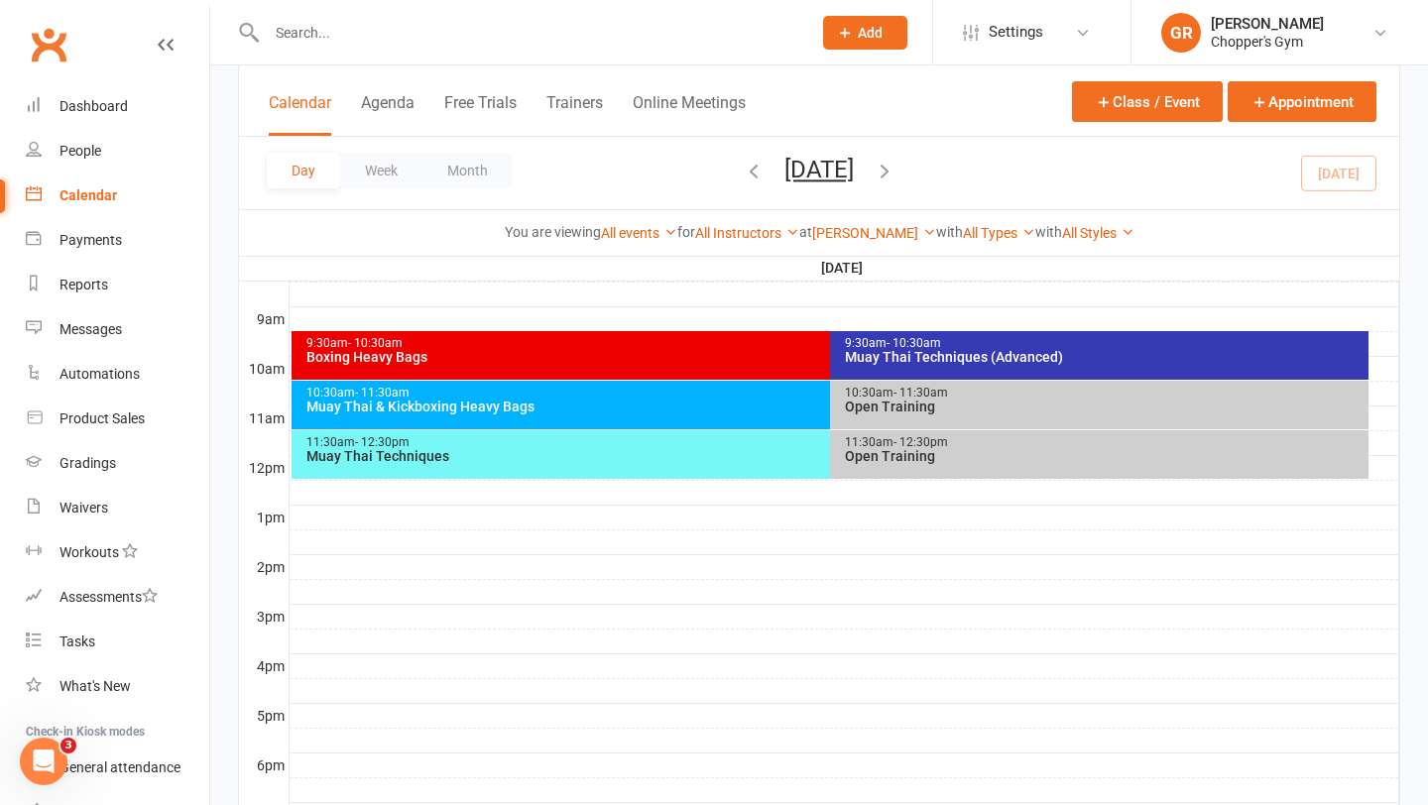
click at [899, 469] on div "11:30am - 12:30pm Open Training" at bounding box center [1099, 454] width 538 height 49
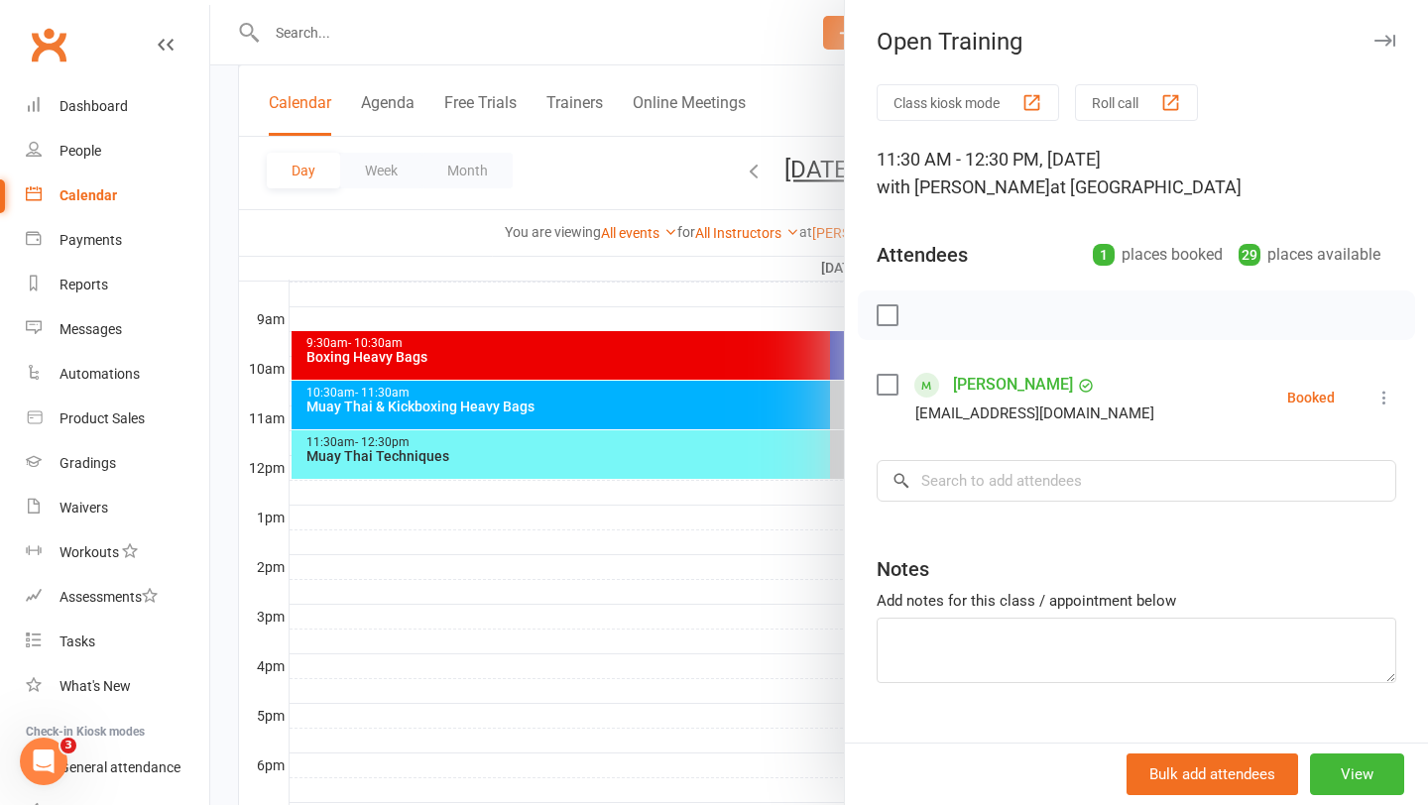
click at [756, 493] on div at bounding box center [819, 402] width 1218 height 805
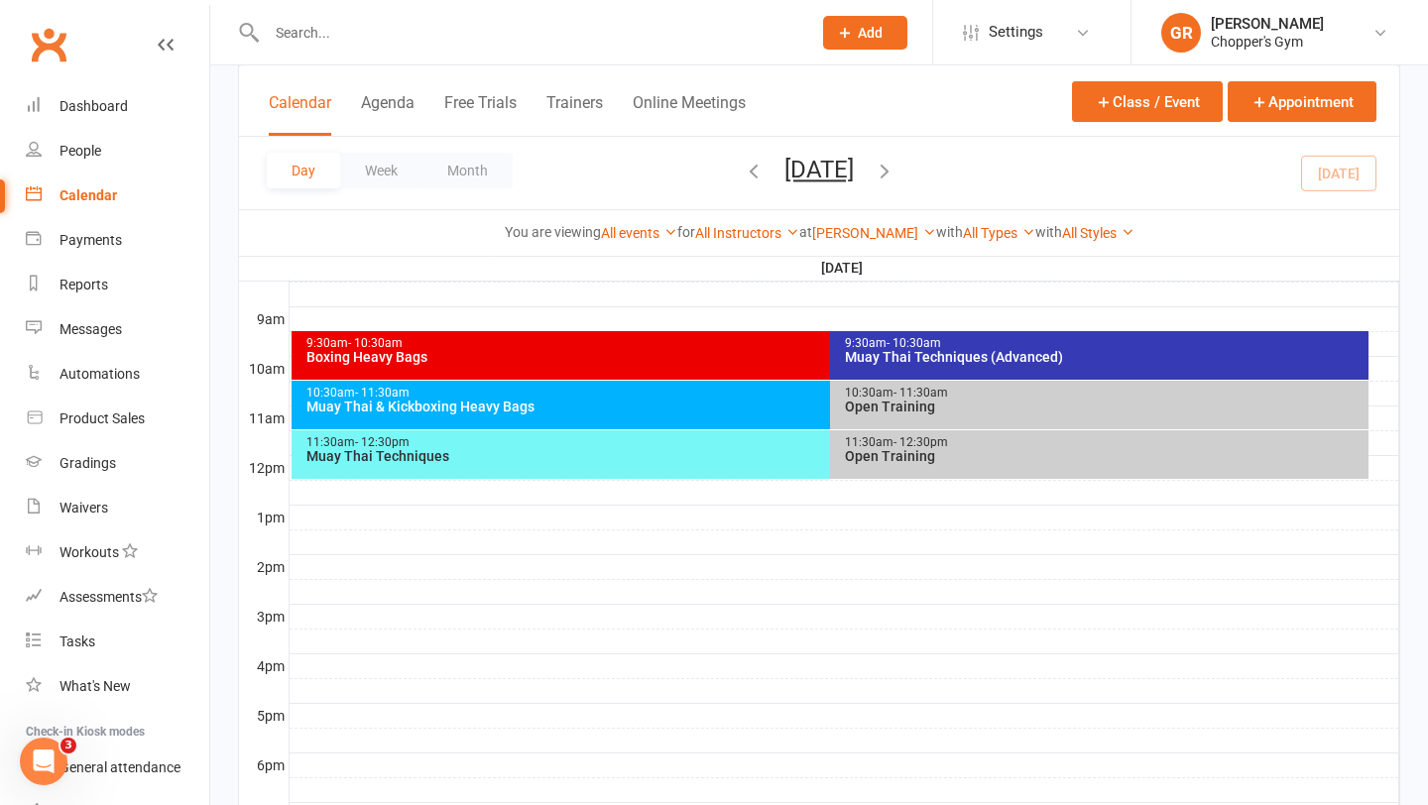
click at [770, 447] on div "11:30am - 12:30pm" at bounding box center [825, 442] width 1040 height 13
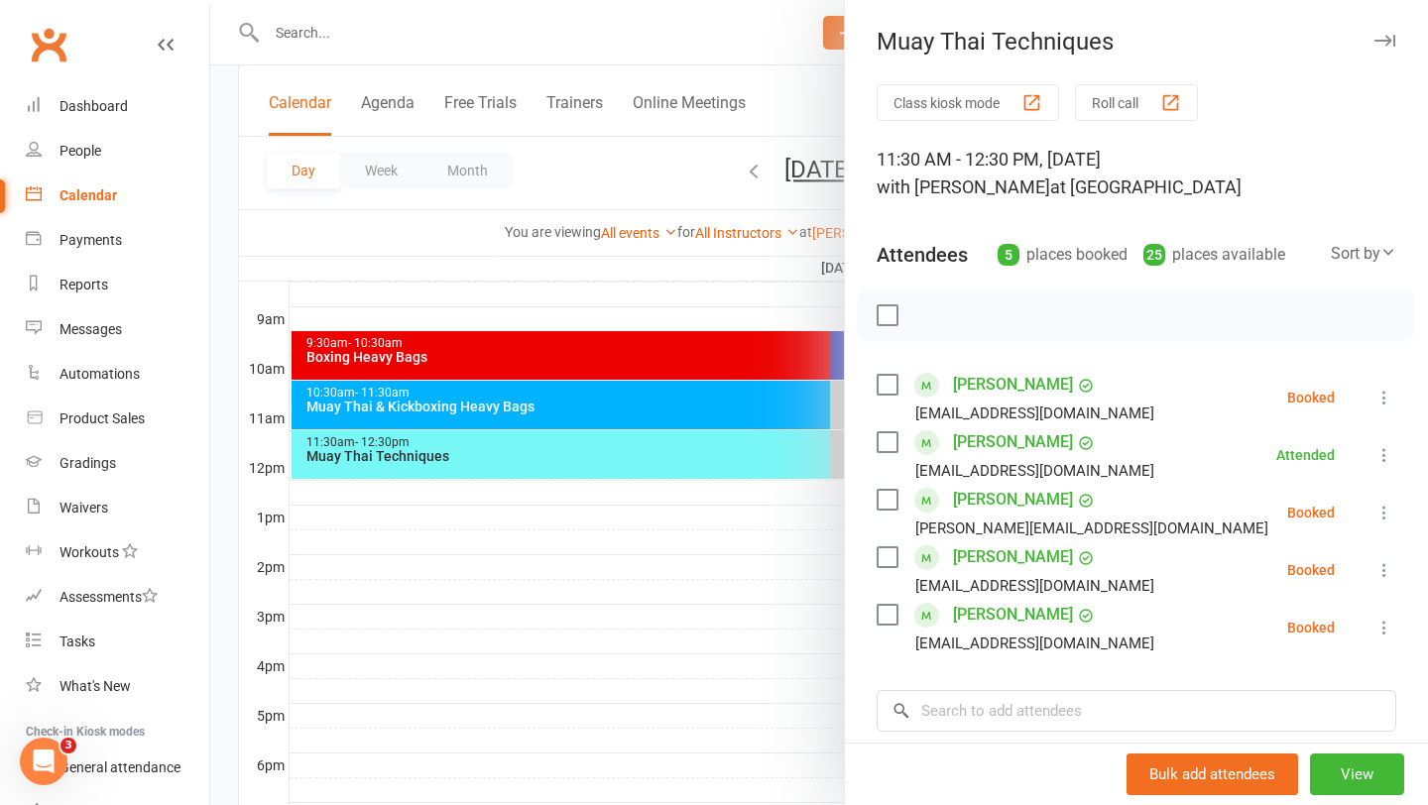
click at [826, 510] on div at bounding box center [819, 402] width 1218 height 805
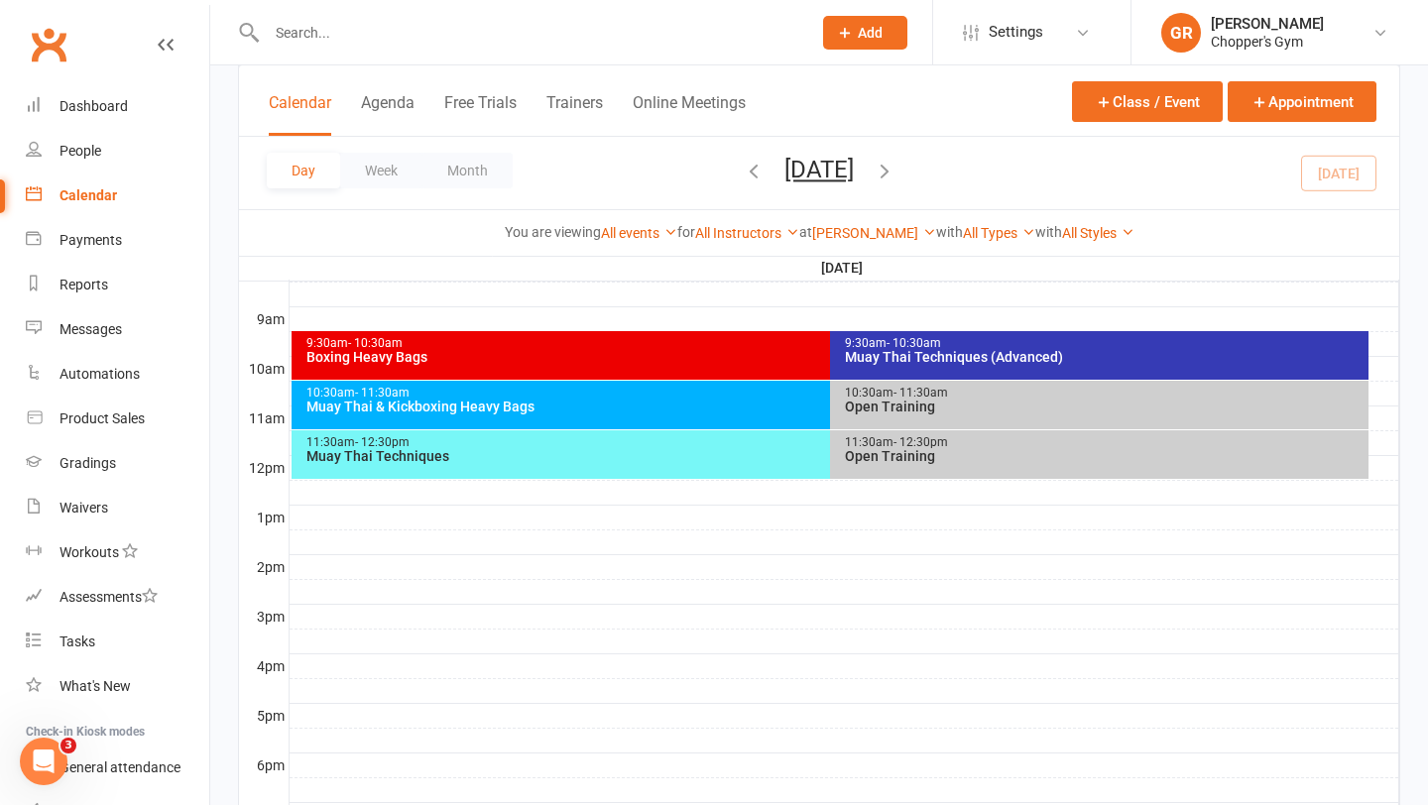
click at [795, 402] on div "Muay Thai & Kickboxing Heavy Bags" at bounding box center [825, 407] width 1040 height 14
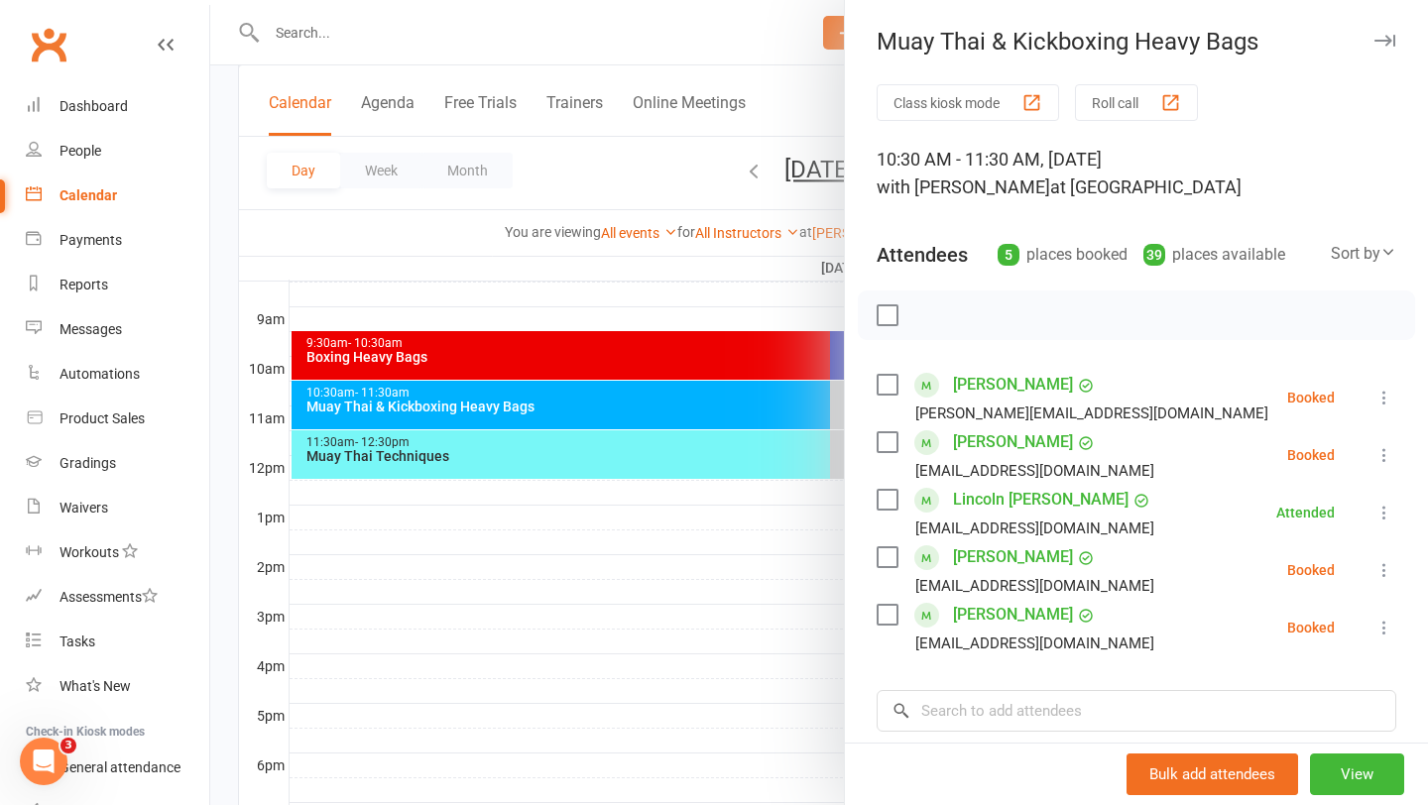
click at [1382, 574] on icon at bounding box center [1384, 570] width 20 height 20
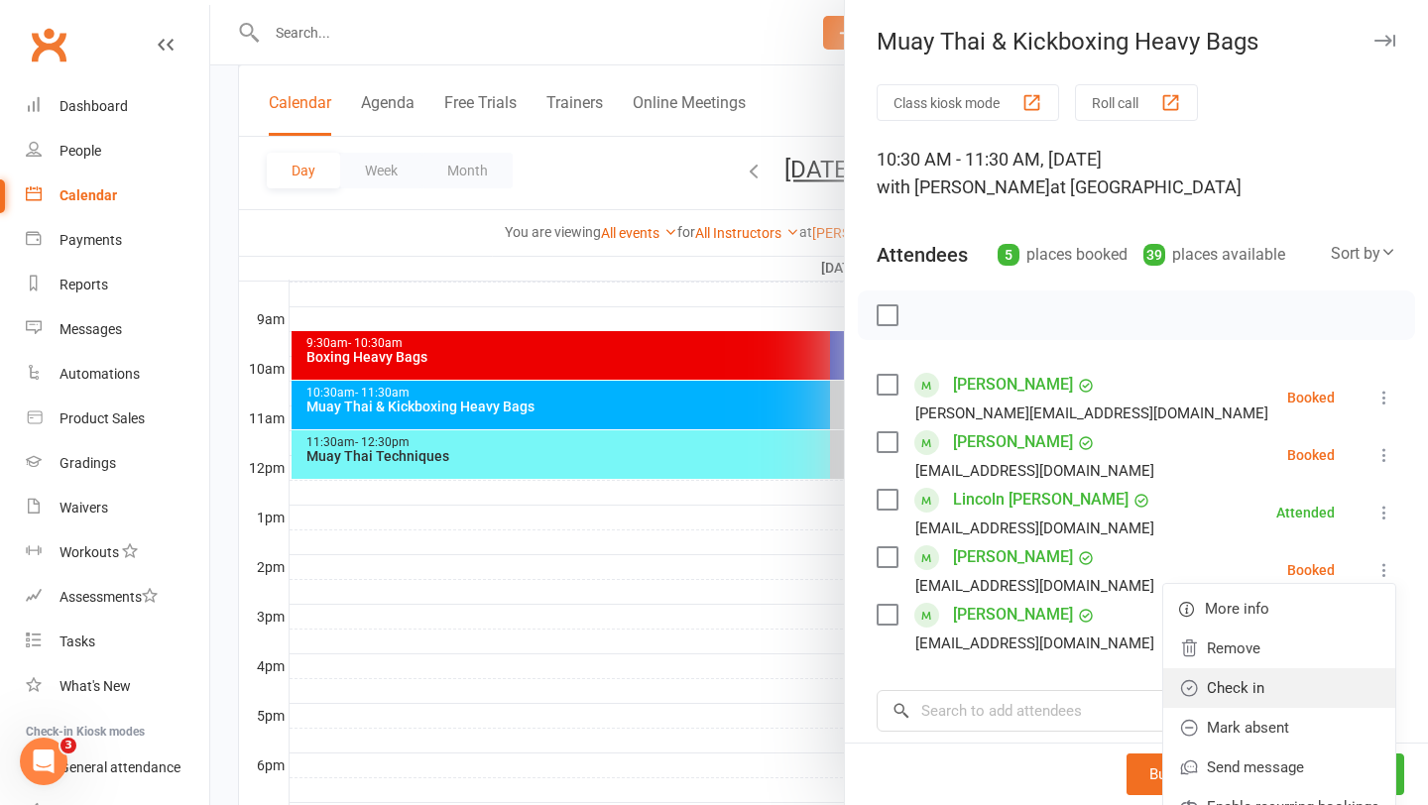
click at [1300, 688] on link "Check in" at bounding box center [1279, 688] width 232 height 40
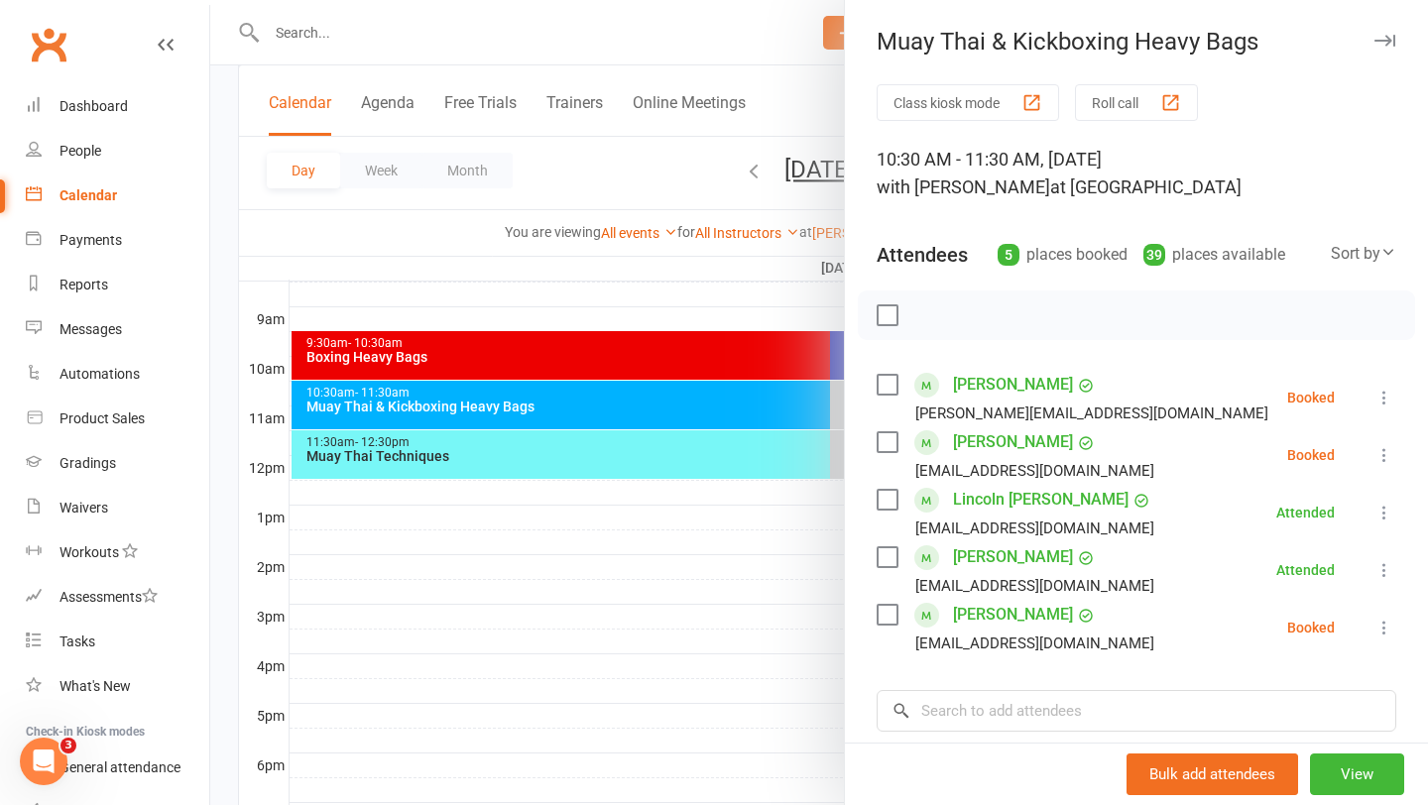
click at [710, 629] on div at bounding box center [819, 402] width 1218 height 805
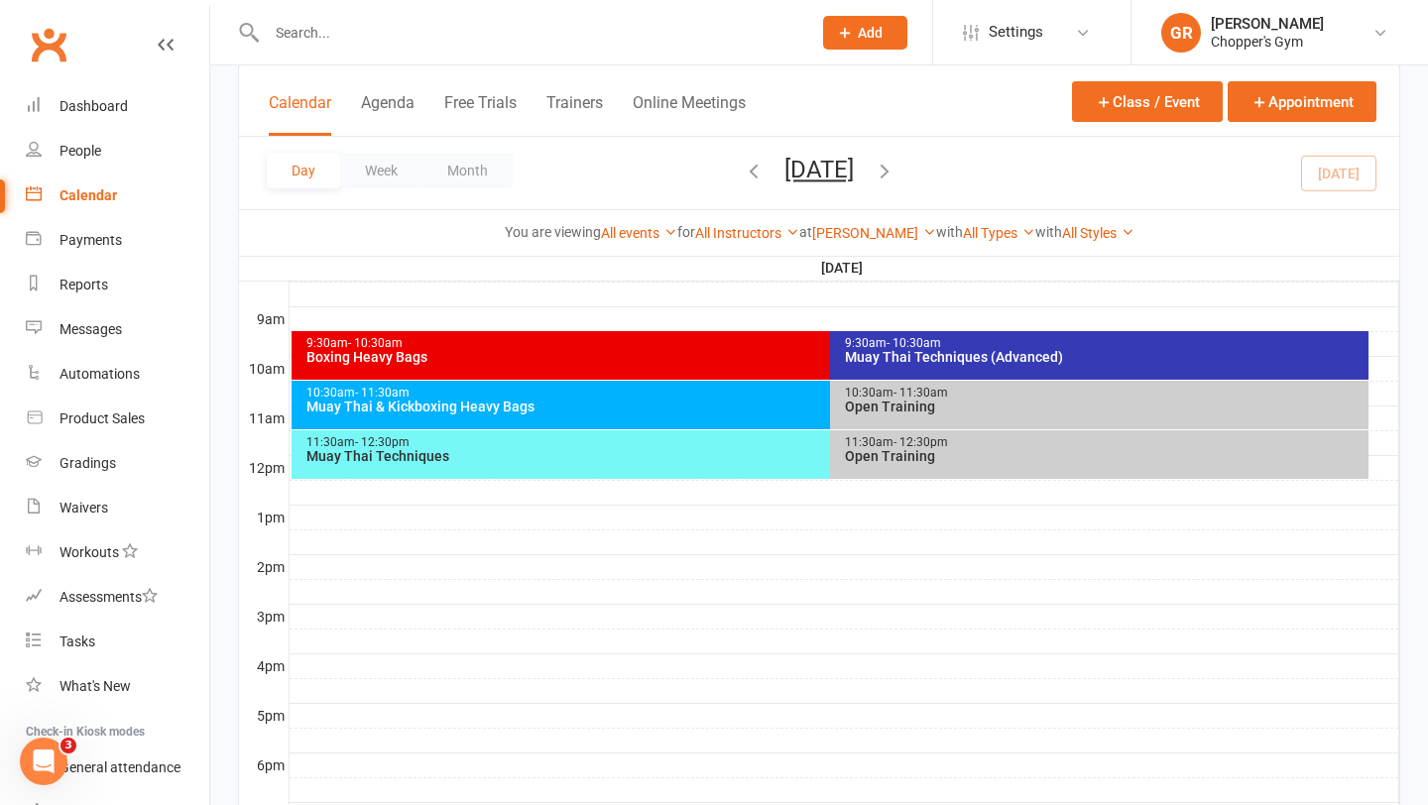
click at [729, 454] on div "Muay Thai Techniques" at bounding box center [825, 456] width 1040 height 14
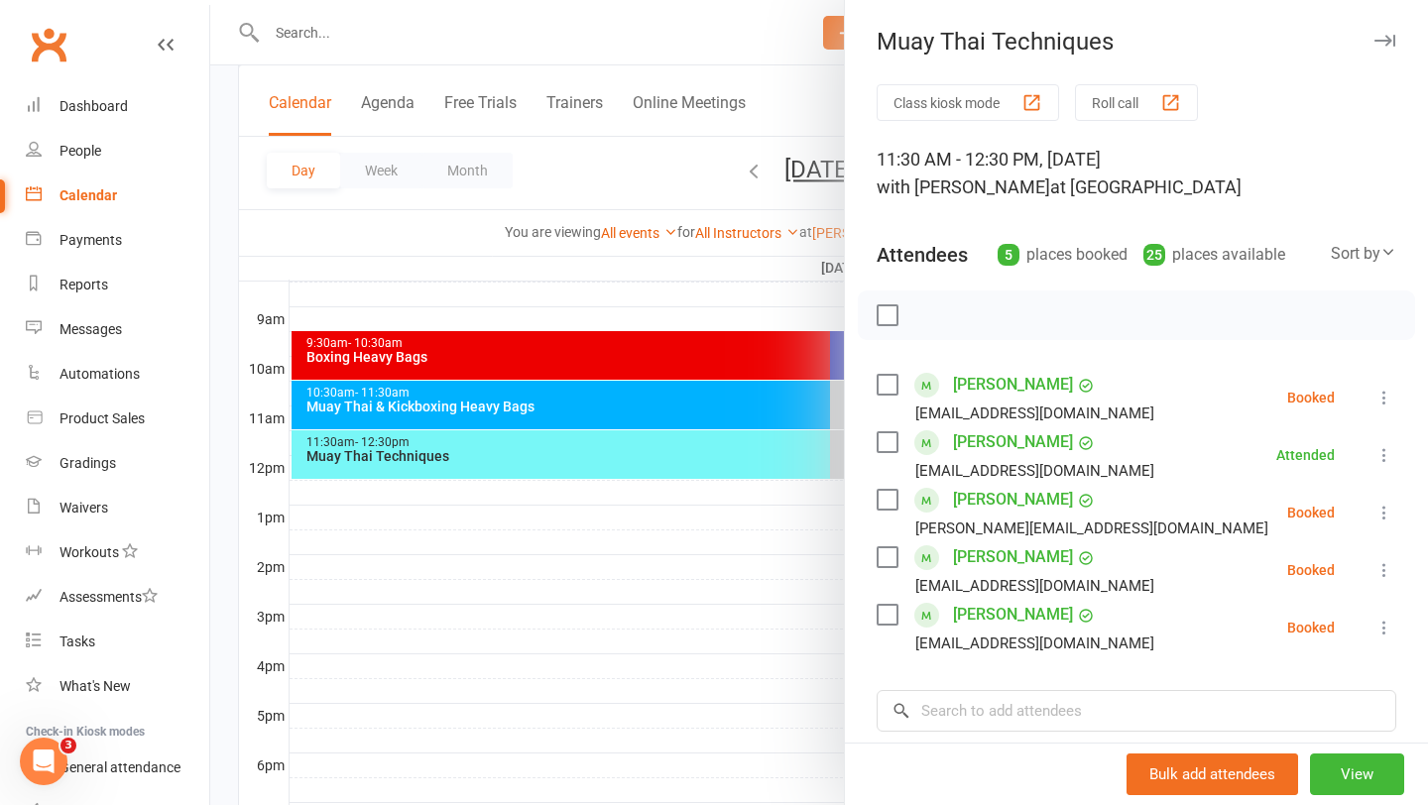
click at [1388, 568] on icon at bounding box center [1384, 570] width 20 height 20
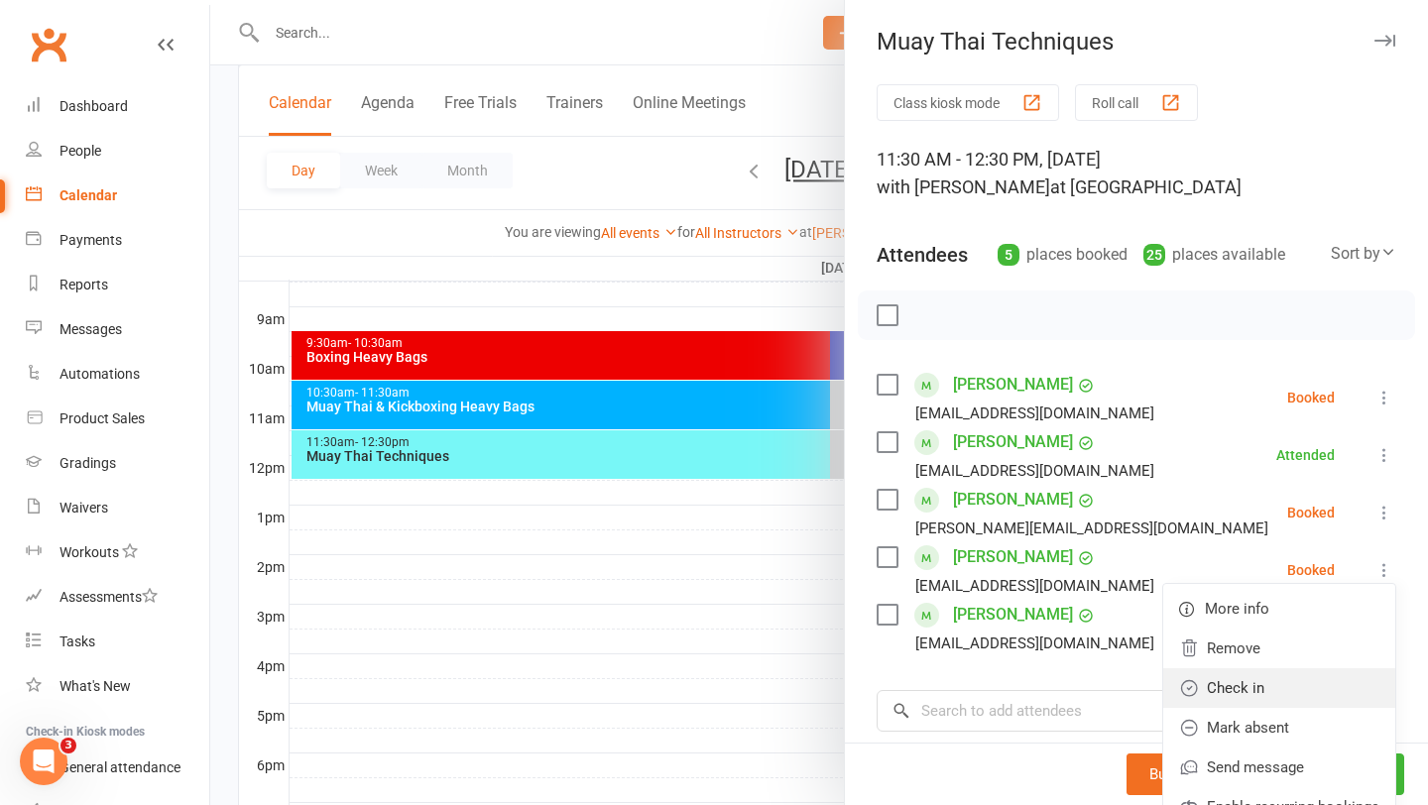
click at [1298, 696] on link "Check in" at bounding box center [1279, 688] width 232 height 40
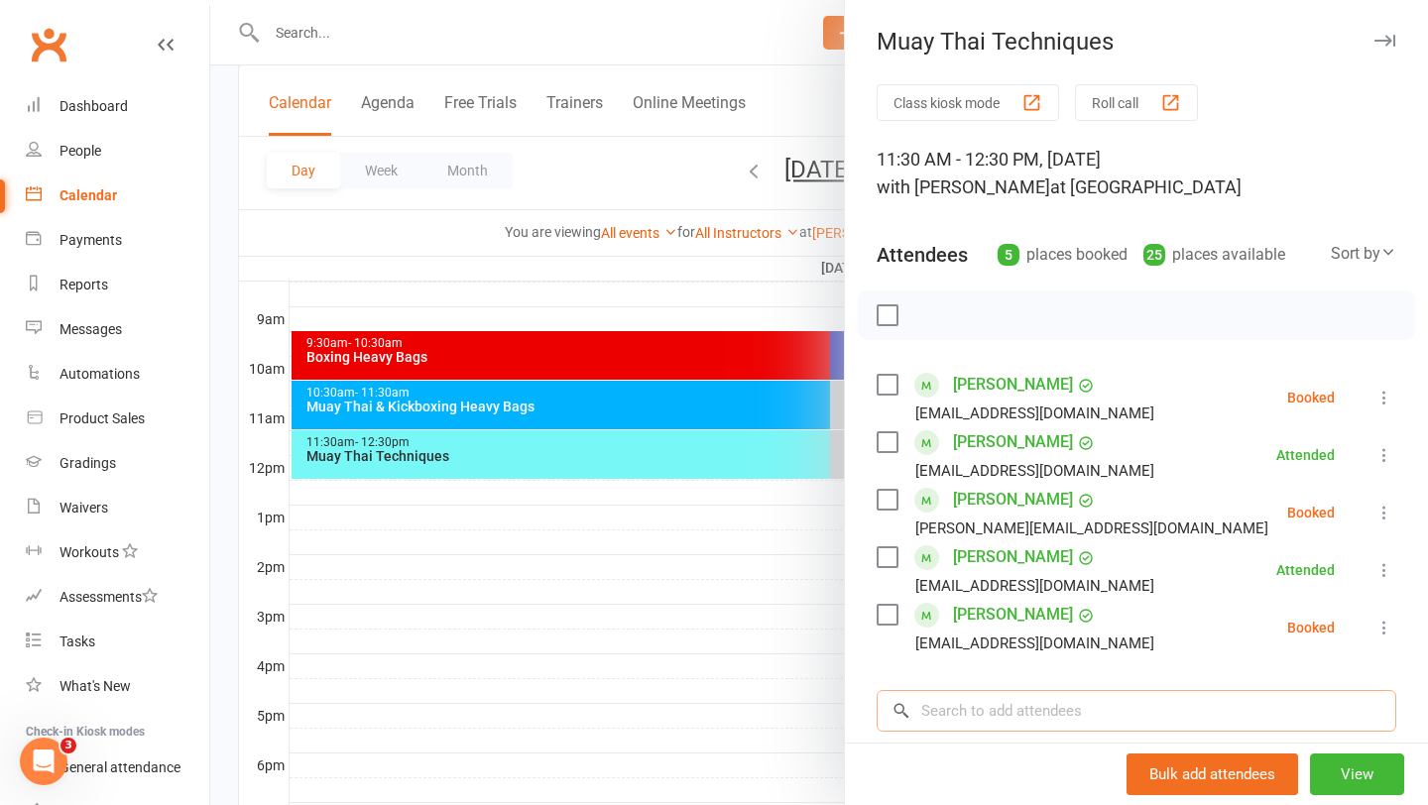
click at [1043, 719] on input "search" at bounding box center [1137, 711] width 520 height 42
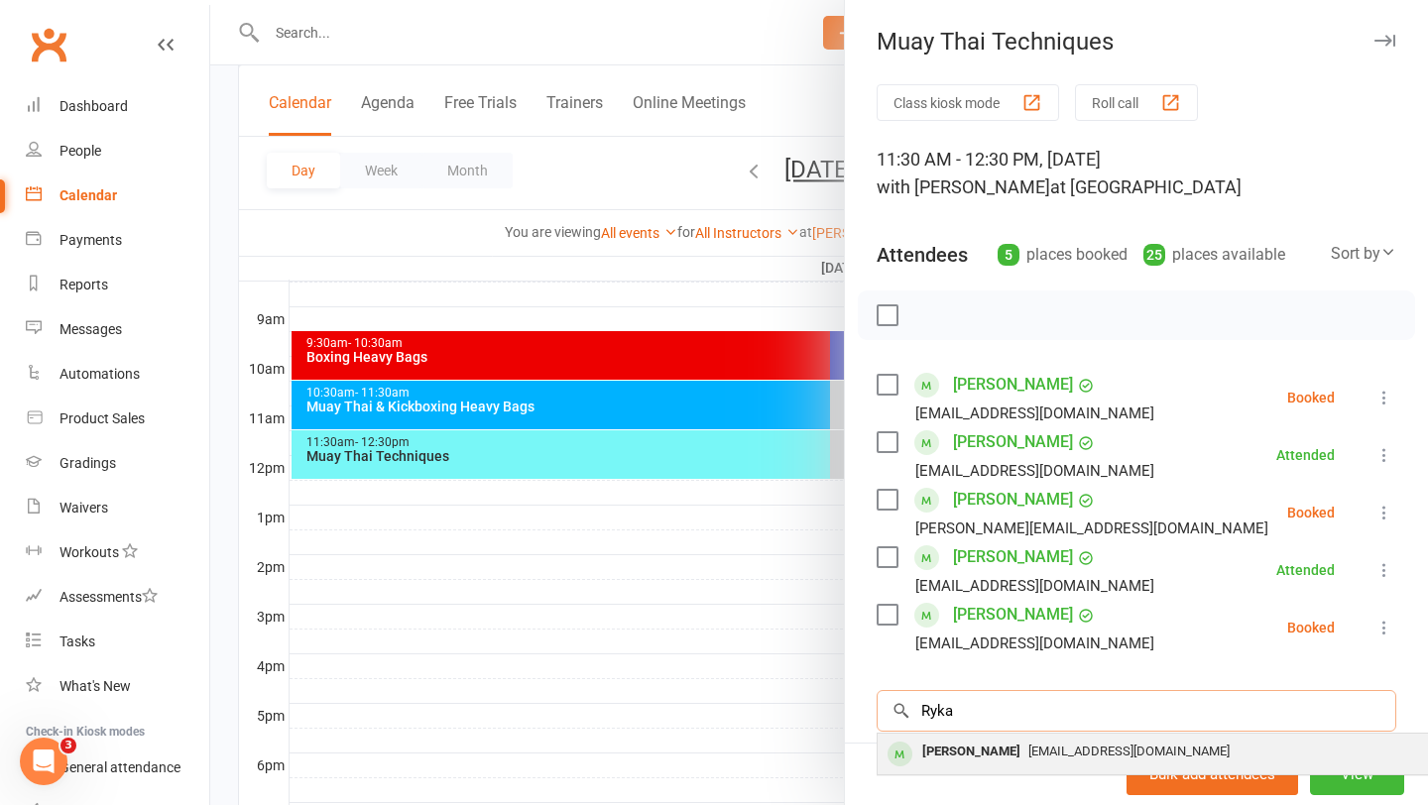
type input "Ryka"
click at [1099, 755] on span "ryka_bohden@yahoo.com" at bounding box center [1128, 751] width 201 height 15
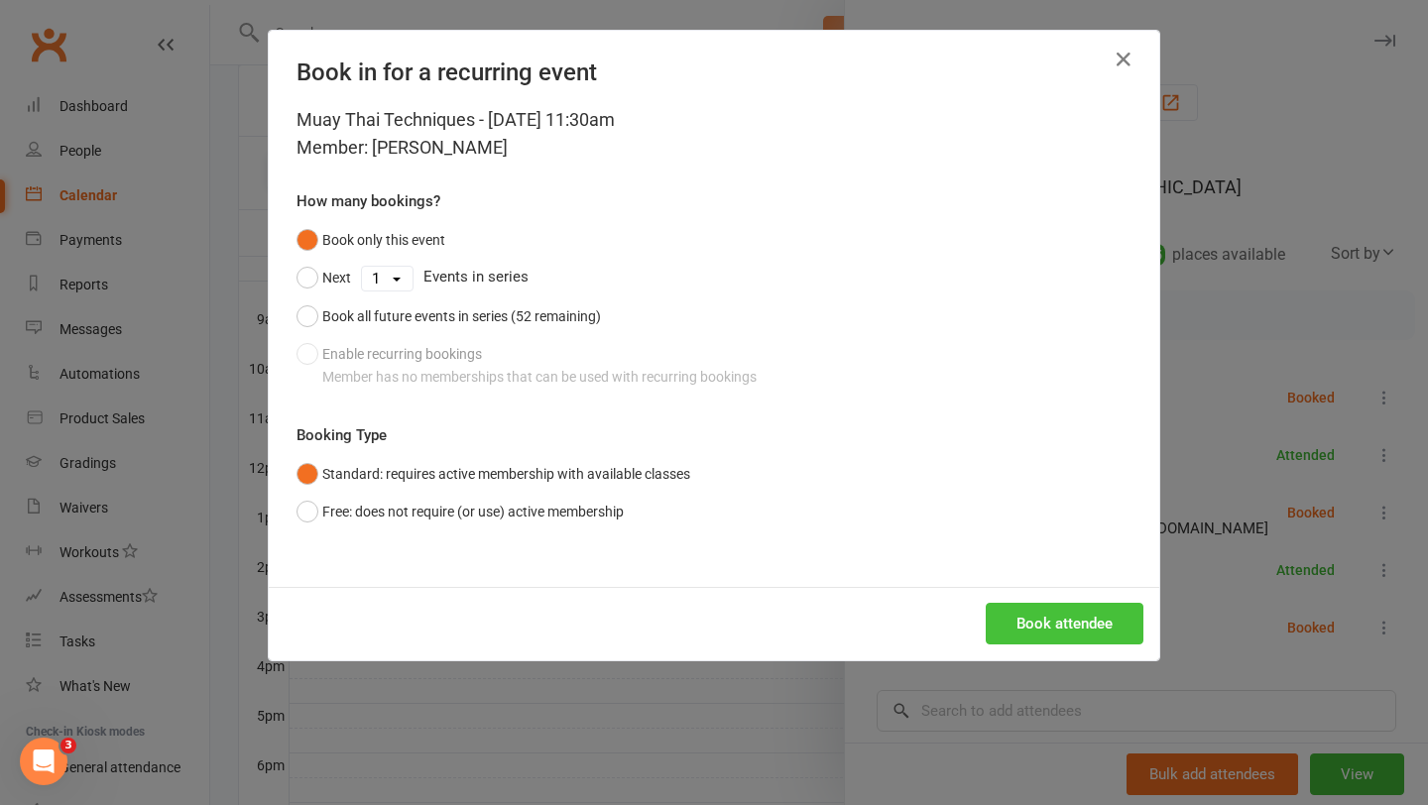
click at [1012, 618] on button "Book attendee" at bounding box center [1065, 624] width 158 height 42
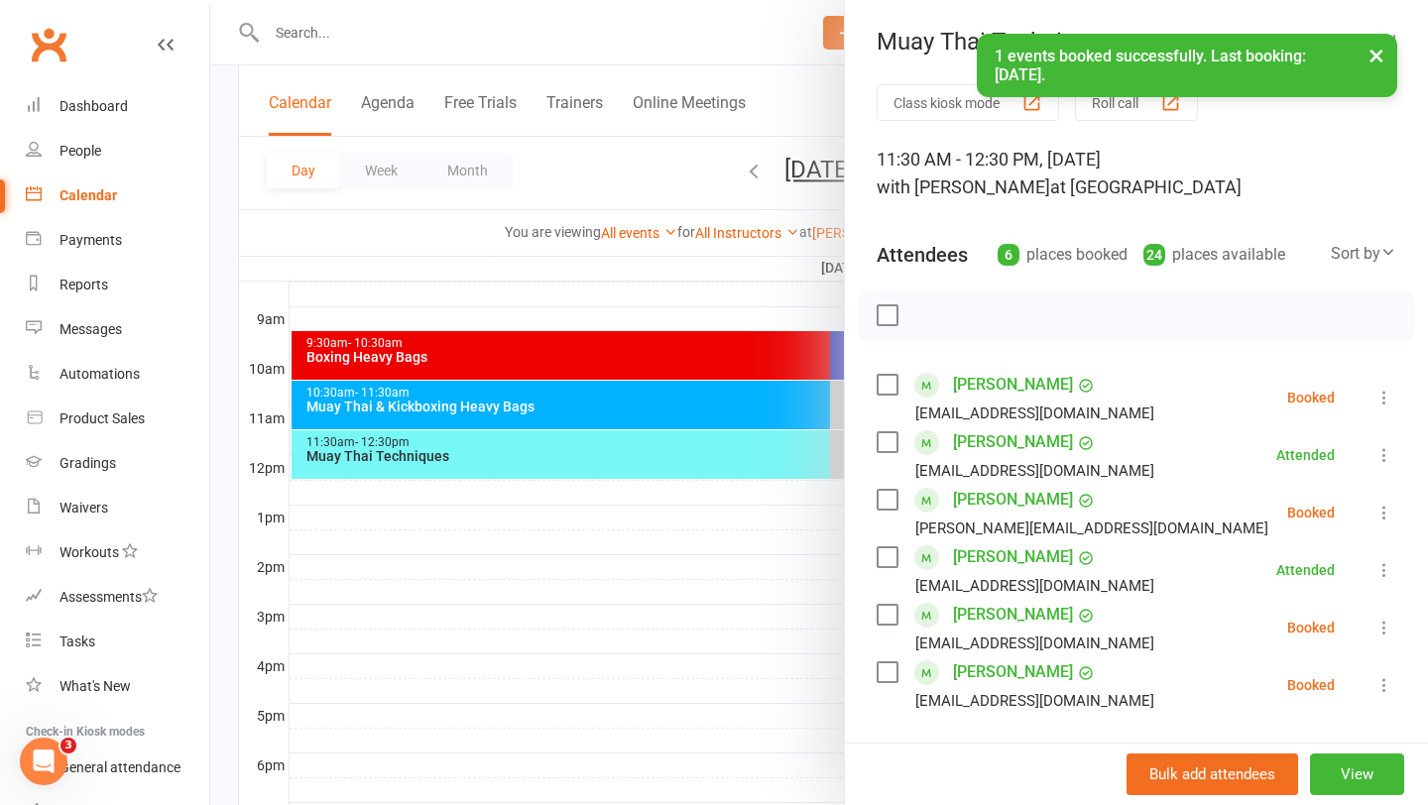
click at [1385, 620] on icon at bounding box center [1384, 628] width 20 height 20
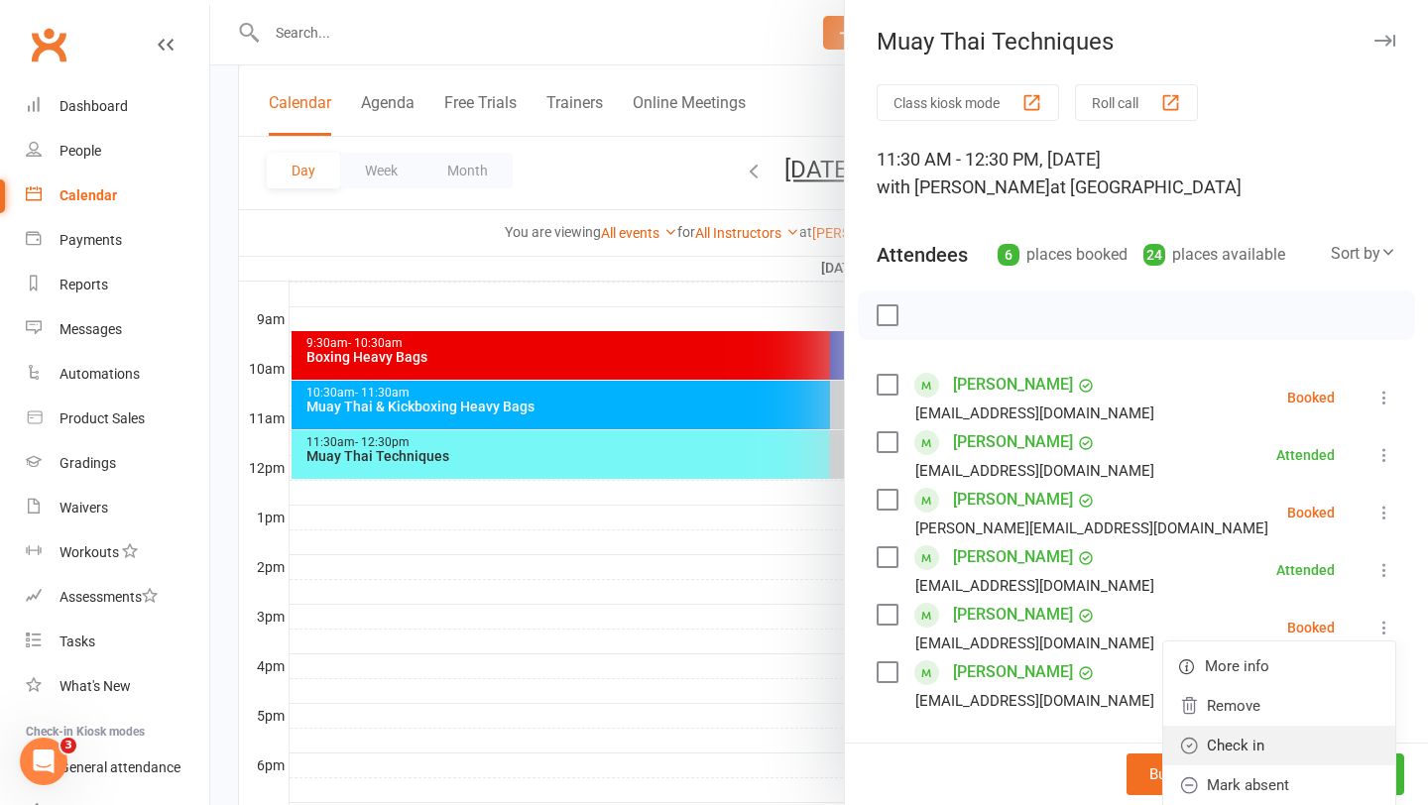
click at [1277, 753] on link "Check in" at bounding box center [1279, 746] width 232 height 40
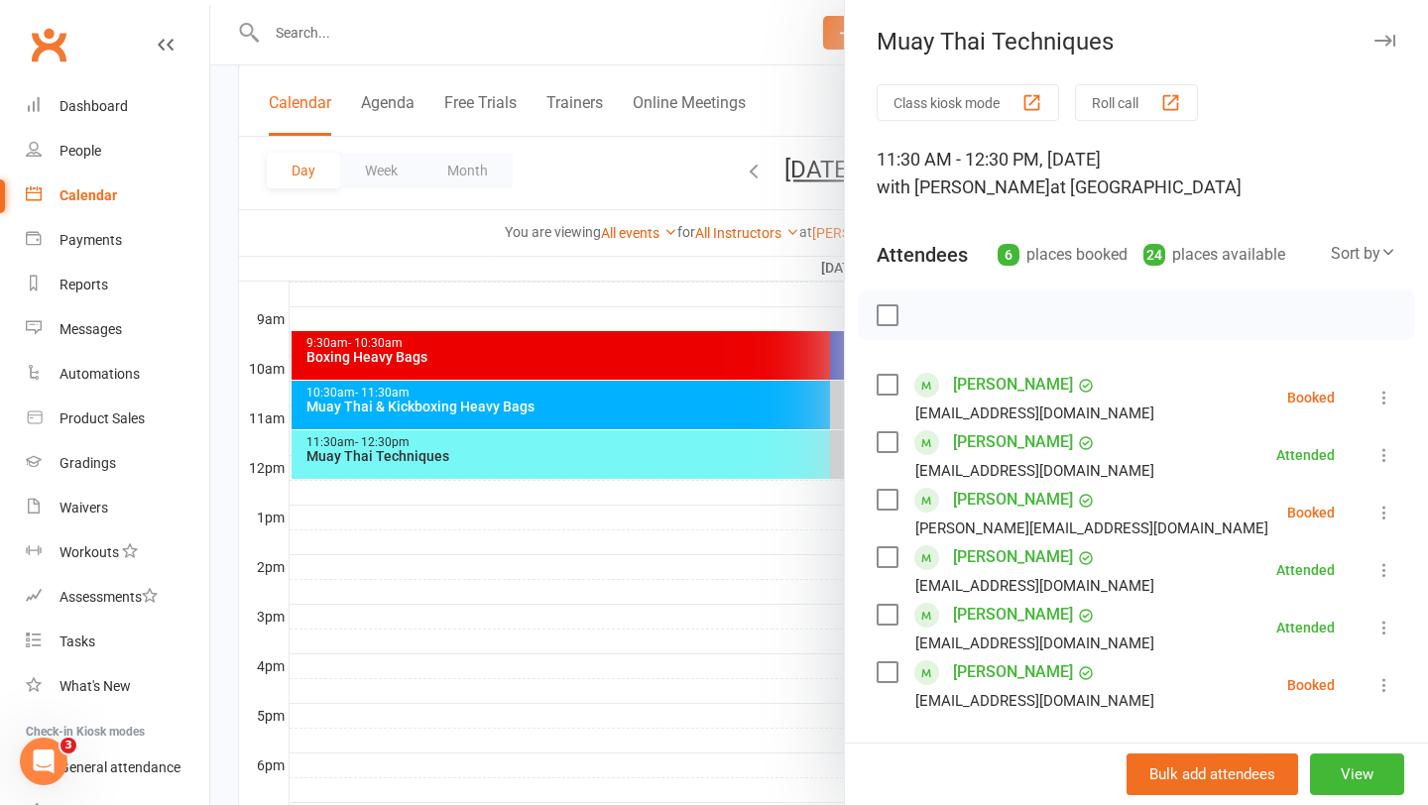
click at [766, 623] on div at bounding box center [819, 402] width 1218 height 805
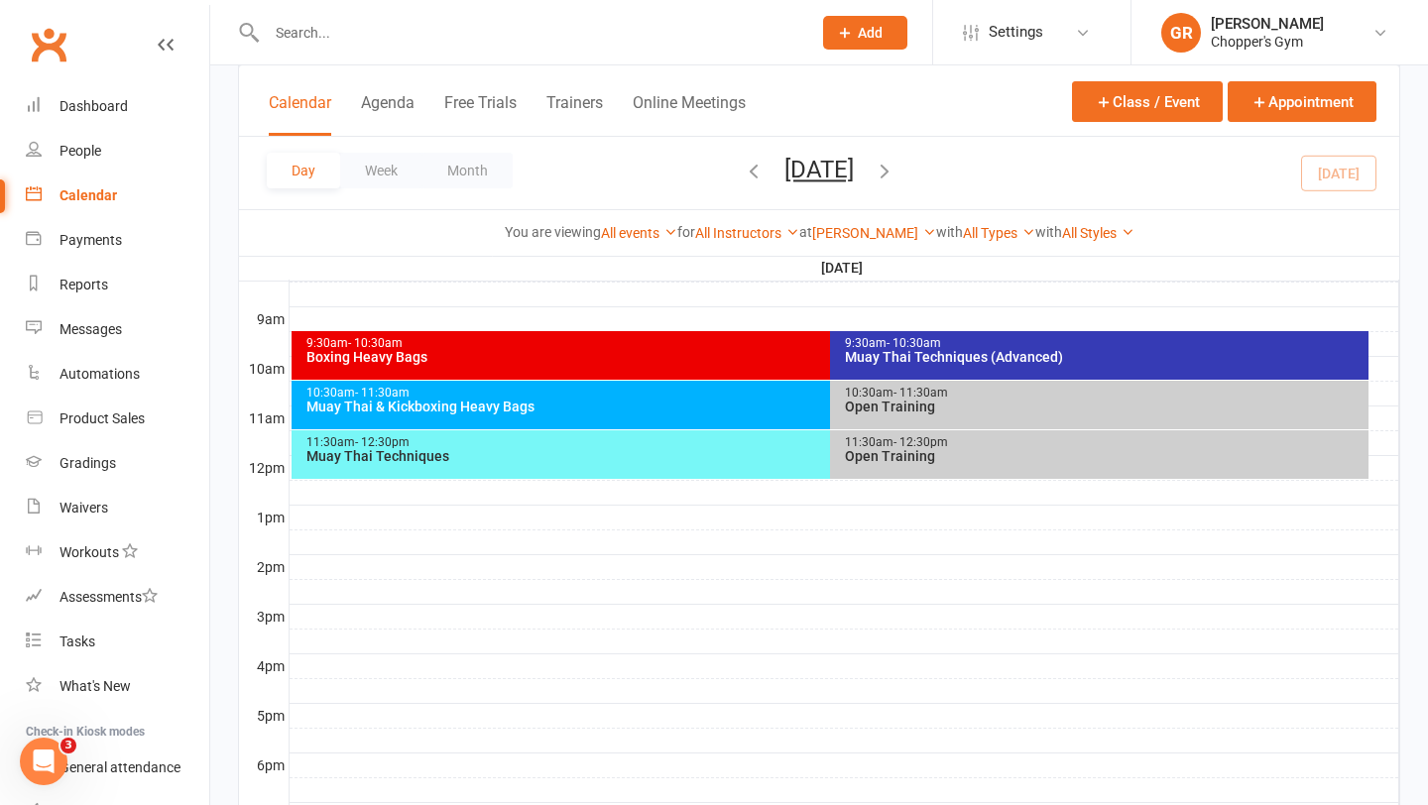
click at [790, 408] on div "Muay Thai & Kickboxing Heavy Bags" at bounding box center [825, 407] width 1040 height 14
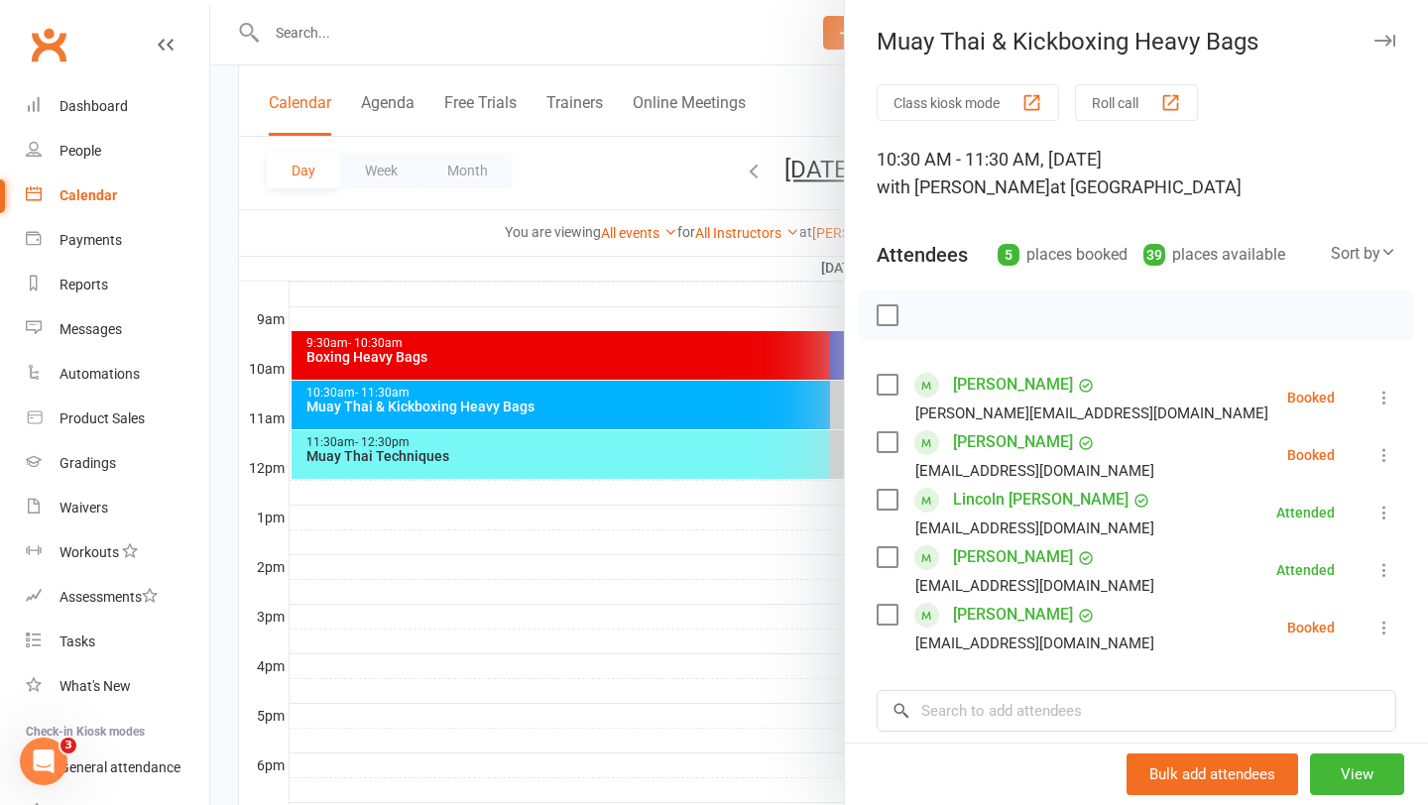
click at [1381, 449] on icon at bounding box center [1384, 455] width 20 height 20
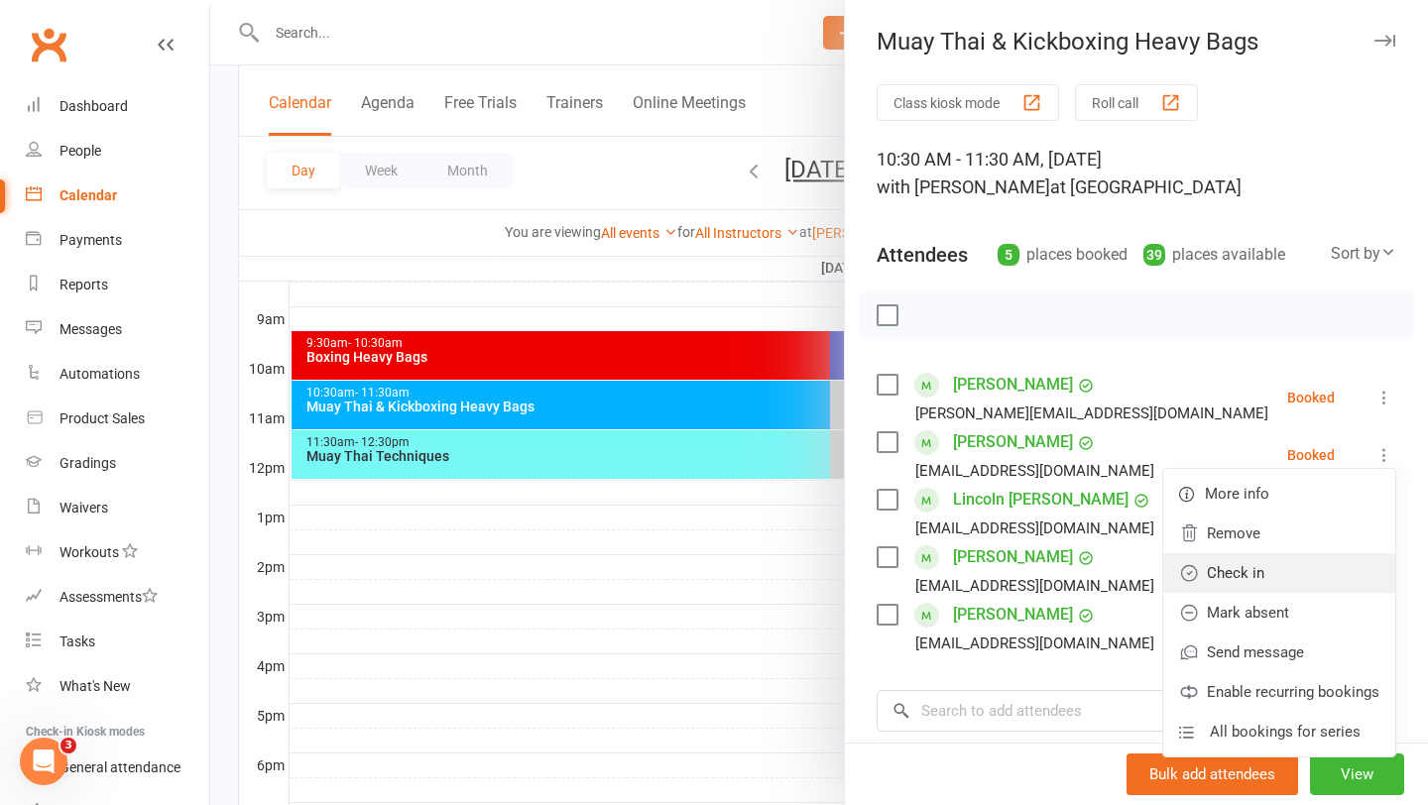
click at [1260, 572] on link "Check in" at bounding box center [1279, 573] width 232 height 40
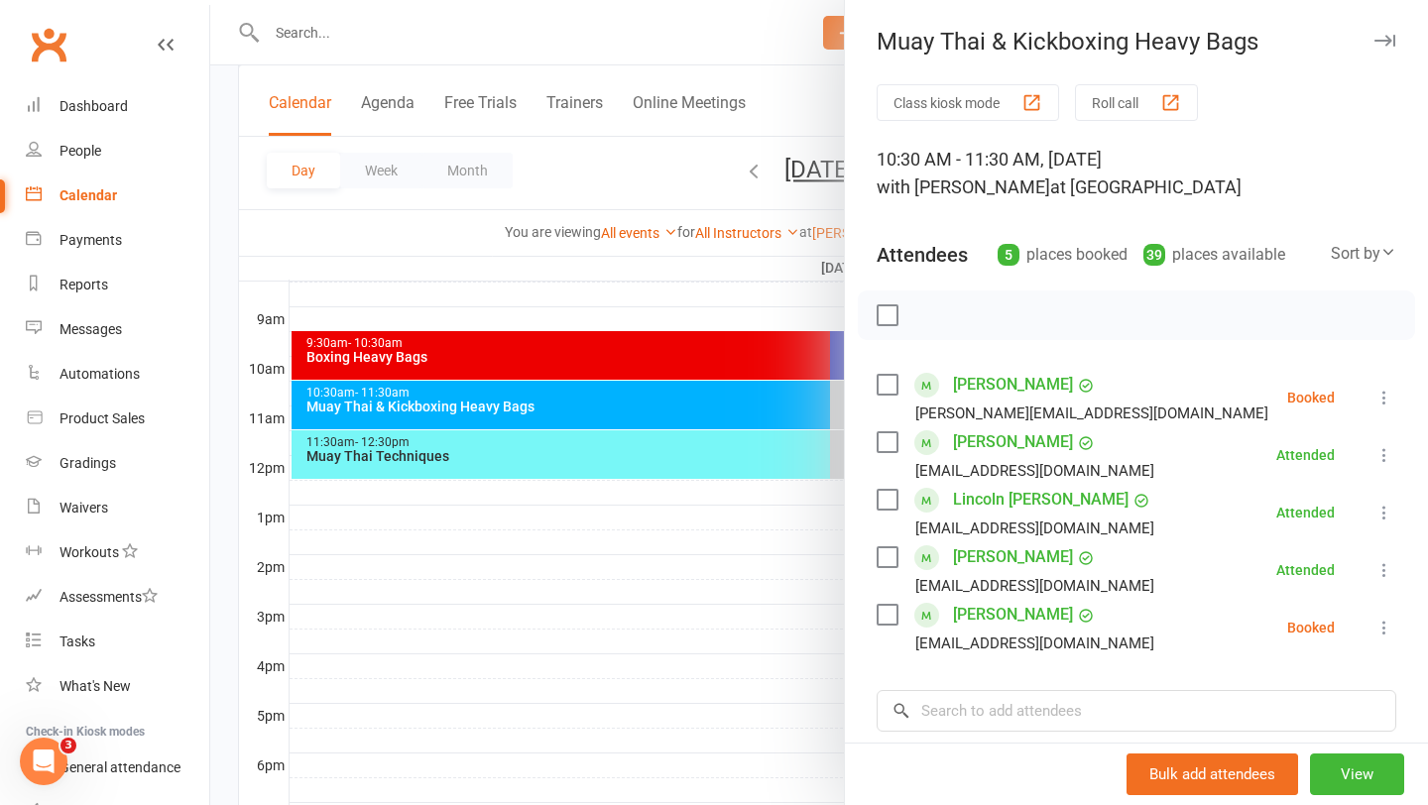
click at [1386, 629] on icon at bounding box center [1384, 628] width 20 height 20
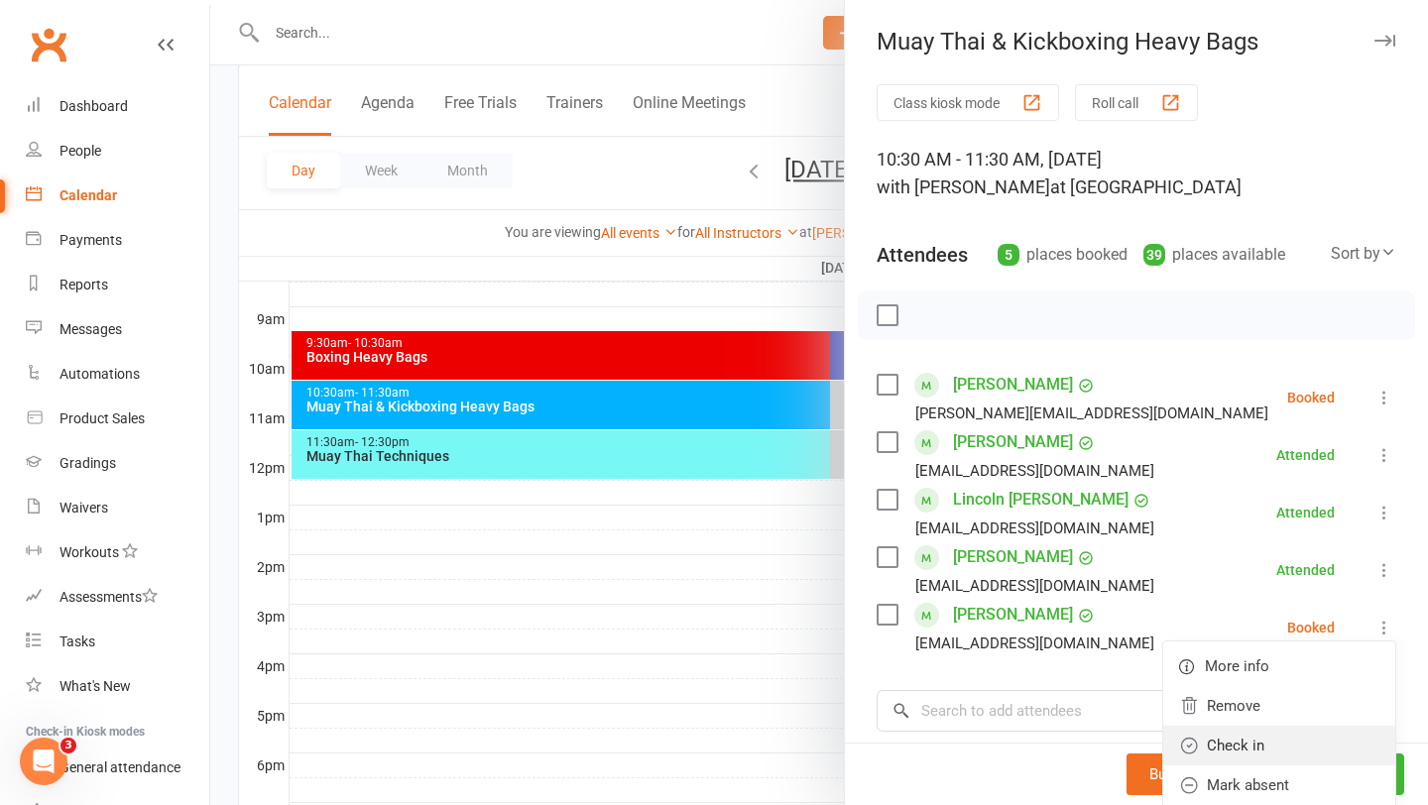
click at [1294, 747] on link "Check in" at bounding box center [1279, 746] width 232 height 40
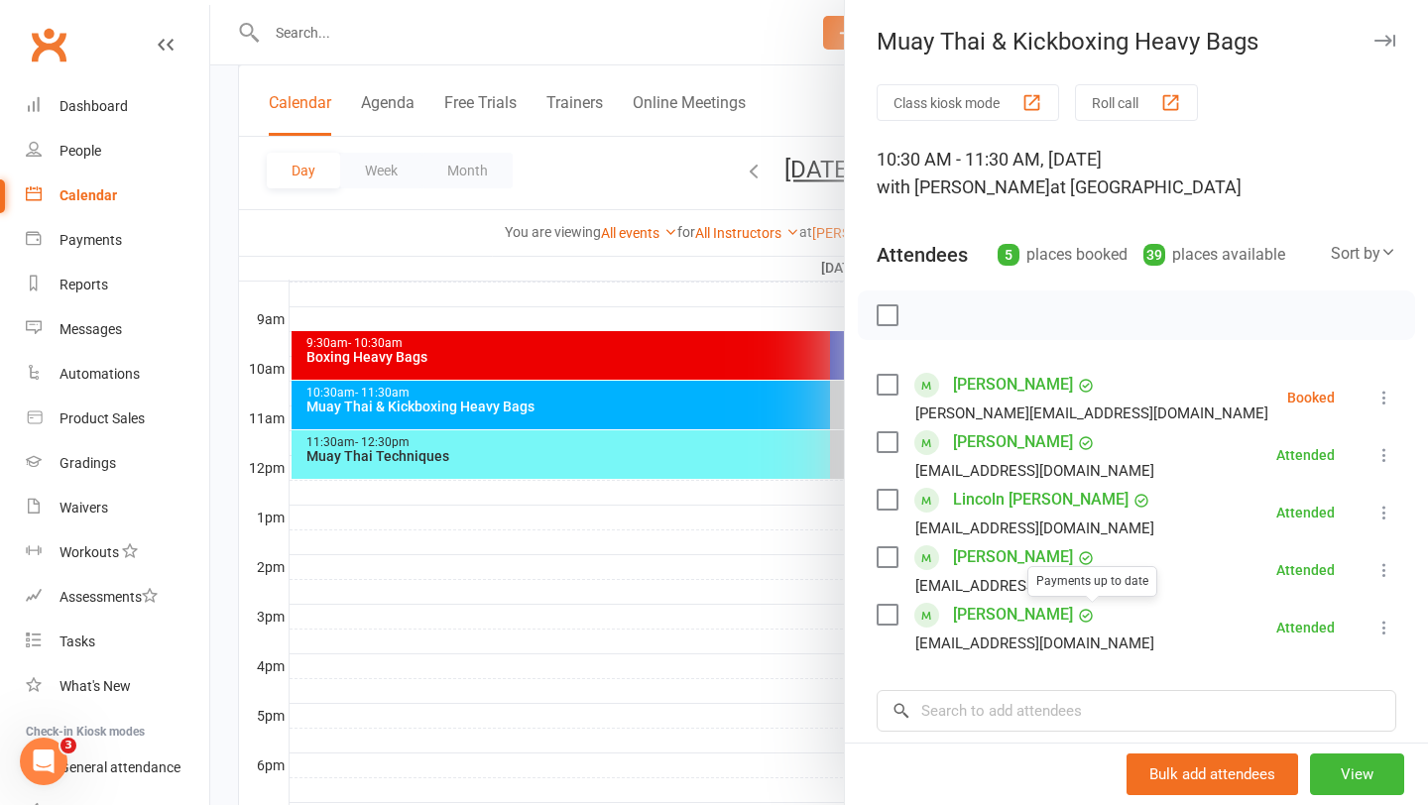
click at [1027, 740] on div "Class kiosk mode Roll call 10:30 AM - 11:30 AM, Saturday, August, 16, 2025 with…" at bounding box center [1136, 548] width 583 height 928
click at [1026, 712] on input "search" at bounding box center [1137, 711] width 520 height 42
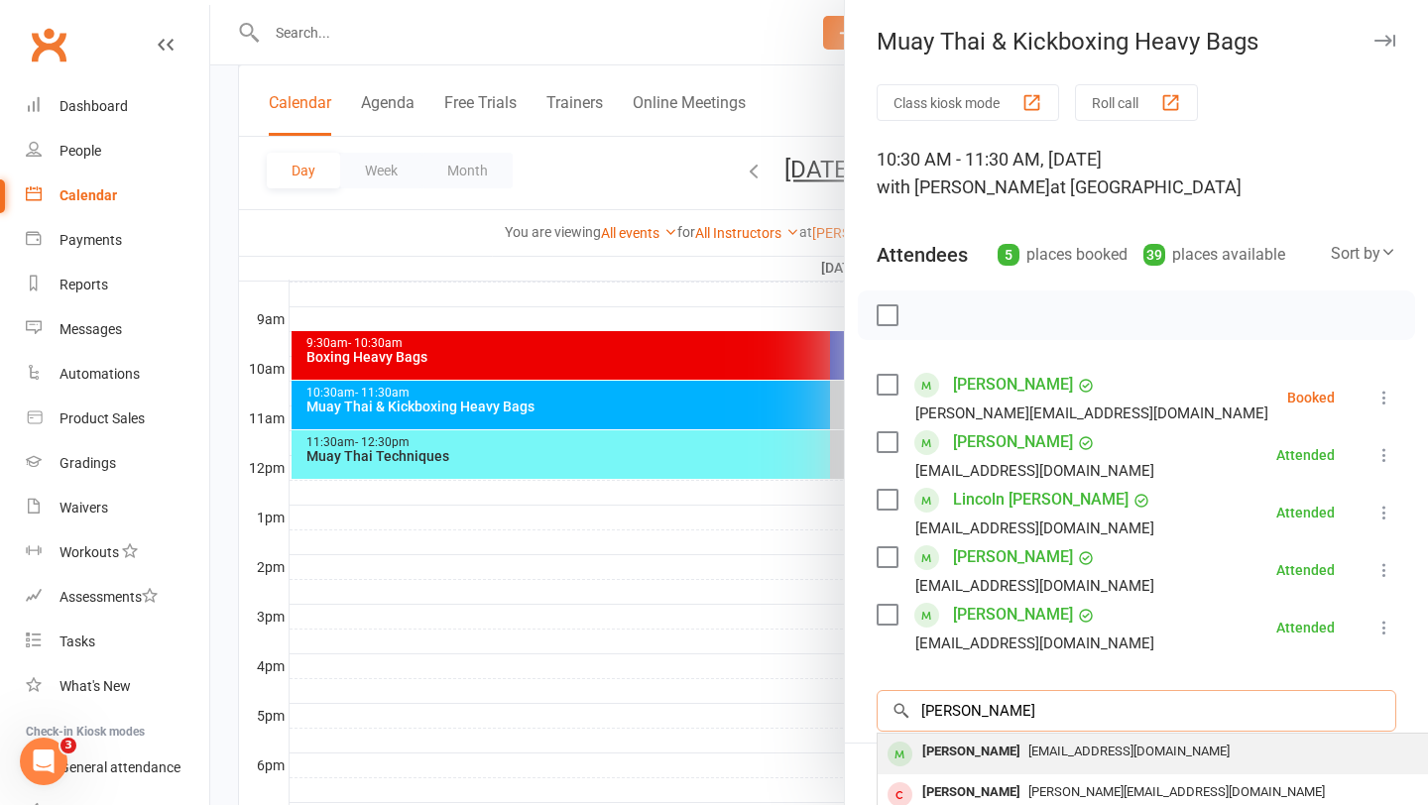
type input "alex swan"
click at [1069, 761] on div "alexandrabeech13@gmail.com" at bounding box center [1173, 752] width 577 height 29
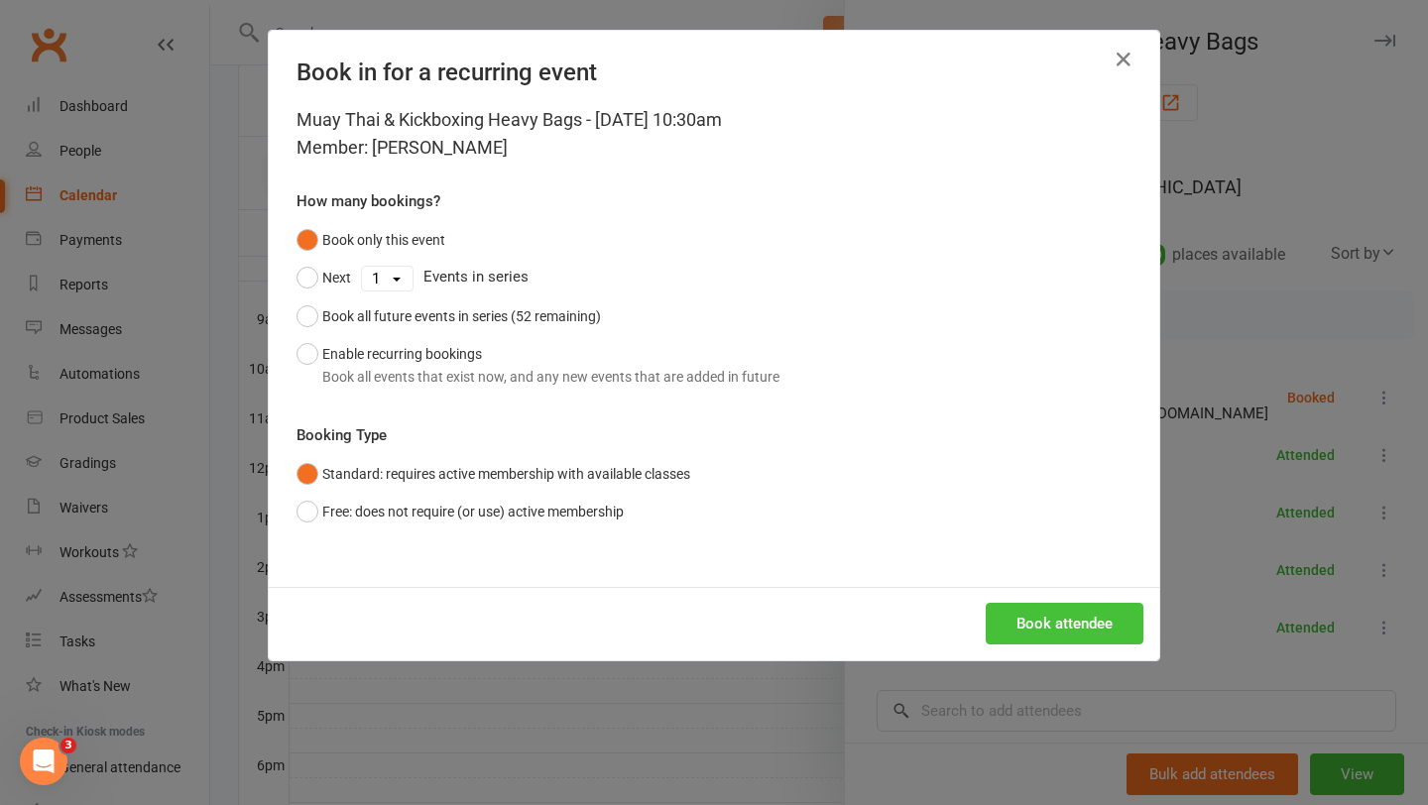
click at [1087, 627] on button "Book attendee" at bounding box center [1065, 624] width 158 height 42
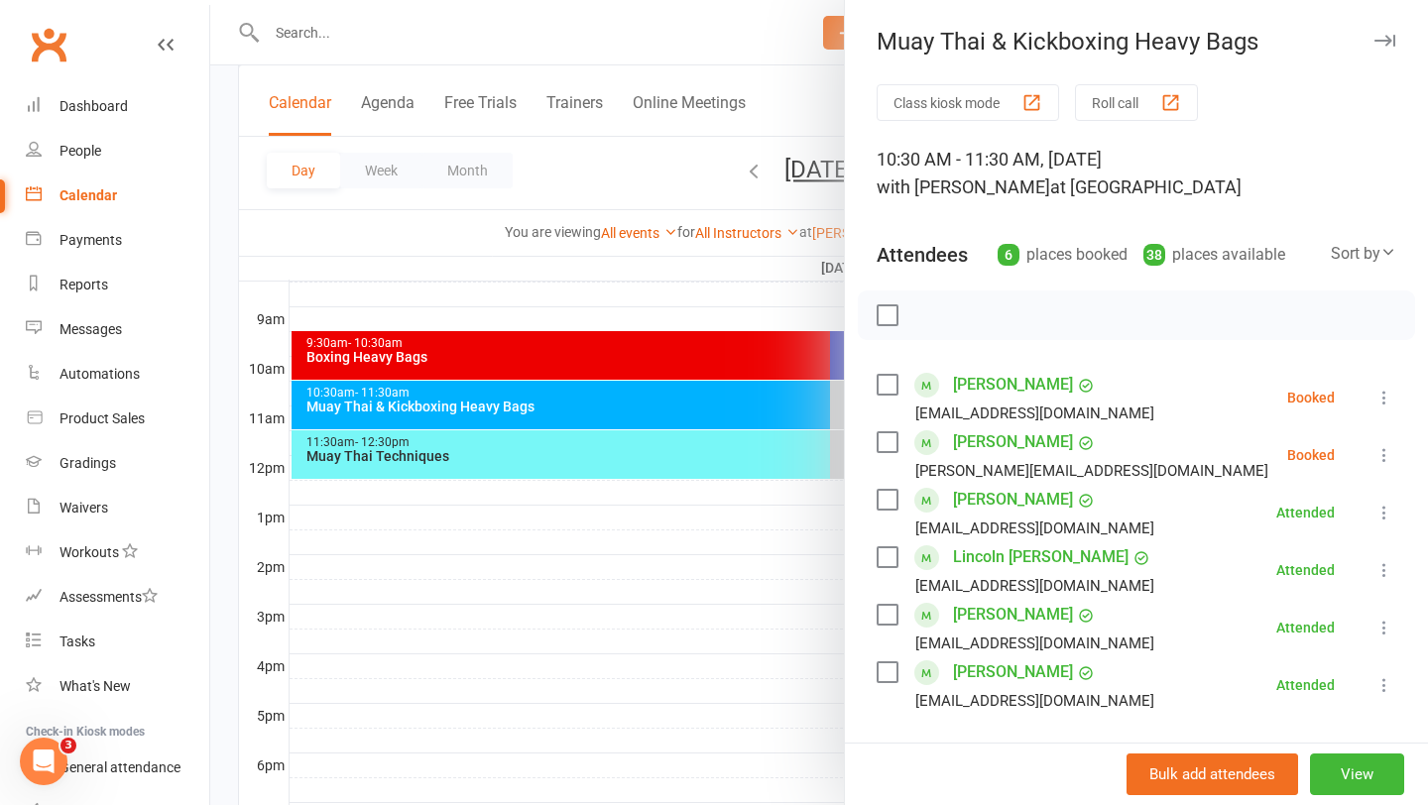
click at [1389, 404] on icon at bounding box center [1384, 398] width 20 height 20
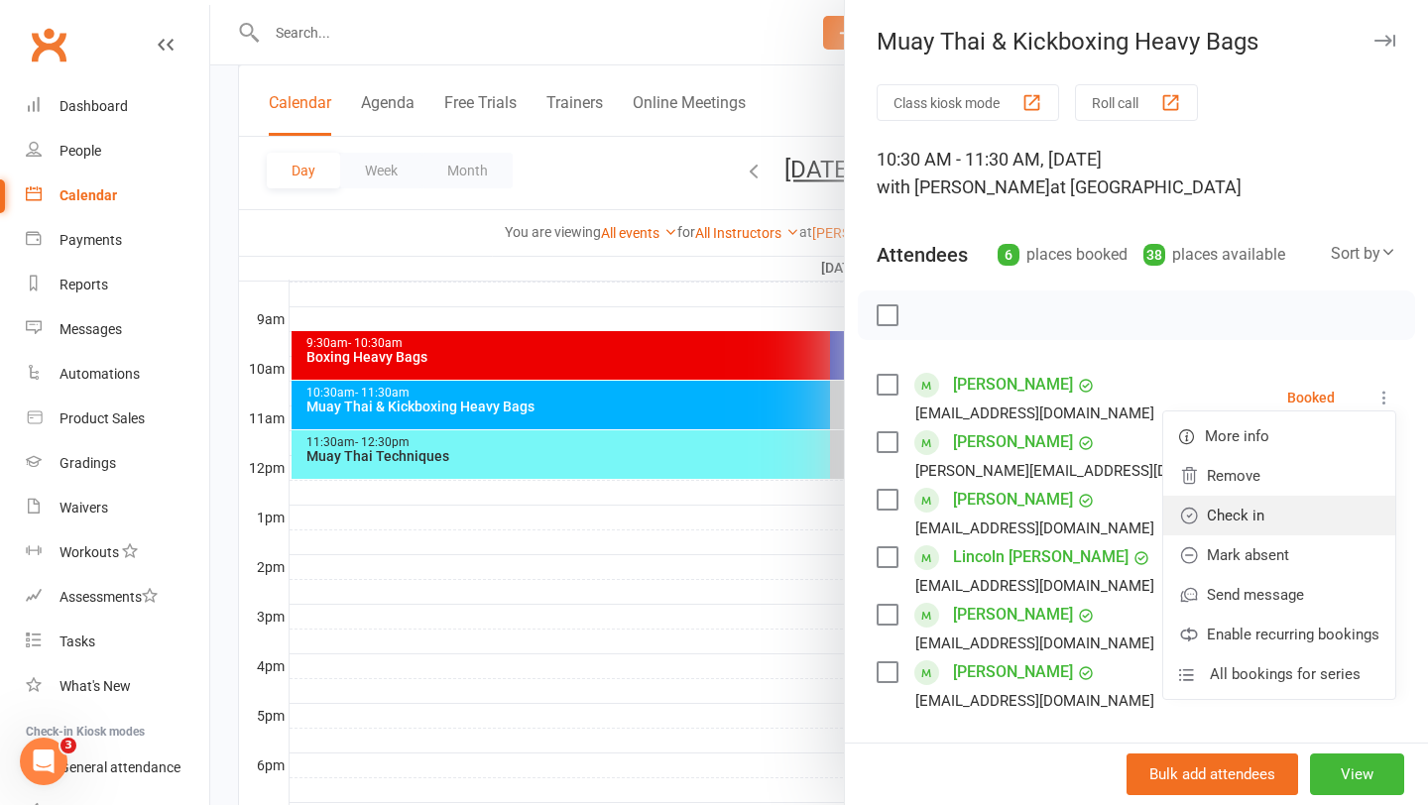
click at [1267, 507] on link "Check in" at bounding box center [1279, 516] width 232 height 40
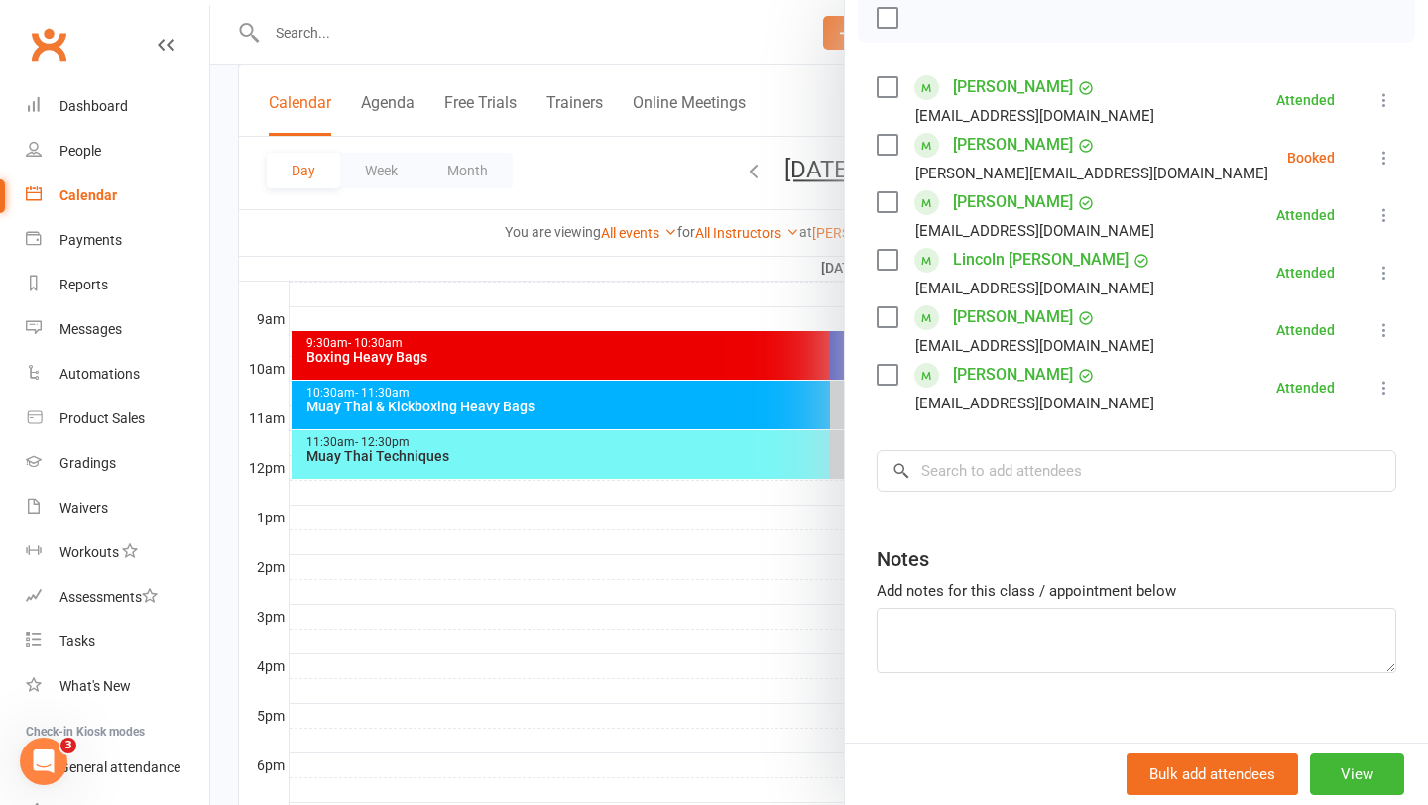
scroll to position [300, 0]
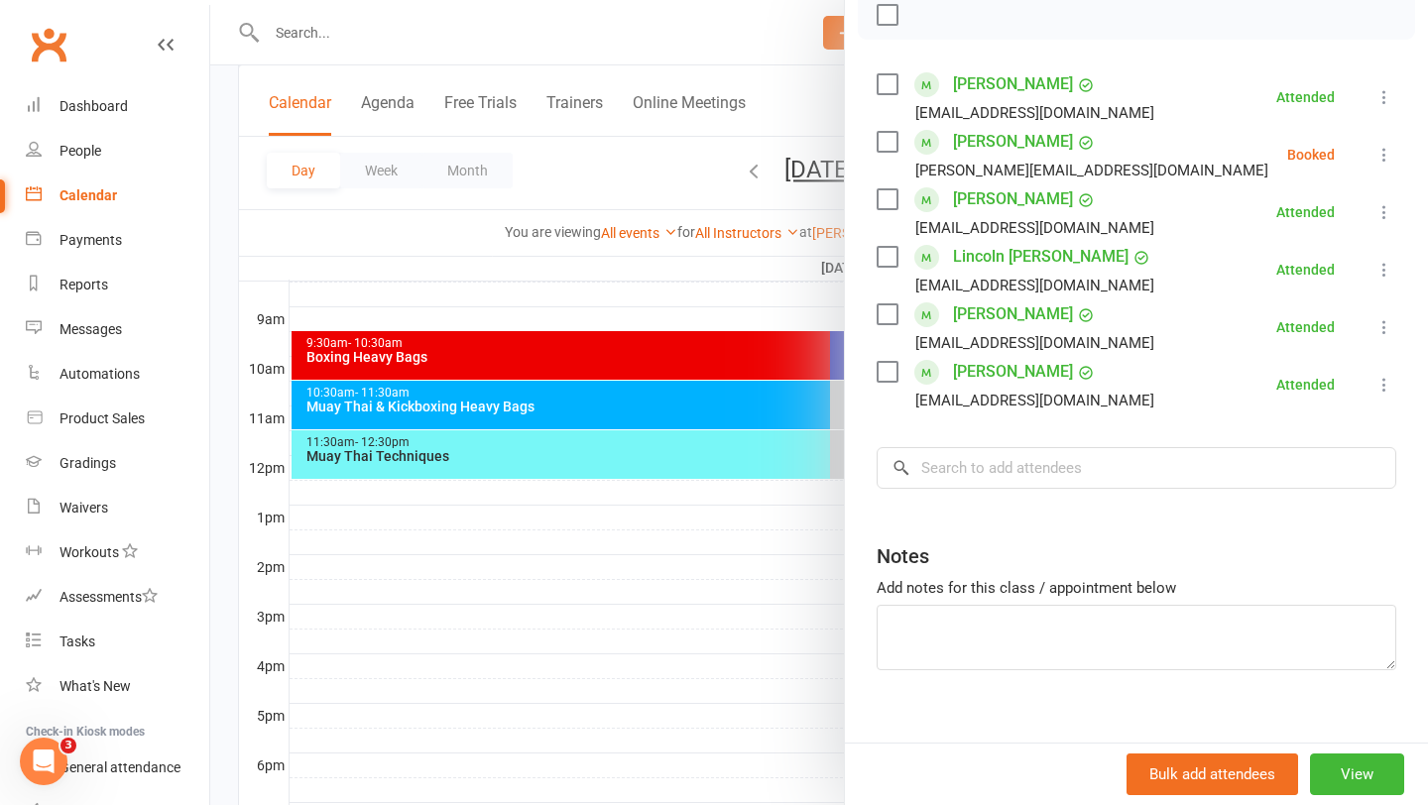
click at [1385, 150] on icon at bounding box center [1384, 155] width 20 height 20
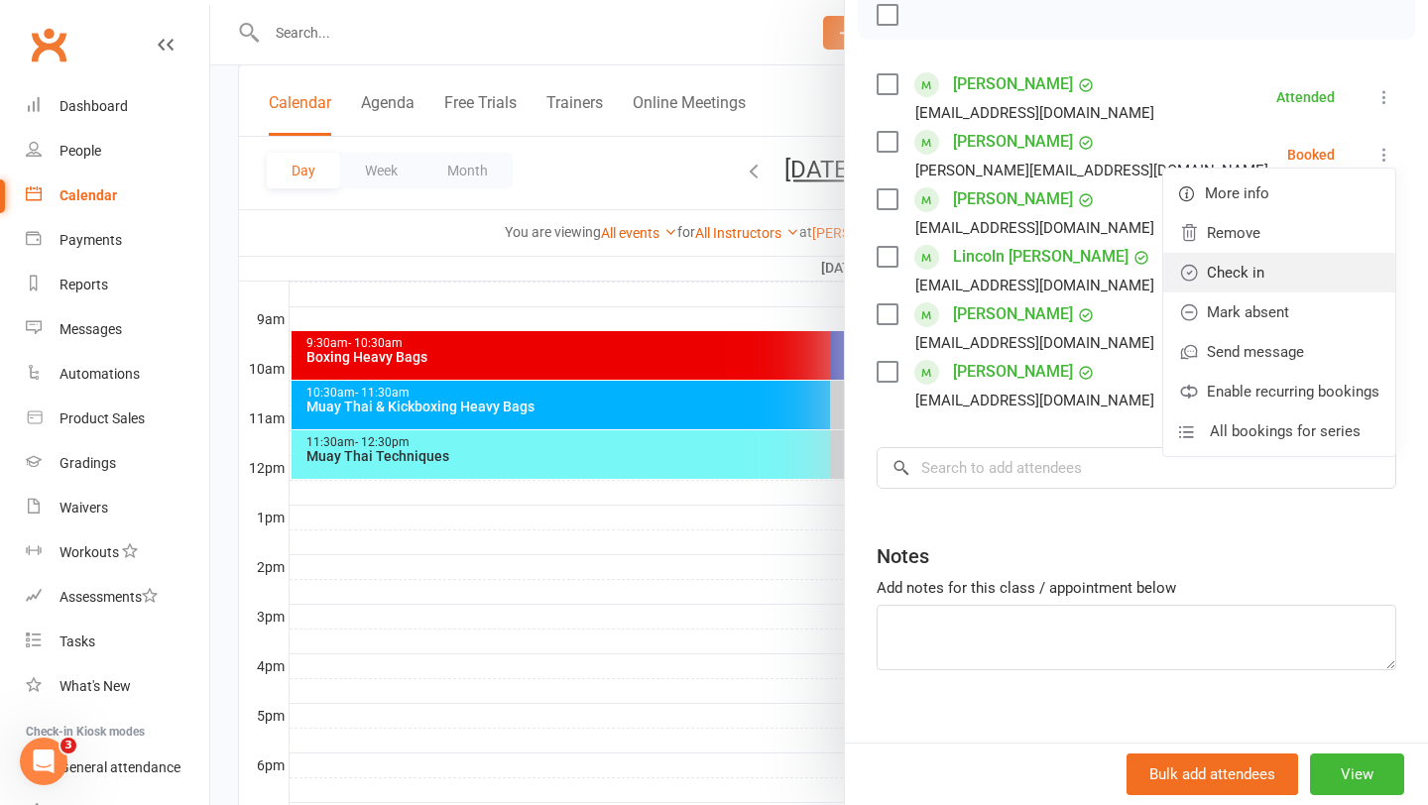
click at [1284, 269] on link "Check in" at bounding box center [1279, 273] width 232 height 40
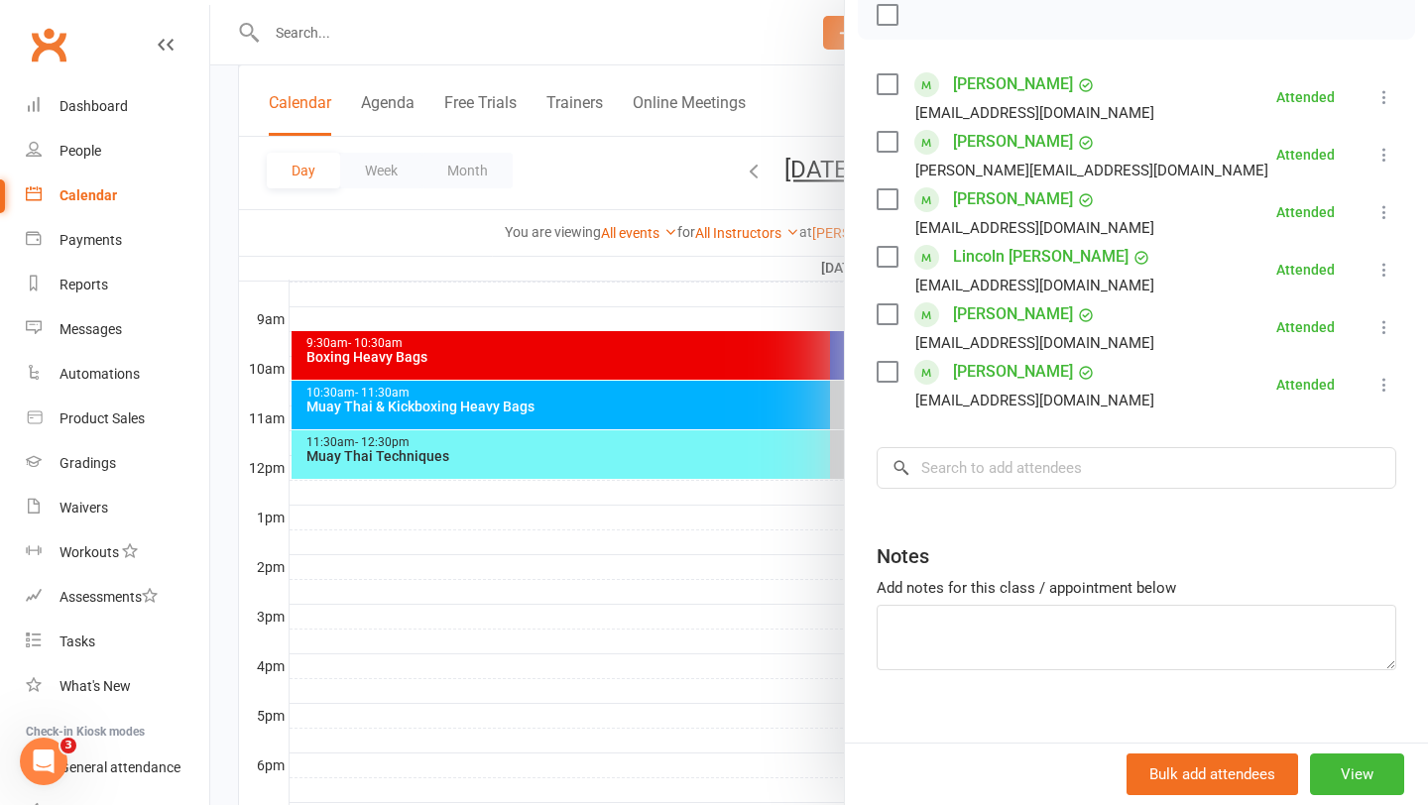
click at [569, 303] on div at bounding box center [819, 402] width 1218 height 805
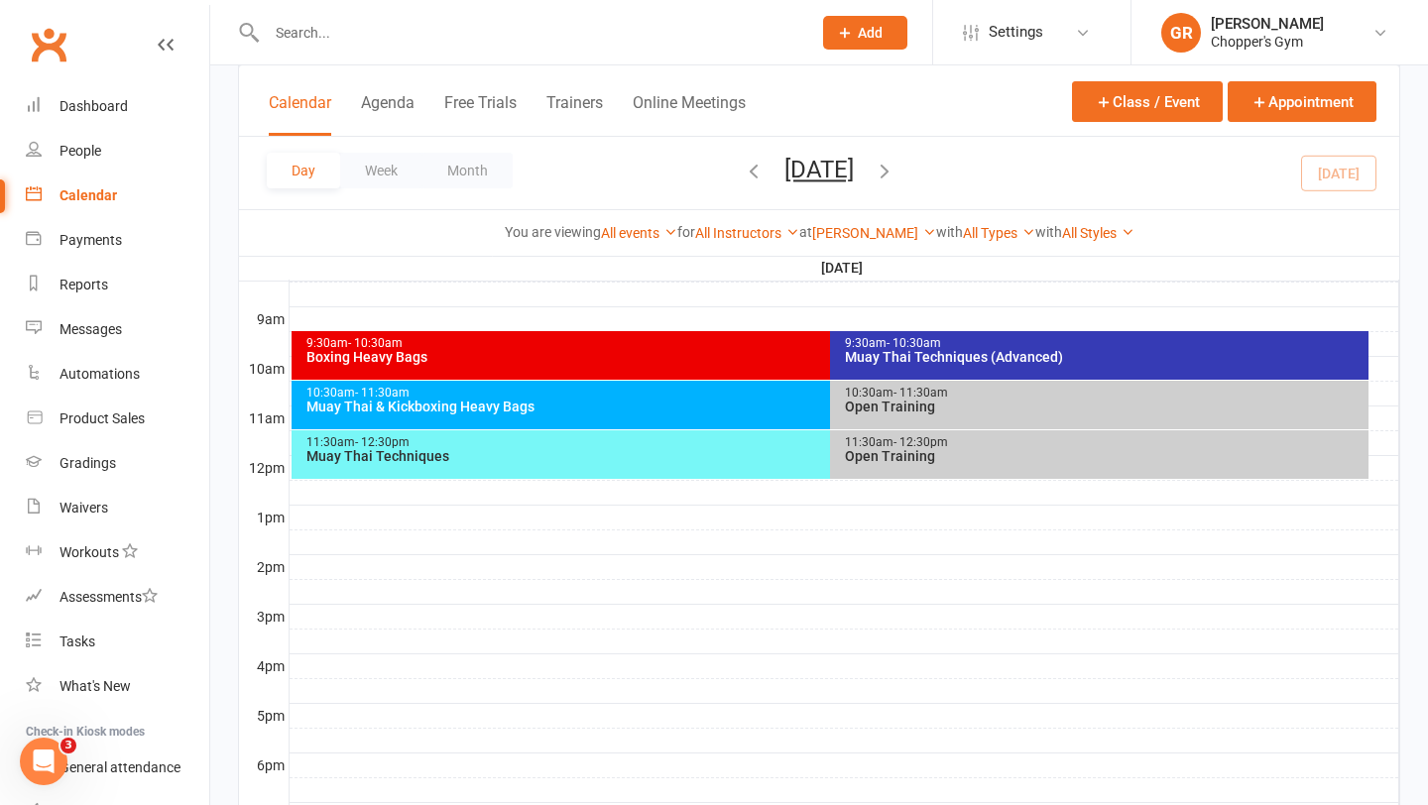
click at [655, 412] on div "Muay Thai & Kickboxing Heavy Bags" at bounding box center [825, 407] width 1040 height 14
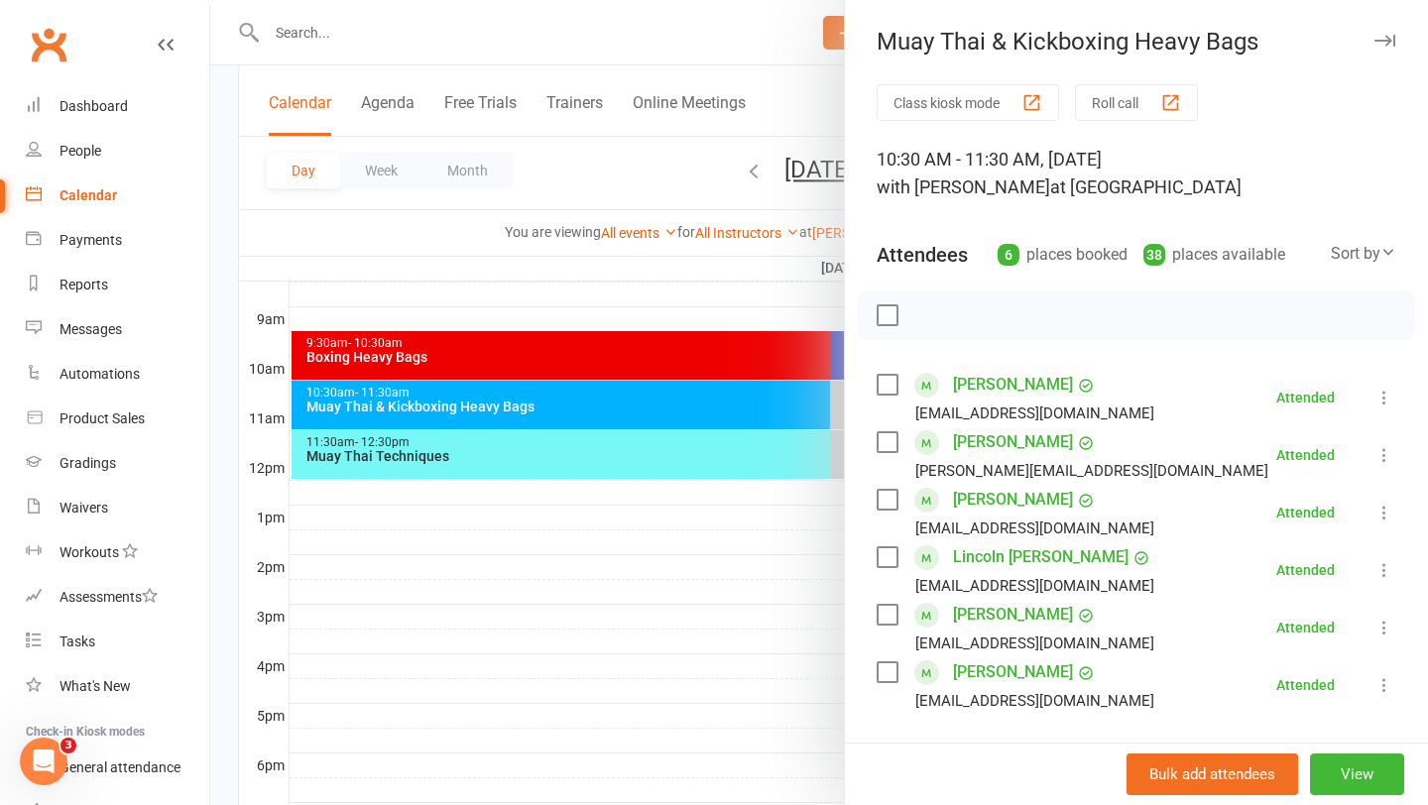
click at [562, 322] on div at bounding box center [819, 402] width 1218 height 805
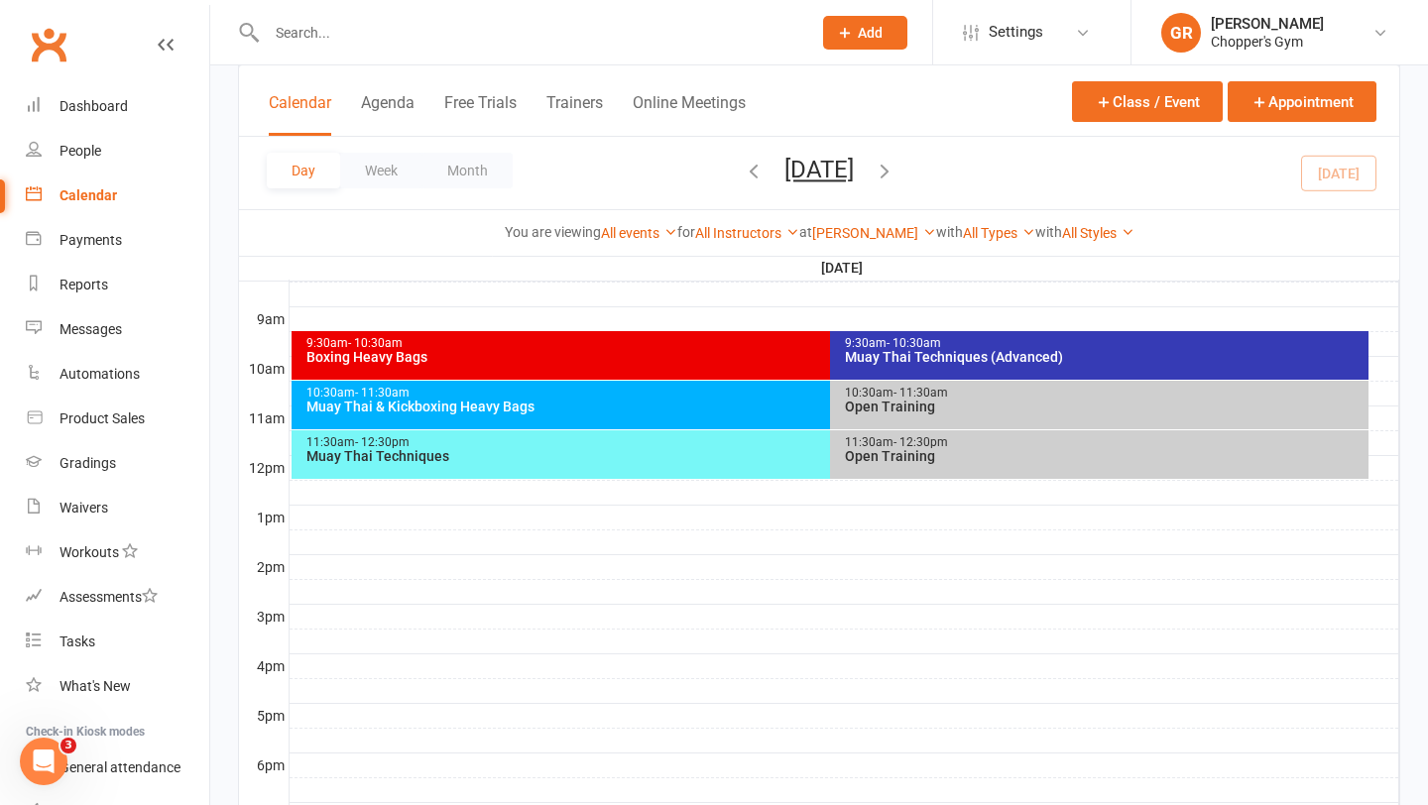
click at [677, 457] on div "Muay Thai Techniques" at bounding box center [825, 456] width 1040 height 14
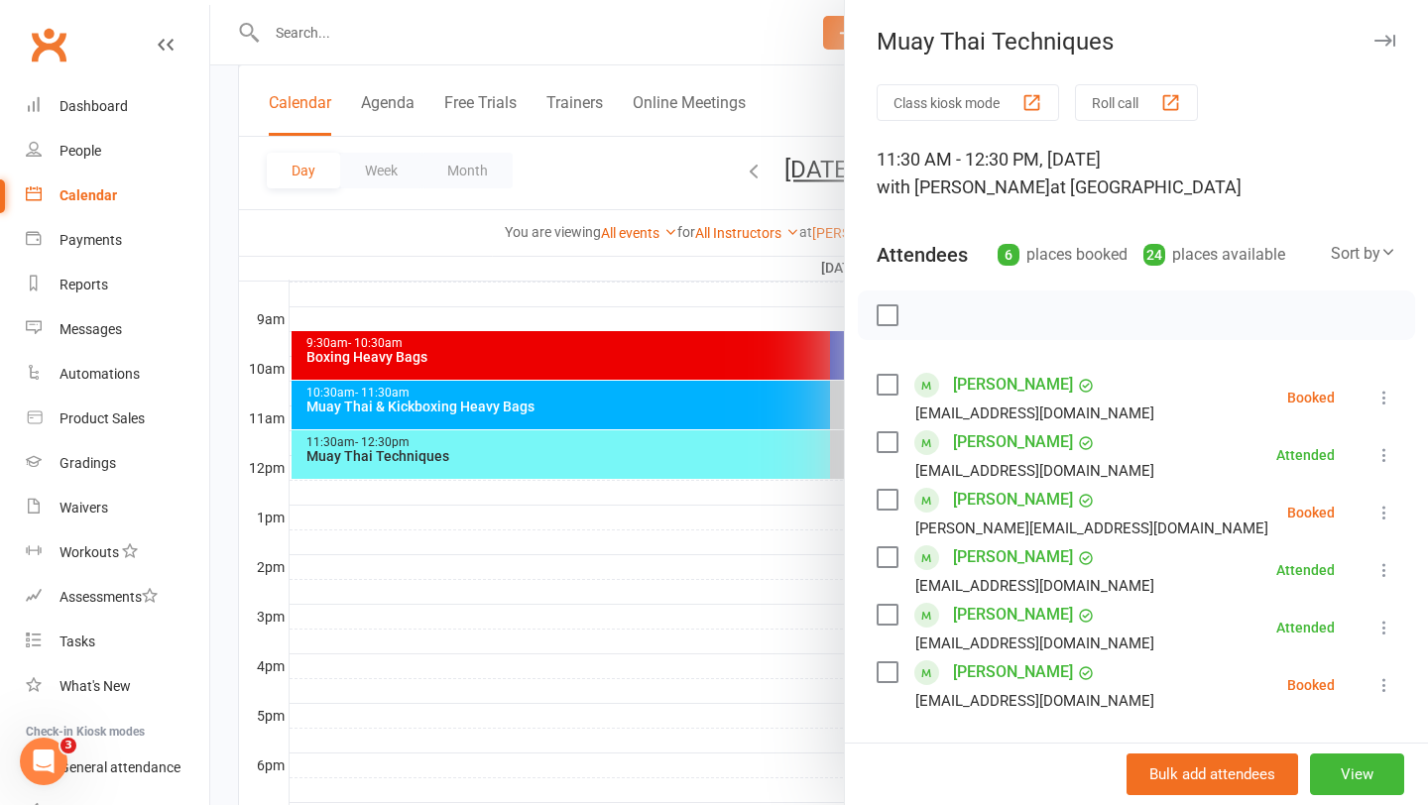
click at [1370, 513] on li "Jay Mokrij kate.levings1@gmail.com Booked More info Remove Check in Mark absent…" at bounding box center [1137, 513] width 520 height 58
click at [1381, 514] on icon at bounding box center [1384, 513] width 20 height 20
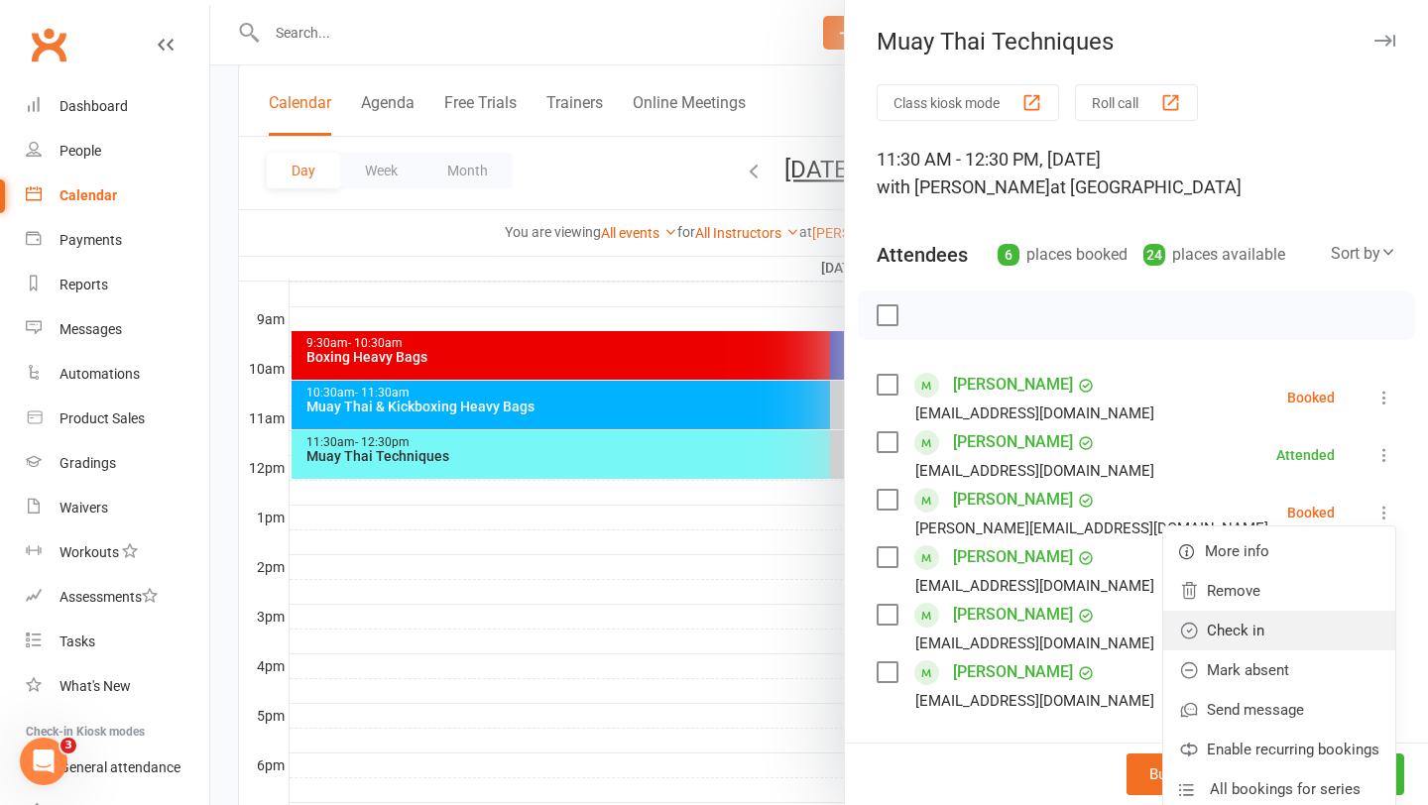
click at [1250, 642] on link "Check in" at bounding box center [1279, 631] width 232 height 40
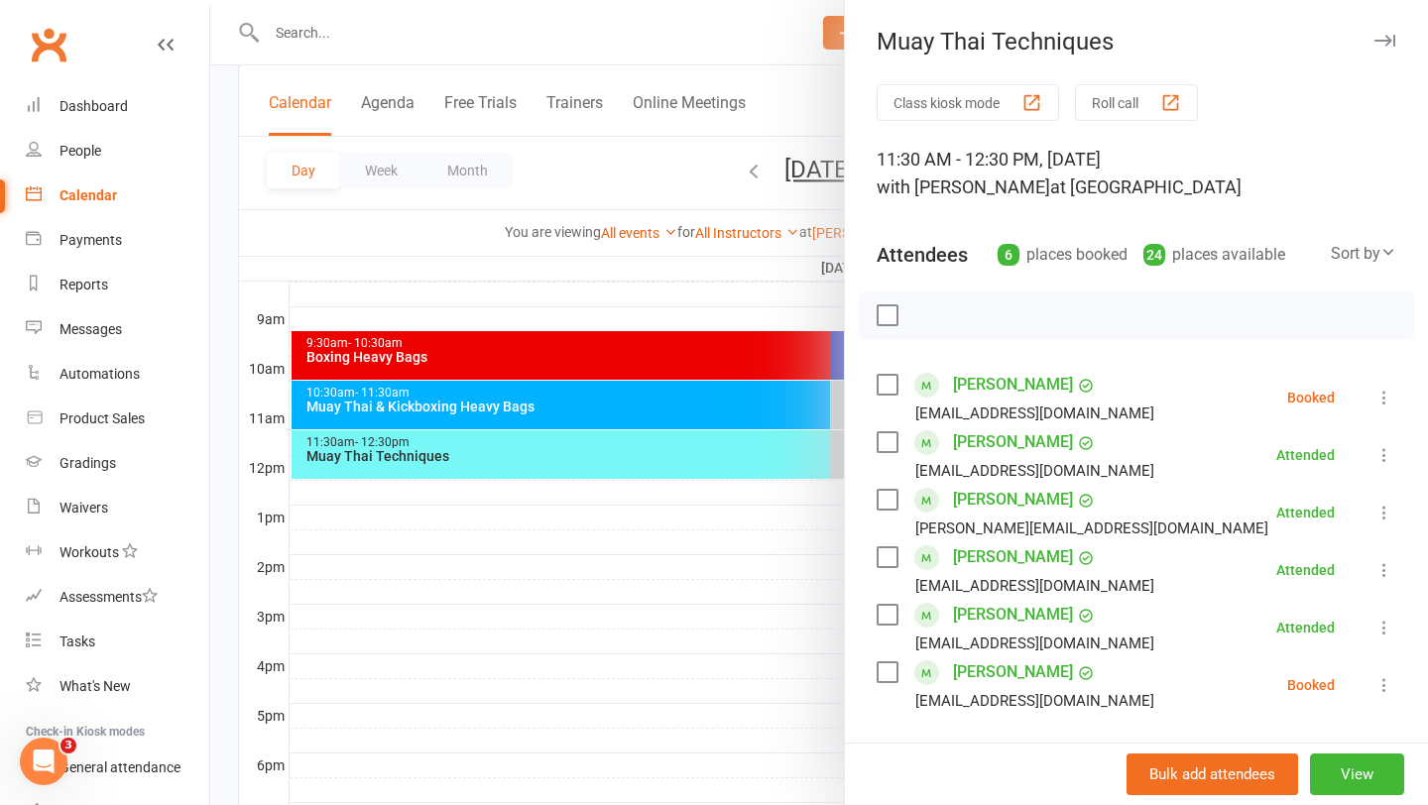
click at [714, 509] on div at bounding box center [819, 402] width 1218 height 805
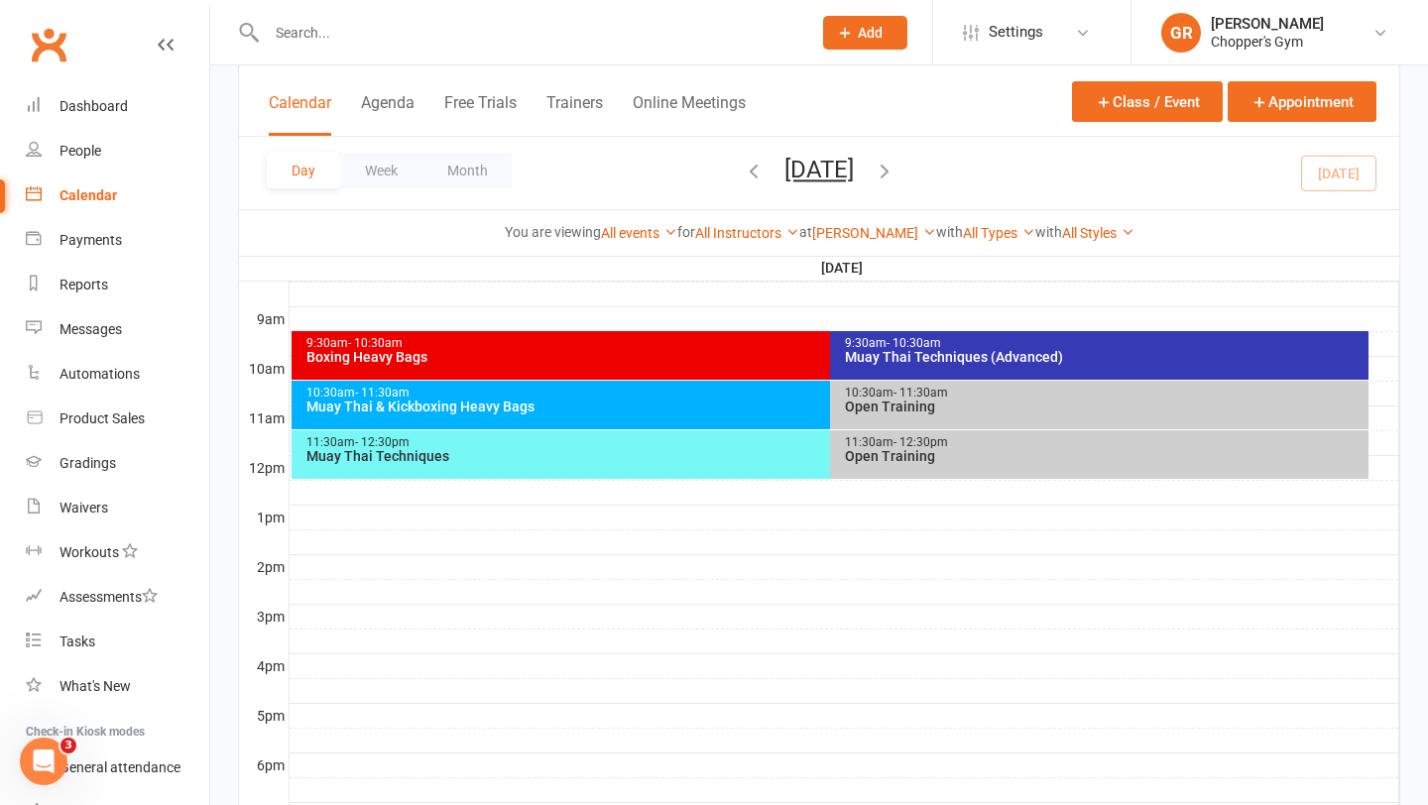
click at [805, 398] on div "10:30am - 11:30am" at bounding box center [825, 393] width 1040 height 13
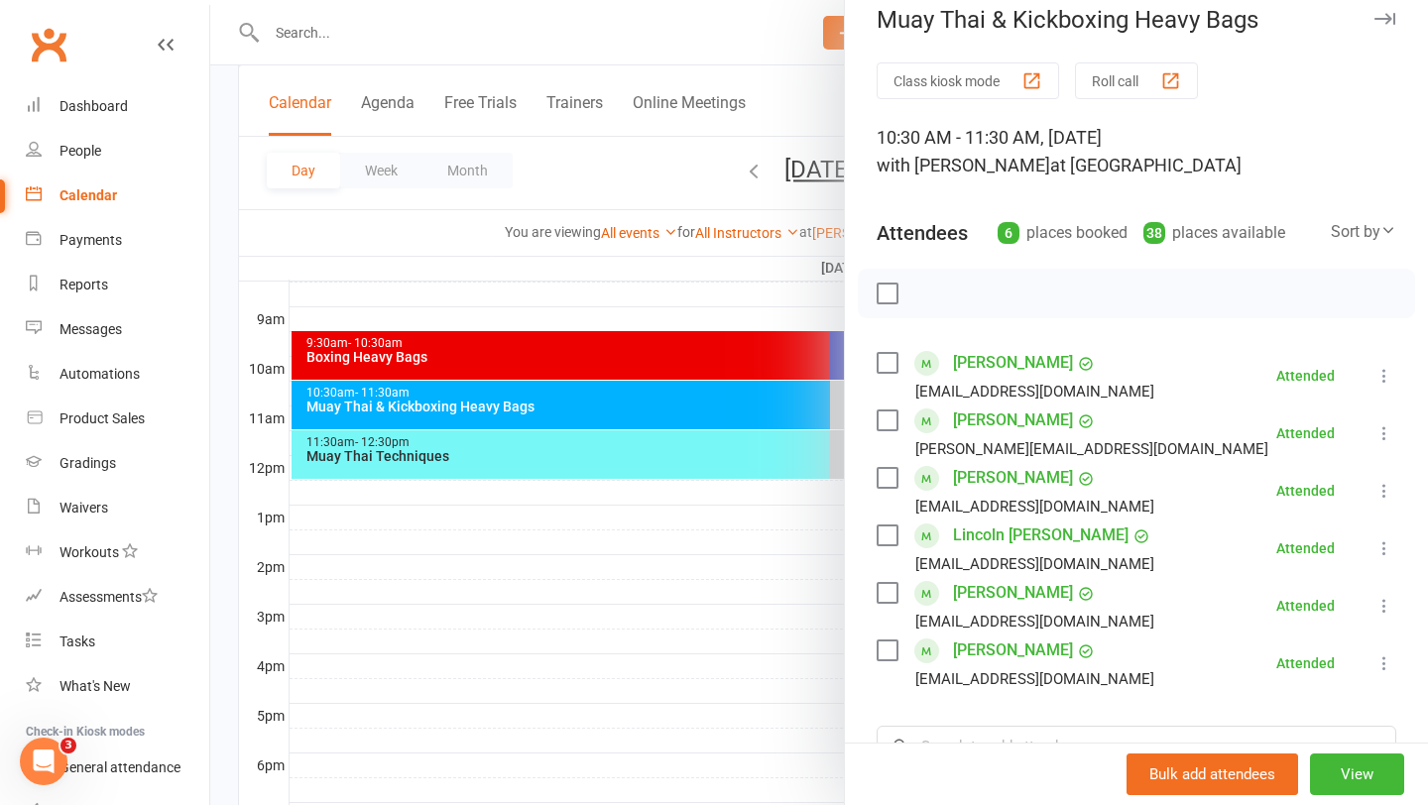
scroll to position [15, 0]
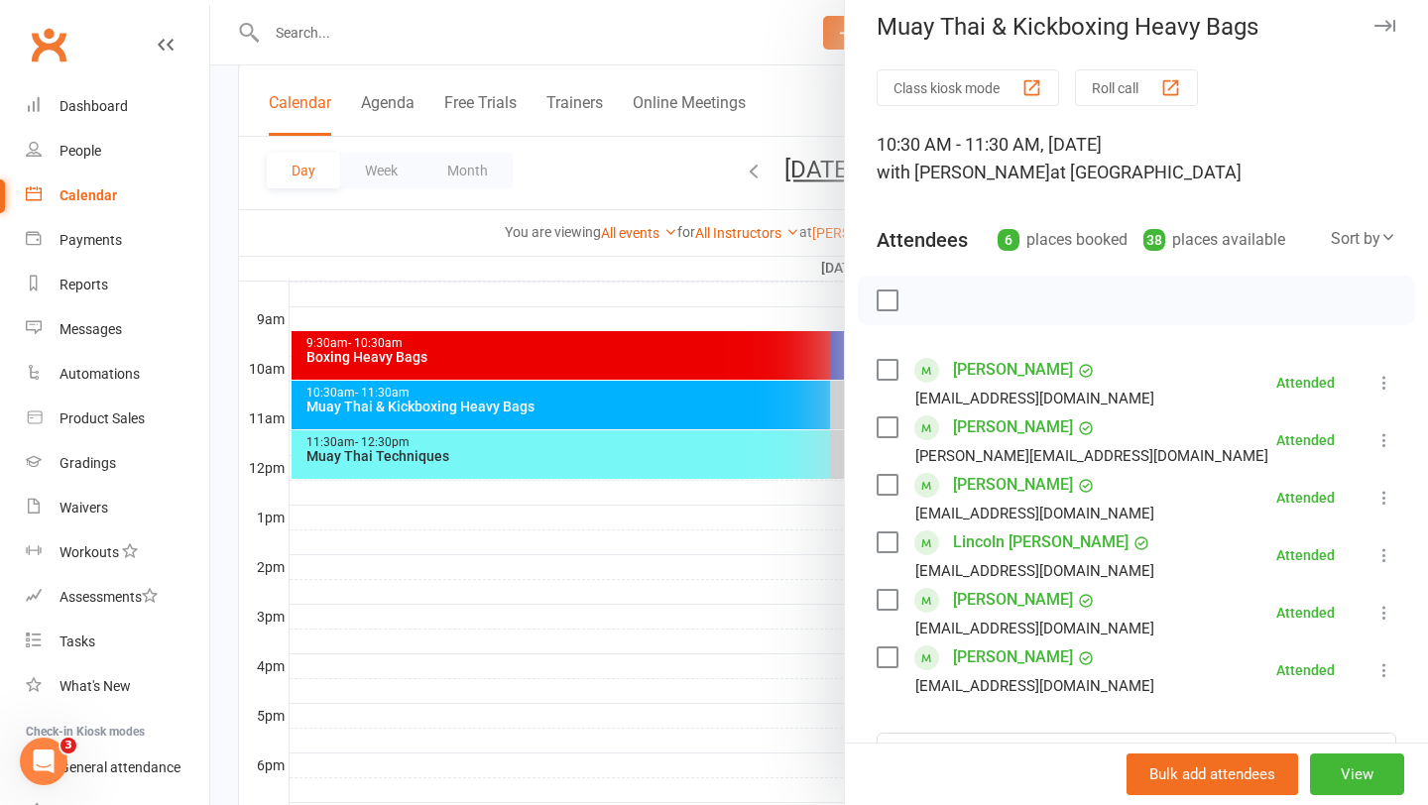
click at [663, 598] on div at bounding box center [819, 402] width 1218 height 805
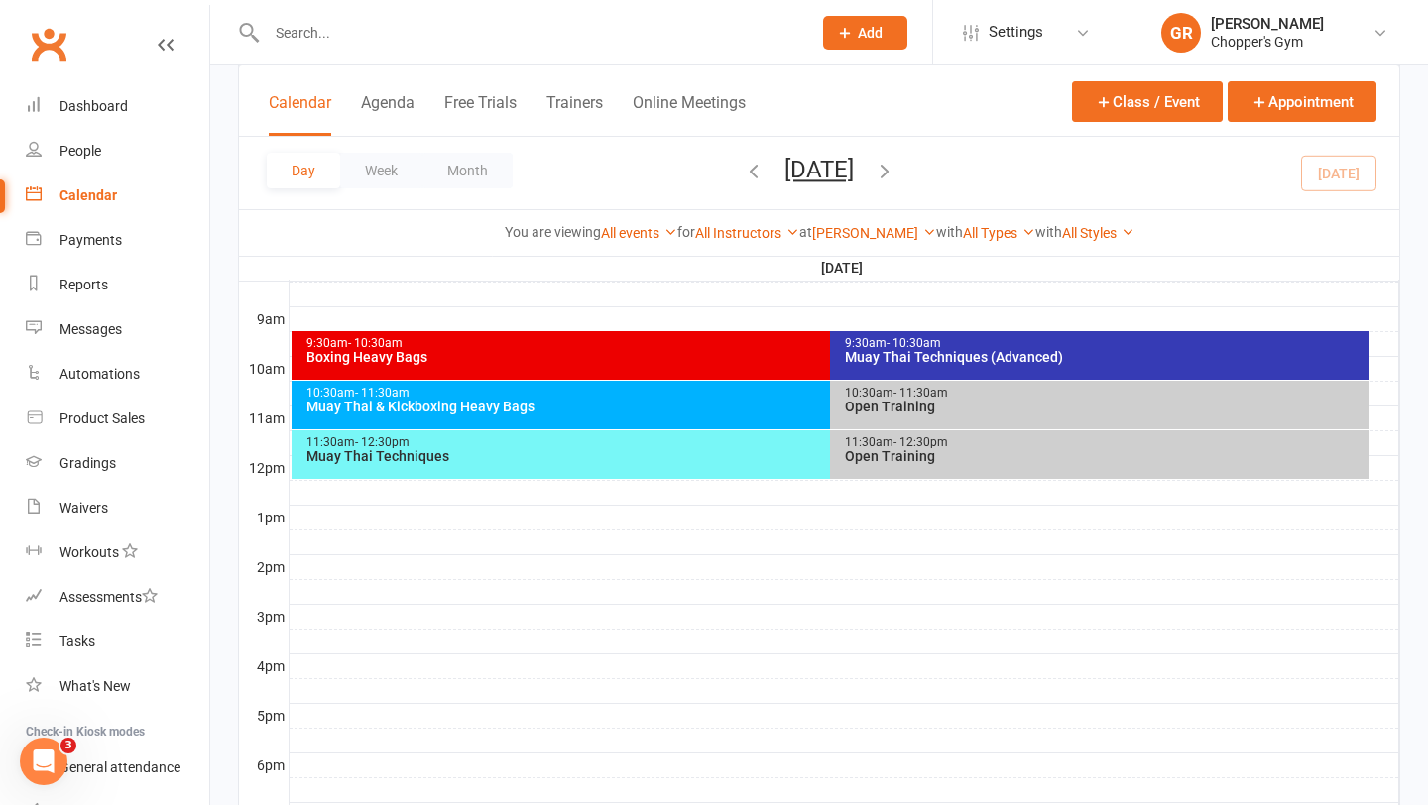
click at [718, 397] on div "10:30am - 11:30am" at bounding box center [825, 393] width 1040 height 13
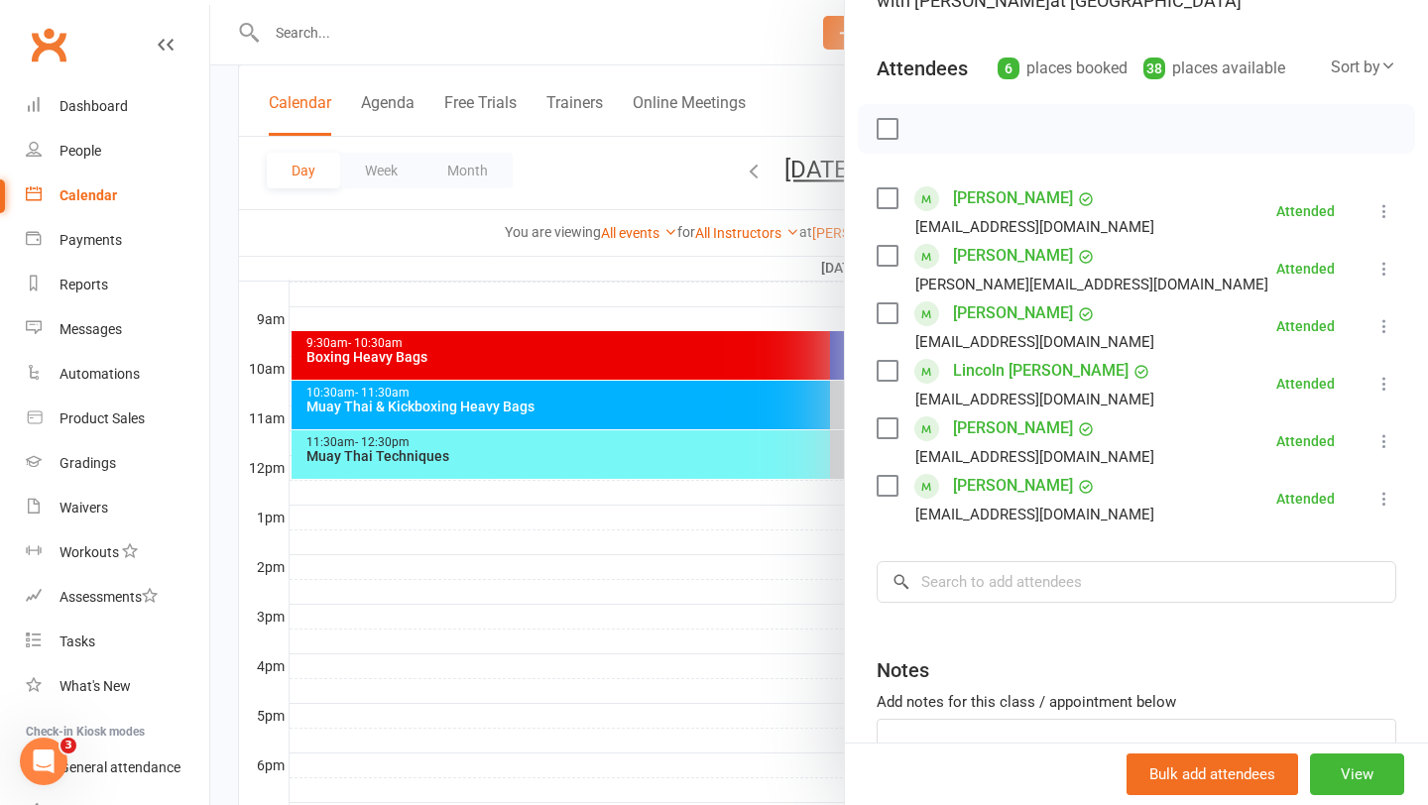
scroll to position [185, 0]
click at [1123, 573] on input "search" at bounding box center [1137, 583] width 520 height 42
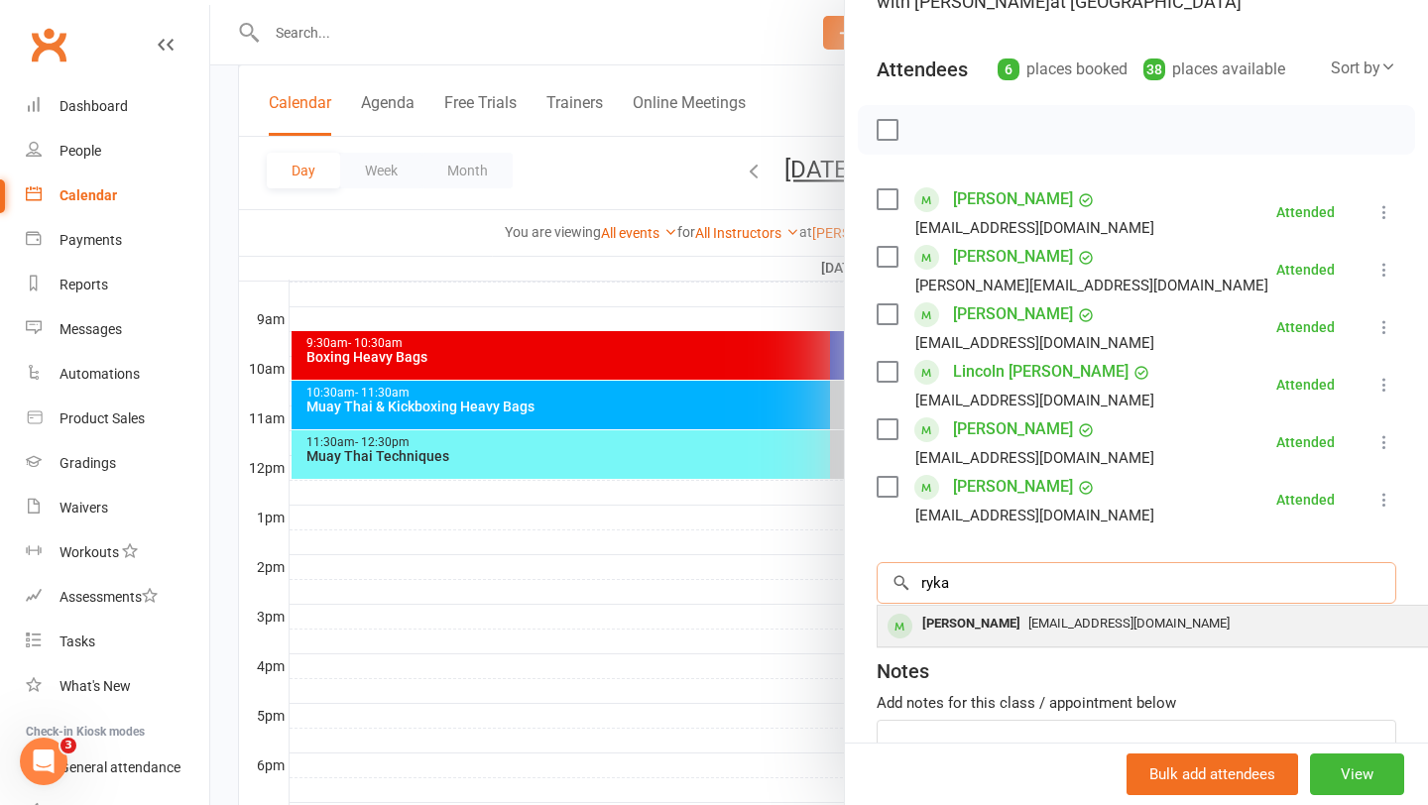
type input "ryka"
click at [1129, 623] on span "[EMAIL_ADDRESS][DOMAIN_NAME]" at bounding box center [1128, 623] width 201 height 15
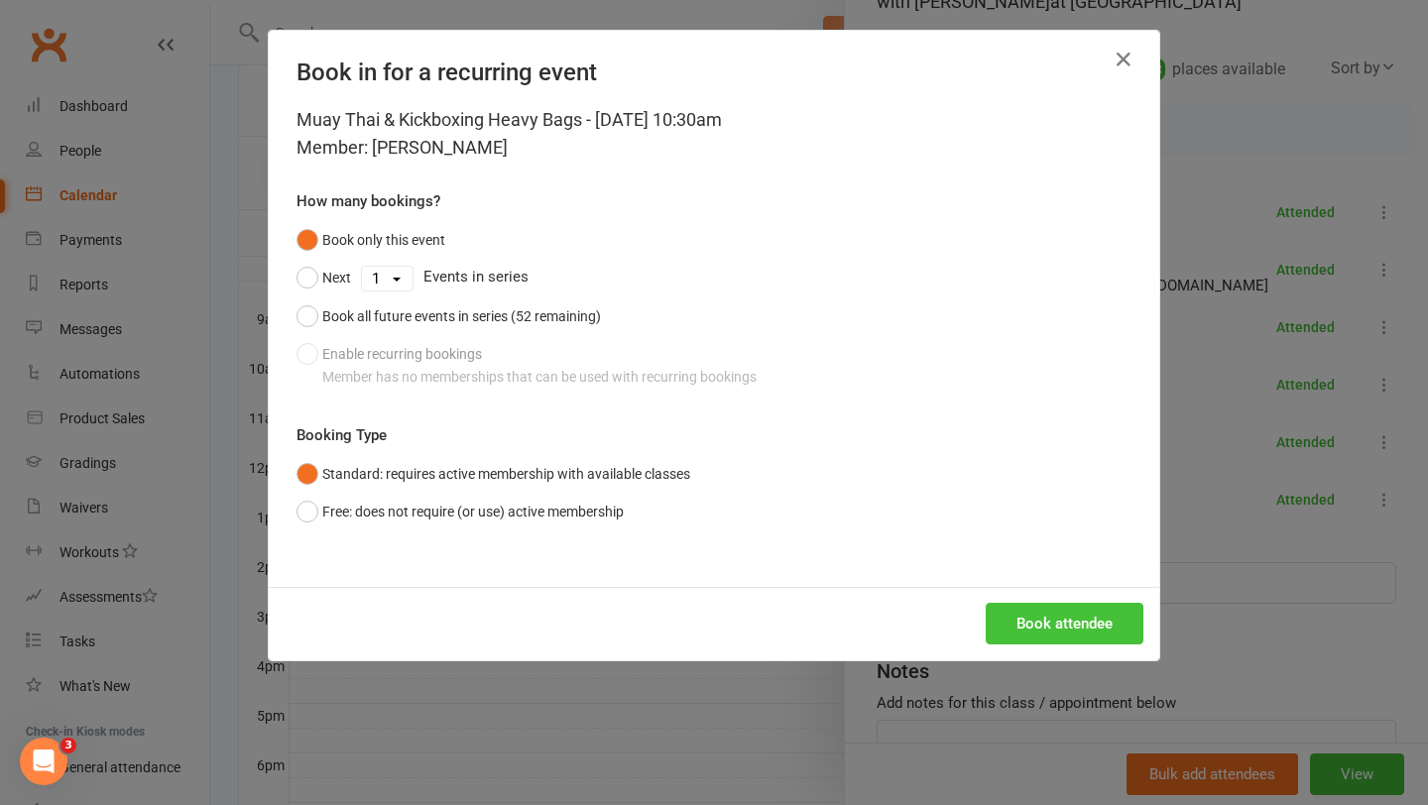
click at [1094, 612] on button "Book attendee" at bounding box center [1065, 624] width 158 height 42
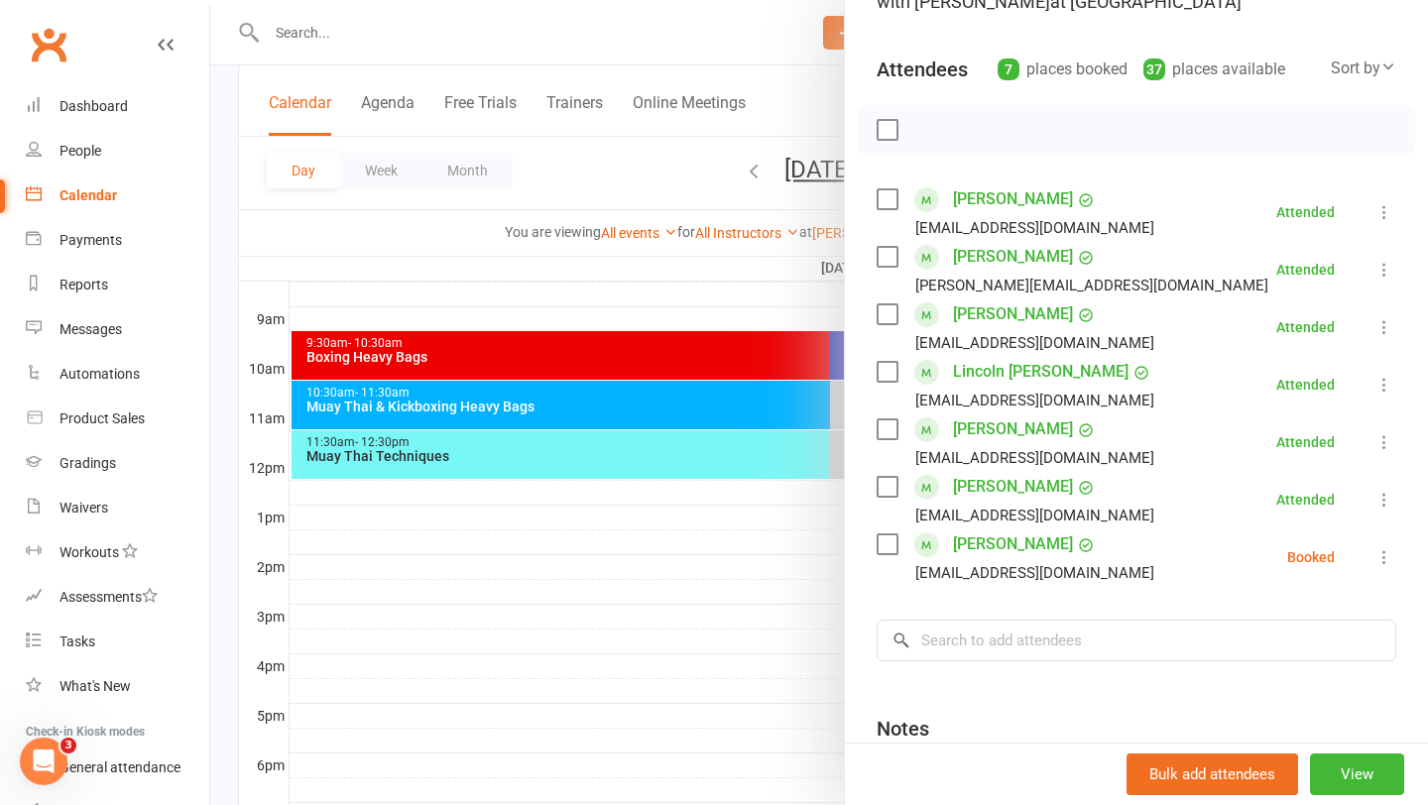
click at [1388, 554] on icon at bounding box center [1384, 557] width 20 height 20
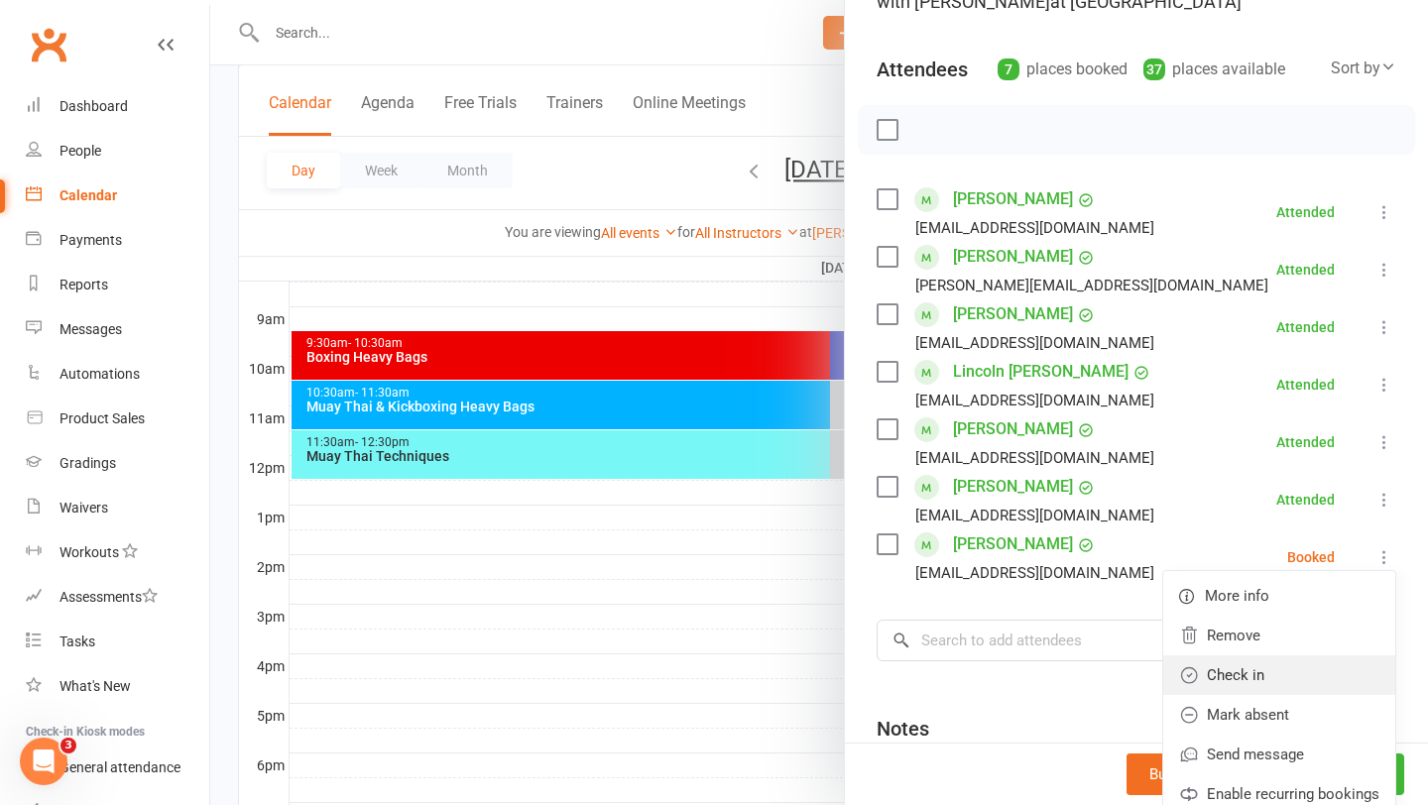
click at [1279, 676] on link "Check in" at bounding box center [1279, 675] width 232 height 40
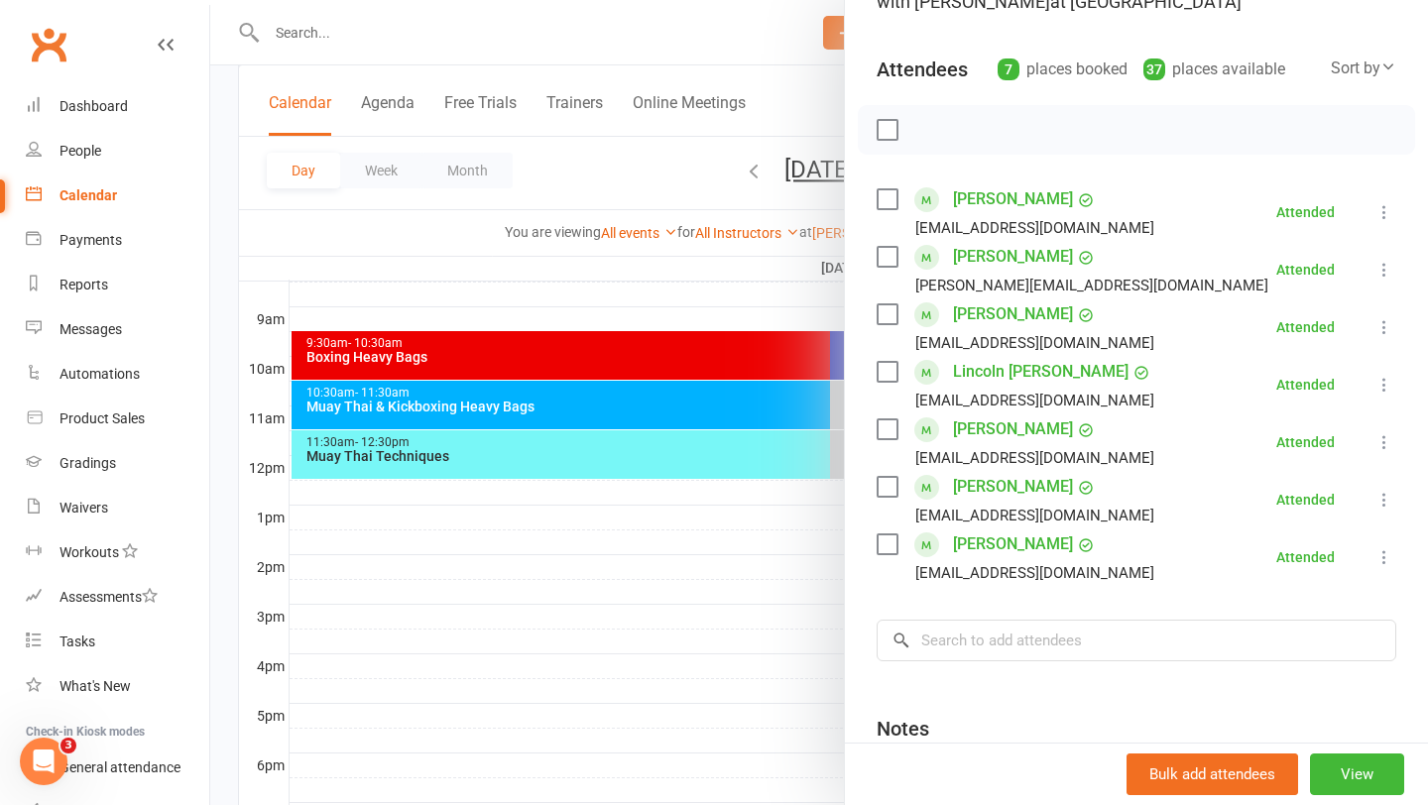
click at [610, 717] on div at bounding box center [819, 402] width 1218 height 805
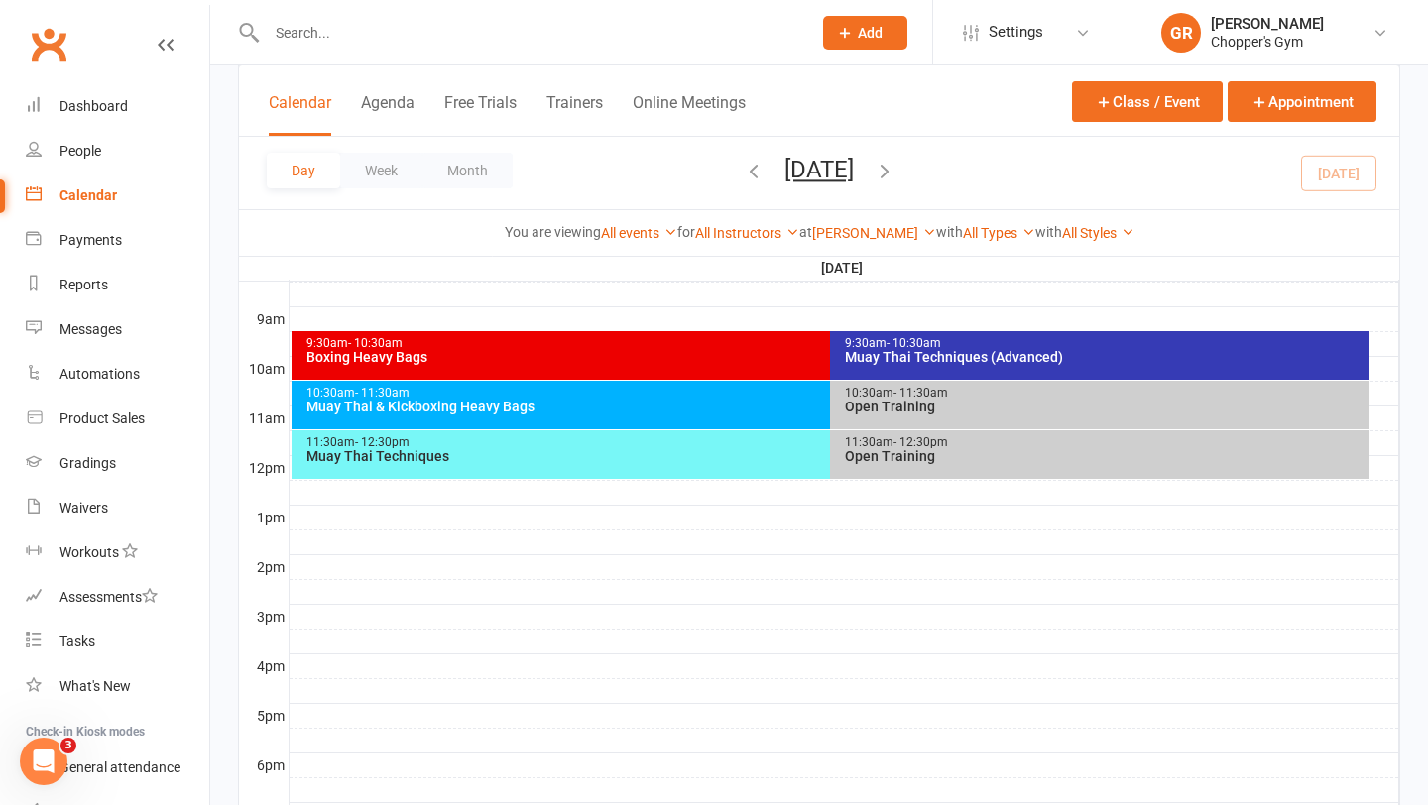
click at [723, 453] on div "Muay Thai Techniques" at bounding box center [825, 456] width 1040 height 14
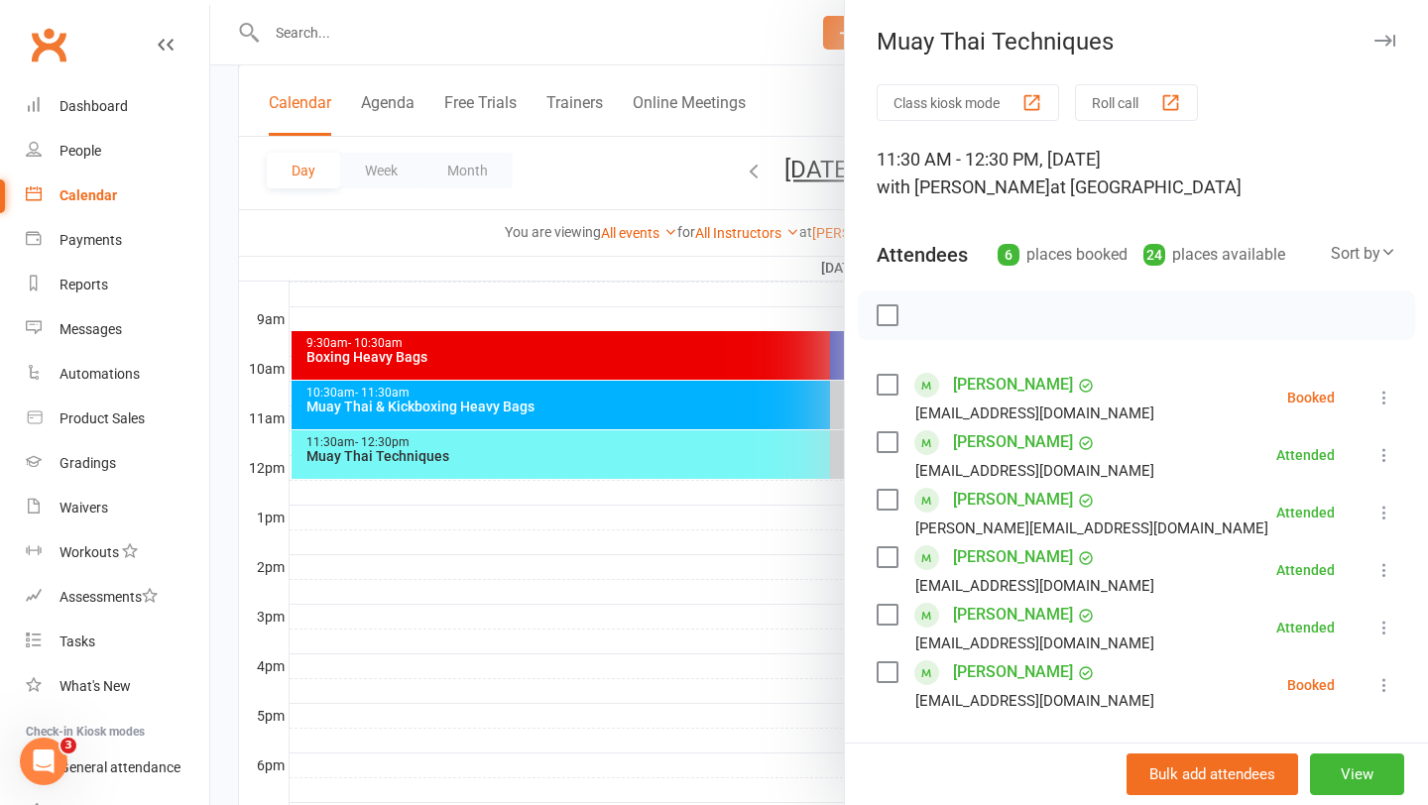
scroll to position [66, 0]
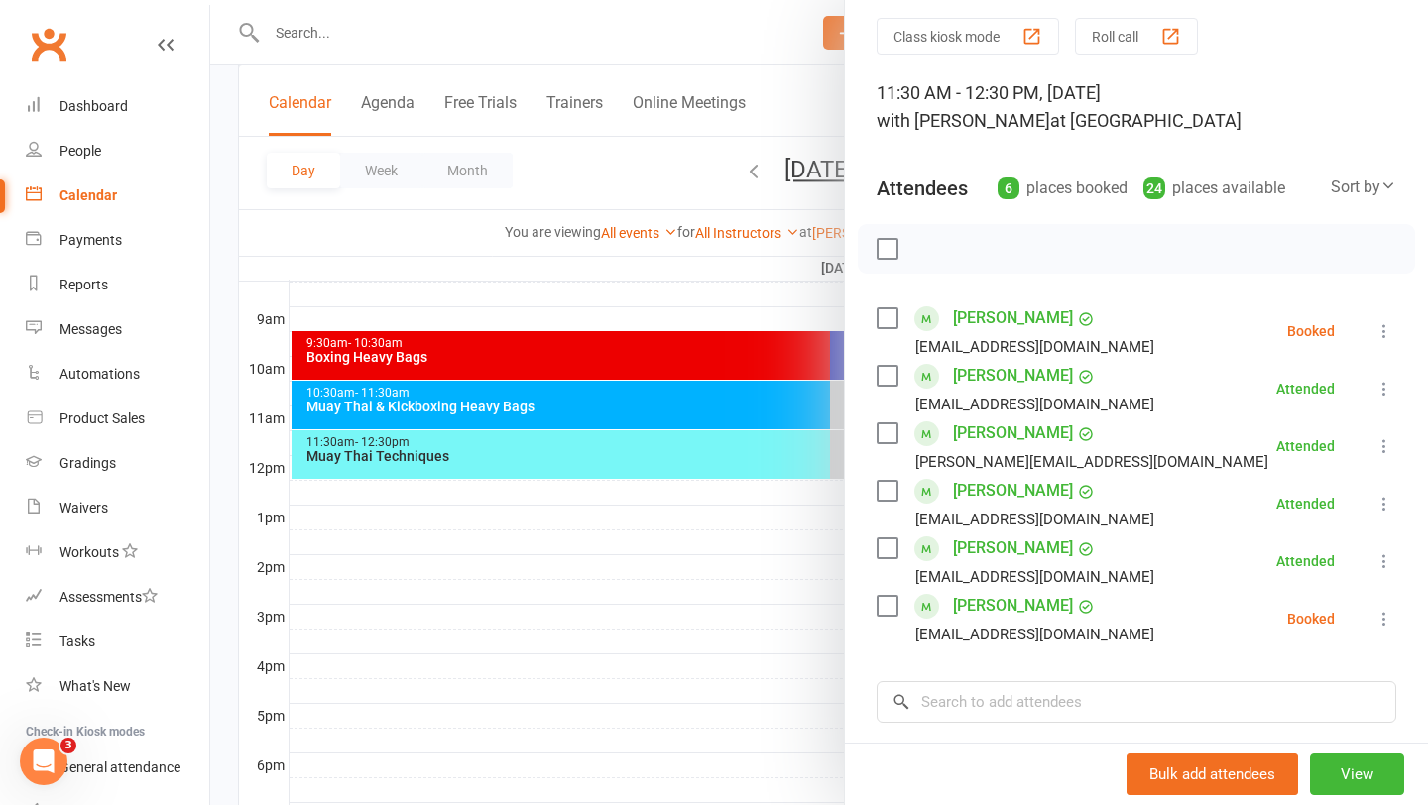
click at [1385, 559] on icon at bounding box center [1384, 561] width 20 height 20
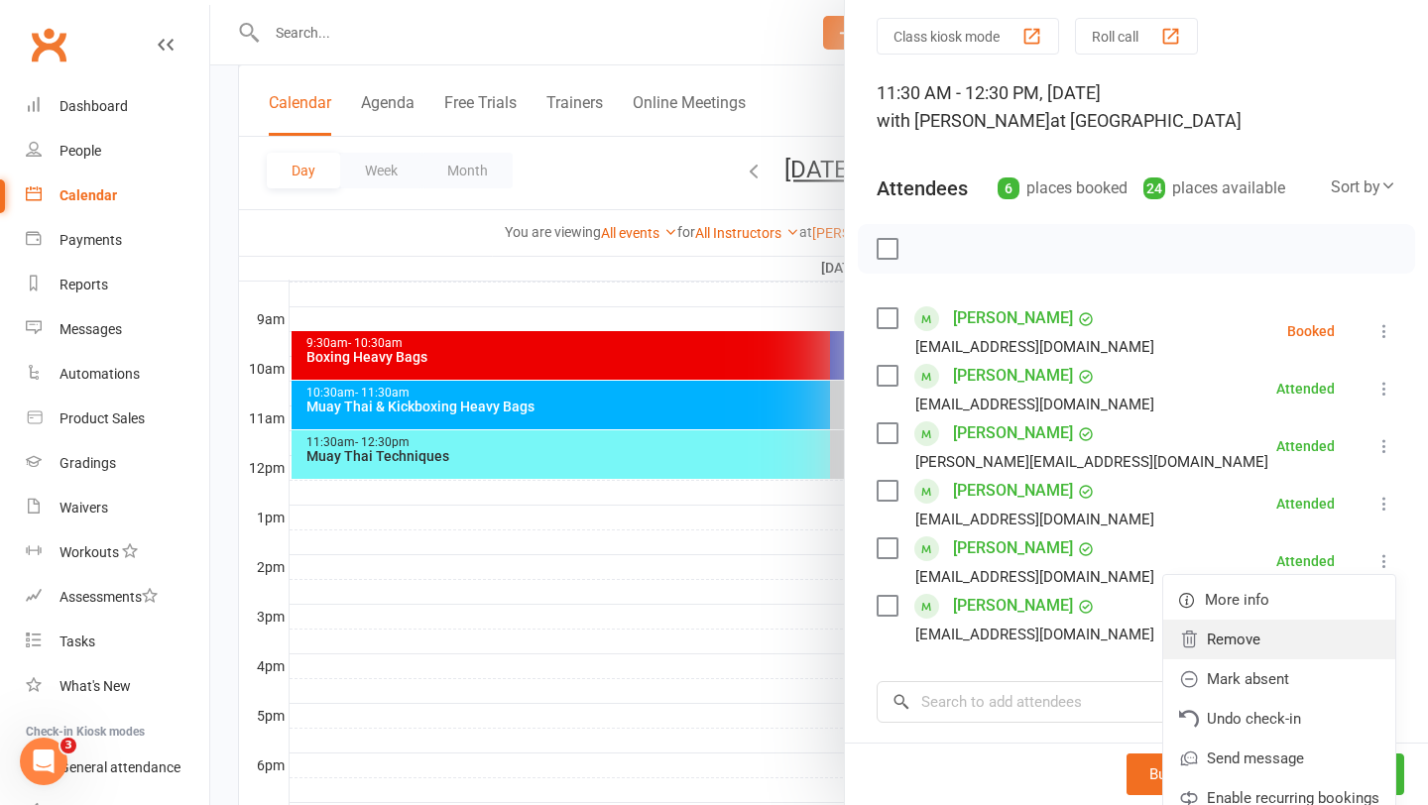
click at [1258, 642] on link "Remove" at bounding box center [1279, 640] width 232 height 40
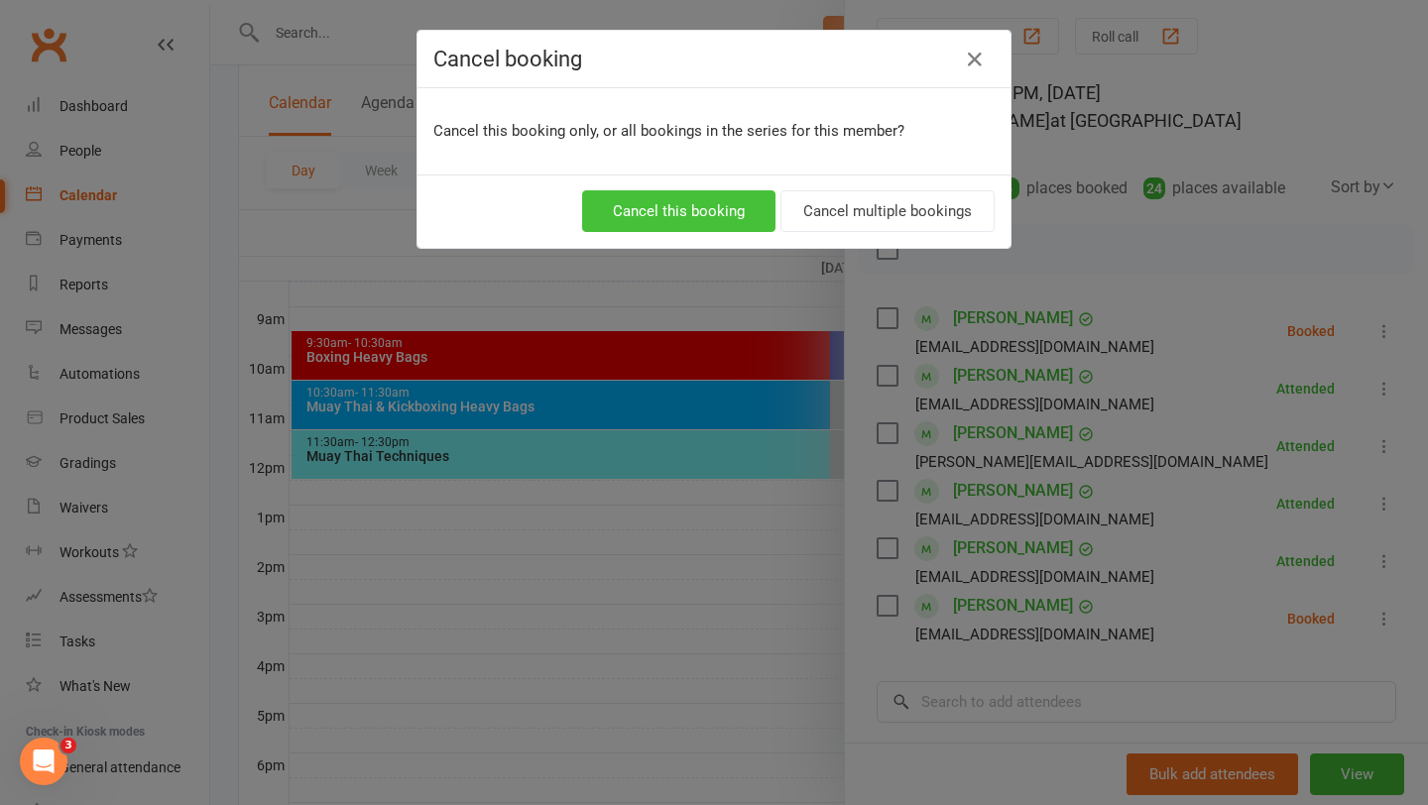
click at [669, 194] on button "Cancel this booking" at bounding box center [678, 211] width 193 height 42
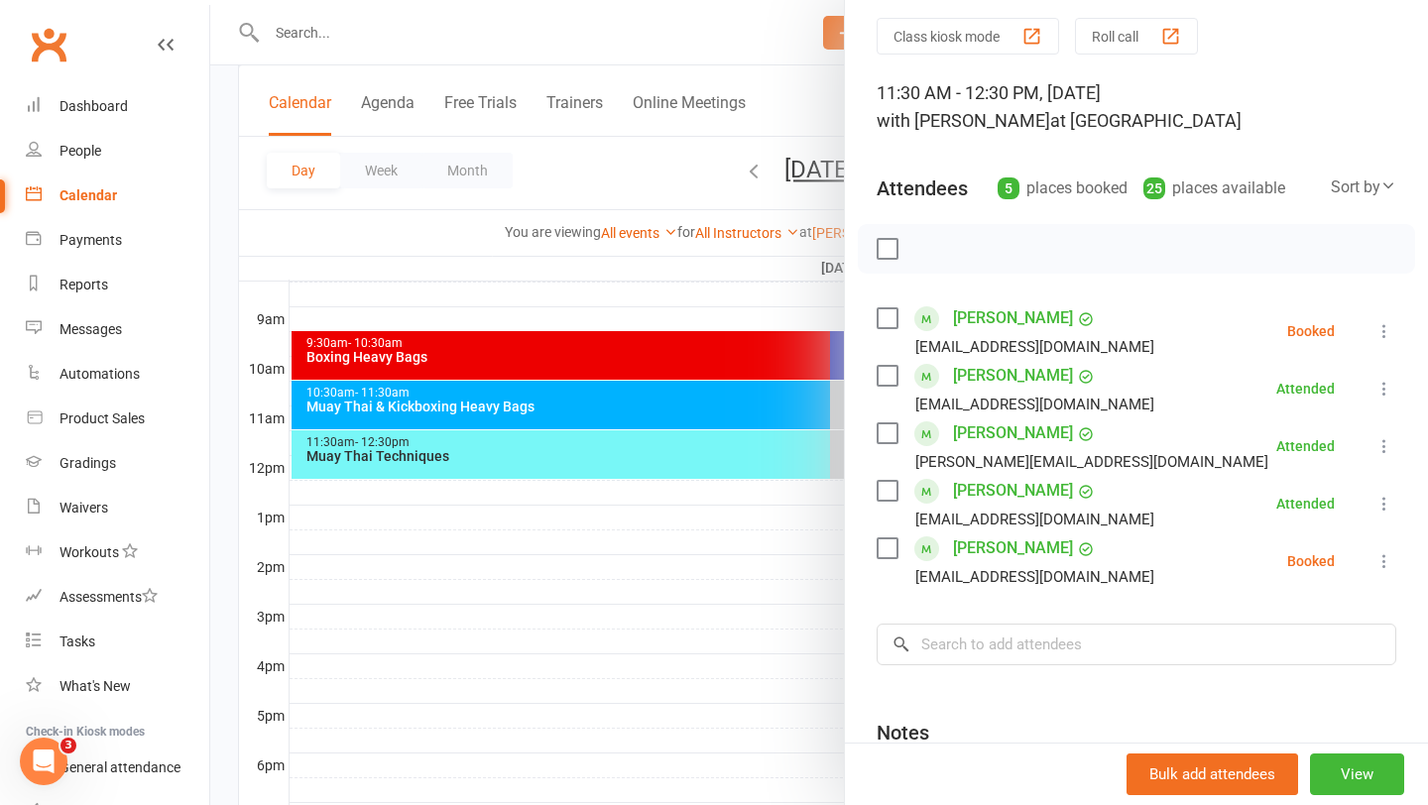
click at [418, 42] on div at bounding box center [819, 402] width 1218 height 805
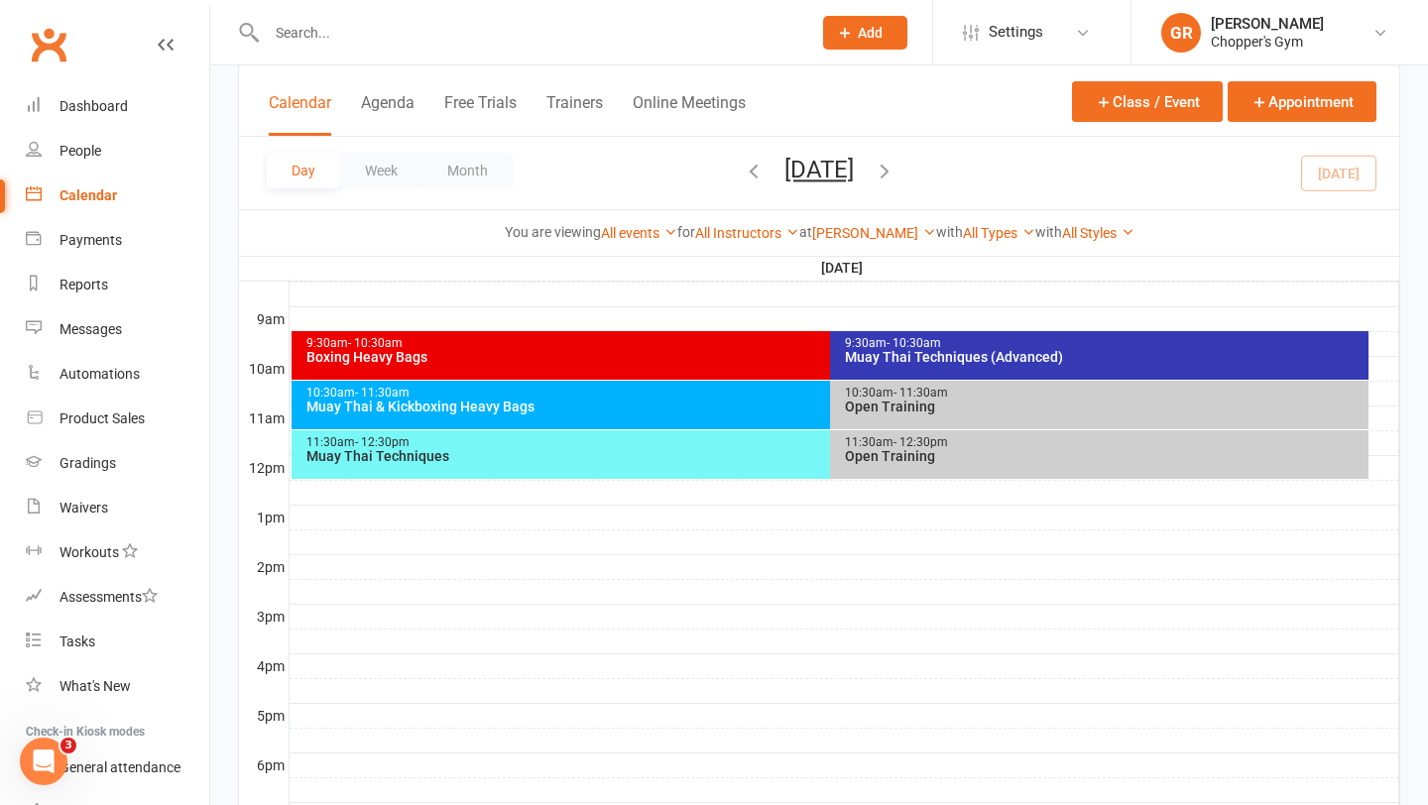
click at [326, 26] on input "text" at bounding box center [529, 33] width 536 height 28
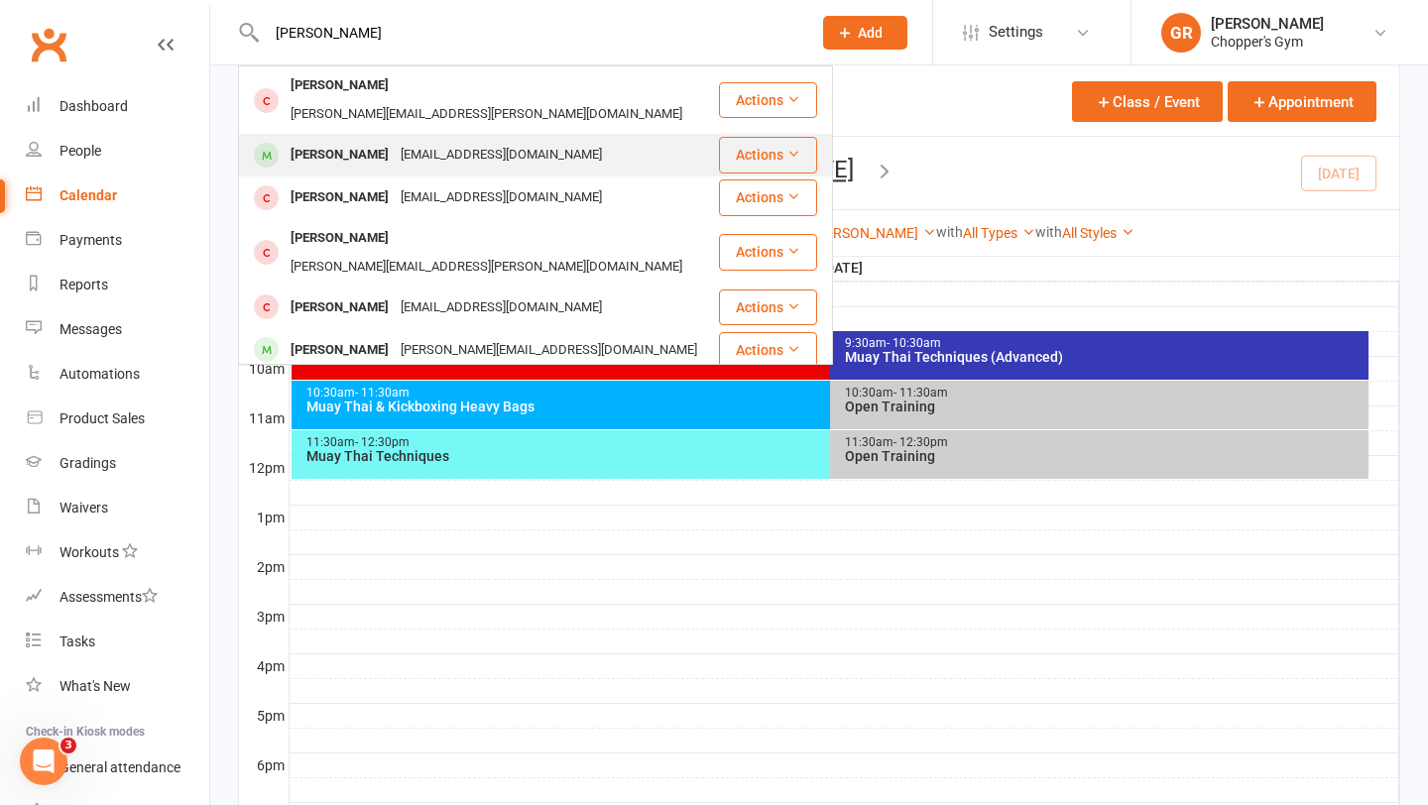
type input "ethan"
click at [353, 141] on div "Ethan Carew" at bounding box center [340, 155] width 110 height 29
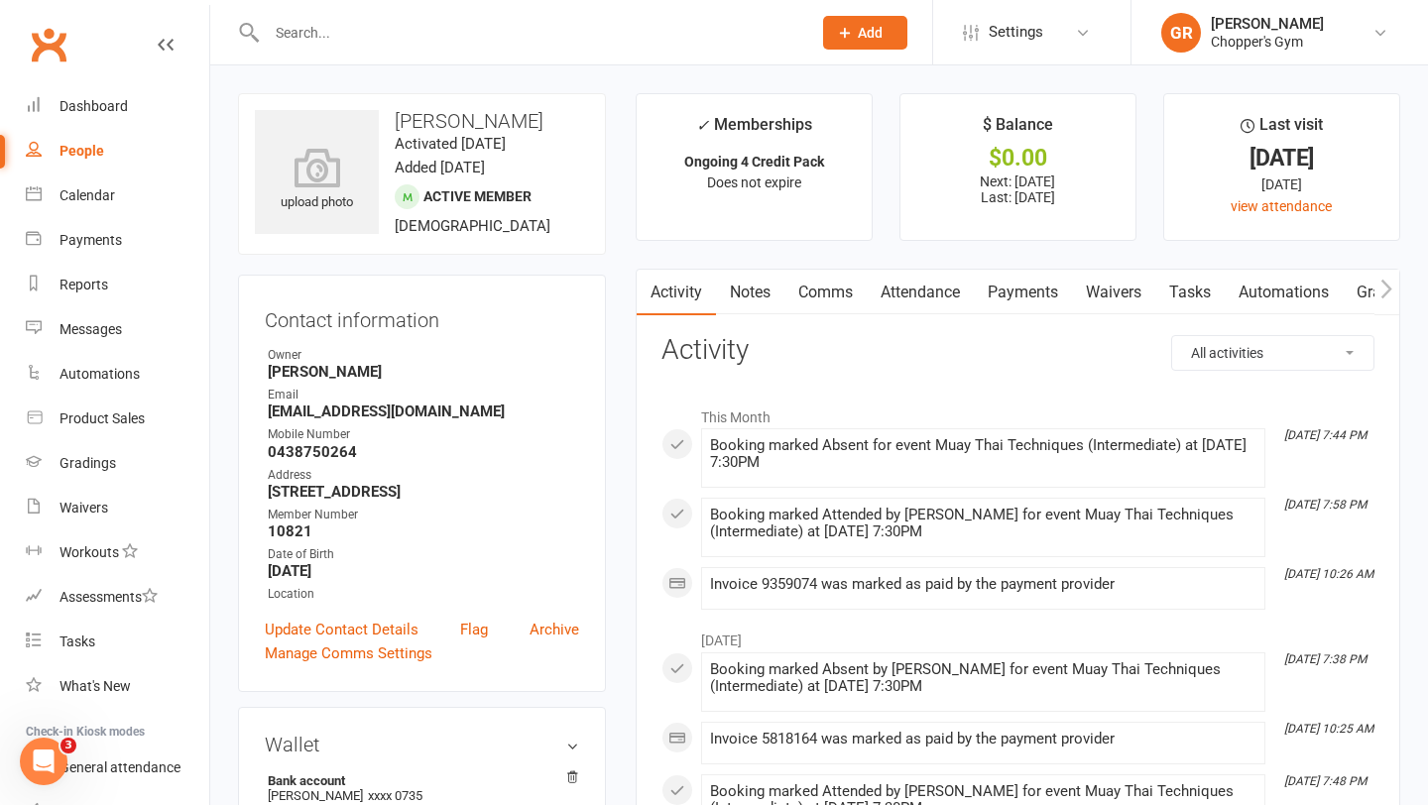
click at [1033, 288] on link "Payments" at bounding box center [1023, 293] width 98 height 46
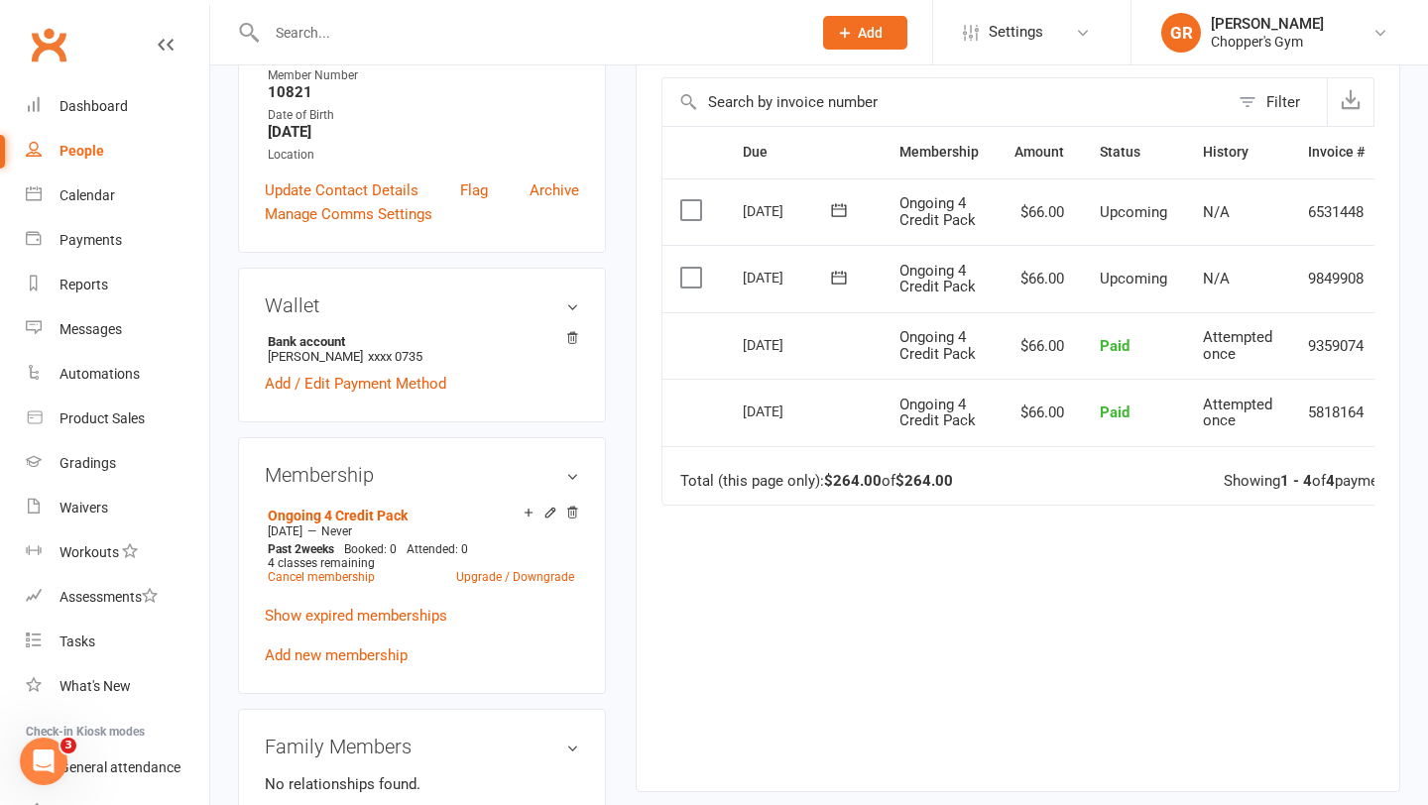
scroll to position [438, 0]
click at [321, 585] on link "Cancel membership" at bounding box center [321, 578] width 107 height 14
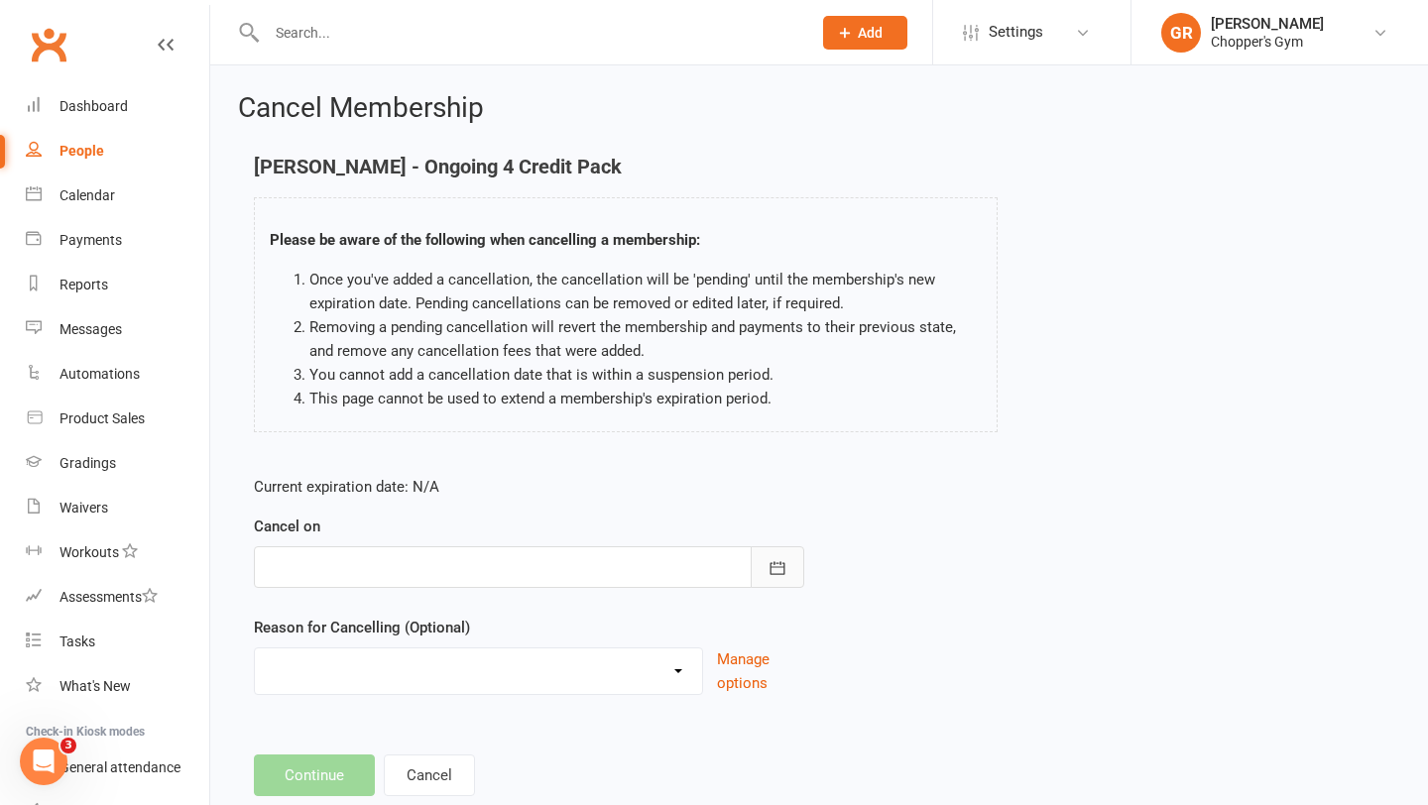
click at [768, 568] on icon "button" at bounding box center [777, 568] width 20 height 20
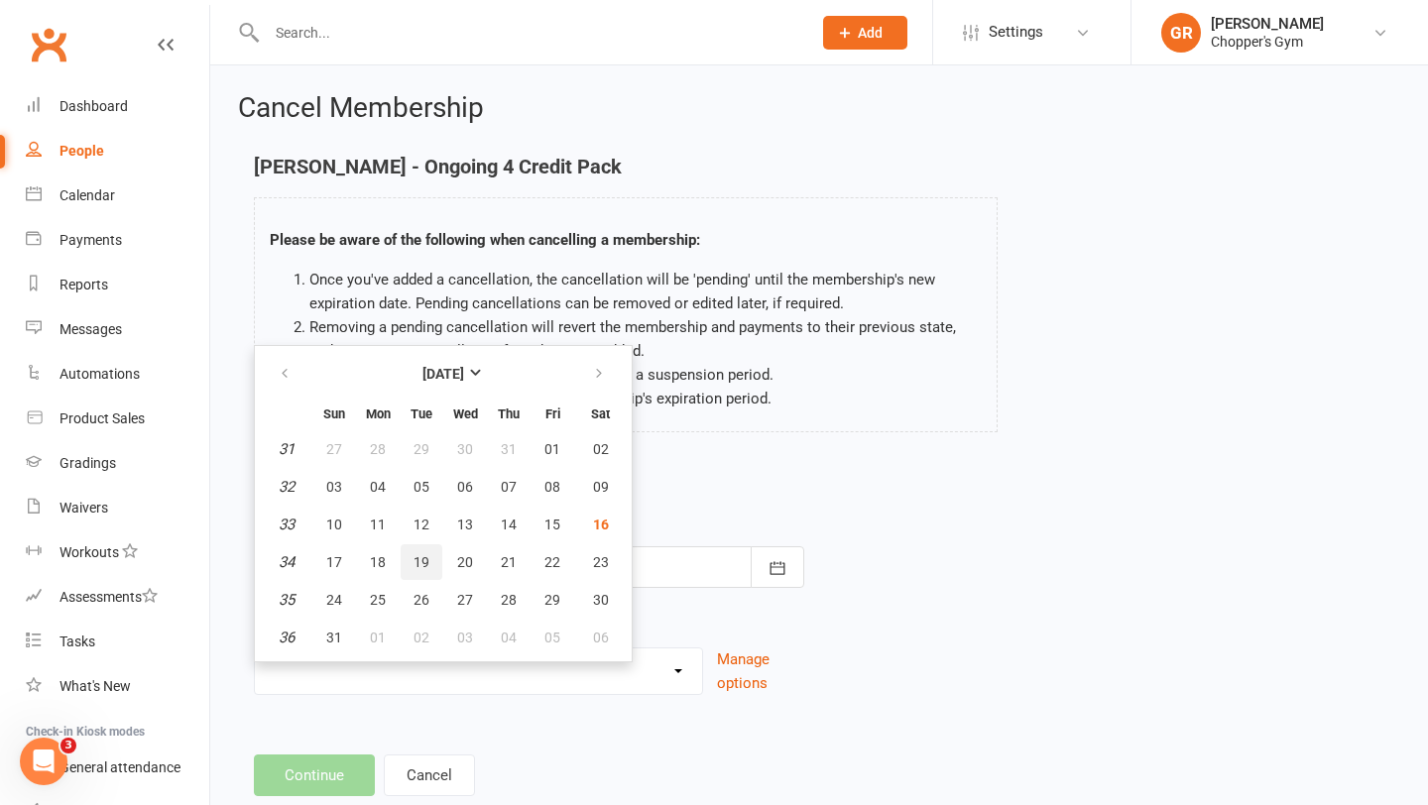
click at [406, 553] on button "19" at bounding box center [422, 562] width 42 height 36
type input "19 Aug 2025"
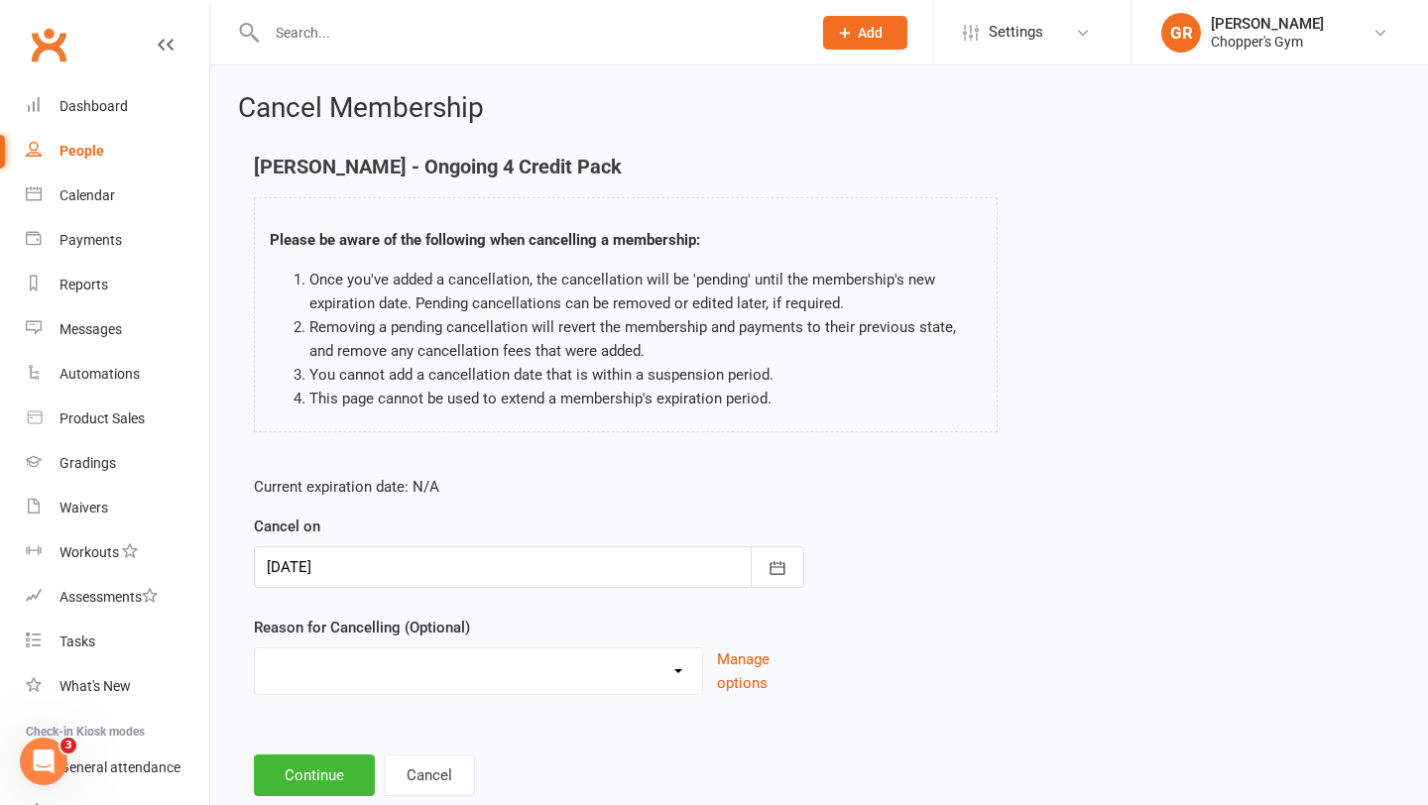
click at [525, 667] on select "Cancelled Holiday Injury Medical Reasons Membership Change Sick Other reason" at bounding box center [478, 668] width 447 height 40
select select "0"
click at [304, 779] on button "Continue" at bounding box center [314, 776] width 121 height 42
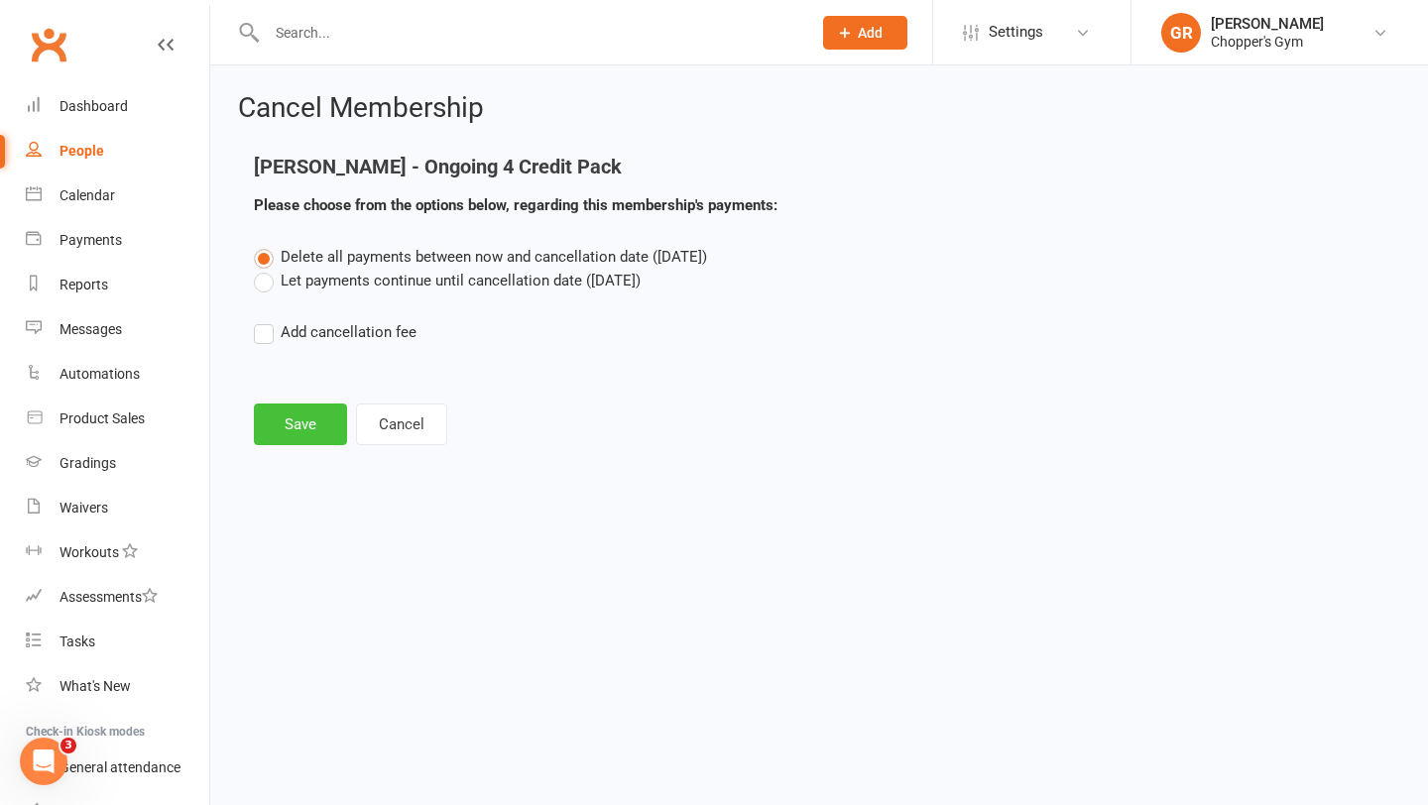
click at [286, 424] on button "Save" at bounding box center [300, 425] width 93 height 42
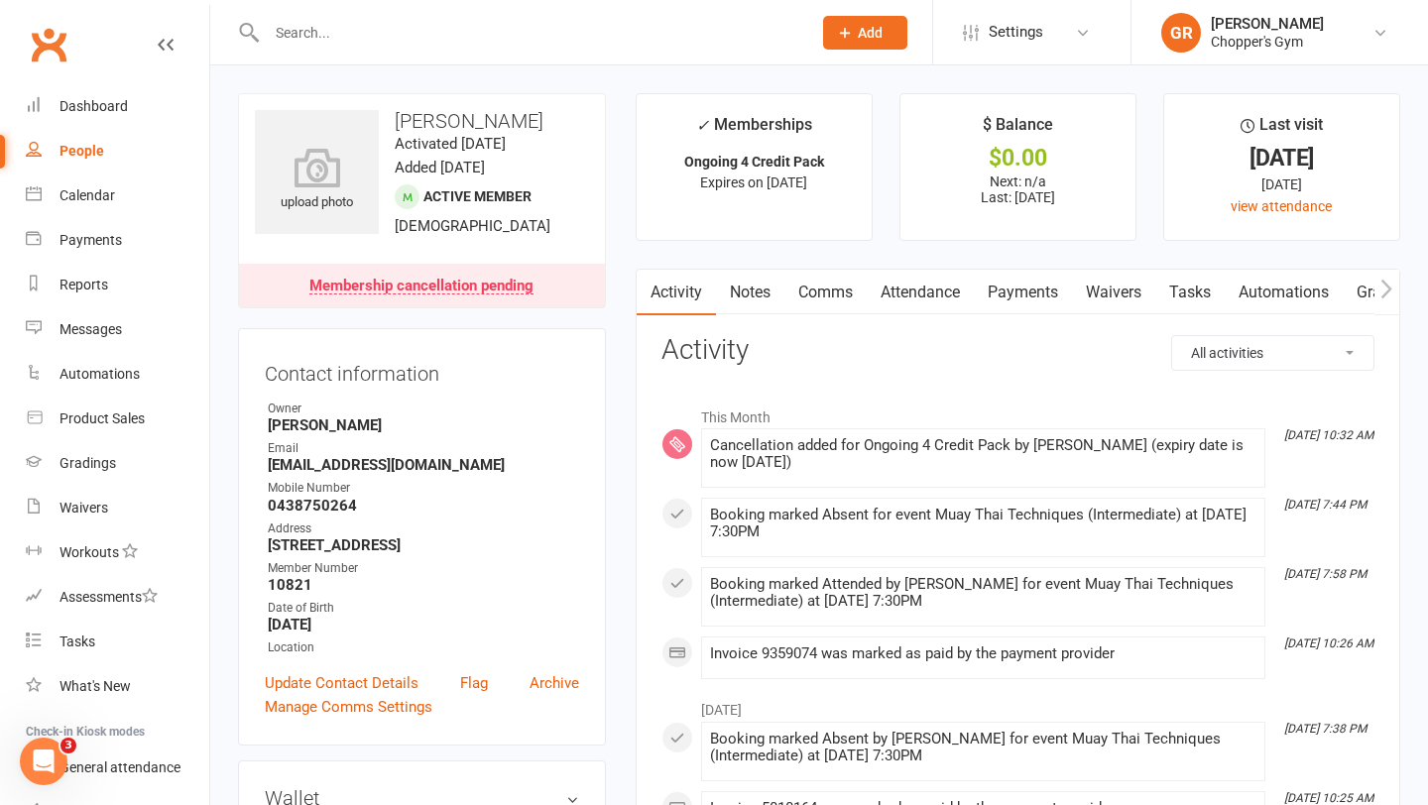
click at [505, 33] on input "text" at bounding box center [529, 33] width 536 height 28
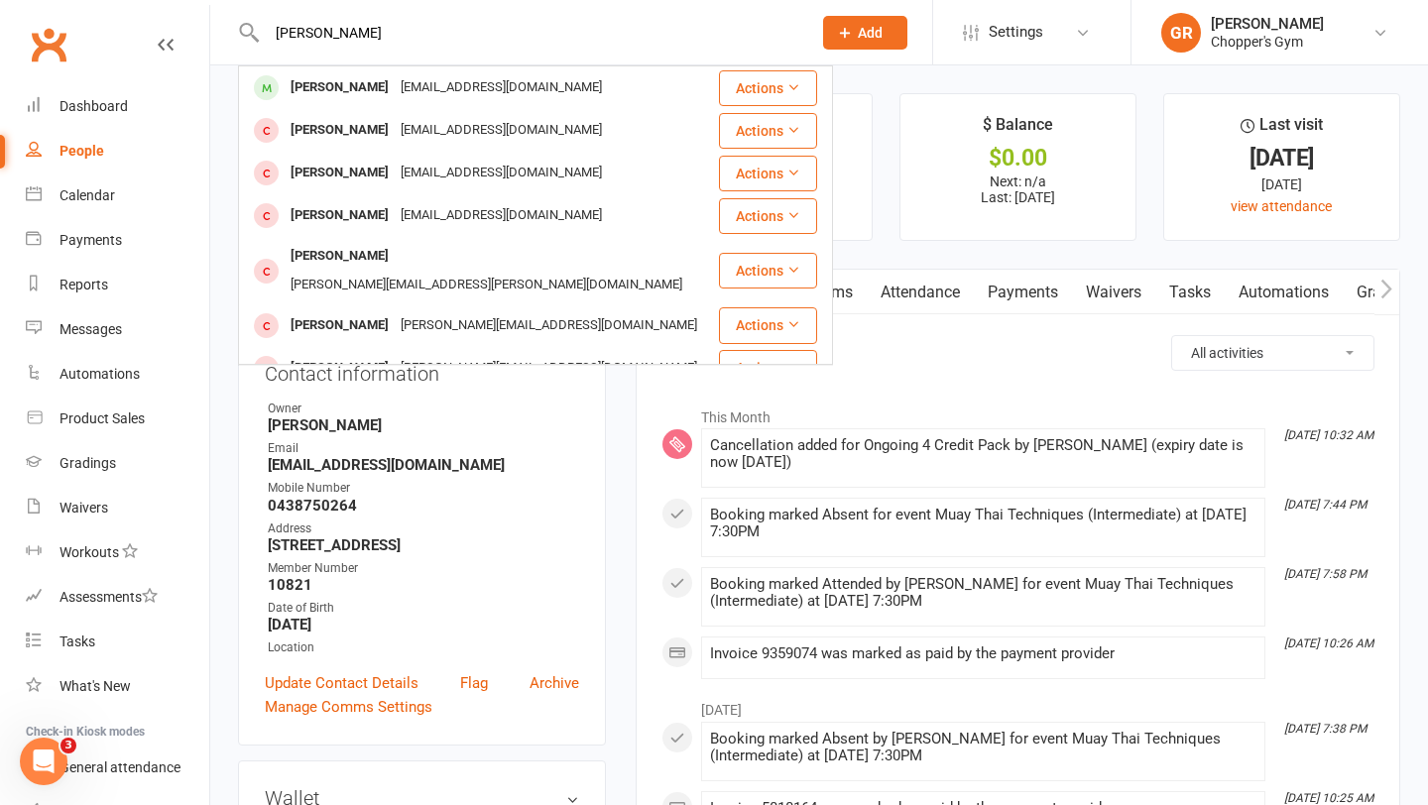
type input "katrina t"
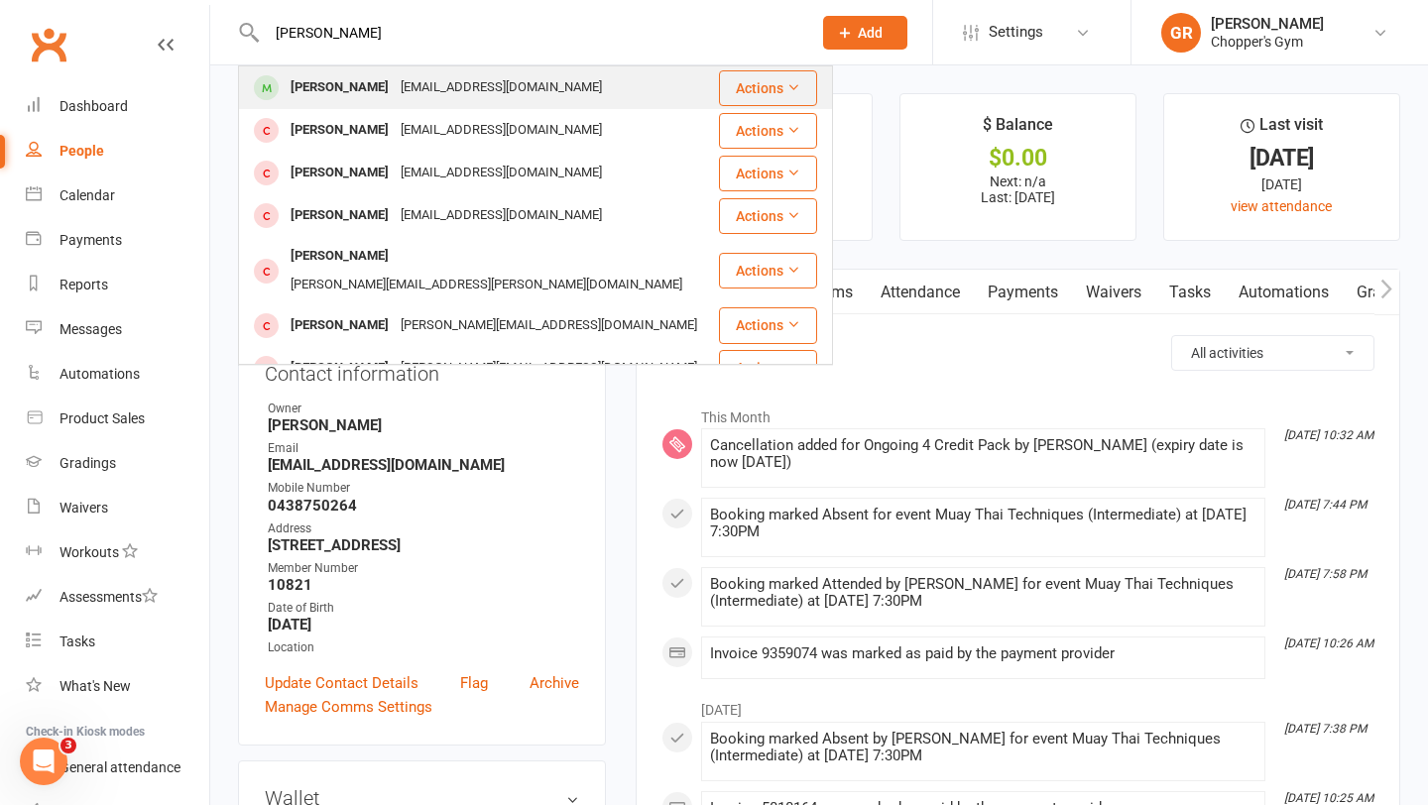
click at [484, 96] on div "katrinatumang20@gmail.com" at bounding box center [501, 87] width 213 height 29
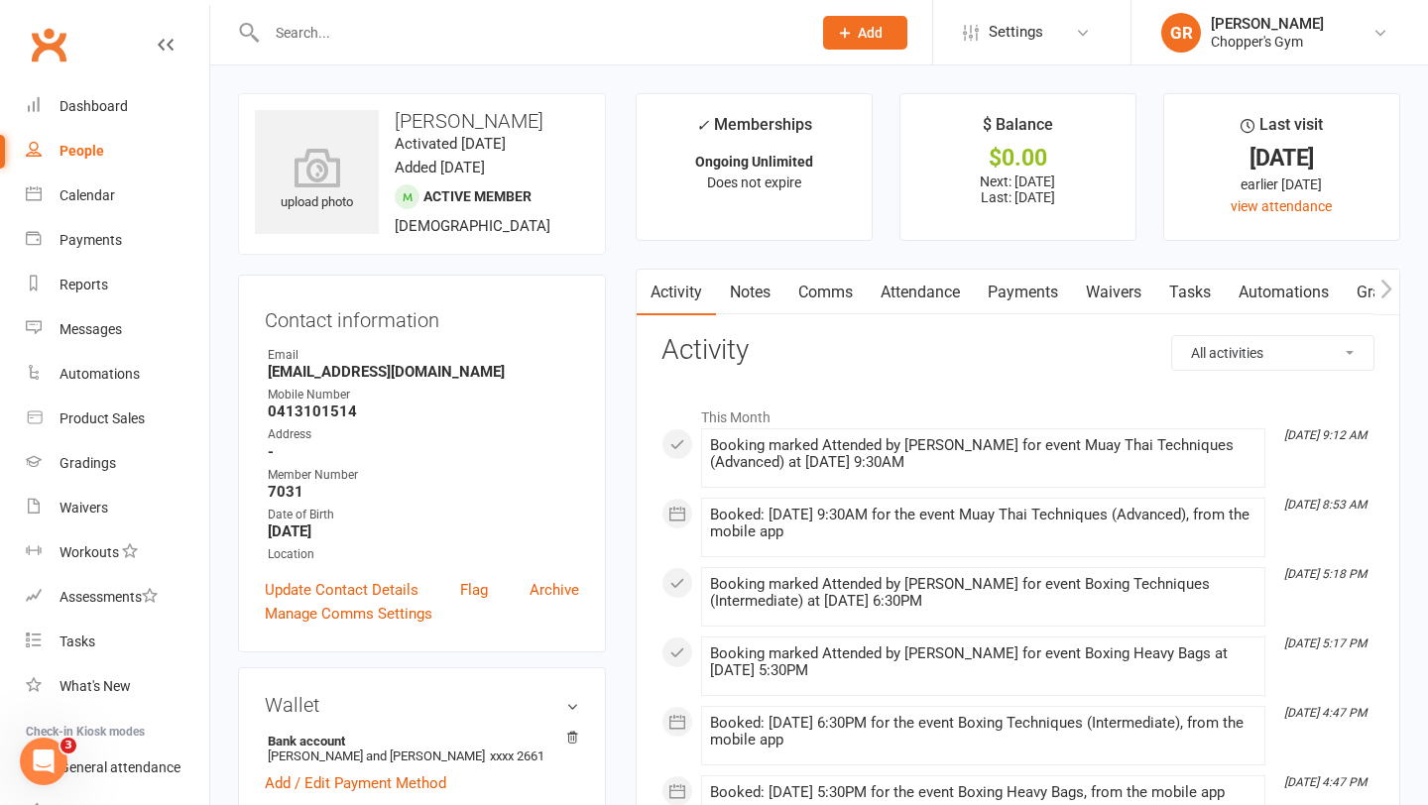
click at [300, 419] on strong "0413101514" at bounding box center [423, 412] width 311 height 18
click at [312, 416] on strong "0413101514" at bounding box center [423, 412] width 311 height 18
copy strong "0413101514"
click at [113, 196] on div "Calendar" at bounding box center [87, 195] width 56 height 16
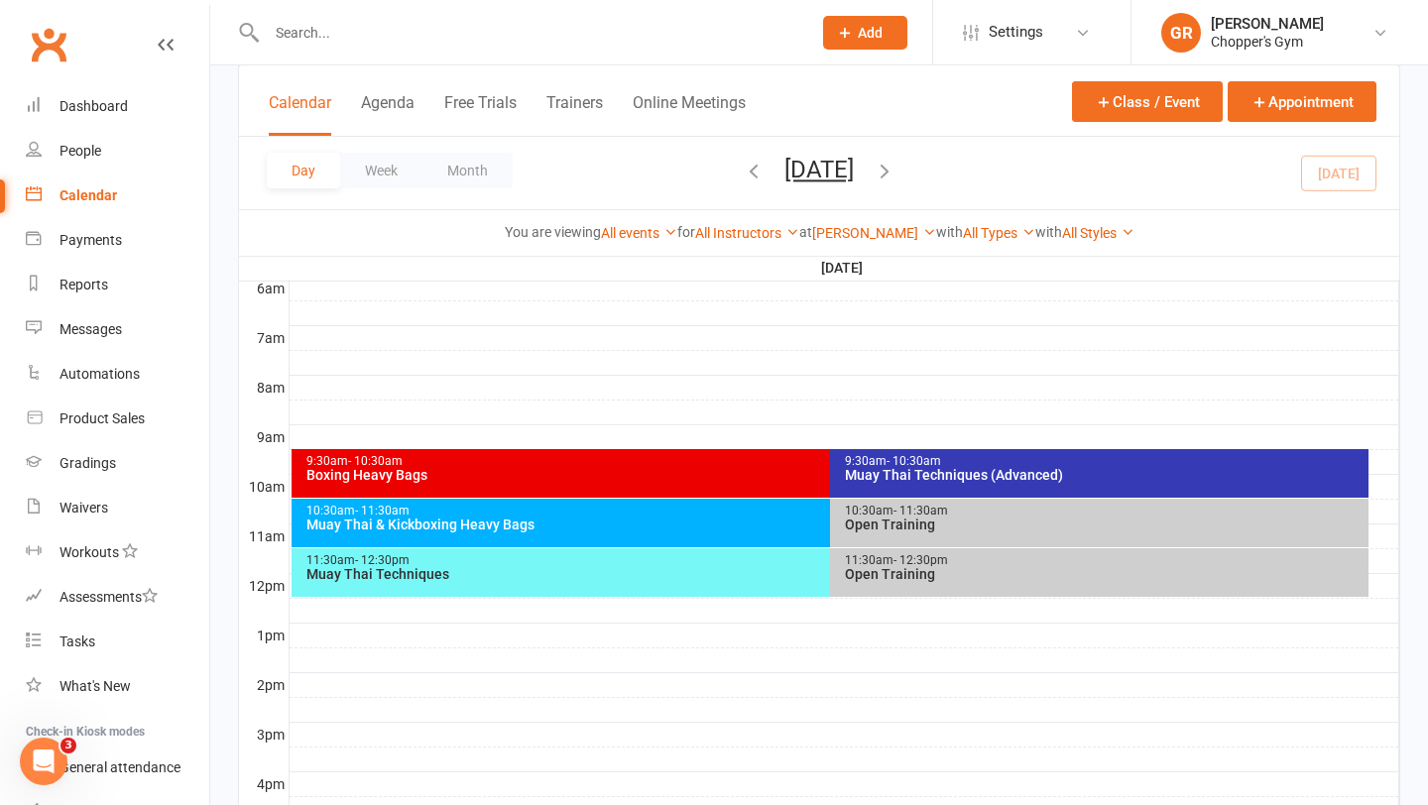
scroll to position [426, 0]
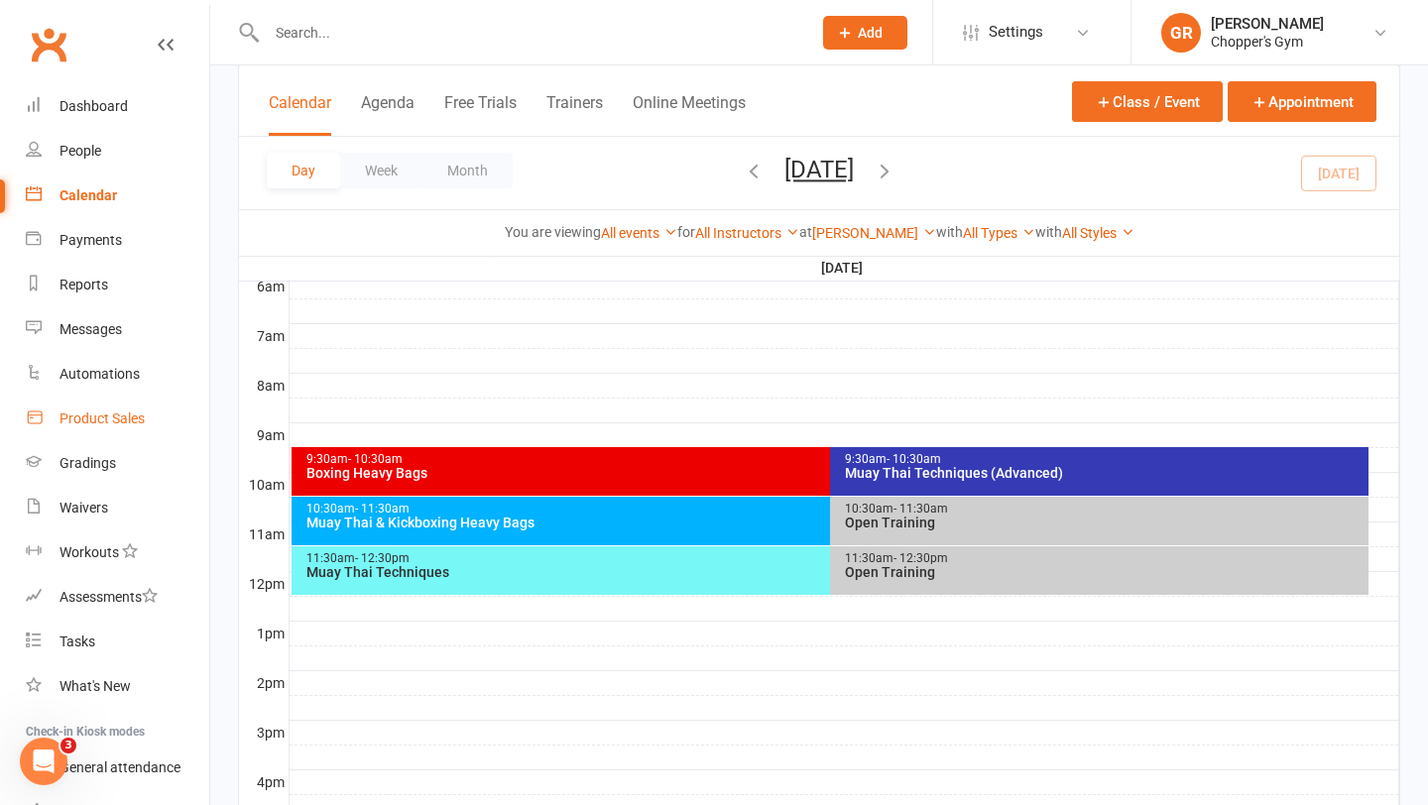
click at [136, 427] on link "Product Sales" at bounding box center [117, 419] width 183 height 45
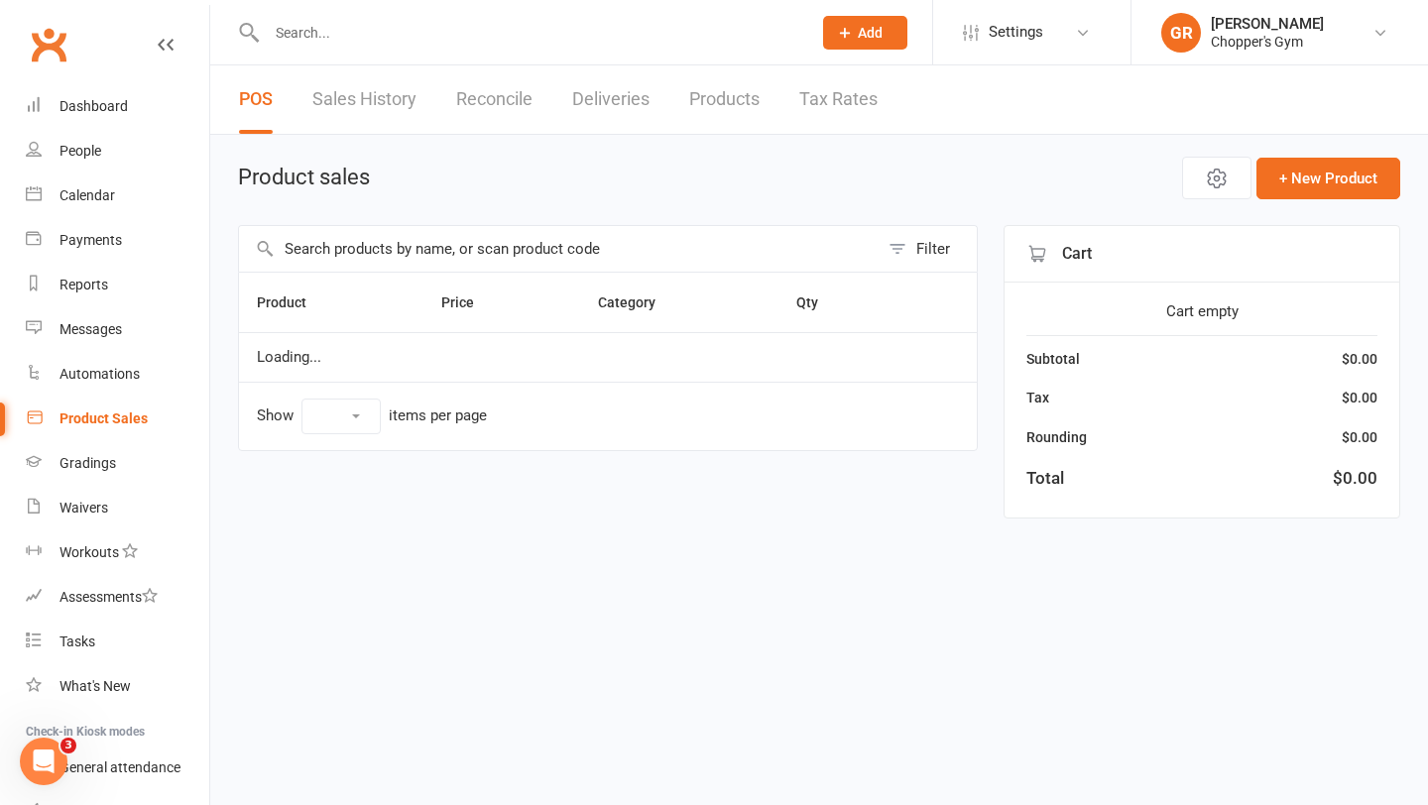
select select "100"
click at [536, 259] on input "text" at bounding box center [559, 249] width 640 height 46
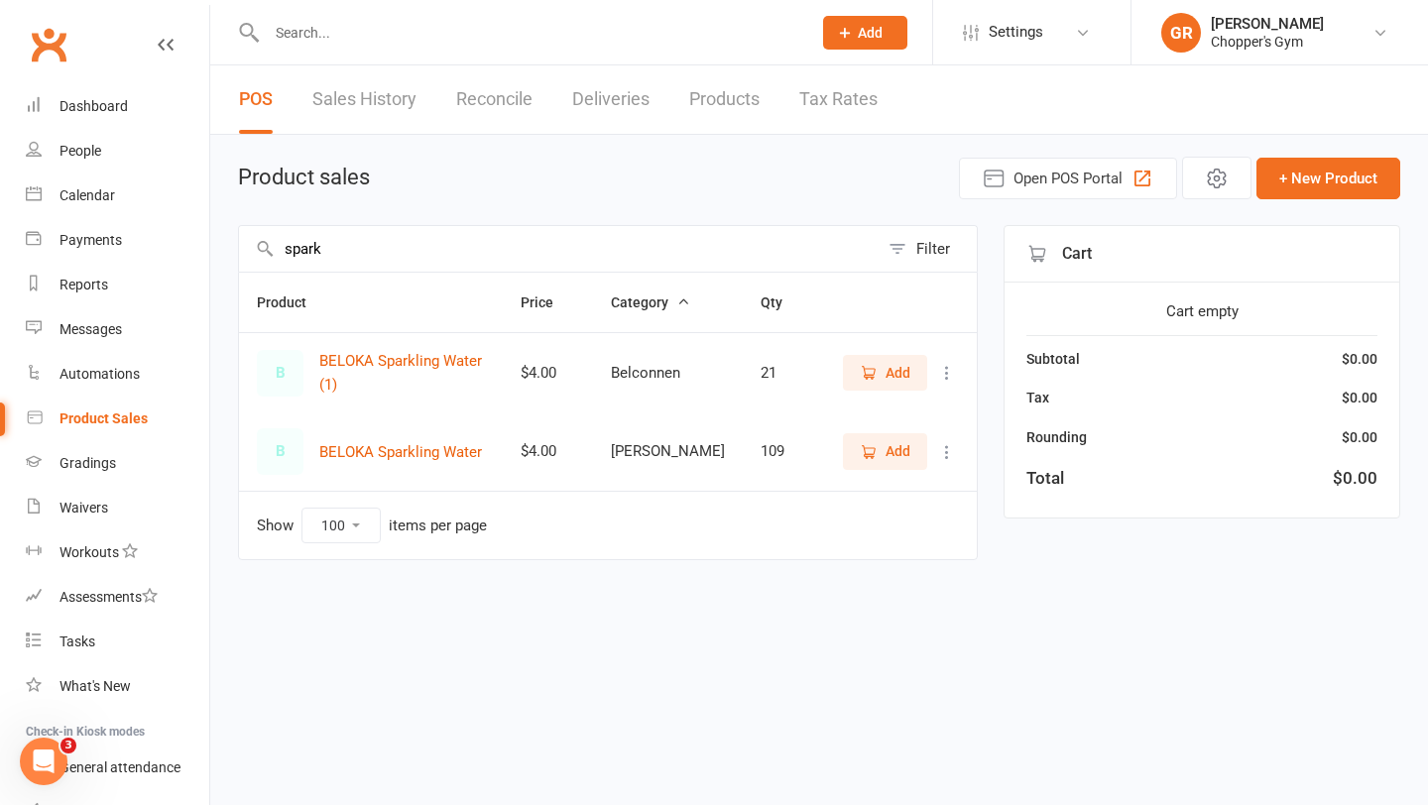
click at [884, 449] on span "Add" at bounding box center [885, 451] width 51 height 22
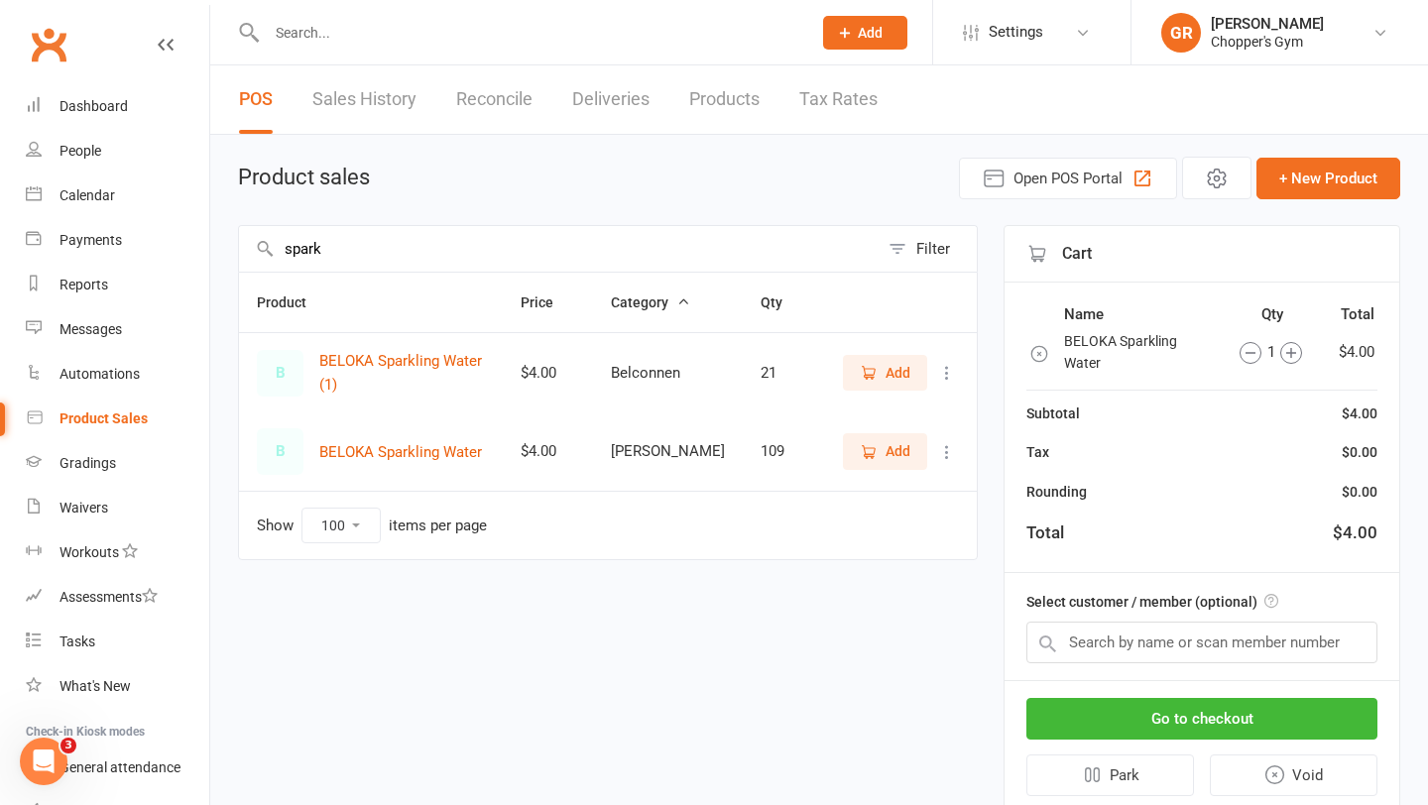
click at [635, 260] on input "spark" at bounding box center [559, 249] width 640 height 46
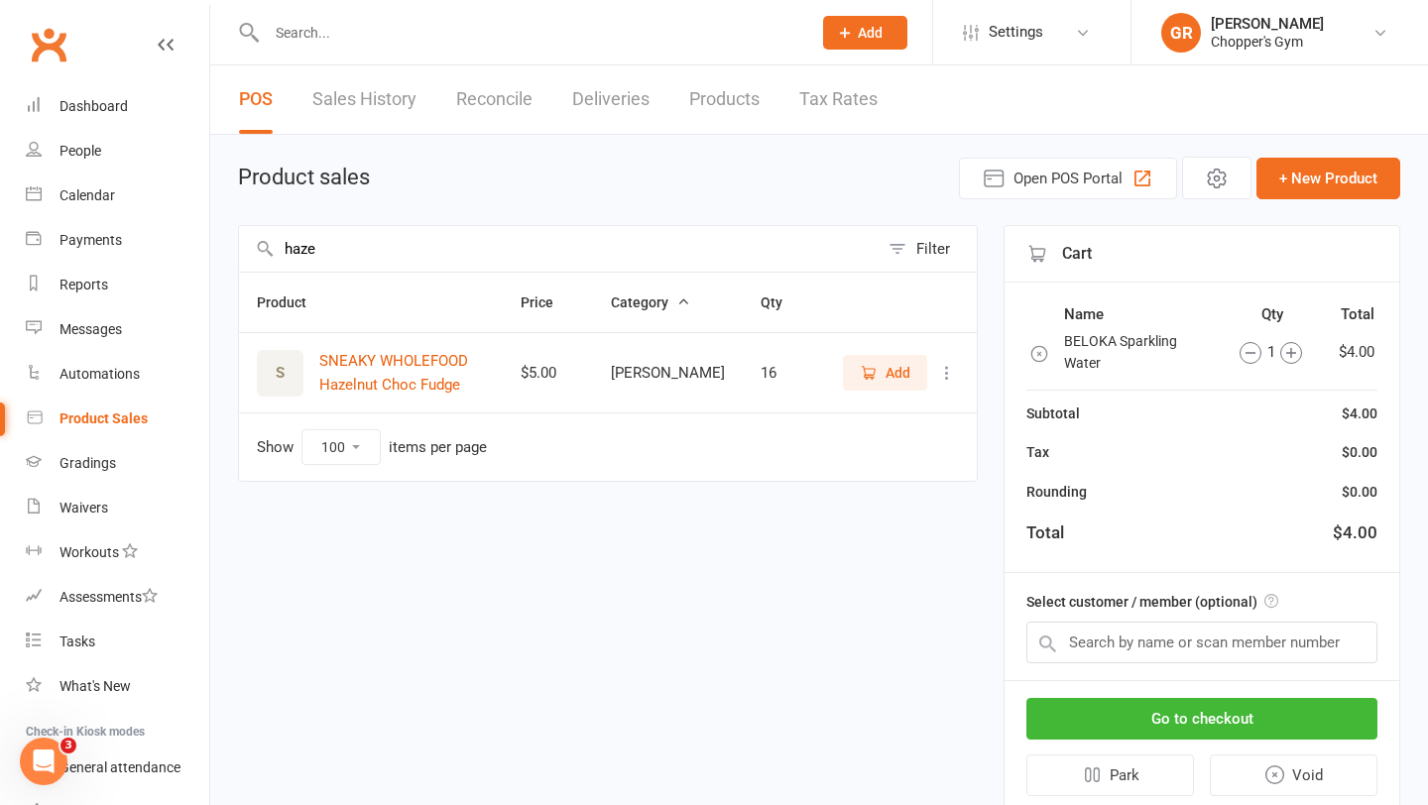
click at [865, 370] on icon "button" at bounding box center [869, 373] width 18 height 18
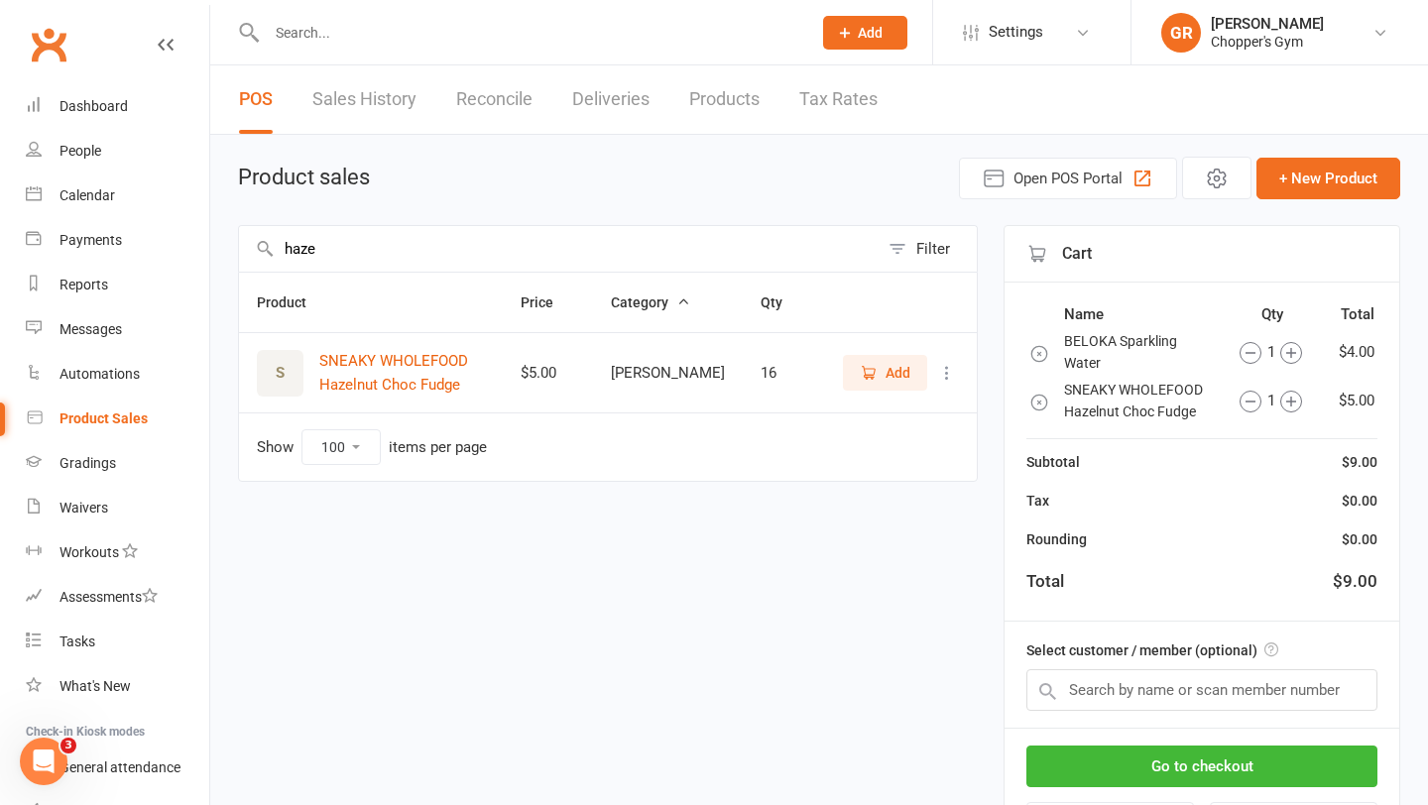
click at [673, 266] on input "haze" at bounding box center [559, 249] width 640 height 46
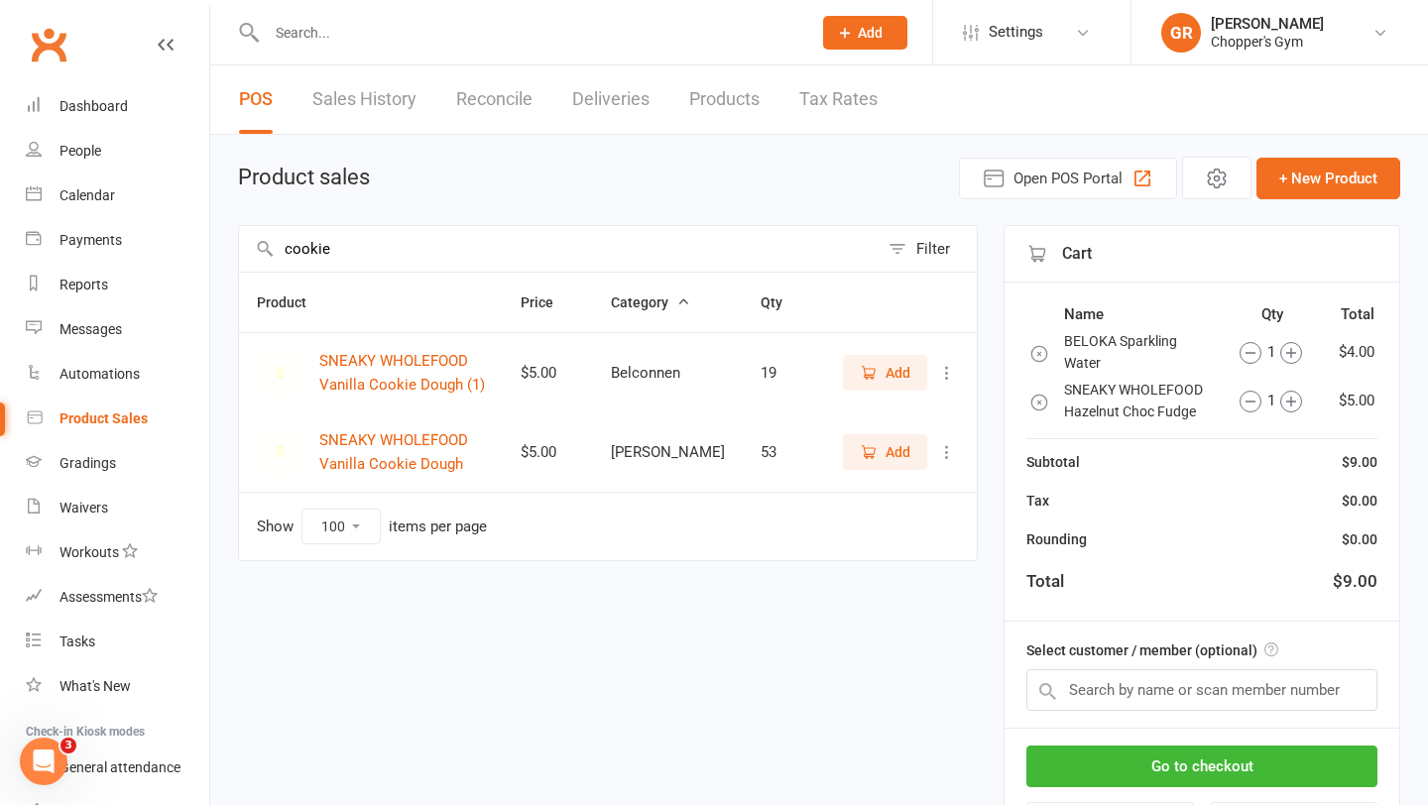
type input "cookie"
click at [893, 467] on button "Add" at bounding box center [885, 452] width 84 height 36
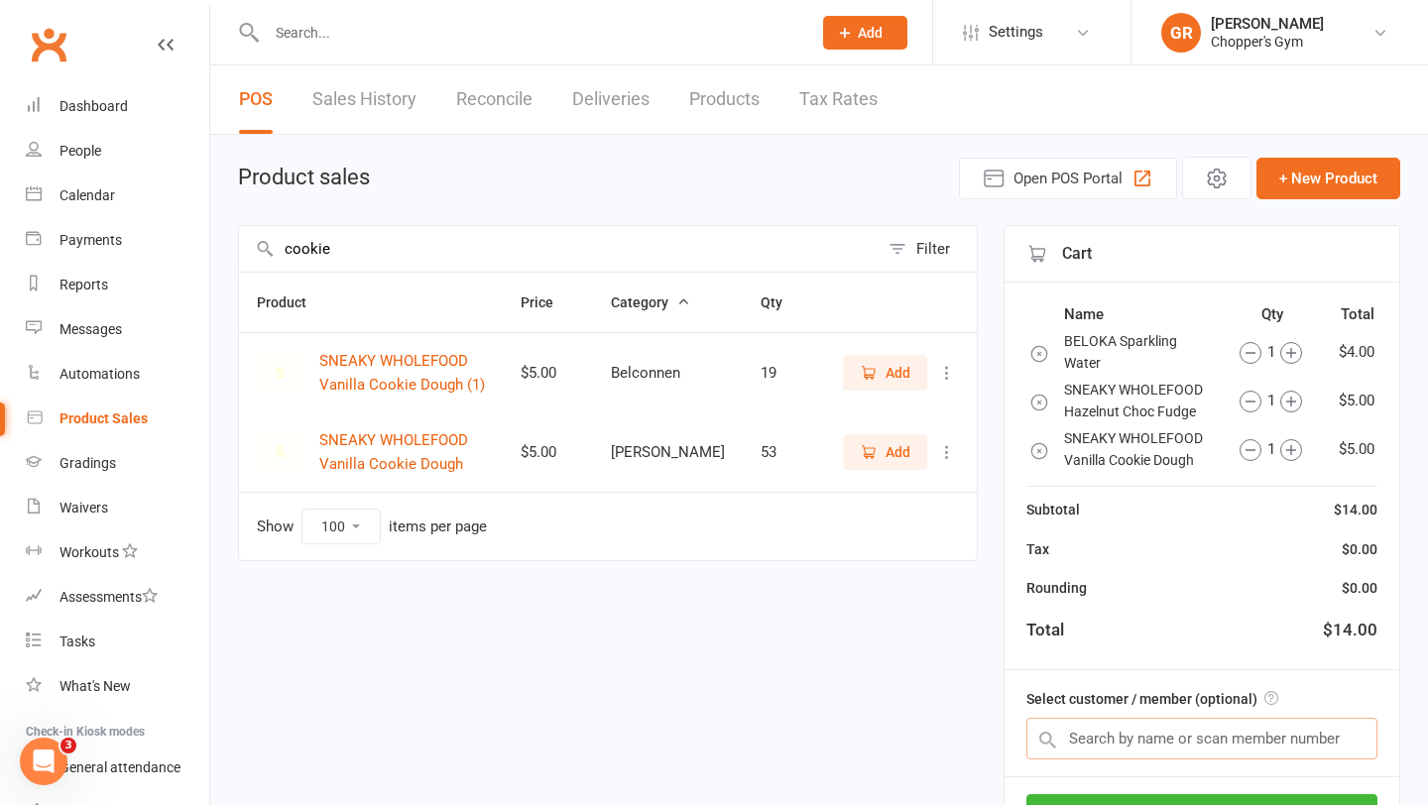
click at [1106, 726] on input "text" at bounding box center [1201, 739] width 351 height 42
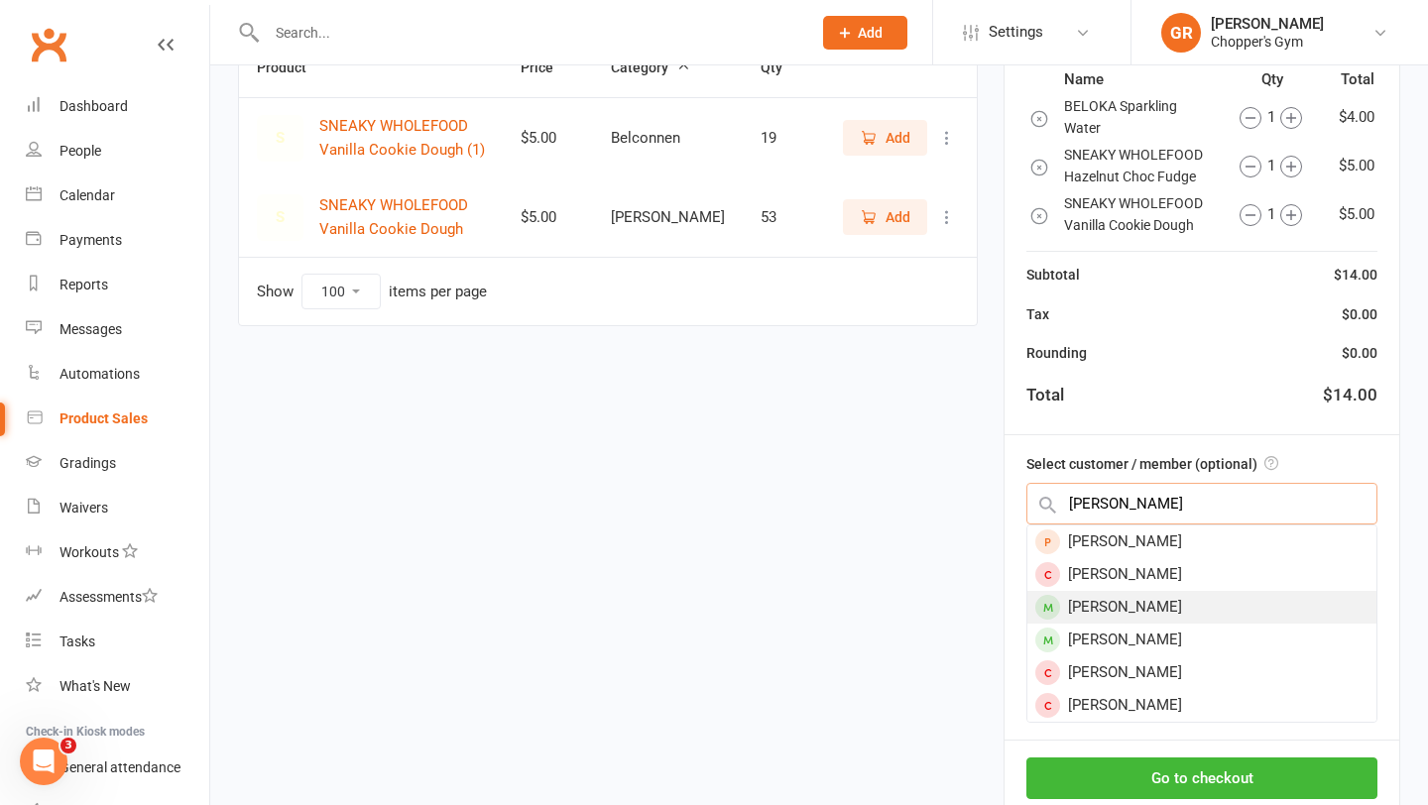
type input "nick li"
click at [1198, 613] on div "Nick Lieneman" at bounding box center [1201, 607] width 349 height 33
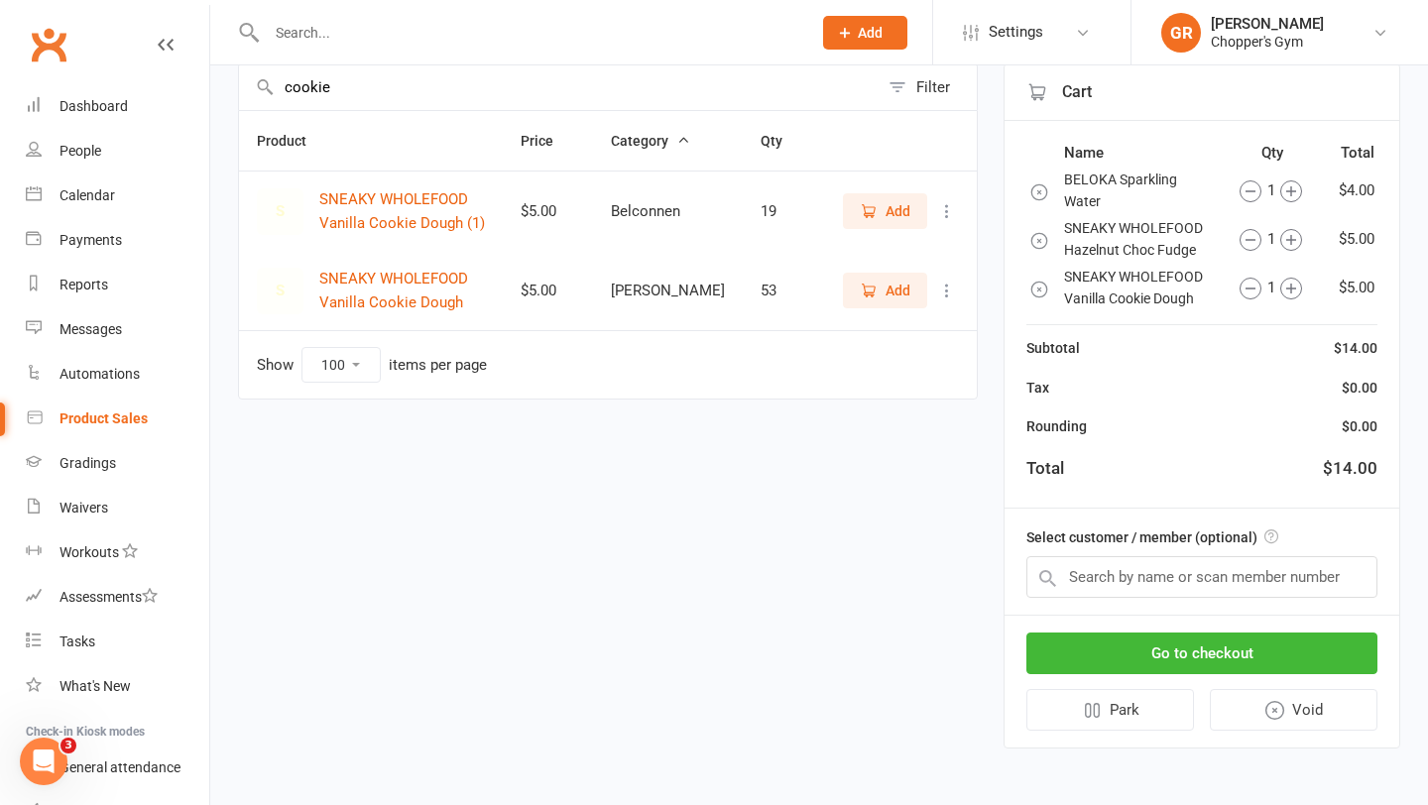
scroll to position [156, 0]
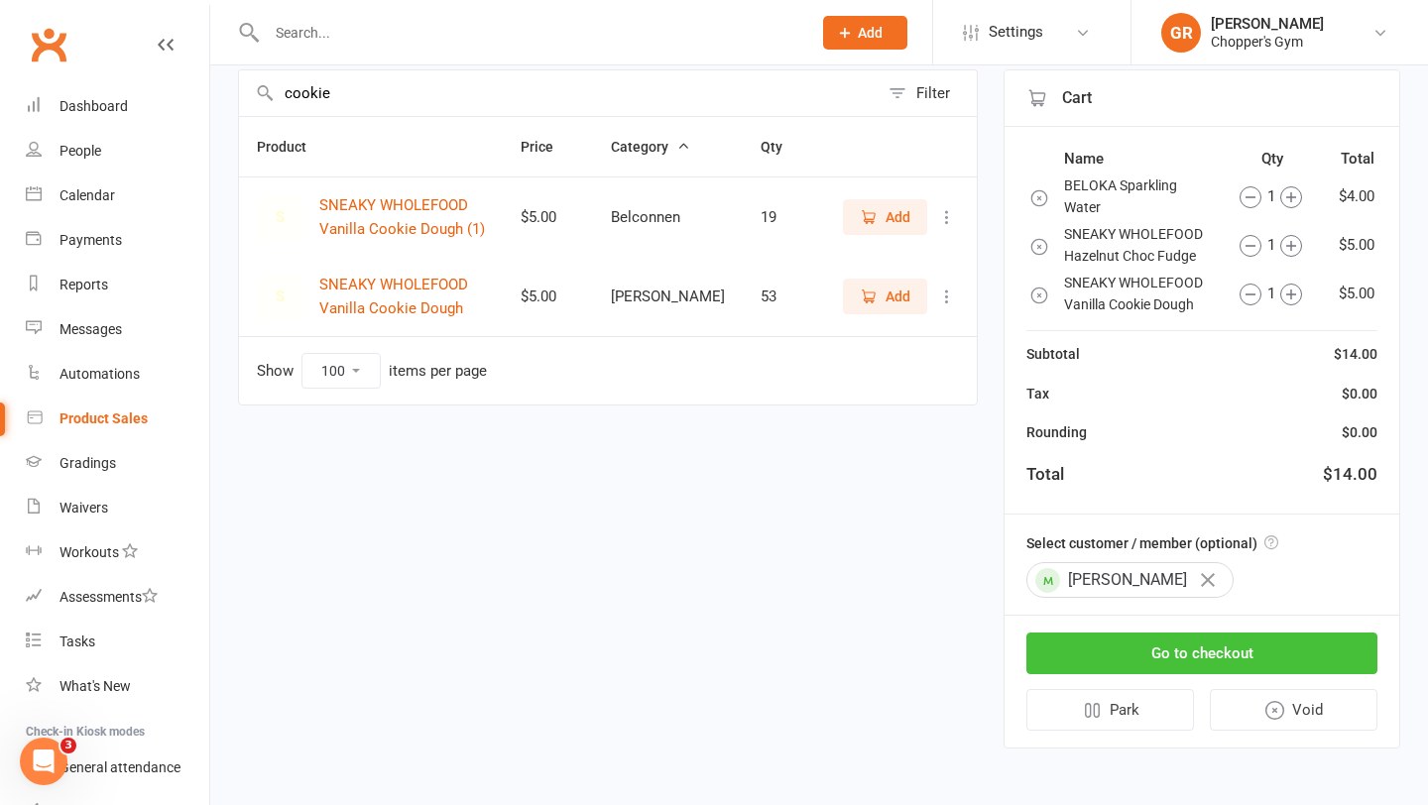
click at [1207, 662] on button "Go to checkout" at bounding box center [1201, 654] width 351 height 42
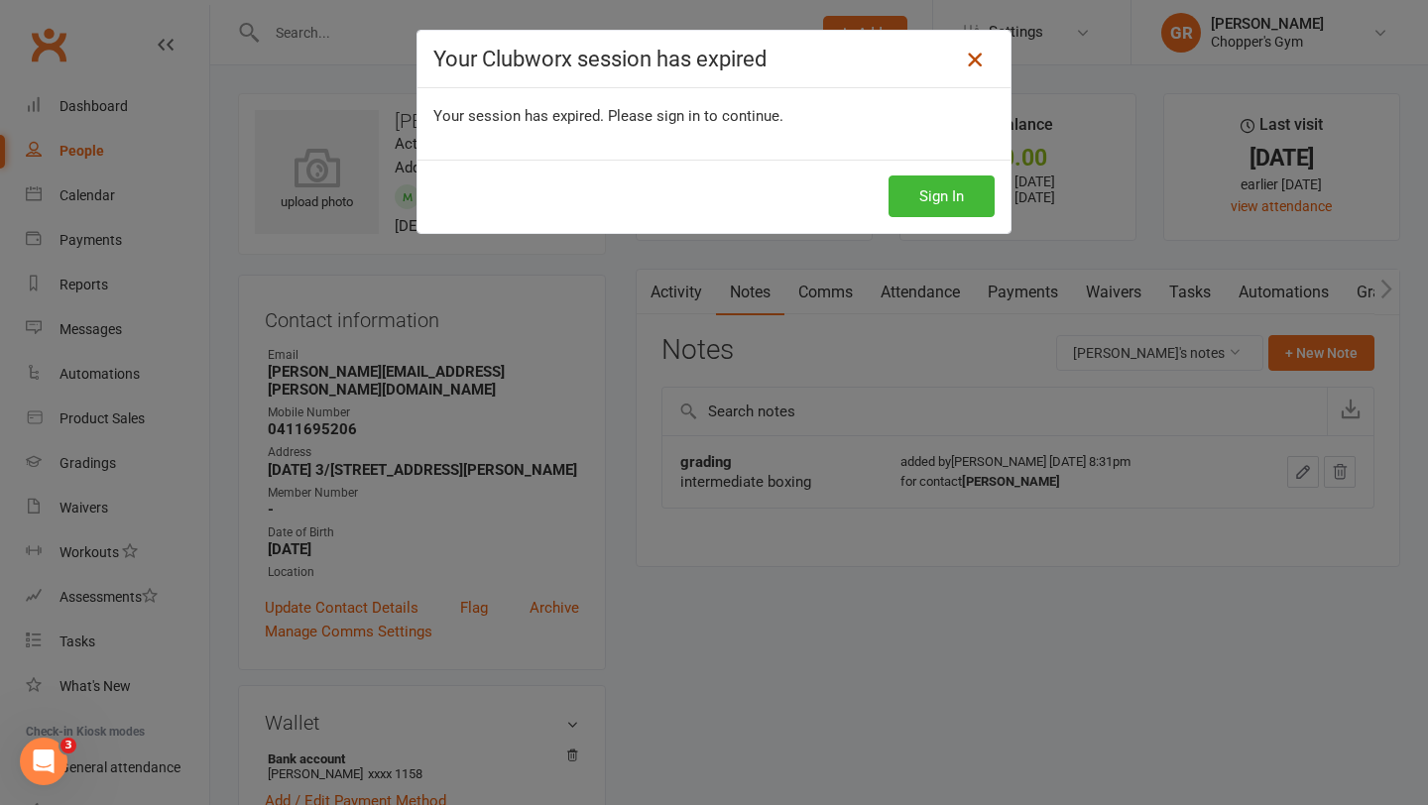
click at [977, 63] on icon at bounding box center [975, 60] width 24 height 24
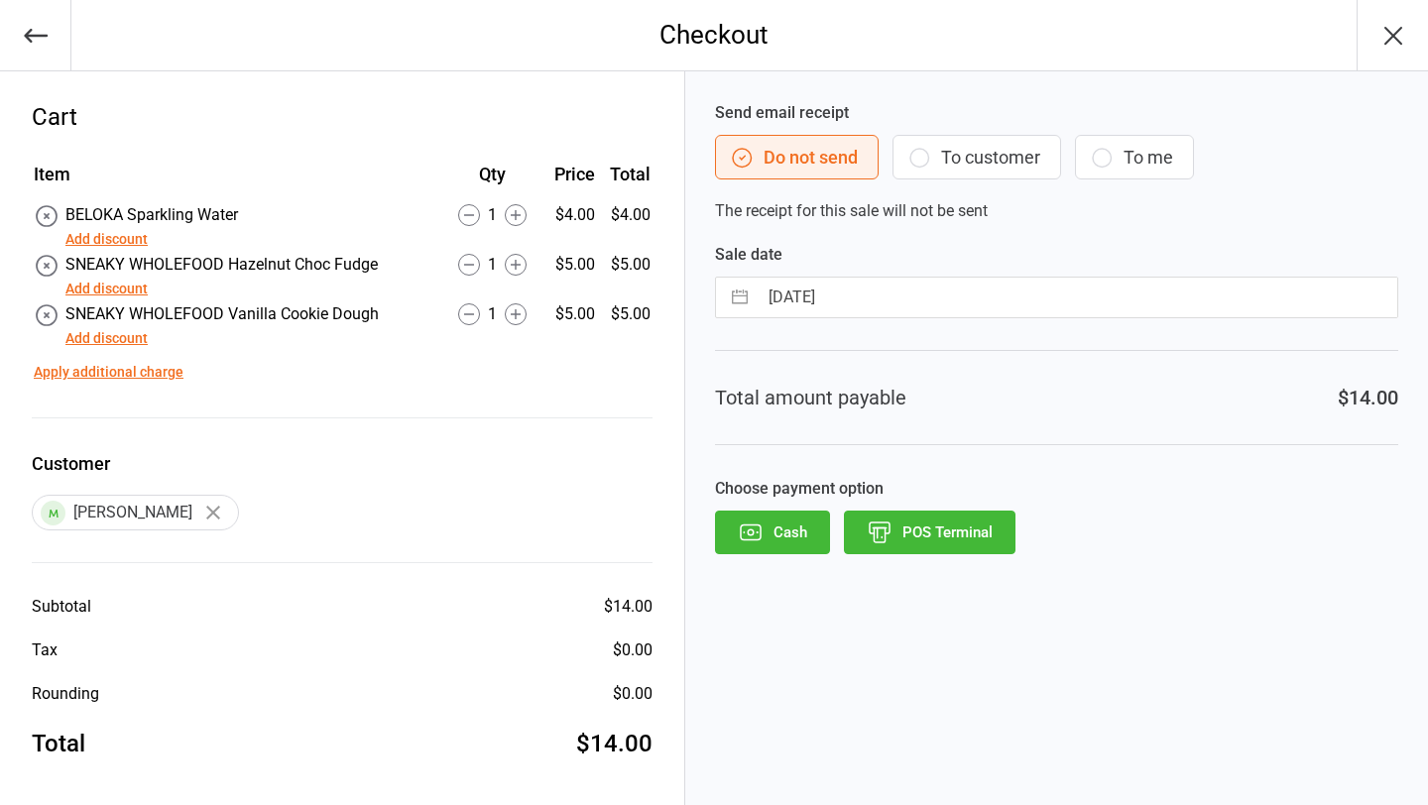
click at [949, 540] on button "POS Terminal" at bounding box center [930, 533] width 172 height 44
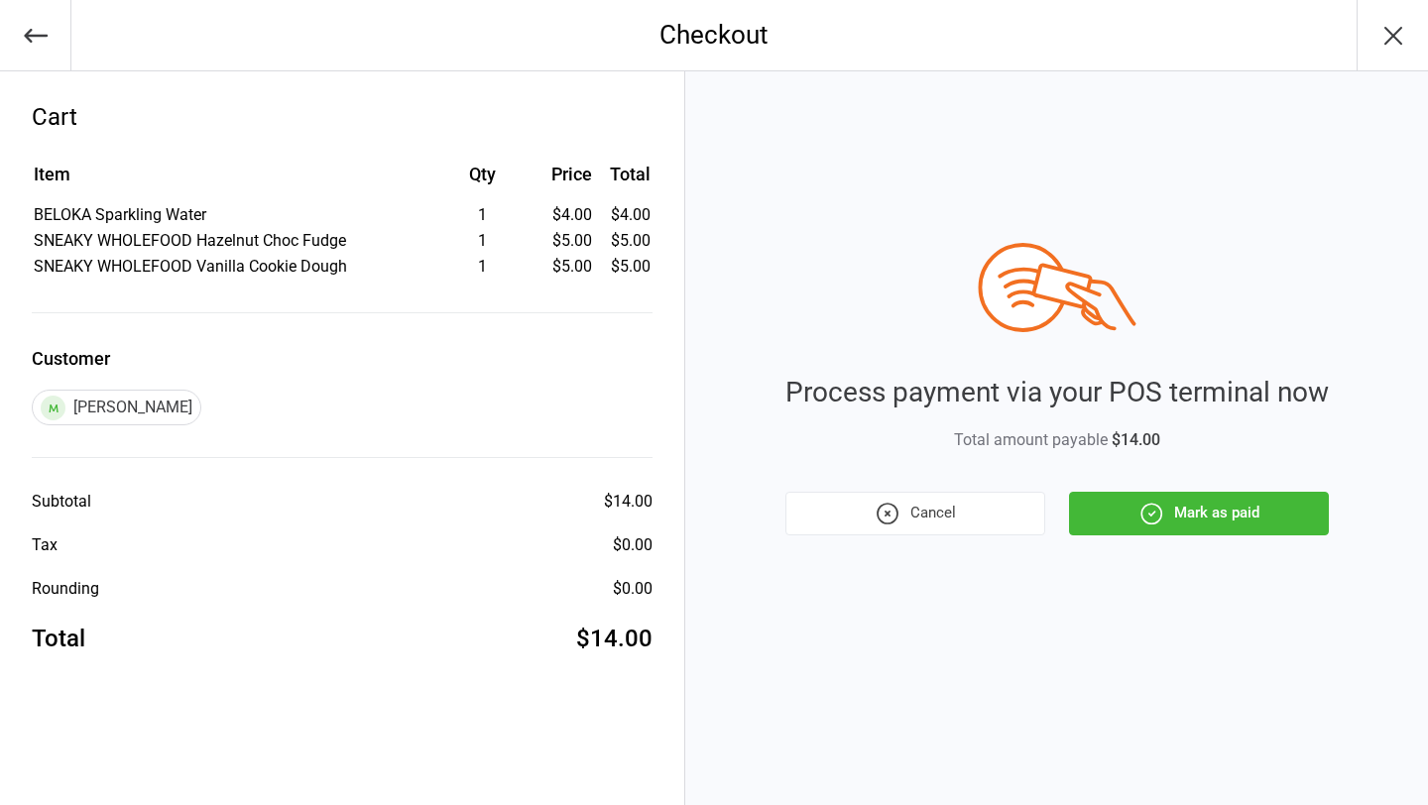
click at [1243, 520] on button "Mark as paid" at bounding box center [1199, 514] width 260 height 44
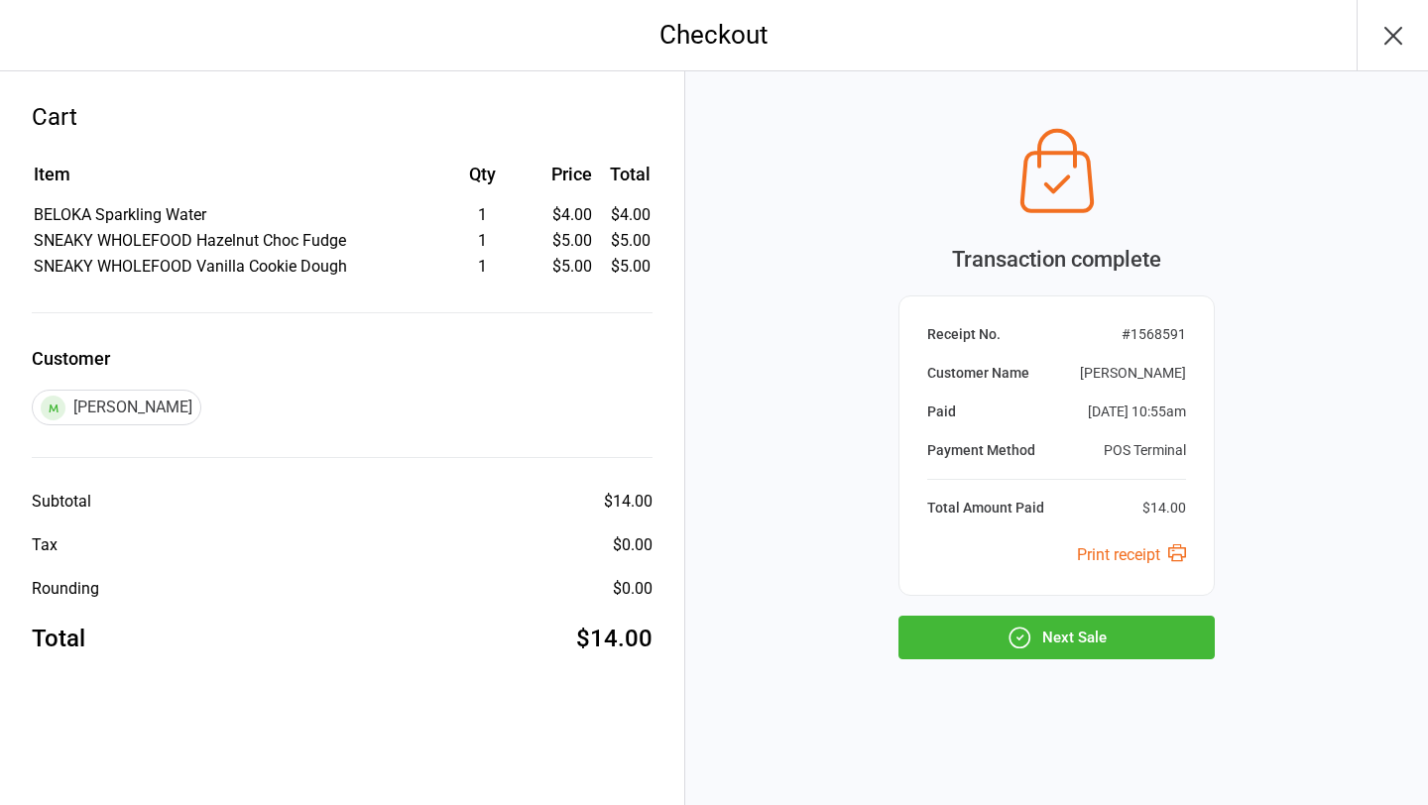
click at [1117, 652] on button "Next Sale" at bounding box center [1056, 638] width 316 height 44
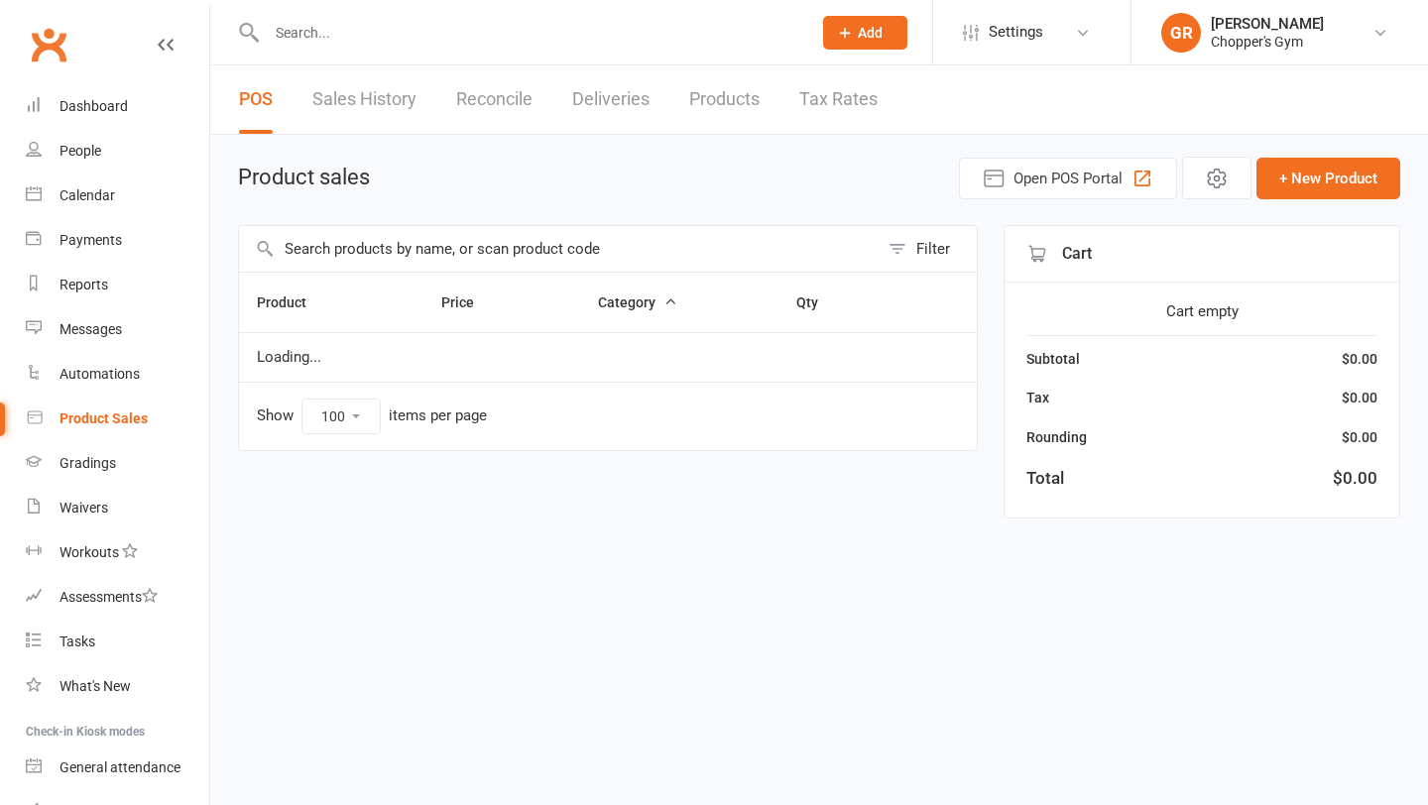
select select "100"
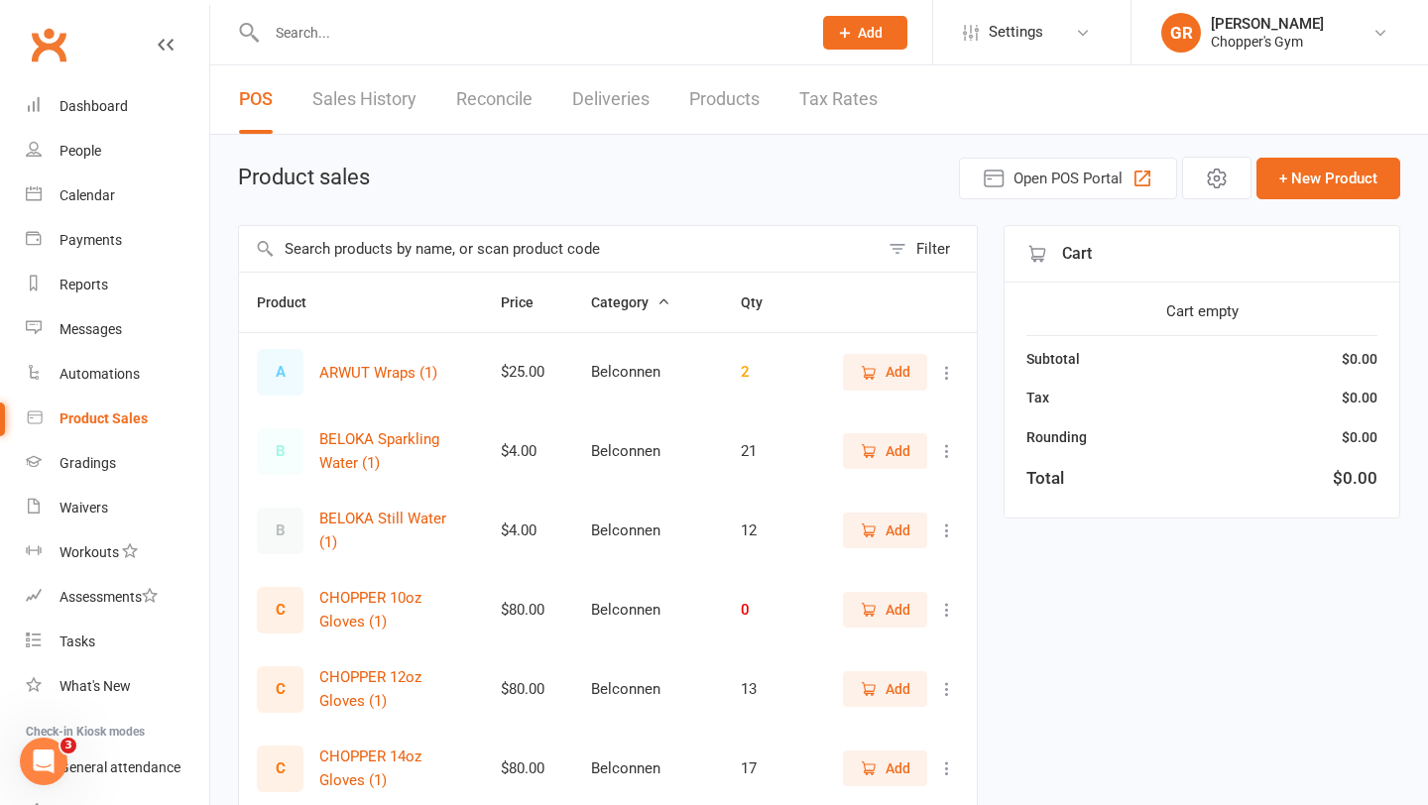
click at [477, 246] on input "text" at bounding box center [559, 249] width 640 height 46
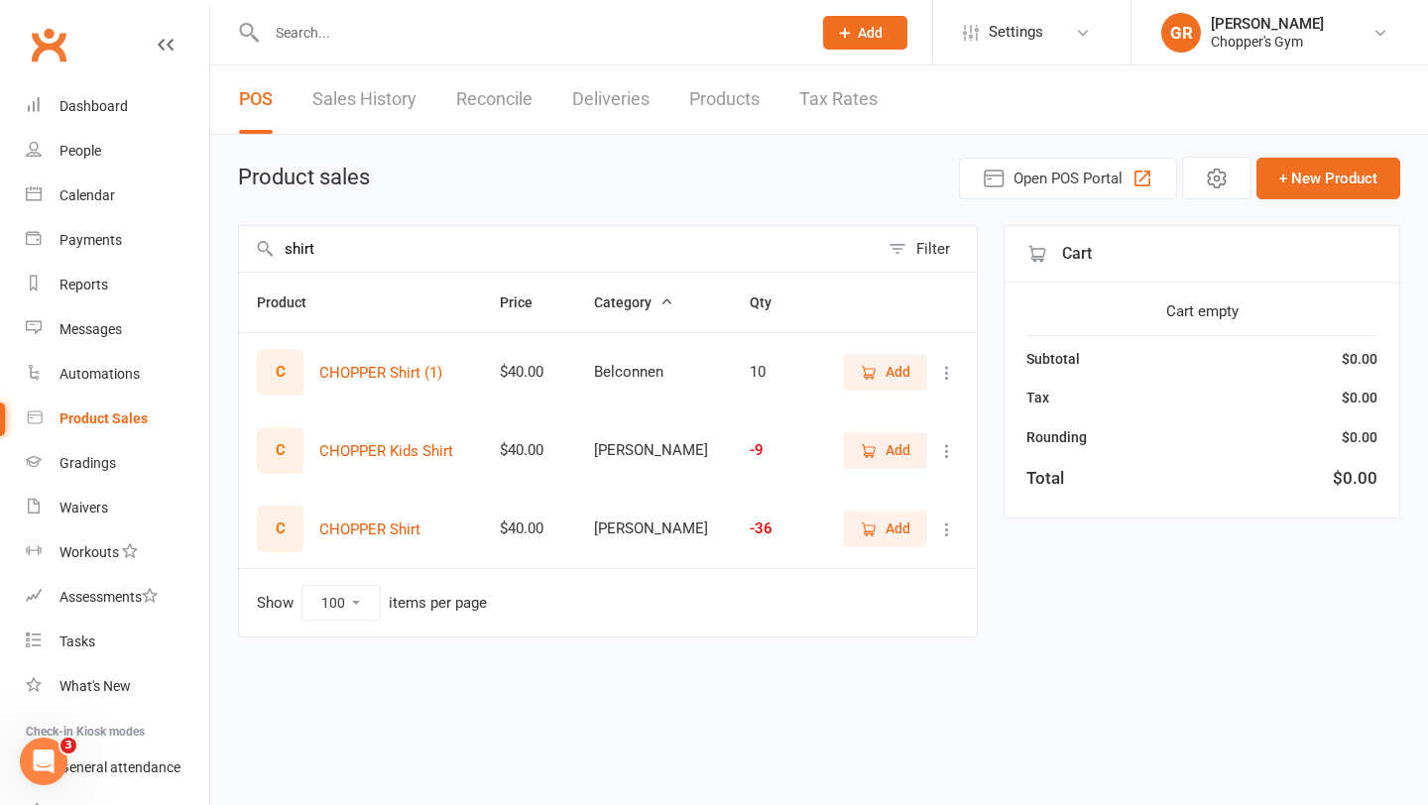
type input "shirt"
click at [885, 523] on span "Add" at bounding box center [897, 529] width 25 height 22
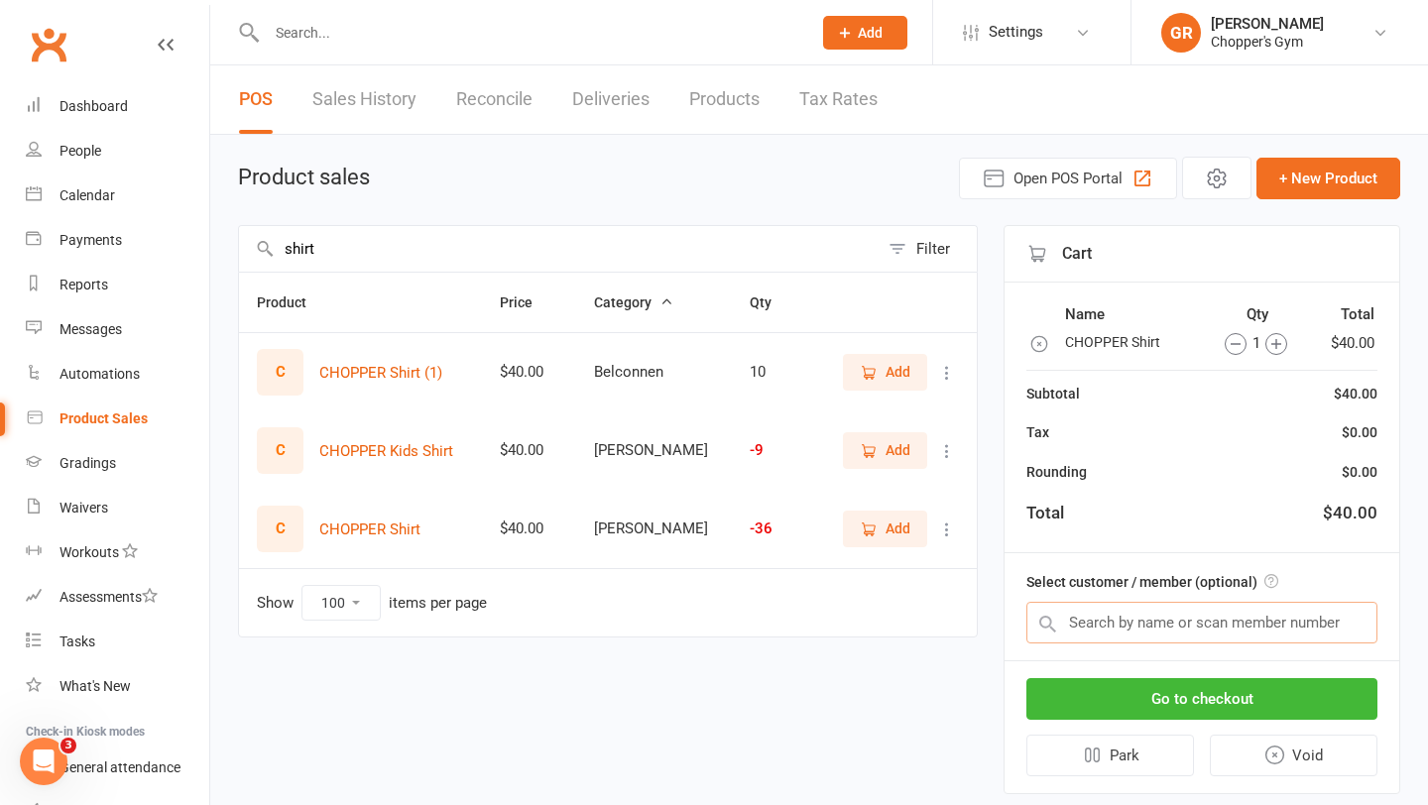
click at [1122, 608] on input "text" at bounding box center [1201, 623] width 351 height 42
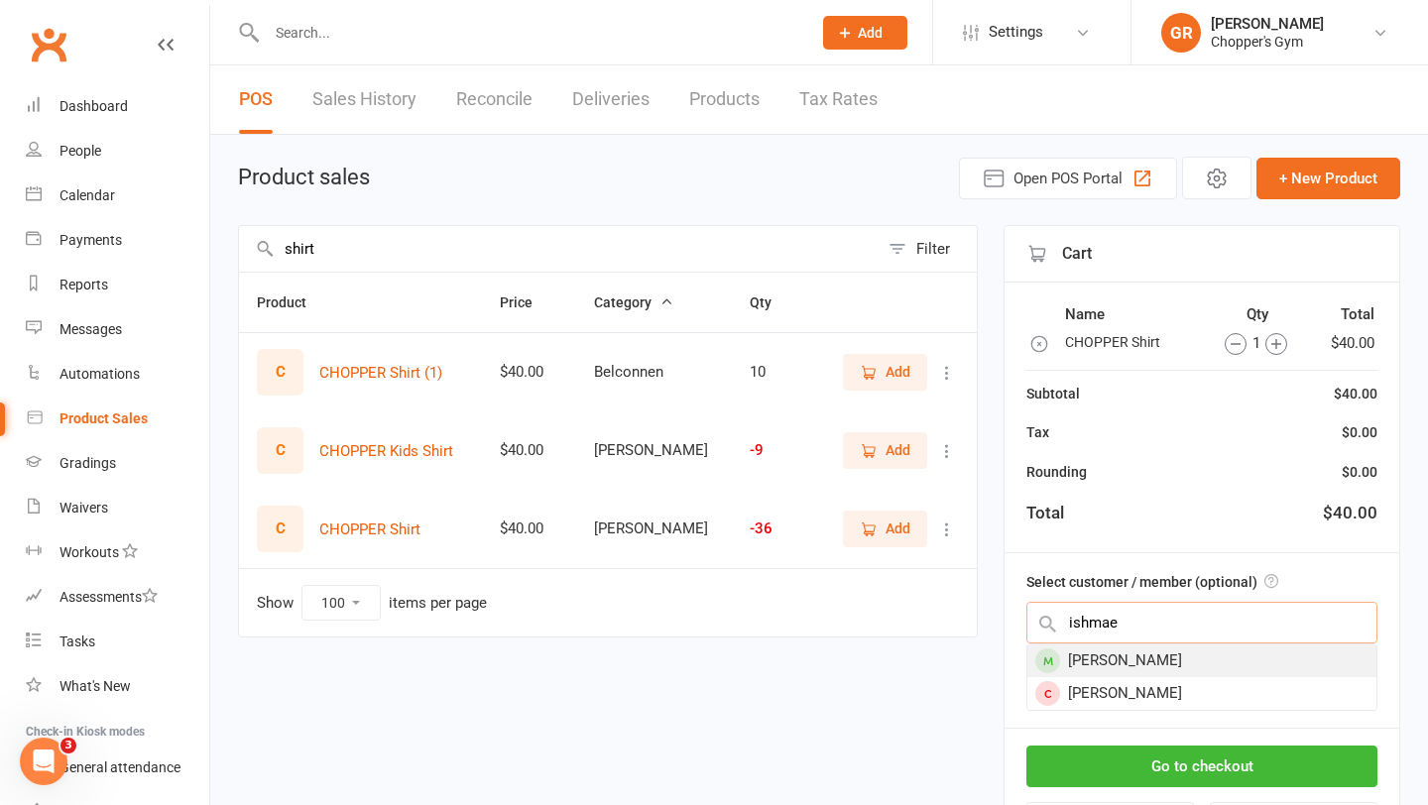
type input "ishmae"
click at [1269, 666] on div "[PERSON_NAME]" at bounding box center [1201, 661] width 349 height 33
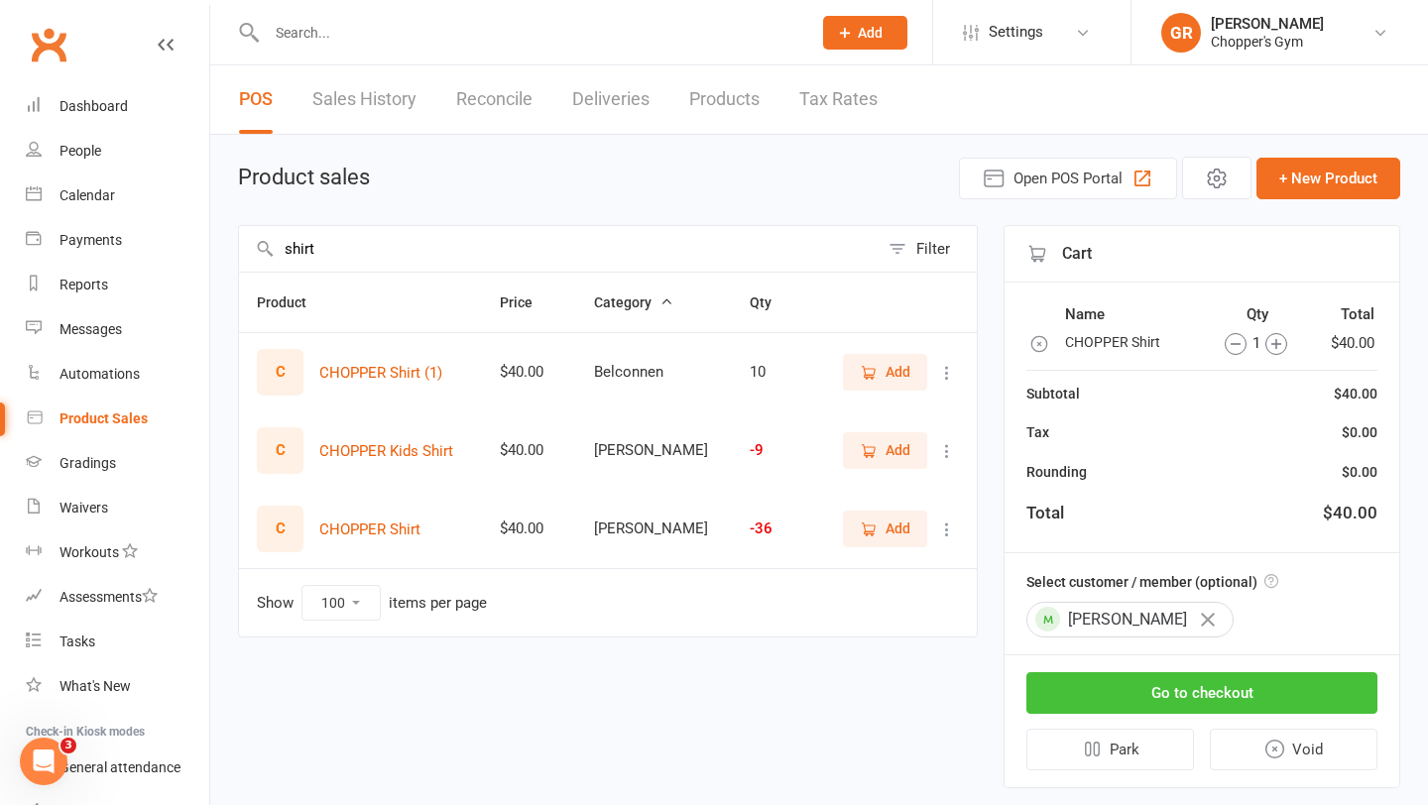
click at [1271, 694] on button "Go to checkout" at bounding box center [1201, 693] width 351 height 42
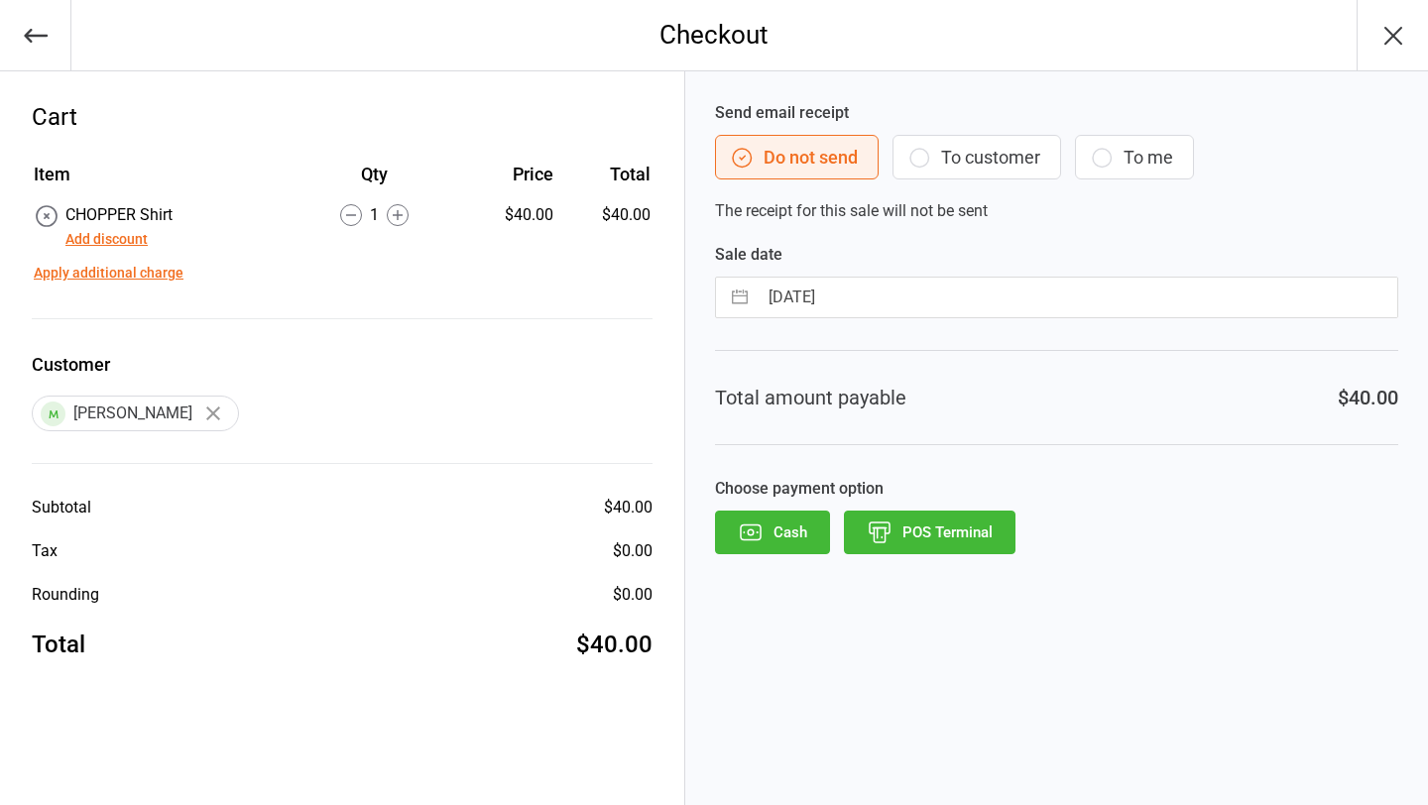
click at [117, 240] on button "Add discount" at bounding box center [106, 239] width 82 height 21
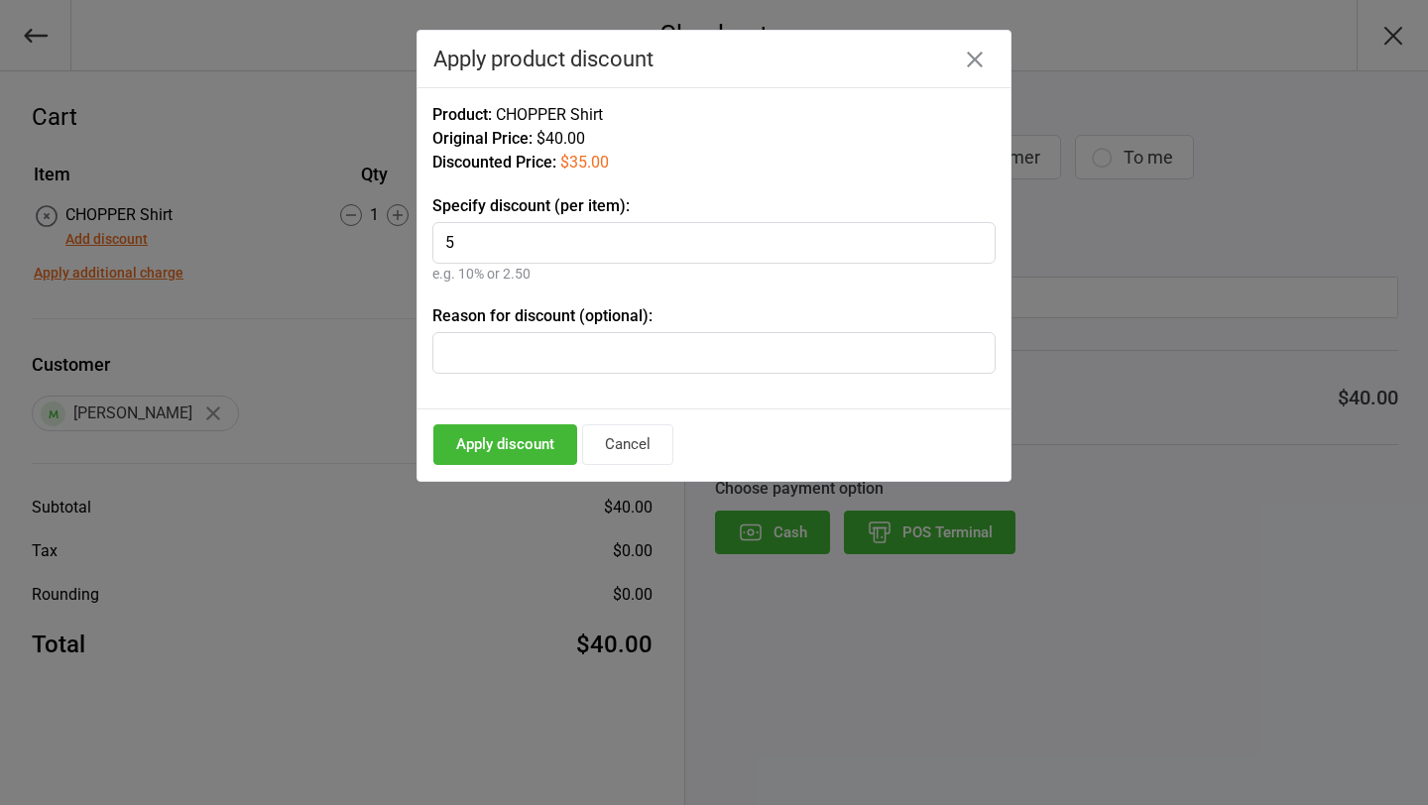
type input "5"
click at [719, 300] on div "Product: CHOPPER Shirt Original Price: $40.00 Discounted Price: $35.00 Specify …" at bounding box center [713, 248] width 593 height 322
click at [509, 443] on button "Apply discount" at bounding box center [505, 444] width 144 height 41
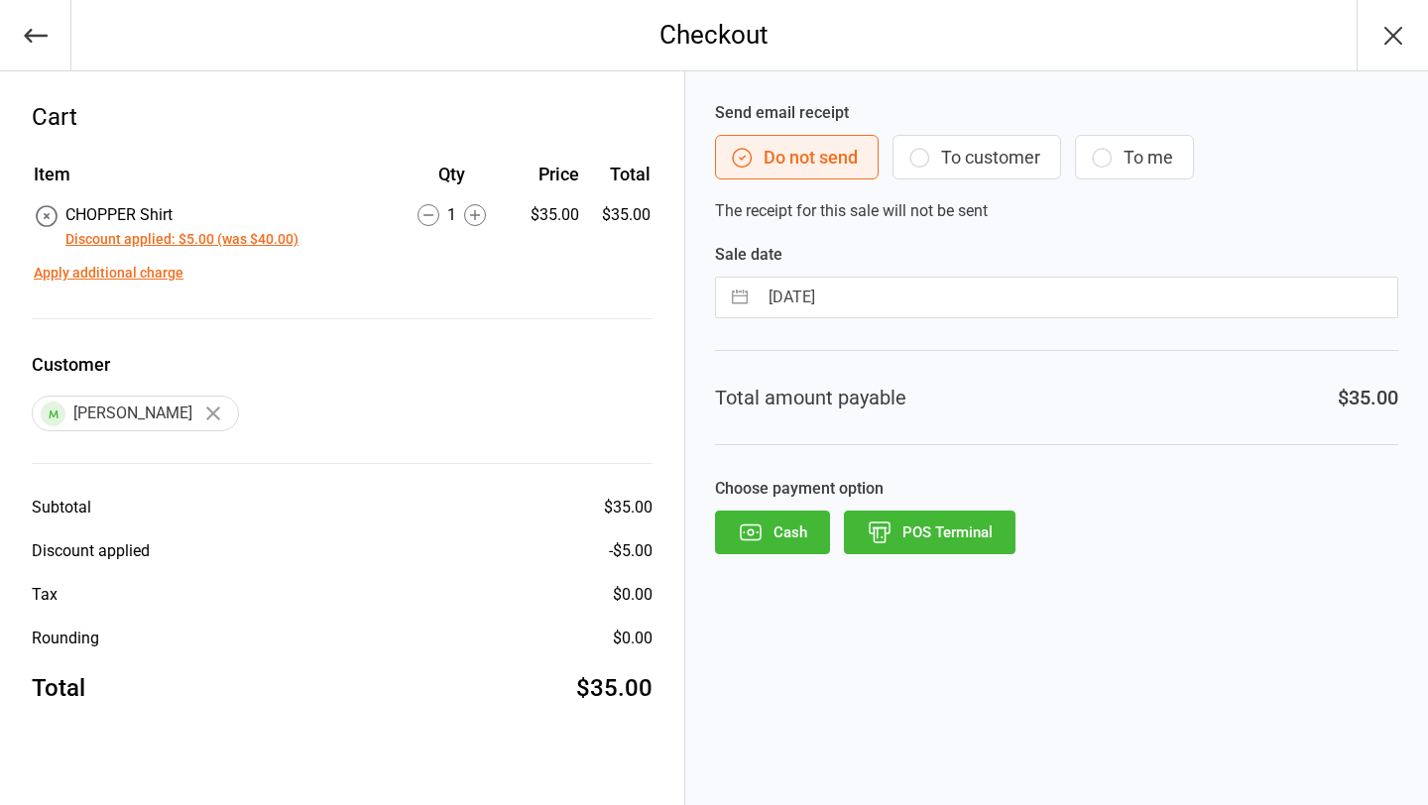
click at [971, 537] on button "POS Terminal" at bounding box center [930, 533] width 172 height 44
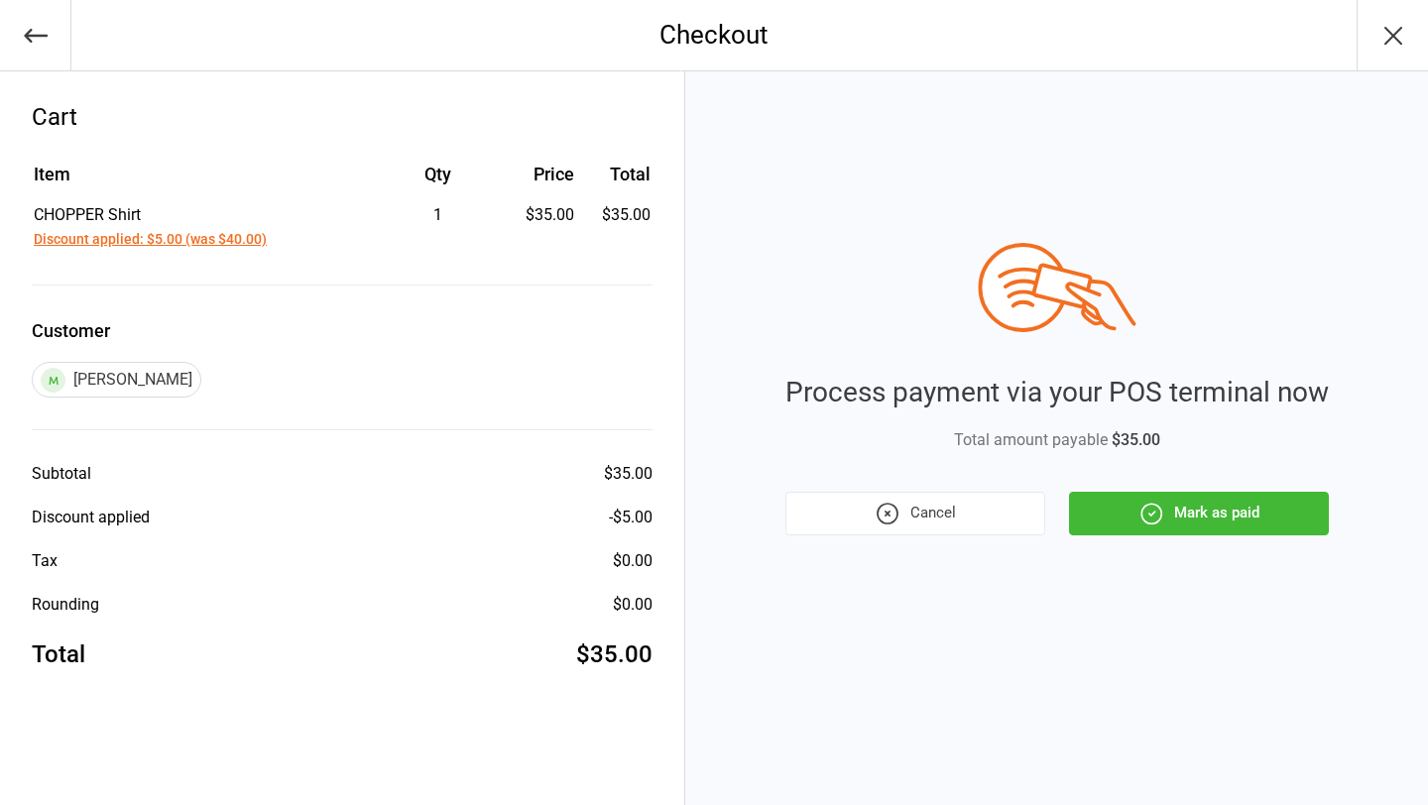
click at [1191, 517] on button "Mark as paid" at bounding box center [1199, 514] width 260 height 44
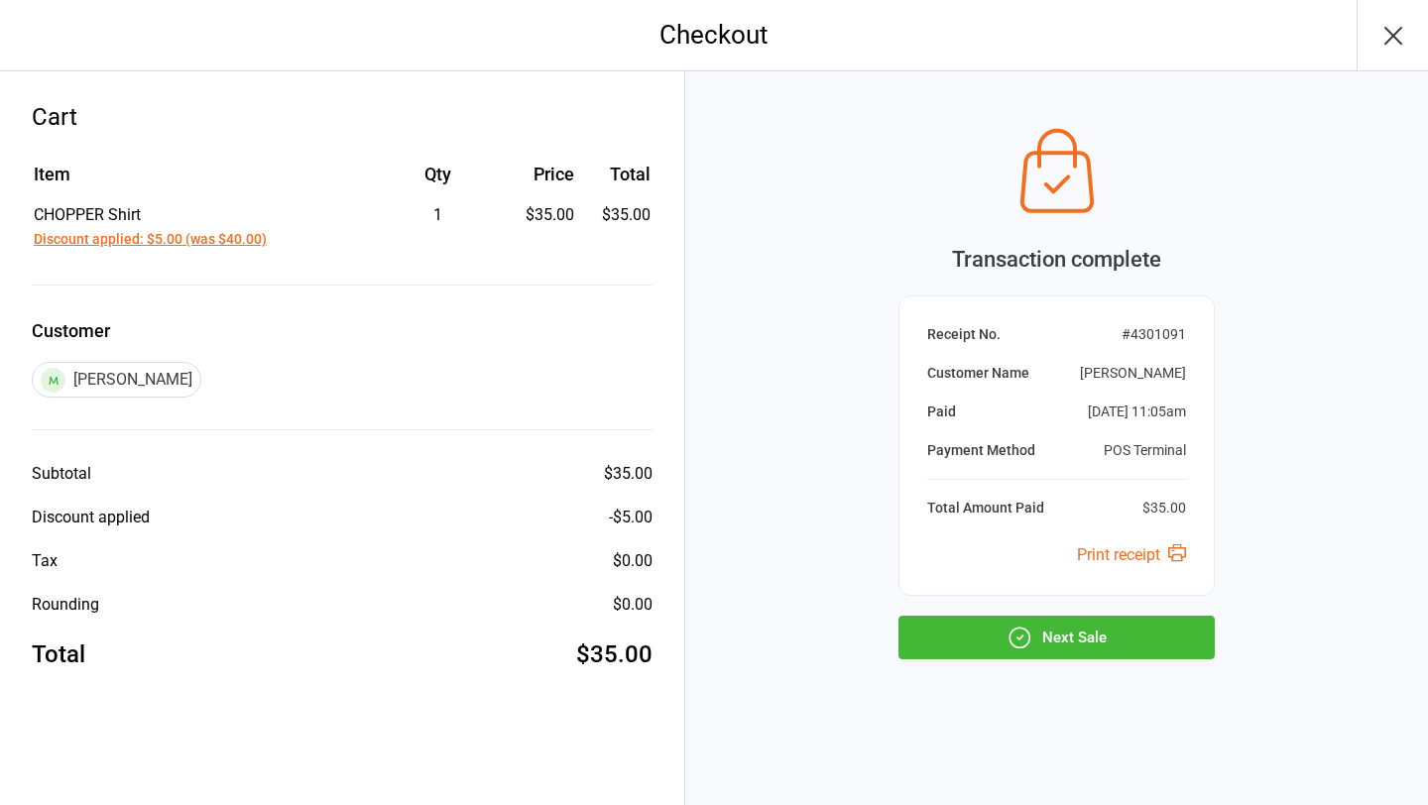
click at [1071, 644] on button "Next Sale" at bounding box center [1056, 638] width 316 height 44
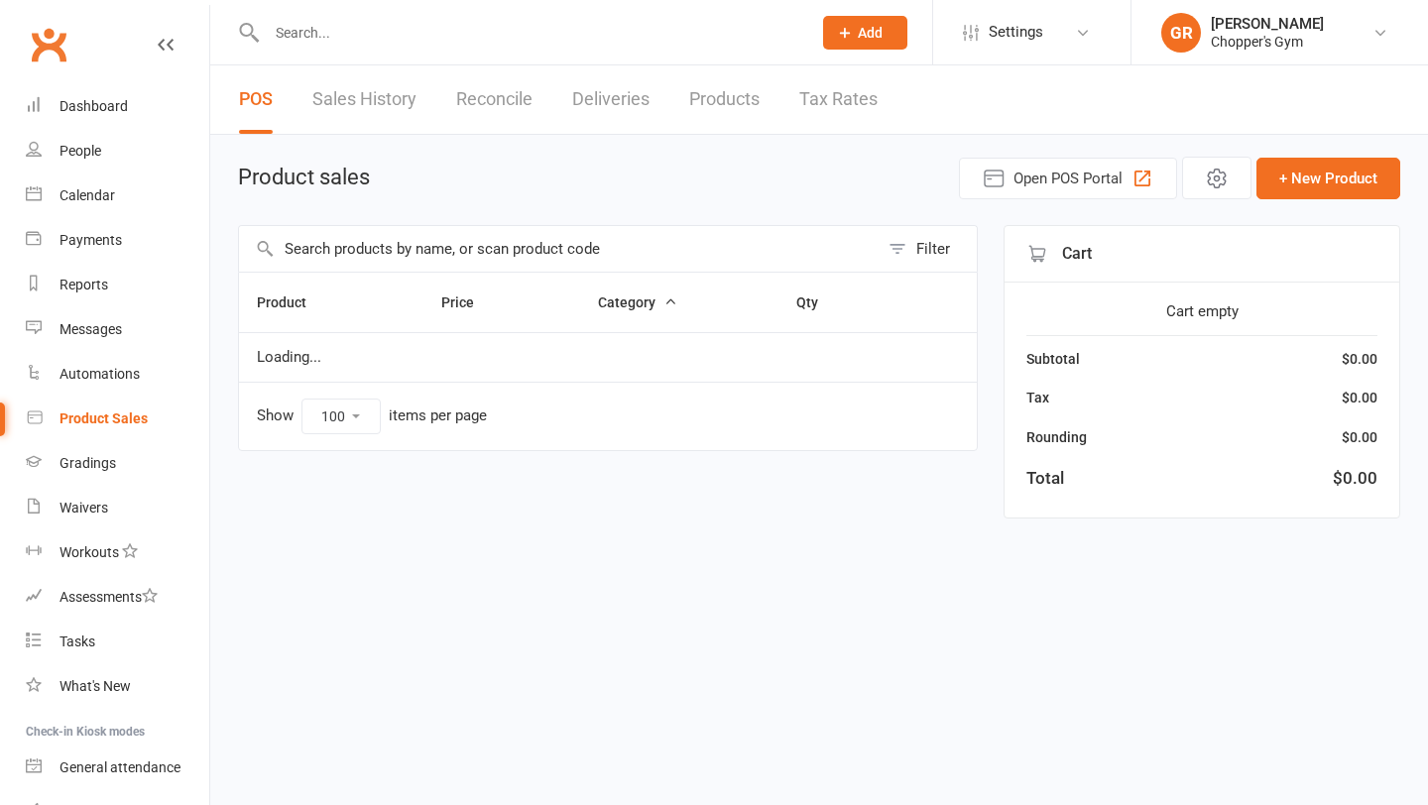
select select "100"
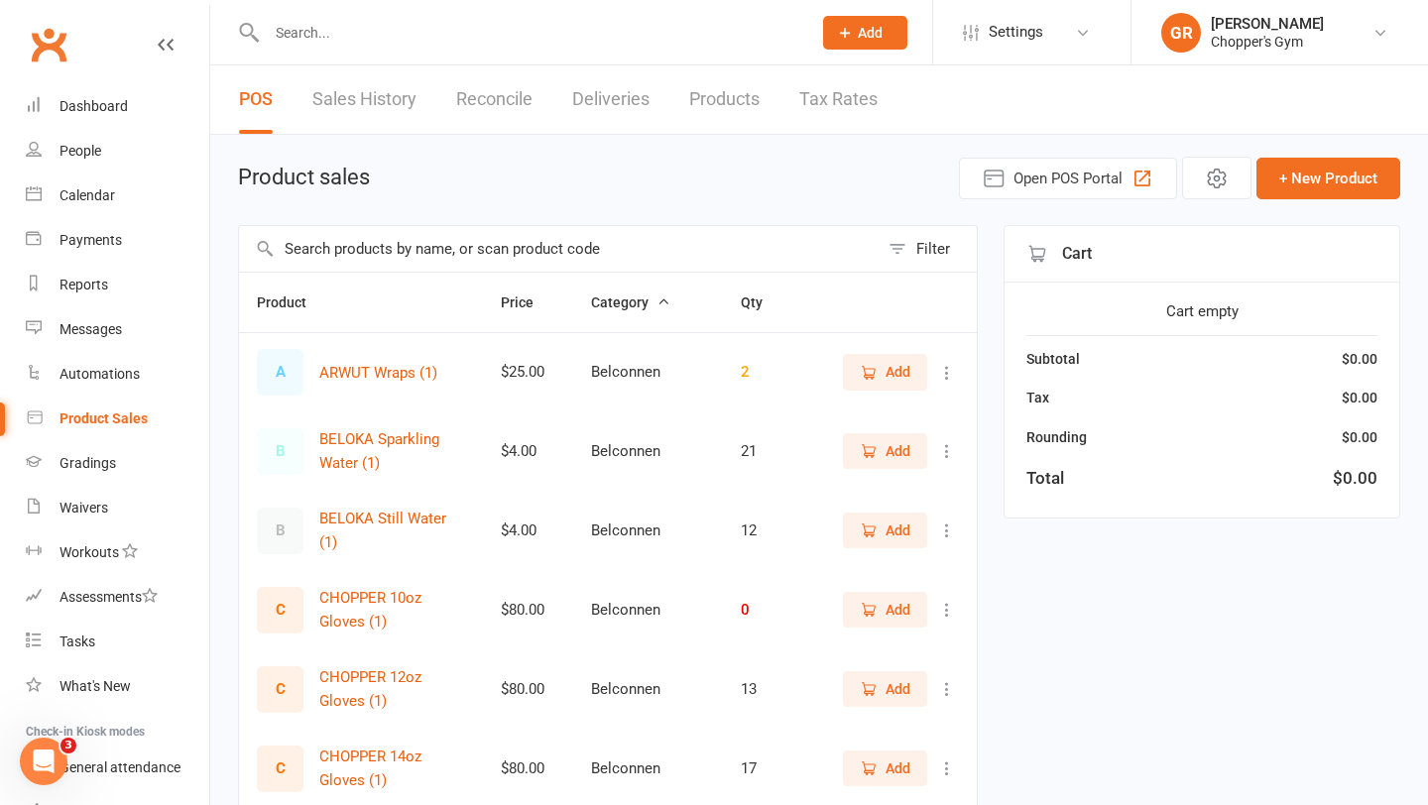
click at [583, 255] on input "text" at bounding box center [559, 249] width 640 height 46
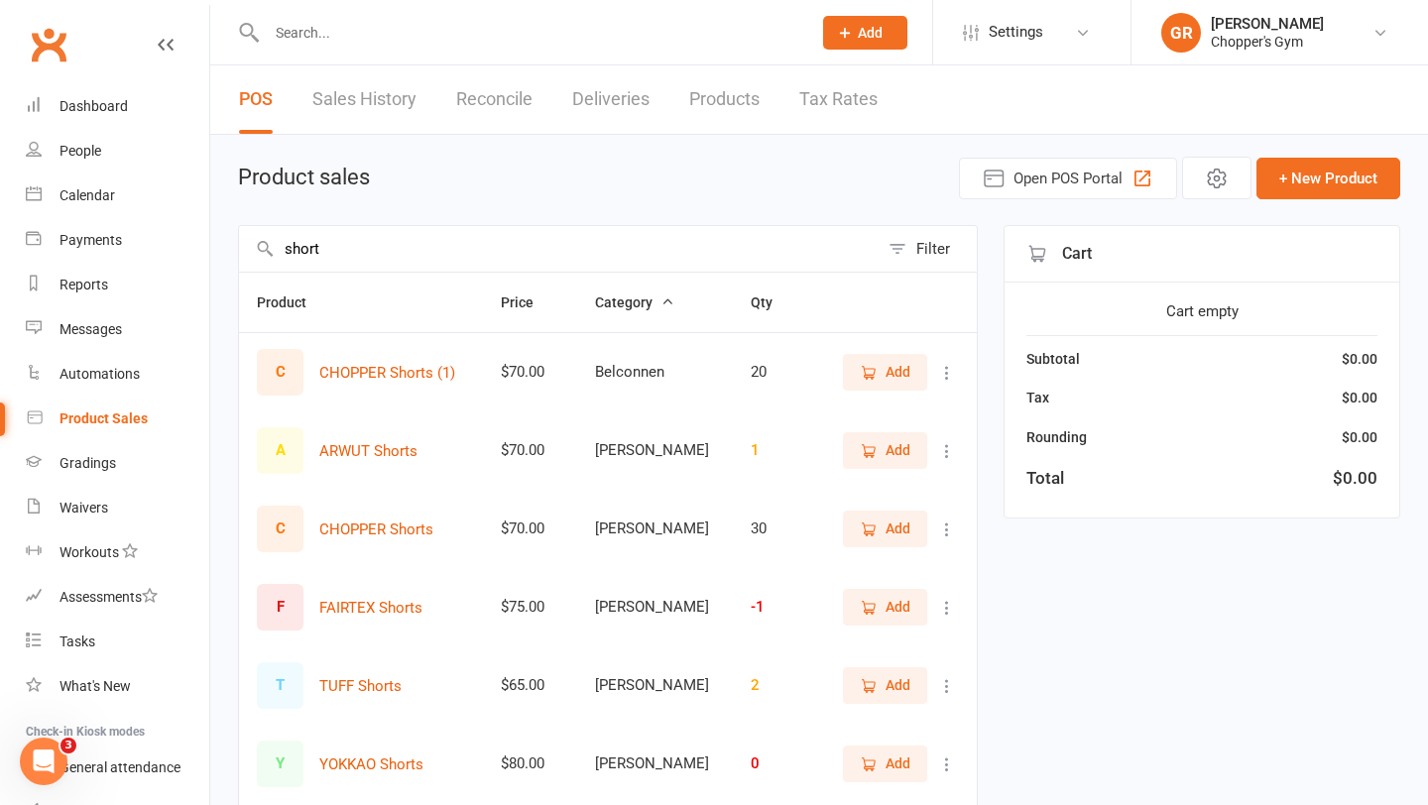
click at [404, 248] on input "short" at bounding box center [559, 249] width 640 height 46
type input "short"
click at [120, 199] on link "Calendar" at bounding box center [117, 196] width 183 height 45
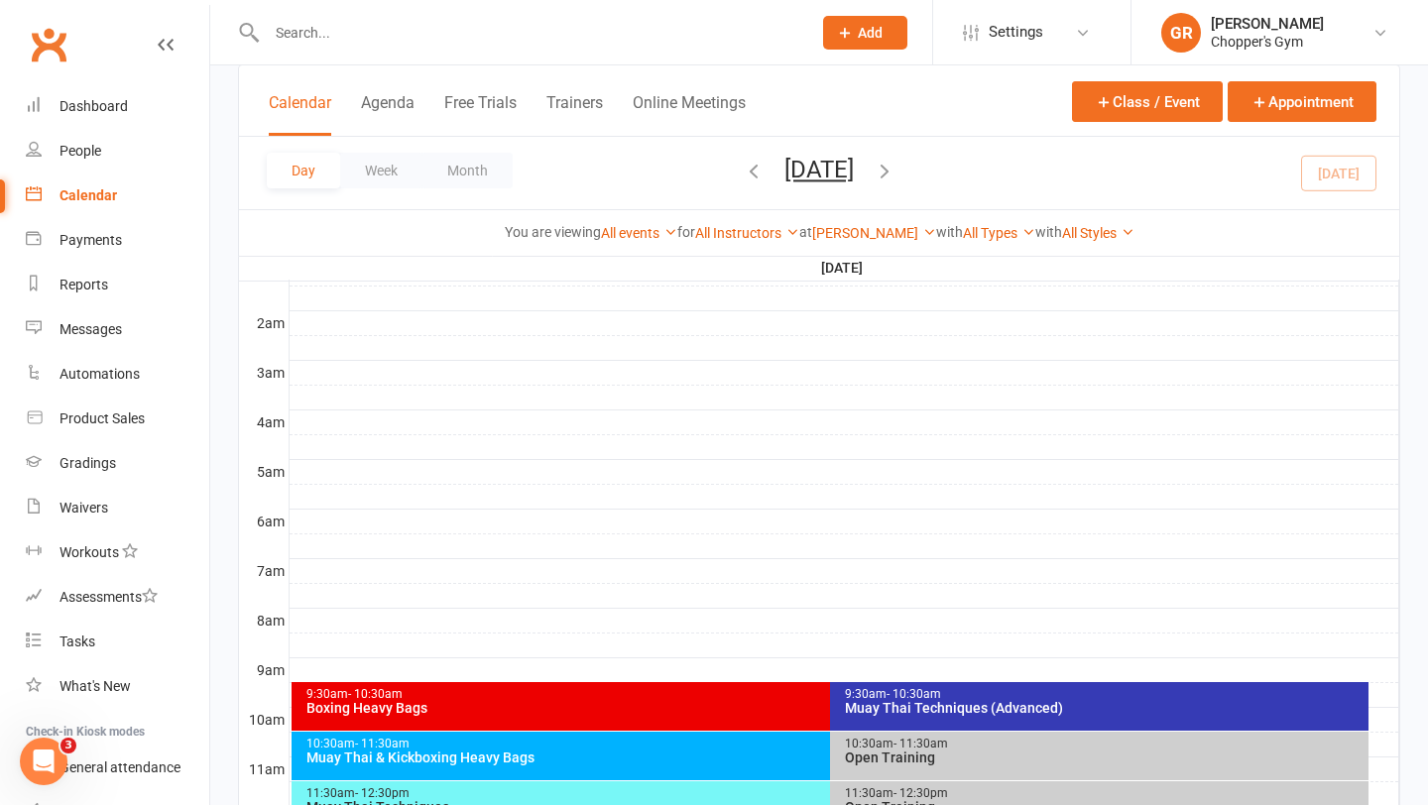
scroll to position [594, 0]
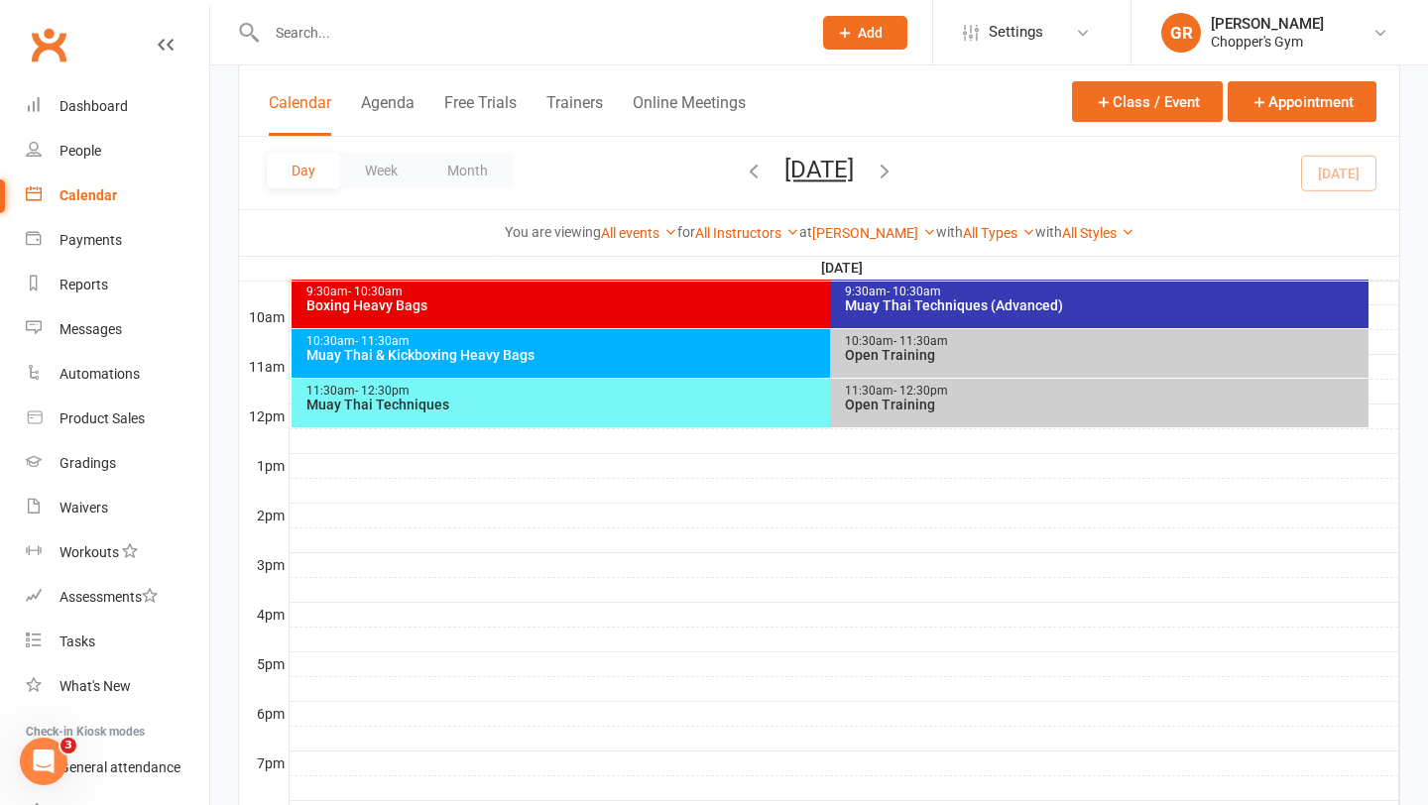
click at [741, 399] on div "Muay Thai Techniques" at bounding box center [825, 405] width 1040 height 14
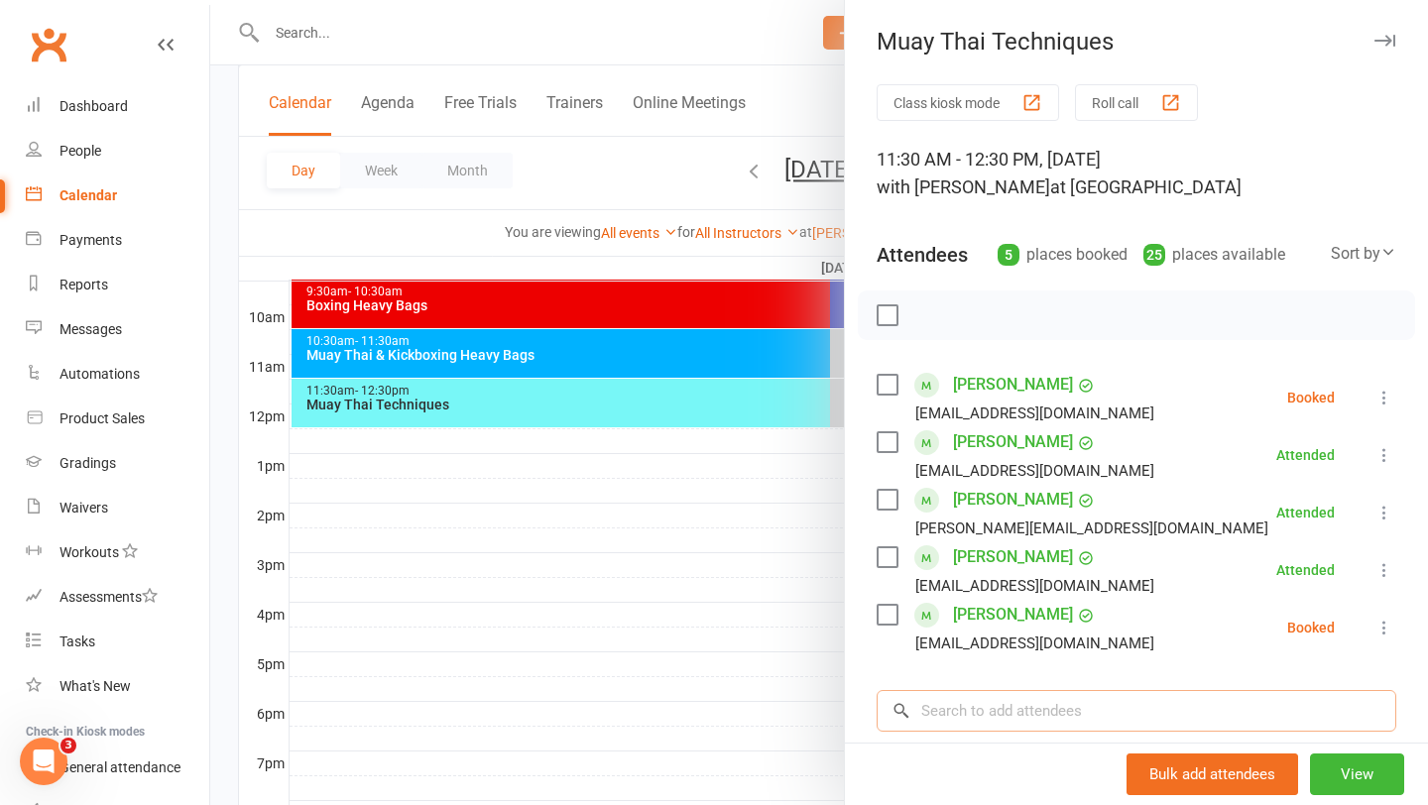
click at [1000, 706] on input "search" at bounding box center [1137, 711] width 520 height 42
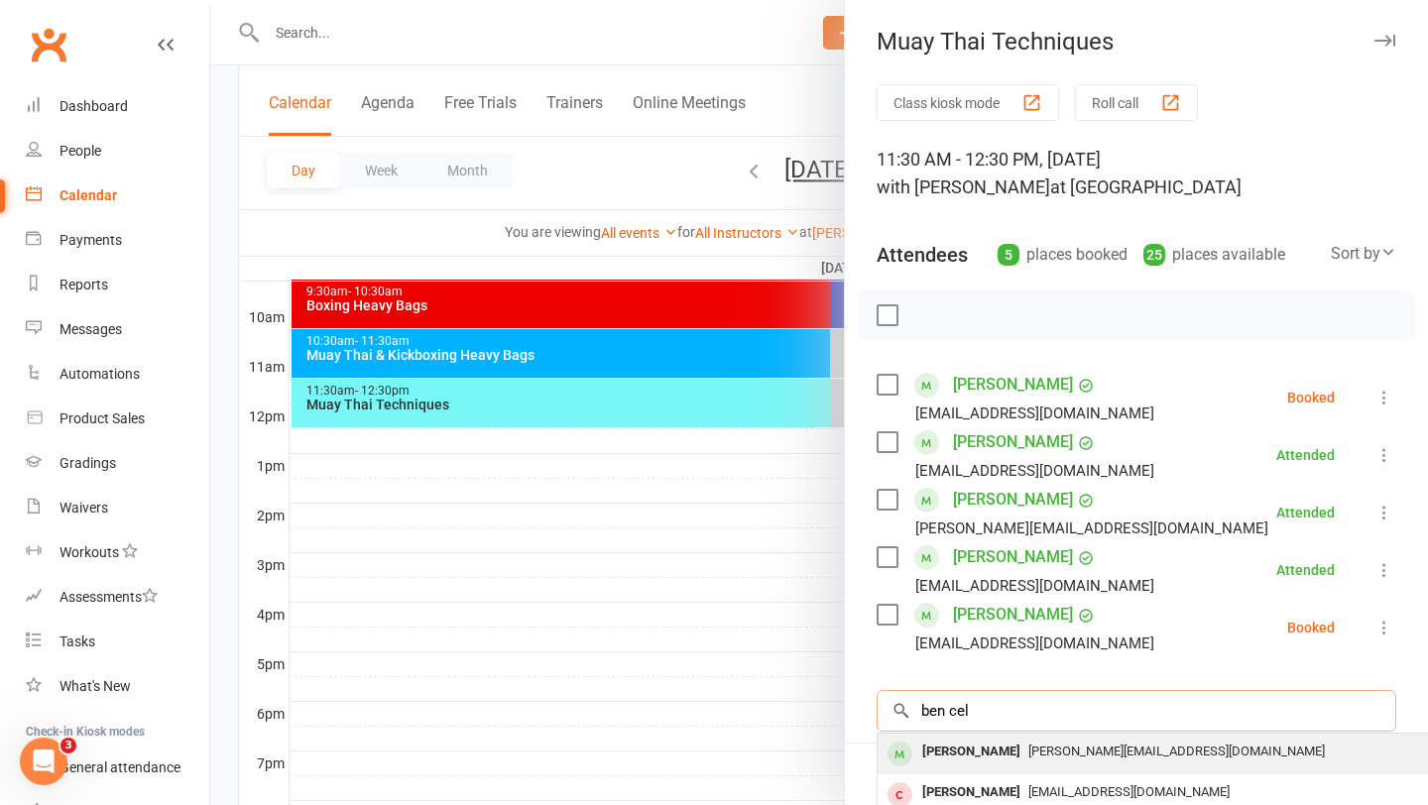
type input "ben cel"
click at [1033, 753] on span "[PERSON_NAME][EMAIL_ADDRESS][DOMAIN_NAME]" at bounding box center [1176, 751] width 296 height 15
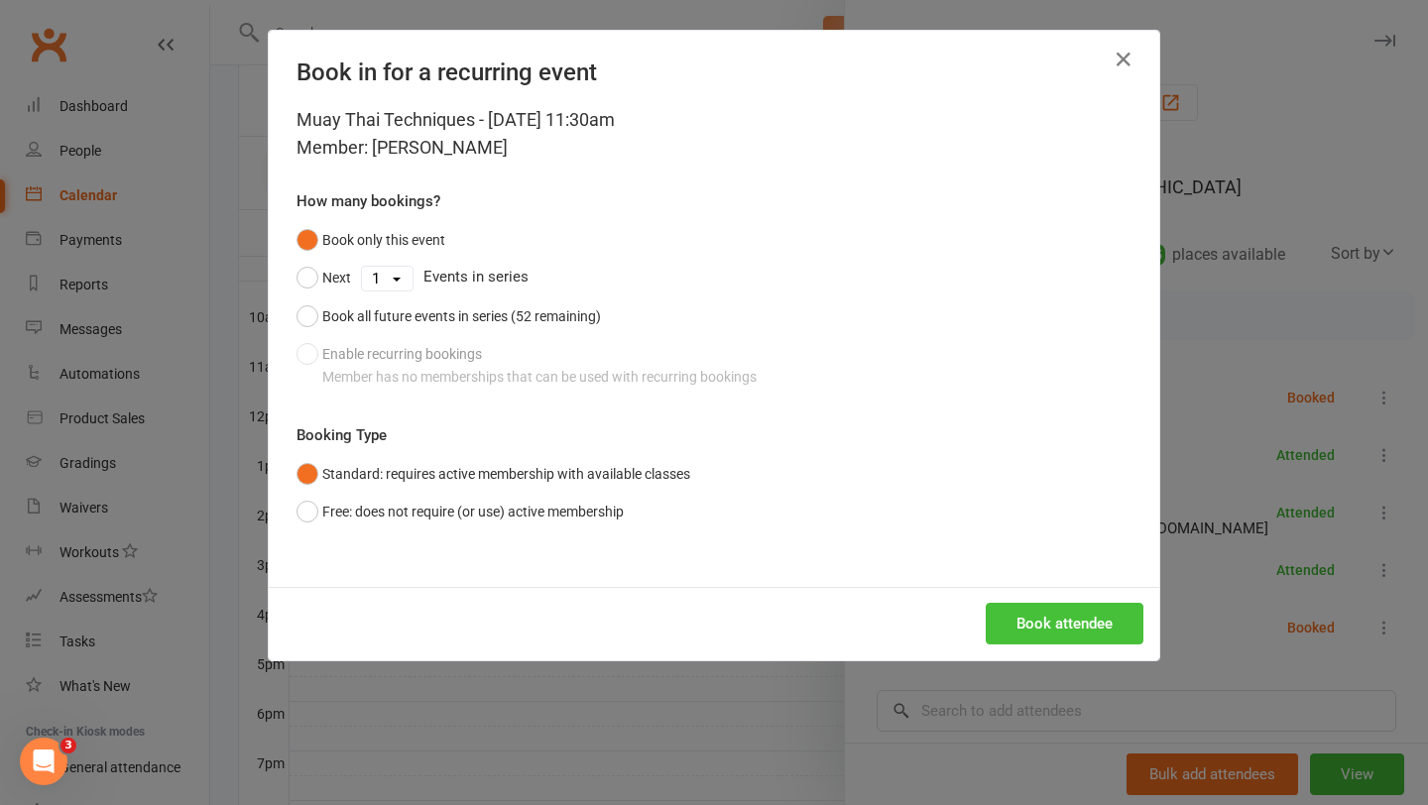
click at [1034, 623] on button "Book attendee" at bounding box center [1065, 624] width 158 height 42
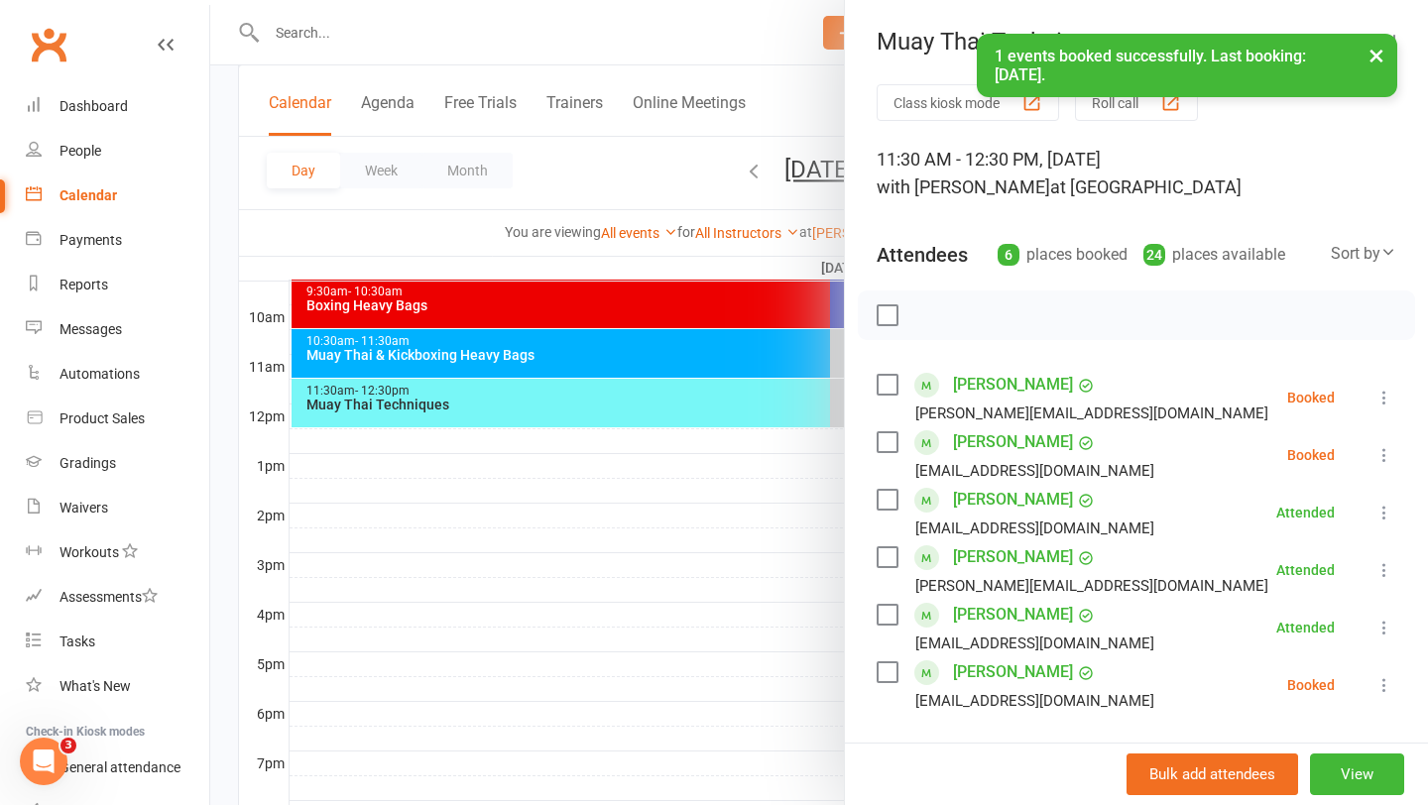
click at [1378, 397] on icon at bounding box center [1384, 398] width 20 height 20
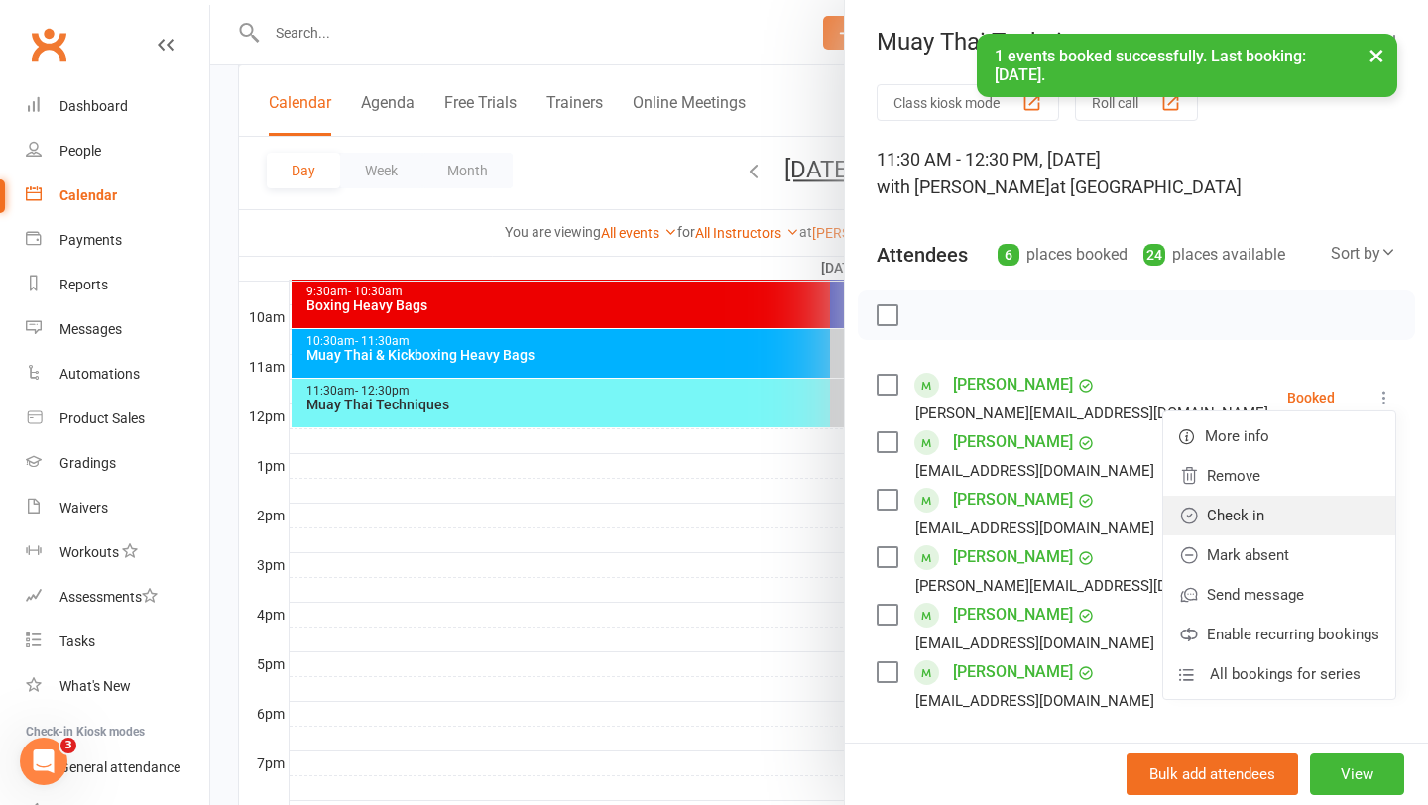
click at [1336, 508] on link "Check in" at bounding box center [1279, 516] width 232 height 40
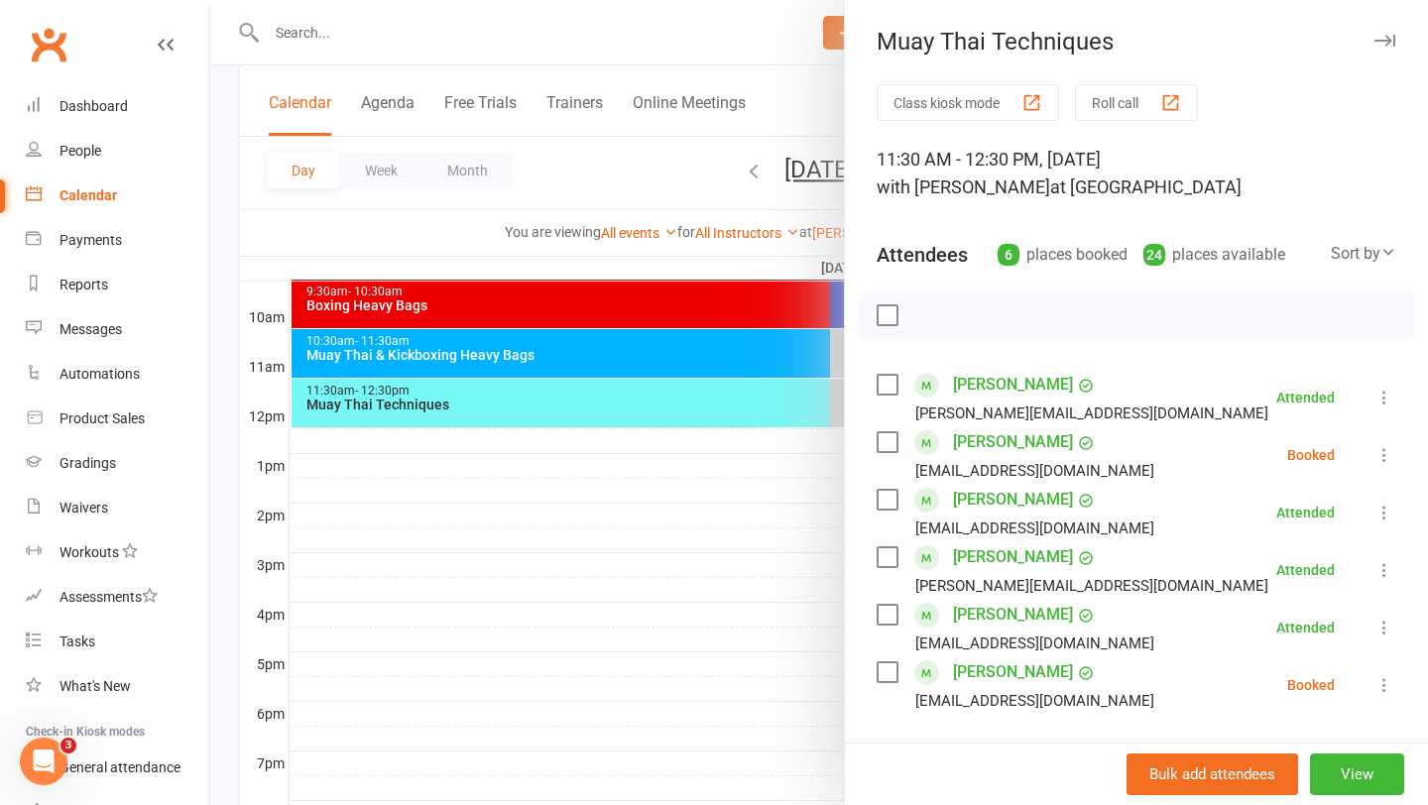
click at [1377, 675] on icon at bounding box center [1384, 685] width 20 height 20
click at [1265, 802] on link "Check in" at bounding box center [1279, 803] width 232 height 40
click at [1382, 449] on icon at bounding box center [1384, 455] width 20 height 20
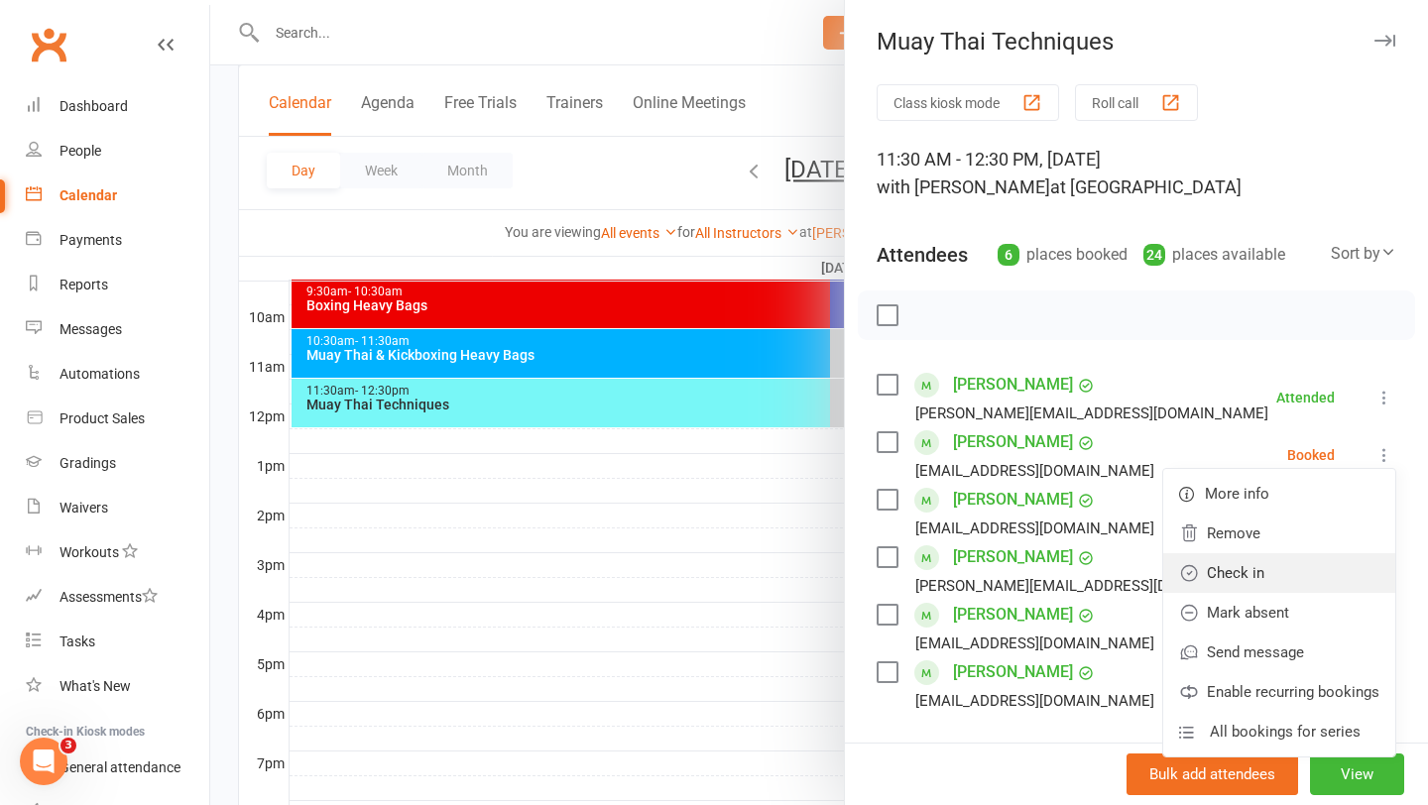
click at [1302, 575] on link "Check in" at bounding box center [1279, 573] width 232 height 40
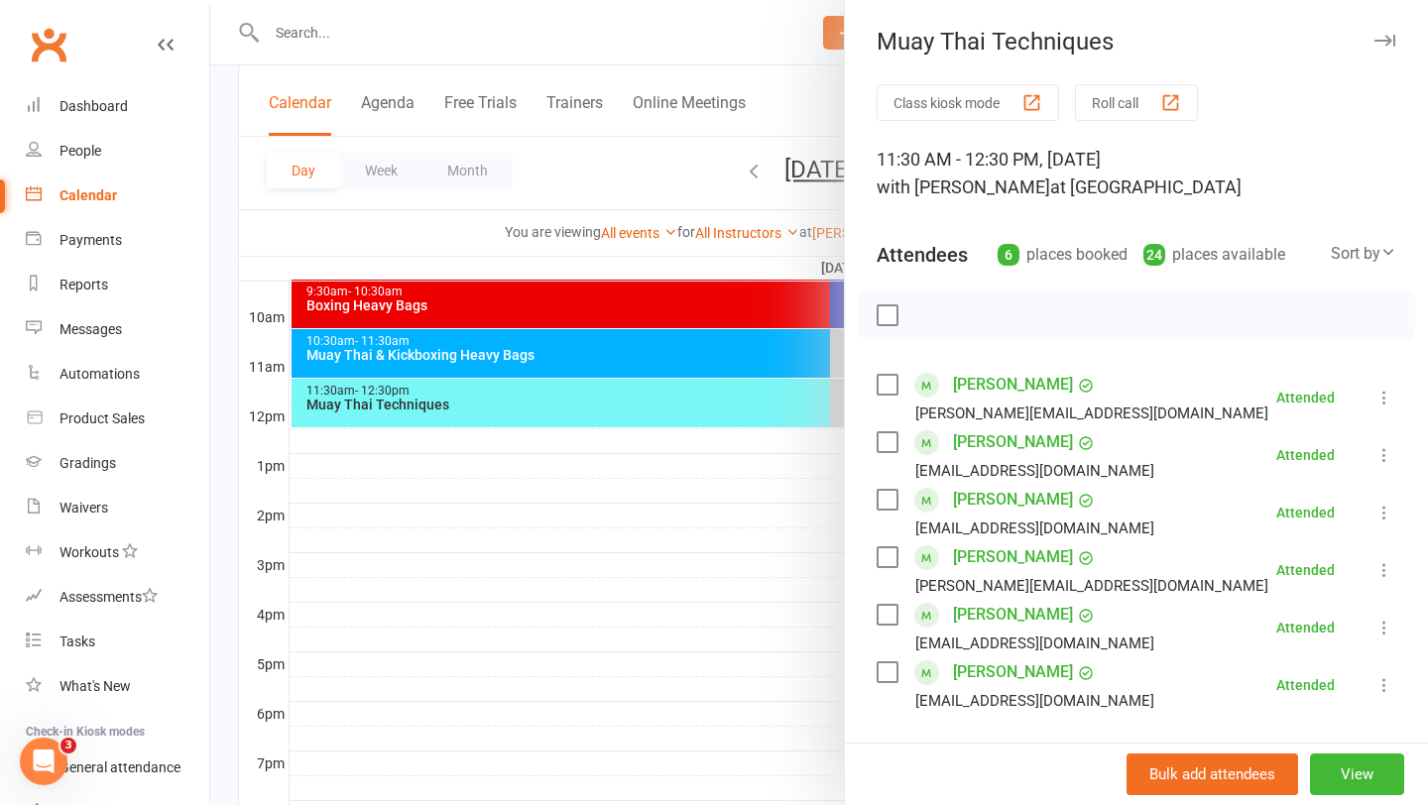
scroll to position [20, 0]
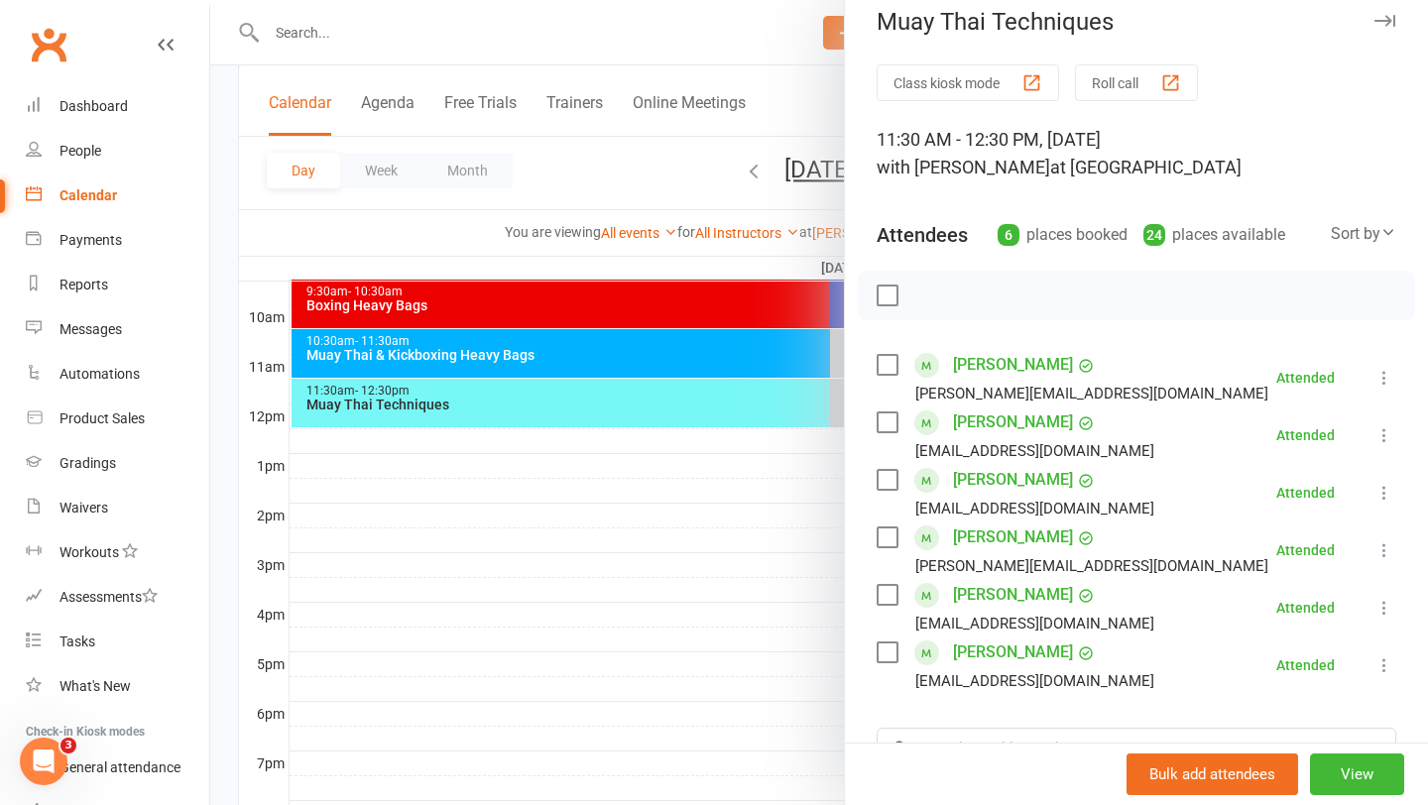
click at [602, 522] on div at bounding box center [819, 402] width 1218 height 805
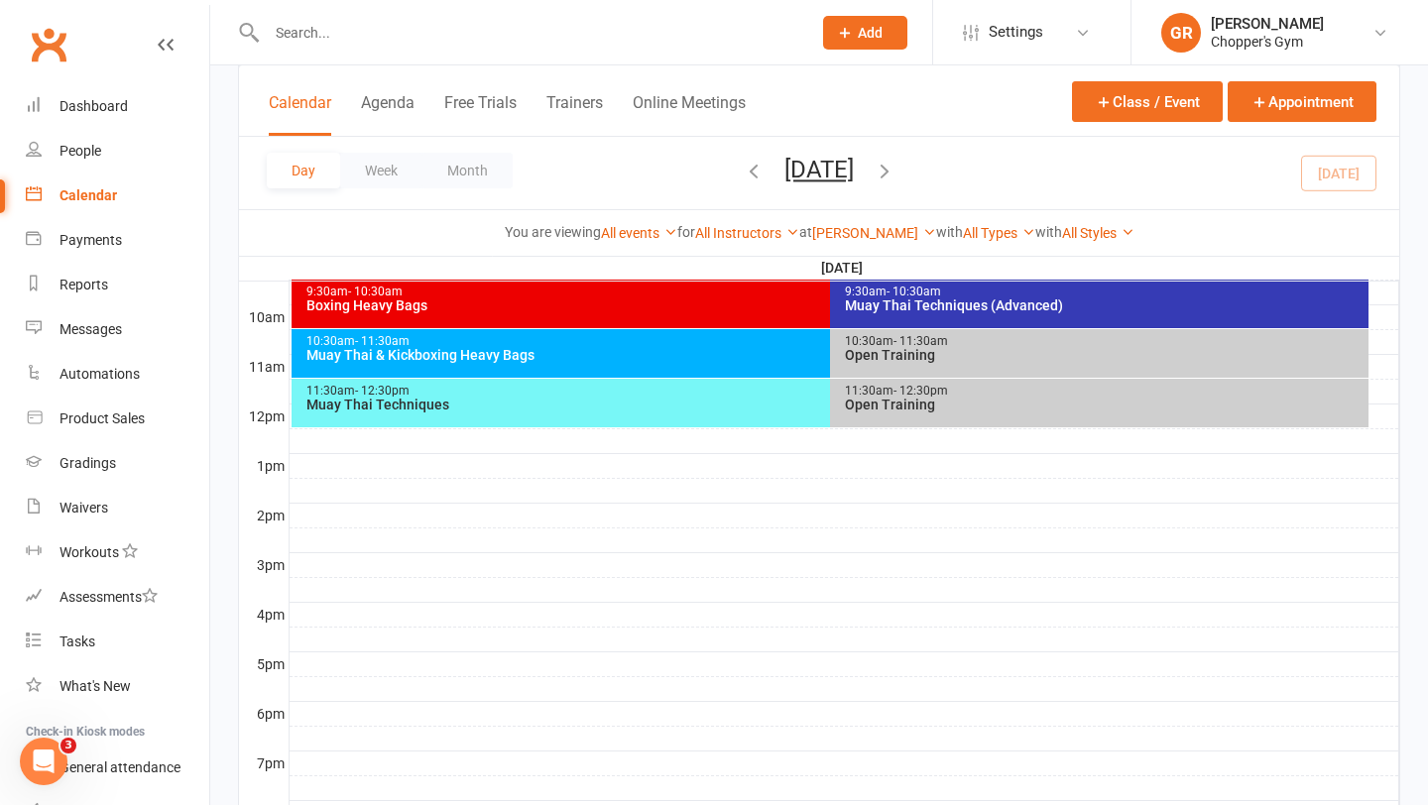
click at [660, 351] on div "Muay Thai & Kickboxing Heavy Bags" at bounding box center [825, 355] width 1040 height 14
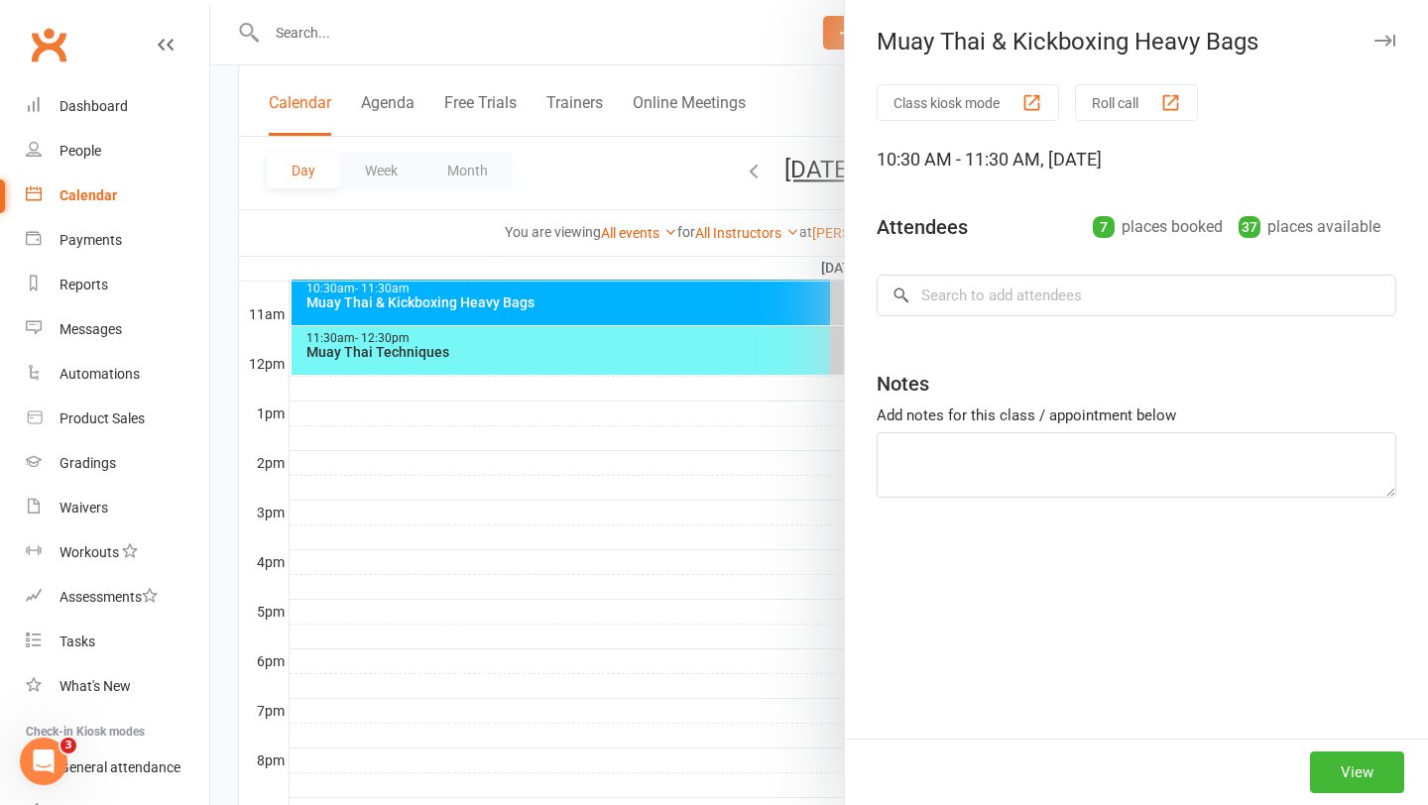
scroll to position [646, 0]
click at [804, 399] on div at bounding box center [819, 402] width 1218 height 805
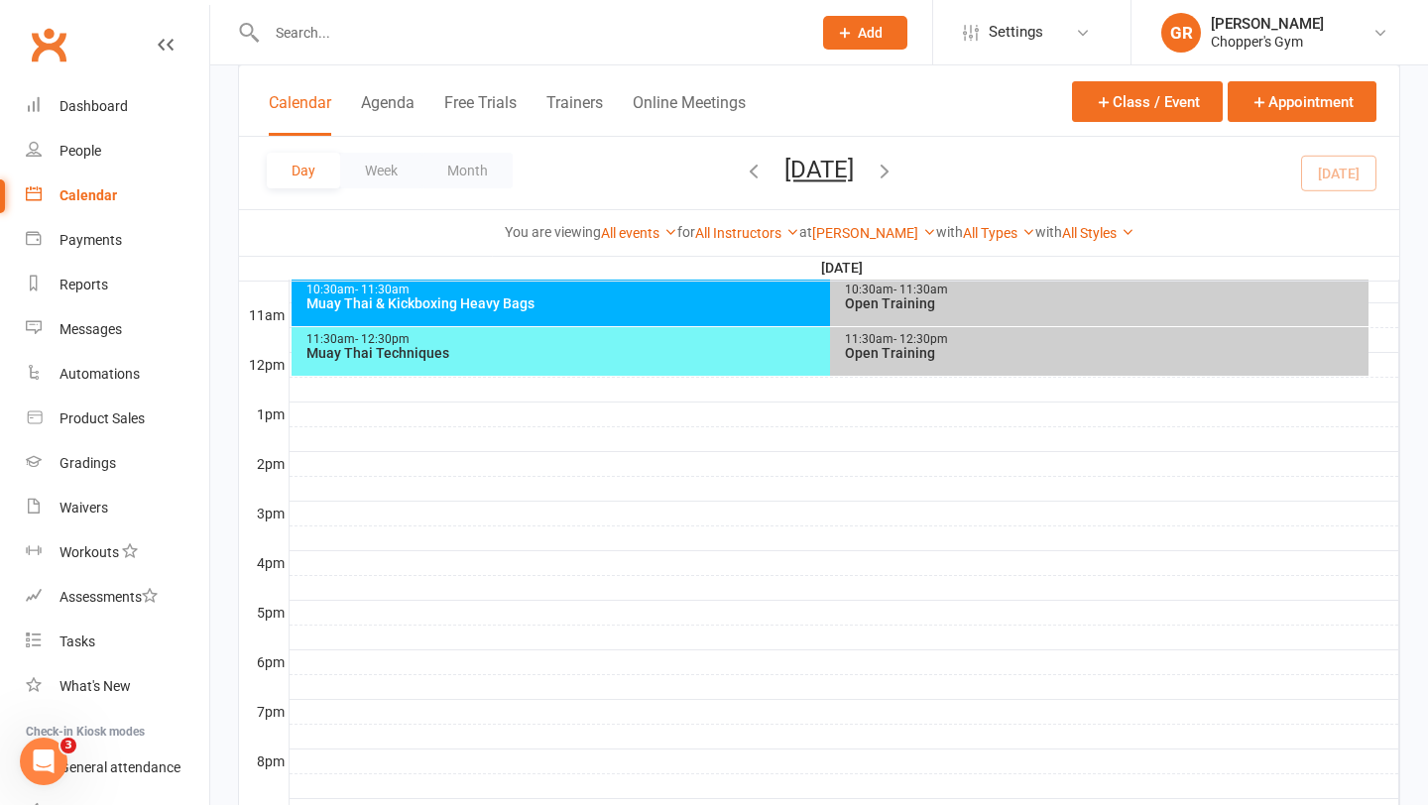
click at [578, 41] on input "text" at bounding box center [529, 33] width 536 height 28
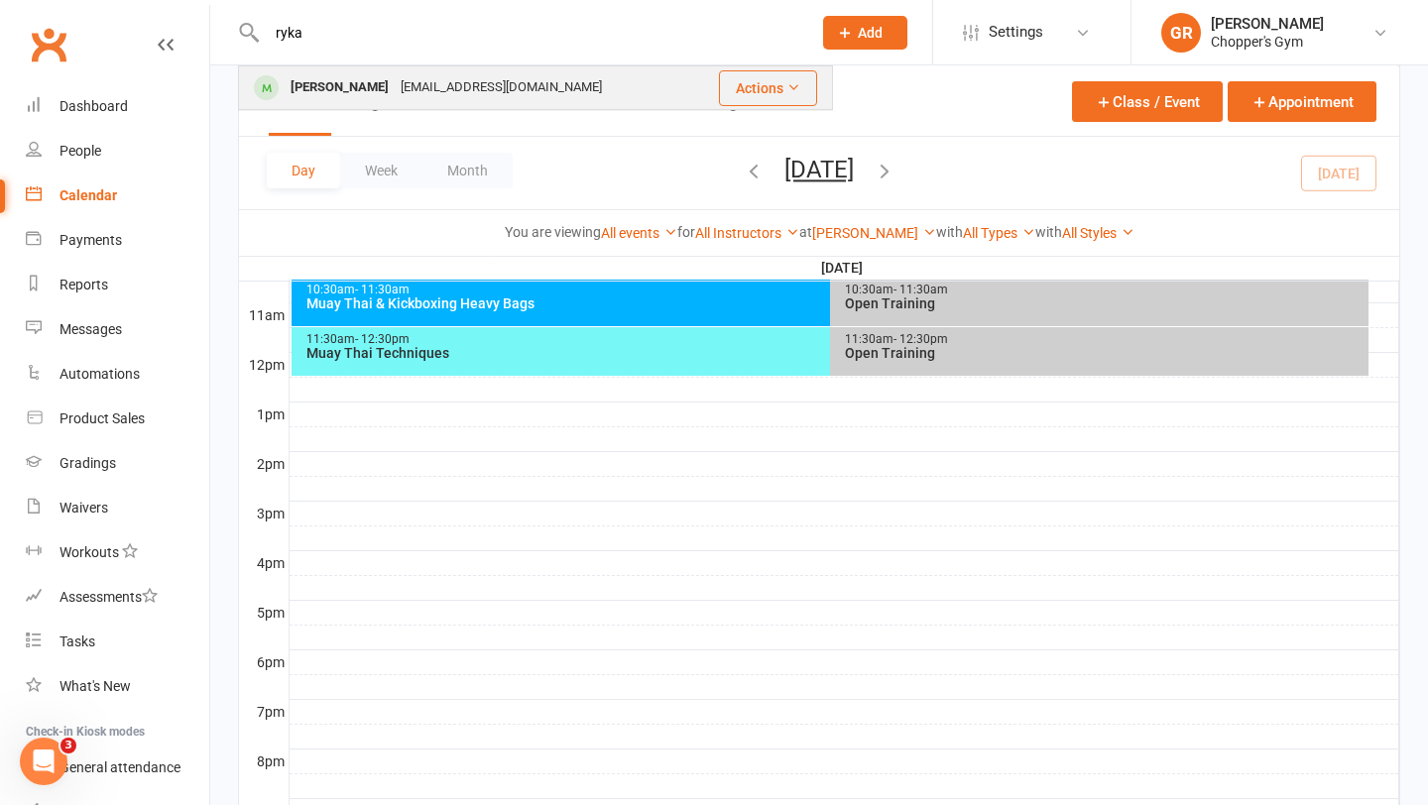
type input "ryka"
click at [441, 81] on div "[EMAIL_ADDRESS][DOMAIN_NAME]" at bounding box center [501, 87] width 213 height 29
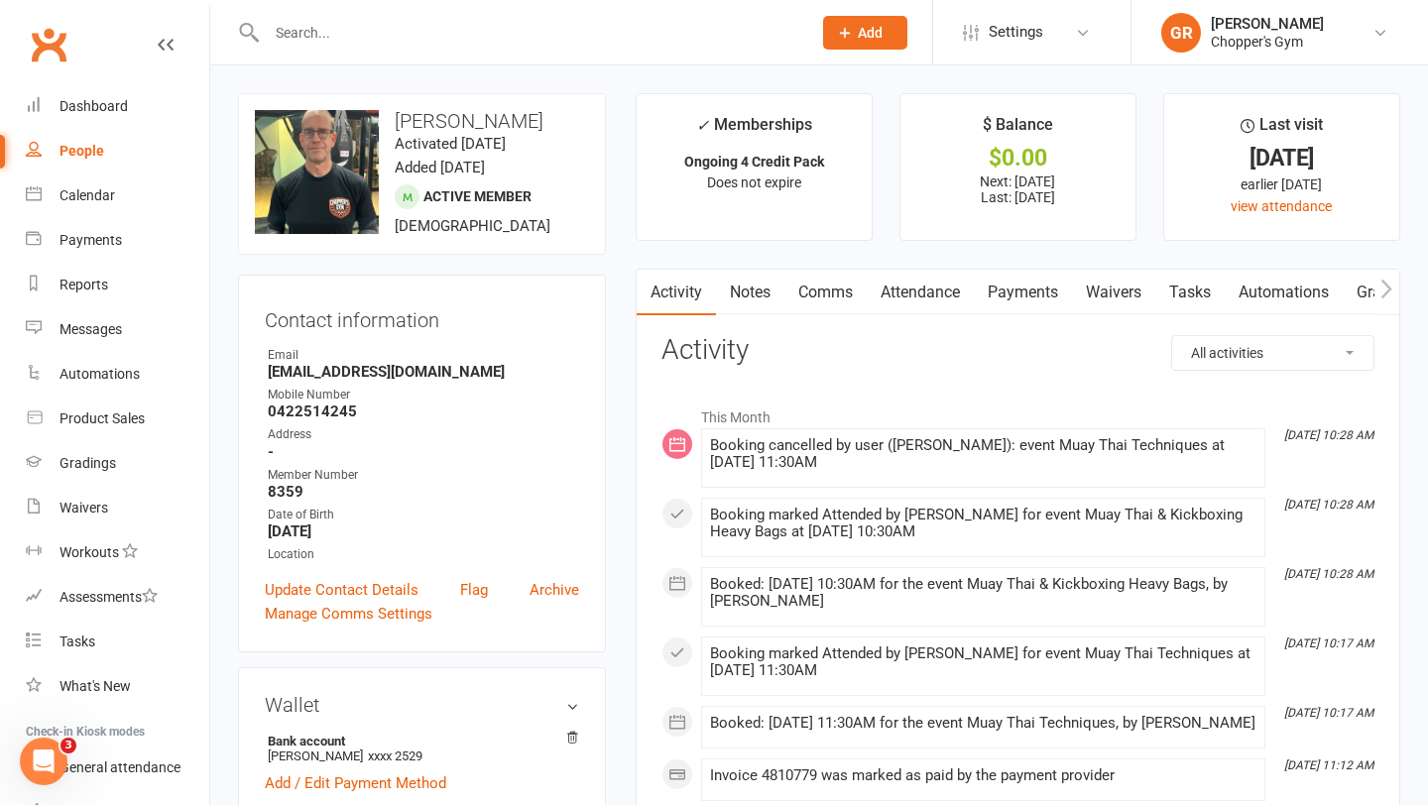
click at [1035, 297] on link "Payments" at bounding box center [1023, 293] width 98 height 46
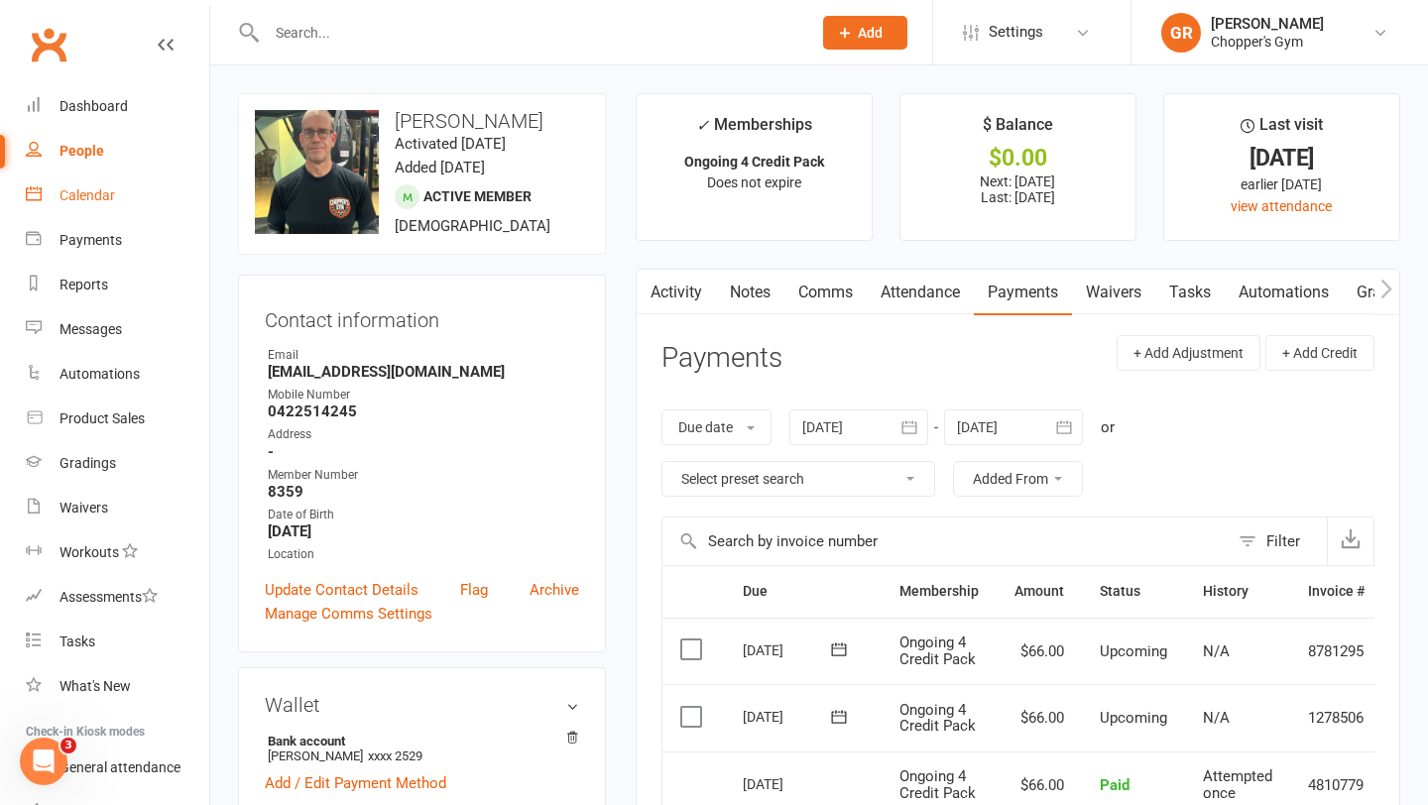
click at [98, 202] on div "Calendar" at bounding box center [87, 195] width 56 height 16
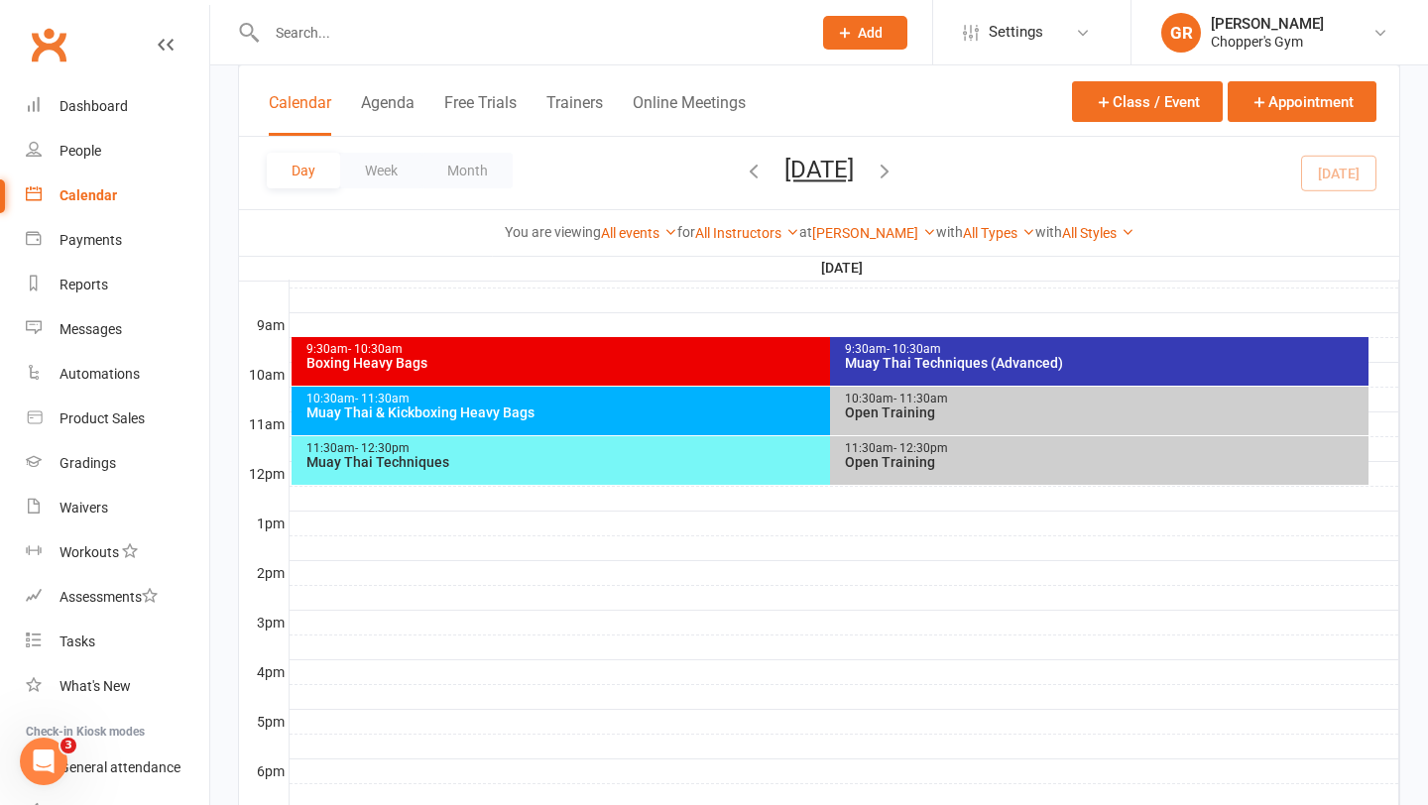
scroll to position [503, 0]
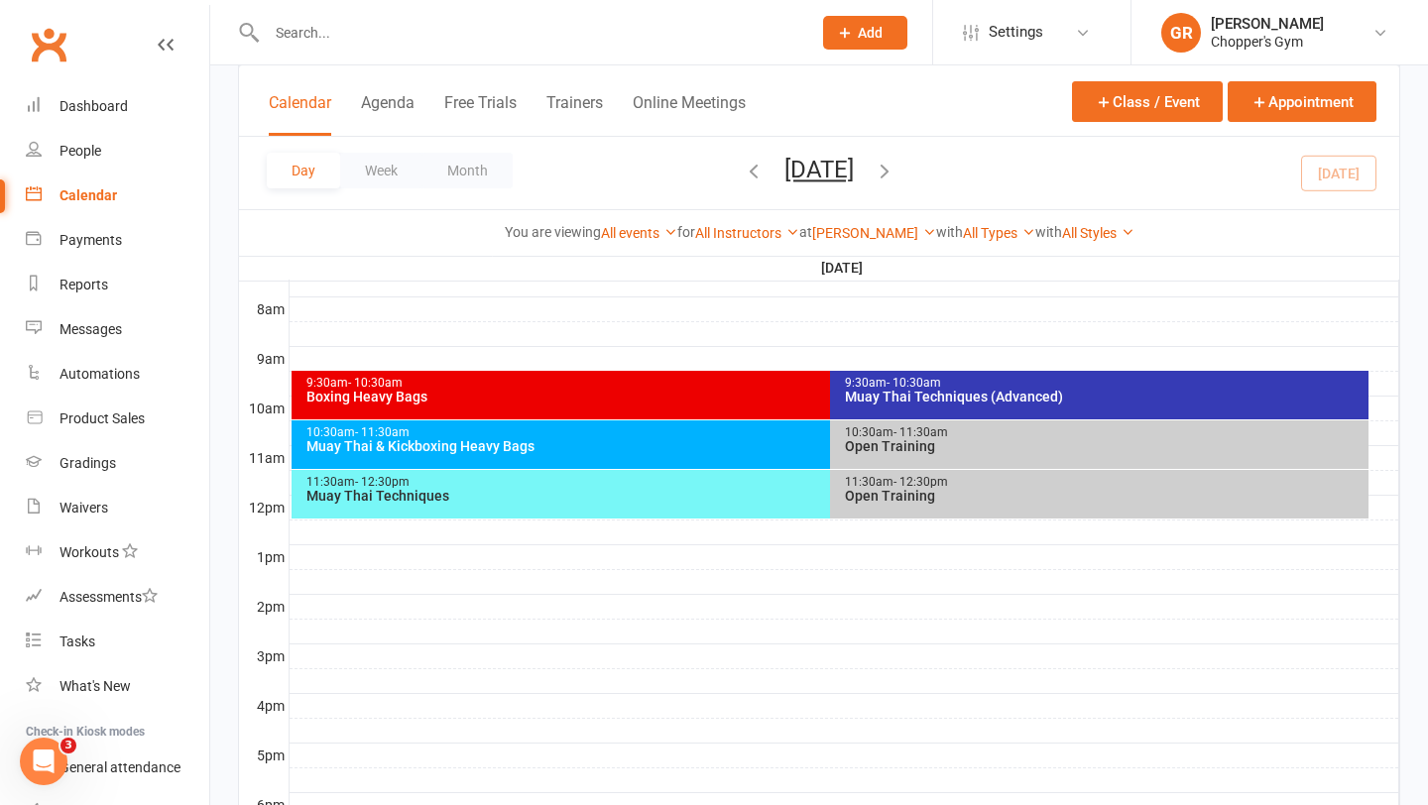
click at [1004, 476] on div "11:30am - 12:30pm" at bounding box center [1104, 482] width 521 height 13
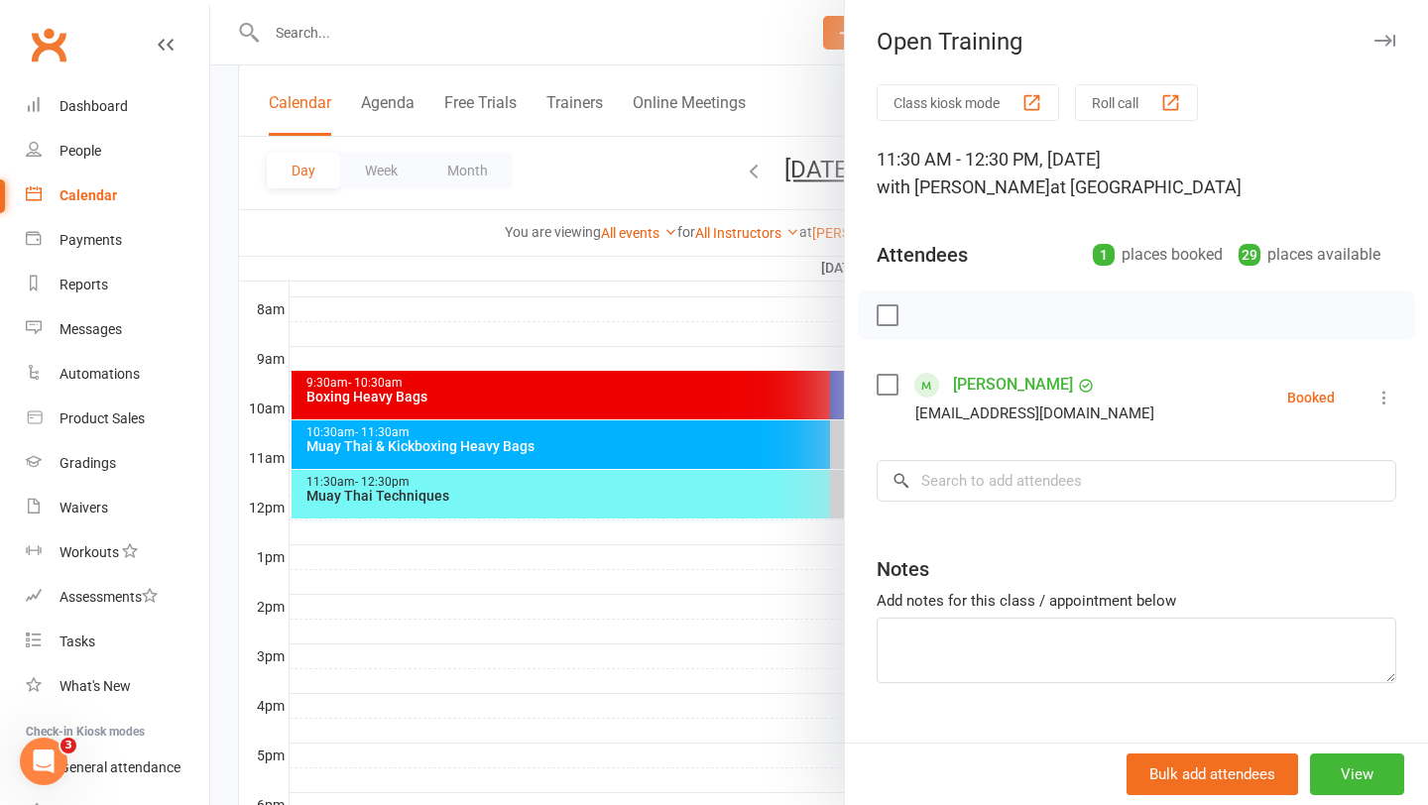
click at [1384, 397] on icon at bounding box center [1384, 398] width 20 height 20
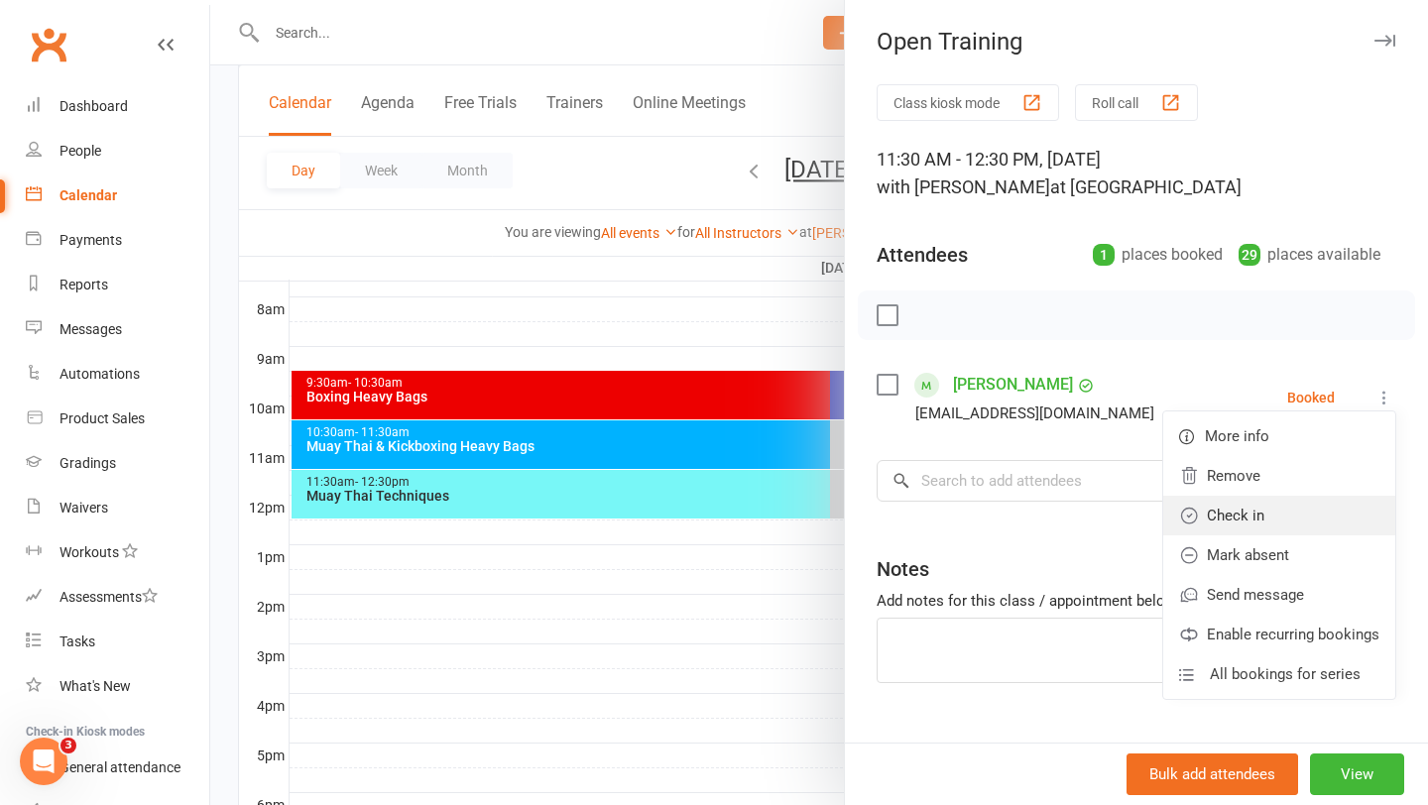
click at [1242, 523] on link "Check in" at bounding box center [1279, 516] width 232 height 40
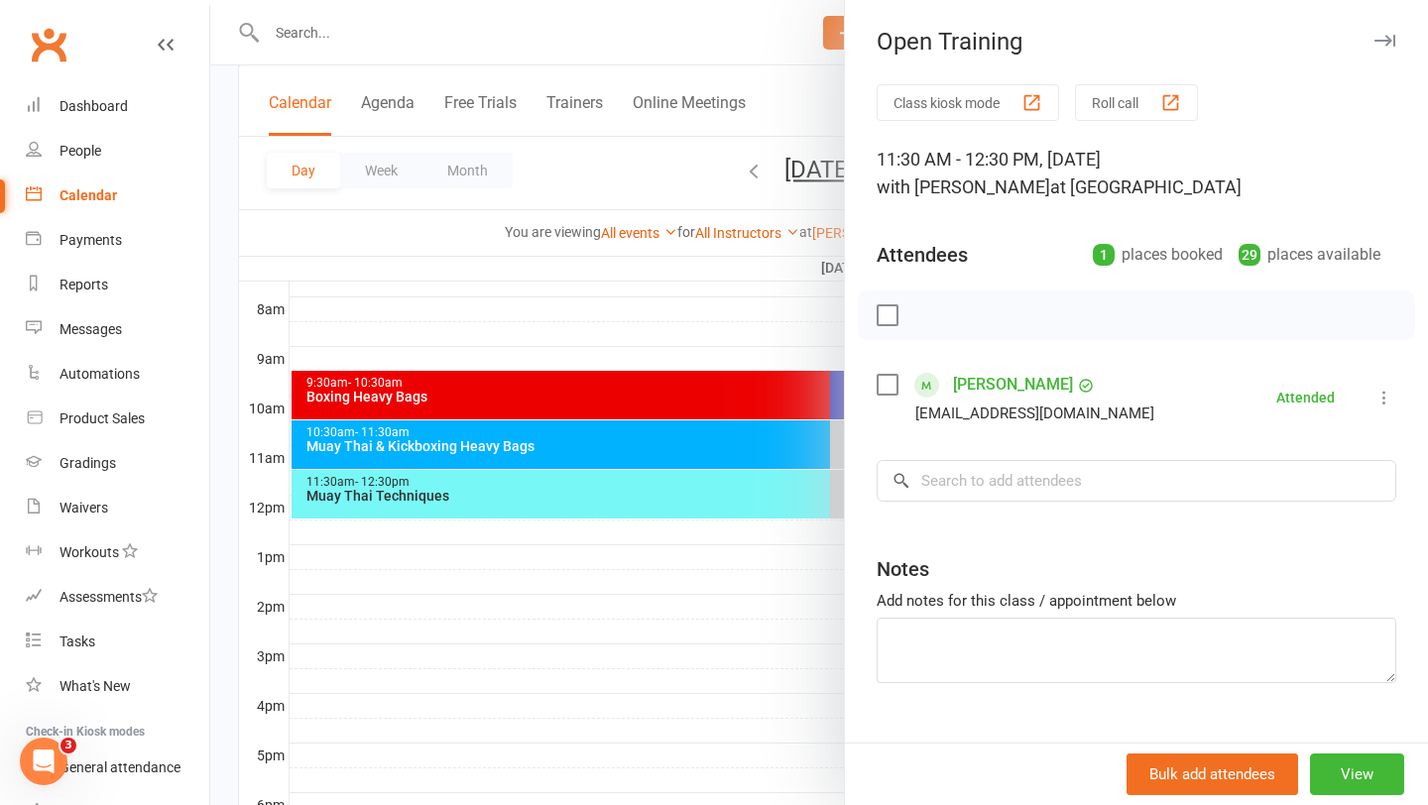
click at [635, 584] on div at bounding box center [819, 402] width 1218 height 805
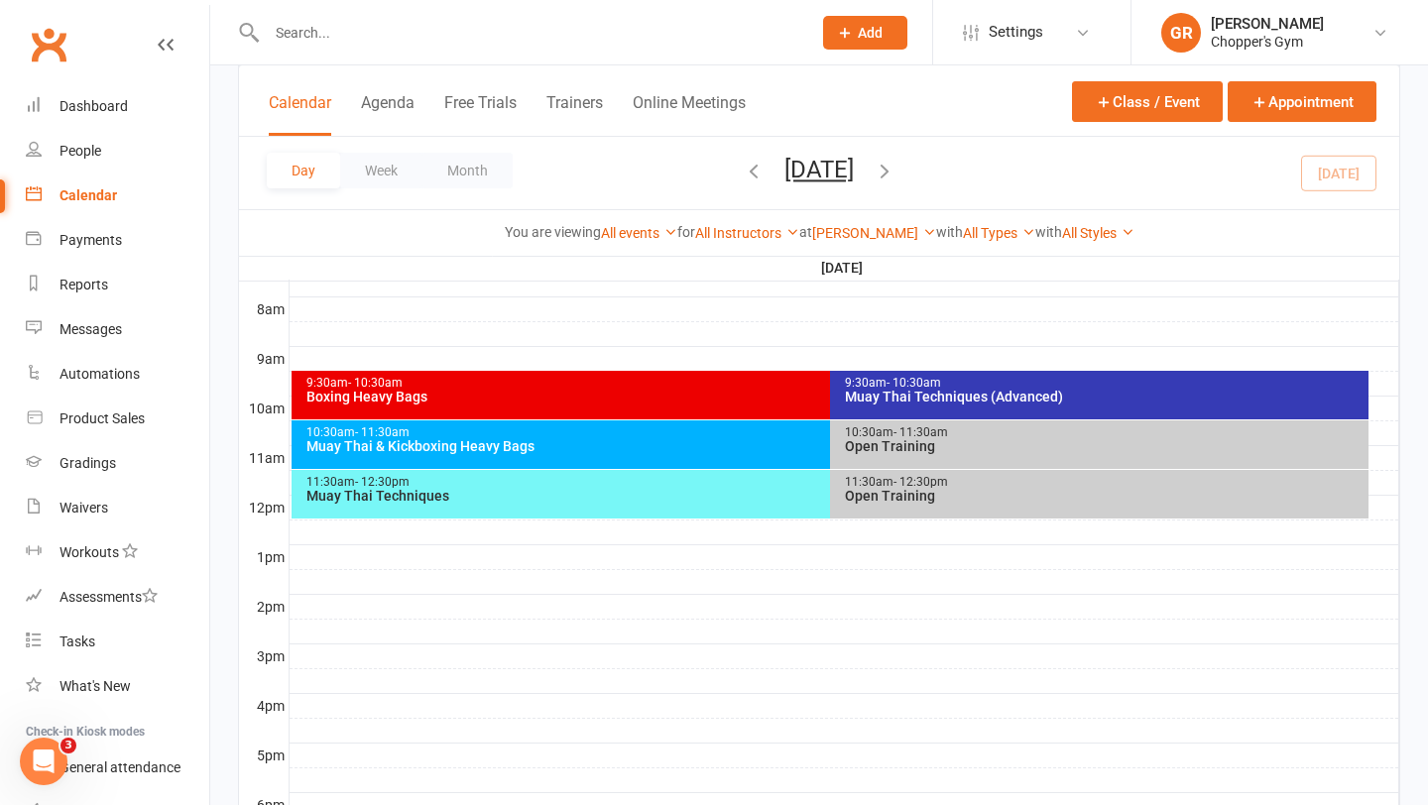
click at [730, 489] on div "Muay Thai Techniques" at bounding box center [825, 496] width 1040 height 14
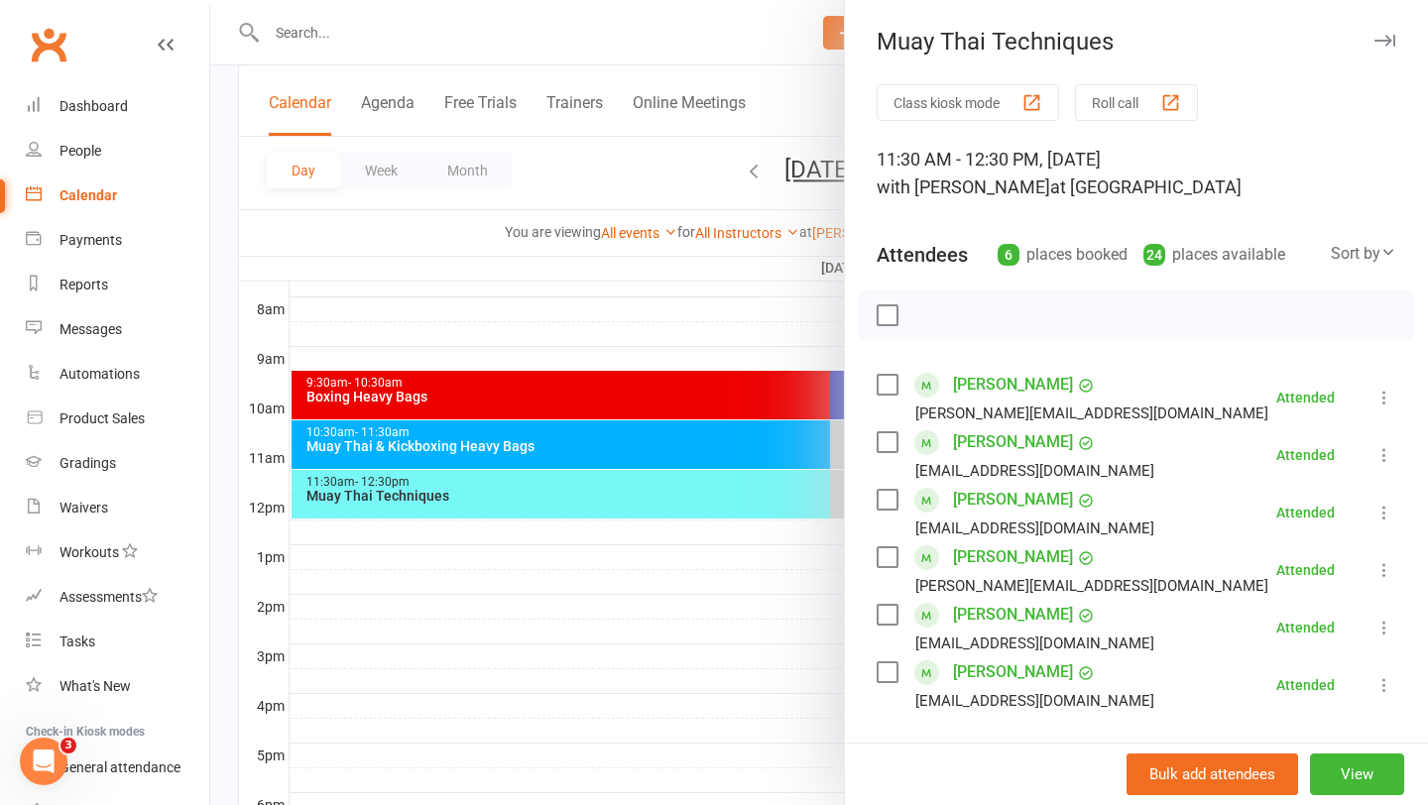
scroll to position [278, 0]
